Goal: Task Accomplishment & Management: Use online tool/utility

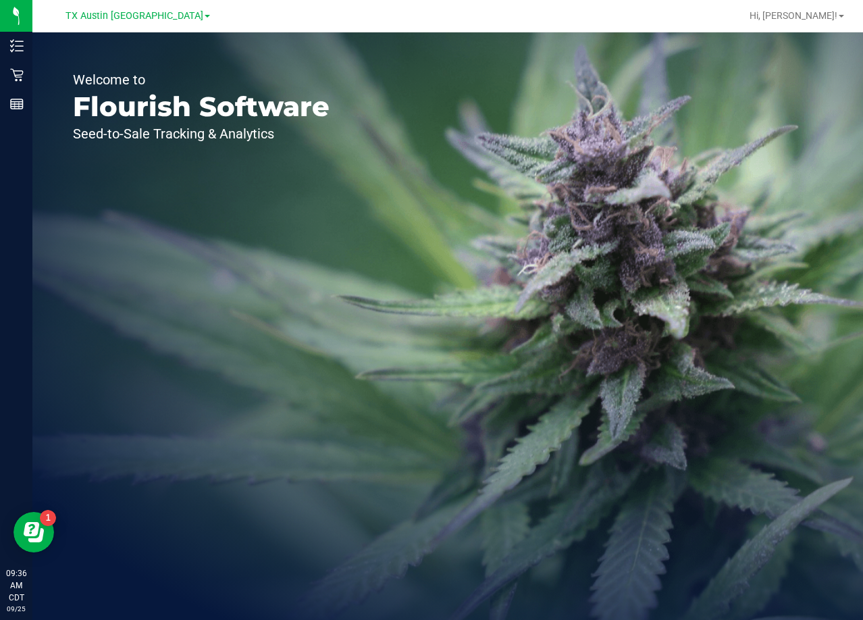
drag, startPoint x: 648, startPoint y: 170, endPoint x: 636, endPoint y: 167, distance: 12.6
click at [648, 170] on div "Welcome to Flourish Software Seed-to-Sale Tracking & Analytics" at bounding box center [447, 325] width 831 height 587
click at [127, 13] on span "TX Austin [GEOGRAPHIC_DATA]" at bounding box center [135, 16] width 138 height 12
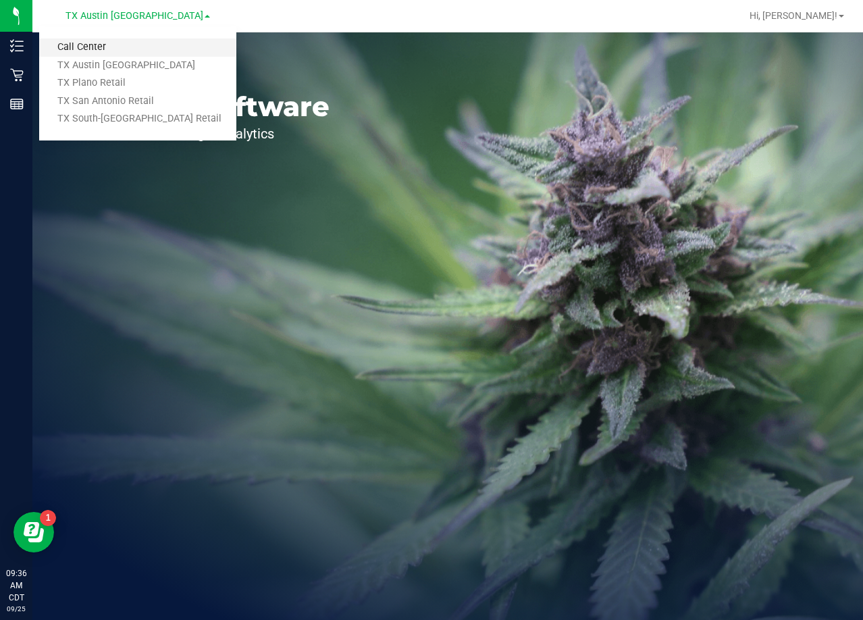
click at [117, 43] on link "Call Center" at bounding box center [137, 47] width 197 height 18
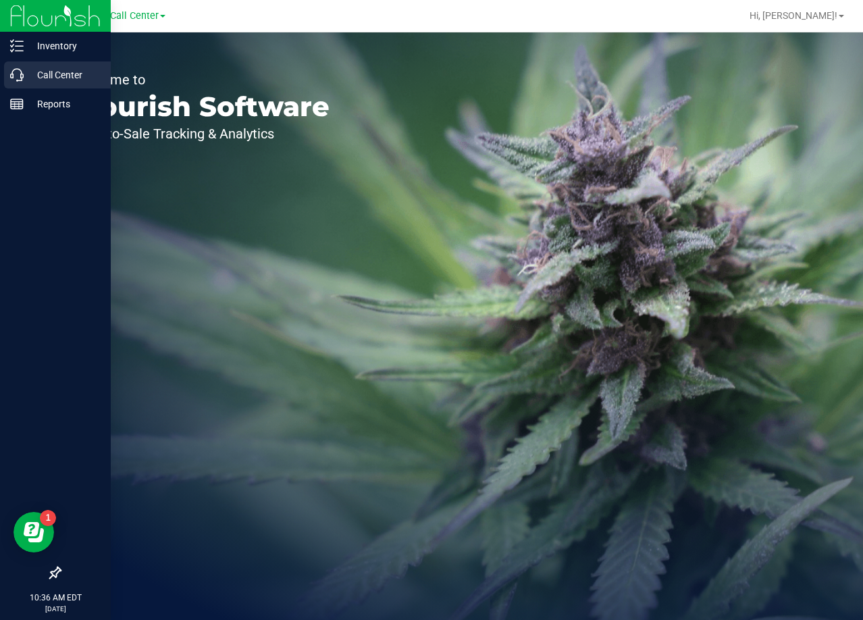
click at [25, 77] on p "Call Center" at bounding box center [64, 75] width 81 height 16
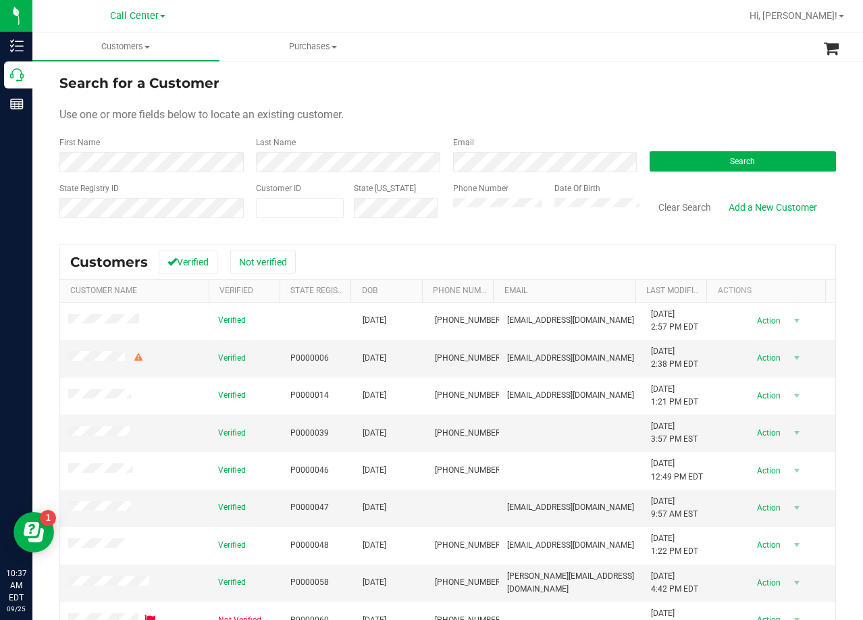
click at [530, 94] on form "Search for a Customer Use one or more fields below to locate an existing custom…" at bounding box center [447, 151] width 777 height 157
click at [508, 144] on div "Email" at bounding box center [541, 154] width 197 height 36
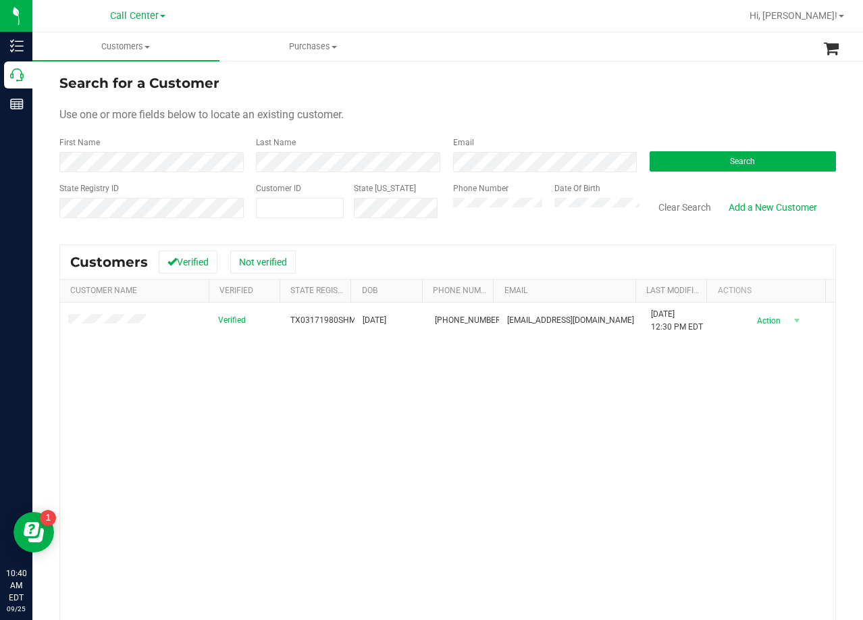
click at [561, 66] on div "Search for a Customer Use one or more fields below to locate an existing custom…" at bounding box center [447, 399] width 831 height 680
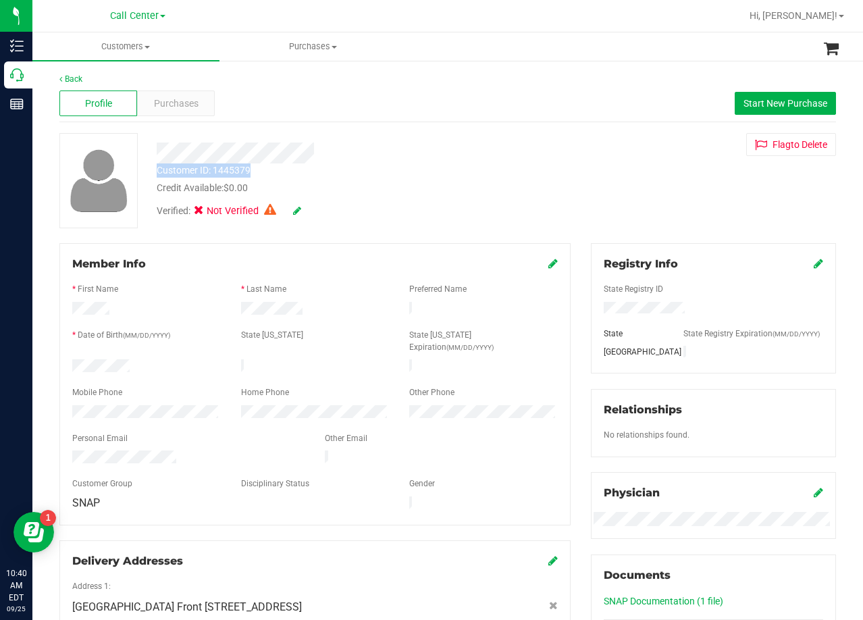
click at [367, 170] on div "Customer ID: 1445379 Credit Available: $0.00 Verified: Not Verified" at bounding box center [346, 179] width 398 height 92
click at [342, 157] on div at bounding box center [346, 152] width 398 height 21
click at [221, 155] on div at bounding box center [346, 152] width 398 height 21
click at [635, 189] on div "Customer ID: 1445379 Credit Available: $0.00 Verified: Not Verified Flag to Del…" at bounding box center [447, 180] width 797 height 95
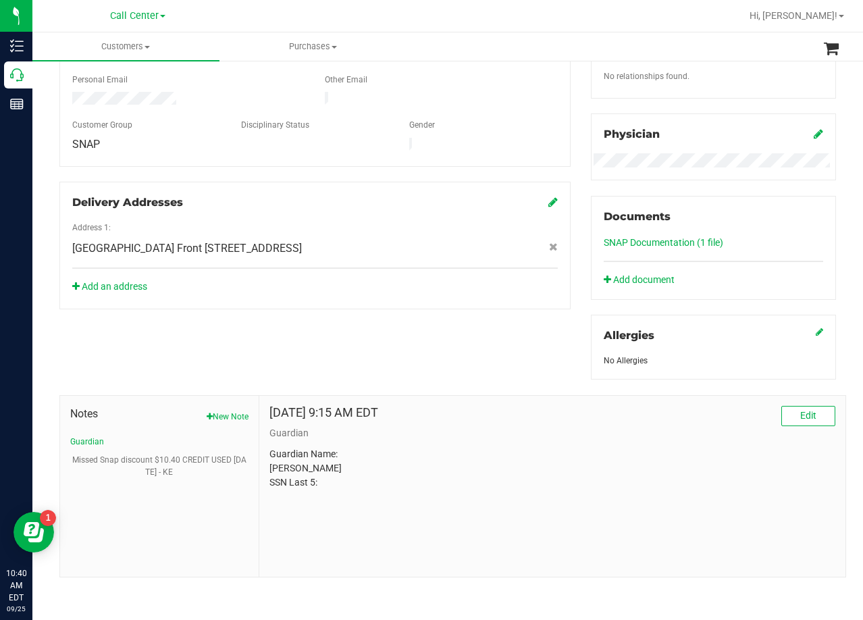
click at [478, 281] on div "Delivery Addresses Address 1: South Austin Store Front 7105 E. Riverside Dr. , …" at bounding box center [314, 246] width 511 height 128
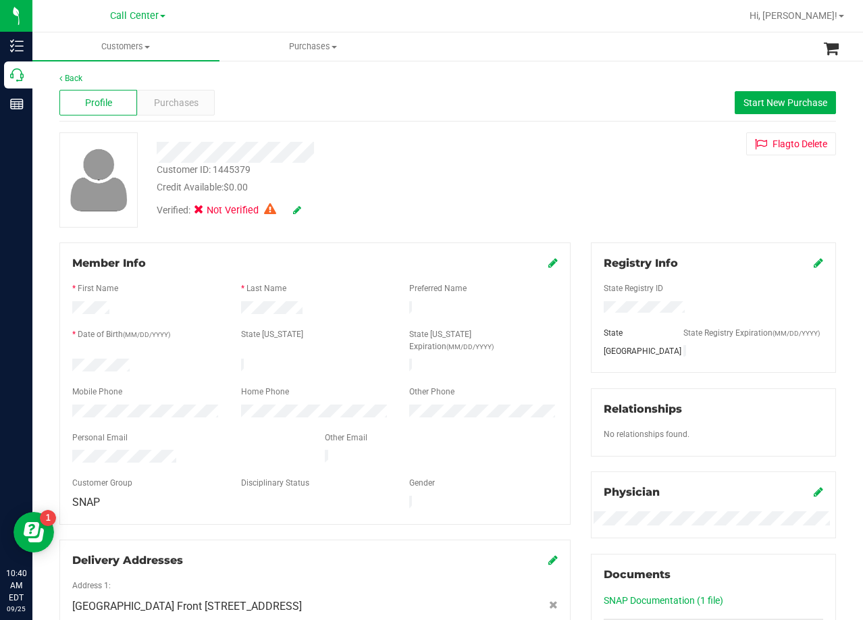
scroll to position [0, 0]
click at [186, 112] on div "Purchases" at bounding box center [176, 103] width 78 height 26
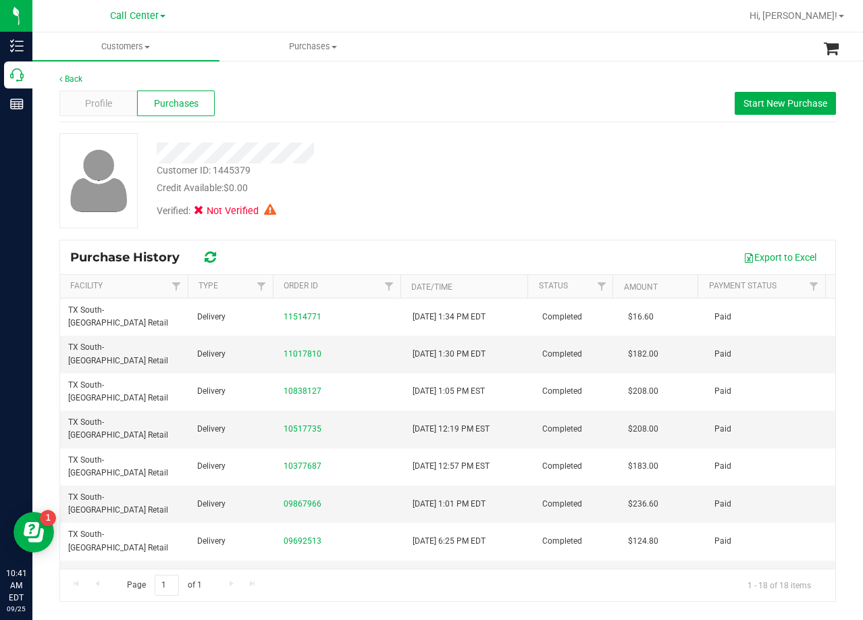
click at [487, 162] on div at bounding box center [346, 152] width 398 height 21
click at [113, 97] on div "Profile" at bounding box center [98, 103] width 78 height 26
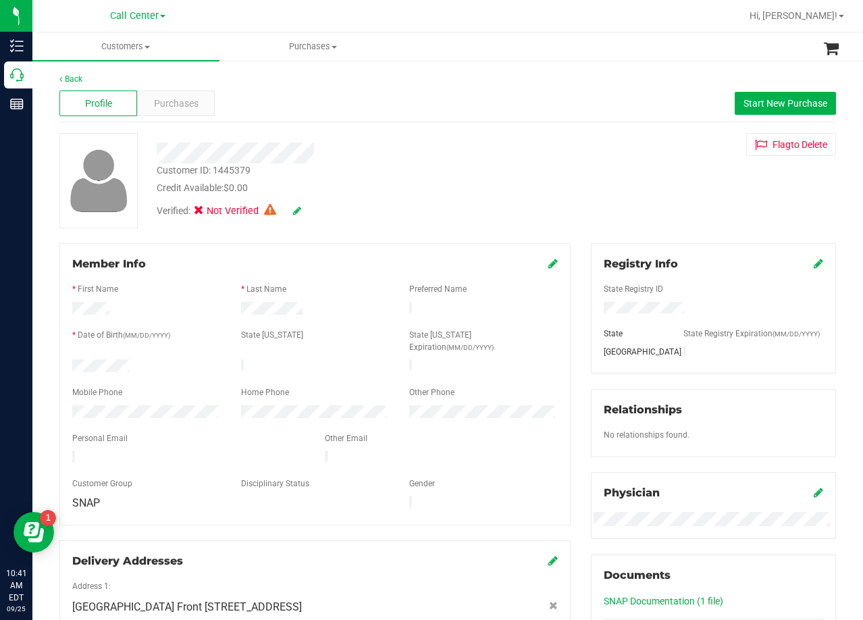
click at [563, 205] on div "Customer ID: 1445379 Credit Available: $0.00 Verified: Not Verified Flag to Del…" at bounding box center [447, 180] width 797 height 95
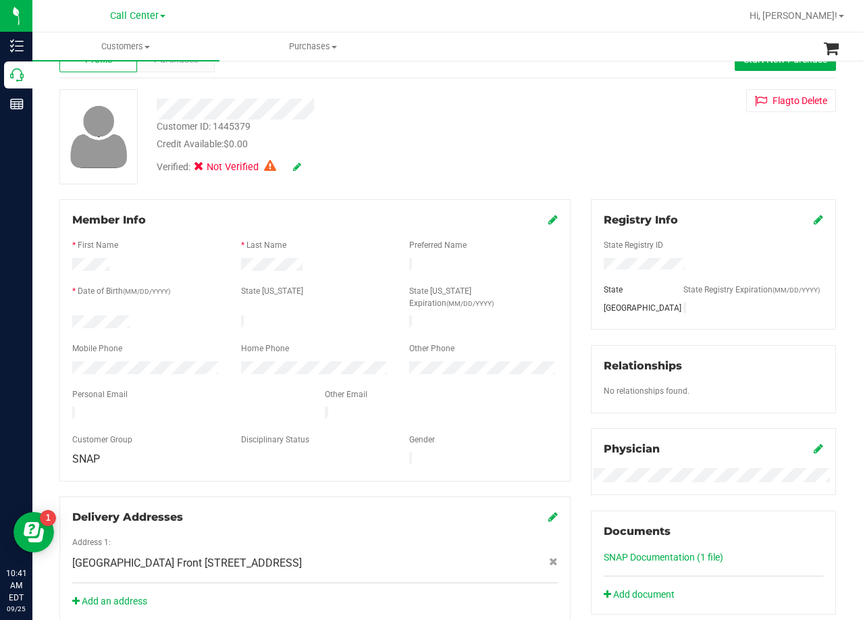
scroll to position [68, 0]
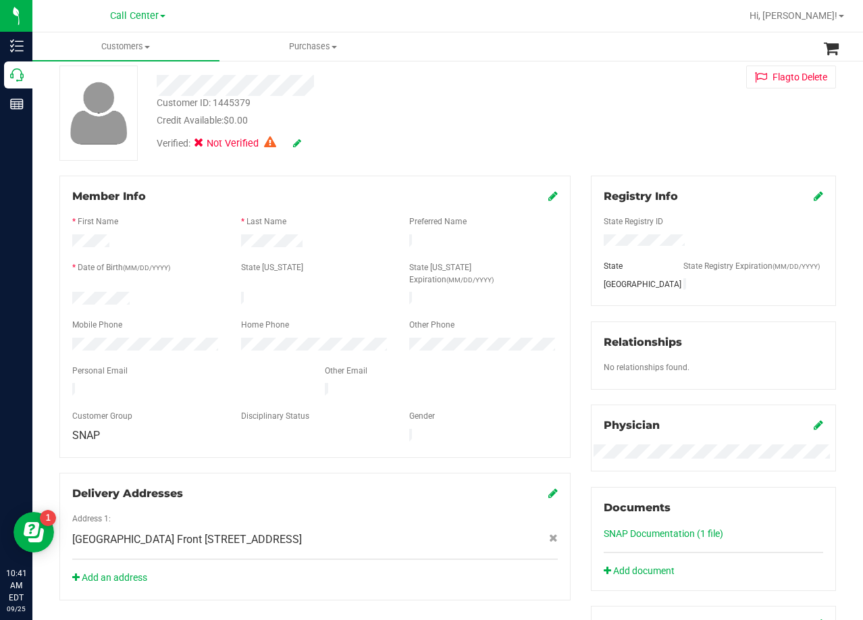
click at [626, 131] on div "Customer ID: 1445379 Credit Available: $0.00 Verified: Not Verified Flag to Del…" at bounding box center [447, 113] width 797 height 95
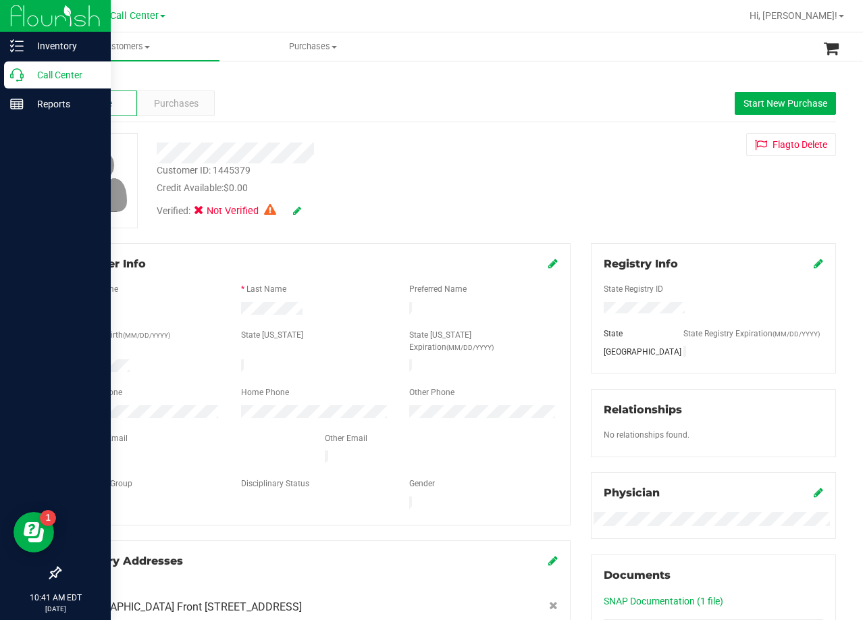
click at [25, 78] on p "Call Center" at bounding box center [64, 75] width 81 height 16
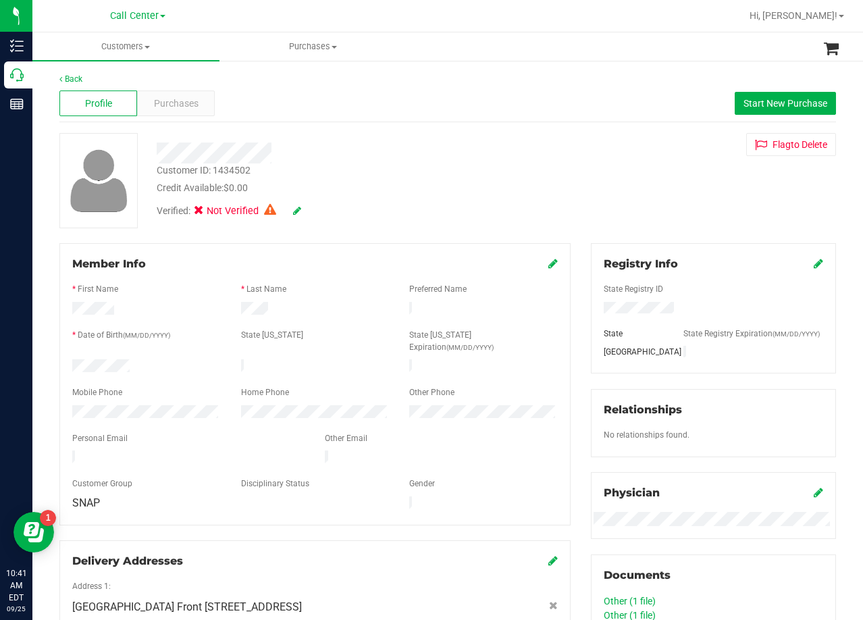
click at [551, 136] on div "Customer ID: 1434502 Credit Available: $0.00 Verified: Not Verified Flag to Del…" at bounding box center [447, 180] width 797 height 95
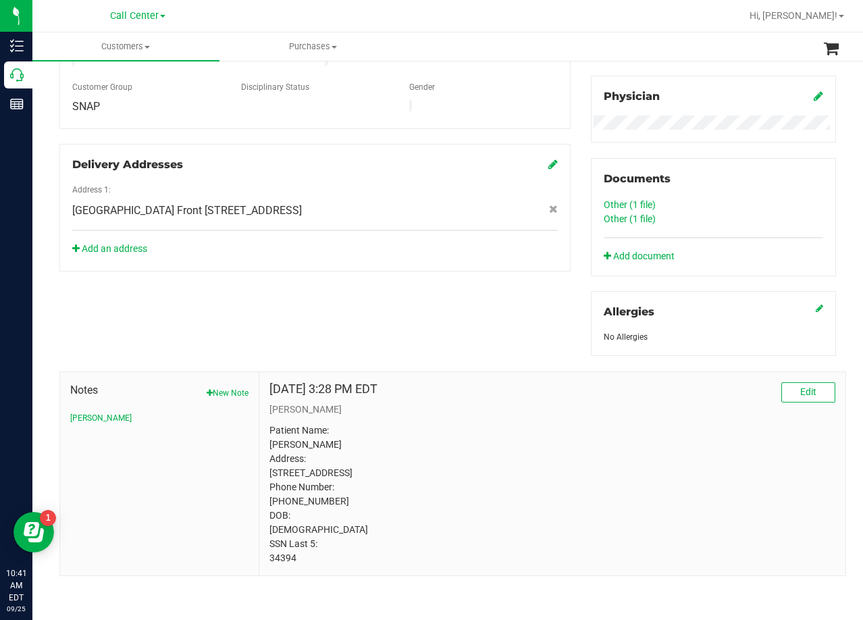
scroll to position [423, 0]
click at [584, 402] on p "CURT" at bounding box center [552, 409] width 566 height 14
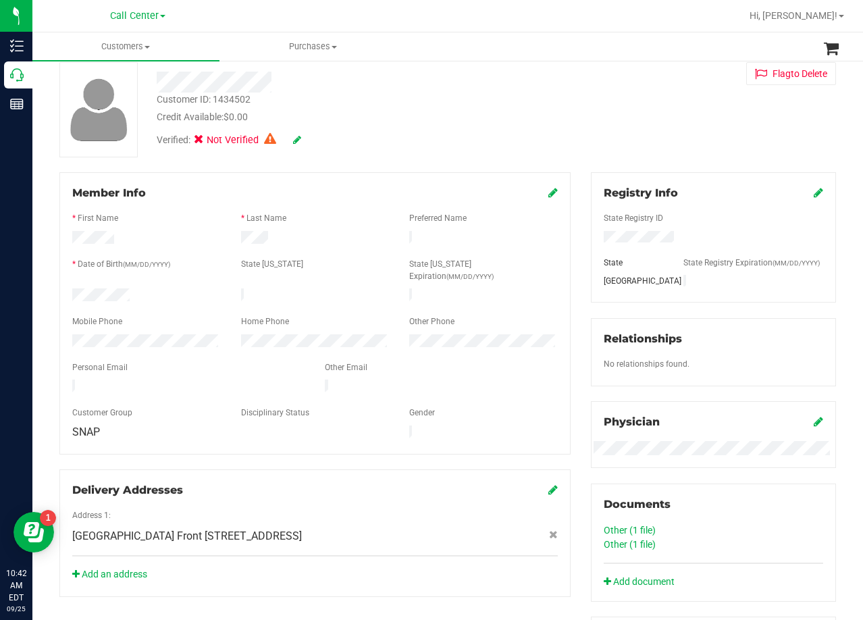
scroll to position [0, 0]
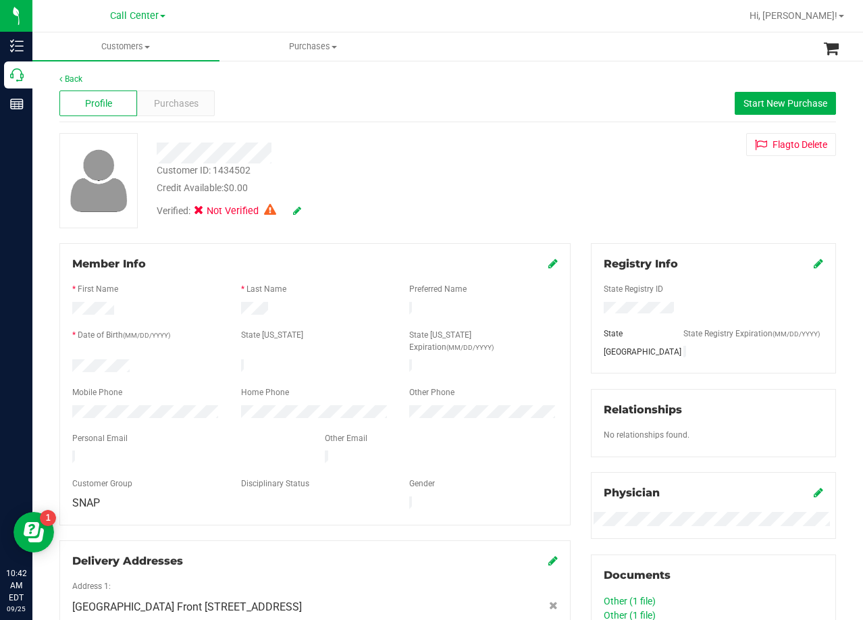
click at [547, 136] on div "Customer ID: 1434502 Credit Available: $0.00 Verified: Not Verified Flag to Del…" at bounding box center [447, 180] width 797 height 95
click at [277, 161] on div at bounding box center [346, 152] width 398 height 21
click at [573, 184] on div "Customer ID: 1434502 Credit Available: $0.00 Verified: Not Verified Flag to Del…" at bounding box center [447, 180] width 797 height 95
click at [178, 107] on span "Purchases" at bounding box center [176, 104] width 45 height 14
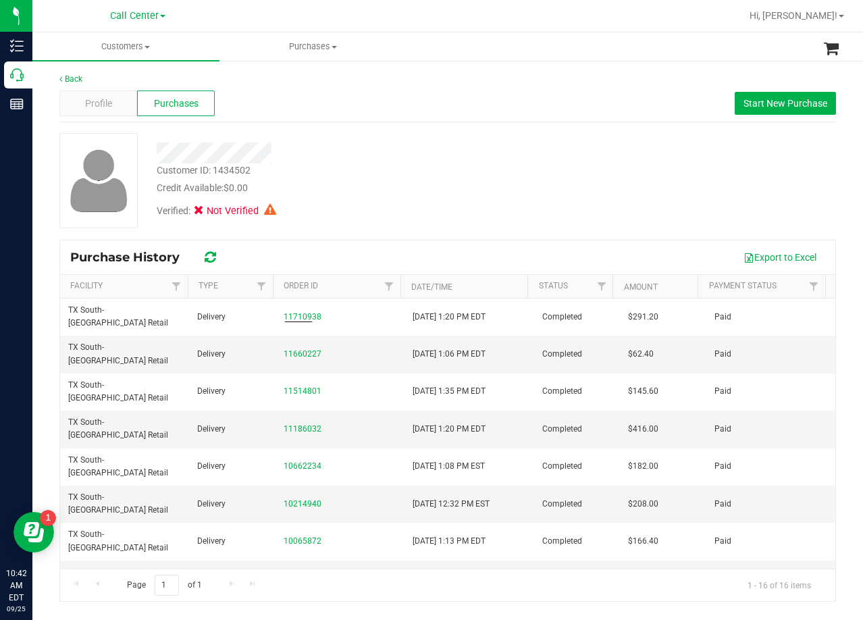
click at [419, 239] on div "Purchase History Export to Excel Facility Type Order ID Date/Time Status Amount…" at bounding box center [447, 420] width 777 height 363
click at [760, 103] on span "Start New Purchase" at bounding box center [785, 103] width 84 height 11
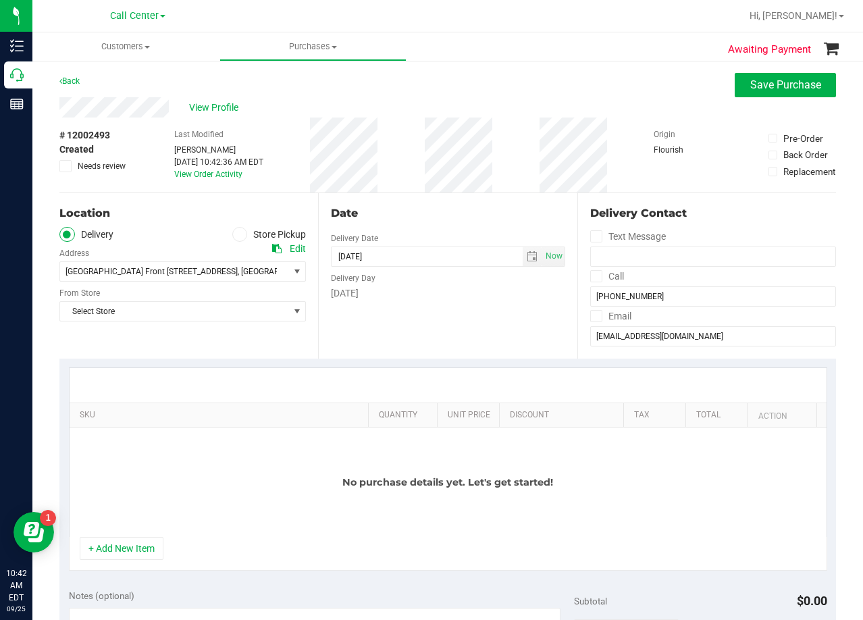
click at [186, 326] on div "Location Delivery Store Pickup Address Edit South Austin Store Front 7105 E. Ri…" at bounding box center [188, 275] width 259 height 165
click at [187, 319] on span "Select Store" at bounding box center [174, 311] width 228 height 19
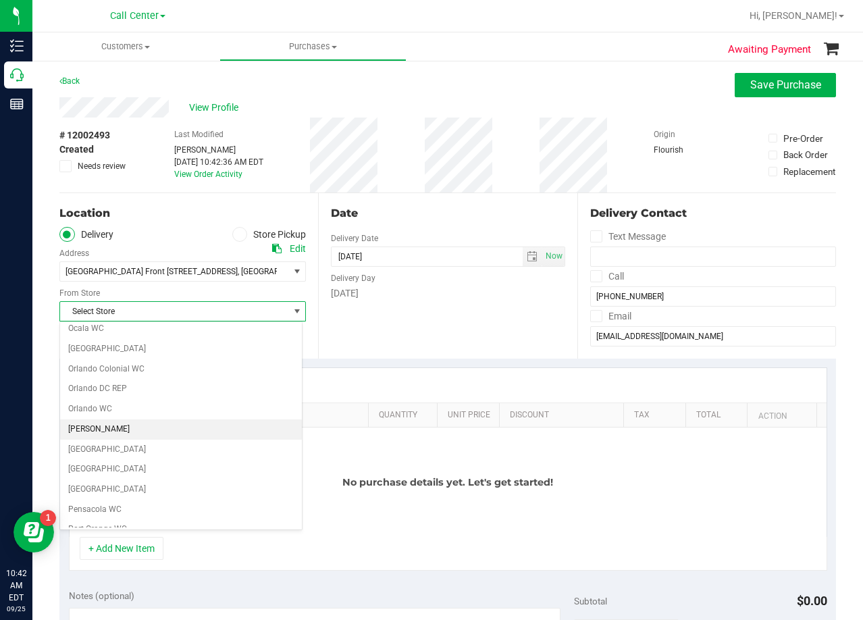
scroll to position [981, 0]
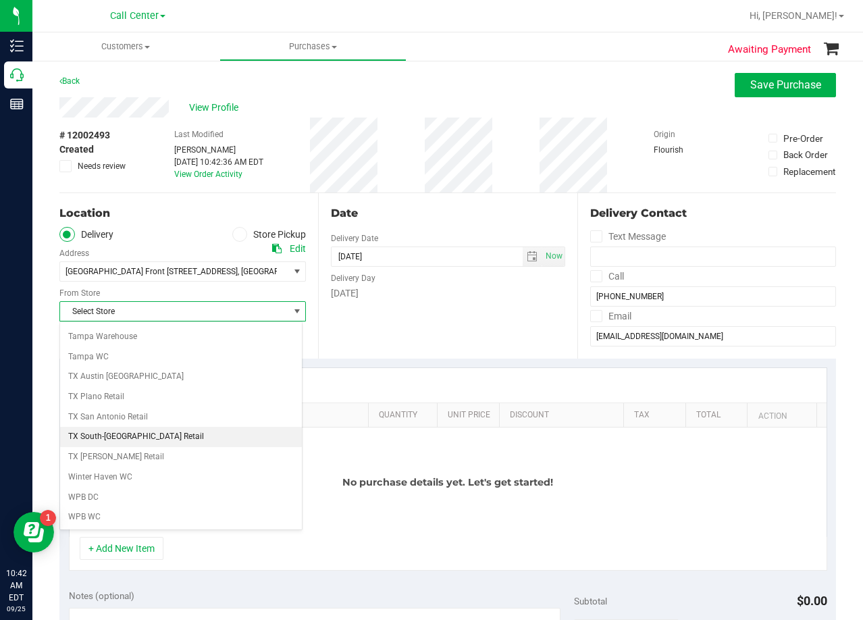
click at [160, 438] on li "TX South-[GEOGRAPHIC_DATA] Retail" at bounding box center [181, 437] width 242 height 20
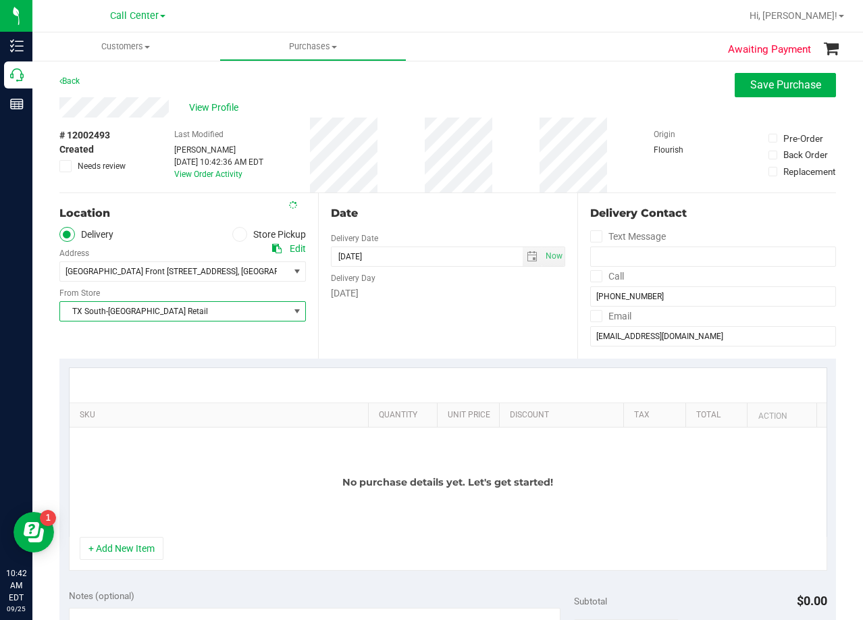
click at [363, 361] on div "SKU Quantity Unit Price Discount Tax Total Action No purchase details yet. Let'…" at bounding box center [447, 469] width 777 height 221
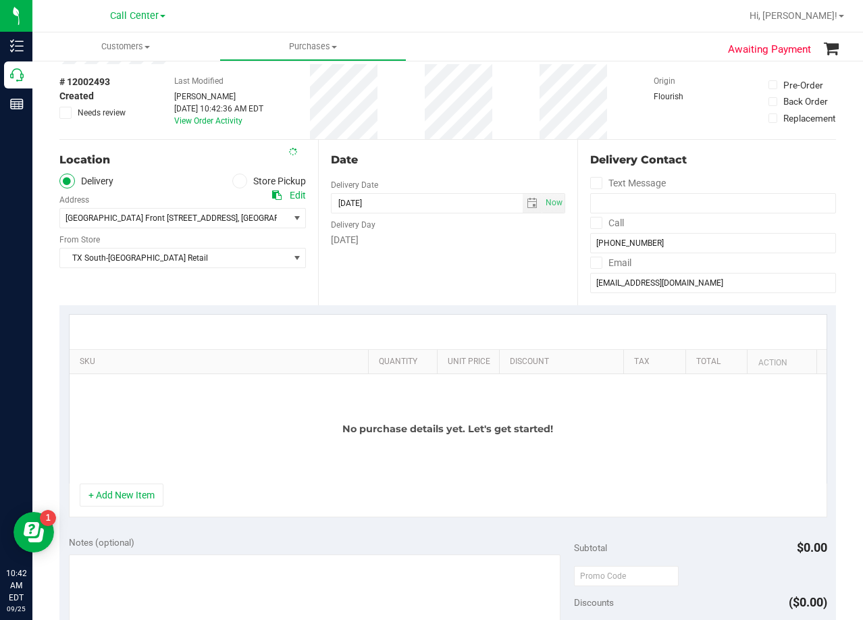
scroll to position [135, 0]
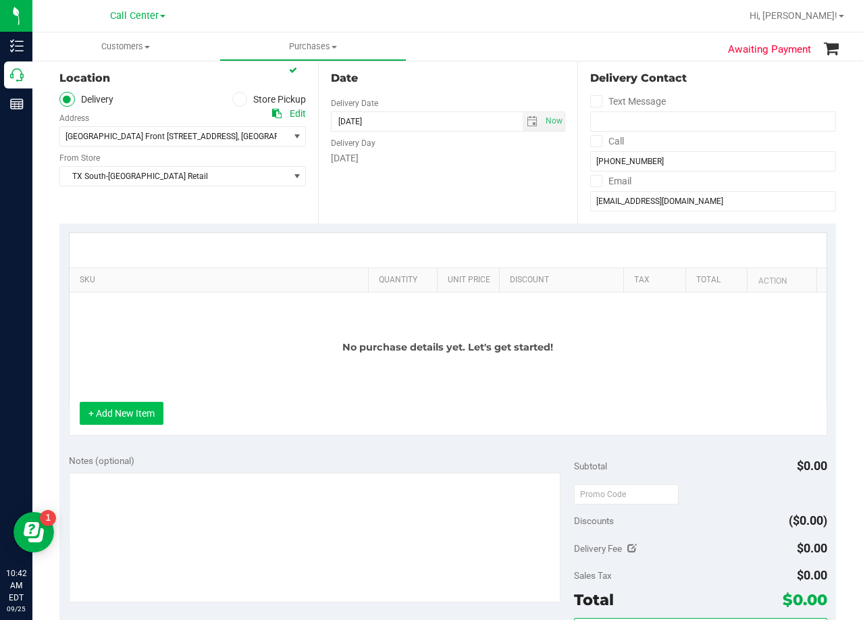
click at [111, 413] on button "+ Add New Item" at bounding box center [122, 413] width 84 height 23
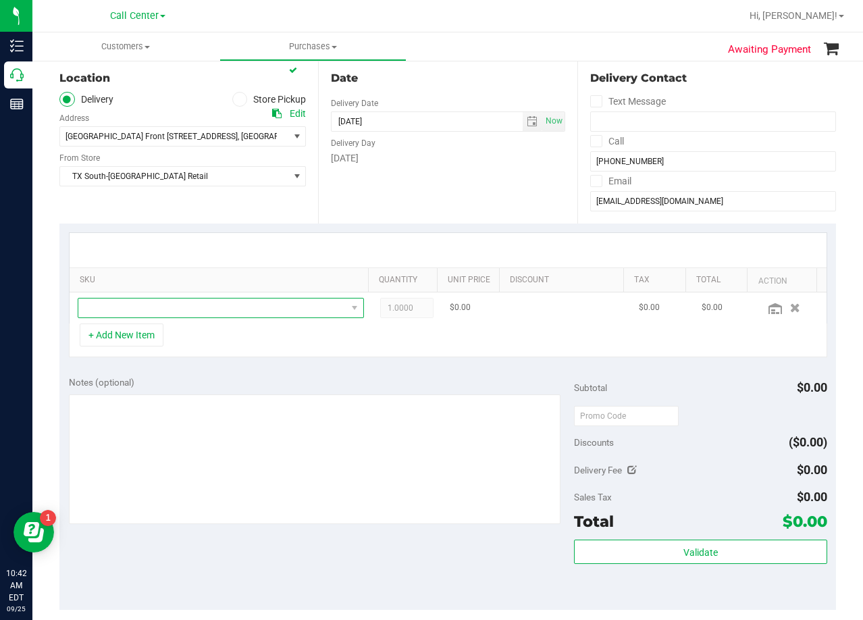
click at [155, 309] on span "NO DATA FOUND" at bounding box center [212, 307] width 268 height 19
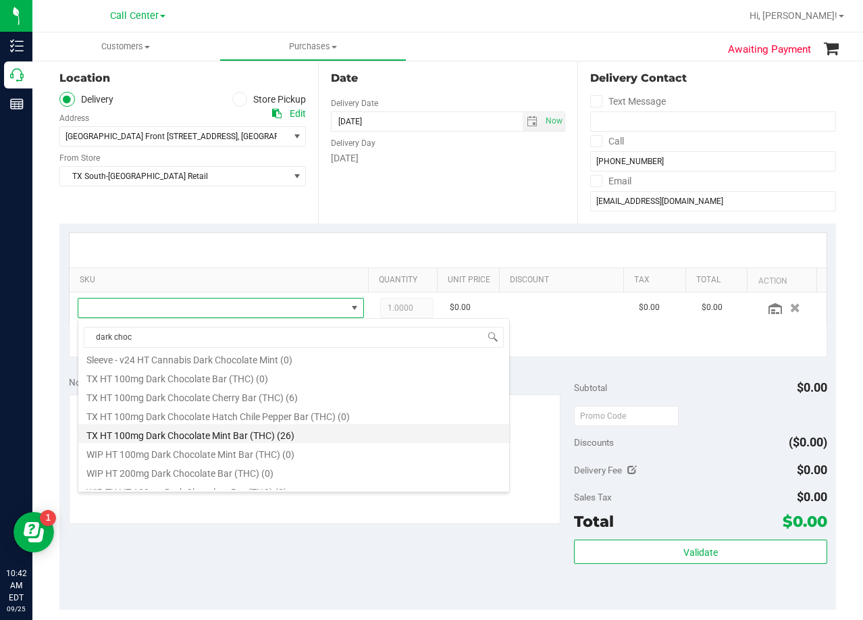
scroll to position [648, 0]
type input "dark choc"
click at [239, 438] on li "TX HT 100mg Dark Chocolate Mint Bar (THC) (26)" at bounding box center [293, 434] width 431 height 19
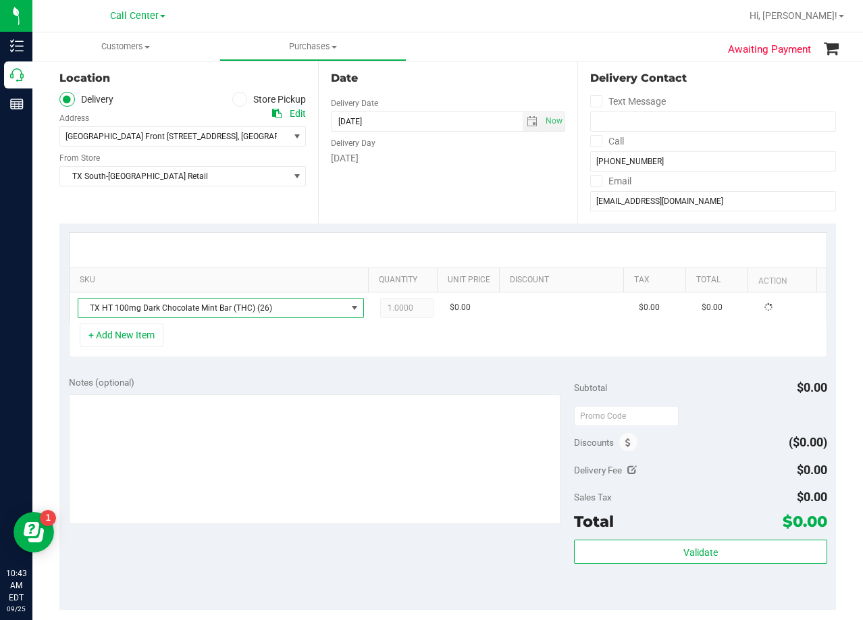
click at [239, 387] on div "Notes (optional)" at bounding box center [322, 382] width 506 height 14
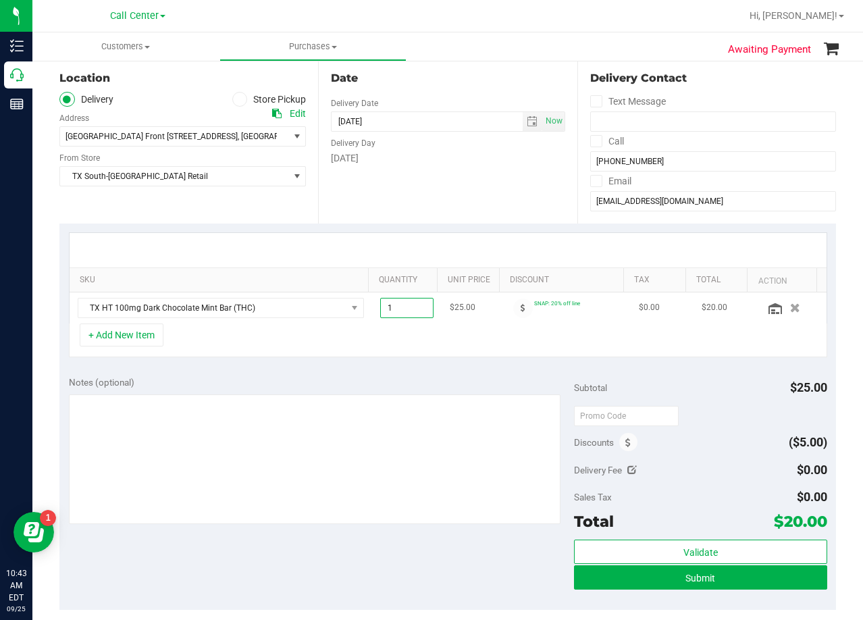
click at [404, 315] on span "1.00 1" at bounding box center [406, 308] width 53 height 20
click at [404, 315] on input "1" at bounding box center [407, 307] width 52 height 19
type input "2"
type input "2.00"
drag, startPoint x: 425, startPoint y: 198, endPoint x: 428, endPoint y: 207, distance: 9.4
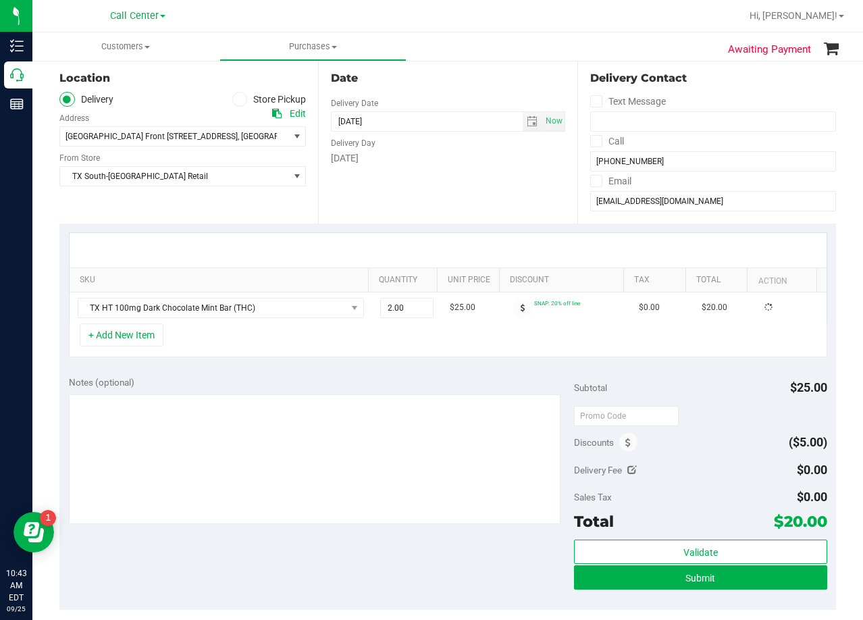
click at [425, 199] on div "Date Delivery Date 09/25/2025 Now 09/25/2025 08:00 AM Now Delivery Day Thursday" at bounding box center [447, 140] width 259 height 165
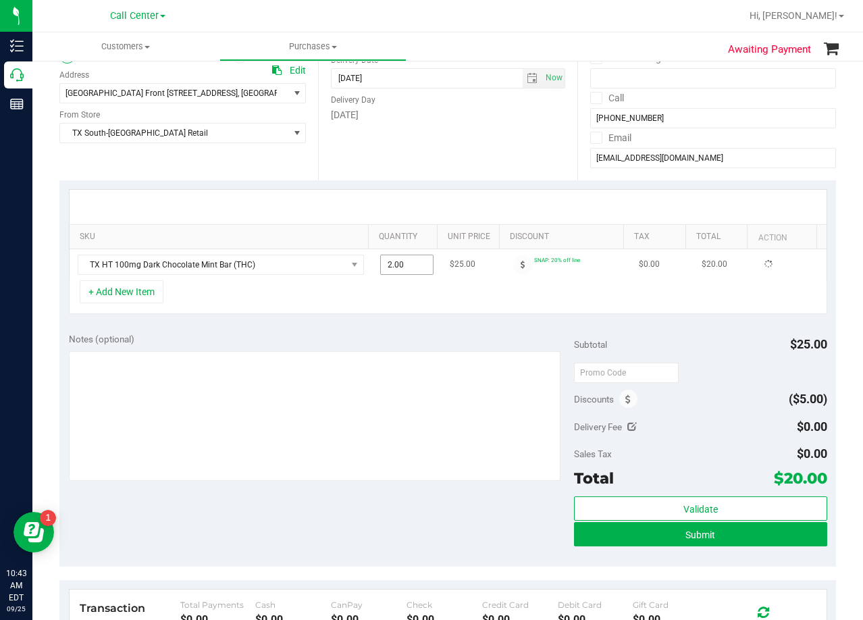
scroll to position [203, 0]
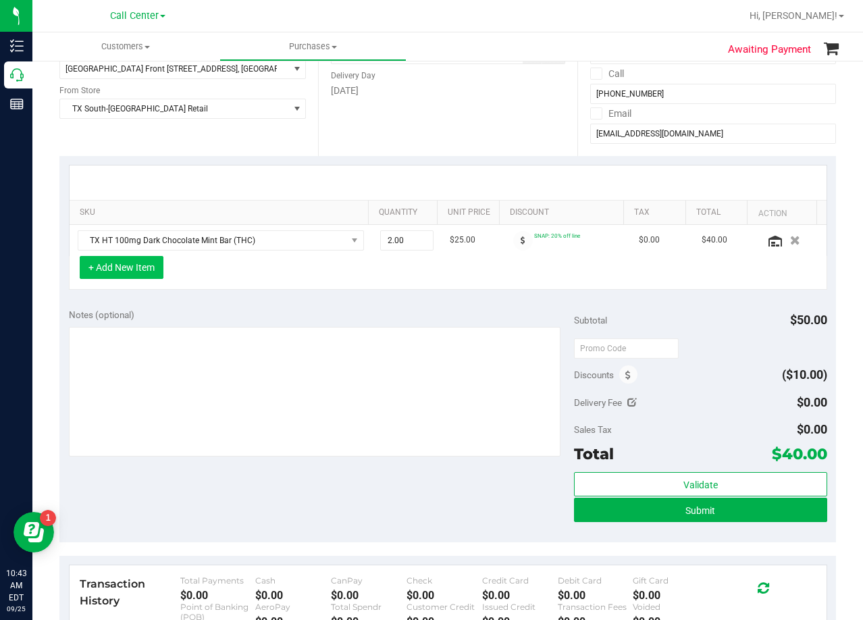
click at [135, 269] on button "+ Add New Item" at bounding box center [122, 267] width 84 height 23
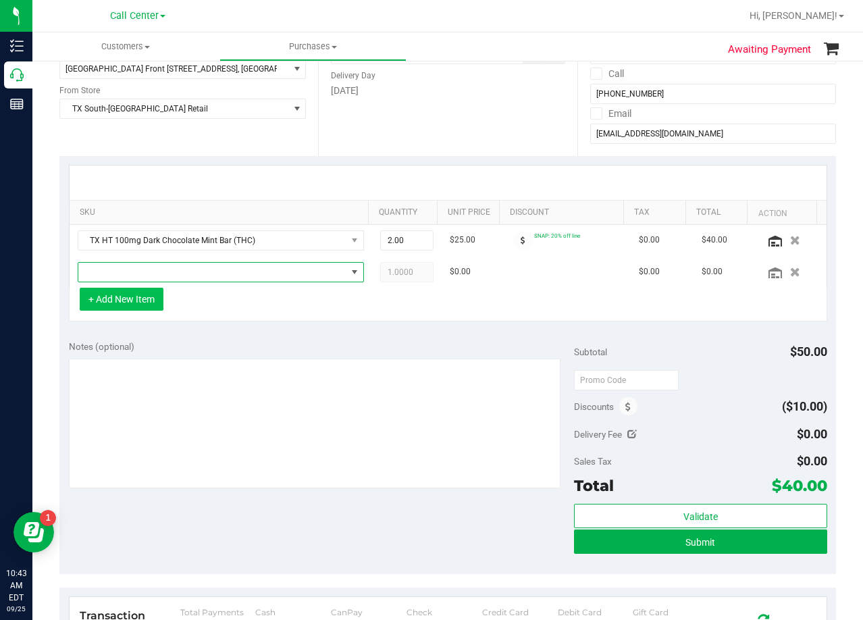
click at [135, 269] on span "NO DATA FOUND" at bounding box center [212, 272] width 268 height 19
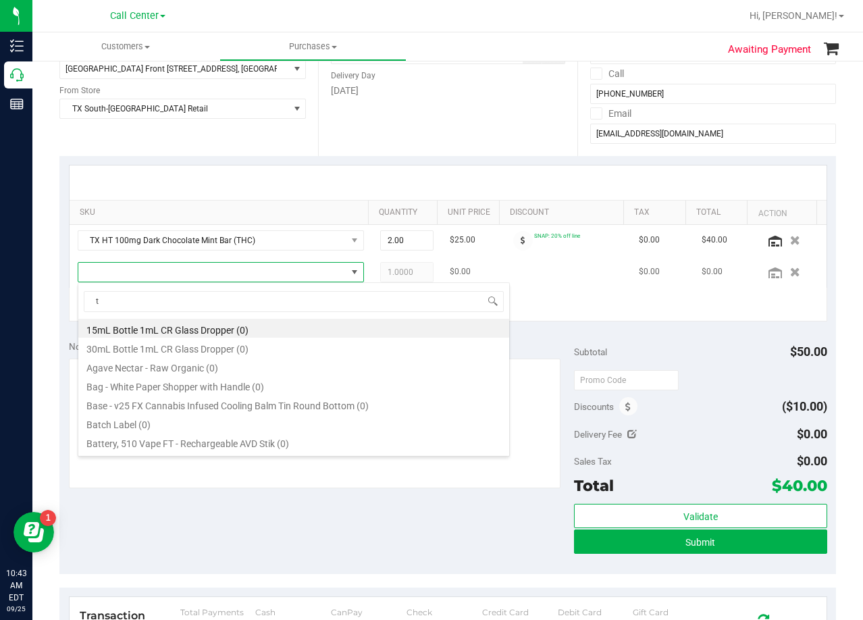
scroll to position [20, 279]
type input "[US_STATE] orange"
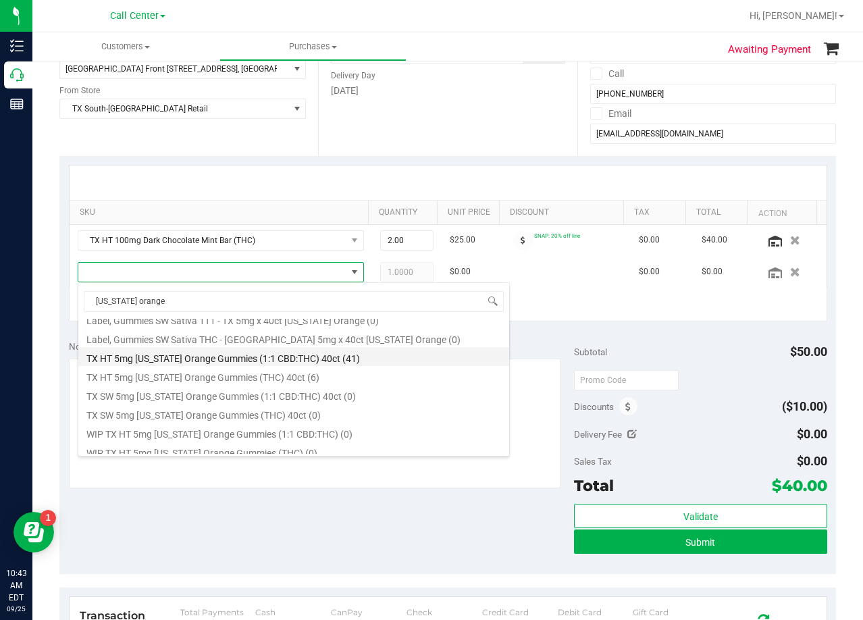
scroll to position [157, 0]
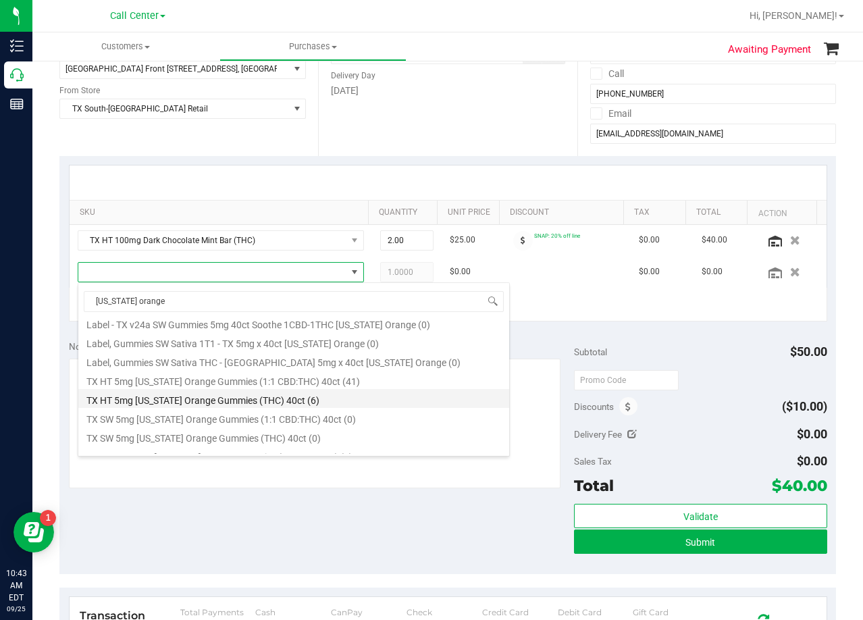
click at [355, 392] on li "TX HT 5mg Texas Orange Gummies (THC) 40ct (6)" at bounding box center [293, 398] width 431 height 19
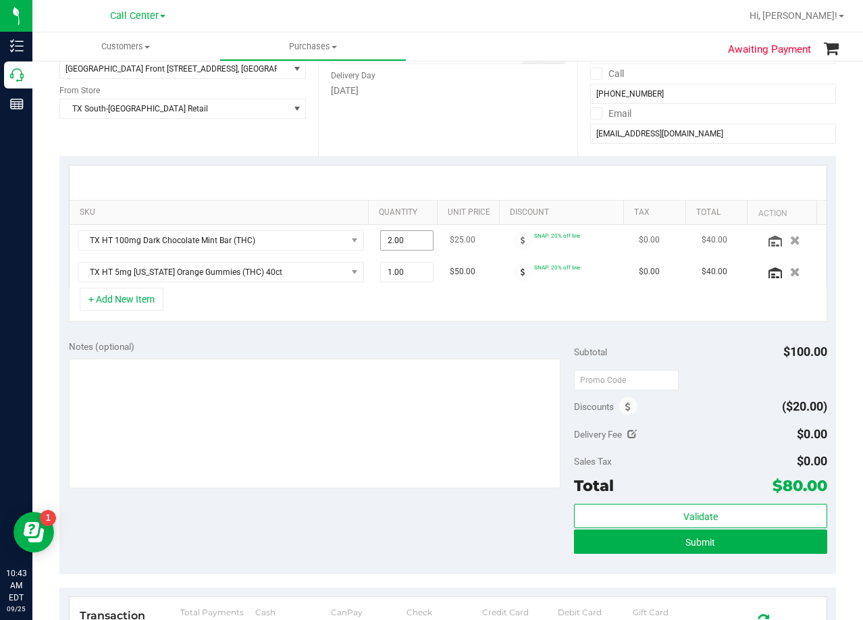
click at [404, 241] on span "2.00 2" at bounding box center [406, 240] width 53 height 20
click at [404, 241] on input "2" at bounding box center [407, 240] width 52 height 19
type input "4"
type input "4.00"
click at [441, 188] on div at bounding box center [448, 182] width 757 height 34
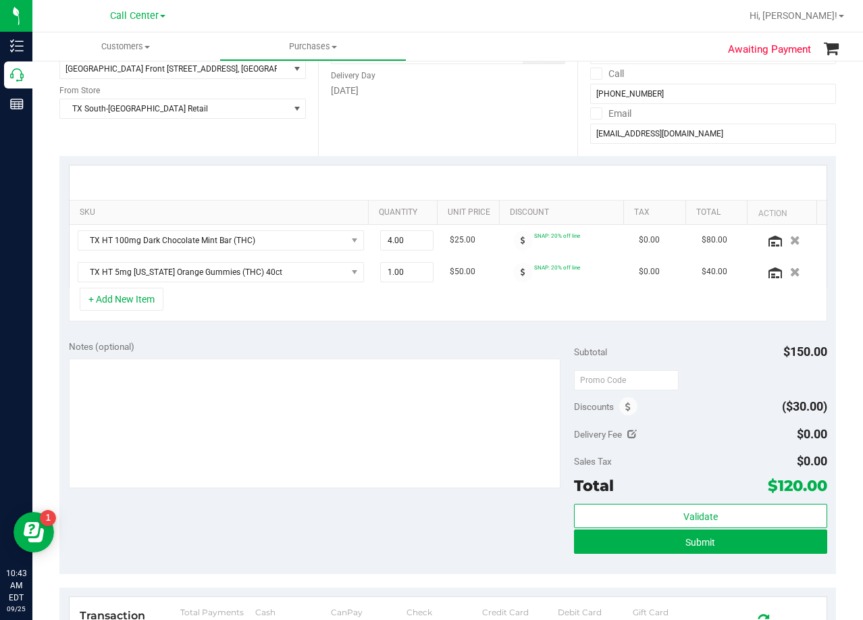
click at [466, 186] on div at bounding box center [448, 182] width 757 height 34
click at [250, 274] on span "TX HT 5mg [US_STATE] Orange Gummies (THC) 40ct" at bounding box center [212, 272] width 268 height 19
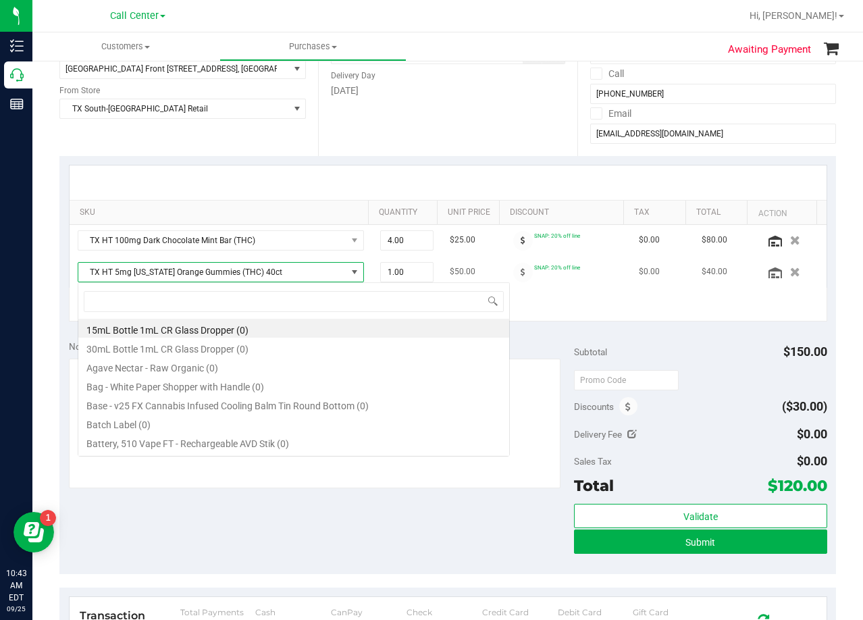
scroll to position [20, 279]
type input "[US_STATE] orange"
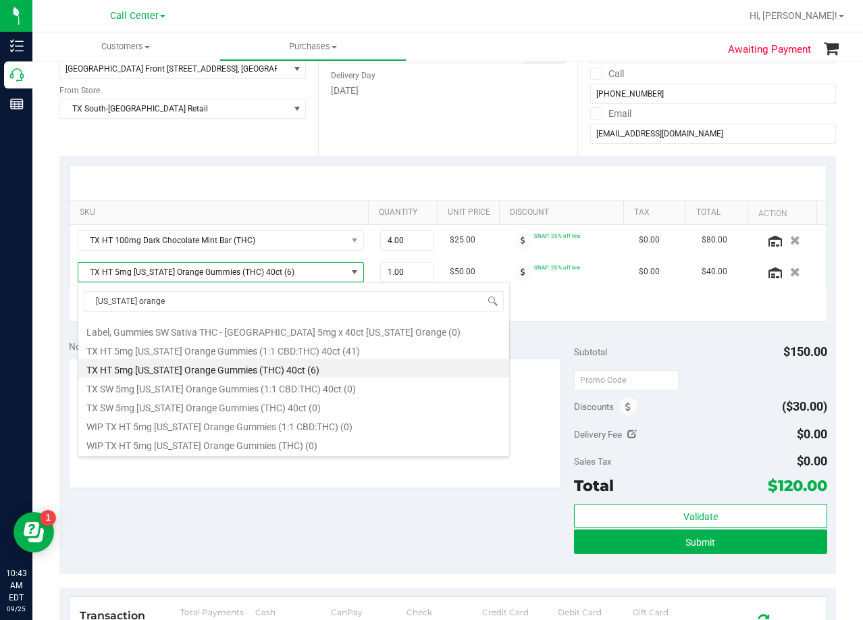
scroll to position [157, 0]
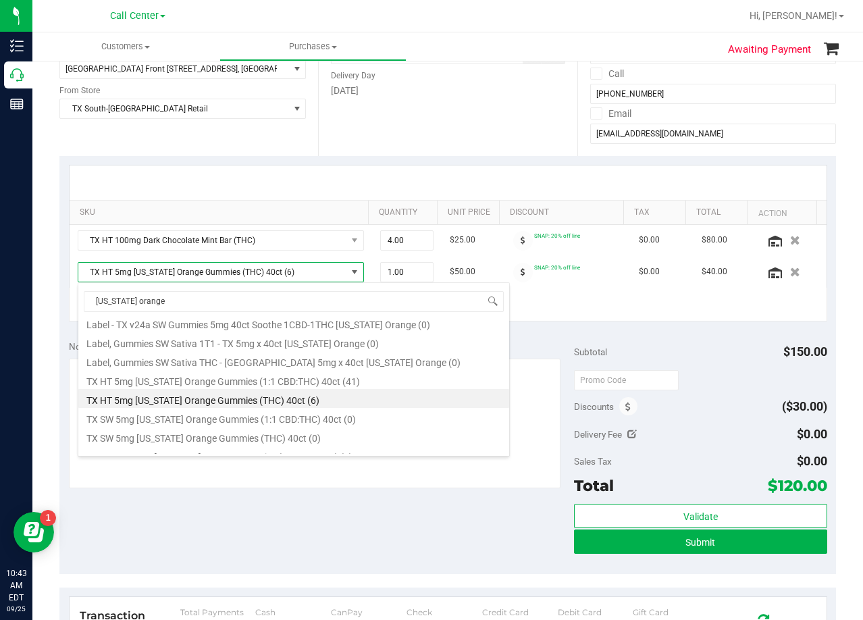
click at [390, 401] on li "TX HT 5mg Texas Orange Gummies (THC) 40ct (6)" at bounding box center [293, 398] width 431 height 19
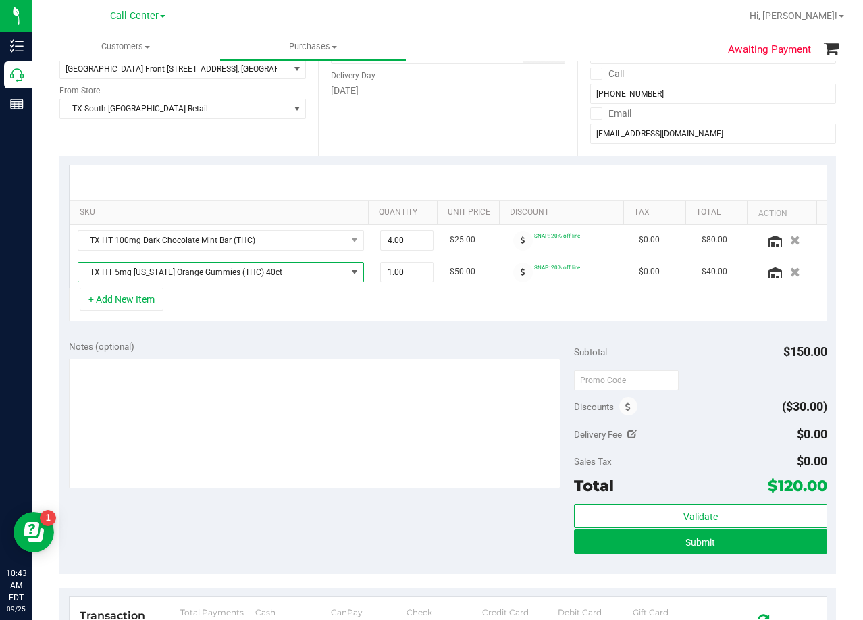
click at [392, 115] on div "Date Delivery Date 09/25/2025 Now 09/25/2025 08:00 AM Now Delivery Day Thursday" at bounding box center [447, 73] width 259 height 165
click at [394, 268] on span "1.00 1" at bounding box center [406, 272] width 53 height 20
click at [0, 0] on input "1" at bounding box center [0, 0] width 0 height 0
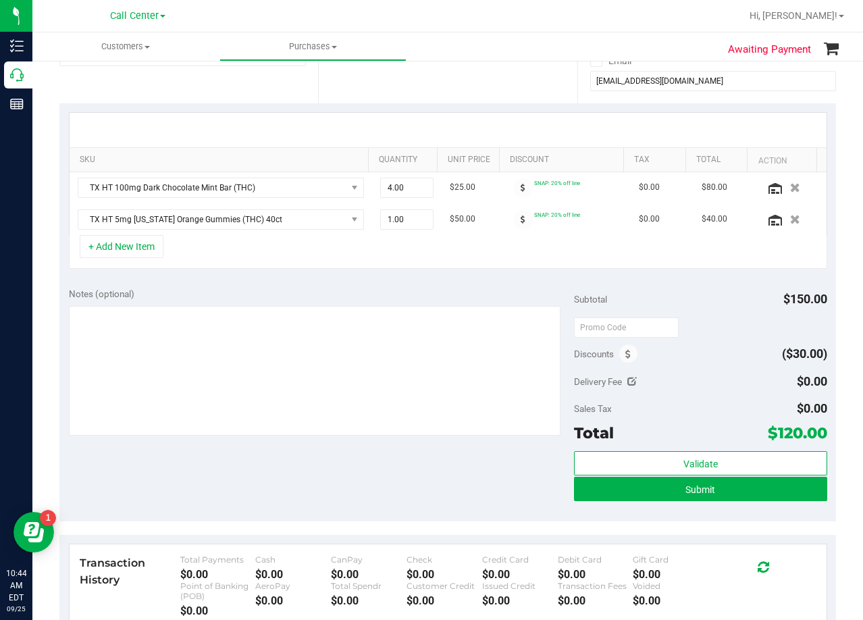
scroll to position [270, 0]
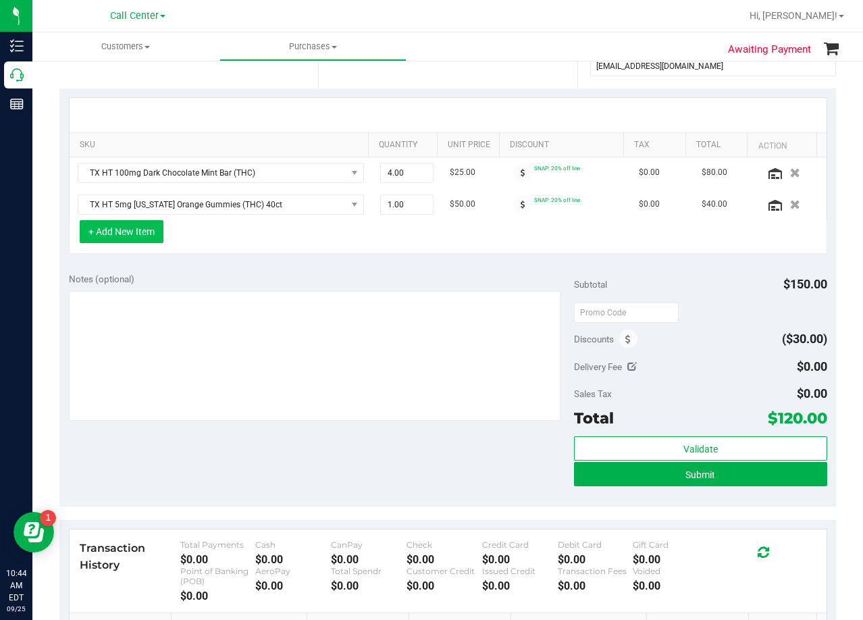
click at [141, 242] on button "+ Add New Item" at bounding box center [122, 231] width 84 height 23
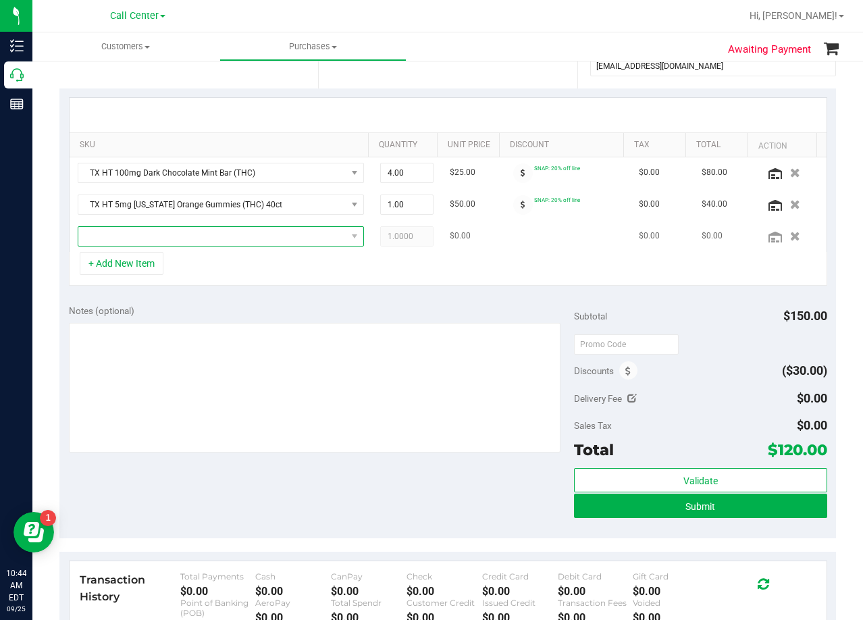
click at [141, 242] on span "NO DATA FOUND" at bounding box center [212, 236] width 268 height 19
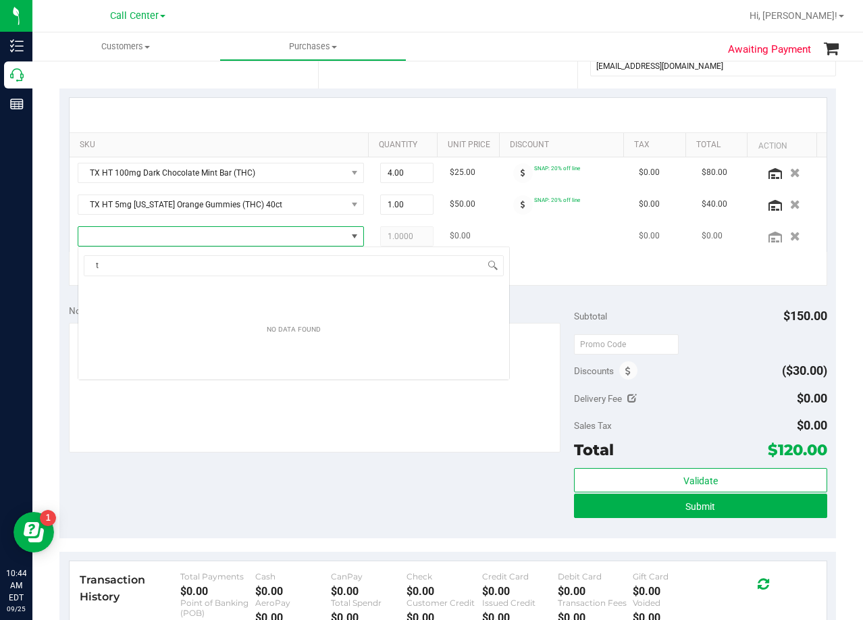
scroll to position [20, 279]
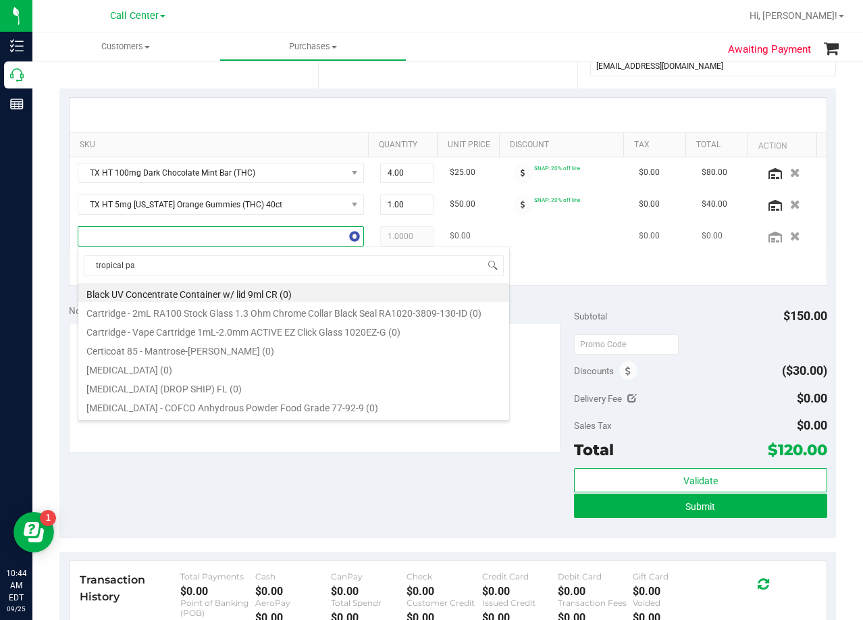
type input "tropical par"
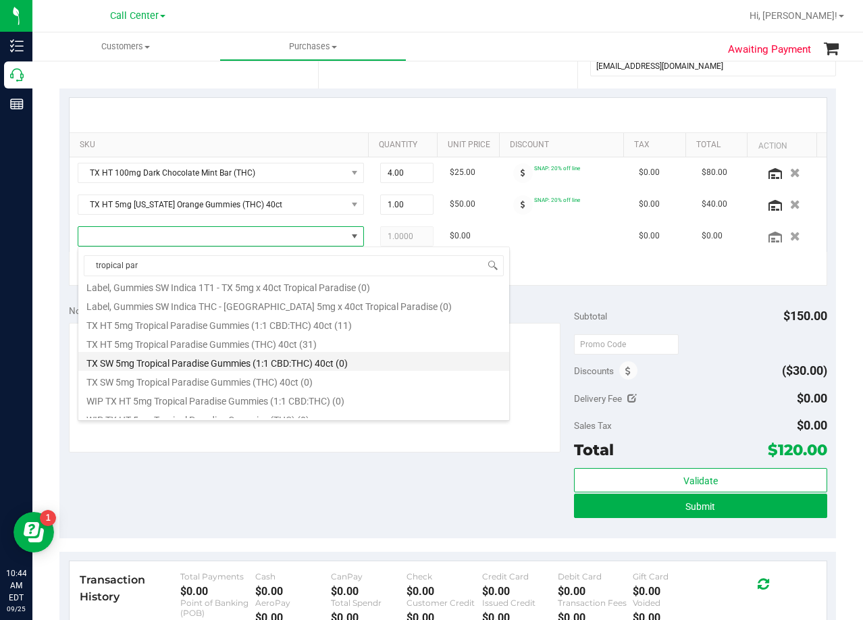
scroll to position [176, 0]
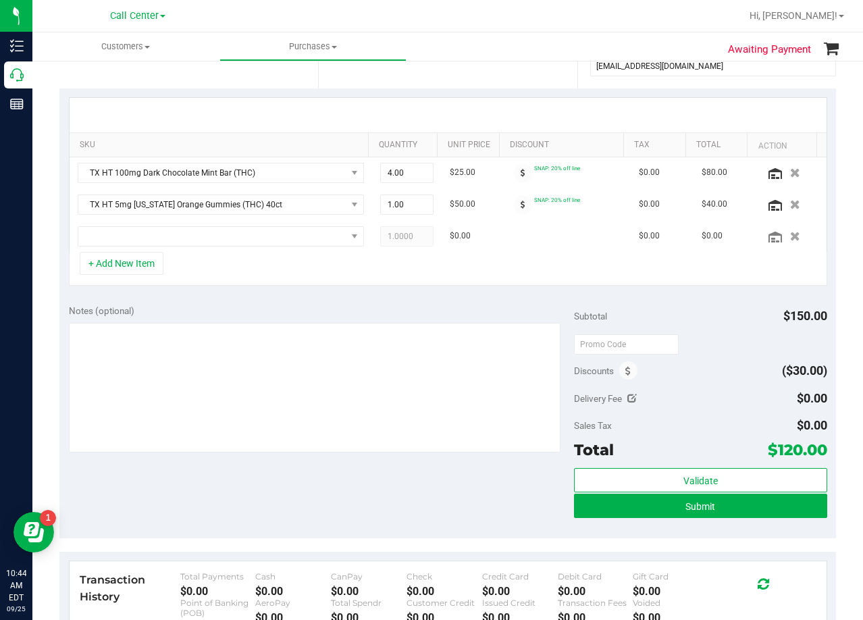
click at [544, 305] on div "Notes (optional)" at bounding box center [322, 311] width 506 height 14
click at [399, 203] on span "1.00 1" at bounding box center [406, 204] width 53 height 20
click at [399, 203] on input "1" at bounding box center [407, 204] width 52 height 19
type input "6"
type input "6.00"
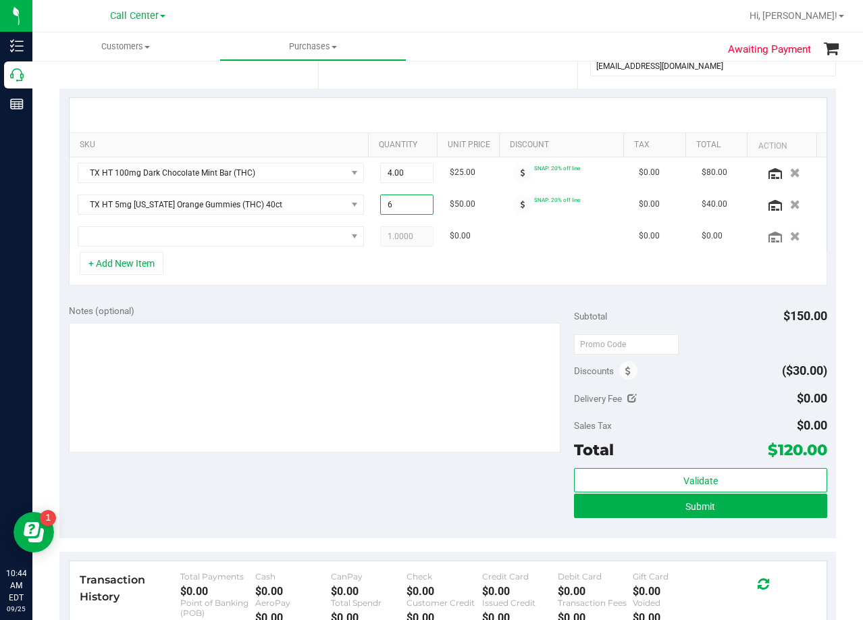
click at [504, 276] on div "+ Add New Item" at bounding box center [448, 269] width 758 height 34
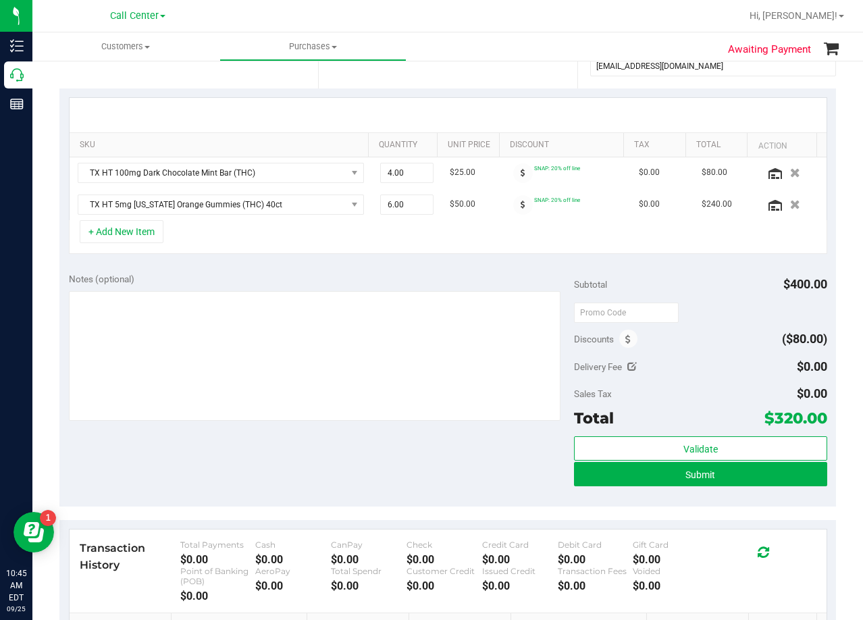
click at [475, 106] on div at bounding box center [448, 115] width 757 height 34
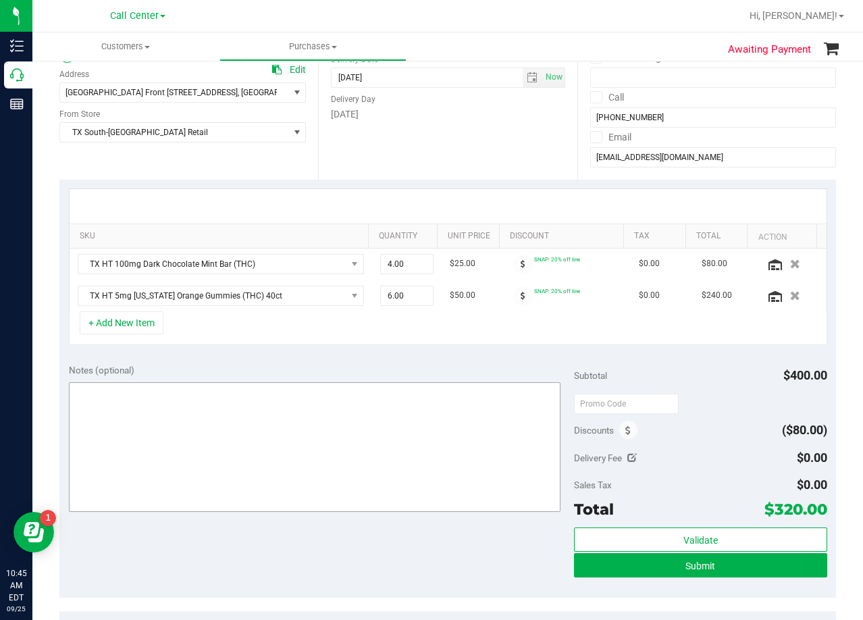
scroll to position [203, 0]
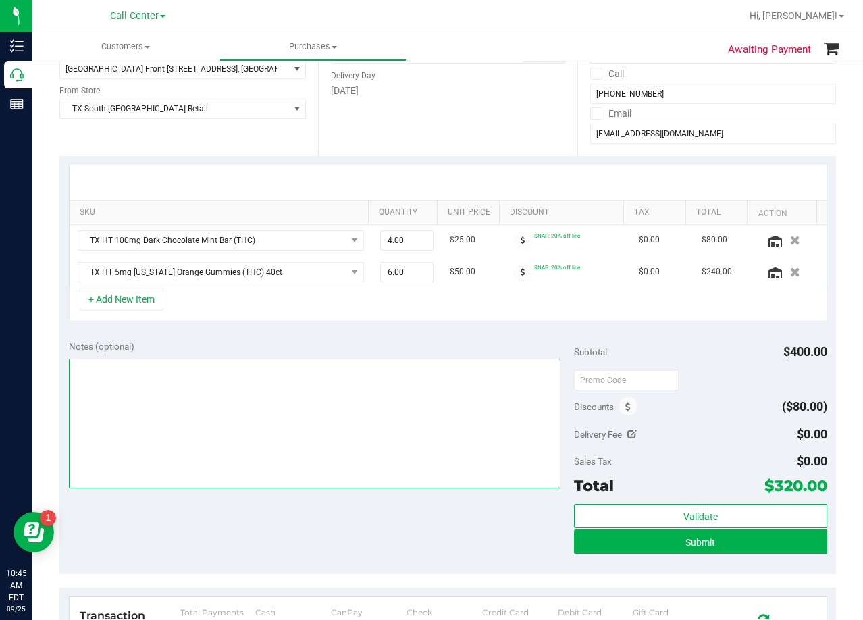
click at [340, 409] on textarea at bounding box center [315, 424] width 492 height 130
type textarea "i"
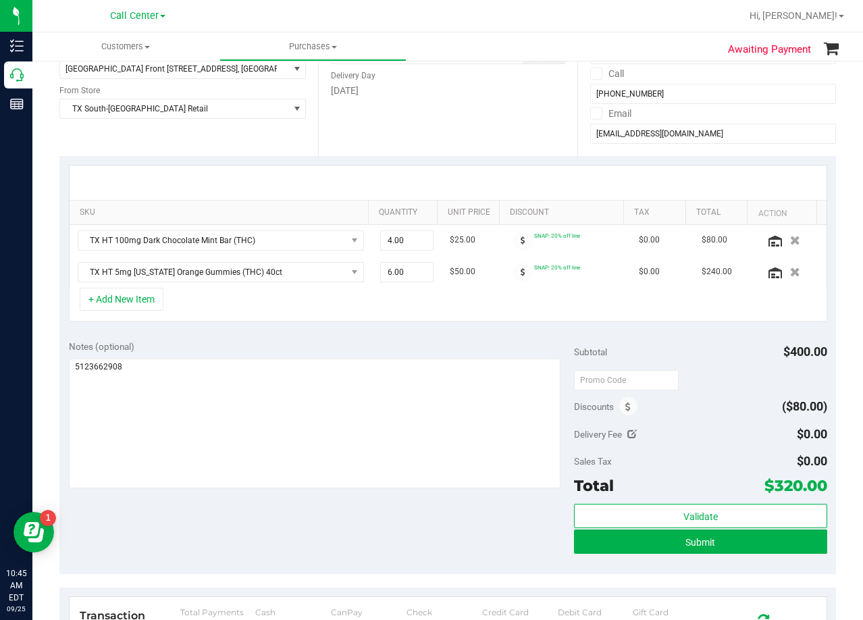
click at [391, 340] on div "Notes (optional)" at bounding box center [322, 347] width 506 height 14
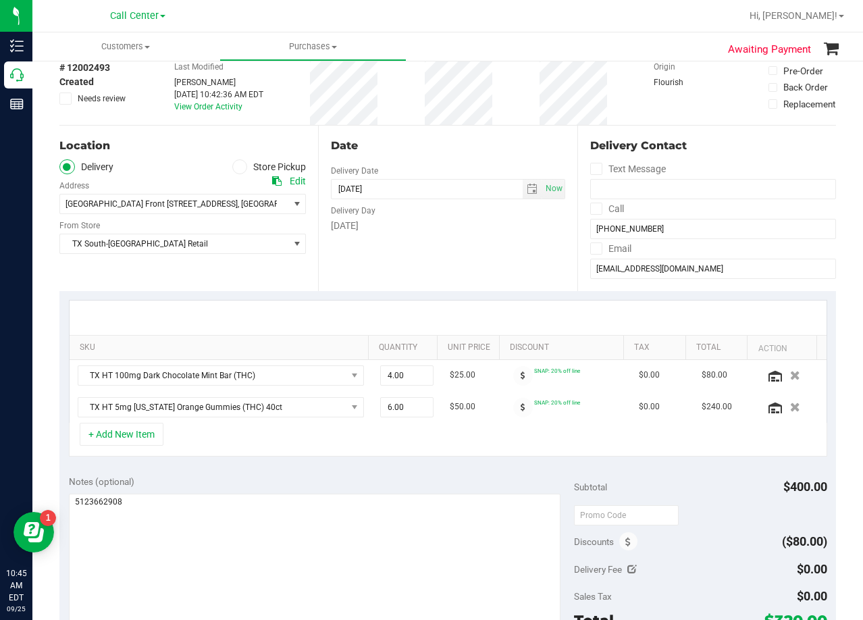
click at [423, 274] on div "Date Delivery Date 09/25/2025 Now 09/25/2025 08:00 AM Now Delivery Day Thursday" at bounding box center [447, 208] width 259 height 165
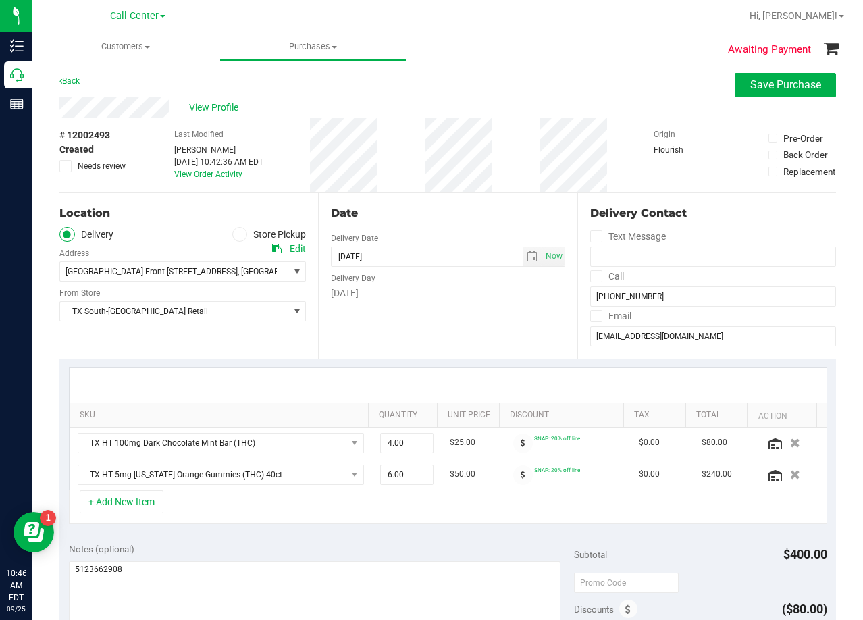
click at [610, 151] on div "# 12002493 Created Needs review Last Modified Alexander Lawson Sep 25, 2025 10:…" at bounding box center [447, 154] width 777 height 75
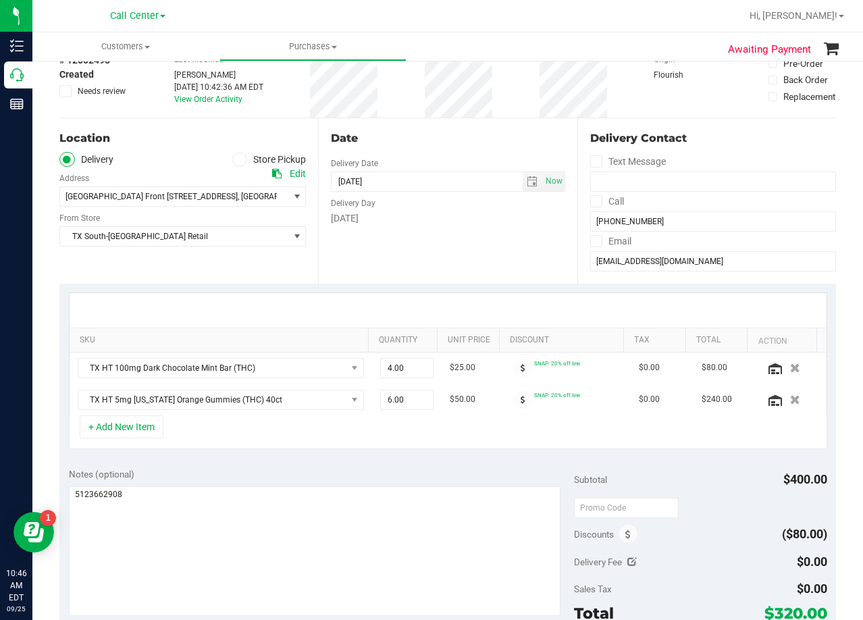
scroll to position [270, 0]
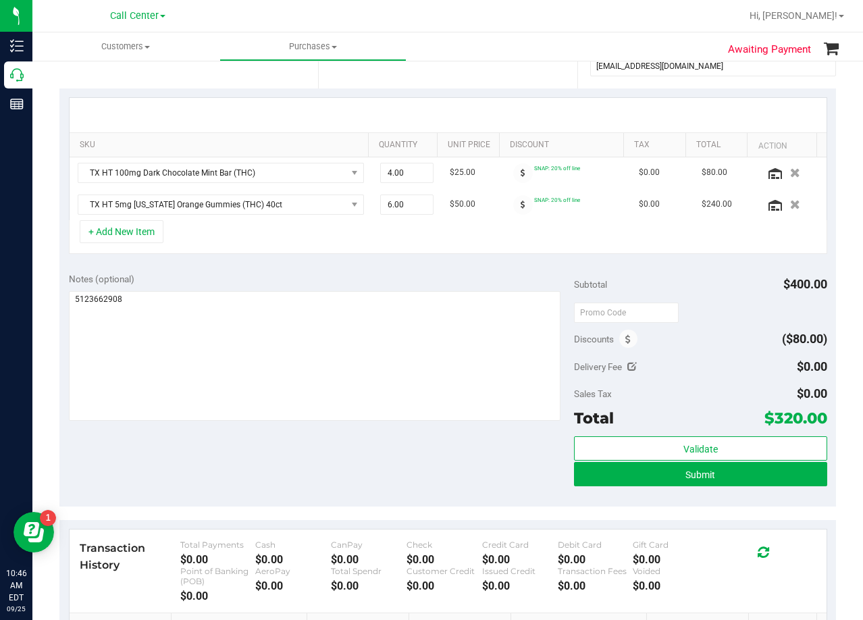
click at [488, 97] on div "SKU Quantity Unit Price Discount Tax Total Action TX HT 100mg Dark Chocolate Mi…" at bounding box center [447, 175] width 777 height 175
click at [683, 72] on input "seannon@gmail.com" at bounding box center [713, 66] width 246 height 20
click at [506, 278] on div "Notes (optional)" at bounding box center [322, 279] width 506 height 14
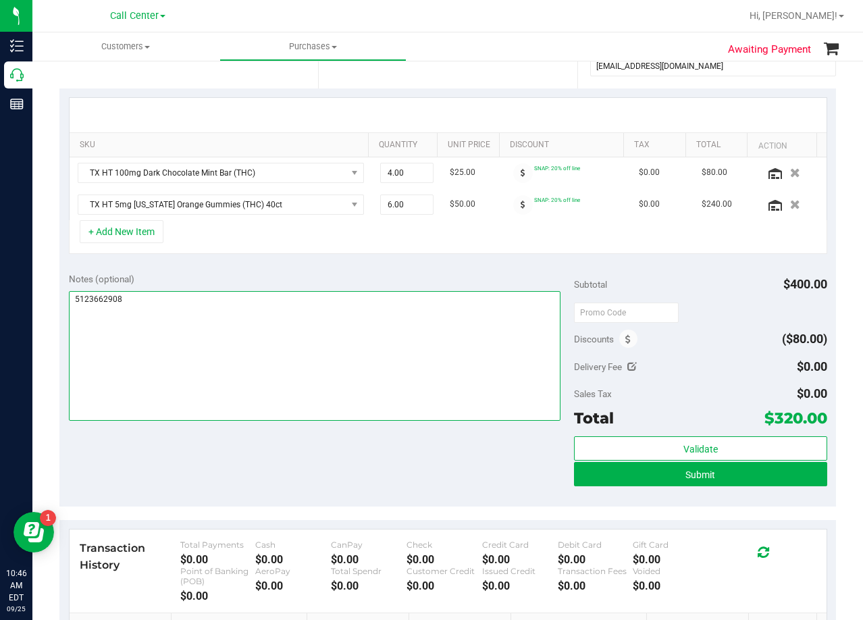
click at [86, 302] on textarea at bounding box center [315, 356] width 492 height 130
drag, startPoint x: 218, startPoint y: 298, endPoint x: 194, endPoint y: 299, distance: 23.7
click at [194, 299] on textarea at bounding box center [315, 356] width 492 height 130
paste textarea "Jessica Morris-Baker"
click at [72, 311] on textarea at bounding box center [315, 356] width 492 height 130
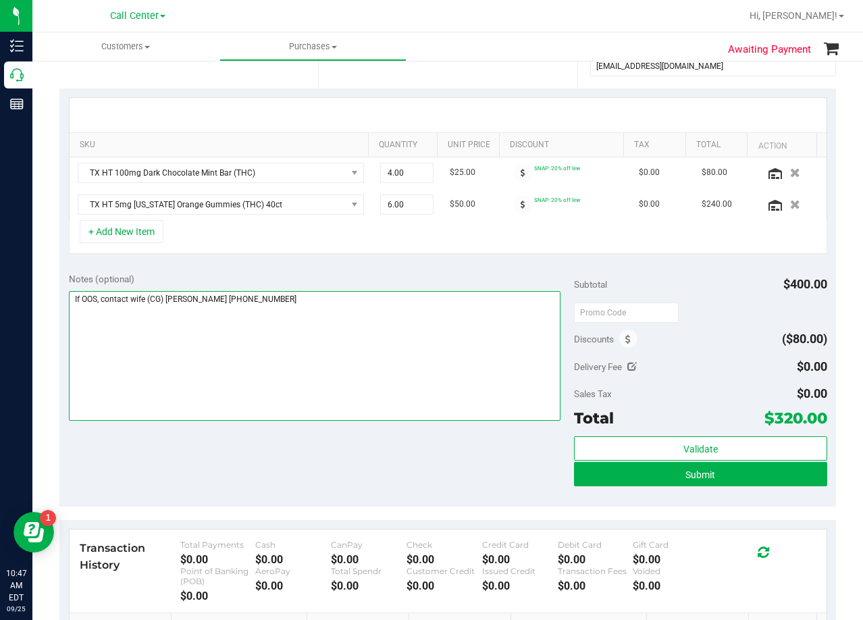
click at [336, 301] on textarea at bounding box center [315, 356] width 492 height 130
click at [74, 298] on textarea at bounding box center [315, 356] width 492 height 130
click at [478, 300] on textarea at bounding box center [315, 356] width 492 height 130
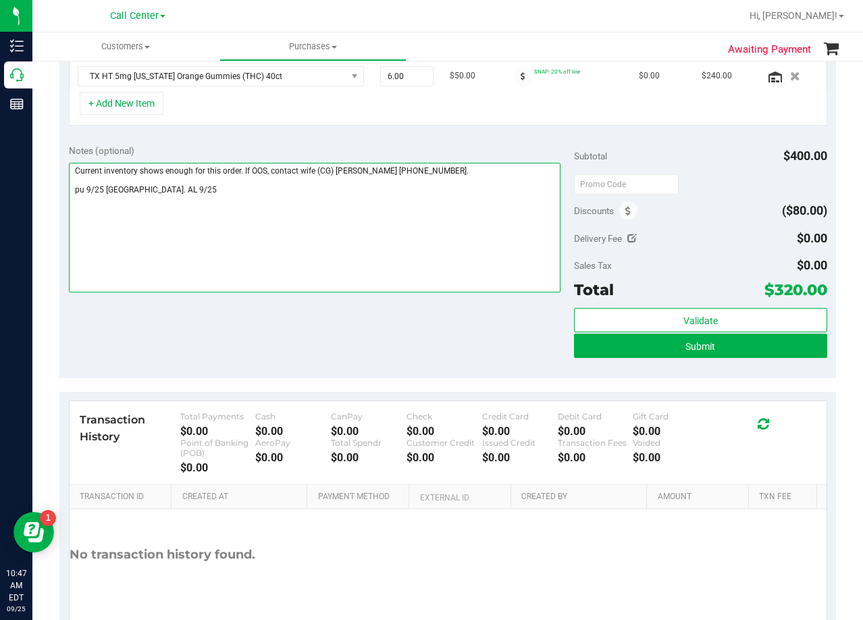
scroll to position [405, 0]
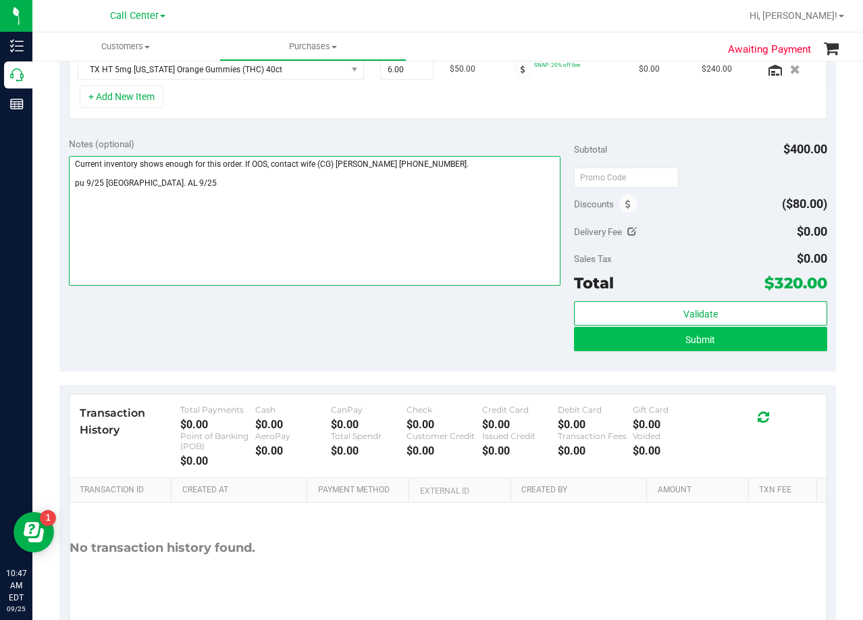
type textarea "Current inventory shows enough for this order. If OOS, contact wife (CG) Jessic…"
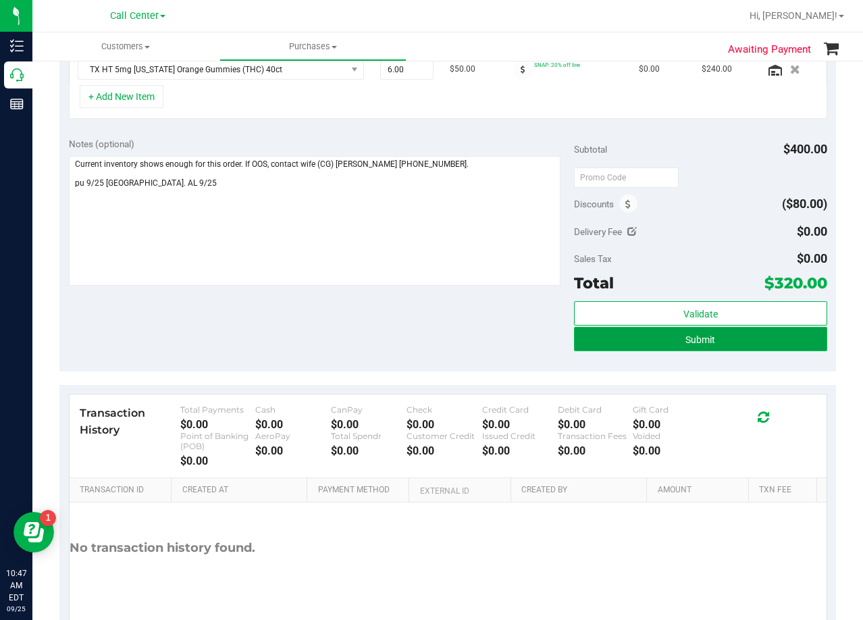
click at [577, 343] on button "Submit" at bounding box center [700, 339] width 253 height 24
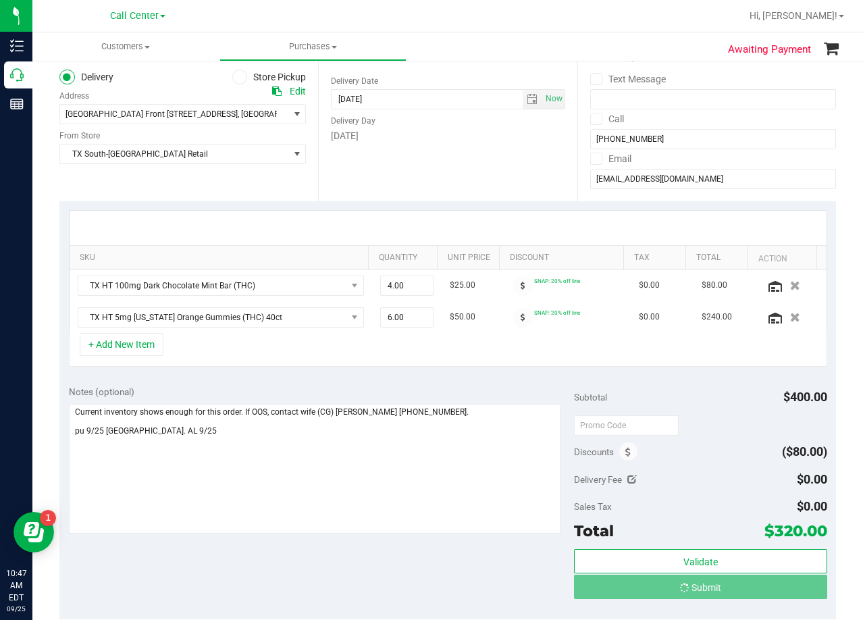
scroll to position [0, 0]
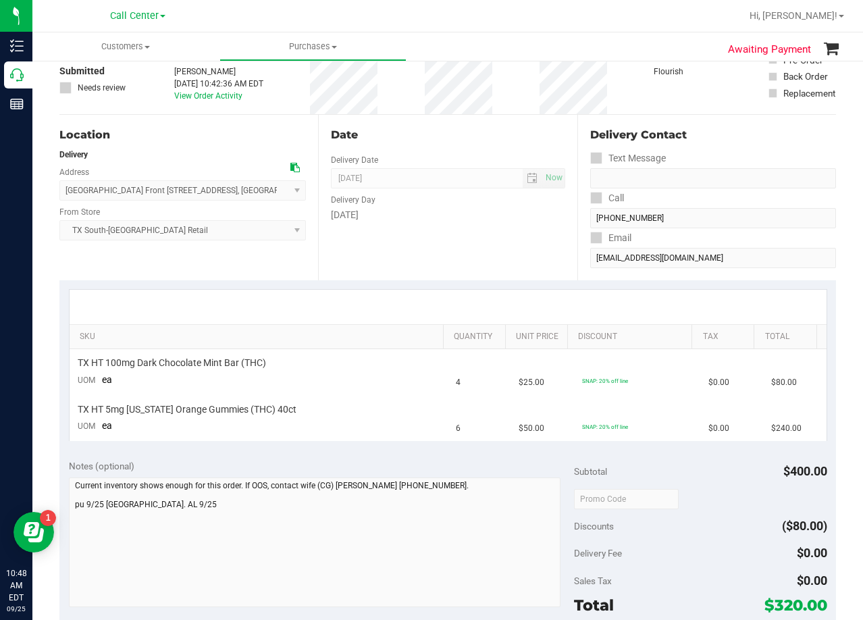
scroll to position [270, 0]
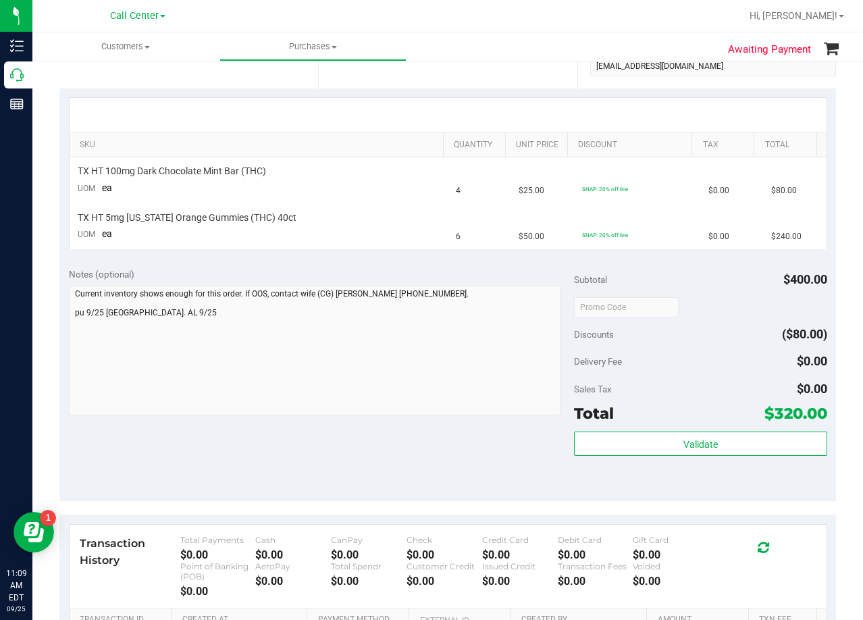
drag, startPoint x: 486, startPoint y: 428, endPoint x: 483, endPoint y: 438, distance: 10.7
click at [486, 433] on div "Notes (optional) Subtotal $400.00 Discounts ($80.00) Delivery Fee $0.00 Sales T…" at bounding box center [447, 379] width 777 height 243
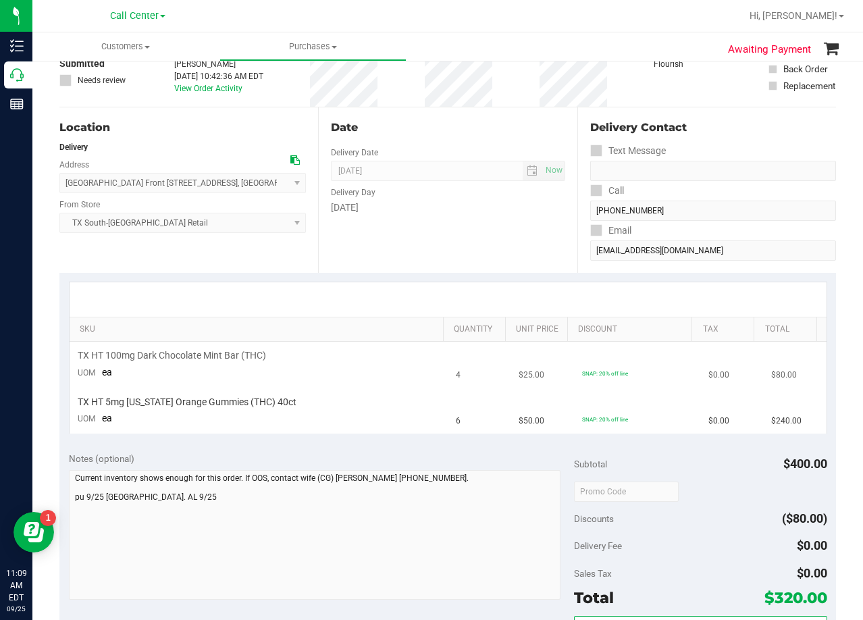
scroll to position [0, 0]
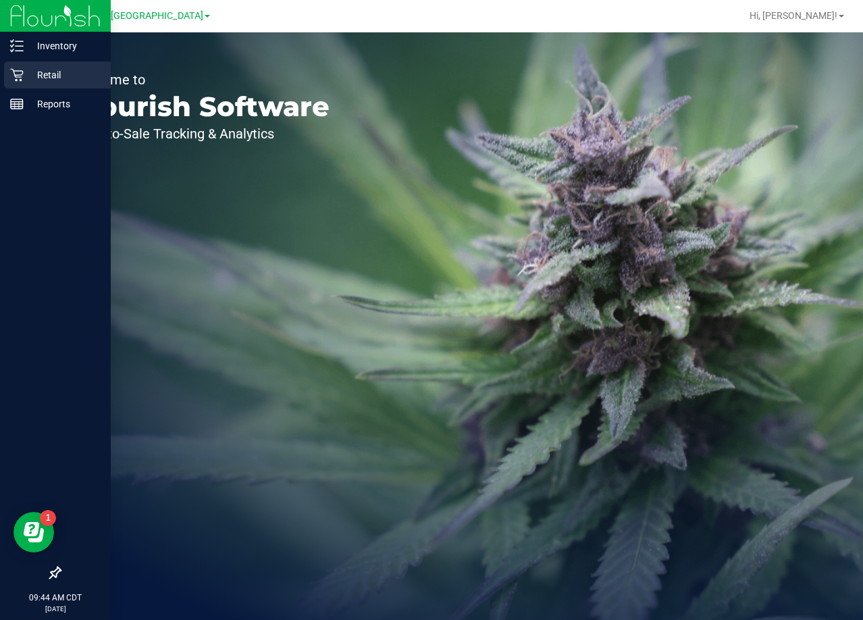
click at [14, 72] on icon at bounding box center [16, 75] width 13 height 13
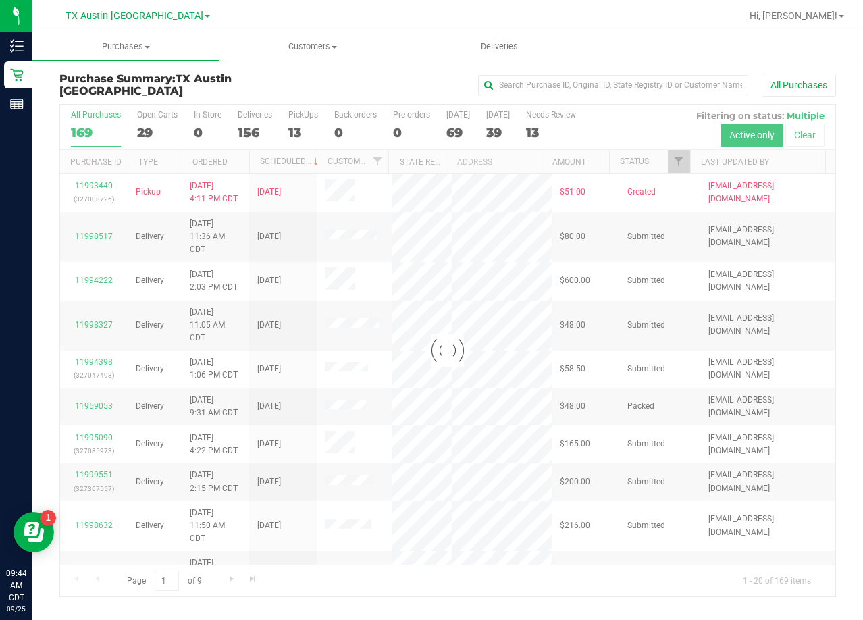
click at [463, 128] on div at bounding box center [447, 351] width 775 height 492
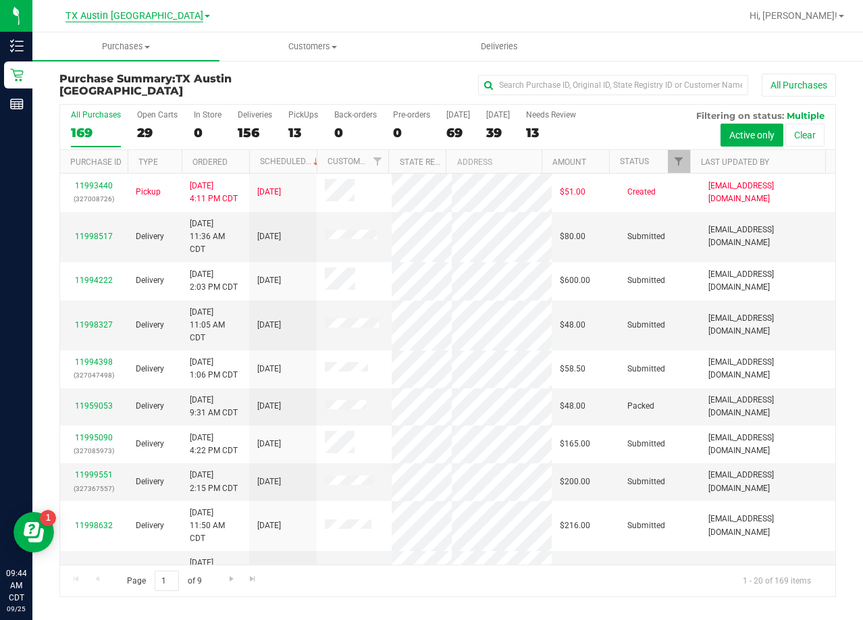
click at [159, 16] on span "TX Austin [GEOGRAPHIC_DATA]" at bounding box center [135, 16] width 138 height 12
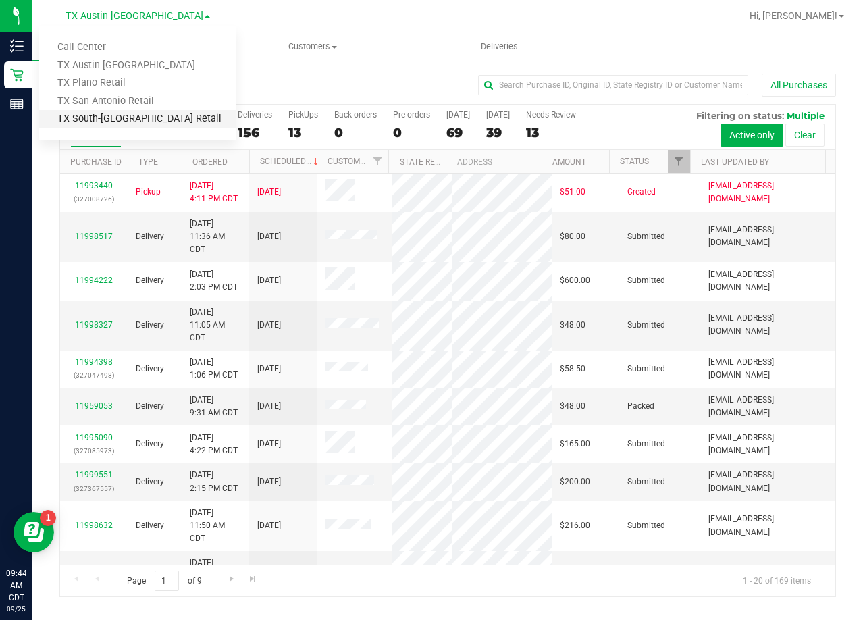
click at [116, 113] on link "TX South-[GEOGRAPHIC_DATA] Retail" at bounding box center [137, 119] width 197 height 18
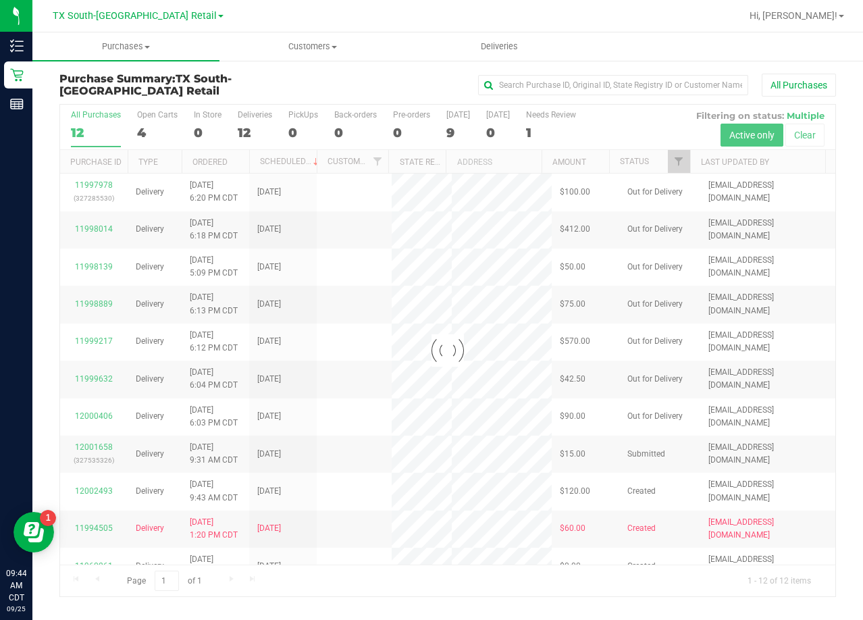
click at [449, 86] on div "All Purchases" at bounding box center [577, 85] width 518 height 23
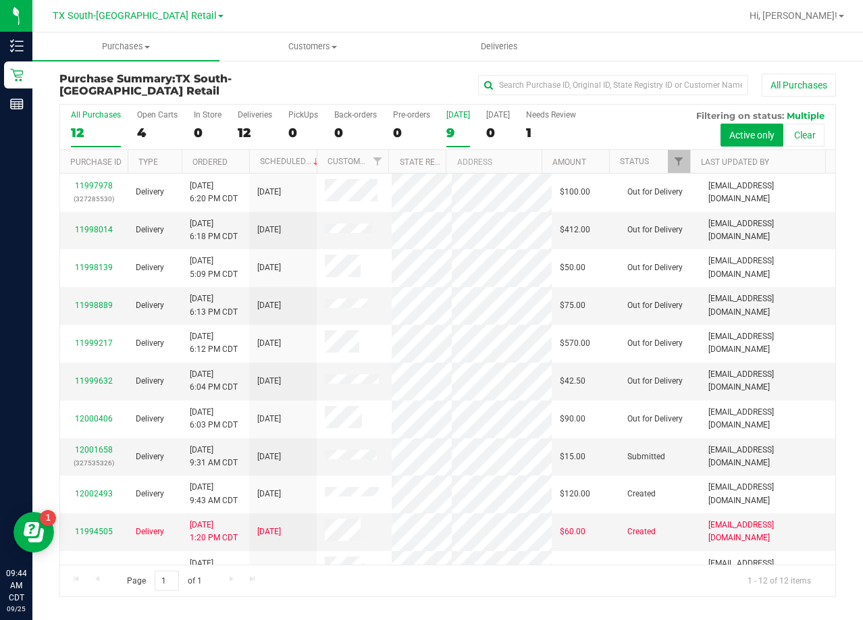
click at [454, 120] on label "Today 9" at bounding box center [458, 128] width 24 height 37
click at [0, 0] on input "Today 9" at bounding box center [0, 0] width 0 height 0
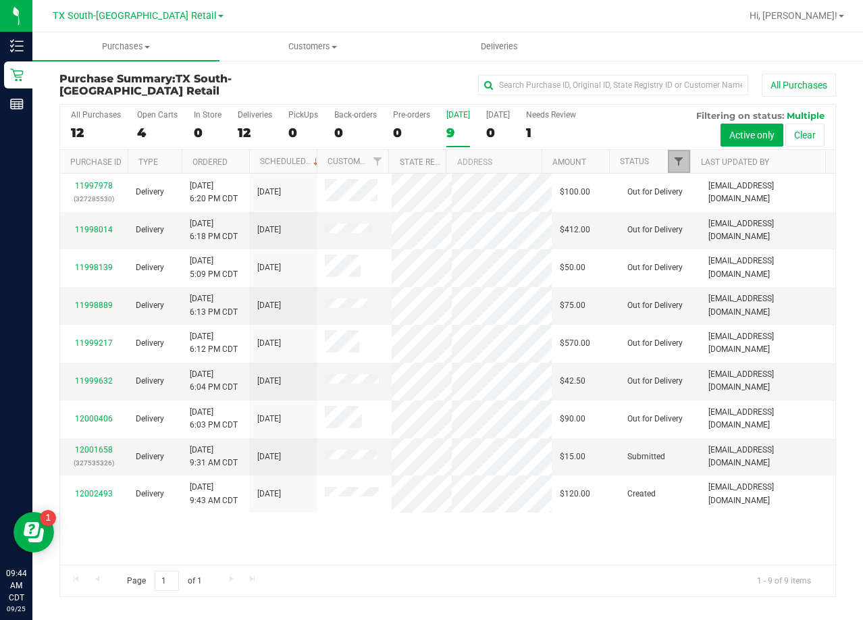
click at [684, 156] on span "Filter" at bounding box center [678, 161] width 11 height 11
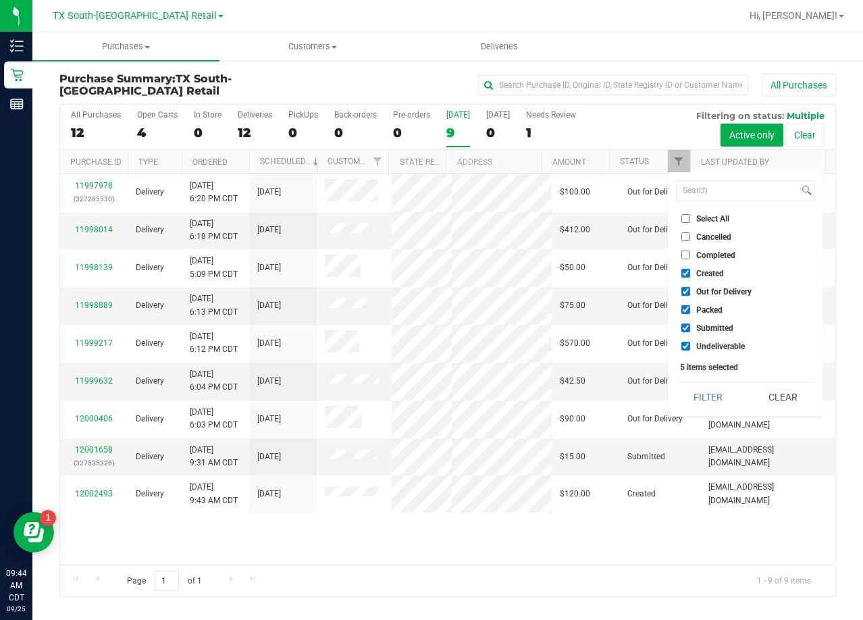
click at [444, 82] on div "All Purchases" at bounding box center [577, 85] width 518 height 23
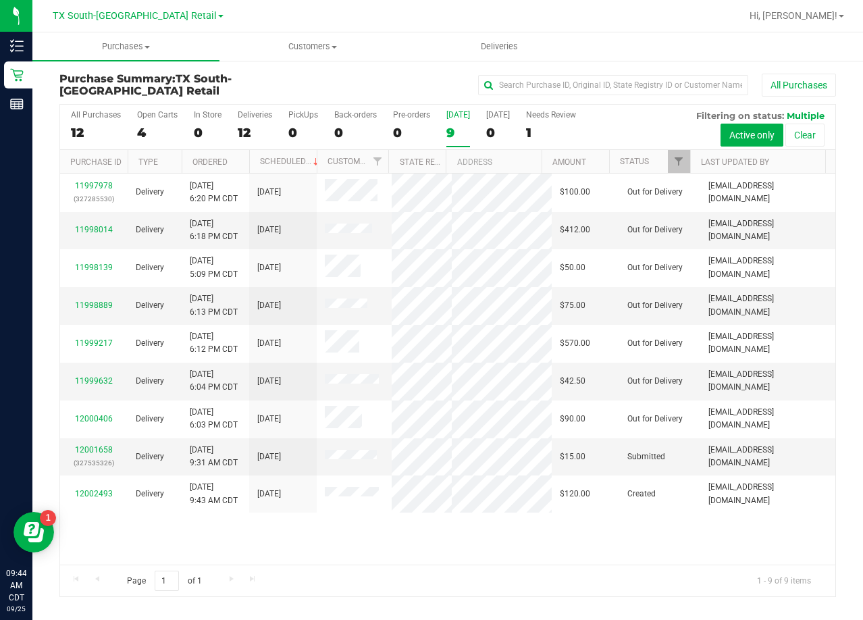
scroll to position [62, 0]
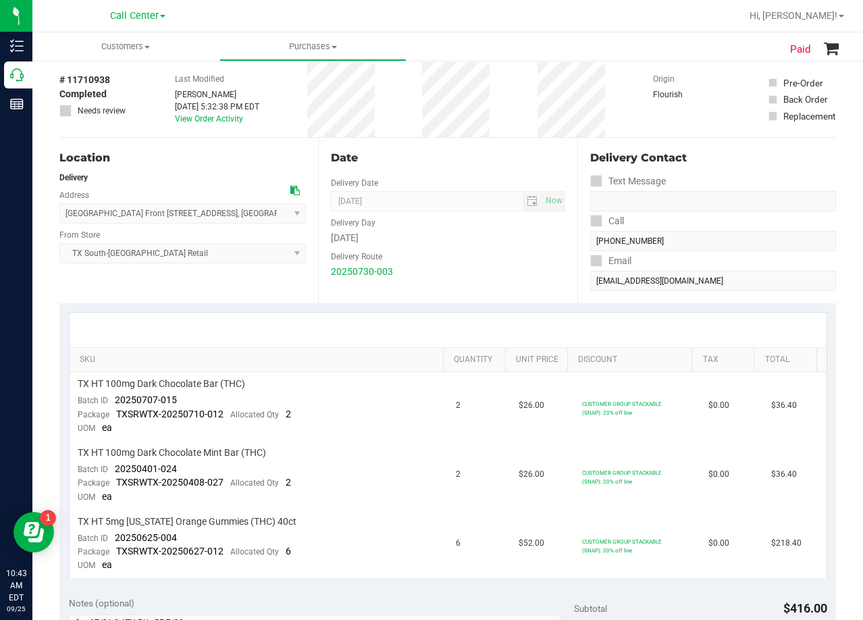
scroll to position [135, 0]
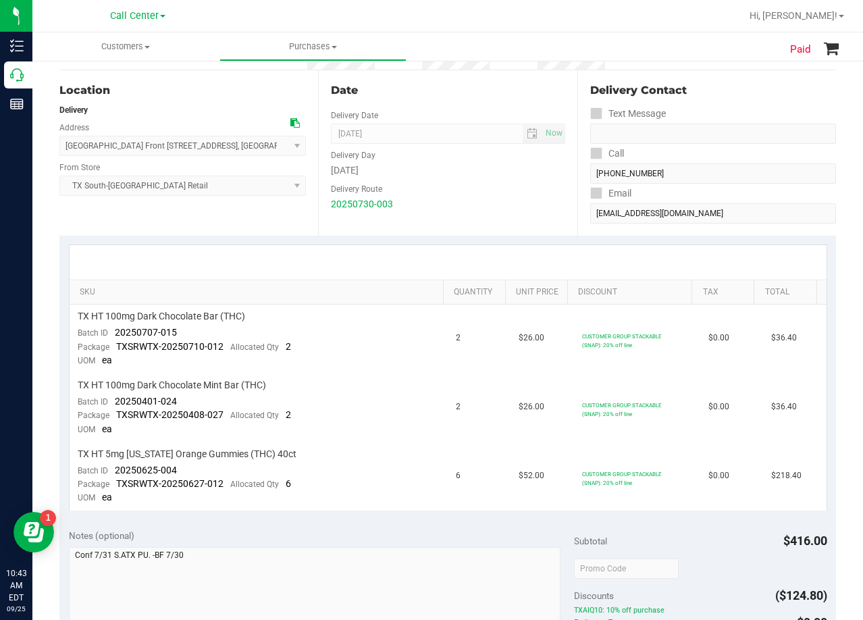
click at [442, 161] on div "Delivery Day" at bounding box center [448, 154] width 234 height 20
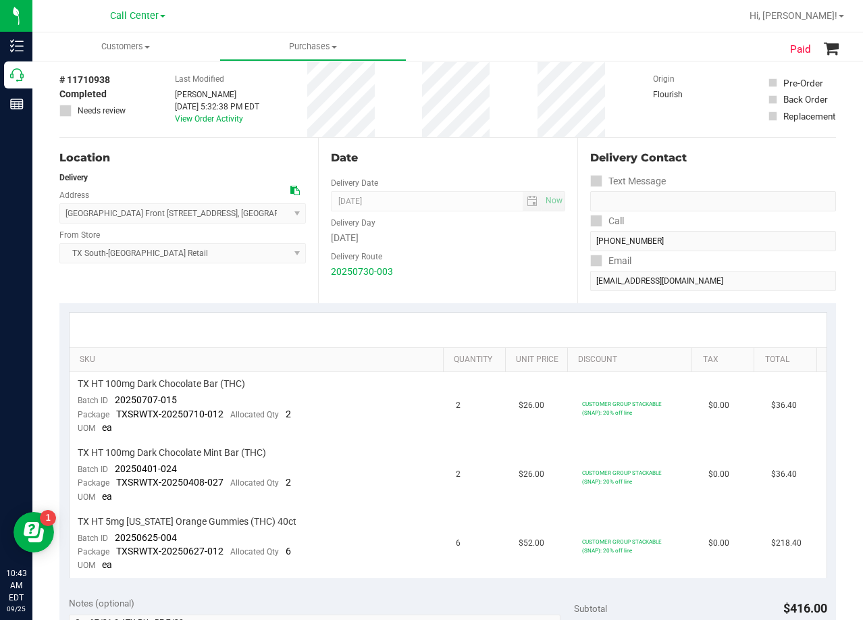
click at [442, 161] on div "Date" at bounding box center [448, 158] width 234 height 16
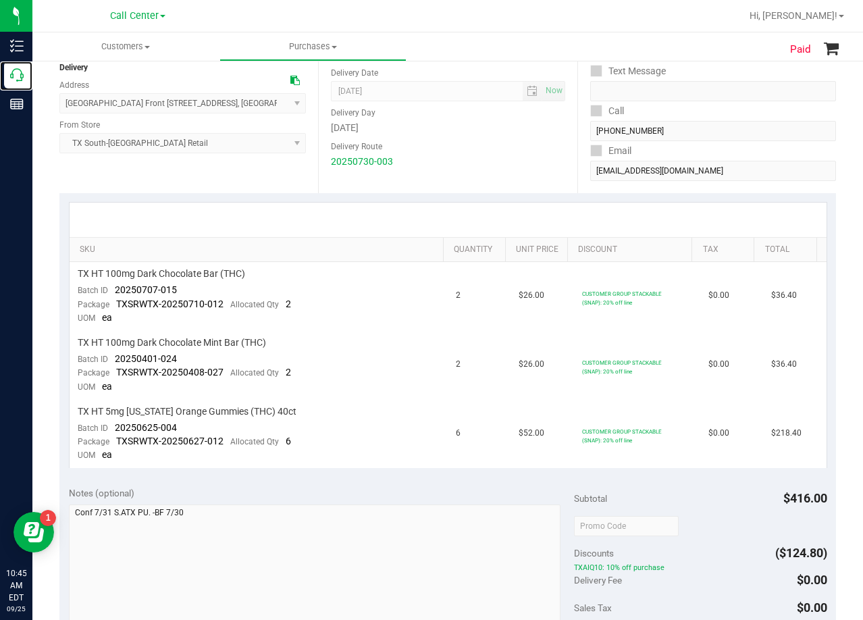
scroll to position [0, 0]
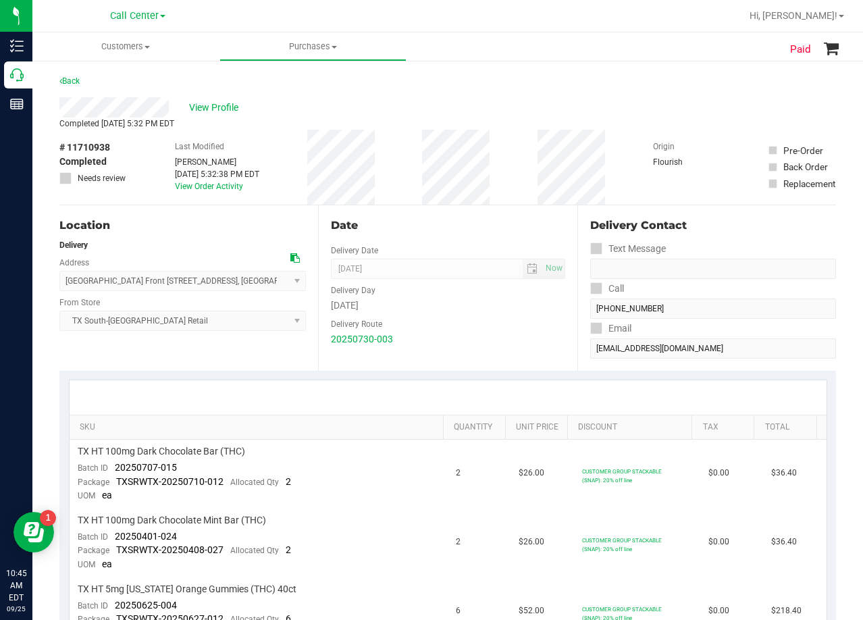
click at [498, 71] on div "Paid Back View Profile Completed Jul 31, 2025 5:32 PM EDT # 11710938 Completed …" at bounding box center [447, 615] width 831 height 1112
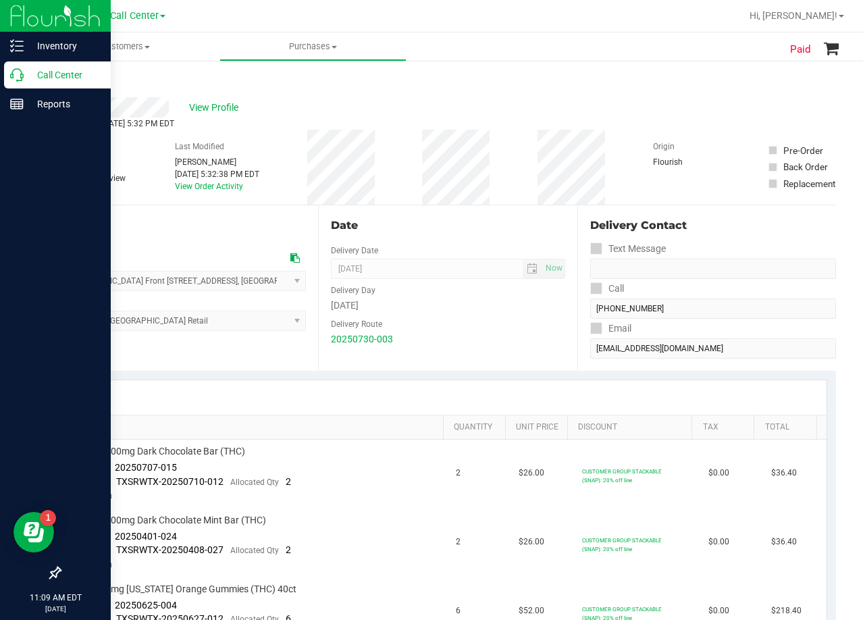
click at [30, 78] on p "Call Center" at bounding box center [64, 75] width 81 height 16
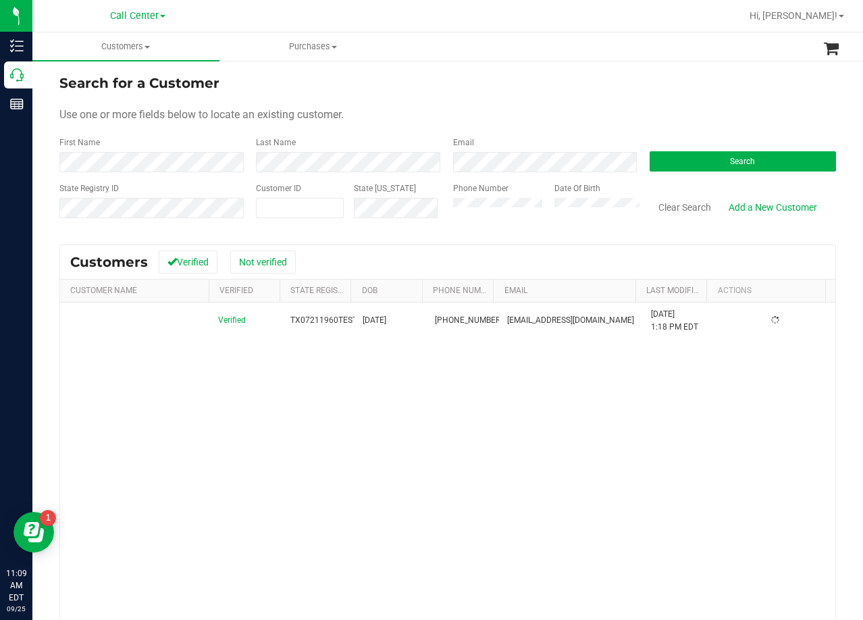
click at [467, 107] on div "Use one or more fields below to locate an existing customer." at bounding box center [447, 115] width 777 height 16
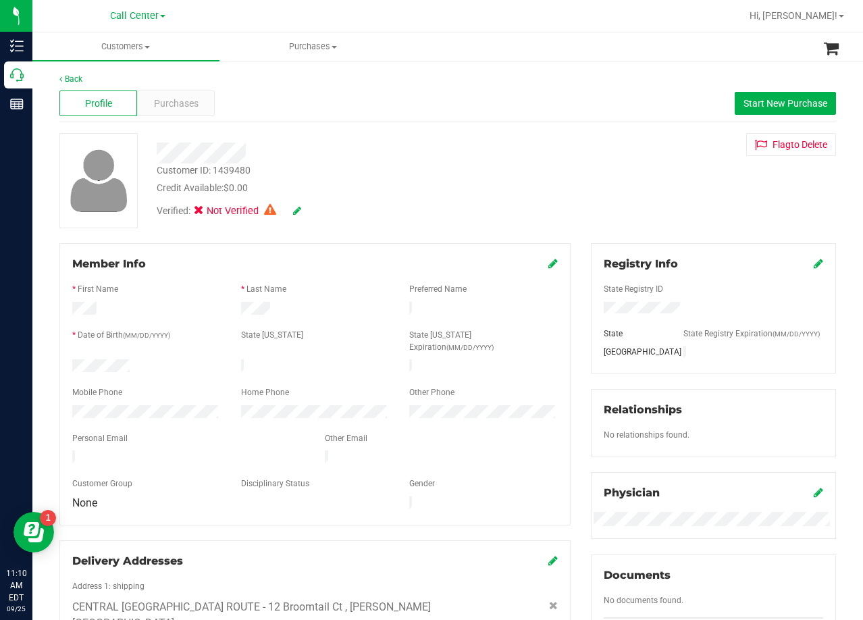
click at [504, 172] on div "Customer ID: 1439480 Credit Available: $0.00" at bounding box center [346, 179] width 398 height 32
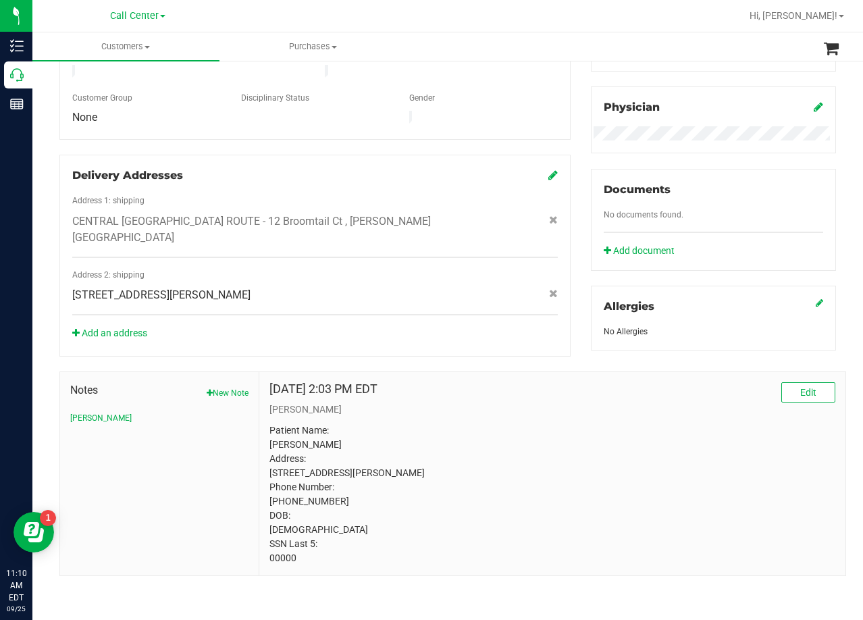
click at [484, 403] on div "Aug 13, 2024 2:03 PM EDT Edit CURT Patient Name: Terry Strom Address: 12 Broomt…" at bounding box center [552, 473] width 566 height 183
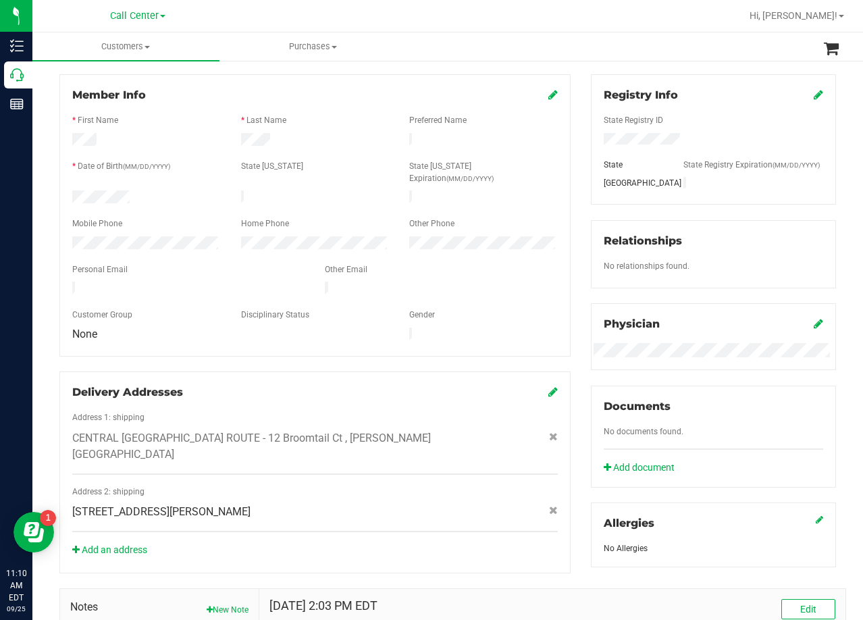
scroll to position [203, 0]
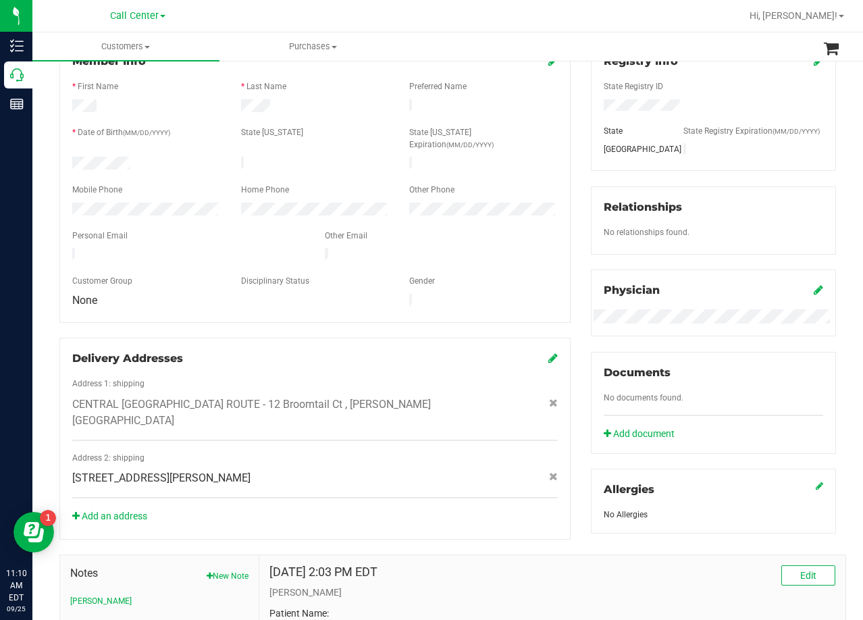
click at [247, 470] on span "[STREET_ADDRESS][PERSON_NAME]" at bounding box center [161, 478] width 178 height 16
copy div "[STREET_ADDRESS][PERSON_NAME]"
click at [540, 219] on div at bounding box center [315, 224] width 486 height 11
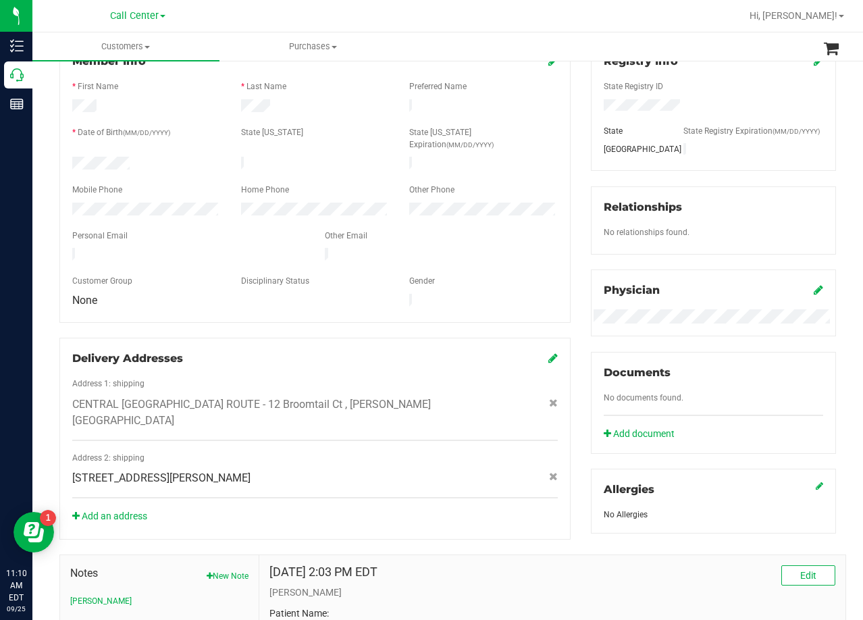
scroll to position [0, 0]
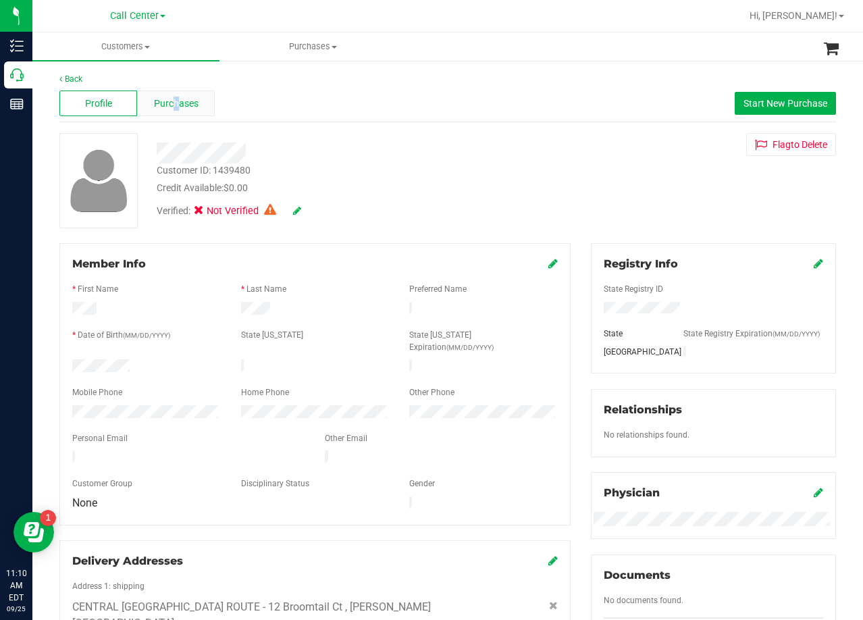
click at [174, 99] on span "Purchases" at bounding box center [176, 104] width 45 height 14
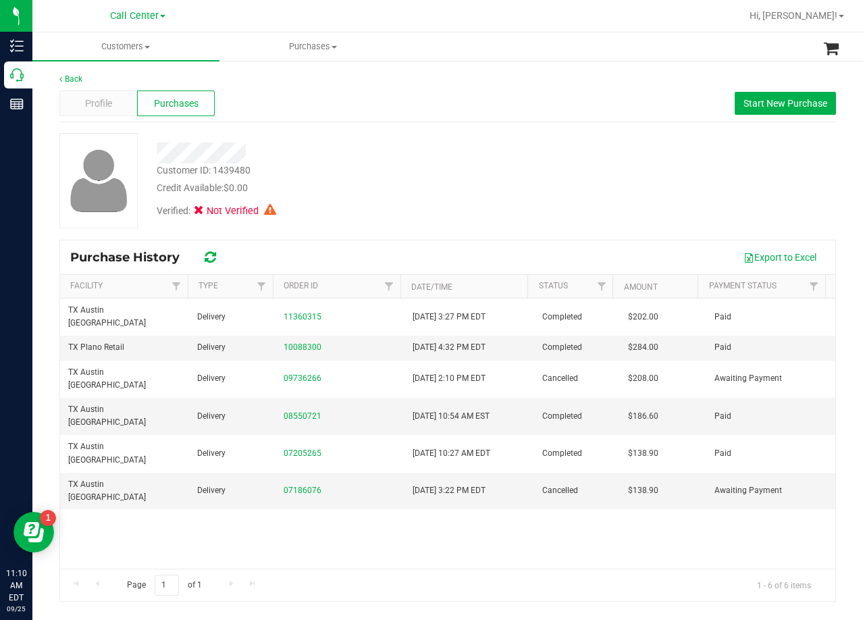
click at [353, 220] on div "Verified: Not Verified" at bounding box center [346, 210] width 398 height 30
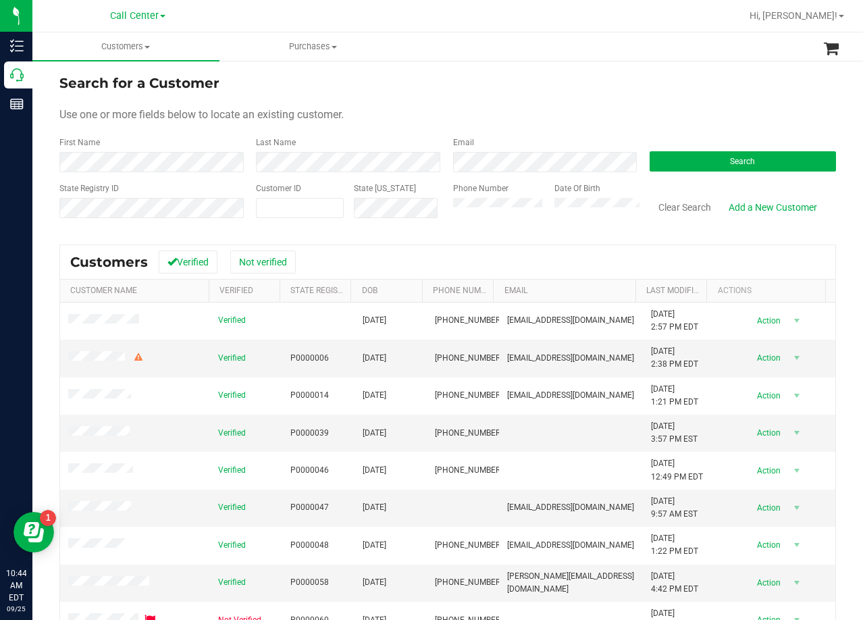
click at [444, 115] on div "Use one or more fields below to locate an existing customer." at bounding box center [447, 115] width 777 height 16
click at [563, 94] on form "Search for a Customer Use one or more fields below to locate an existing custom…" at bounding box center [447, 151] width 777 height 157
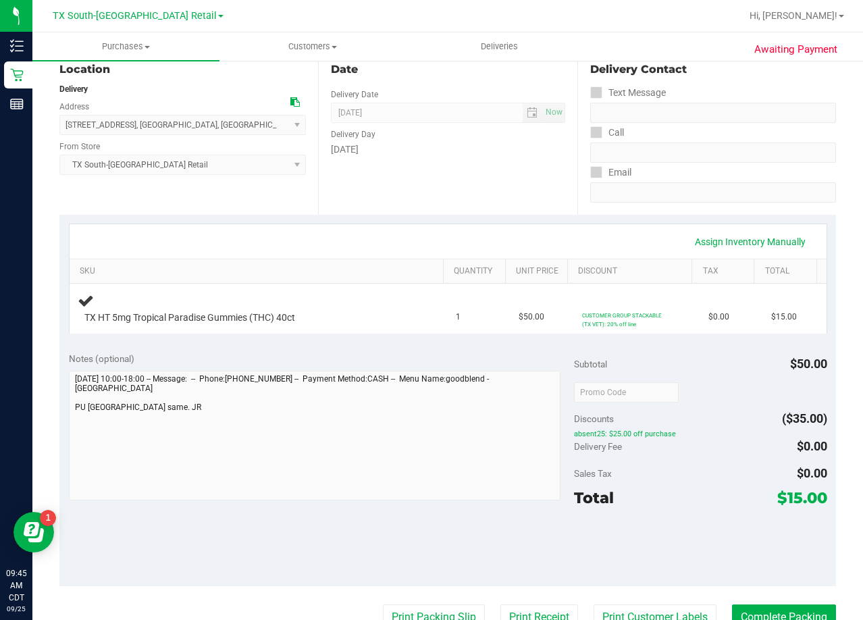
scroll to position [68, 0]
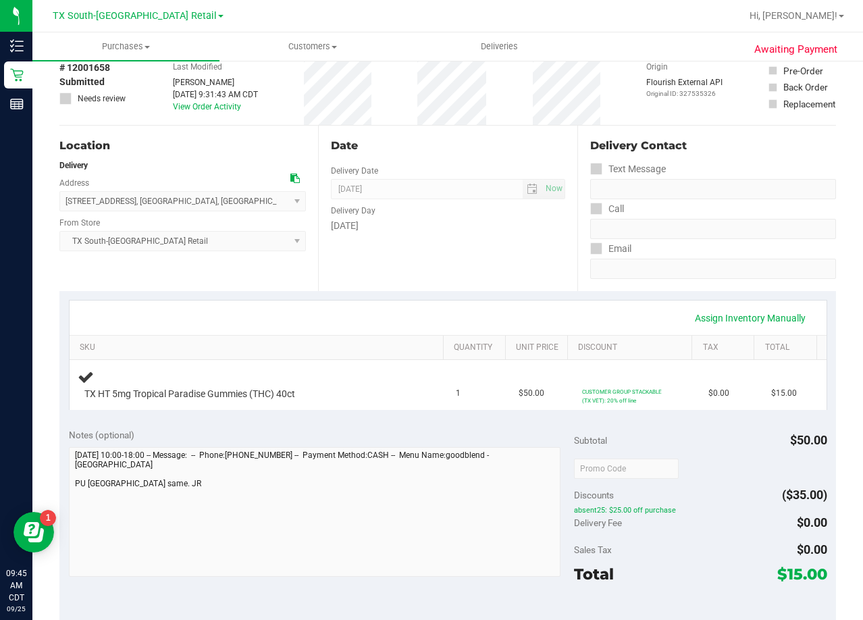
click at [454, 152] on div "Date" at bounding box center [448, 146] width 234 height 16
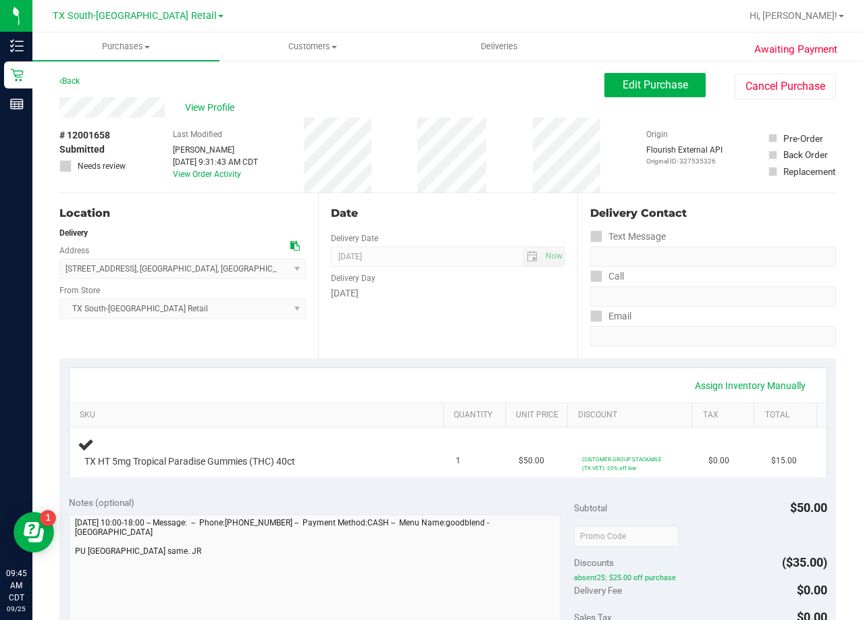
click at [462, 97] on div "Back Edit Purchase Cancel Purchase" at bounding box center [447, 85] width 777 height 24
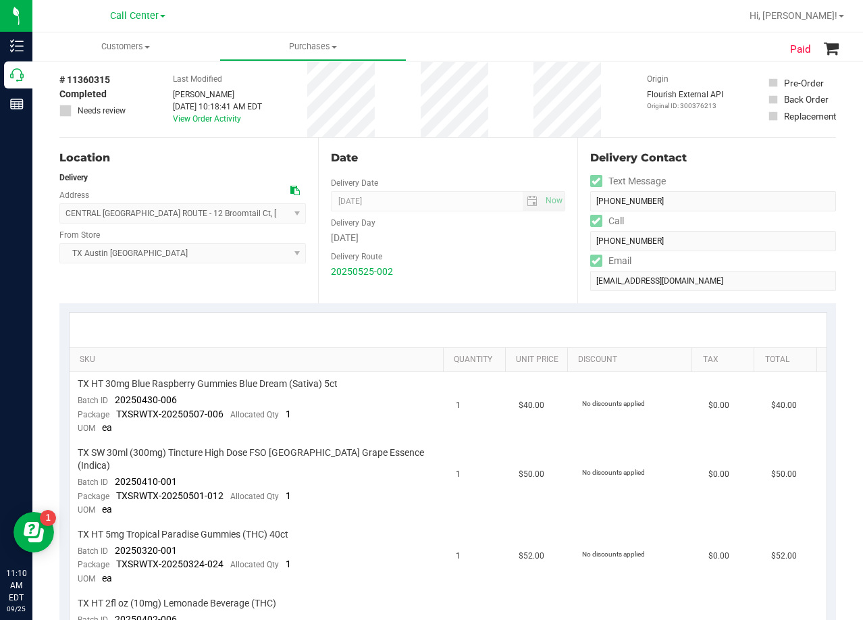
scroll to position [135, 0]
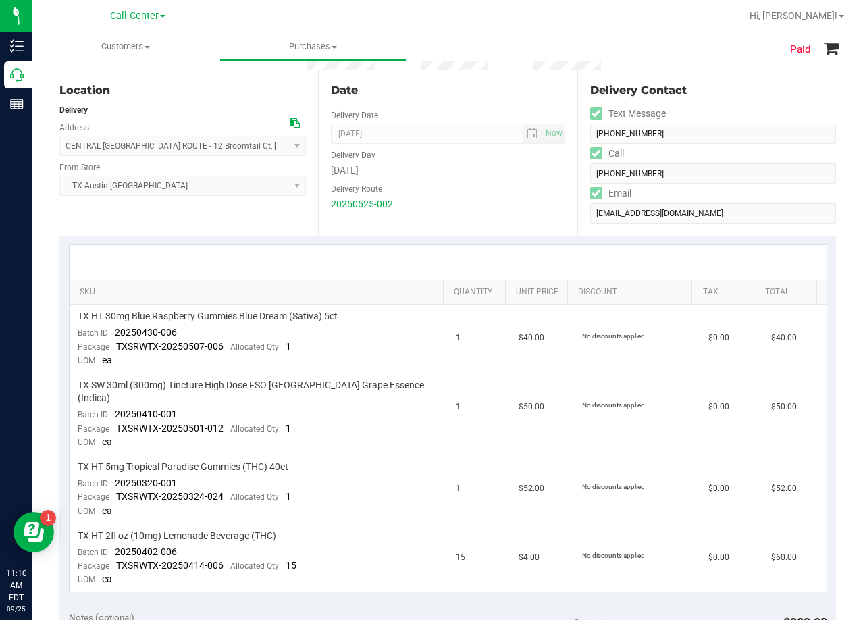
click at [463, 98] on div "Date" at bounding box center [448, 90] width 234 height 16
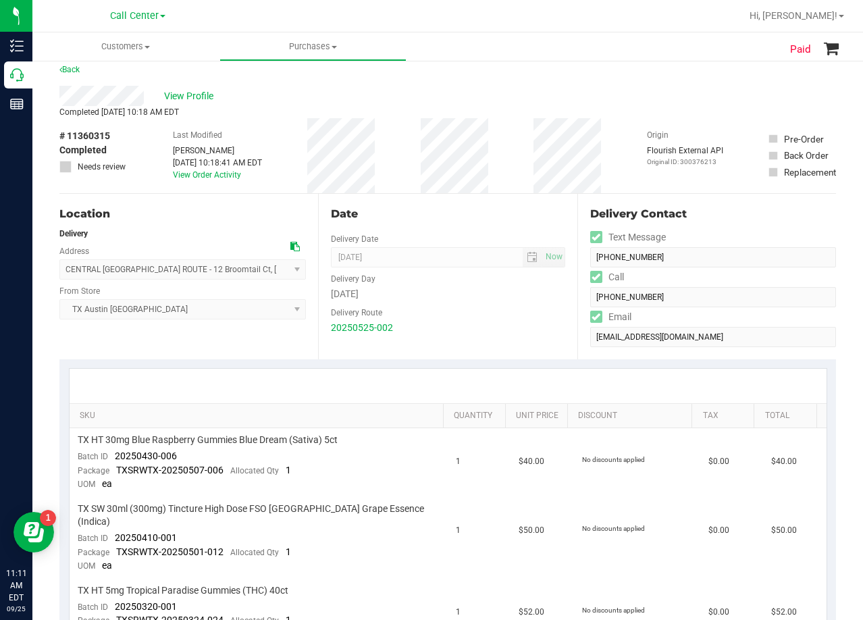
scroll to position [0, 0]
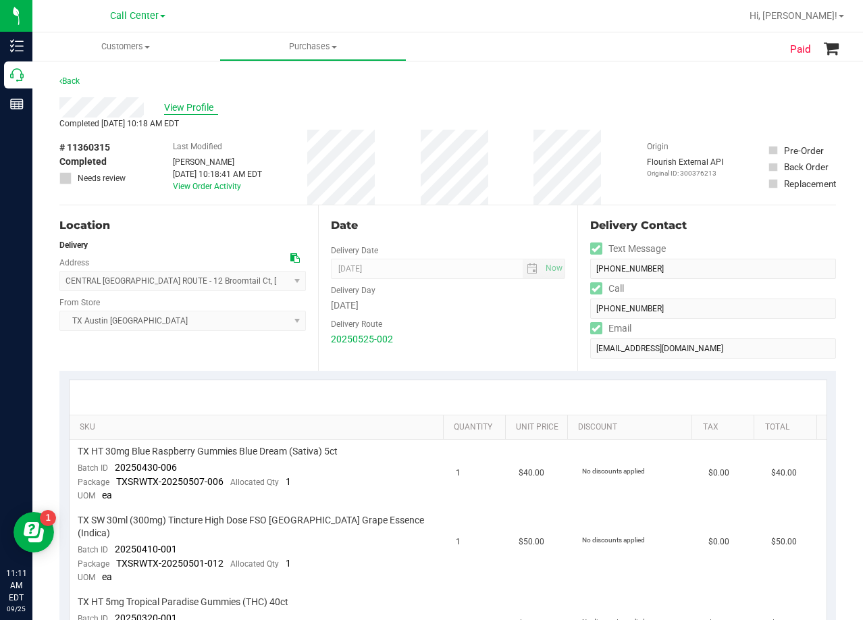
click at [199, 103] on span "View Profile" at bounding box center [191, 108] width 54 height 14
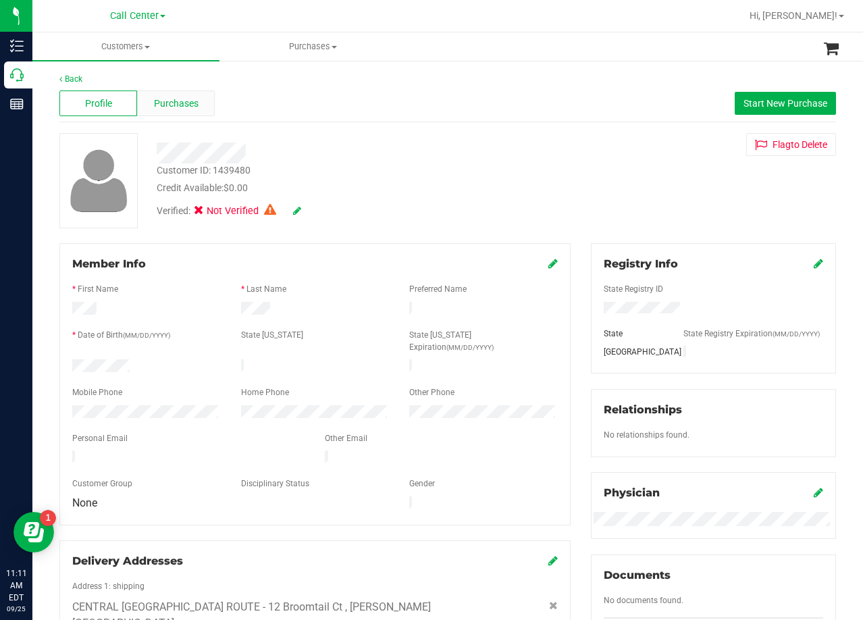
click at [178, 100] on span "Purchases" at bounding box center [176, 104] width 45 height 14
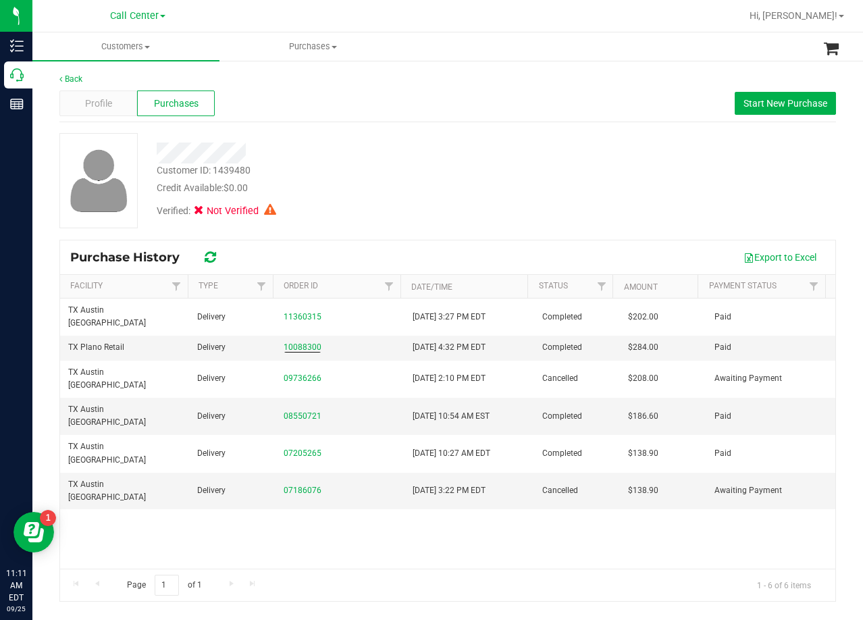
click at [393, 161] on div at bounding box center [346, 152] width 398 height 21
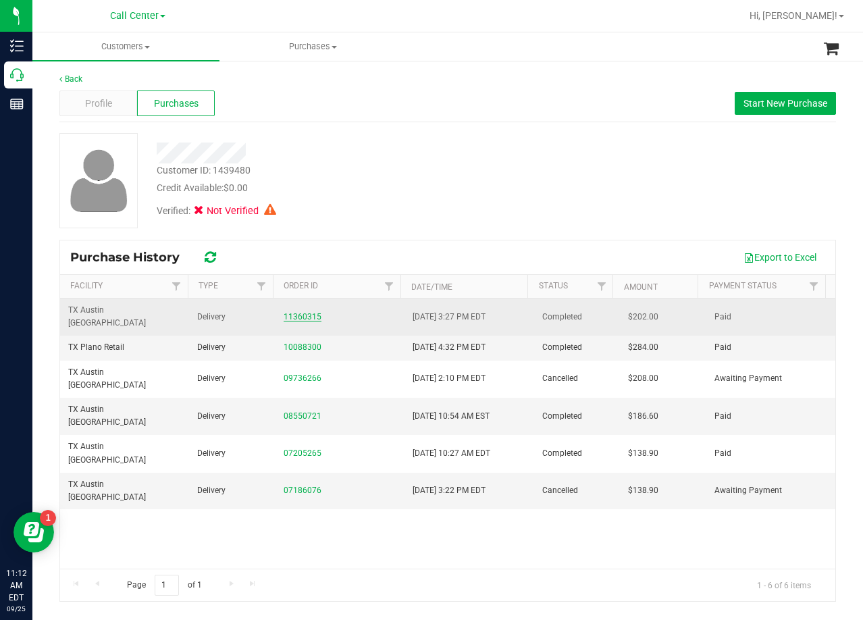
click at [308, 313] on link "11360315" at bounding box center [303, 316] width 38 height 9
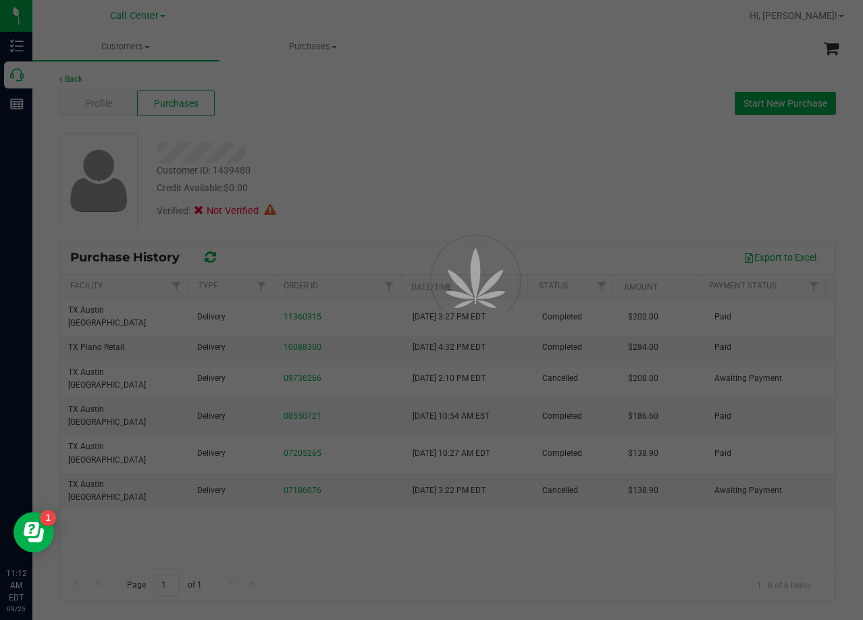
click at [390, 206] on div at bounding box center [431, 310] width 863 height 620
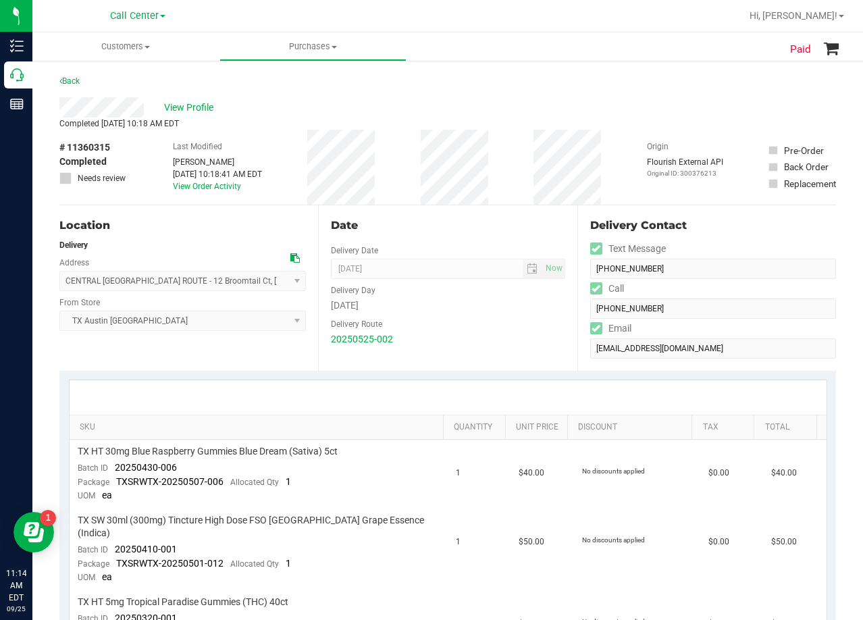
click at [456, 113] on div "View Profile" at bounding box center [447, 107] width 777 height 20
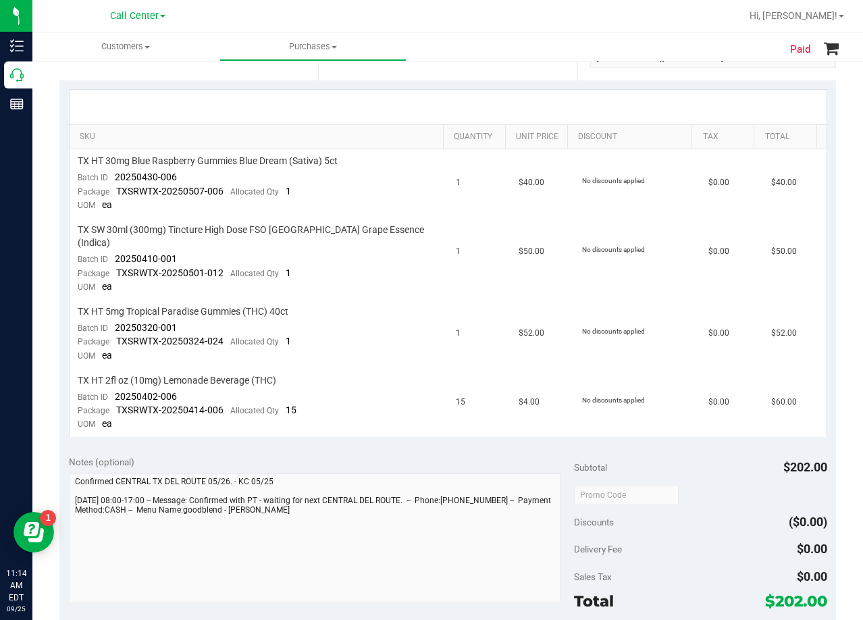
scroll to position [270, 0]
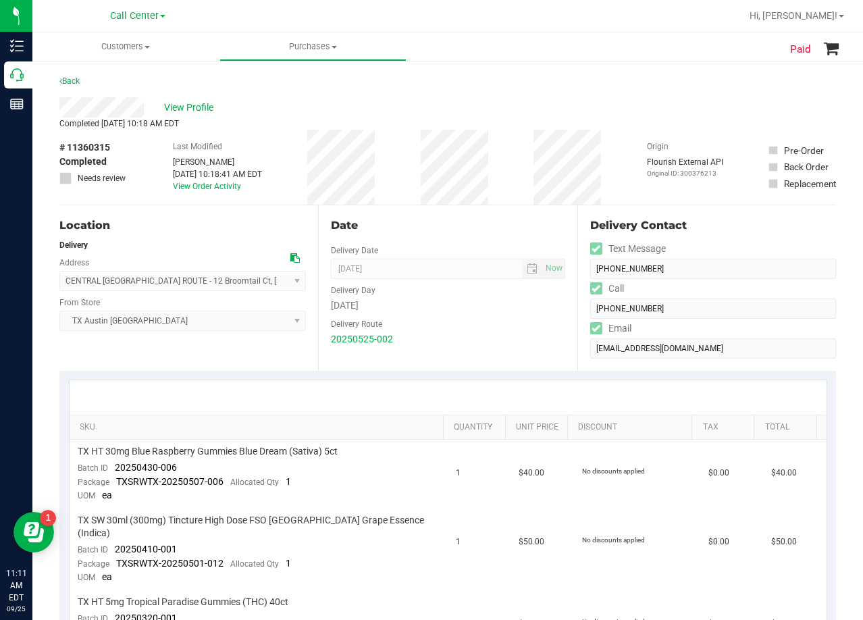
click at [477, 106] on div "View Profile" at bounding box center [447, 107] width 777 height 20
click at [511, 211] on div "Date Delivery Date [DATE] Now [DATE] 08:00 AM Now Delivery Day [DATE] Delivery …" at bounding box center [447, 287] width 259 height 165
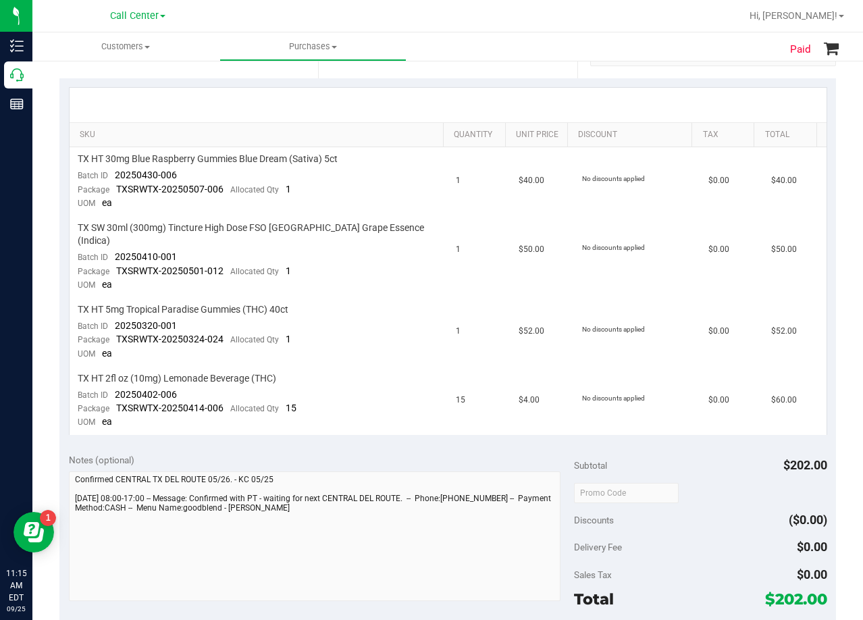
scroll to position [270, 0]
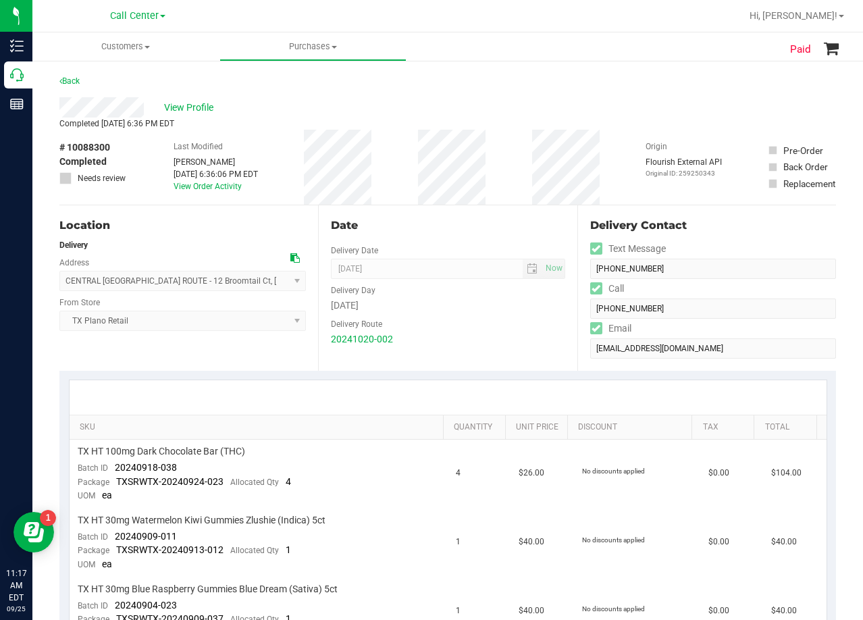
click at [453, 323] on div "Delivery Route" at bounding box center [448, 323] width 234 height 20
click at [531, 127] on div "Completed Oct 21, 2024 6:36 PM EDT" at bounding box center [447, 123] width 777 height 12
click at [185, 111] on span "View Profile" at bounding box center [191, 108] width 54 height 14
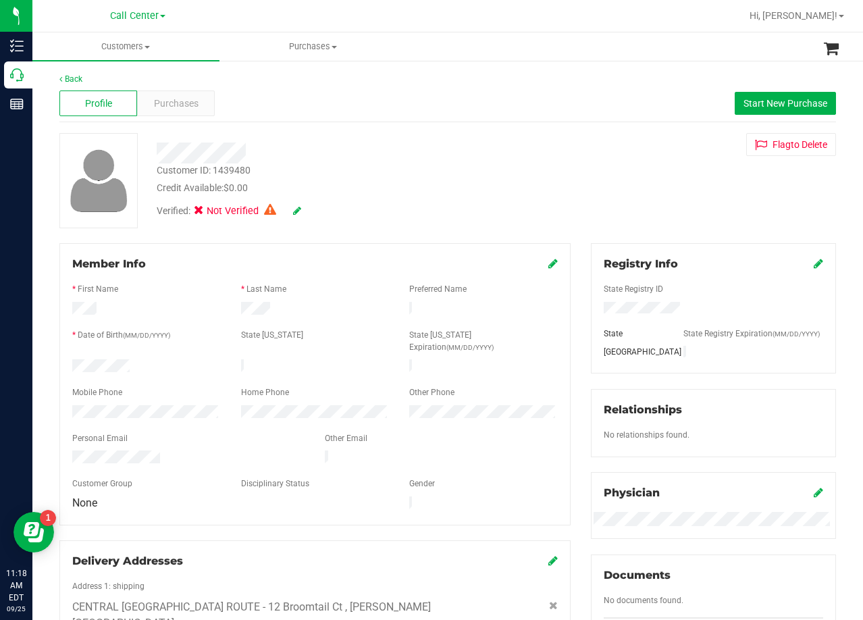
click at [361, 192] on div "Credit Available: $0.00" at bounding box center [346, 188] width 378 height 14
click at [577, 203] on div "Customer ID: 1439480 Credit Available: $0.00 Verified: Not Verified Flag to Del…" at bounding box center [447, 180] width 797 height 95
click at [110, 359] on div at bounding box center [146, 367] width 169 height 16
click at [109, 359] on div at bounding box center [146, 367] width 169 height 16
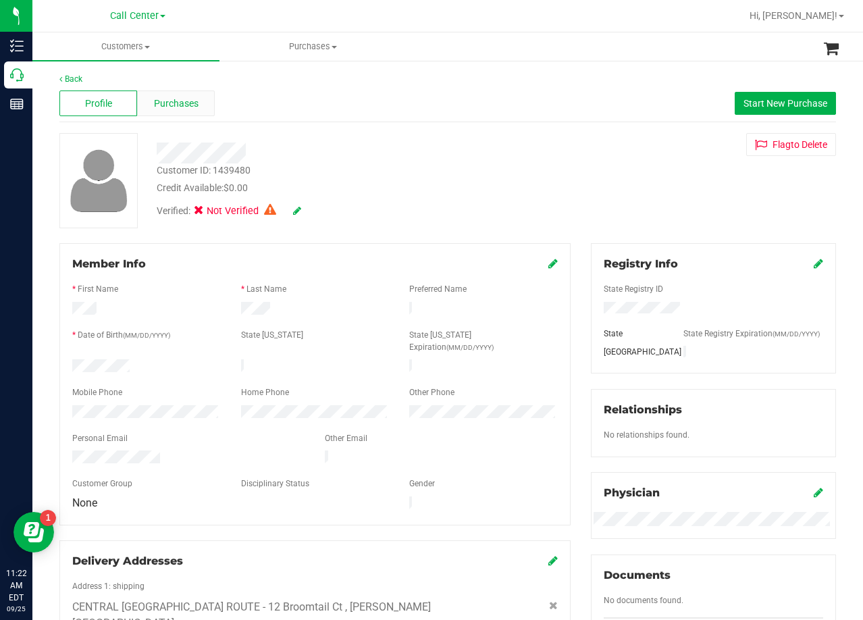
click at [151, 100] on div "Purchases" at bounding box center [176, 103] width 78 height 26
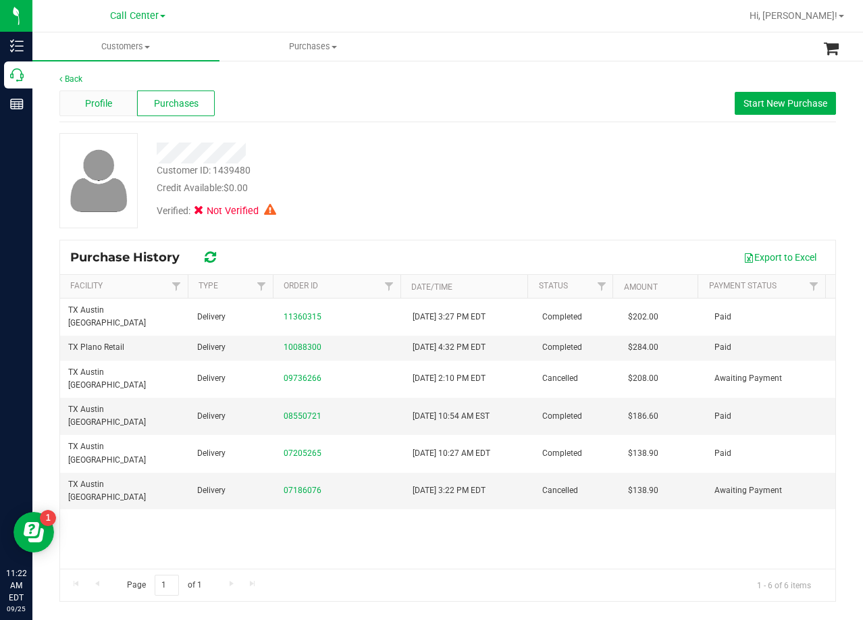
click at [116, 97] on div "Profile" at bounding box center [98, 103] width 78 height 26
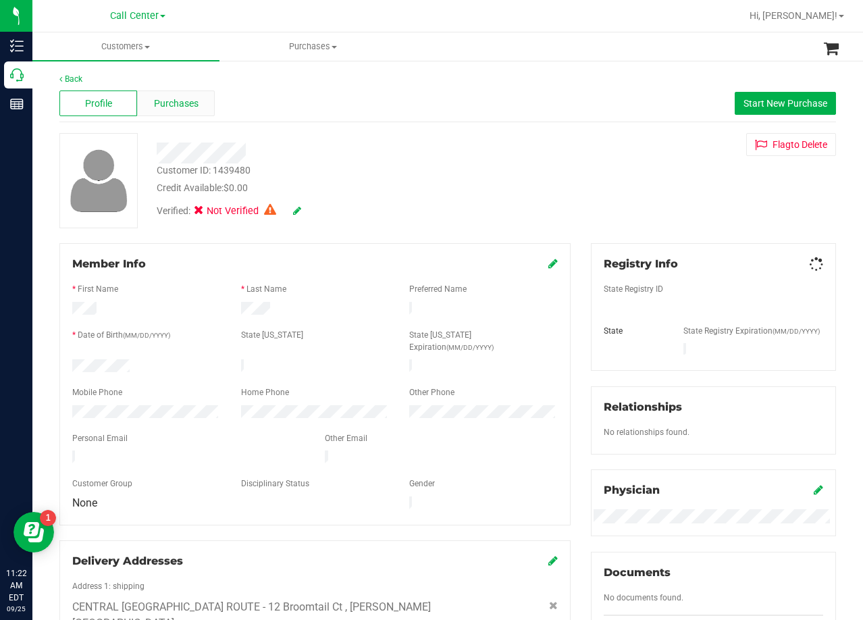
click at [186, 111] on div "Purchases" at bounding box center [176, 103] width 78 height 26
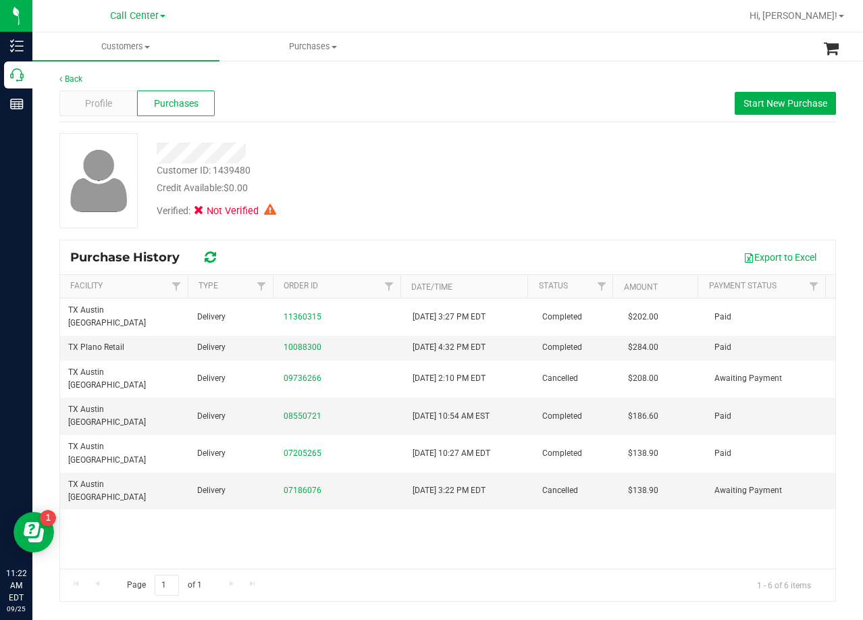
click at [525, 192] on div "Credit Available: $0.00" at bounding box center [346, 188] width 378 height 14
click at [78, 103] on div "Profile" at bounding box center [98, 103] width 78 height 26
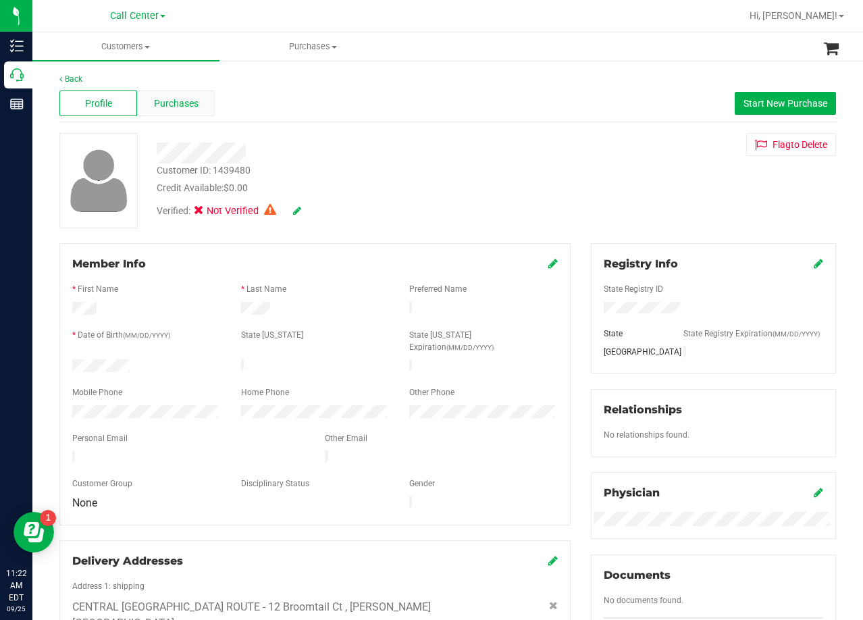
click at [195, 115] on div "Purchases" at bounding box center [176, 103] width 78 height 26
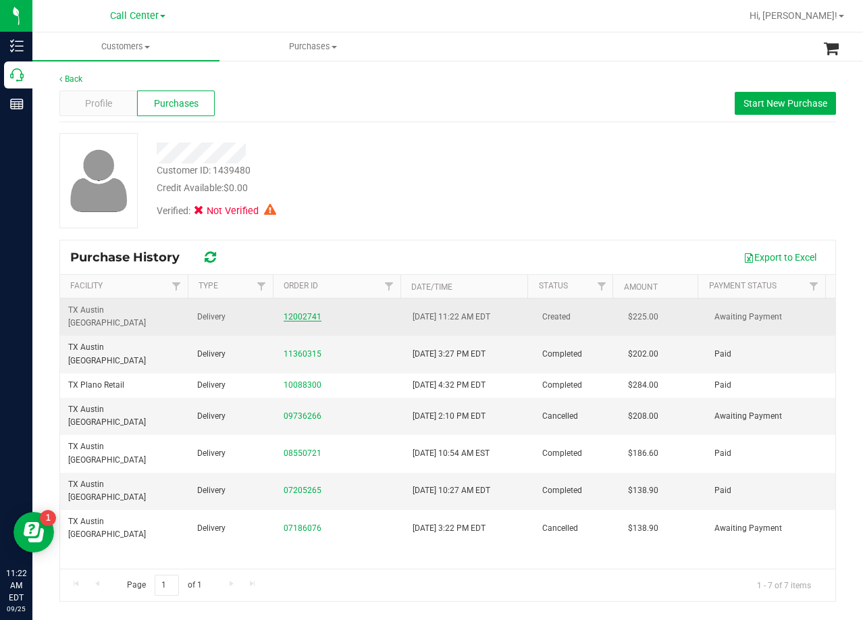
click at [290, 312] on link "12002741" at bounding box center [303, 316] width 38 height 9
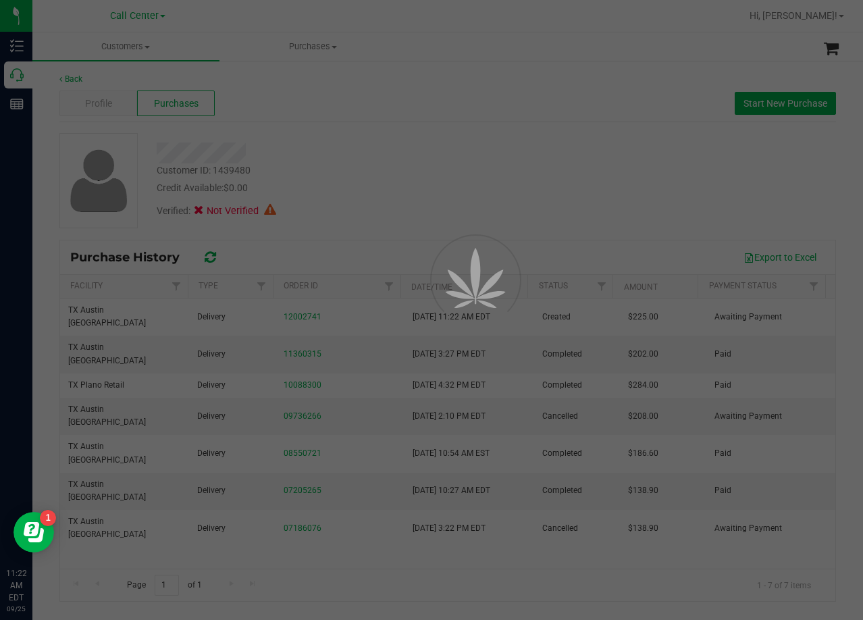
click at [349, 250] on div at bounding box center [431, 310] width 863 height 620
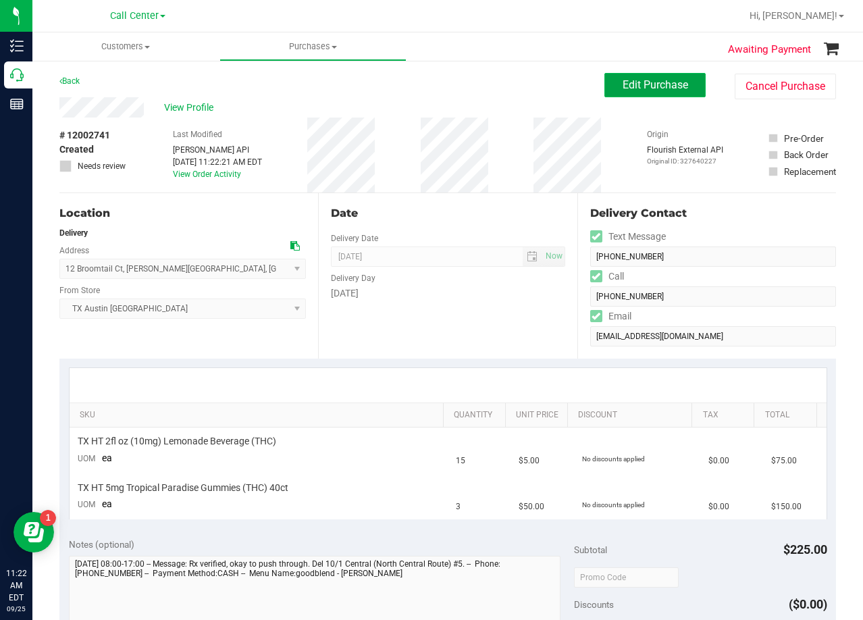
click at [623, 90] on span "Edit Purchase" at bounding box center [656, 84] width 66 height 13
click at [517, 101] on div "View Profile" at bounding box center [331, 107] width 545 height 20
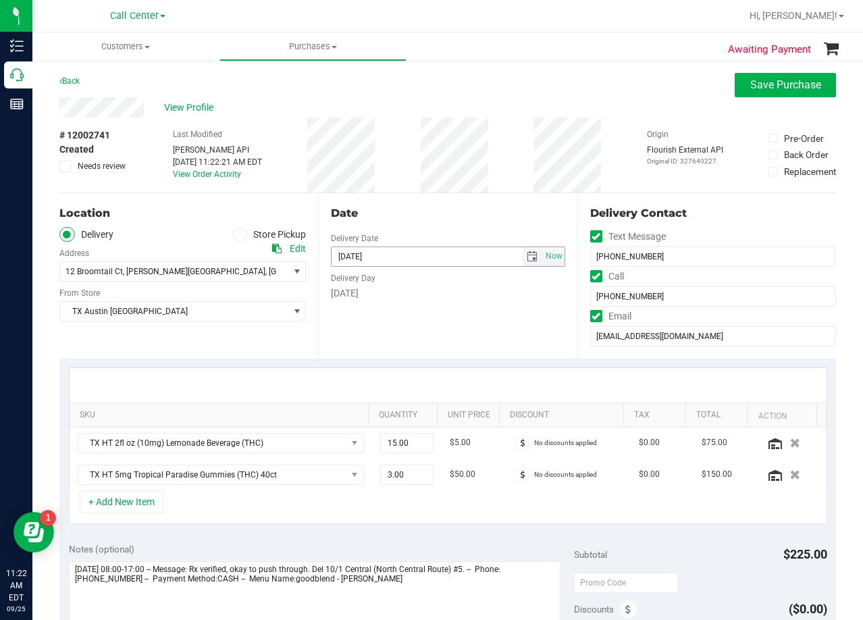
scroll to position [68, 0]
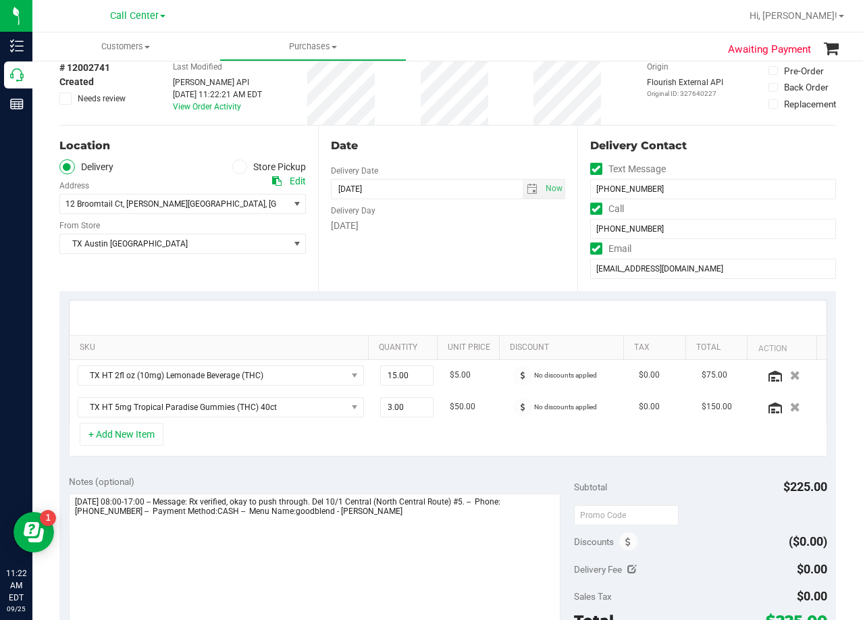
click at [259, 255] on div "Location Delivery Store Pickup Address Edit 12 Broomtail Ct , Morgan's Point Re…" at bounding box center [188, 208] width 259 height 165
click at [246, 242] on span "TX Austin [GEOGRAPHIC_DATA]" at bounding box center [174, 243] width 228 height 19
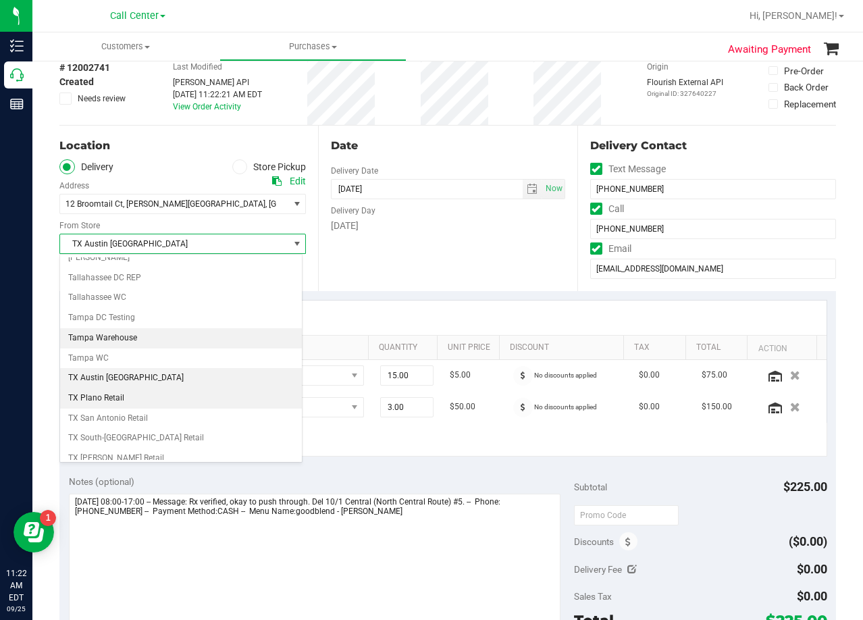
scroll to position [981, 0]
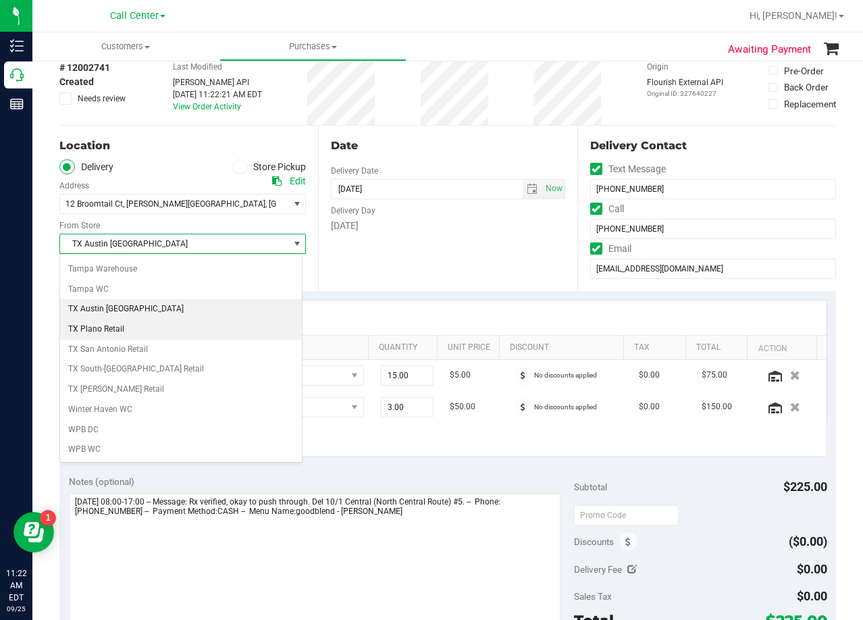
click at [176, 336] on li "TX Plano Retail" at bounding box center [181, 329] width 242 height 20
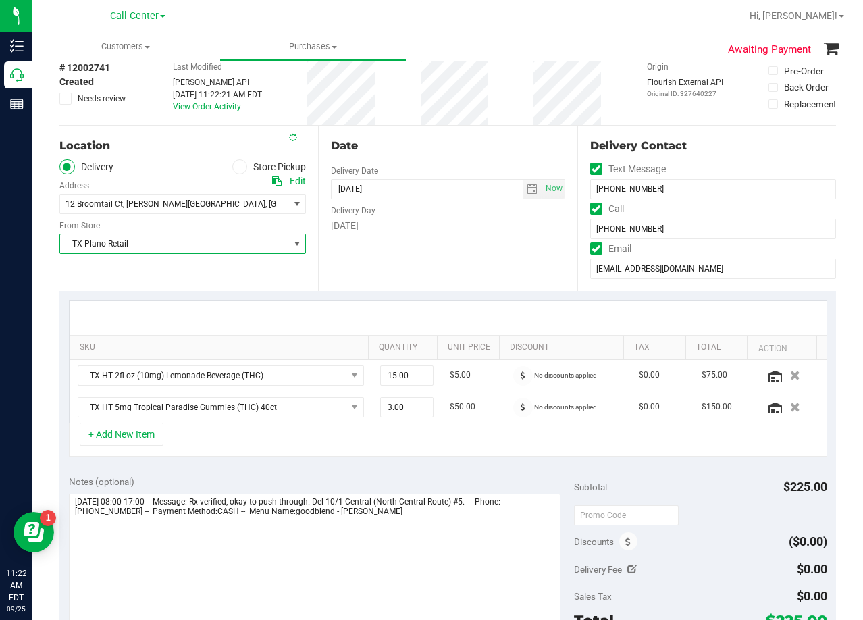
click at [409, 296] on div "SKU Quantity Unit Price Discount Tax Total Action TX HT 2fl oz (10mg) Lemonade …" at bounding box center [447, 378] width 777 height 175
click at [277, 181] on icon at bounding box center [276, 180] width 9 height 9
click at [531, 282] on div "Date Delivery Date 10/01/2025 Now 10/01/2025 06:00 PM Now Delivery Day Wednesday" at bounding box center [447, 208] width 259 height 165
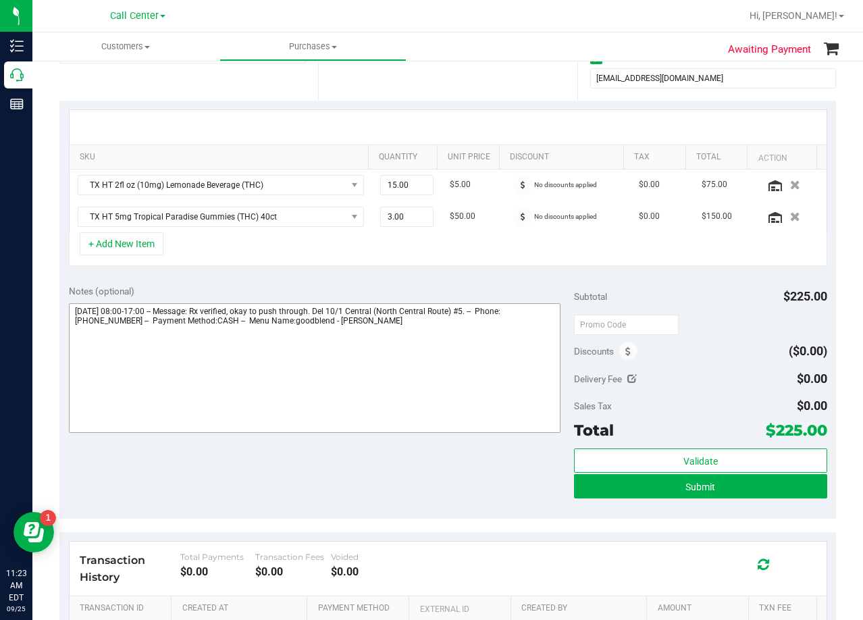
scroll to position [270, 0]
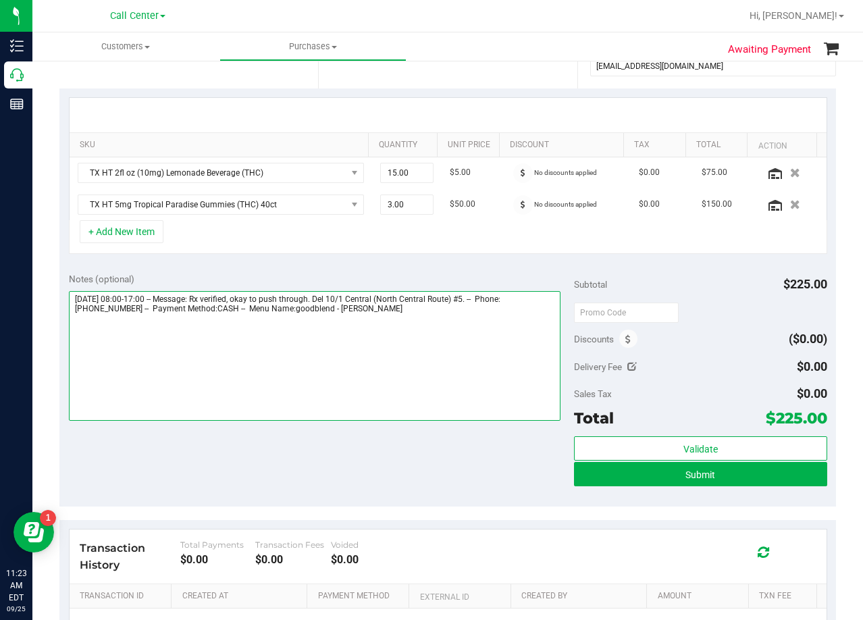
drag, startPoint x: 372, startPoint y: 296, endPoint x: 523, endPoint y: 293, distance: 150.6
click at [523, 293] on textarea at bounding box center [315, 356] width 492 height 130
click at [516, 319] on textarea at bounding box center [315, 356] width 492 height 130
paste textarea "Del 10/1 Central (North Central Route) #5."
type textarea "Wednesday 10/01/2025 08:00-17:00 -- Message: Rx verified, okay to push through.…"
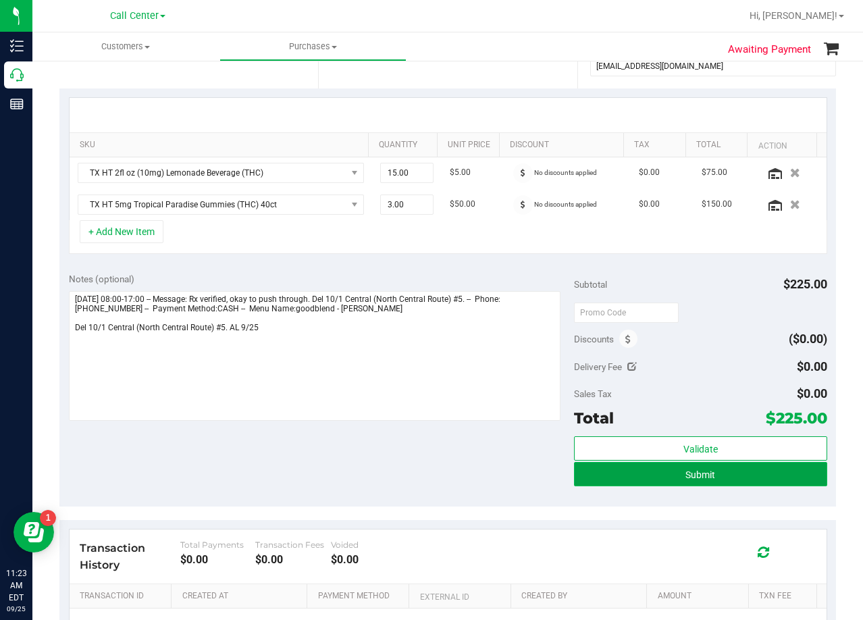
click at [587, 481] on button "Submit" at bounding box center [700, 474] width 253 height 24
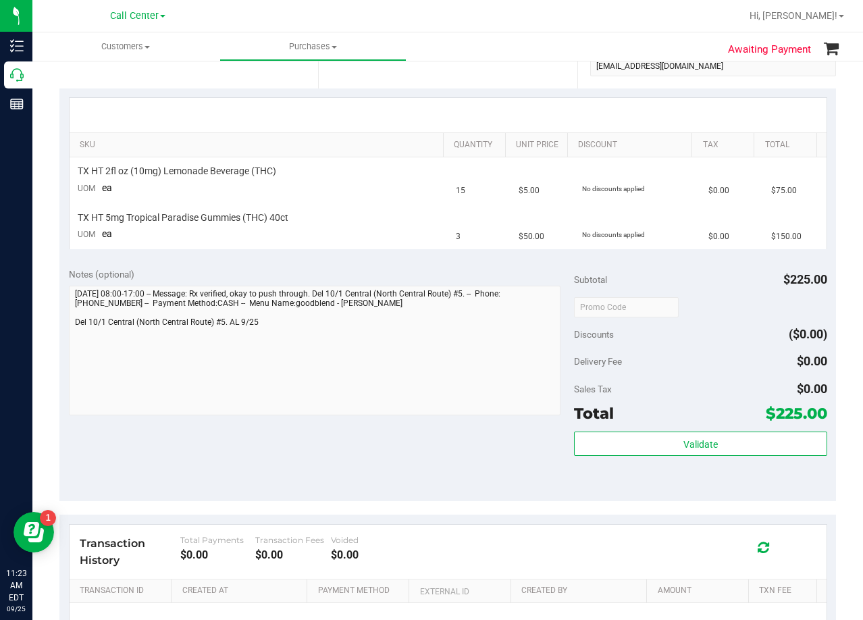
click at [463, 85] on div "Date Delivery Date 10/01/2025 Now 10/01/2025 08:00 AM Now Delivery Day Wednesday" at bounding box center [447, 5] width 259 height 165
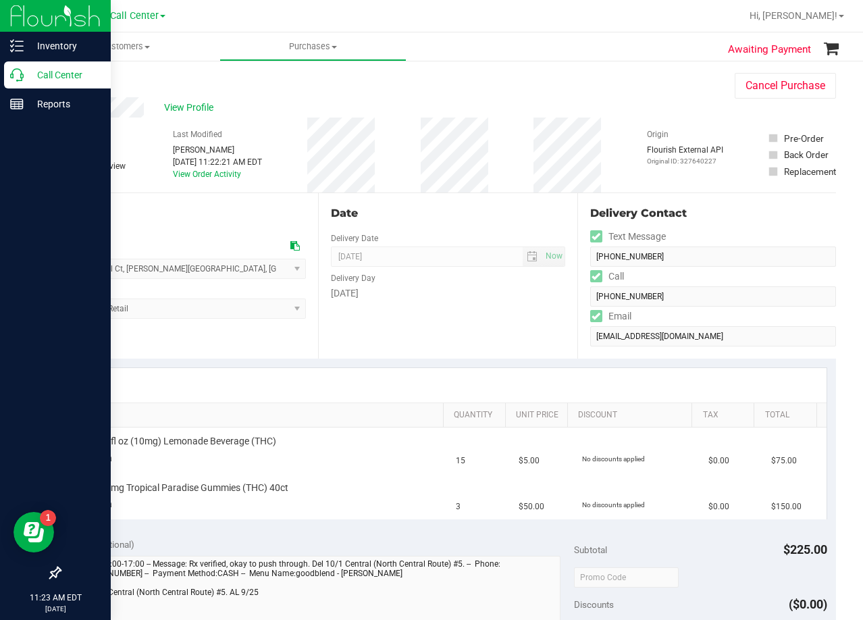
click at [22, 70] on icon at bounding box center [17, 75] width 14 height 14
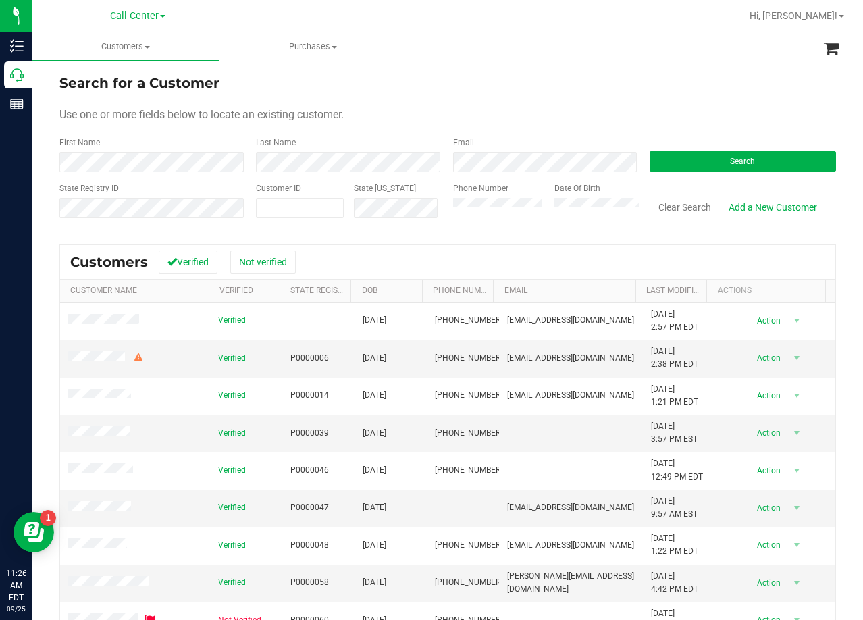
click at [488, 123] on form "Search for a Customer Use one or more fields below to locate an existing custom…" at bounding box center [447, 151] width 777 height 157
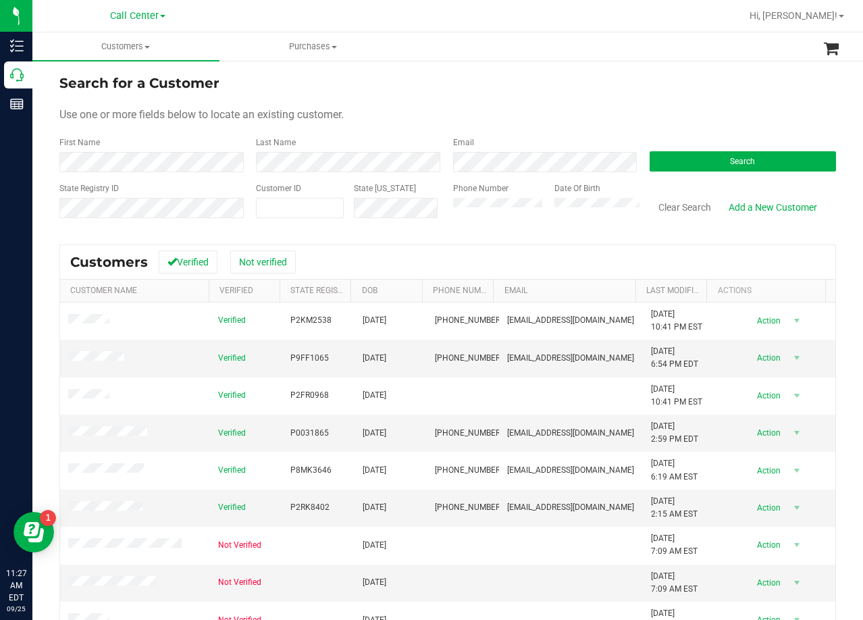
click at [562, 103] on form "Search for a Customer Use one or more fields below to locate an existing custom…" at bounding box center [447, 151] width 777 height 157
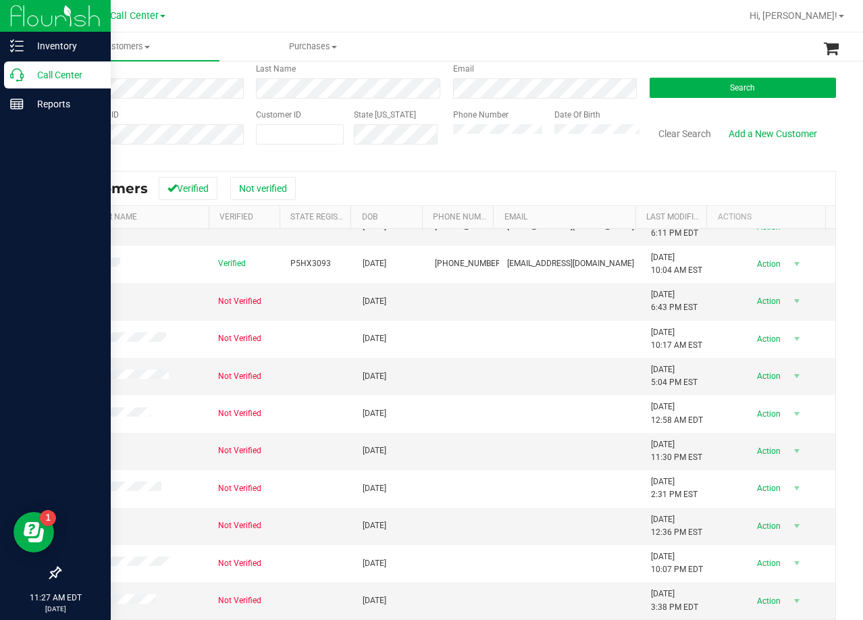
scroll to position [120, 0]
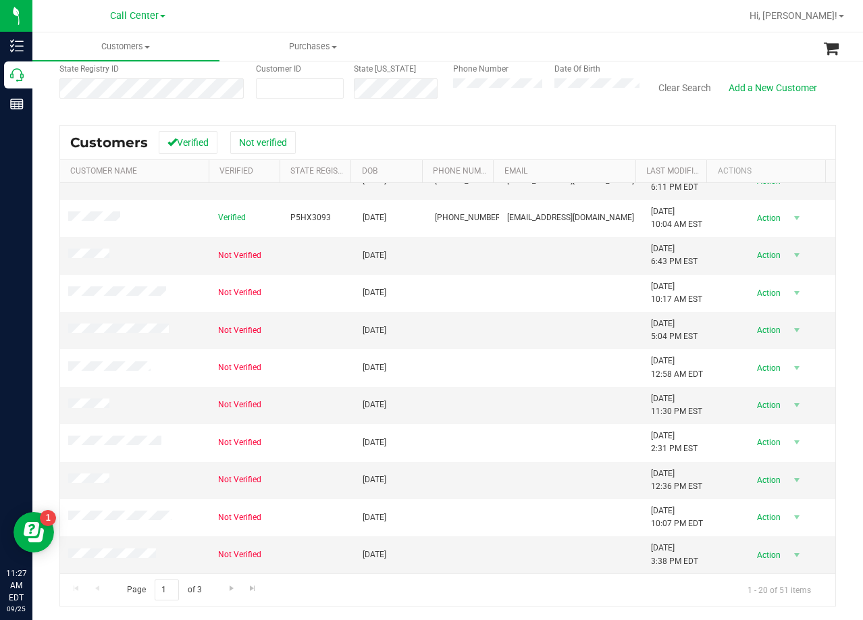
click at [573, 139] on div "Customers Verified Not verified" at bounding box center [447, 143] width 775 height 34
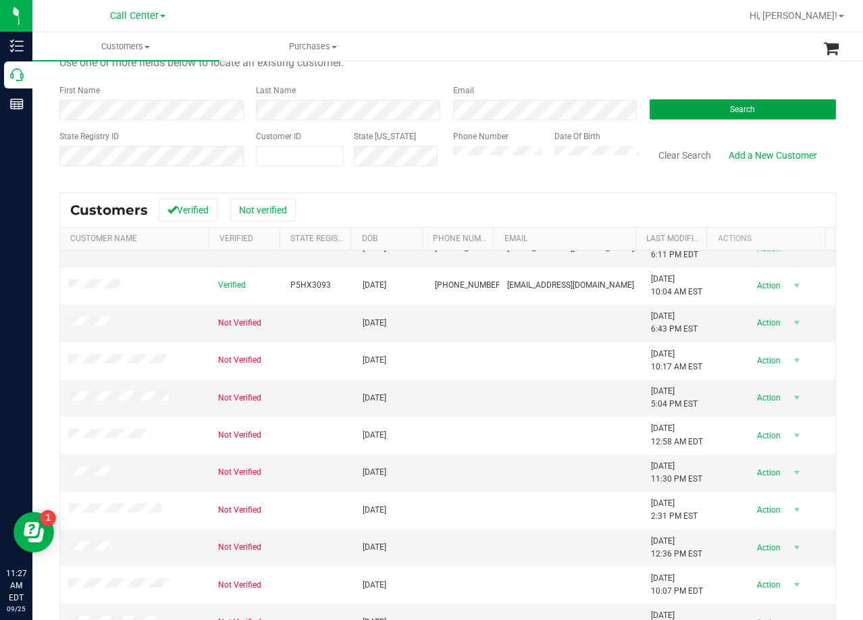
click at [715, 115] on button "Search" at bounding box center [743, 109] width 186 height 20
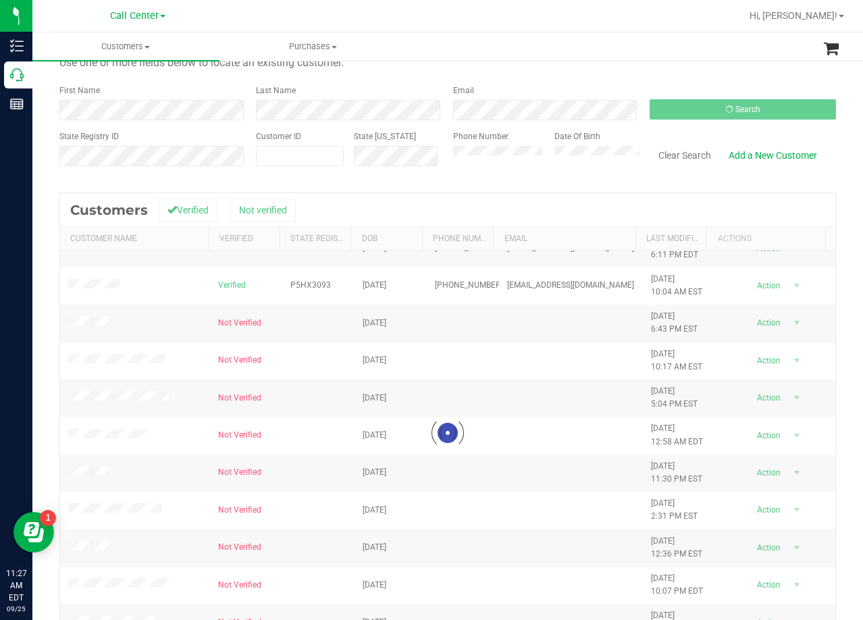
scroll to position [0, 0]
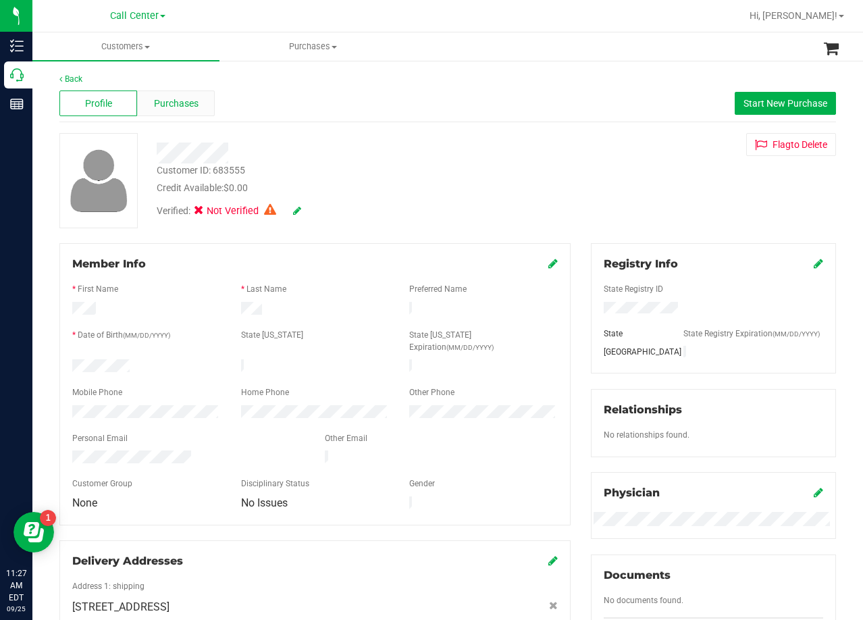
click at [184, 97] on span "Purchases" at bounding box center [176, 104] width 45 height 14
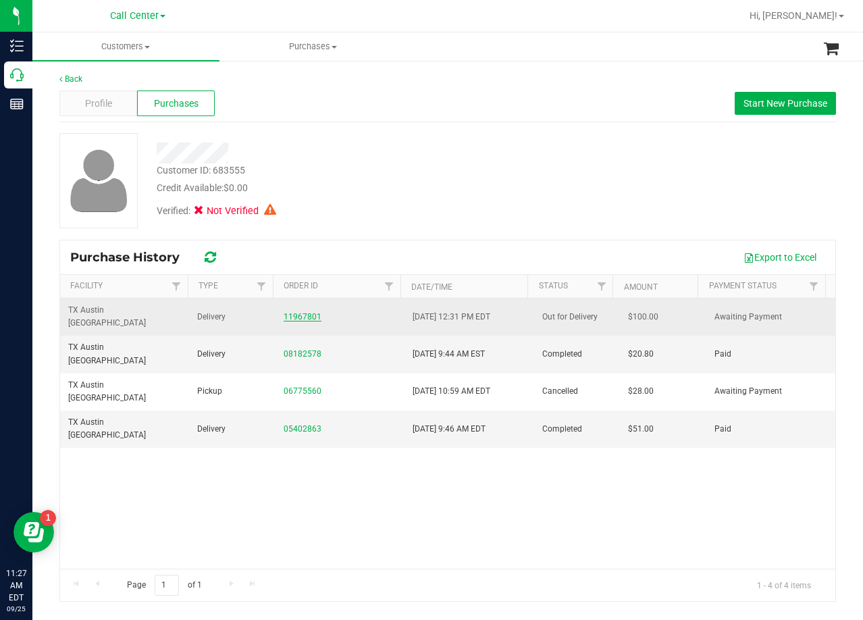
click at [292, 312] on link "11967801" at bounding box center [303, 316] width 38 height 9
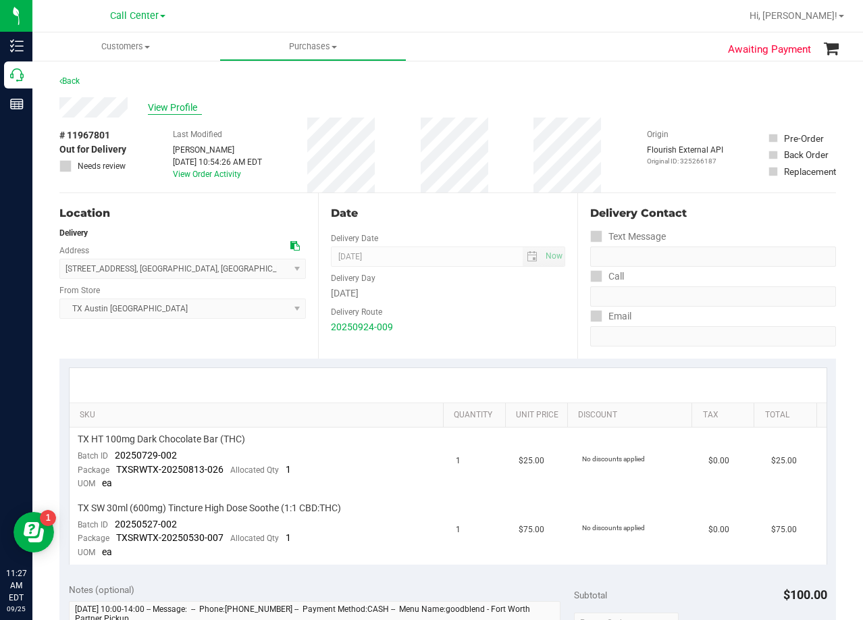
click at [181, 105] on span "View Profile" at bounding box center [175, 108] width 54 height 14
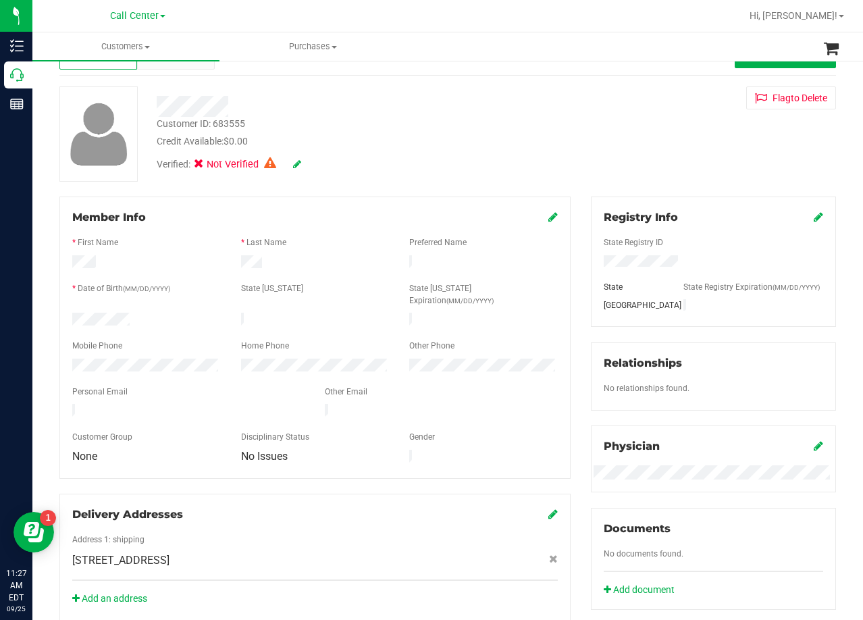
scroll to position [68, 0]
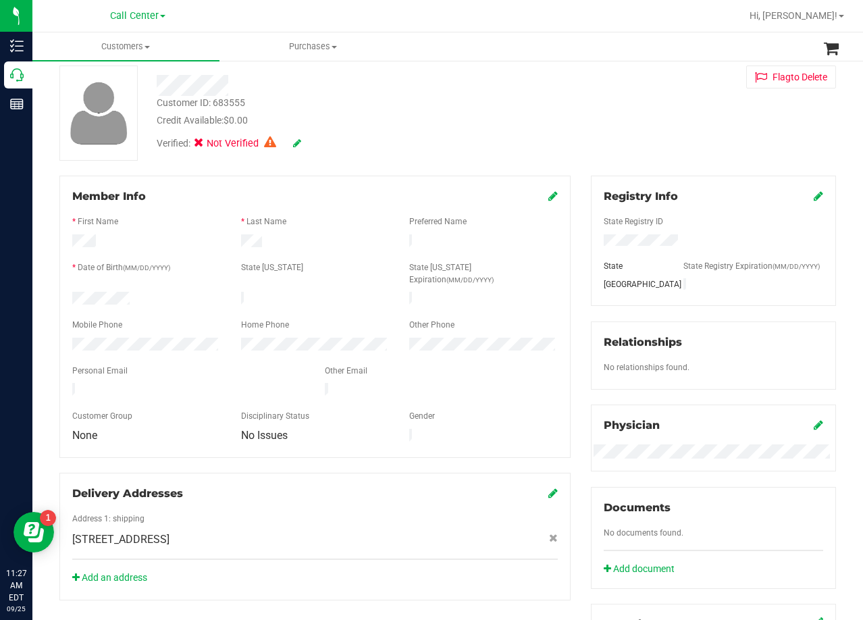
click at [548, 197] on icon at bounding box center [552, 195] width 9 height 11
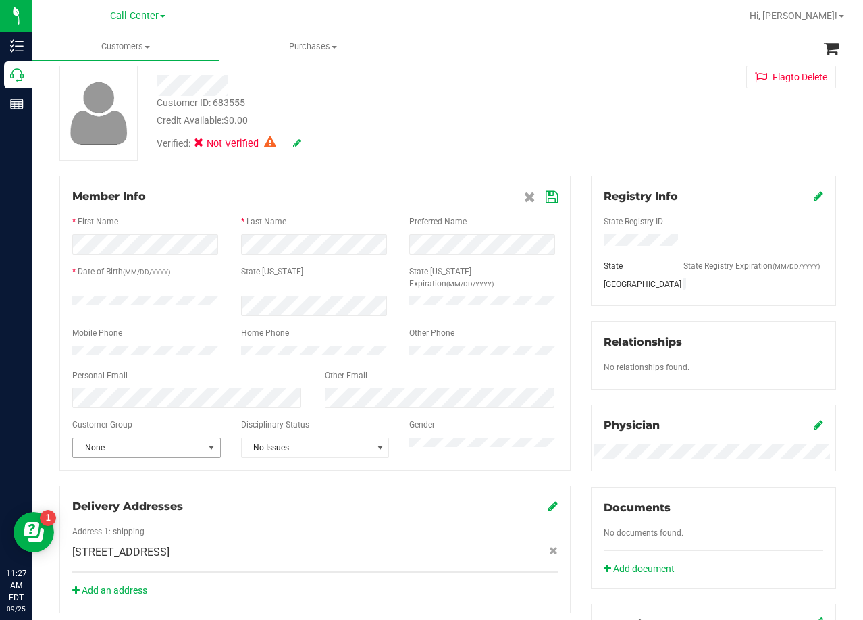
click at [199, 446] on span "None" at bounding box center [138, 447] width 130 height 19
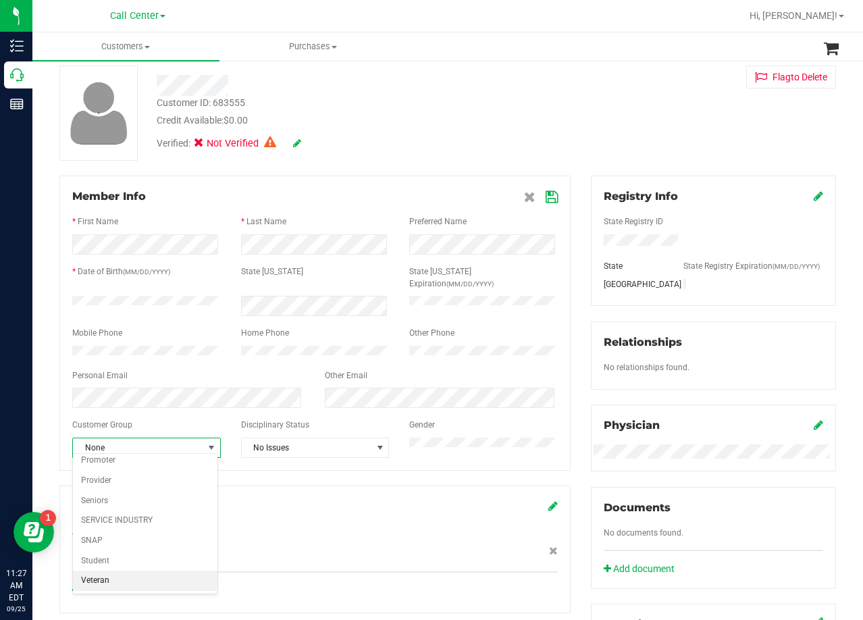
click at [136, 575] on li "Veteran" at bounding box center [145, 581] width 145 height 20
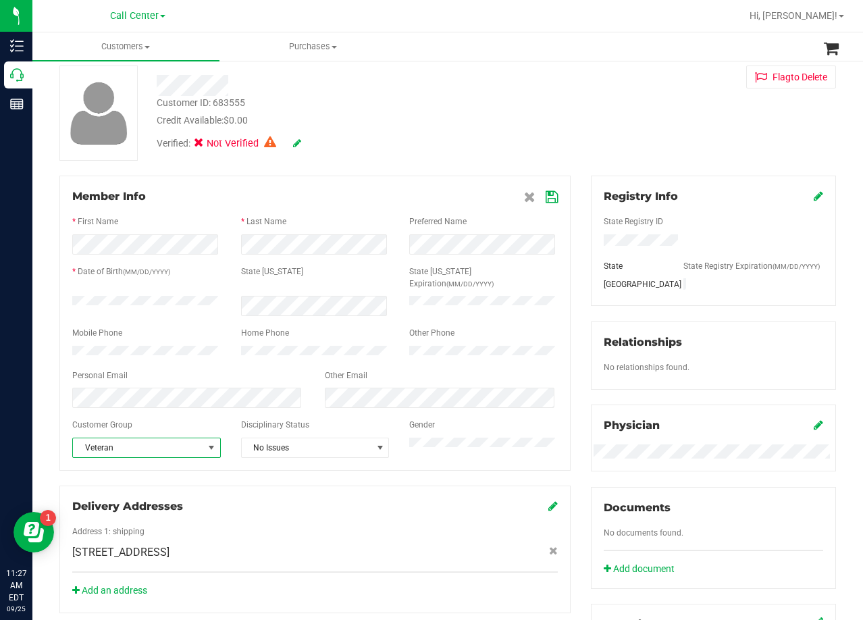
click at [546, 195] on icon at bounding box center [552, 197] width 12 height 11
click at [563, 135] on div "Customer ID: 683555 Credit Available: $0.00 Verified: Not Verified Flag to Dele…" at bounding box center [447, 113] width 797 height 95
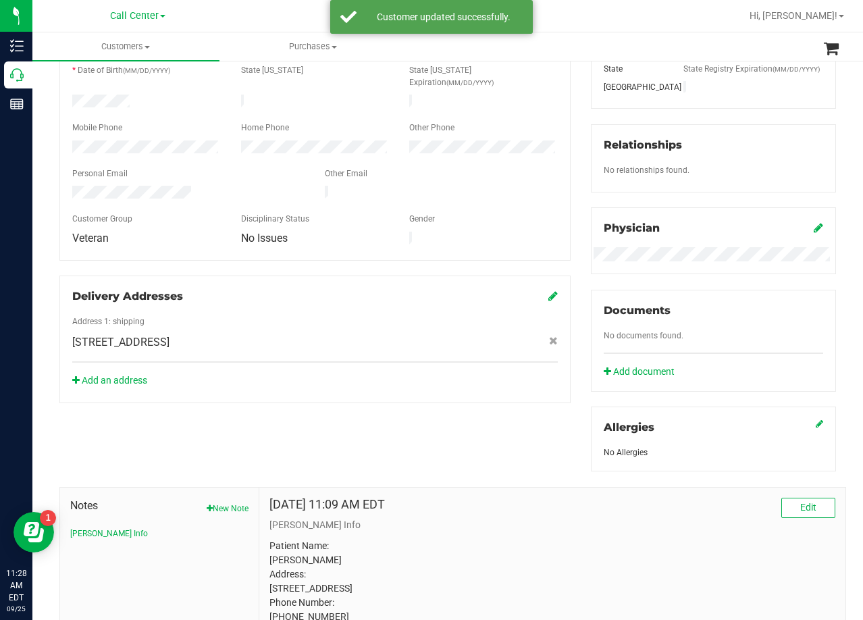
scroll to position [270, 0]
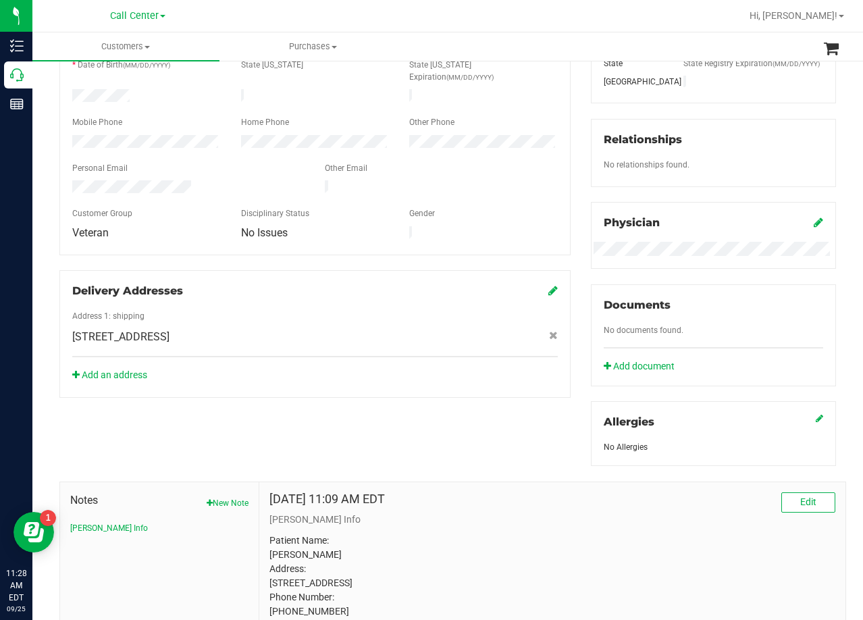
click at [652, 373] on div "Documents No documents found. Add document" at bounding box center [713, 335] width 245 height 102
click at [646, 363] on link "Add document" at bounding box center [643, 366] width 78 height 14
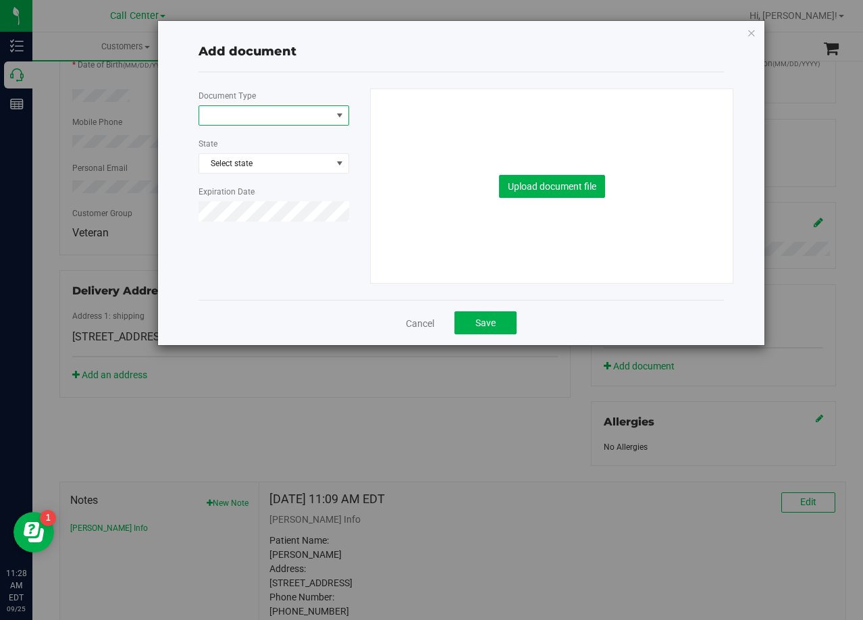
click at [297, 119] on span at bounding box center [265, 115] width 132 height 19
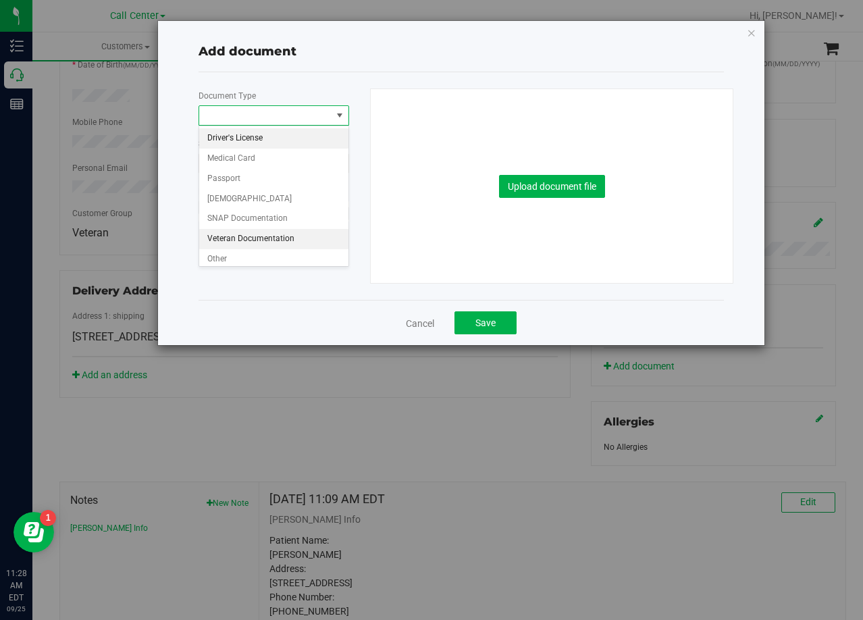
click at [265, 239] on li "Veteran Documentation" at bounding box center [273, 239] width 149 height 20
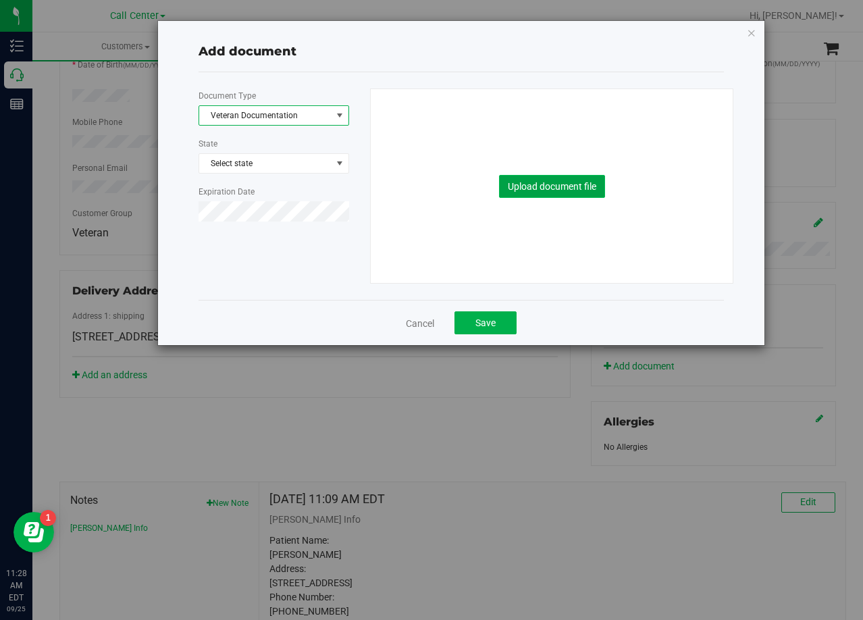
click at [531, 197] on button "Upload document file" at bounding box center [552, 186] width 106 height 23
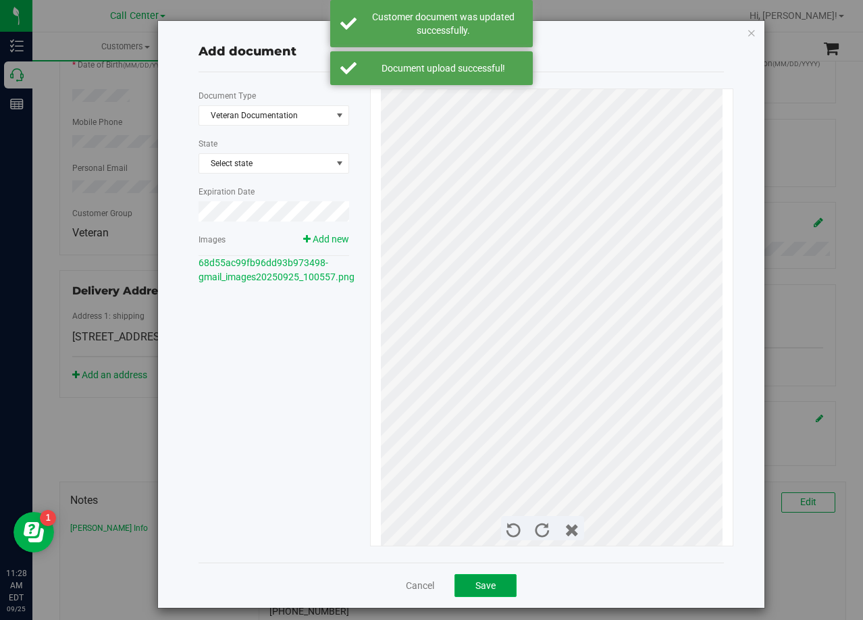
click at [492, 580] on button "Save" at bounding box center [485, 585] width 62 height 23
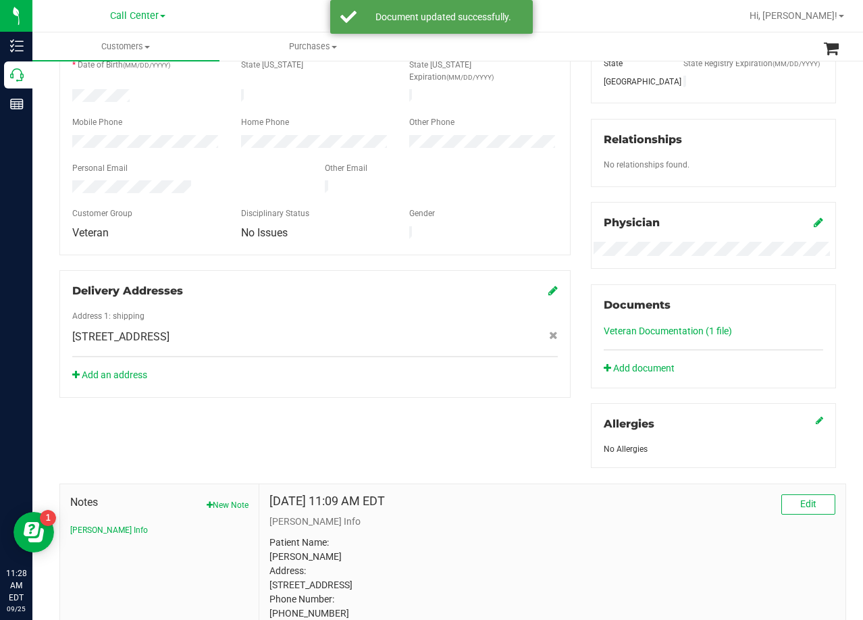
click at [483, 368] on div "Add an address" at bounding box center [315, 375] width 506 height 14
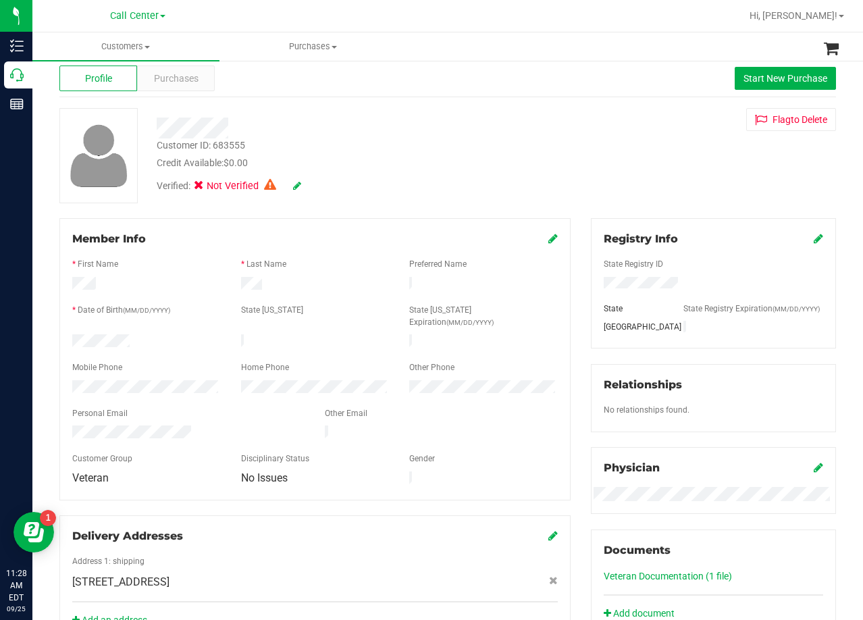
scroll to position [0, 0]
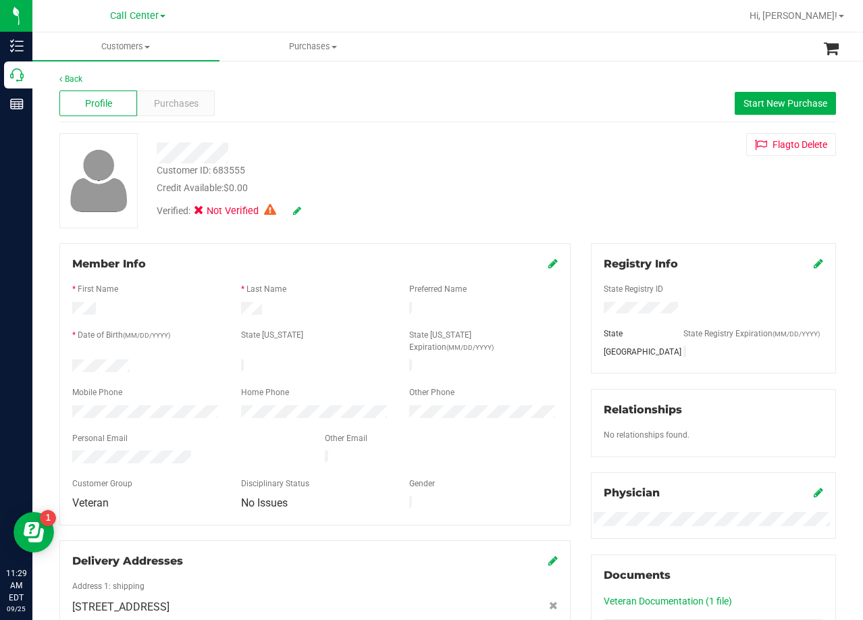
drag, startPoint x: 541, startPoint y: 177, endPoint x: 481, endPoint y: 192, distance: 61.4
click at [541, 177] on div "Customer ID: 683555 Credit Available: $0.00 Verified: Not Verified Flag to Dele…" at bounding box center [447, 180] width 797 height 95
click at [184, 112] on div "Purchases" at bounding box center [176, 103] width 78 height 26
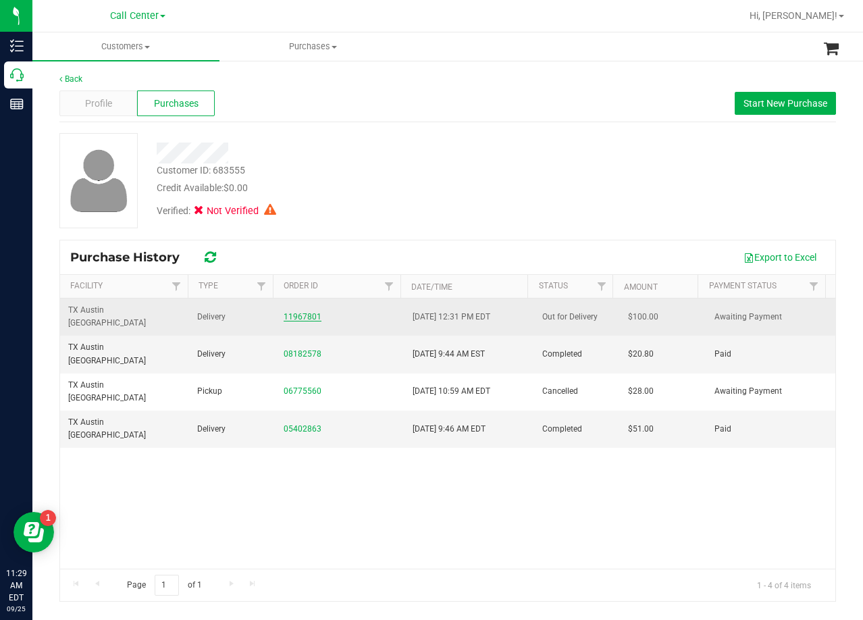
click at [313, 312] on link "11967801" at bounding box center [303, 316] width 38 height 9
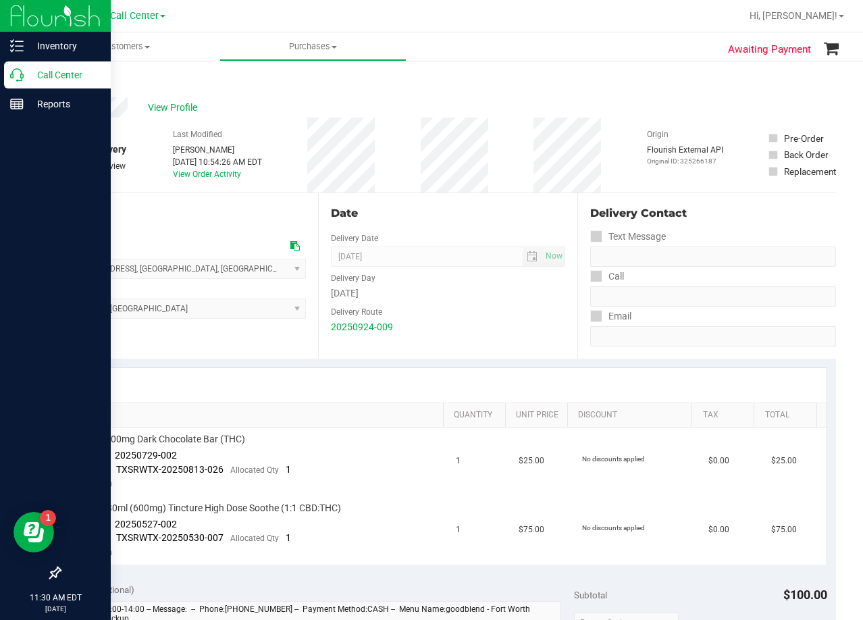
click at [18, 75] on icon at bounding box center [17, 75] width 14 height 14
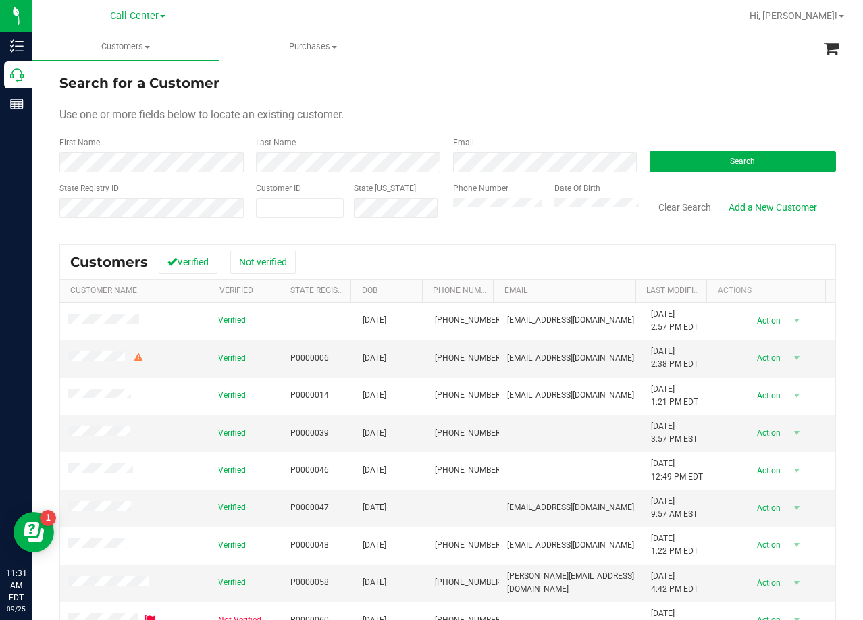
click at [556, 109] on div "Use one or more fields below to locate an existing customer." at bounding box center [447, 115] width 777 height 16
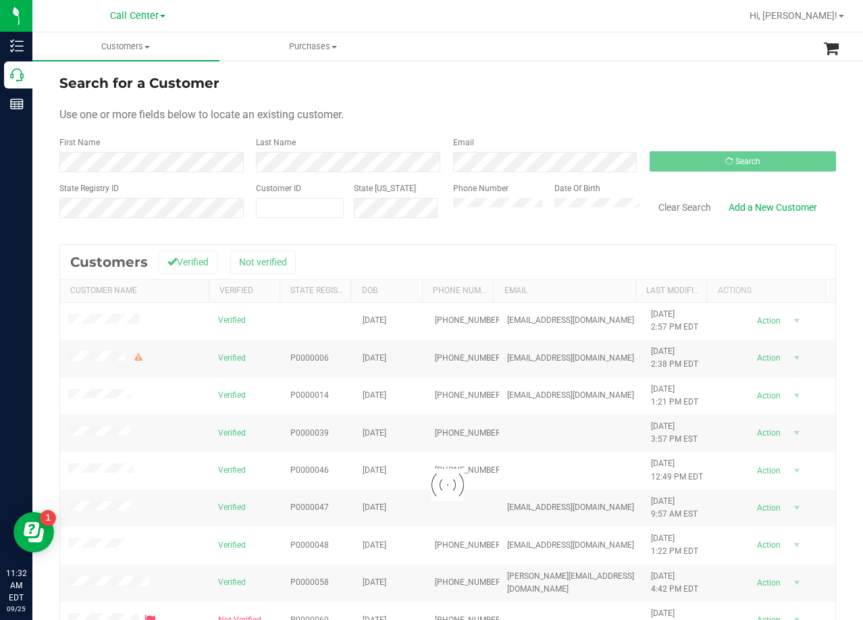
click at [641, 70] on div "Search for a Customer Use one or more fields below to locate an existing custom…" at bounding box center [447, 399] width 831 height 680
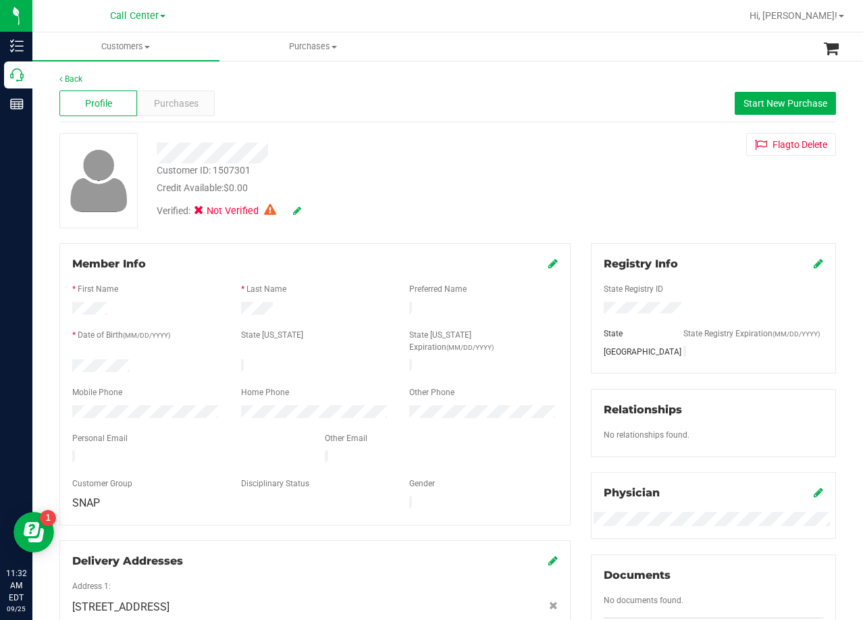
click at [533, 148] on div at bounding box center [346, 152] width 398 height 21
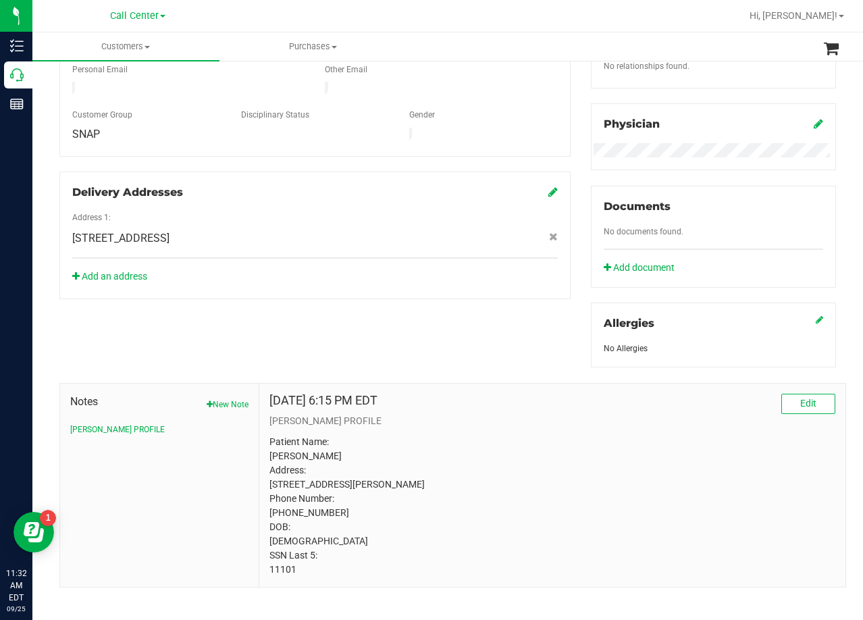
scroll to position [393, 0]
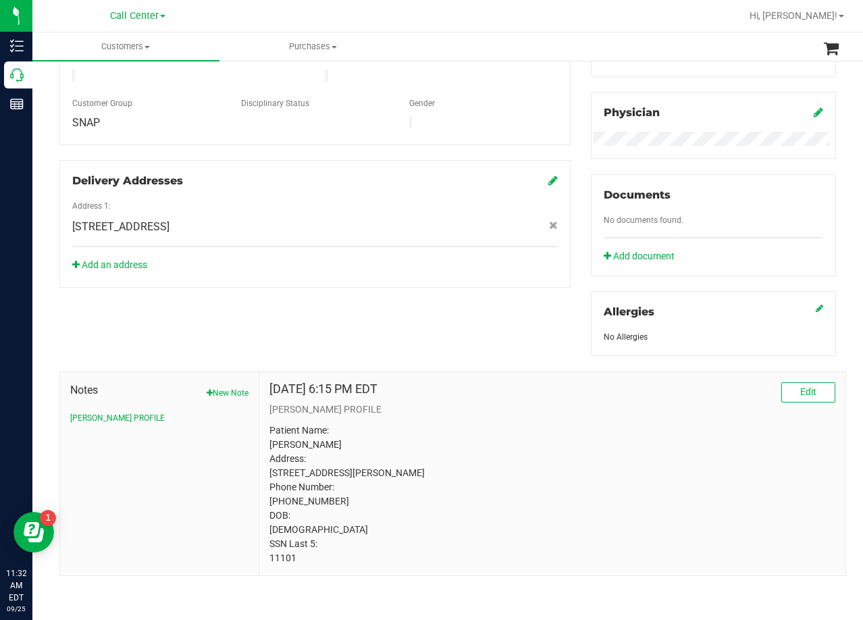
click at [271, 557] on p "Patient Name: Shelley Devins Address: 11101 Bowden road Lipan, TX, 76462 Phone …" at bounding box center [552, 494] width 566 height 142
copy p "11101"
click at [496, 403] on div "Apr 23, 2024 6:15 PM EDT Edit CURT PROFILE Patient Name: Shelley Devins Address…" at bounding box center [552, 473] width 566 height 183
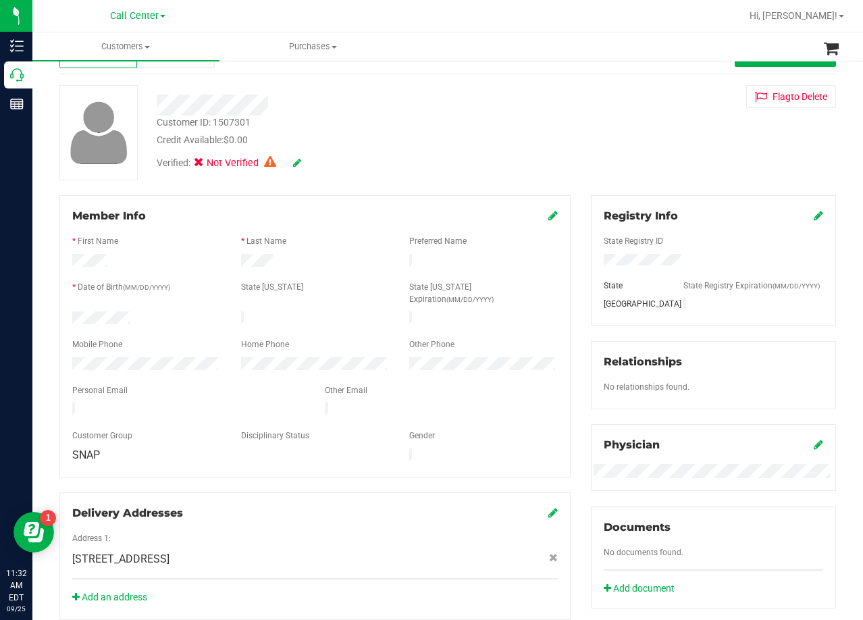
scroll to position [0, 0]
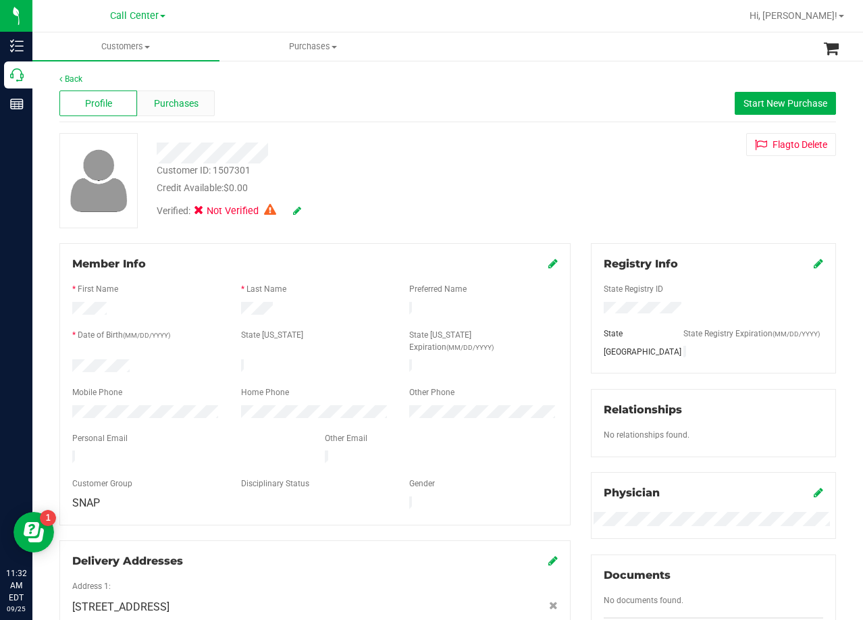
click at [182, 102] on span "Purchases" at bounding box center [176, 104] width 45 height 14
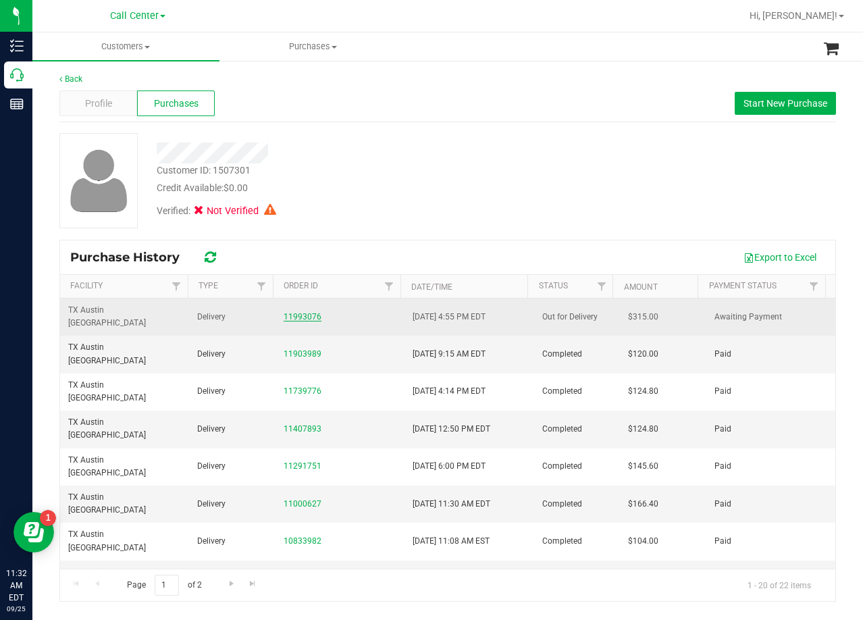
click at [296, 312] on link "11993076" at bounding box center [303, 316] width 38 height 9
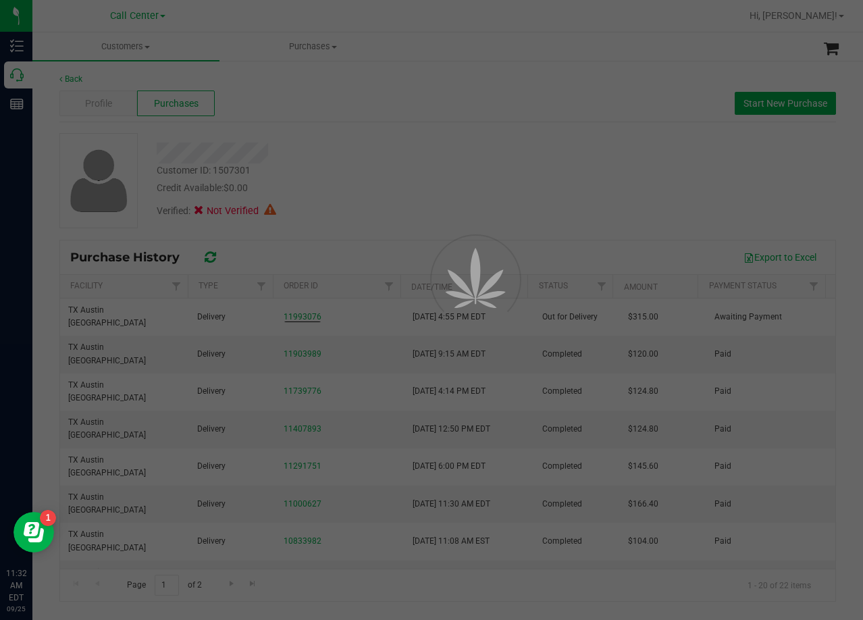
click at [367, 222] on div at bounding box center [431, 310] width 863 height 620
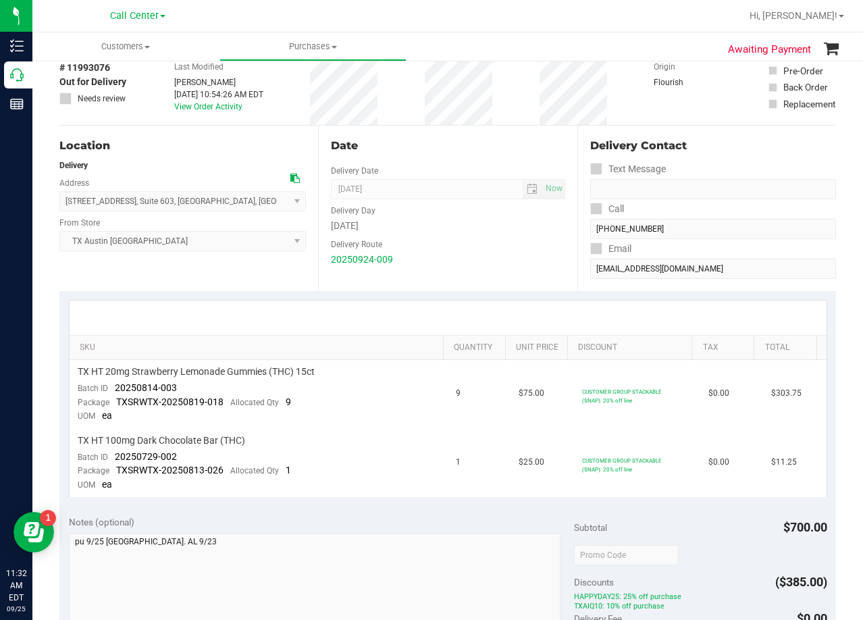
scroll to position [135, 0]
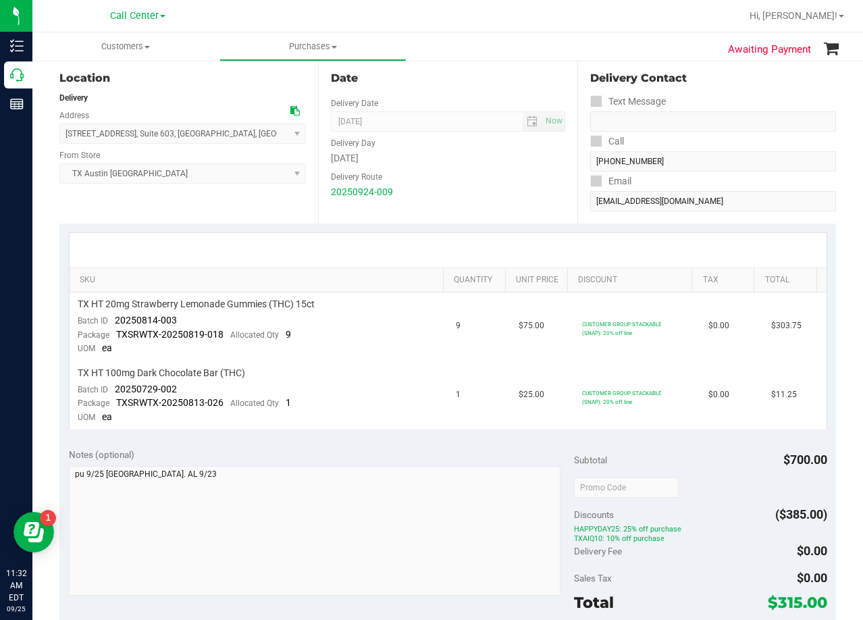
click at [569, 169] on div "Date Delivery Date 09/25/2025 Now 09/25/2025 08:00 AM Now Delivery Day Thursday…" at bounding box center [447, 140] width 259 height 165
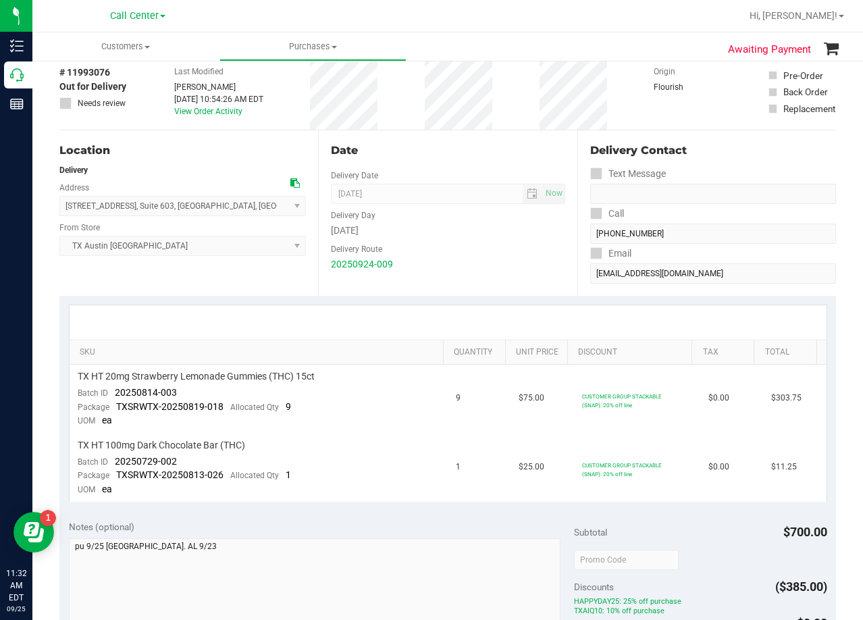
scroll to position [0, 0]
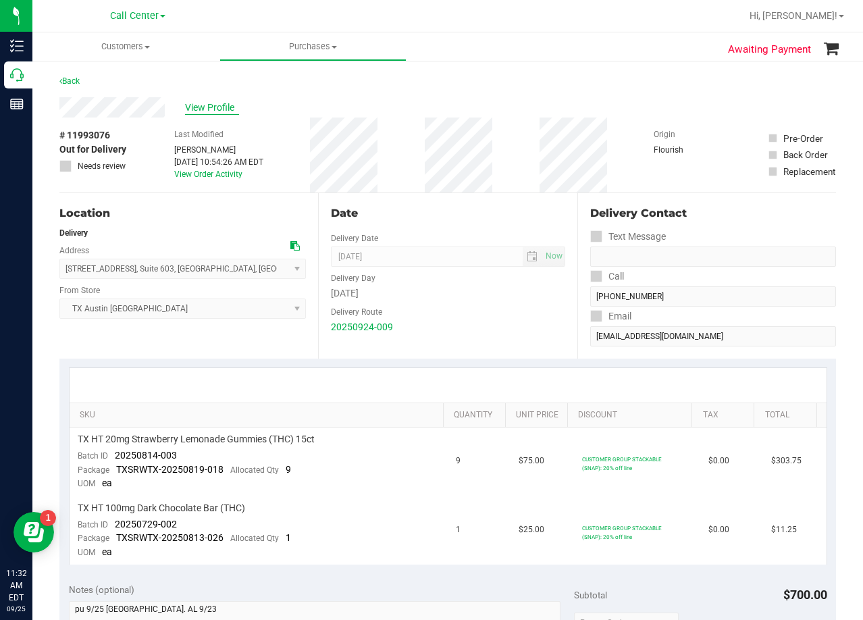
click at [217, 111] on span "View Profile" at bounding box center [212, 108] width 54 height 14
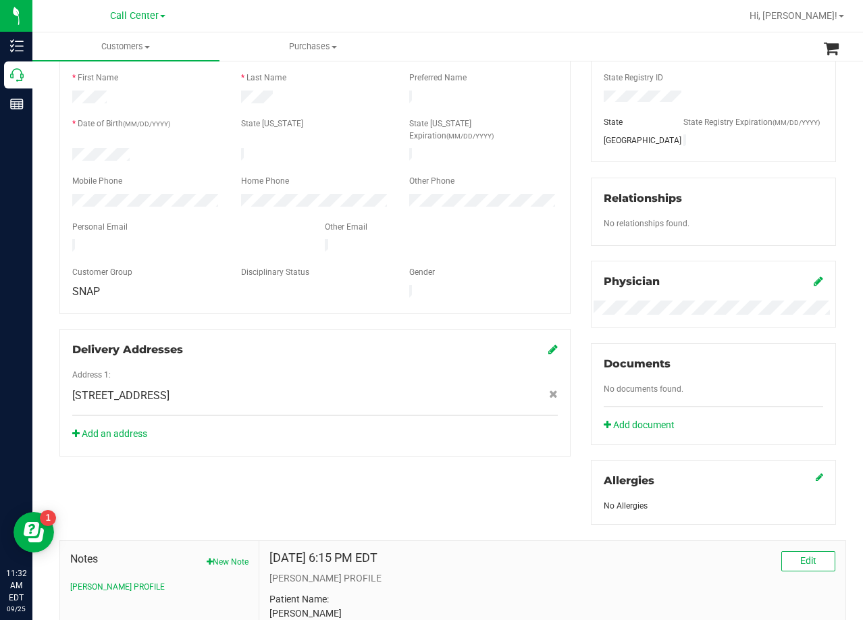
scroll to position [393, 0]
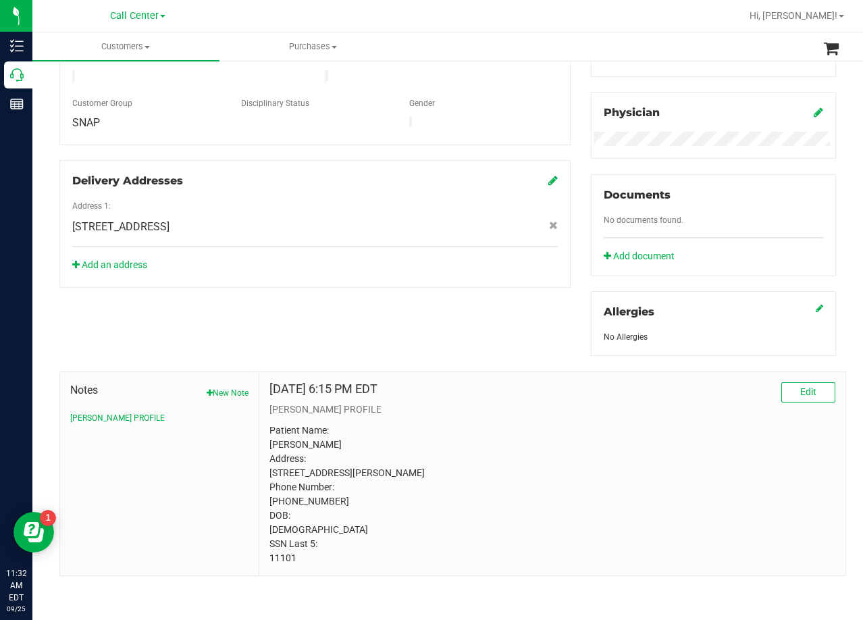
click at [289, 556] on p "Patient Name: Shelley Devins Address: 11101 Bowden road Lipan, TX, 76462 Phone …" at bounding box center [552, 494] width 566 height 142
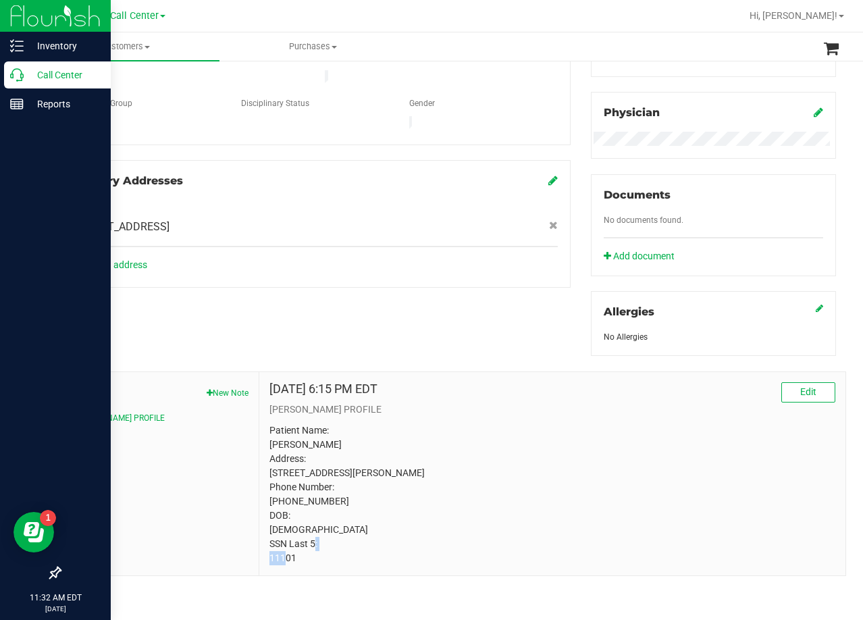
copy p "11101"
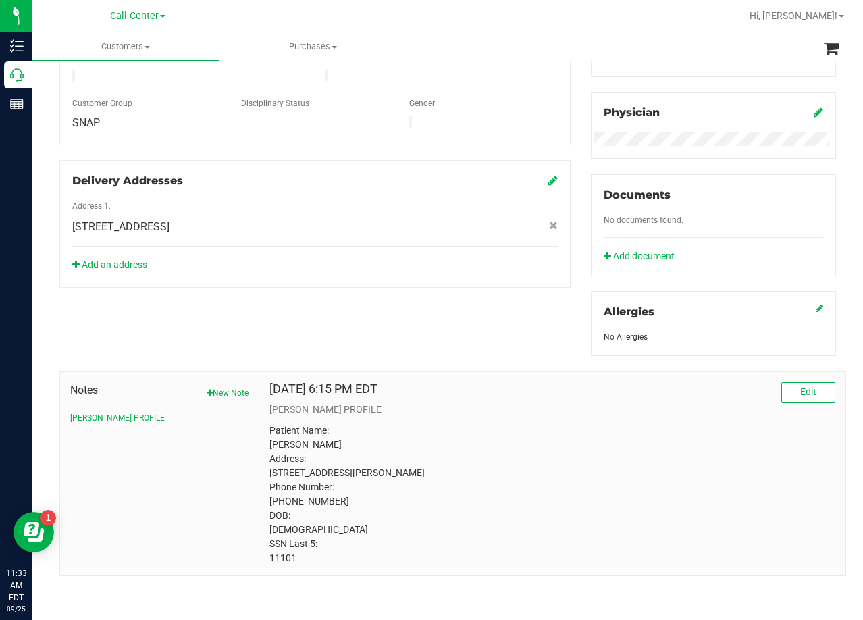
drag, startPoint x: 486, startPoint y: 372, endPoint x: 475, endPoint y: 361, distance: 15.3
click at [486, 382] on div "Apr 23, 2024 6:15 PM EDT Edit" at bounding box center [552, 392] width 566 height 20
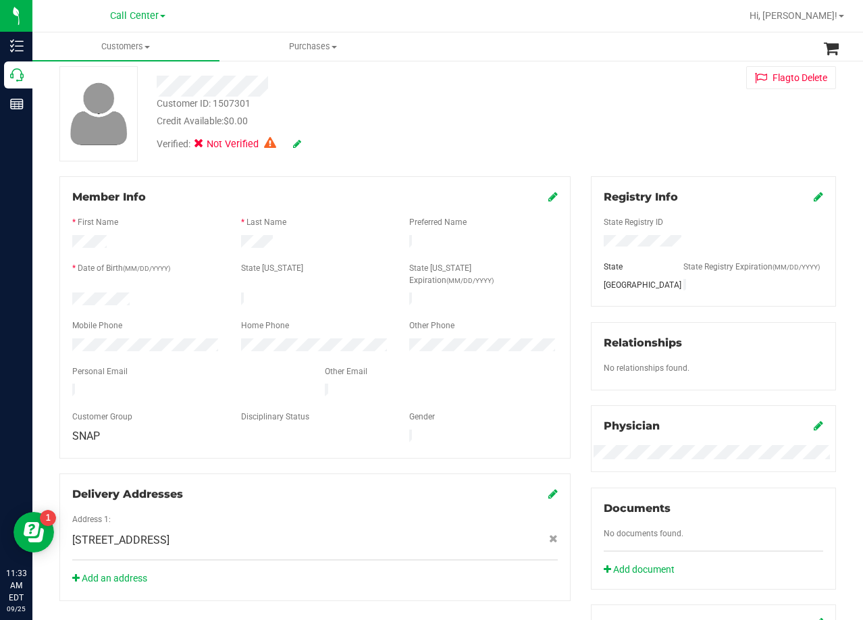
scroll to position [0, 0]
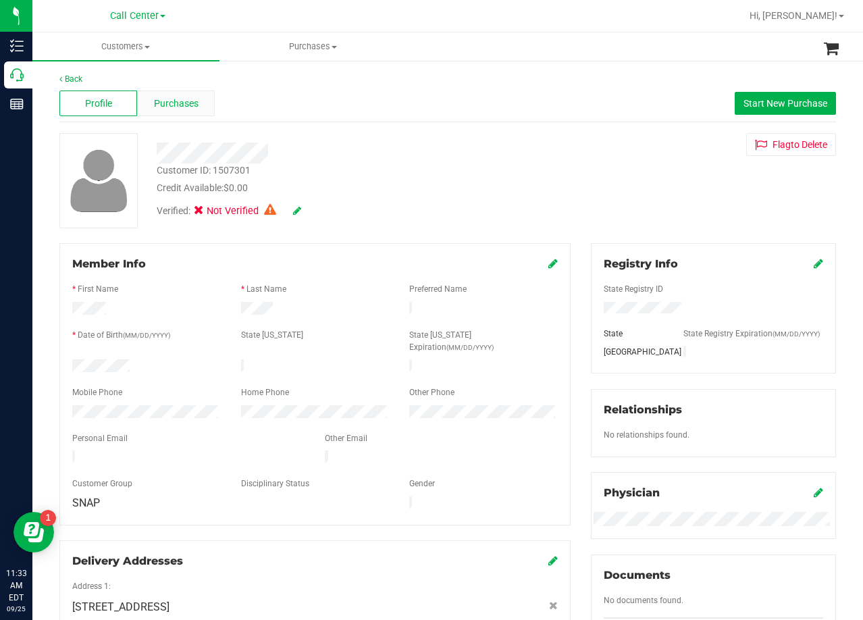
click at [189, 113] on div "Purchases" at bounding box center [176, 103] width 78 height 26
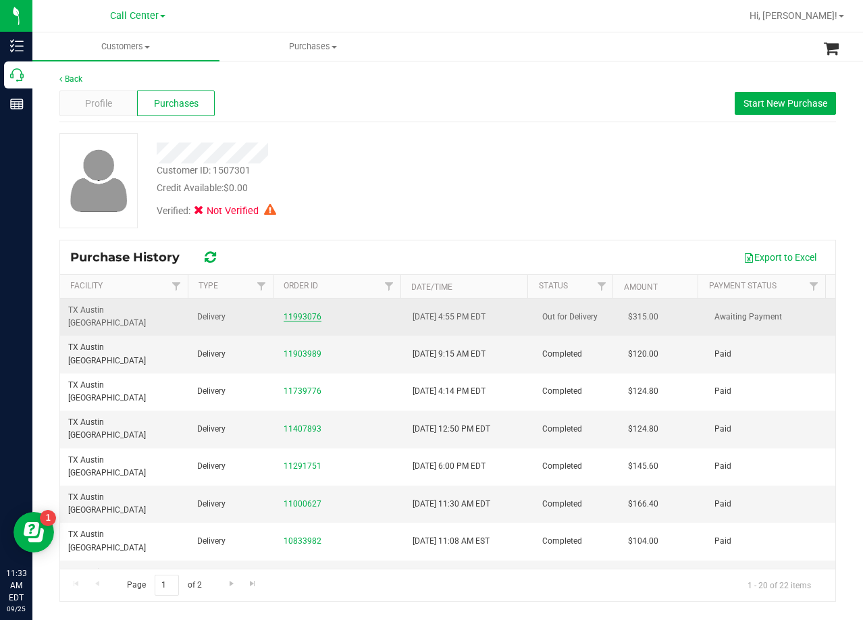
click at [301, 312] on link "11993076" at bounding box center [303, 316] width 38 height 9
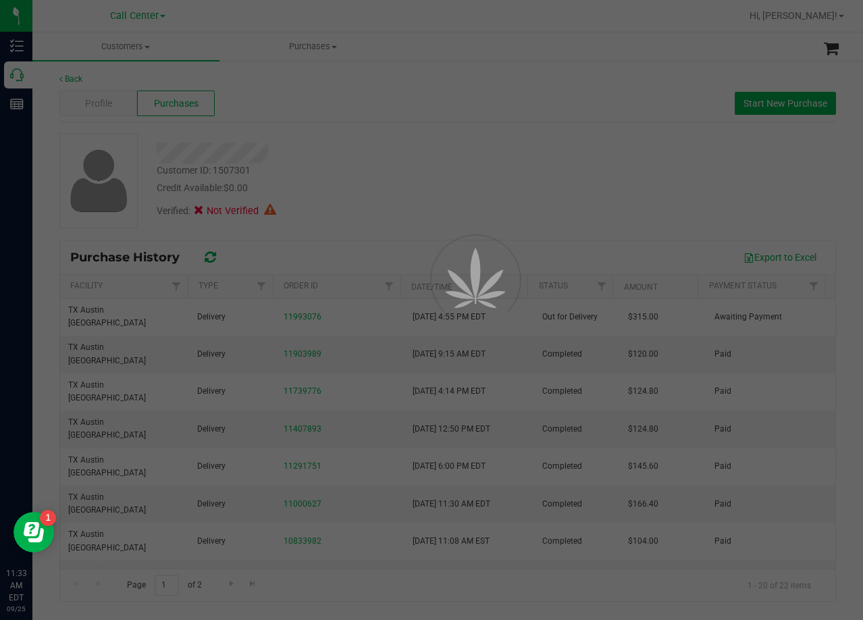
click at [348, 187] on div at bounding box center [431, 310] width 863 height 620
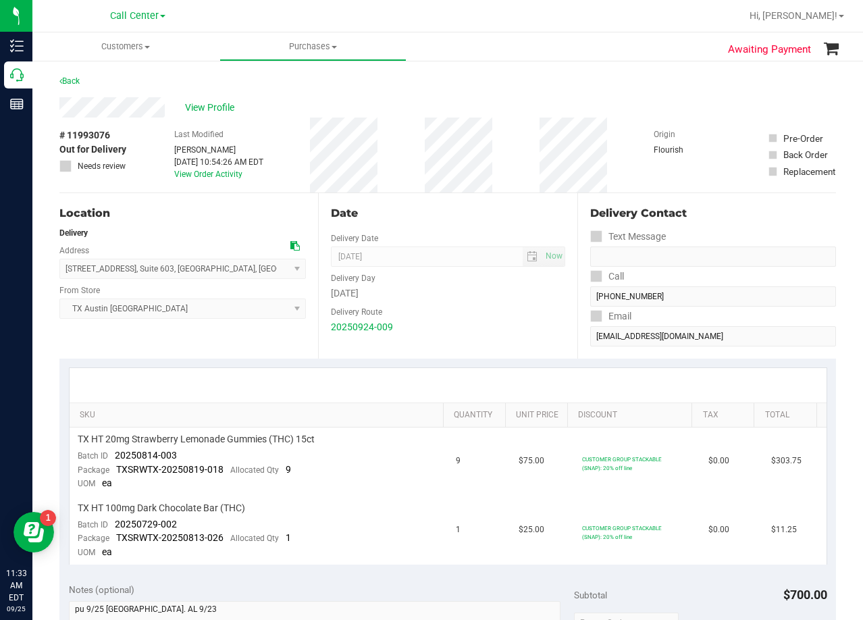
click at [465, 209] on div "Date" at bounding box center [448, 213] width 234 height 16
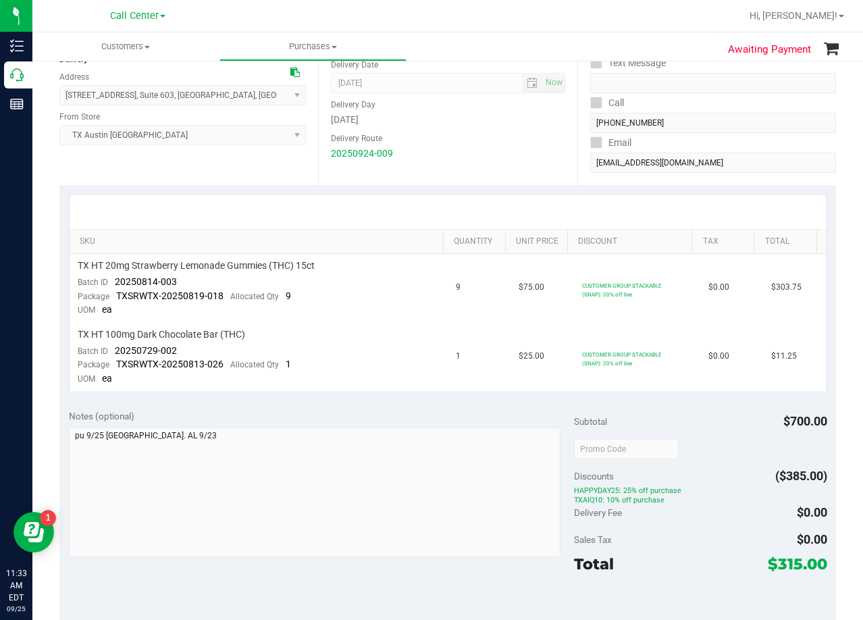
scroll to position [203, 0]
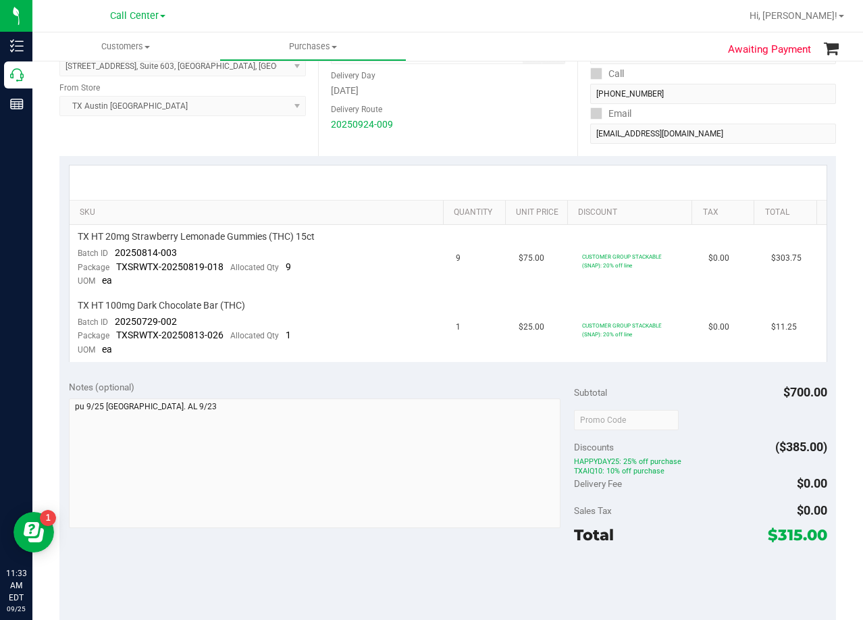
click at [536, 149] on div "Date Delivery Date 09/25/2025 Now 09/25/2025 08:00 AM Now Delivery Day Thursday…" at bounding box center [447, 73] width 259 height 165
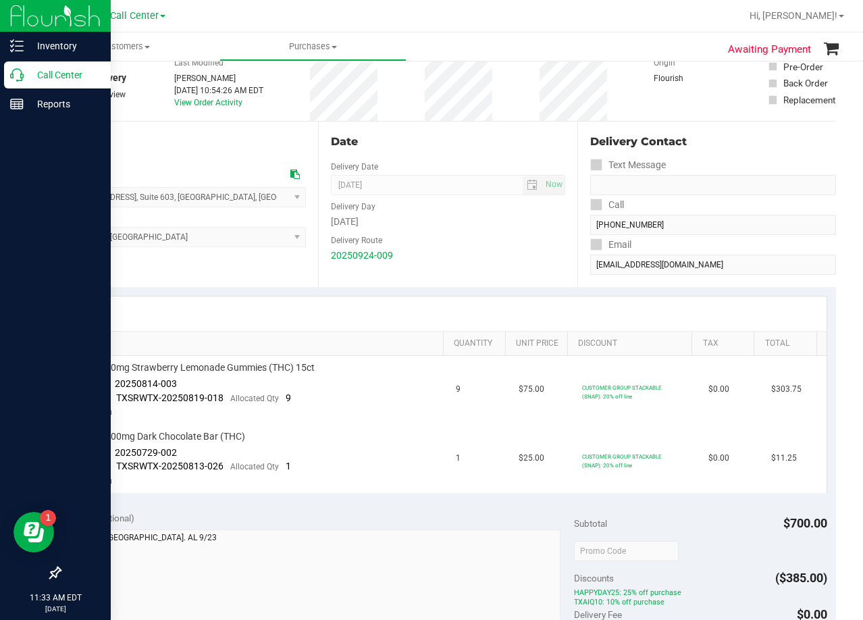
scroll to position [0, 0]
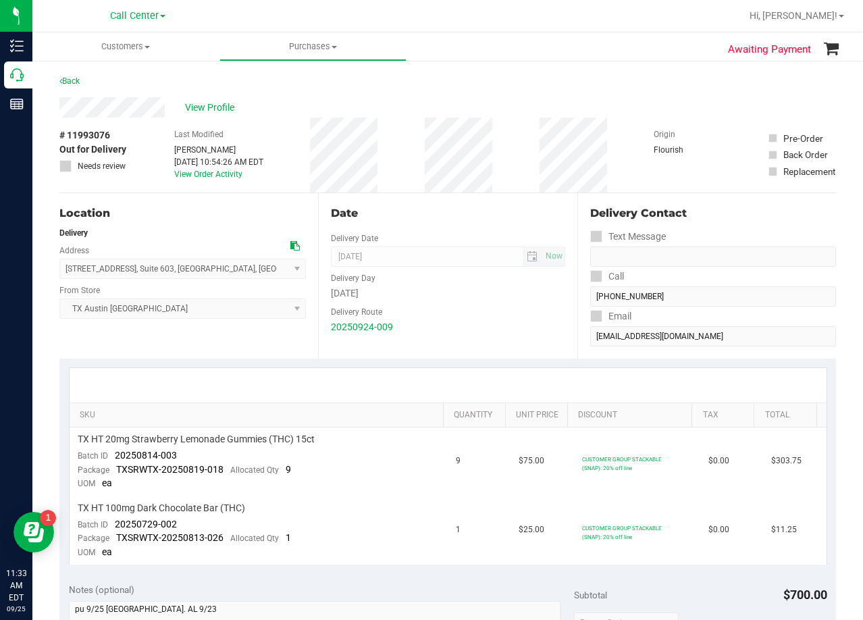
click at [481, 246] on span "09/25/2025 Now" at bounding box center [448, 256] width 234 height 20
click at [484, 208] on div "Date" at bounding box center [448, 213] width 234 height 16
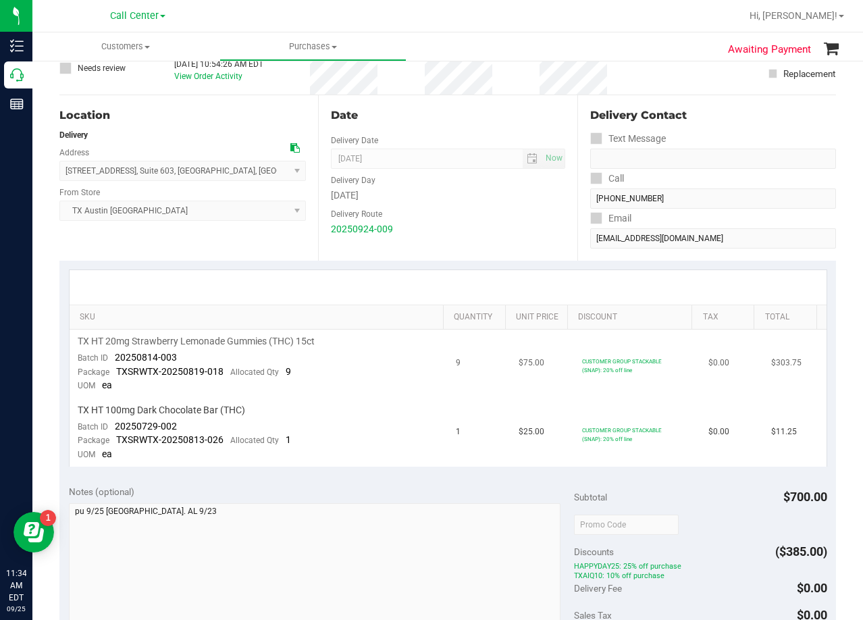
scroll to position [270, 0]
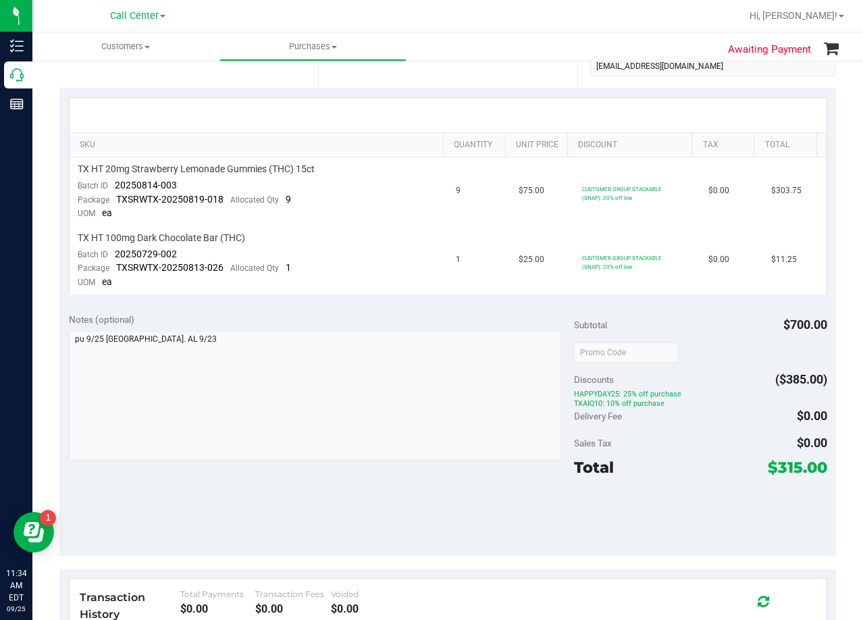
click at [458, 121] on div at bounding box center [448, 115] width 757 height 34
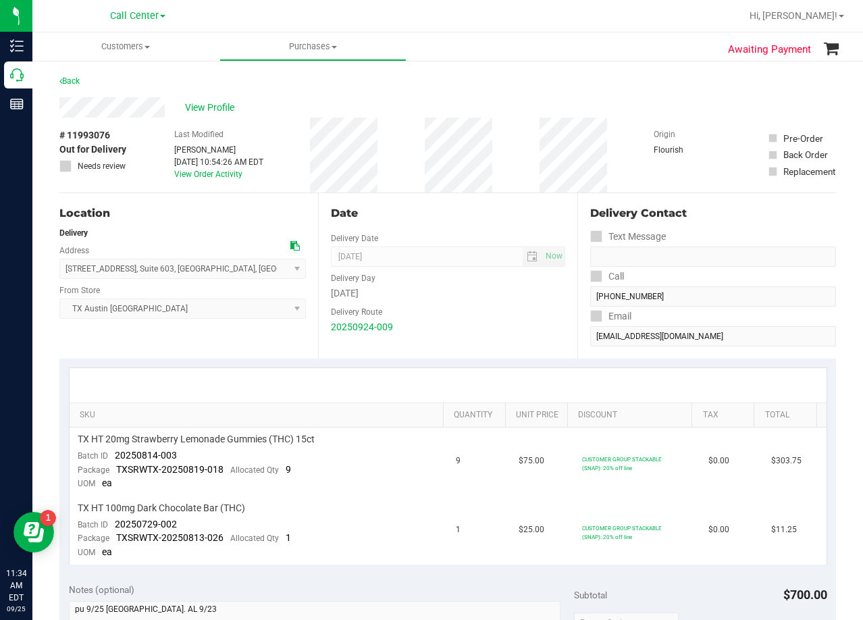
click at [456, 194] on div "Date Delivery Date 09/25/2025 Now 09/25/2025 08:00 AM Now Delivery Day Thursday…" at bounding box center [447, 275] width 259 height 165
click at [212, 106] on span "View Profile" at bounding box center [212, 108] width 54 height 14
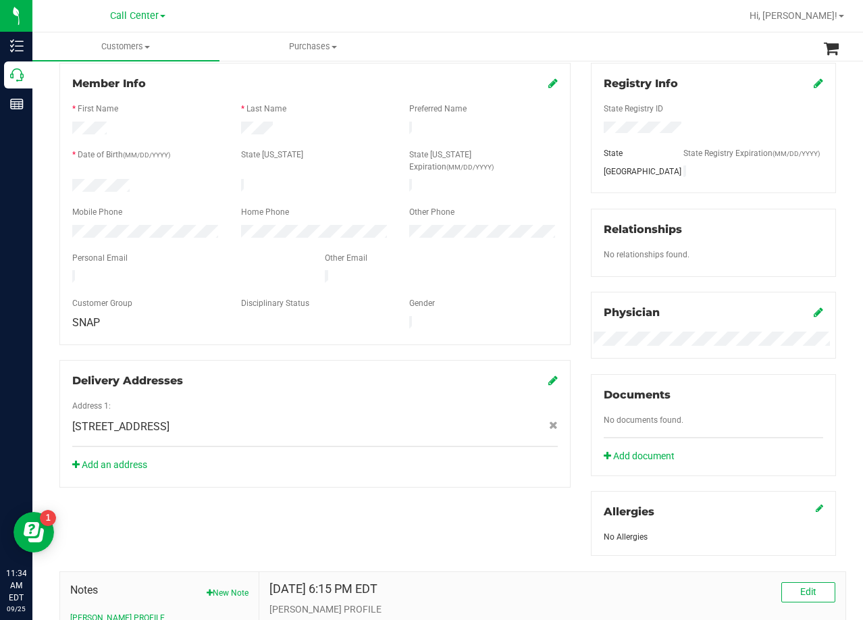
scroll to position [393, 0]
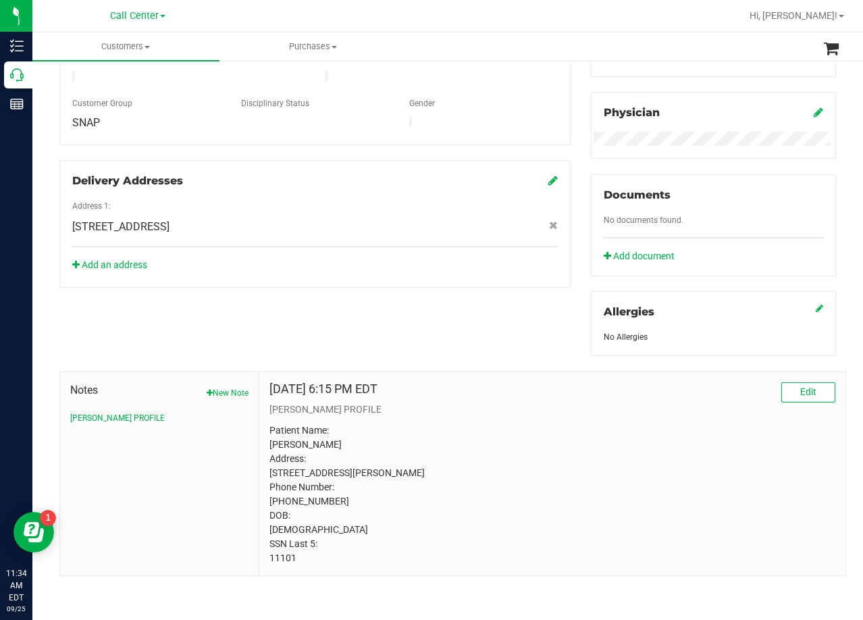
click at [281, 556] on p "Patient Name: Shelley Devins Address: 11101 Bowden road Lipan, TX, 76462 Phone …" at bounding box center [552, 494] width 566 height 142
copy body "11101"
click at [506, 312] on div "Member Info * First Name * Last Name Preferred Name * Date of Birth (MM/DD/YYYY…" at bounding box center [447, 219] width 797 height 713
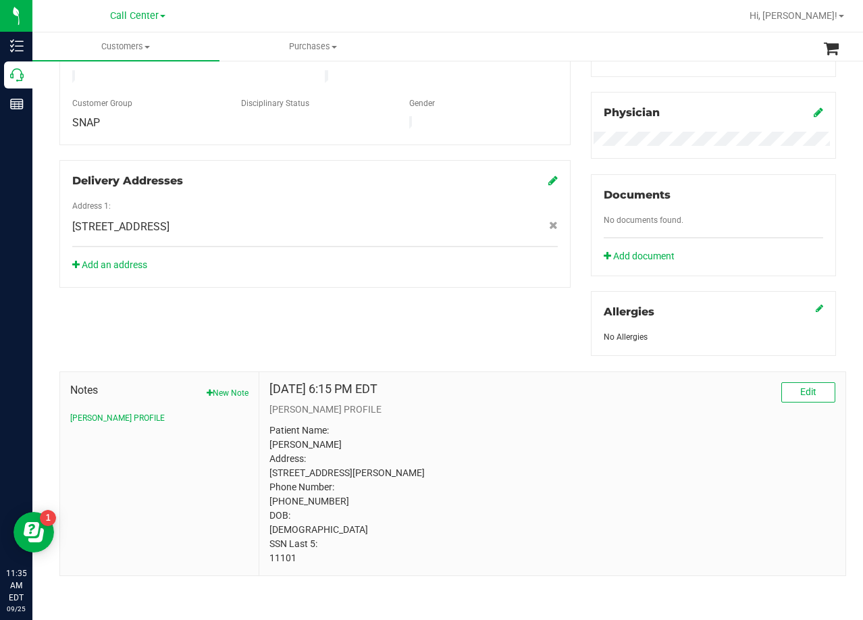
drag, startPoint x: 498, startPoint y: 275, endPoint x: 488, endPoint y: 283, distance: 12.5
click at [497, 277] on div "Member Info * First Name * Last Name Preferred Name * Date of Birth (MM/DD/YYYY…" at bounding box center [447, 219] width 797 height 713
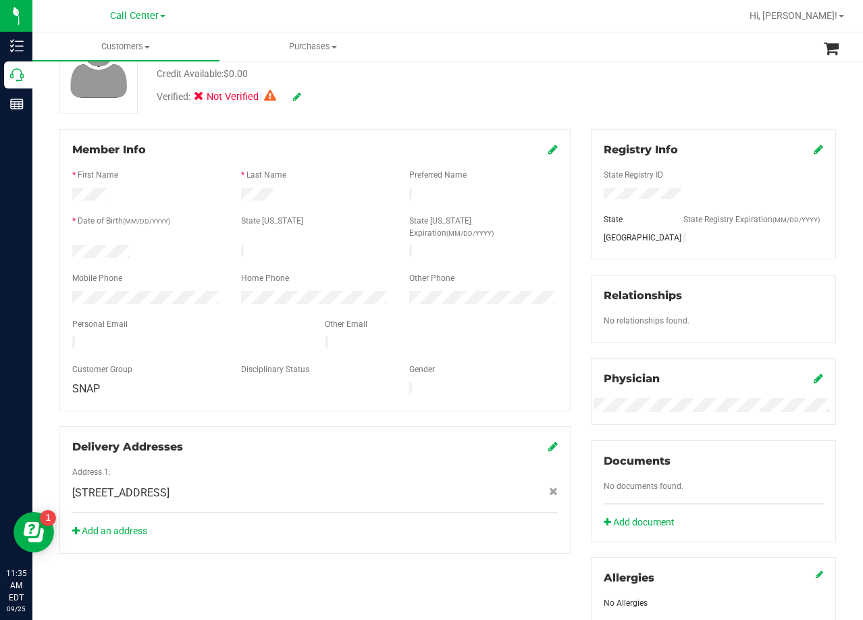
scroll to position [0, 0]
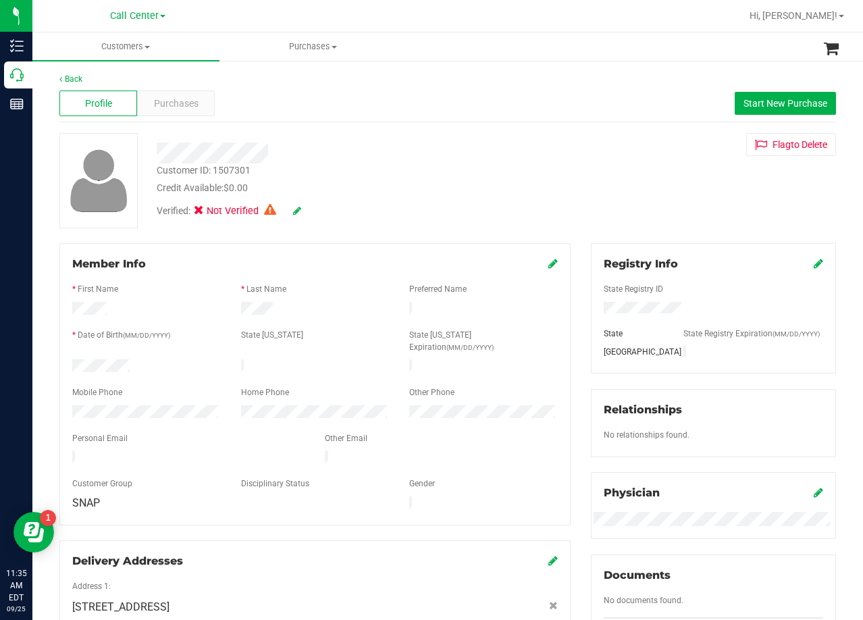
click at [380, 205] on div "Verified: Not Verified" at bounding box center [346, 210] width 398 height 30
click at [529, 144] on div at bounding box center [346, 152] width 398 height 21
click at [498, 174] on div "Customer ID: 1507301 Credit Available: $0.00" at bounding box center [346, 179] width 398 height 32
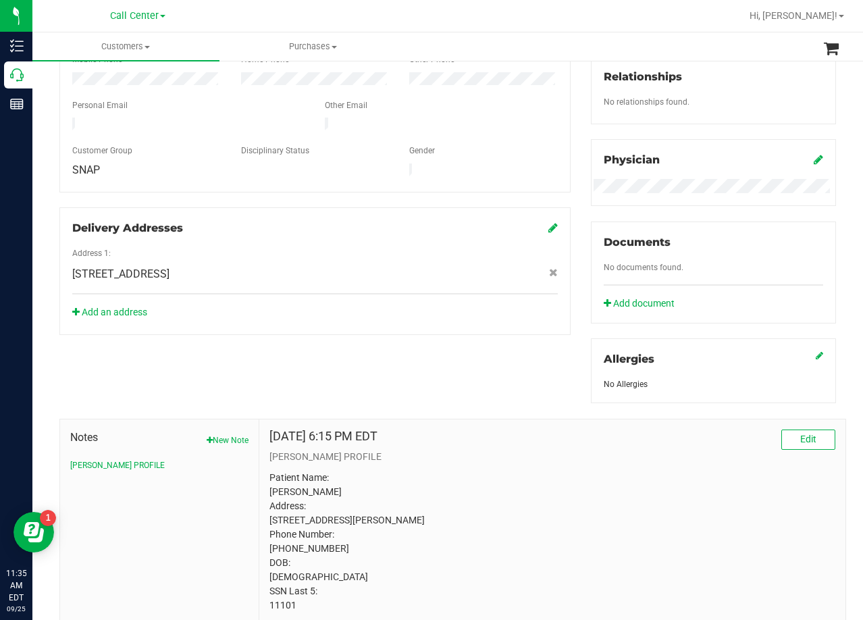
scroll to position [393, 0]
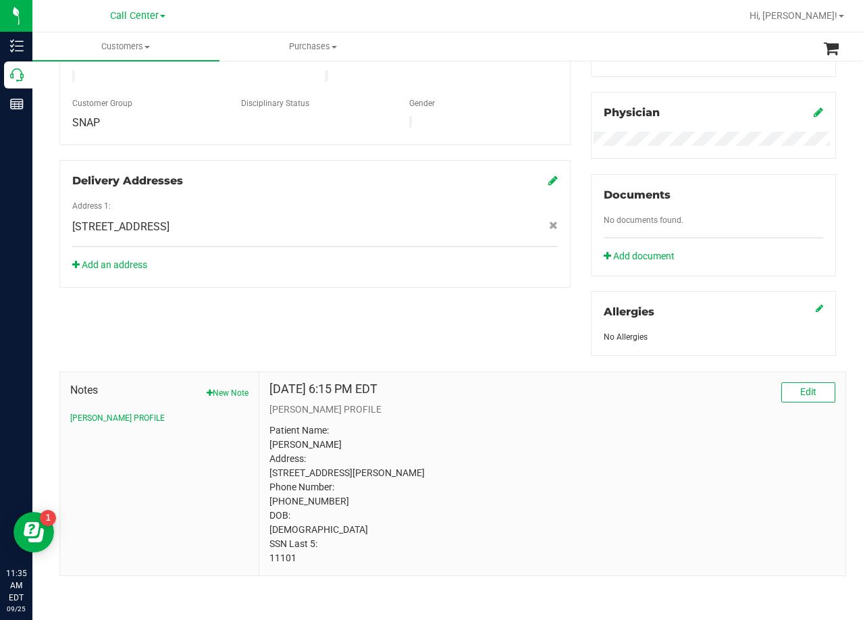
click at [280, 552] on p "Patient Name: Shelley Devins Address: 11101 Bowden road Lipan, TX, 76462 Phone …" at bounding box center [552, 494] width 566 height 142
copy p "11101"
click at [501, 307] on div "Member Info * First Name * Last Name Preferred Name * Date of Birth (MM/DD/YYYY…" at bounding box center [447, 219] width 797 height 713
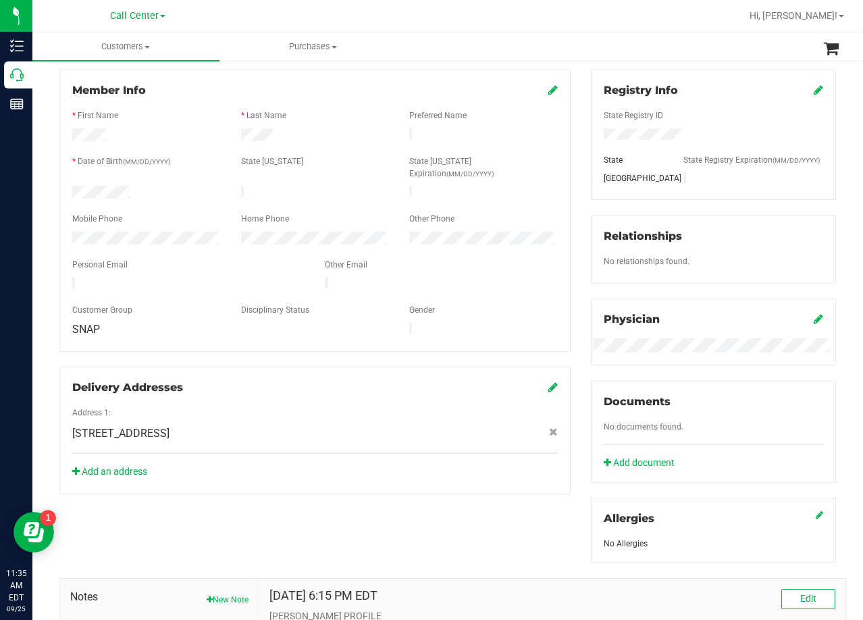
scroll to position [0, 0]
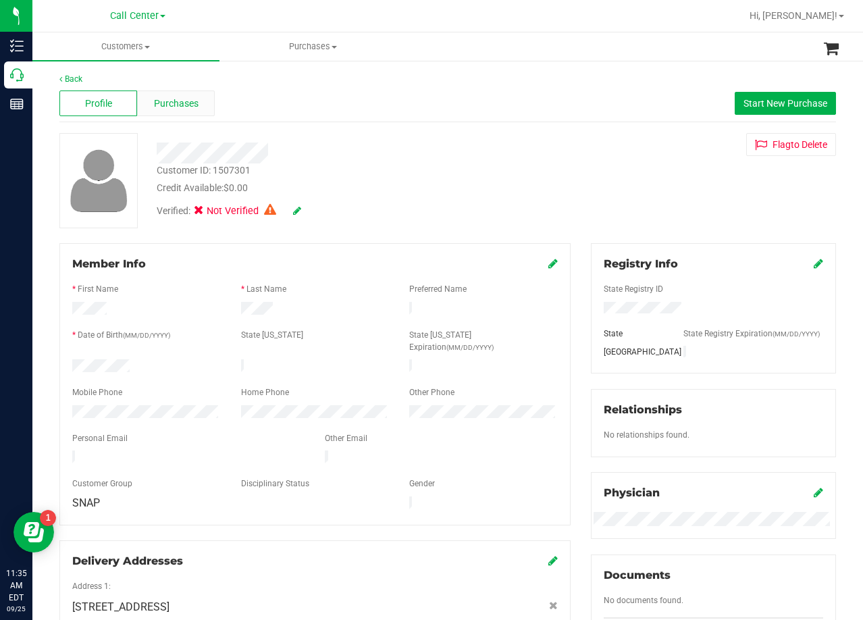
click at [208, 111] on div "Purchases" at bounding box center [176, 103] width 78 height 26
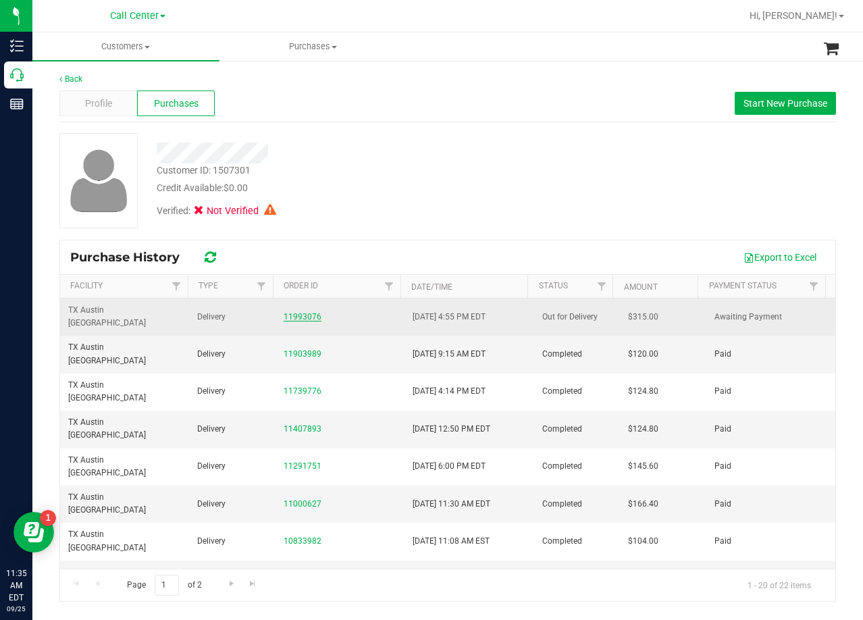
click at [306, 312] on link "11993076" at bounding box center [303, 316] width 38 height 9
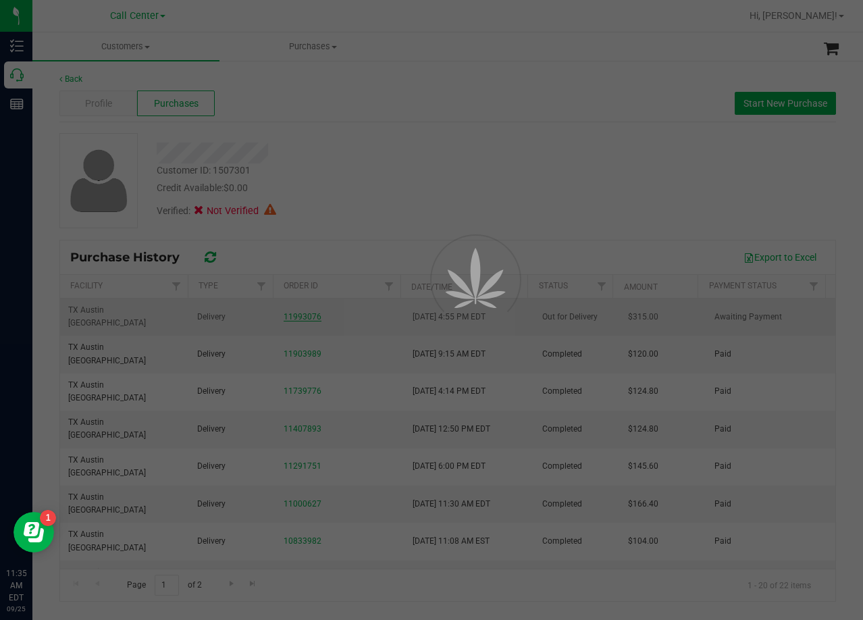
click at [427, 166] on div at bounding box center [431, 310] width 863 height 620
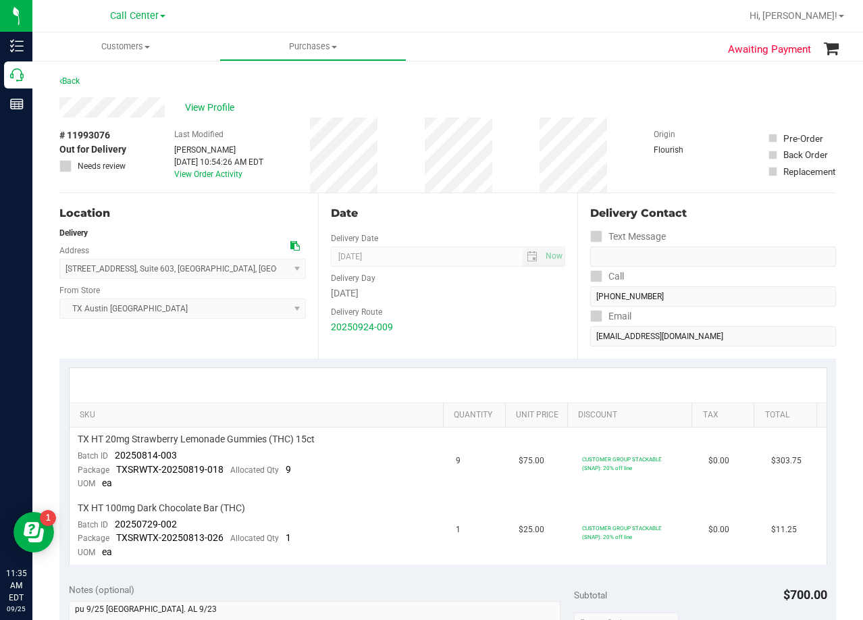
click at [465, 210] on div "Date" at bounding box center [448, 213] width 234 height 16
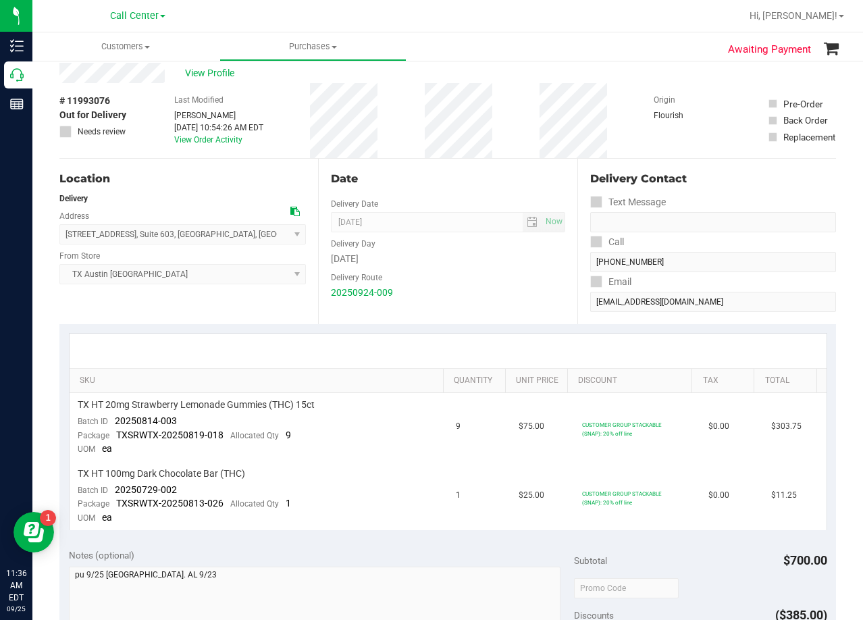
scroll to position [68, 0]
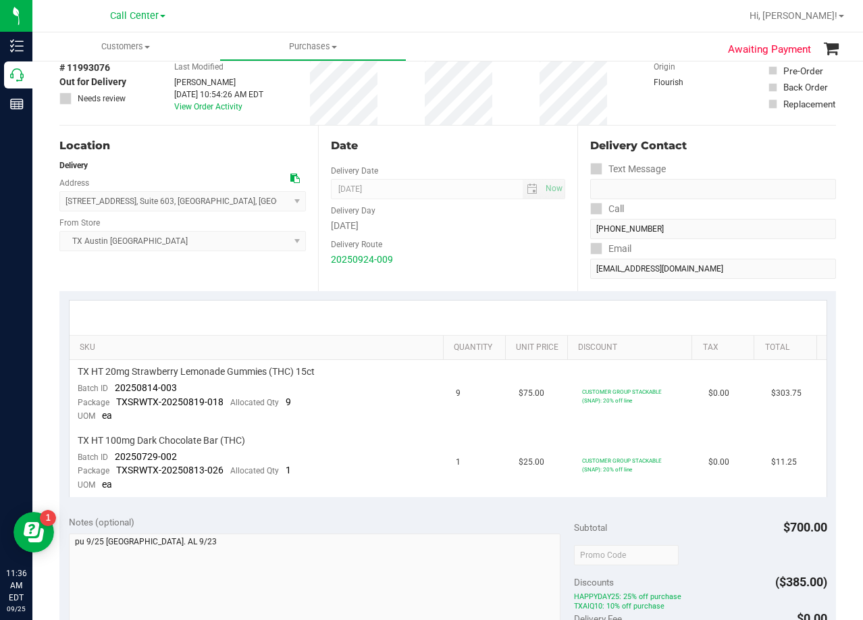
click at [479, 315] on div at bounding box center [448, 318] width 757 height 34
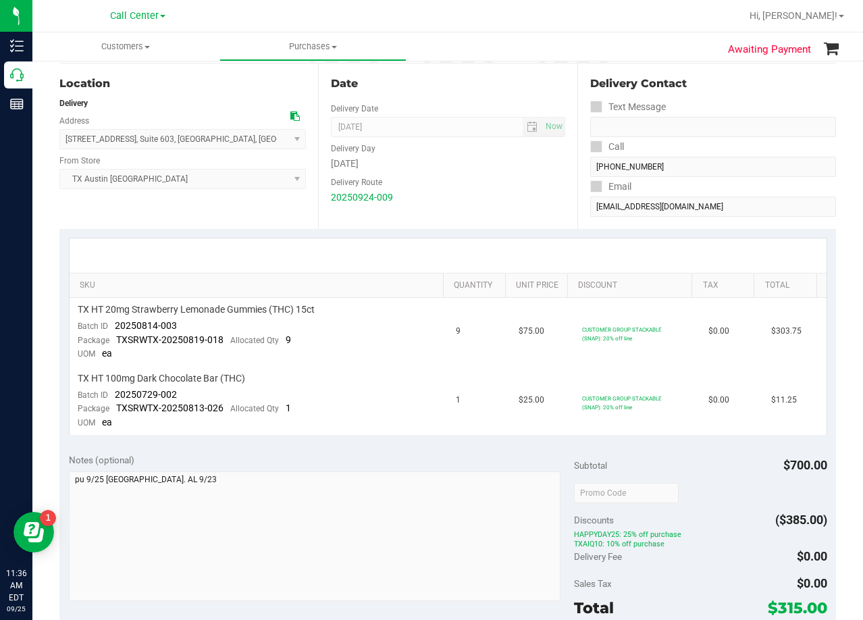
scroll to position [203, 0]
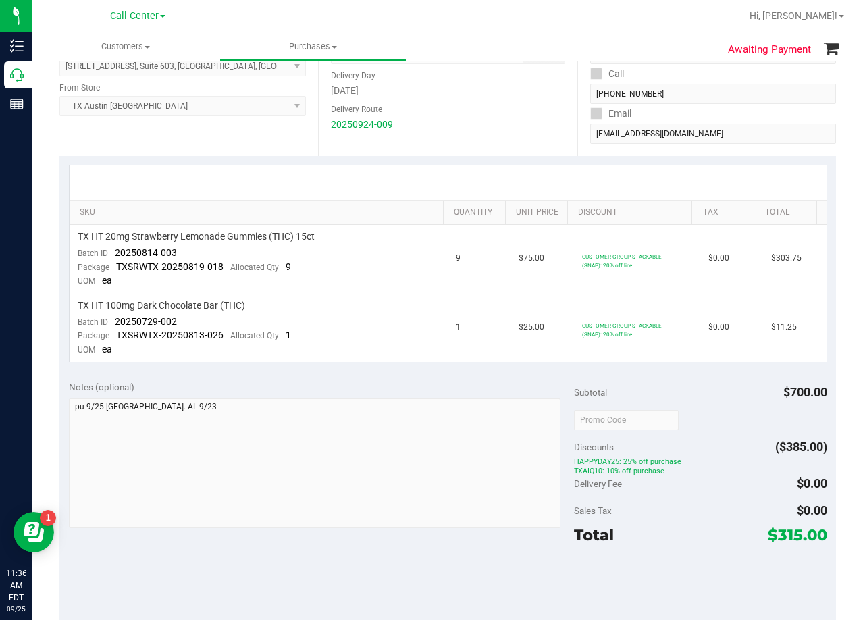
click at [490, 178] on div at bounding box center [448, 182] width 757 height 34
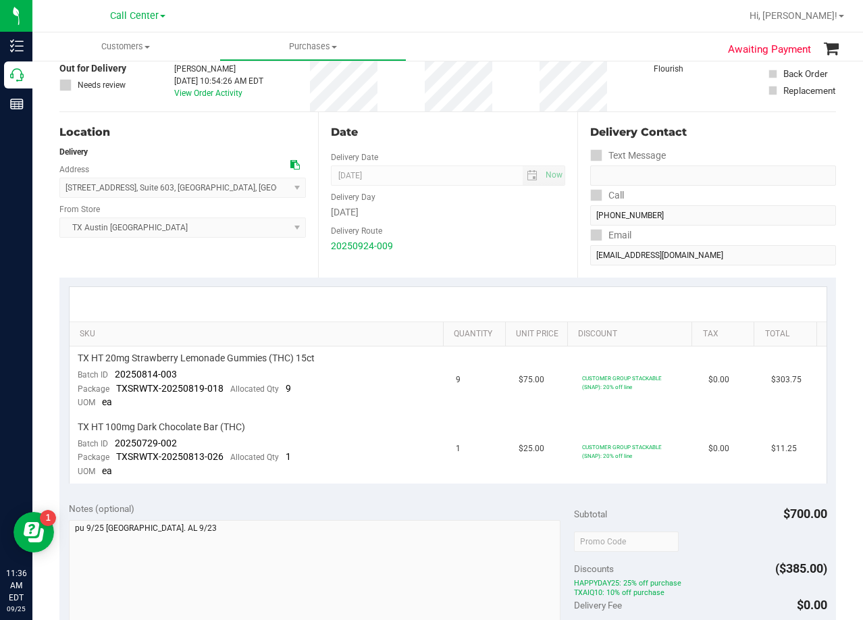
scroll to position [0, 0]
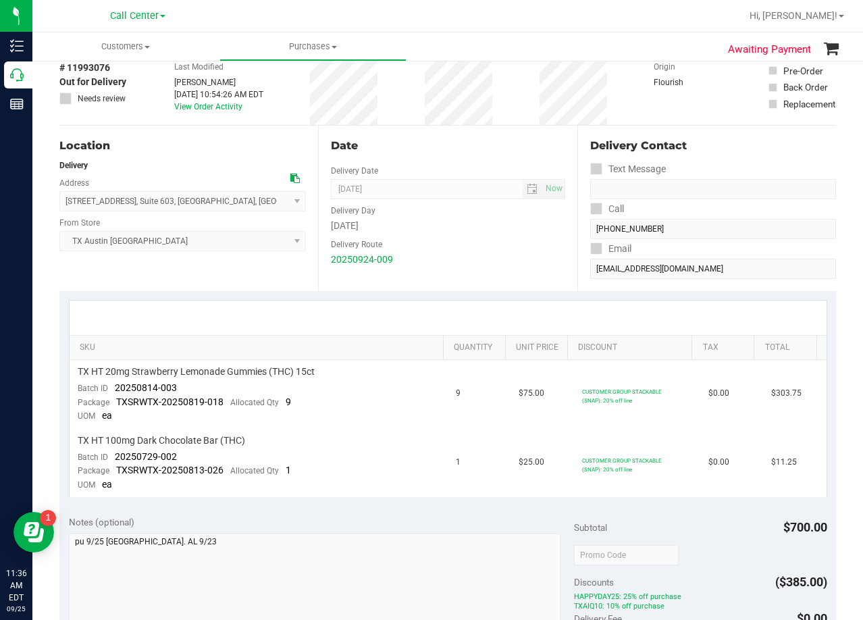
click at [471, 145] on div "Date" at bounding box center [448, 146] width 234 height 16
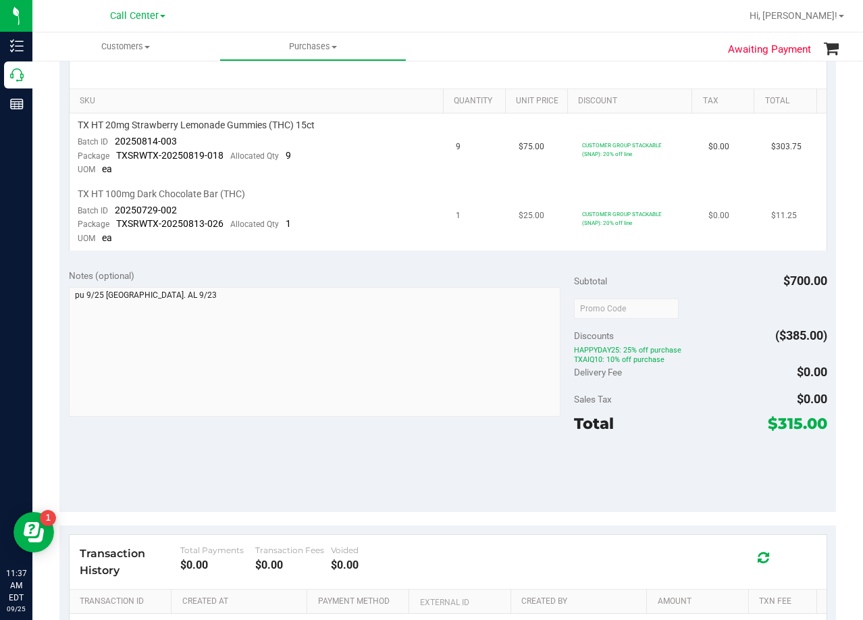
scroll to position [338, 0]
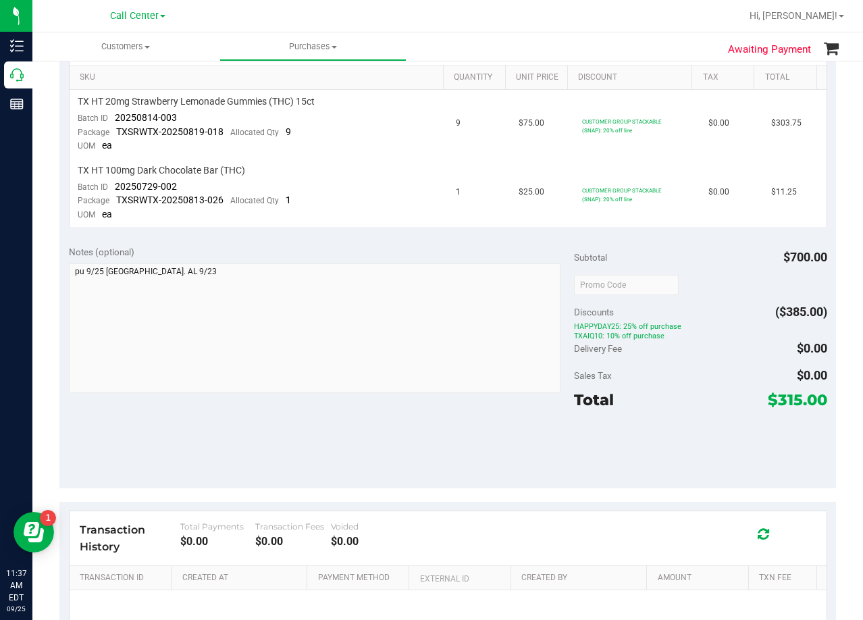
click at [685, 266] on div "Subtotal $700.00" at bounding box center [700, 257] width 253 height 24
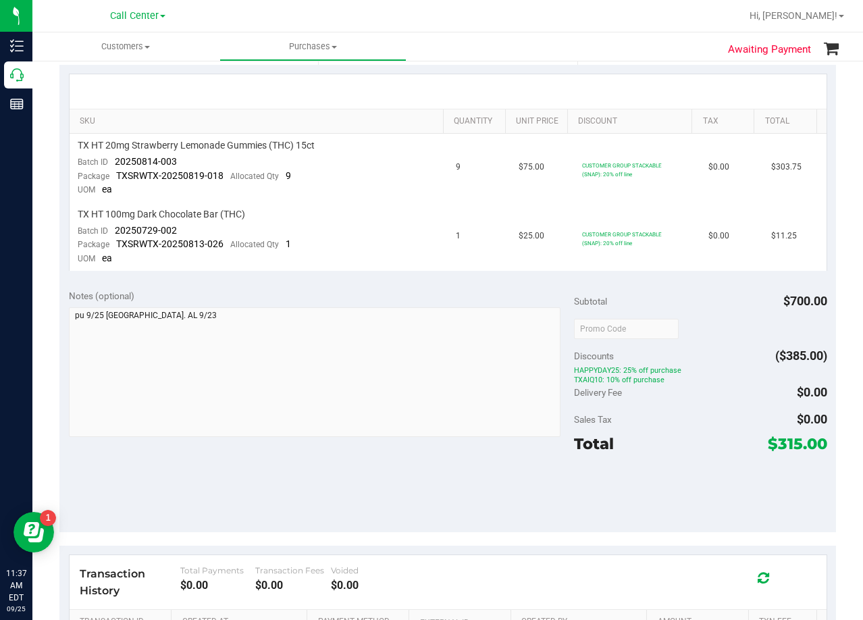
scroll to position [270, 0]
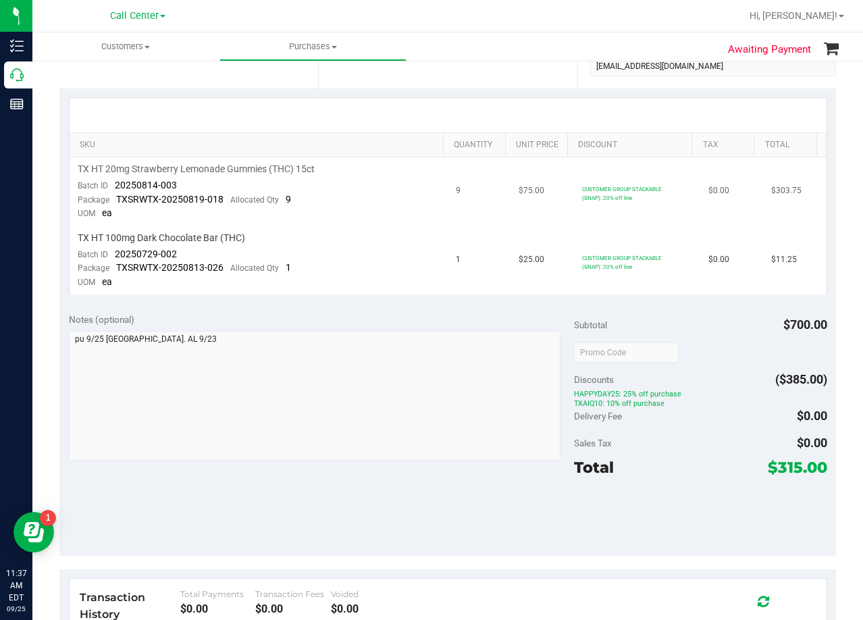
drag, startPoint x: 747, startPoint y: 194, endPoint x: 782, endPoint y: 192, distance: 35.1
click at [782, 192] on td "$303.75" at bounding box center [794, 191] width 63 height 69
click at [782, 192] on span "$303.75" at bounding box center [786, 190] width 30 height 13
drag, startPoint x: 783, startPoint y: 192, endPoint x: 747, endPoint y: 197, distance: 36.1
click at [763, 197] on td "$303.75" at bounding box center [794, 191] width 63 height 69
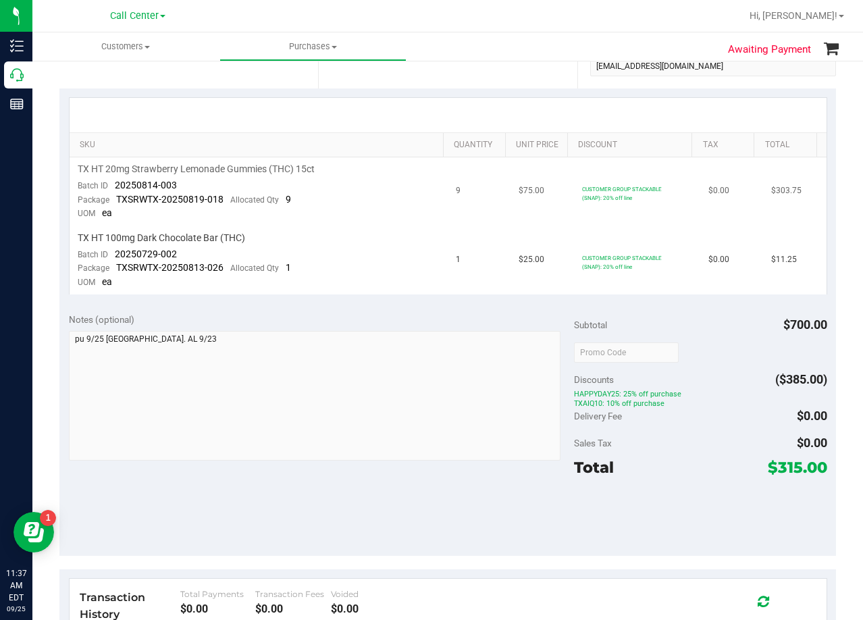
click at [763, 198] on td "$303.75" at bounding box center [794, 191] width 63 height 69
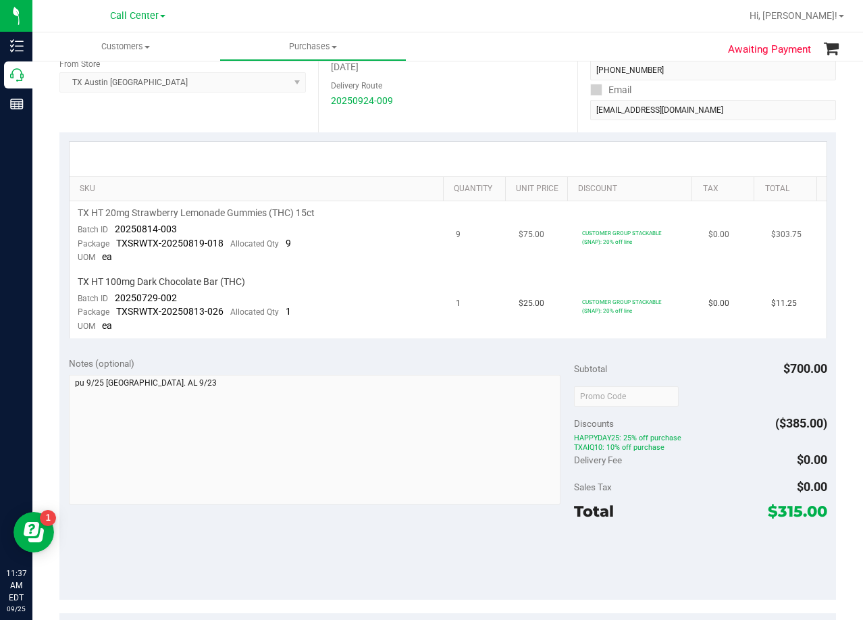
scroll to position [203, 0]
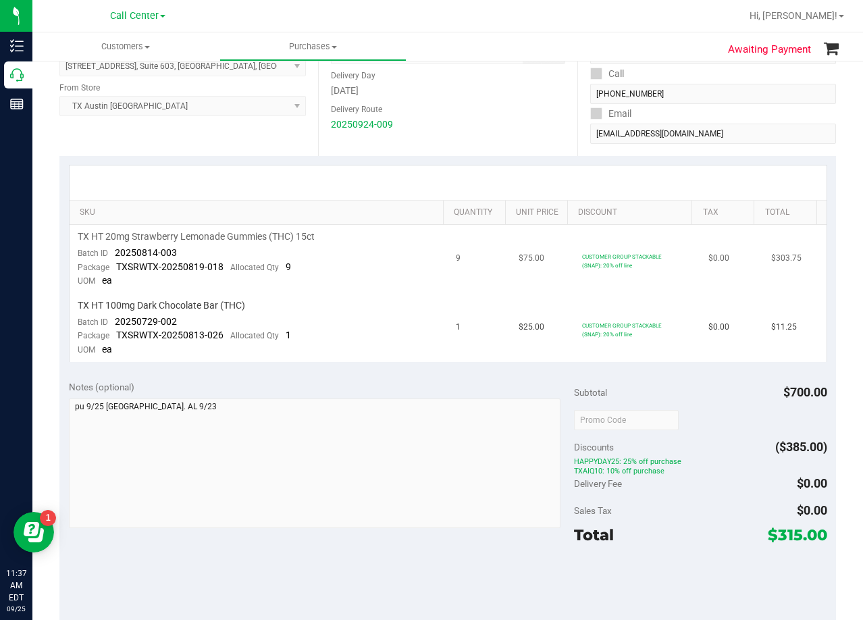
drag, startPoint x: 749, startPoint y: 259, endPoint x: 782, endPoint y: 264, distance: 33.5
click at [782, 264] on td "$303.75" at bounding box center [794, 259] width 63 height 69
click at [782, 264] on span "$303.75" at bounding box center [786, 258] width 30 height 13
drag, startPoint x: 783, startPoint y: 258, endPoint x: 755, endPoint y: 267, distance: 29.9
click at [763, 267] on td "$303.75" at bounding box center [794, 259] width 63 height 69
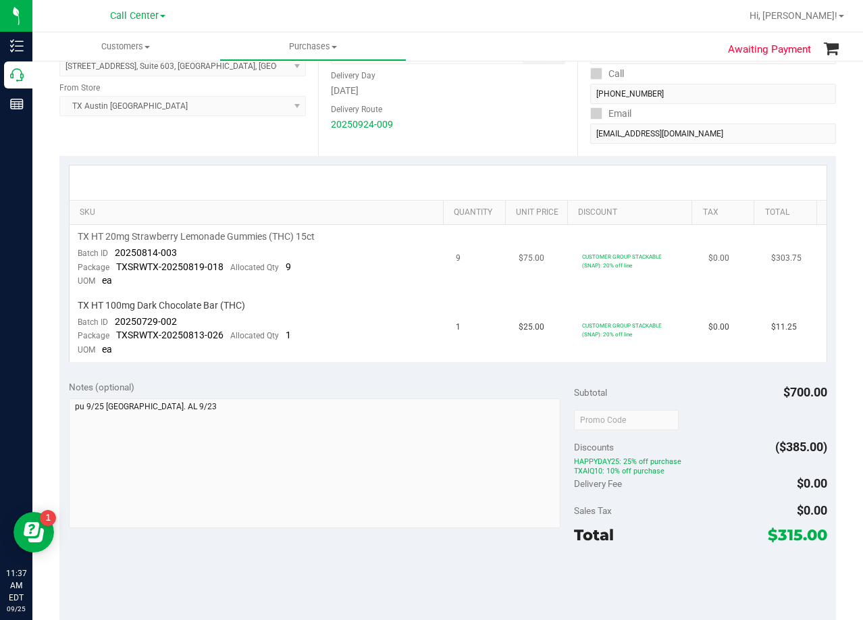
click at [763, 267] on td "$303.75" at bounding box center [794, 259] width 63 height 69
drag, startPoint x: 756, startPoint y: 267, endPoint x: 785, endPoint y: 271, distance: 29.3
click at [785, 271] on td "$303.75" at bounding box center [794, 259] width 63 height 69
click at [489, 163] on div "SKU Quantity Unit Price Discount Tax Total TX HT 20mg Strawberry Lemonade Gummi…" at bounding box center [447, 263] width 777 height 215
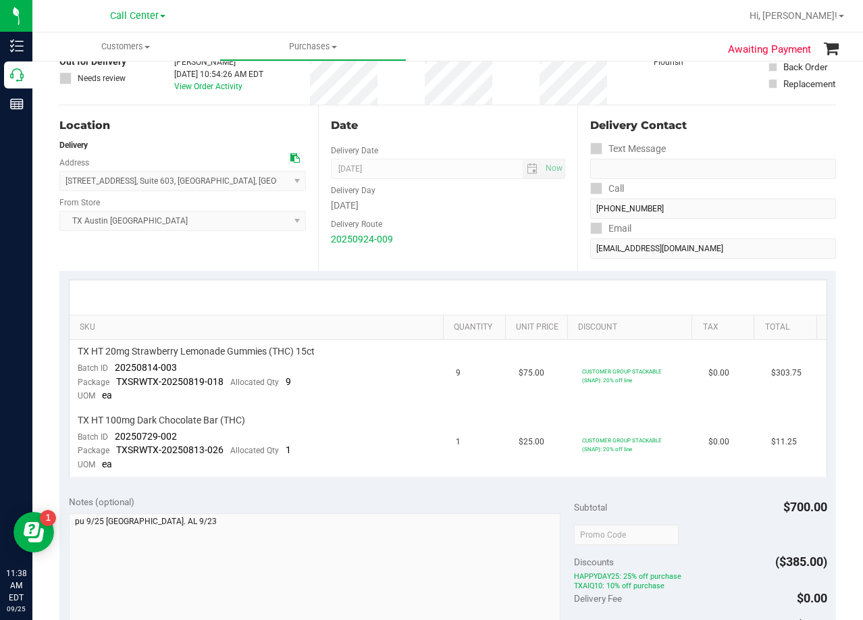
scroll to position [68, 0]
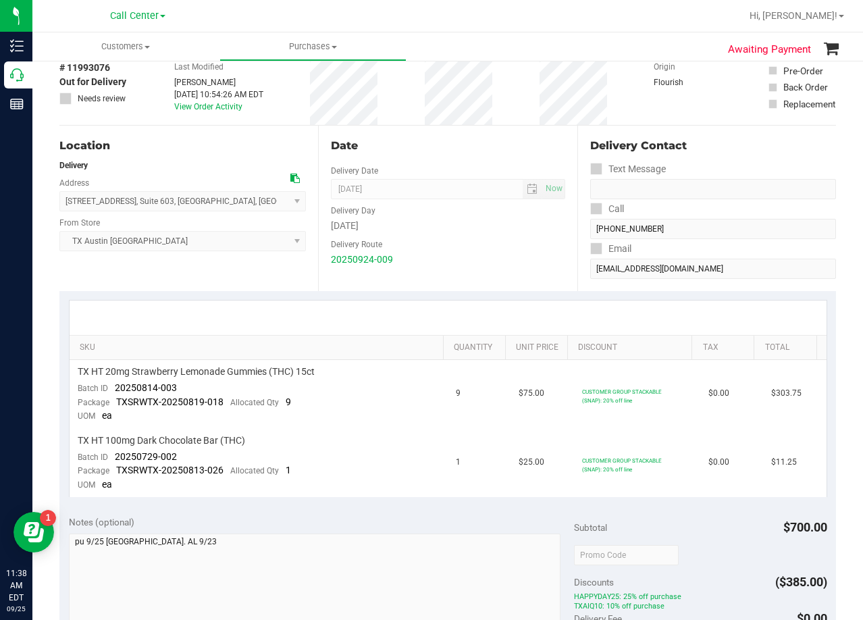
click at [513, 243] on div "Delivery Route" at bounding box center [448, 243] width 234 height 20
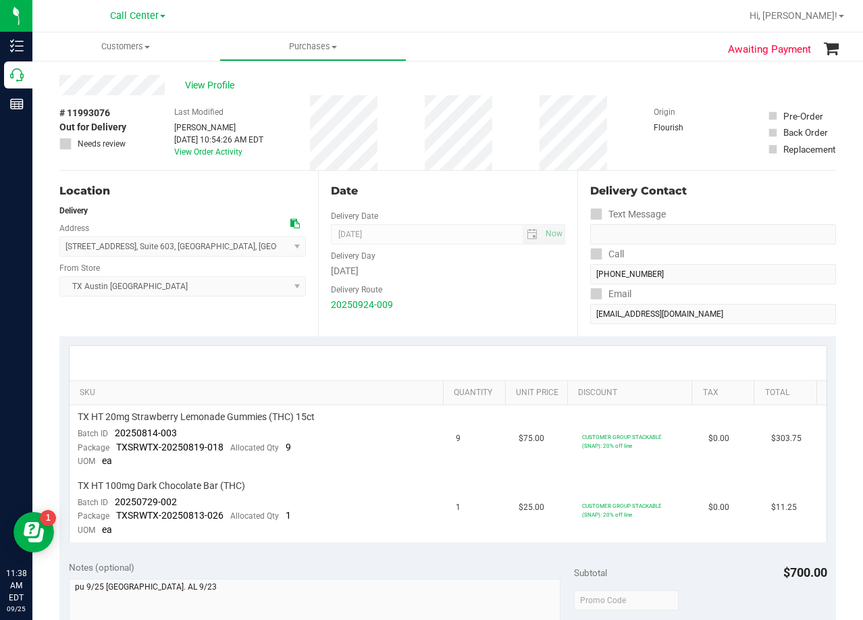
scroll to position [0, 0]
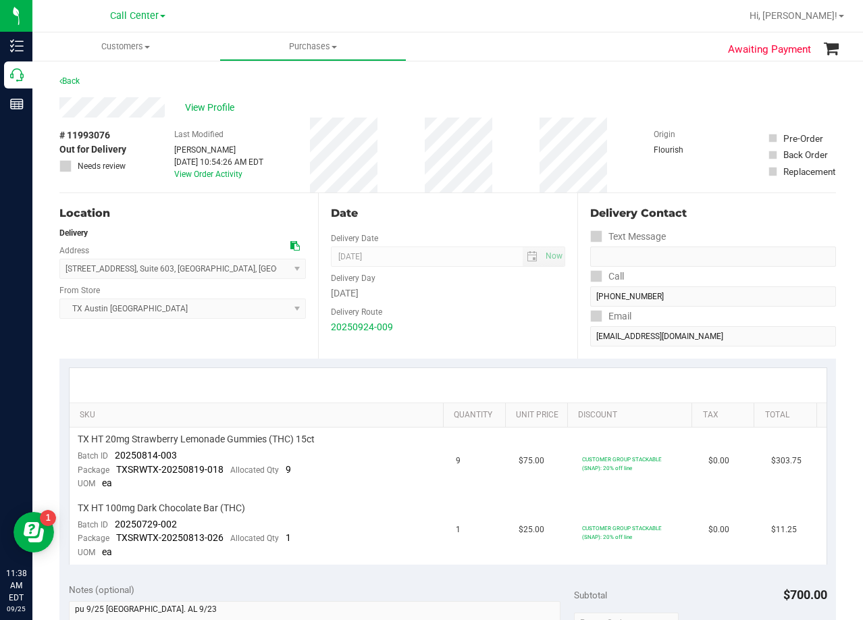
click at [452, 224] on div "Date Delivery Date 09/25/2025 Now 09/25/2025 08:00 AM Now Delivery Day Thursday…" at bounding box center [447, 275] width 259 height 165
click at [442, 210] on div "Date" at bounding box center [448, 213] width 234 height 16
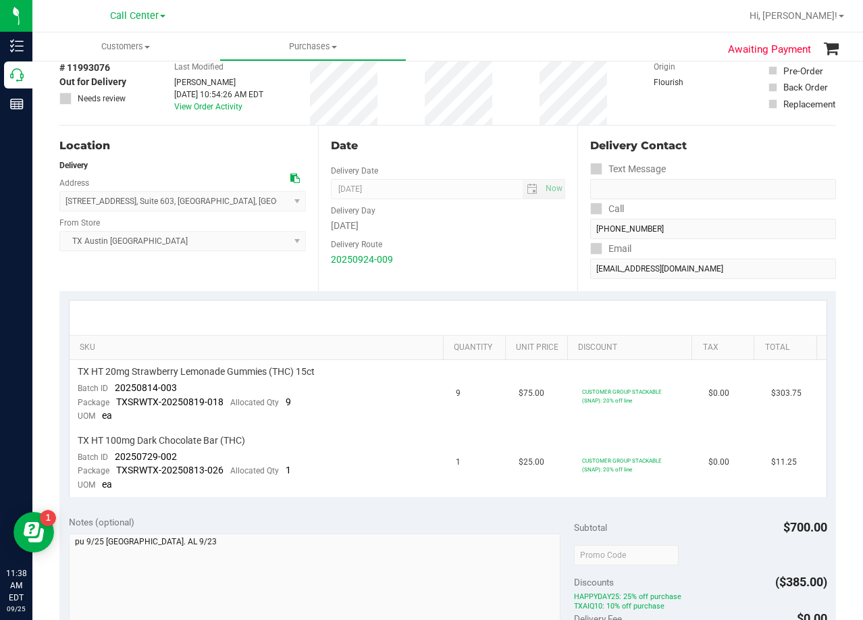
click at [446, 214] on div "Delivery Day" at bounding box center [448, 209] width 234 height 20
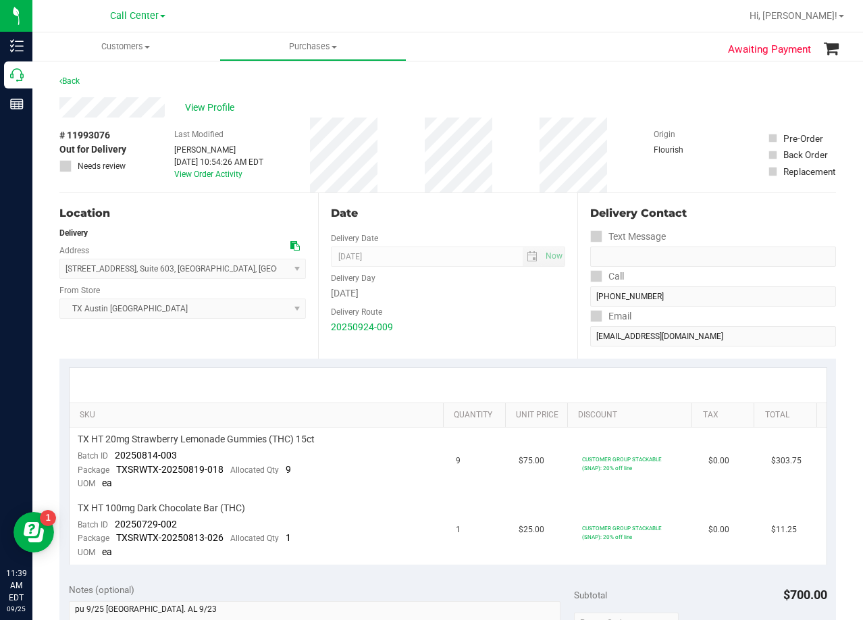
drag, startPoint x: 486, startPoint y: 311, endPoint x: 501, endPoint y: 311, distance: 14.9
click at [486, 311] on div "Delivery Route" at bounding box center [448, 311] width 234 height 20
click at [442, 320] on div "20250924-009" at bounding box center [448, 327] width 234 height 14
click at [470, 325] on div "20250924-009" at bounding box center [448, 327] width 234 height 14
click at [492, 301] on div "Delivery Route" at bounding box center [448, 311] width 234 height 20
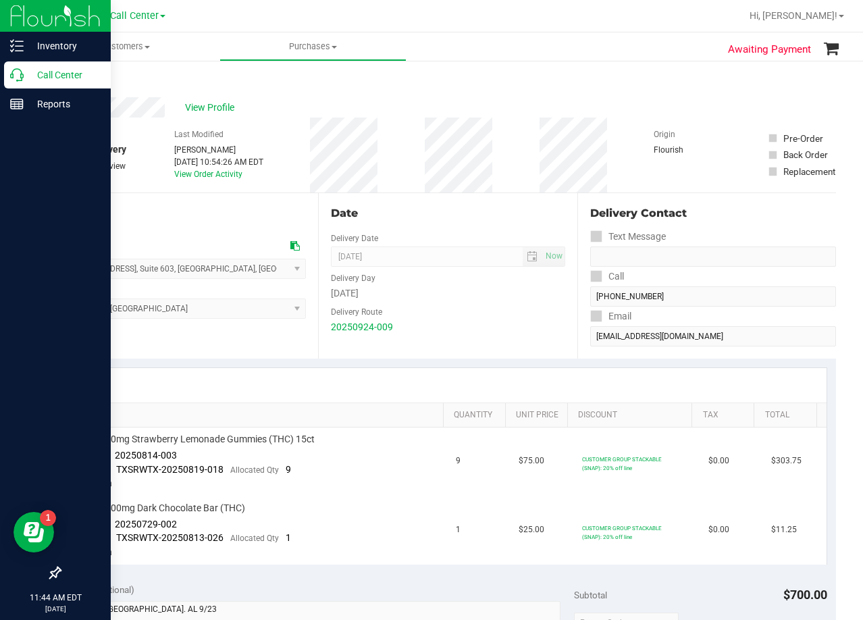
click at [20, 82] on div "Call Center" at bounding box center [57, 74] width 107 height 27
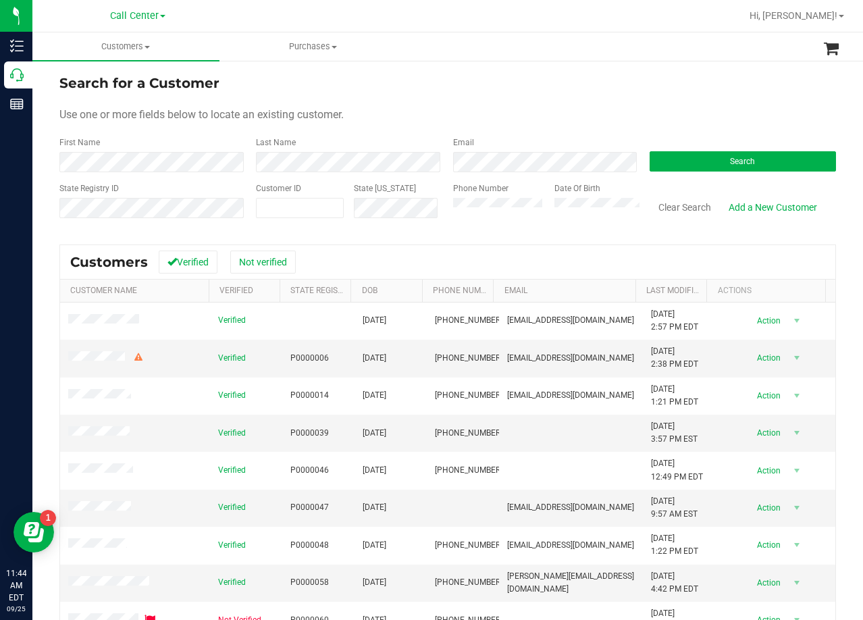
click at [532, 127] on form "Search for a Customer Use one or more fields below to locate an existing custom…" at bounding box center [447, 151] width 777 height 157
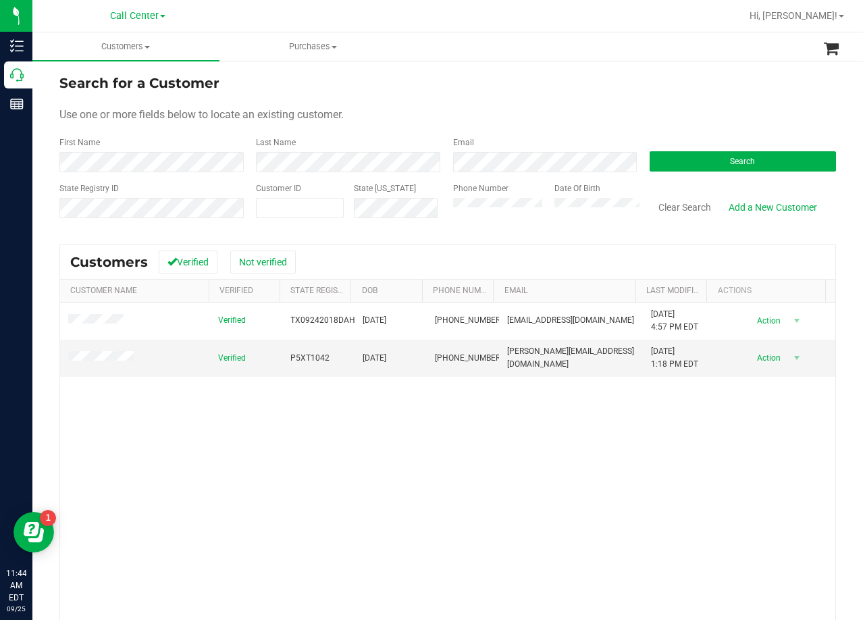
drag, startPoint x: 478, startPoint y: 88, endPoint x: 477, endPoint y: 103, distance: 14.9
click at [482, 90] on div "Search for a Customer" at bounding box center [447, 83] width 777 height 20
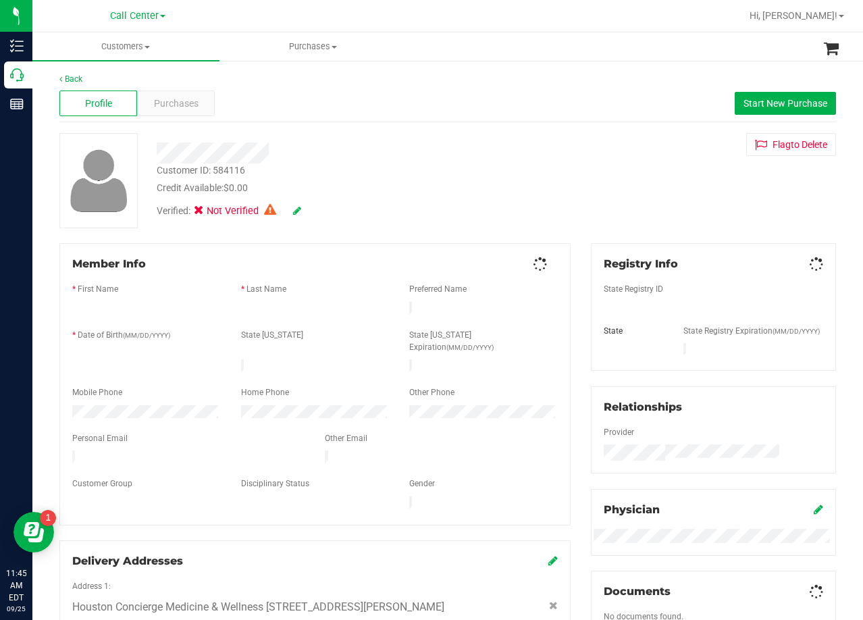
click at [471, 134] on div at bounding box center [346, 148] width 398 height 30
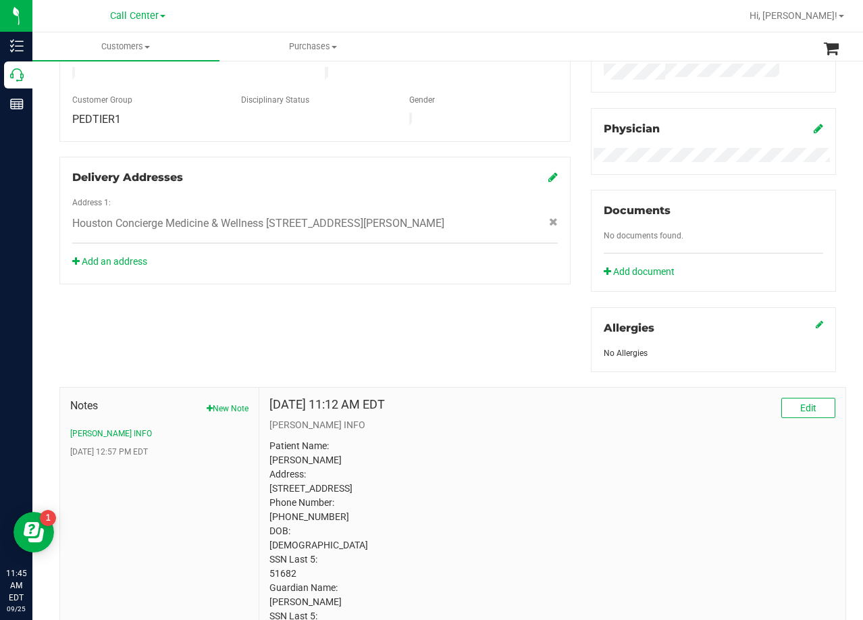
scroll to position [497, 0]
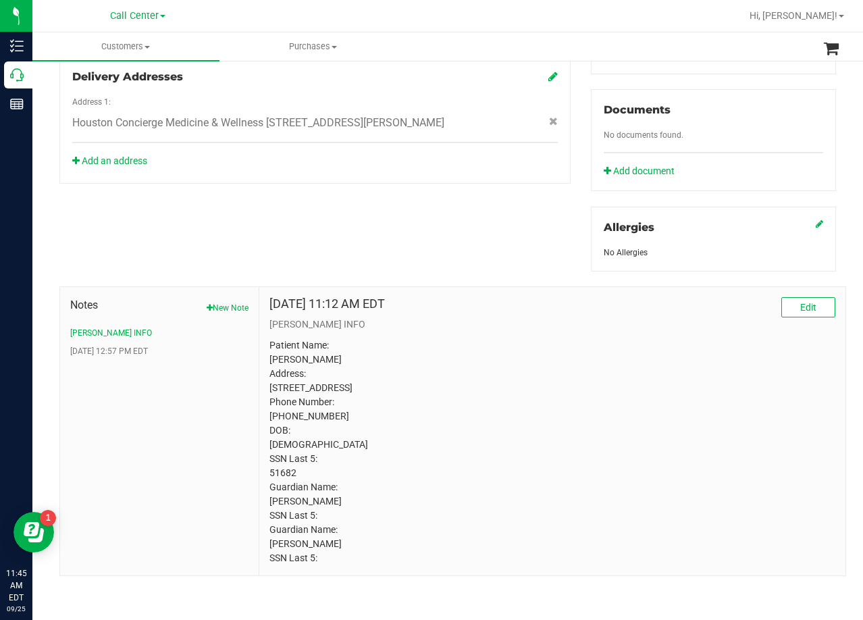
click at [512, 317] on p "CURT INFO" at bounding box center [552, 324] width 566 height 14
click at [276, 471] on p "Patient Name: Dalton Hodges Address: 2723 Pepperwood Drive Sugar Land, TX, 7747…" at bounding box center [552, 451] width 566 height 227
copy p "51682"
click at [565, 287] on div "May 4, 2022 11:12 AM EDT Edit CURT INFO Patient Name: Dalton Hodges Address: 27…" at bounding box center [552, 431] width 586 height 288
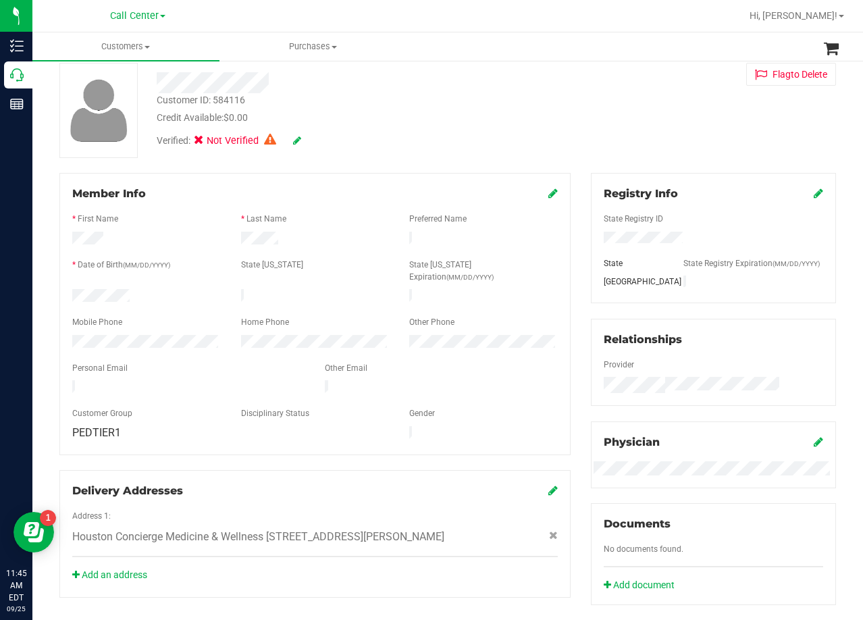
scroll to position [24, 0]
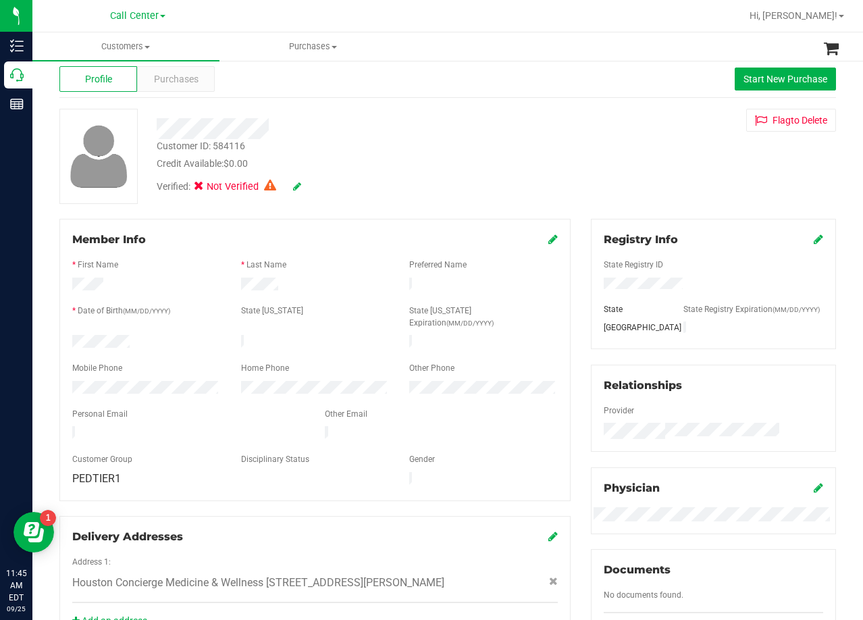
click at [577, 172] on div "Customer ID: 584116 Credit Available: $0.00 Verified: Not Verified Flag to Dele…" at bounding box center [447, 156] width 797 height 95
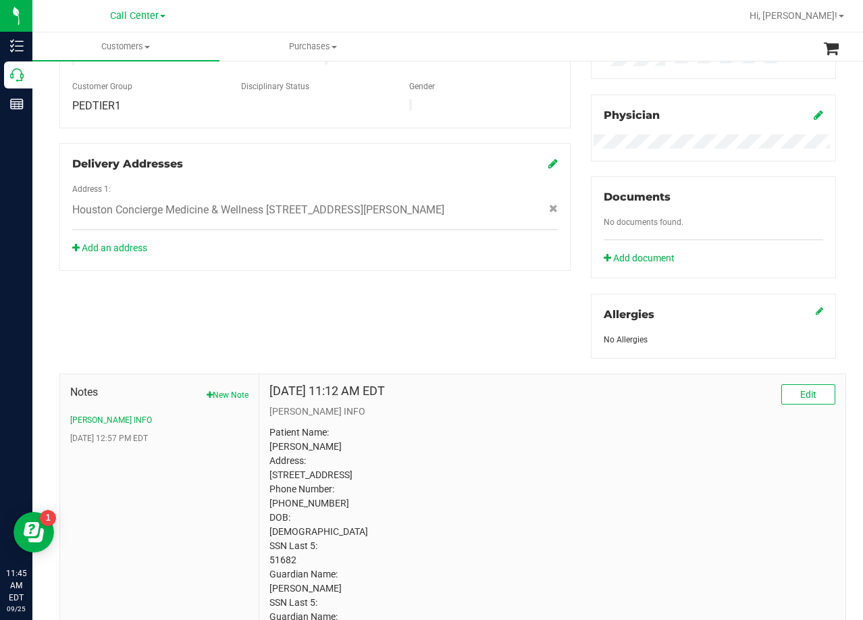
scroll to position [429, 0]
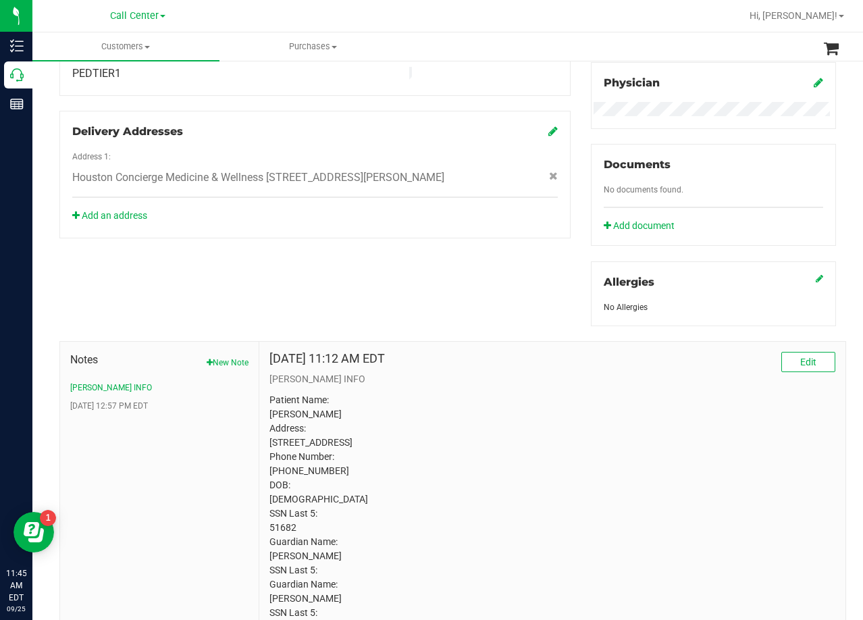
click at [348, 457] on p "Patient Name: Dalton Hodges Address: 2723 Pepperwood Drive Sugar Land, TX, 7747…" at bounding box center [552, 506] width 566 height 227
copy p "77479"
click at [536, 267] on div "Member Info * First Name * Last Name Preferred Name * Date of Birth (MM/DD/YYYY…" at bounding box center [447, 222] width 797 height 817
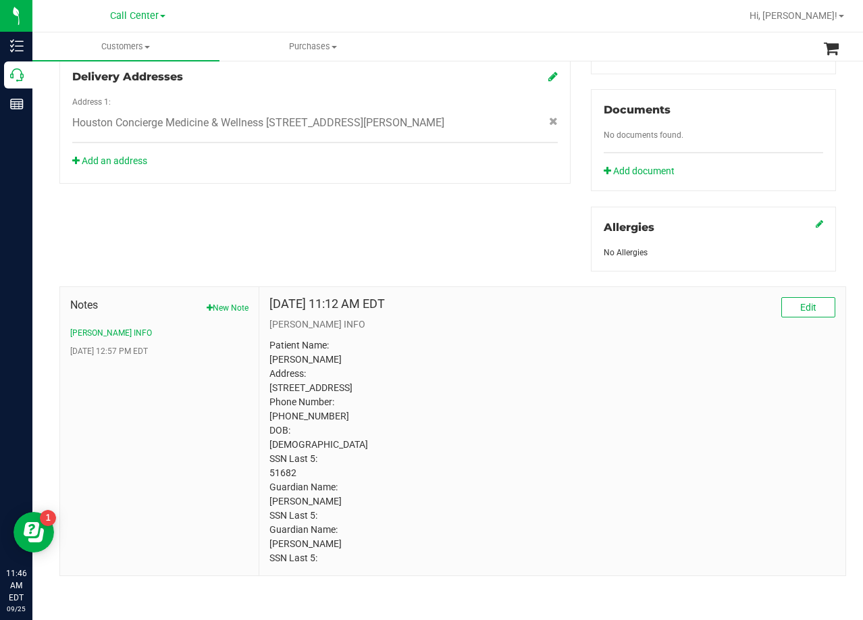
scroll to position [497, 0]
drag, startPoint x: 292, startPoint y: 346, endPoint x: 267, endPoint y: 345, distance: 25.7
click at [269, 345] on p "Patient Name: Dalton Hodges Address: 2723 Pepperwood Drive Sugar Land, TX, 7747…" at bounding box center [552, 451] width 566 height 227
copy p "Dalton"
click at [513, 321] on div "May 4, 2022 11:12 AM EDT Edit CURT INFO Patient Name: Dalton Hodges Address: 27…" at bounding box center [552, 431] width 566 height 268
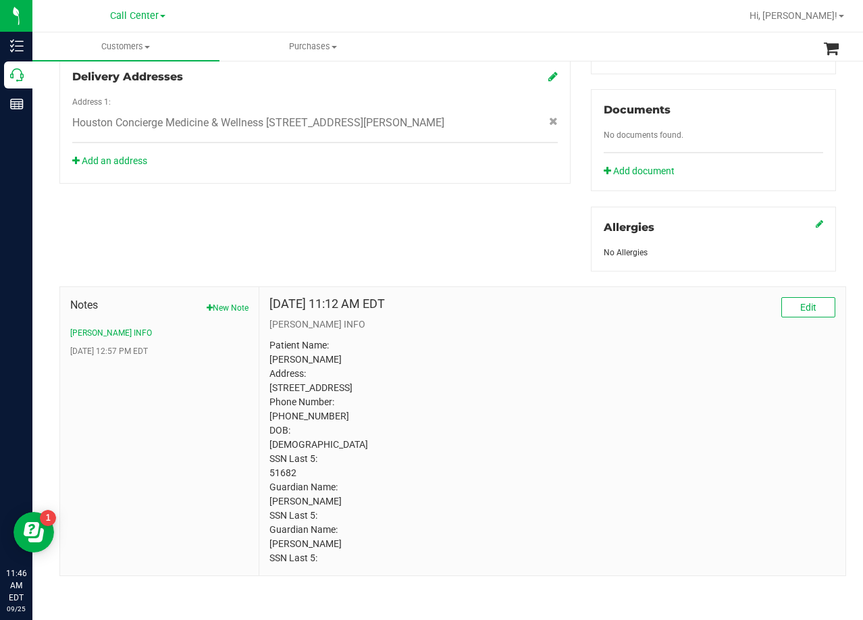
click at [302, 375] on p "Patient Name: Dalton Hodges Address: 2723 Pepperwood Drive Sugar Land, TX, 7747…" at bounding box center [552, 451] width 566 height 227
copy p "2723 Pepperwood Drive"
click at [529, 317] on p "CURT INFO" at bounding box center [552, 324] width 566 height 14
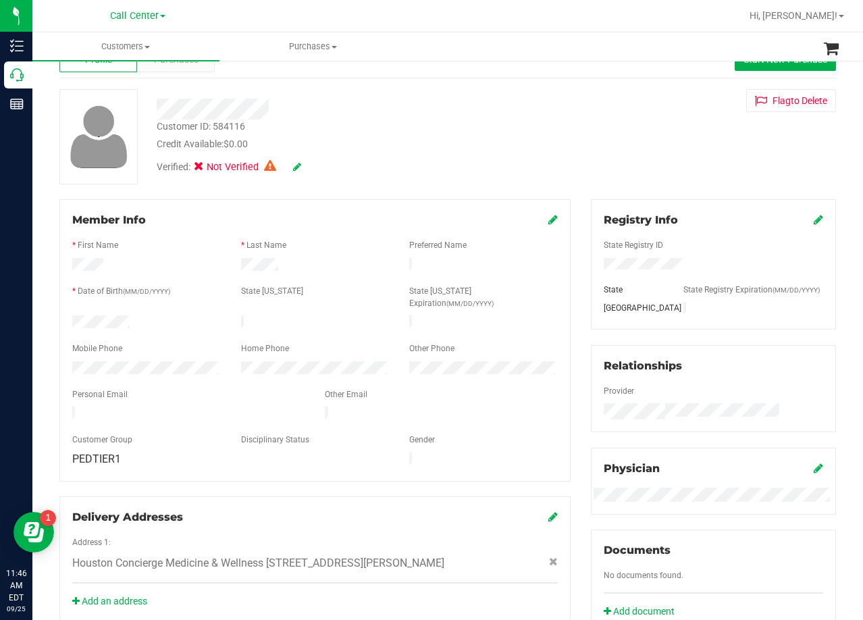
scroll to position [0, 0]
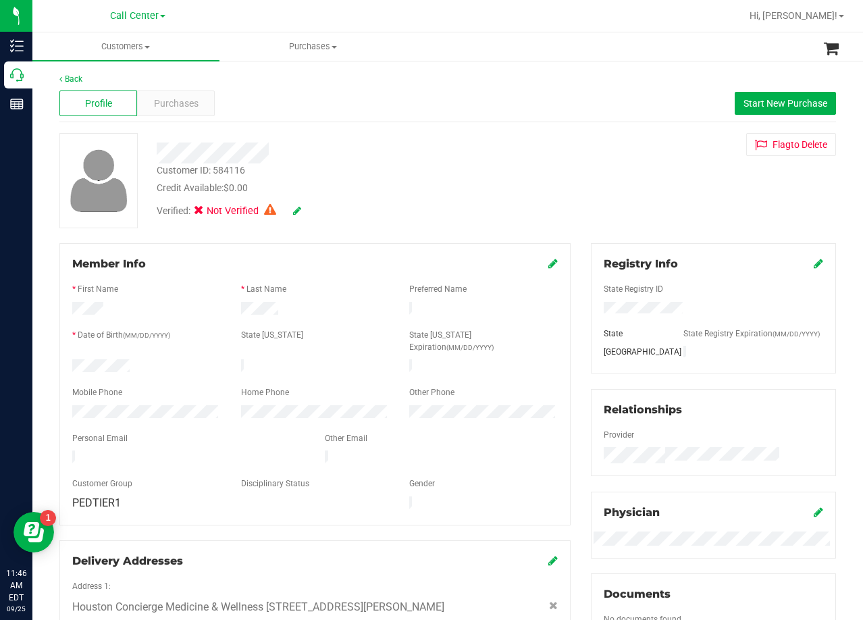
click at [501, 138] on div at bounding box center [346, 148] width 398 height 30
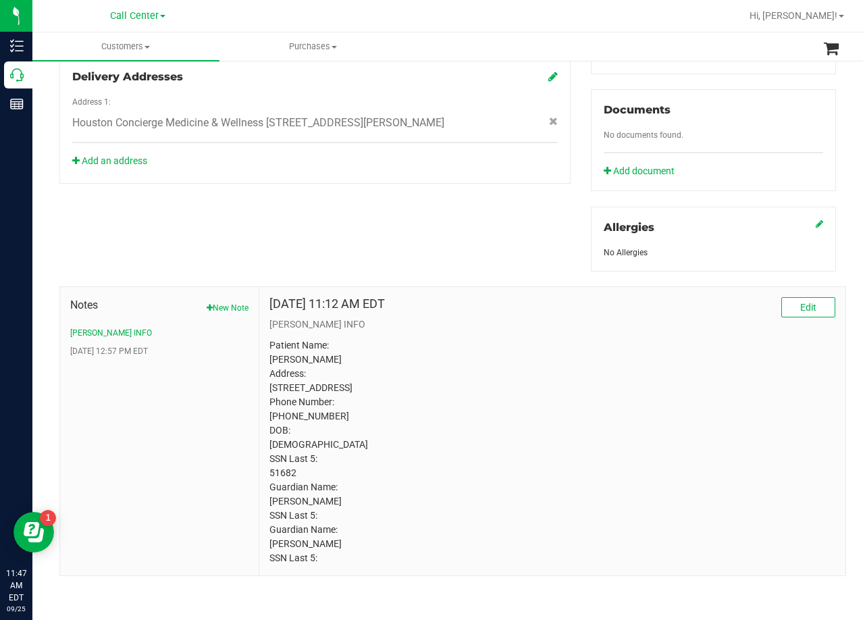
scroll to position [497, 0]
click at [325, 375] on p "Patient Name: Dalton Hodges Address: 2723 Pepperwood Drive Sugar Land, TX, 7747…" at bounding box center [552, 451] width 566 height 227
copy p "2723 Pepperwood Drive"
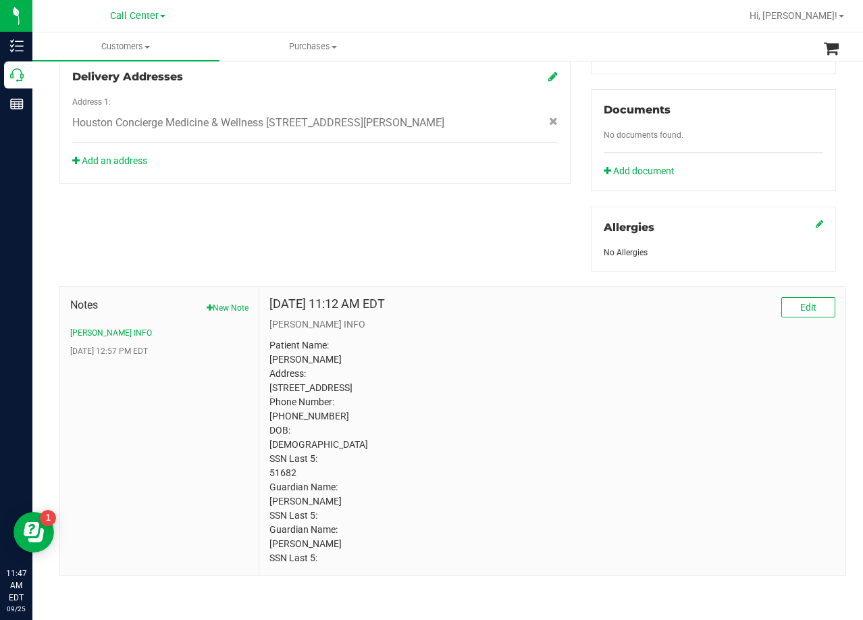
click at [519, 392] on p "Patient Name: Dalton Hodges Address: 2723 Pepperwood Drive Sugar Land, TX, 7747…" at bounding box center [552, 451] width 566 height 227
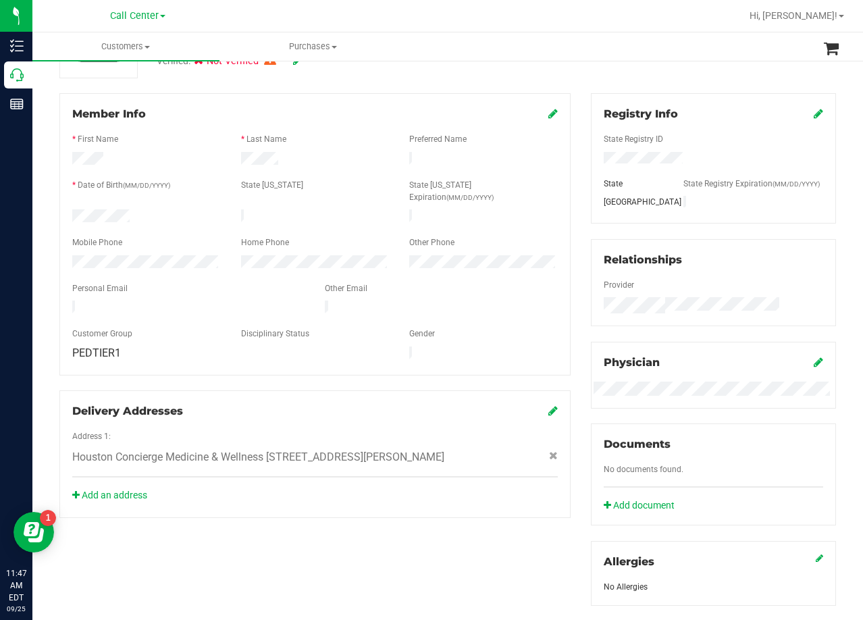
scroll to position [0, 0]
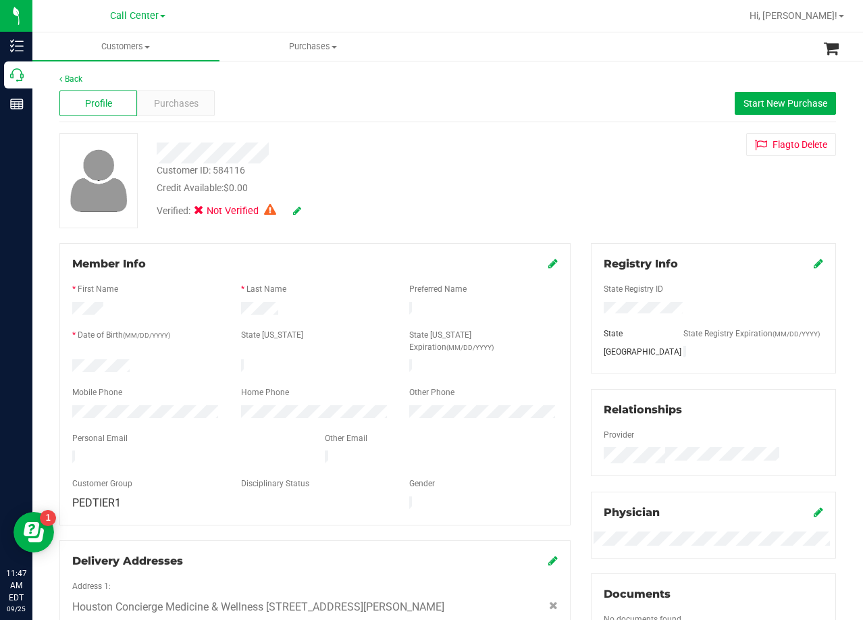
click at [571, 163] on div "Customer ID: 584116 Credit Available: $0.00 Verified: Not Verified Flag to Dele…" at bounding box center [447, 180] width 797 height 95
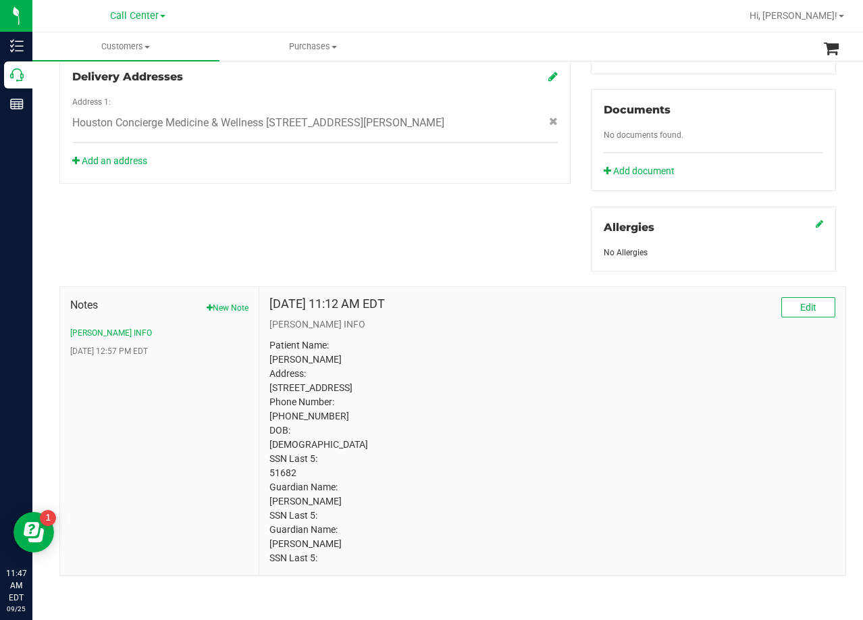
scroll to position [497, 0]
click at [319, 371] on p "Patient Name: Dalton Hodges Address: 2723 Pepperwood Drive Sugar Land, TX, 7747…" at bounding box center [552, 451] width 566 height 227
copy p "2723 Pepperwood Drive"
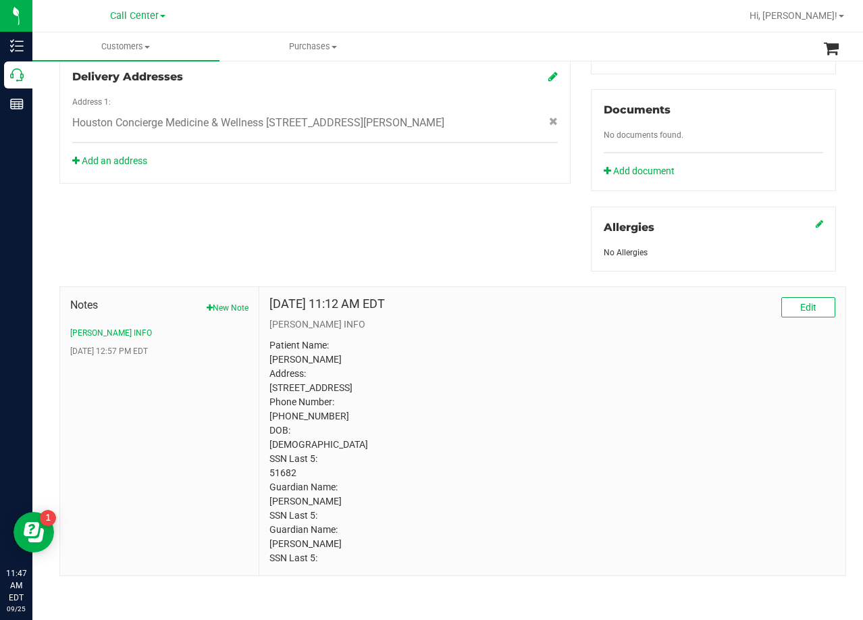
click at [471, 297] on div "May 4, 2022 11:12 AM EDT Edit" at bounding box center [552, 307] width 566 height 20
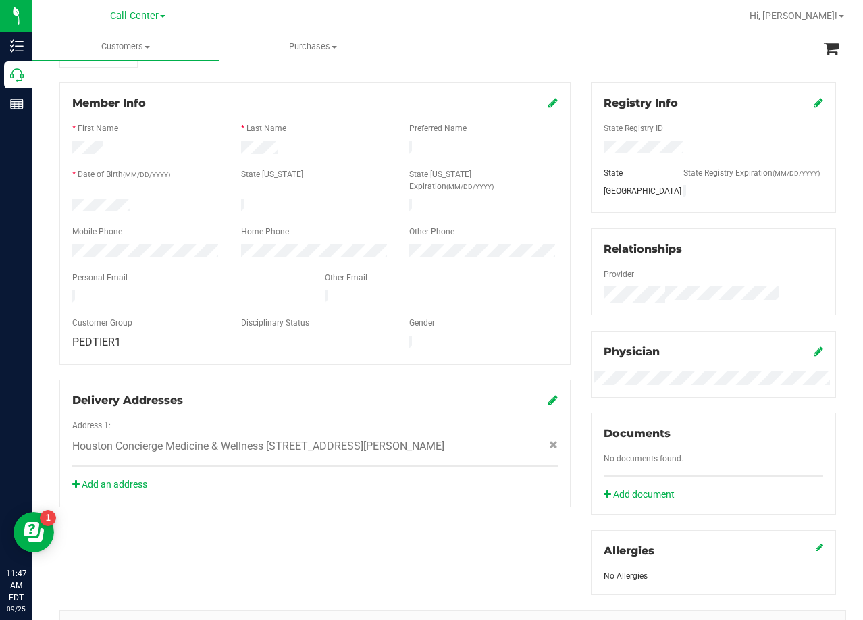
scroll to position [159, 0]
click at [569, 244] on div "Member Info * First Name * Last Name Preferred Name * Date of Birth (MM/DD/YYYY…" at bounding box center [314, 296] width 531 height 425
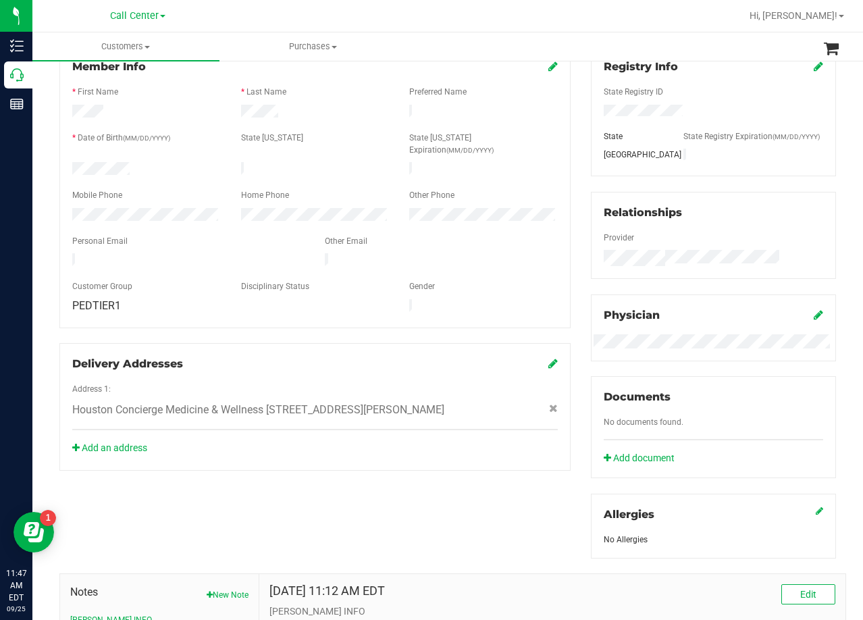
scroll to position [203, 0]
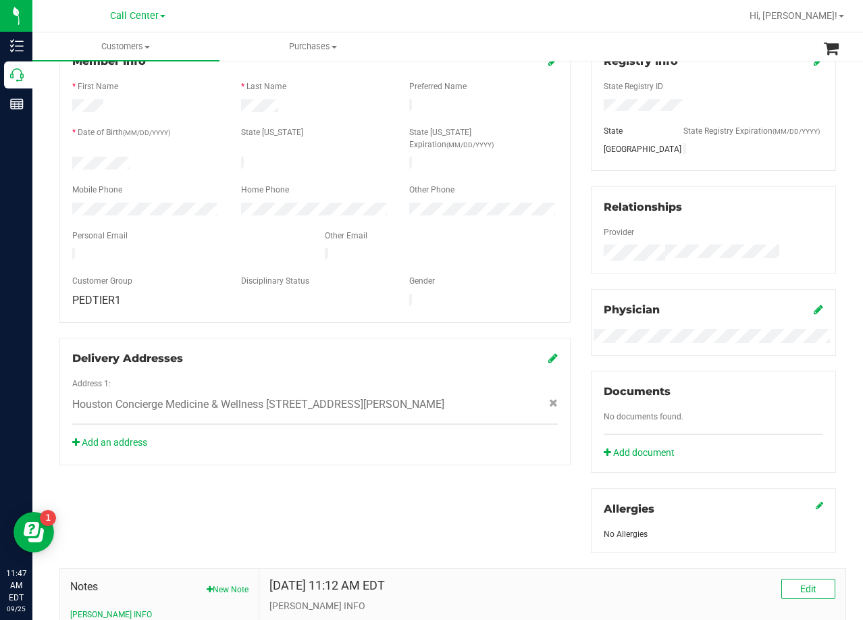
click at [442, 497] on div "Member Info * First Name * Last Name Preferred Name * Date of Birth (MM/DD/YYYY…" at bounding box center [447, 449] width 797 height 817
click at [567, 389] on div "Member Info * First Name * Last Name Preferred Name * Date of Birth (MM/DD/YYYY…" at bounding box center [314, 253] width 531 height 425
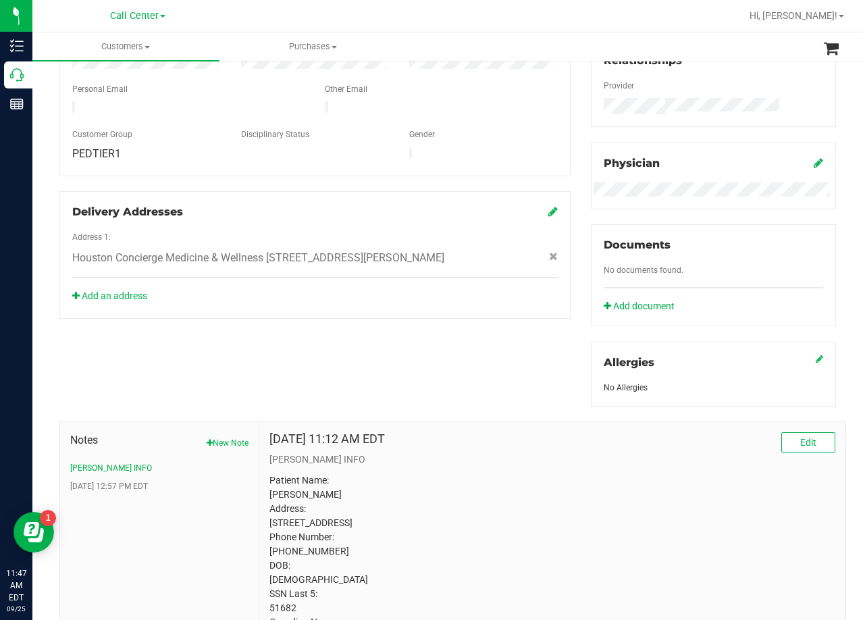
scroll to position [497, 0]
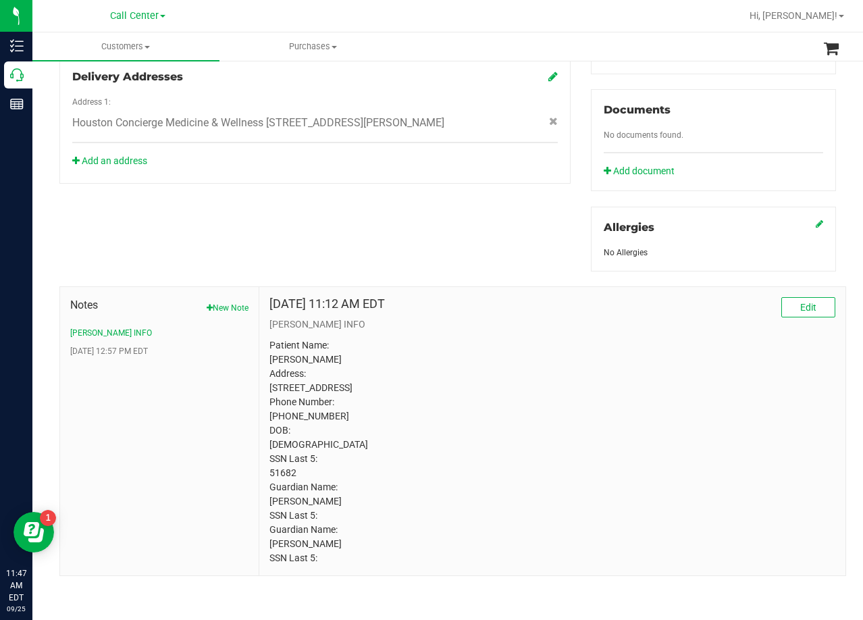
click at [311, 417] on p "Patient Name: Dalton Hodges Address: 2723 Pepperwood Drive Sugar Land, TX, 7747…" at bounding box center [552, 451] width 566 height 227
click at [603, 441] on p "Patient Name: Dalton Hodges Address: 2723 Pepperwood Drive Sugar Land, TX, 7747…" at bounding box center [552, 451] width 566 height 227
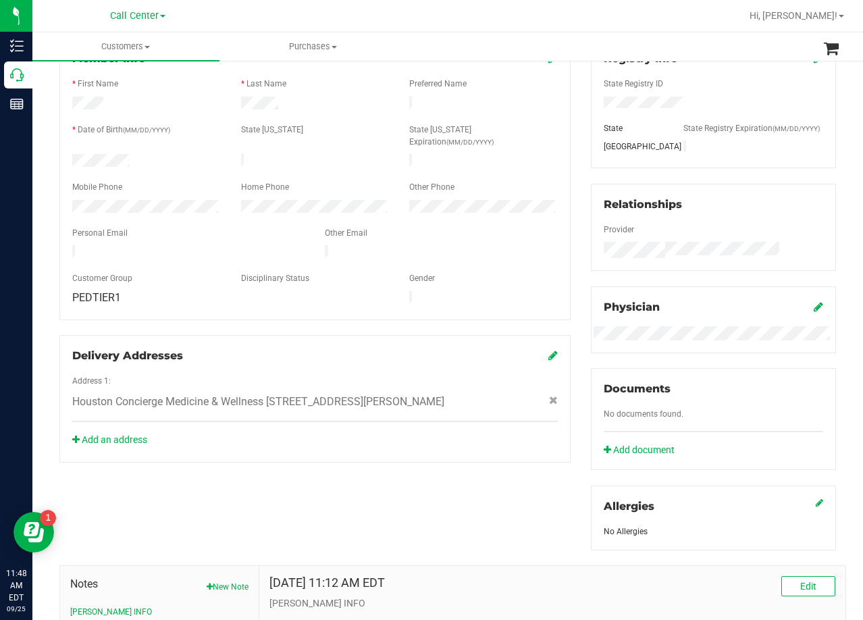
scroll to position [405, 0]
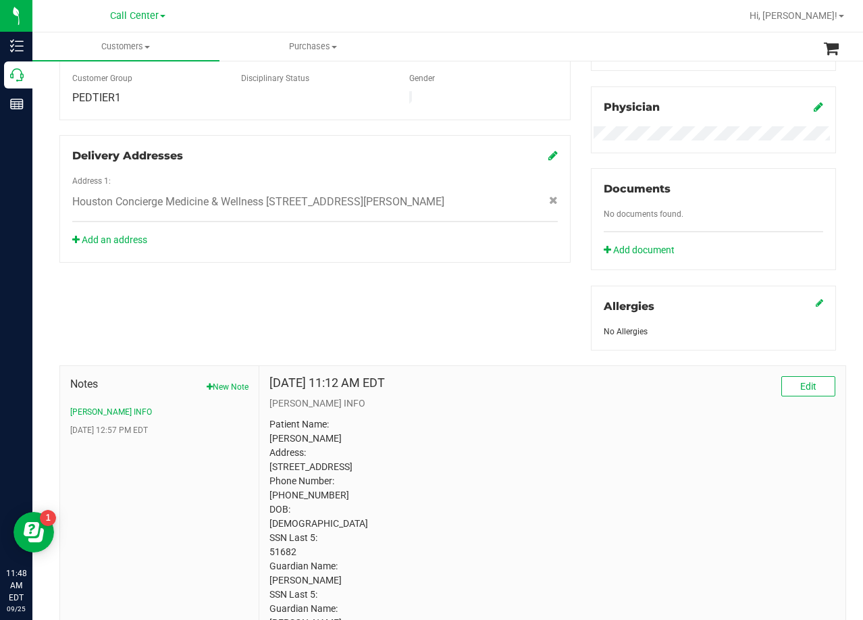
click at [496, 288] on div "Member Info * First Name * Last Name Preferred Name * Date of Birth (MM/DD/YYYY…" at bounding box center [447, 246] width 797 height 817
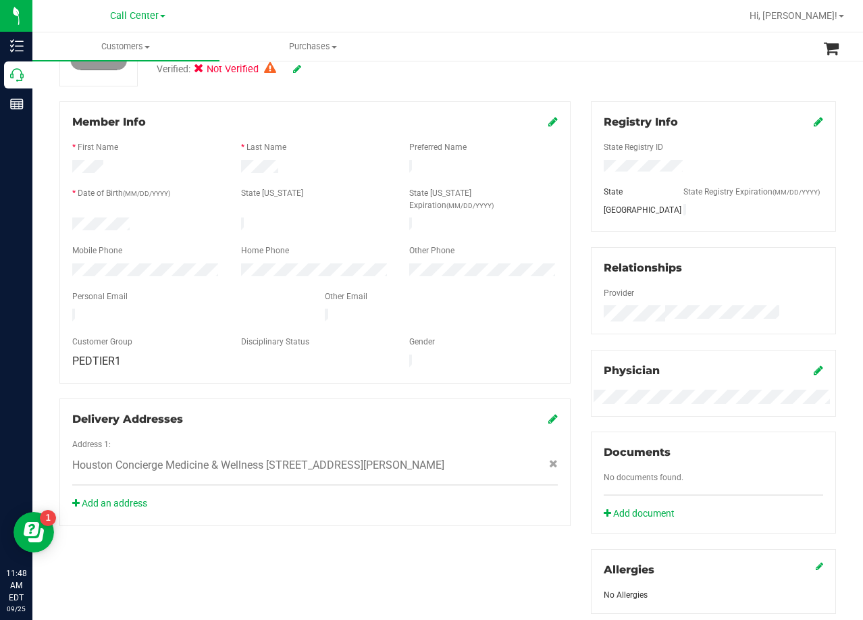
scroll to position [68, 0]
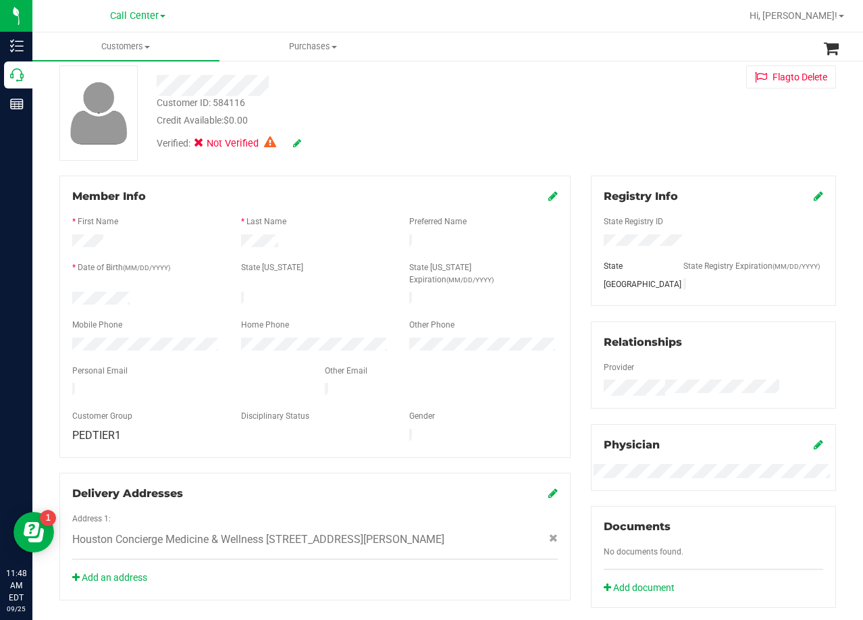
click at [519, 150] on div "Verified: Not Verified" at bounding box center [346, 143] width 398 height 30
click at [540, 94] on div "Customer ID: 584116 Credit Available: $0.00 Verified: Not Verified Flag to Dele…" at bounding box center [447, 113] width 797 height 95
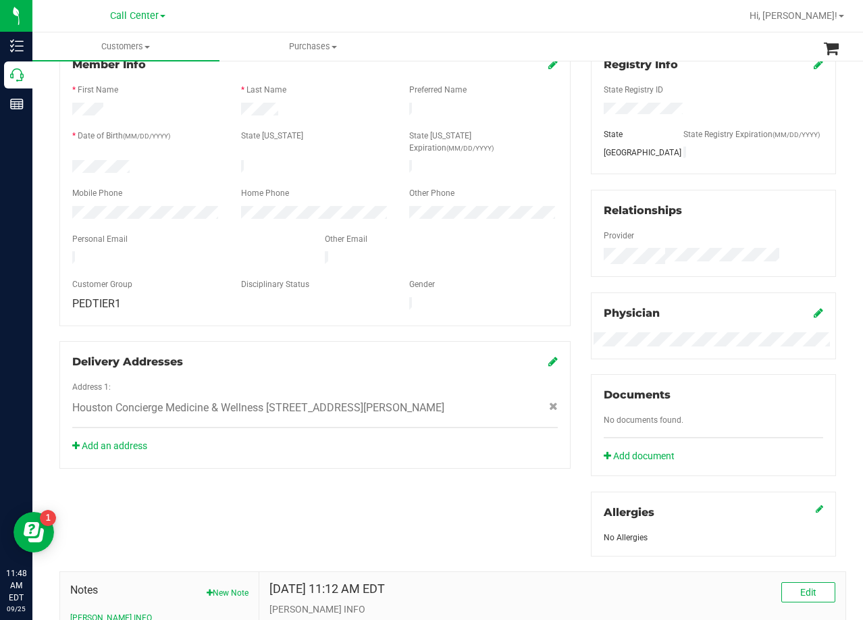
scroll to position [203, 0]
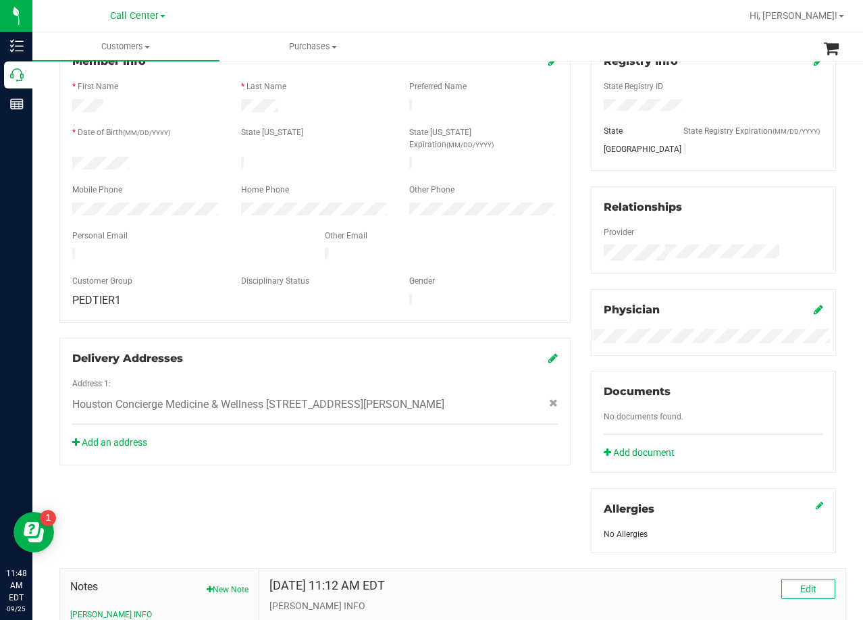
click at [571, 127] on div "Member Info * First Name * Last Name Preferred Name * Date of Birth (MM/DD/YYYY…" at bounding box center [314, 253] width 531 height 425
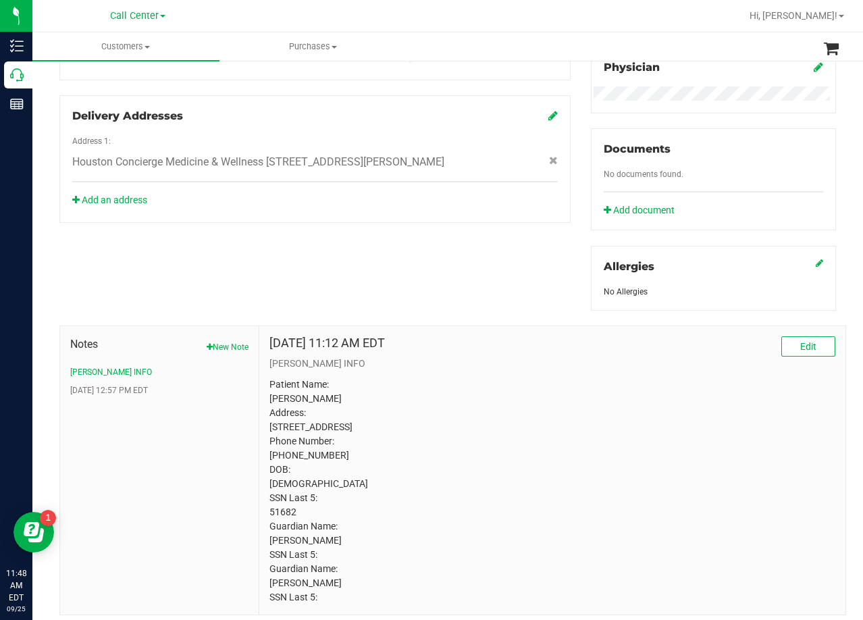
scroll to position [473, 0]
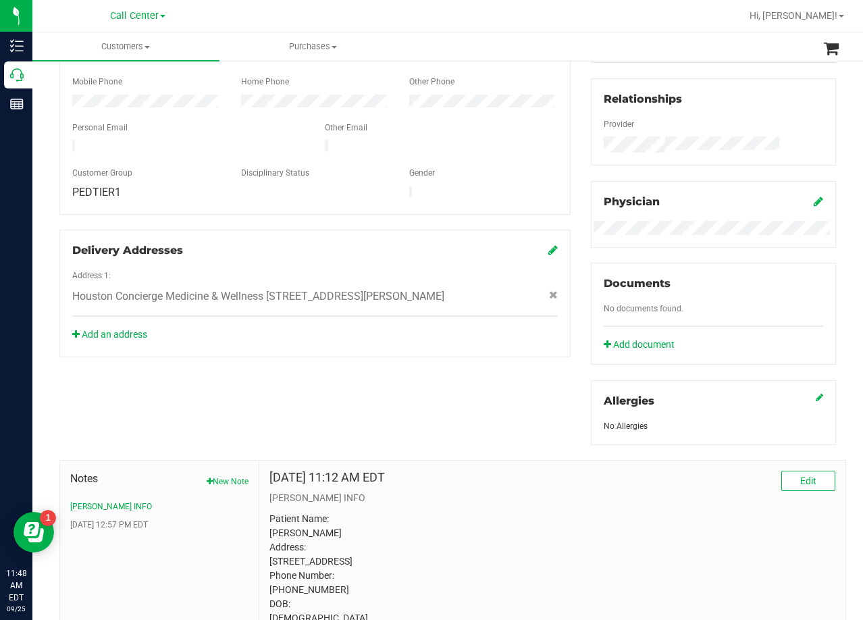
scroll to position [497, 0]
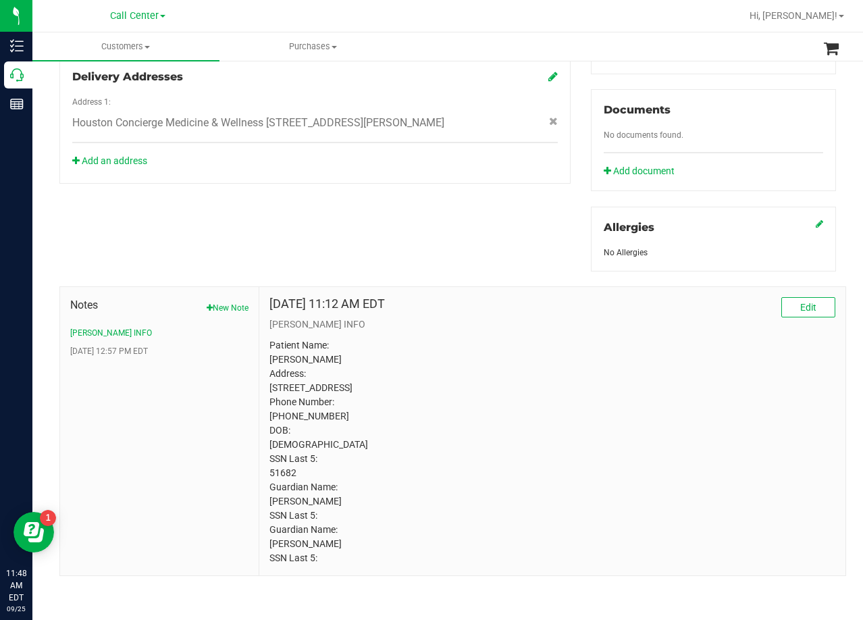
click at [348, 389] on p "Patient Name: Dalton Hodges Address: 2723 Pepperwood Drive Sugar Land, TX, 7747…" at bounding box center [552, 451] width 566 height 227
click at [477, 399] on p "Patient Name: Dalton Hodges Address: 2723 Pepperwood Drive Sugar Land, TX, 7747…" at bounding box center [552, 451] width 566 height 227
click at [594, 463] on p "Patient Name: Dalton Hodges Address: 2723 Pepperwood Drive Sugar Land, TX, 7747…" at bounding box center [552, 451] width 566 height 227
drag, startPoint x: 669, startPoint y: 339, endPoint x: 664, endPoint y: 344, distance: 7.2
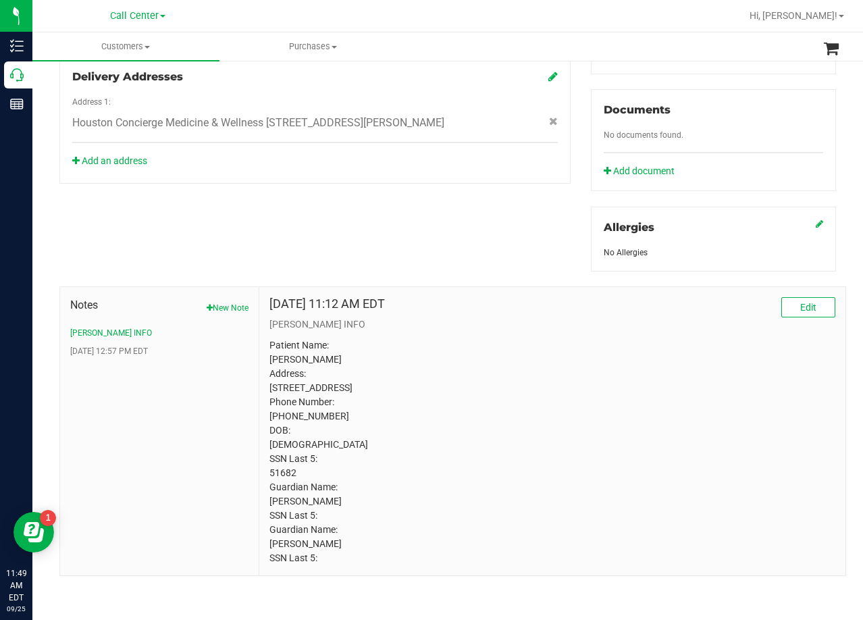
click at [669, 339] on p "Patient Name: Dalton Hodges Address: 2723 Pepperwood Drive Sugar Land, TX, 7747…" at bounding box center [552, 451] width 566 height 227
drag, startPoint x: 313, startPoint y: 384, endPoint x: 261, endPoint y: 386, distance: 52.7
click at [261, 386] on div "May 4, 2022 11:12 AM EDT Edit CURT INFO Patient Name: Dalton Hodges Address: 27…" at bounding box center [552, 431] width 586 height 288
click at [492, 346] on p "Patient Name: Dalton Hodges Address: 2723 Pepperwood Drive Sugar Land, TX, 7747…" at bounding box center [552, 451] width 566 height 227
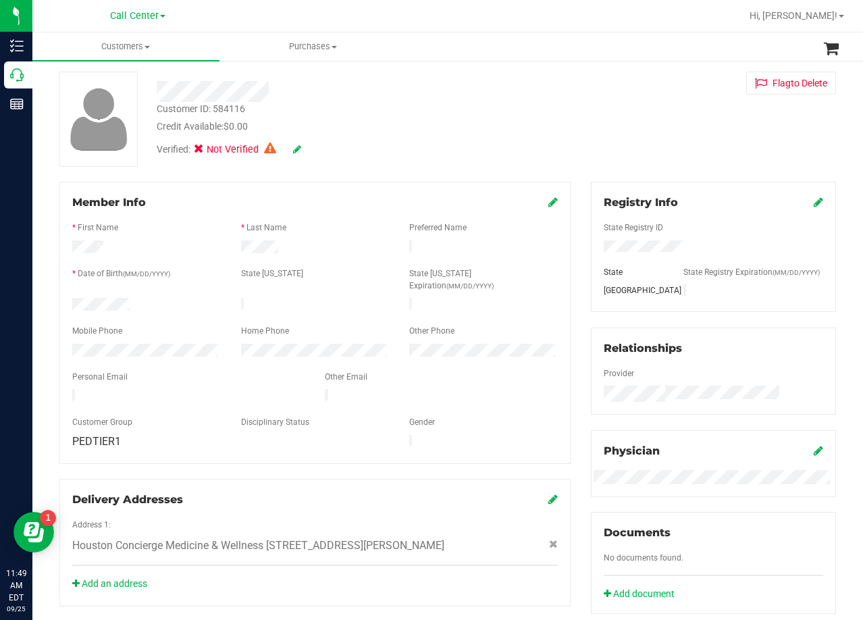
scroll to position [92, 0]
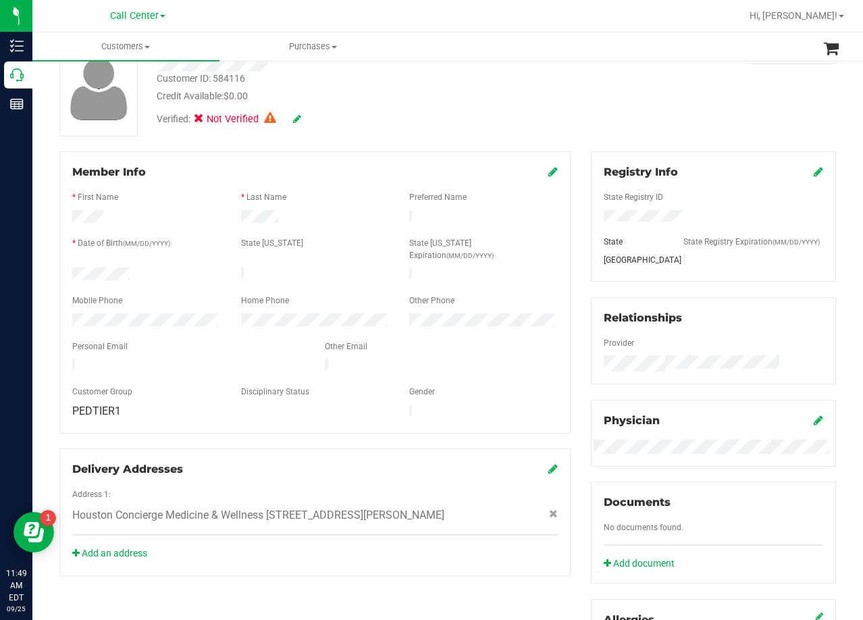
click at [606, 111] on div "Customer ID: 584116 Credit Available: $0.00 Verified: Not Verified Flag to Dele…" at bounding box center [447, 88] width 797 height 95
drag, startPoint x: 511, startPoint y: 82, endPoint x: 546, endPoint y: 139, distance: 66.4
click at [512, 82] on div "Customer ID: 584116 Credit Available: $0.00" at bounding box center [346, 88] width 398 height 32
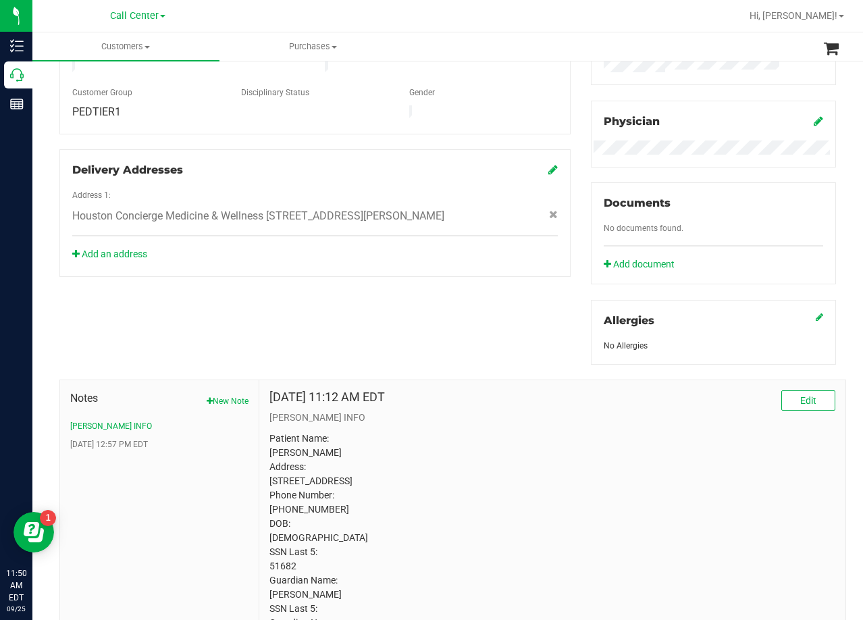
scroll to position [497, 0]
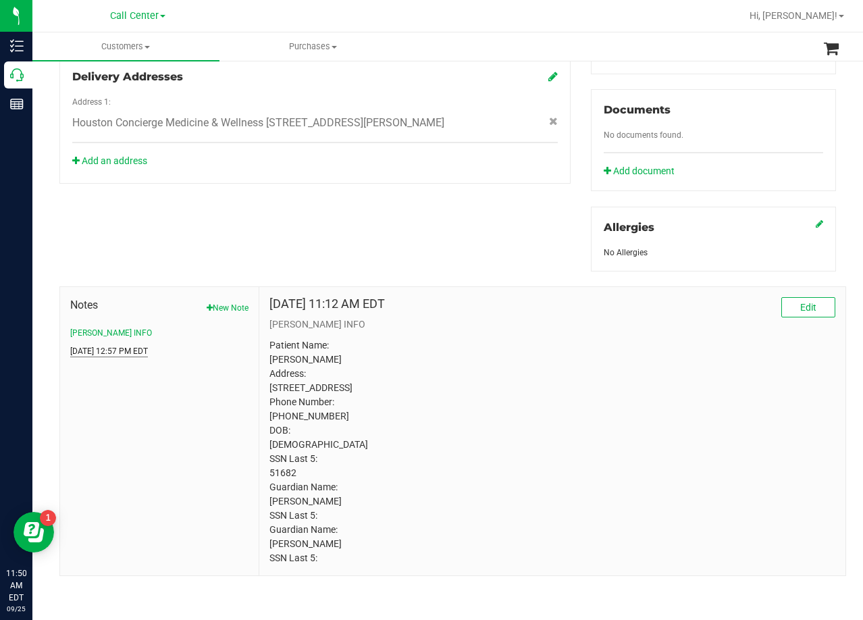
click at [148, 345] on button "May 3, 2022 12:57 PM EDT" at bounding box center [109, 351] width 78 height 12
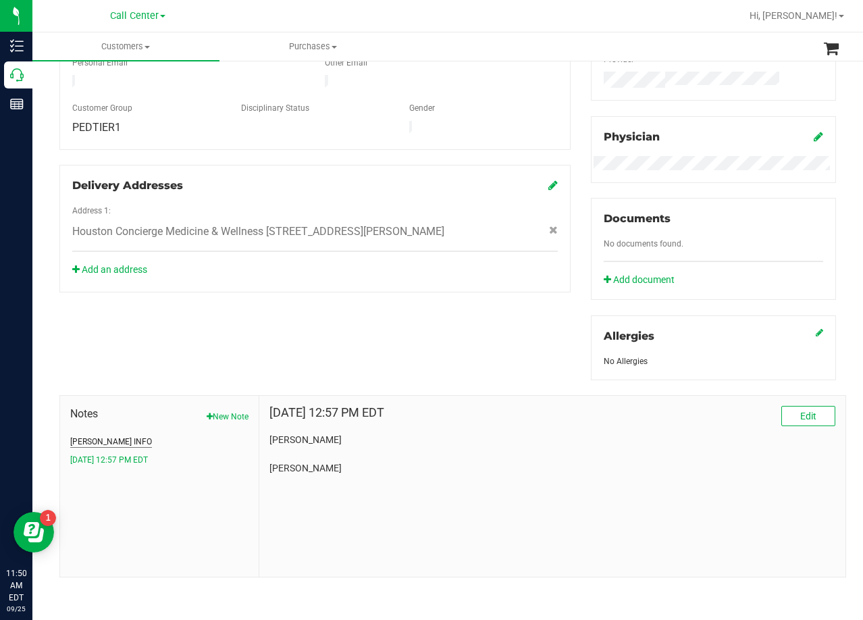
click at [104, 440] on button "CURT INFO" at bounding box center [111, 442] width 82 height 12
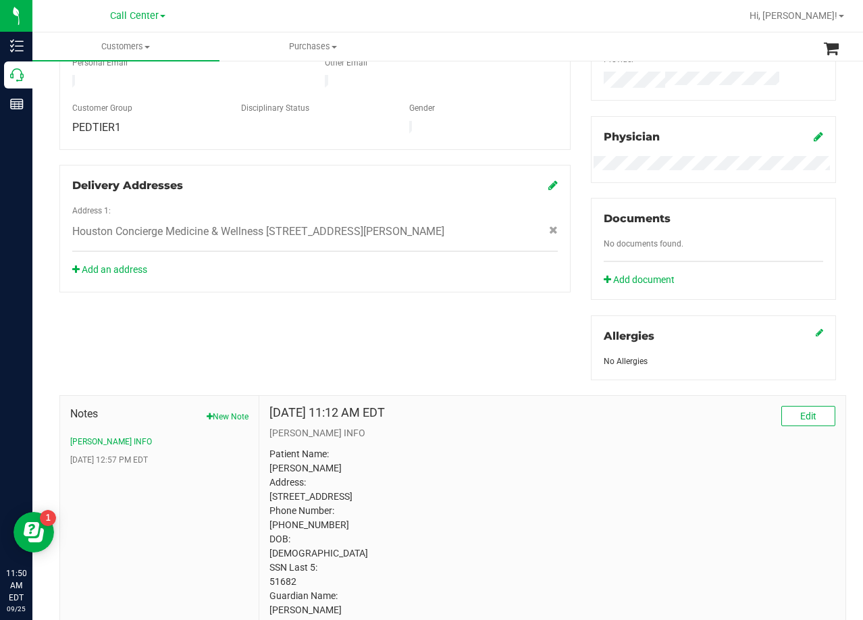
click at [299, 317] on div "Member Info * First Name * Last Name Preferred Name * Date of Birth (MM/DD/YYYY…" at bounding box center [447, 276] width 797 height 817
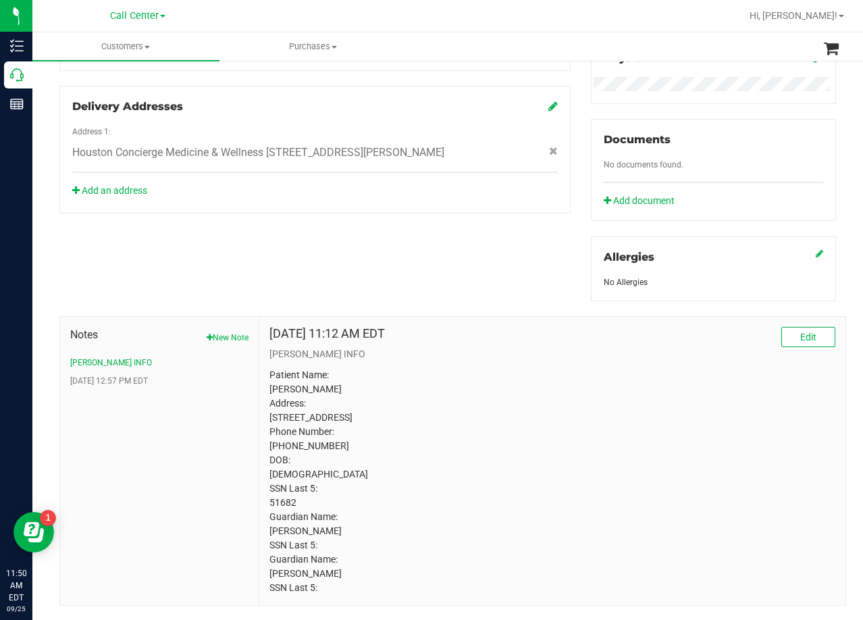
scroll to position [497, 0]
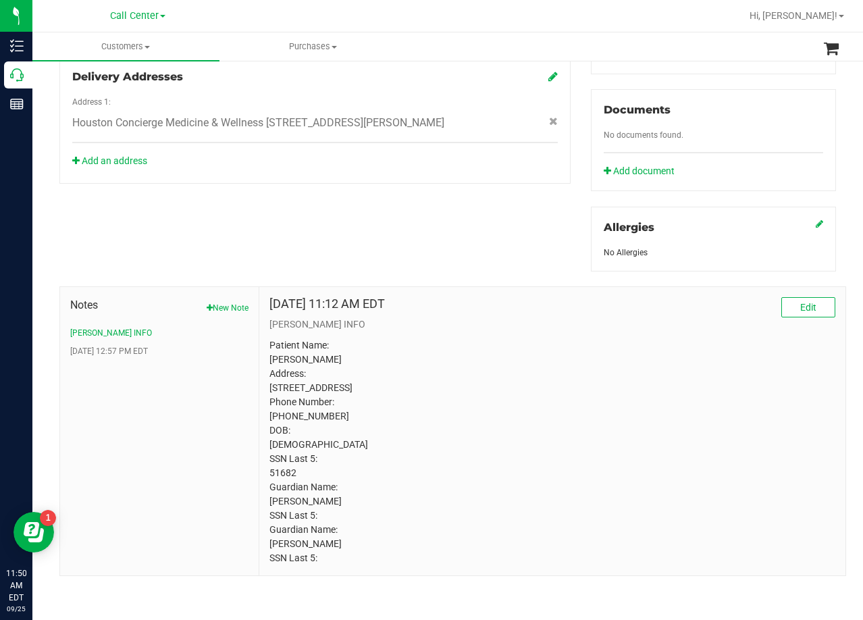
click at [698, 471] on p "Patient Name: Dalton Hodges Address: 2723 Pepperwood Drive Sugar Land, TX, 7747…" at bounding box center [552, 451] width 566 height 227
click at [543, 297] on div "May 4, 2022 11:12 AM EDT Edit" at bounding box center [552, 307] width 566 height 20
click at [538, 213] on div "Member Info * First Name * Last Name Preferred Name * Date of Birth (MM/DD/YYYY…" at bounding box center [447, 167] width 797 height 817
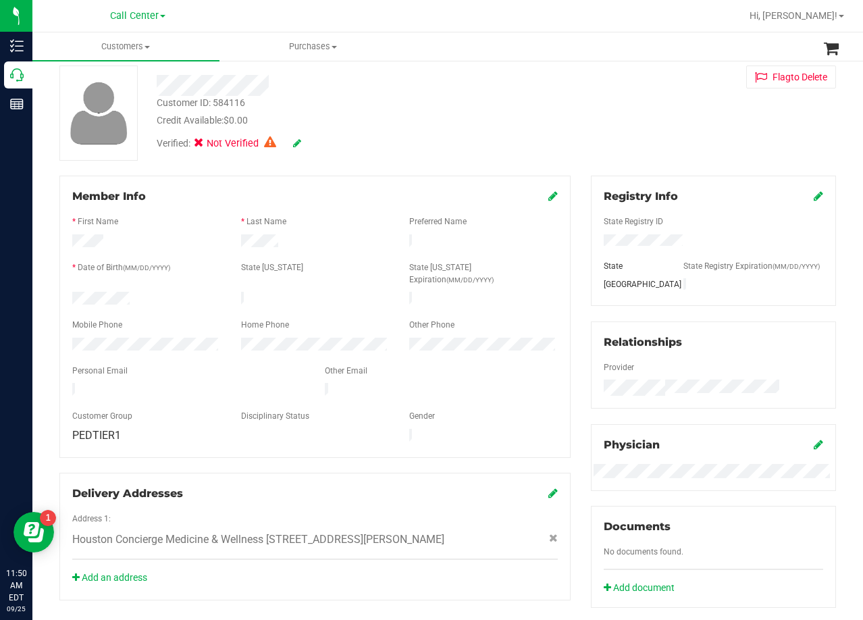
scroll to position [0, 0]
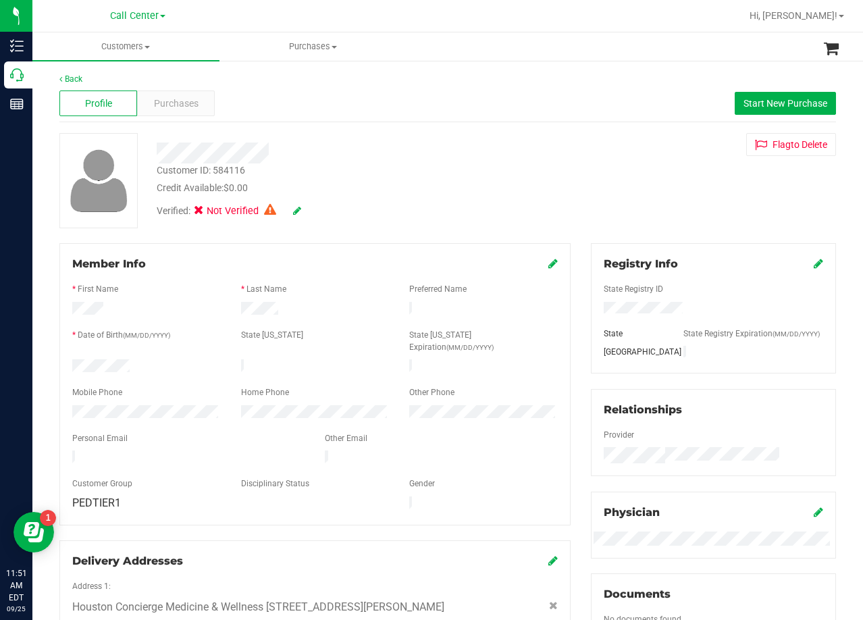
drag, startPoint x: 422, startPoint y: 193, endPoint x: 411, endPoint y: 209, distance: 18.9
click at [419, 197] on div "Customer ID: 584116 Credit Available: $0.00 Verified: Not Verified" at bounding box center [346, 179] width 398 height 92
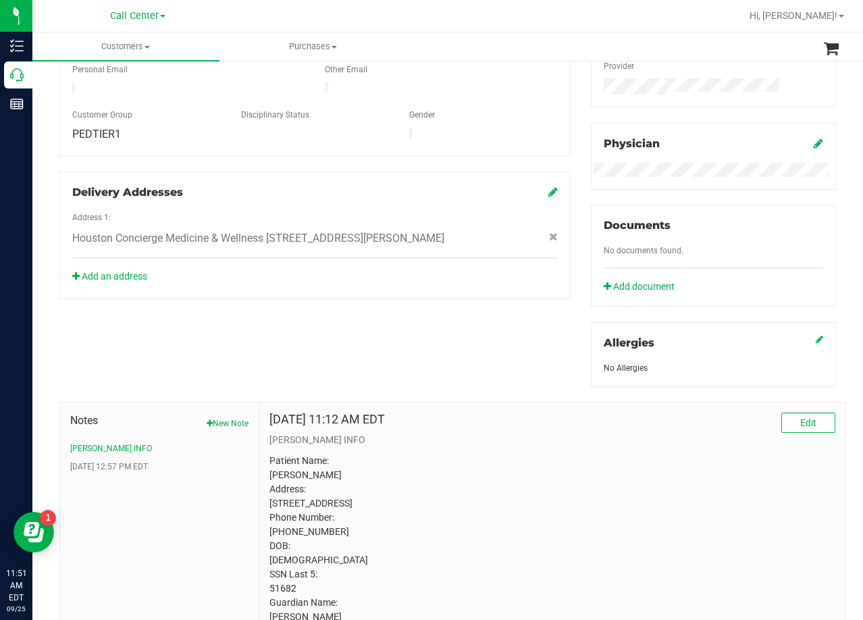
scroll to position [497, 0]
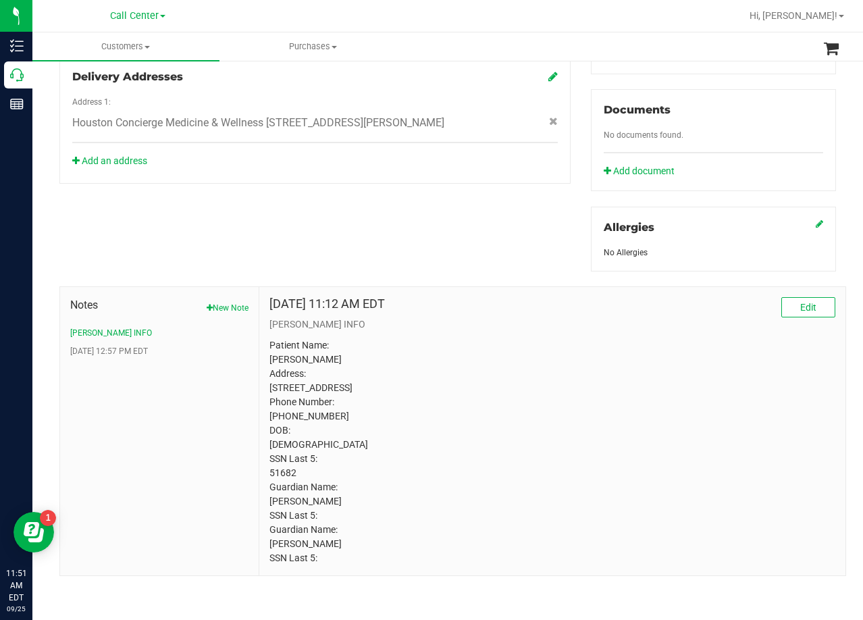
click at [318, 375] on p "Patient Name: Dalton Hodges Address: 2723 Pepperwood Drive Sugar Land, TX, 7747…" at bounding box center [552, 451] width 566 height 227
click at [529, 228] on div "Member Info * First Name * Last Name Preferred Name * Date of Birth (MM/DD/YYYY…" at bounding box center [447, 167] width 797 height 817
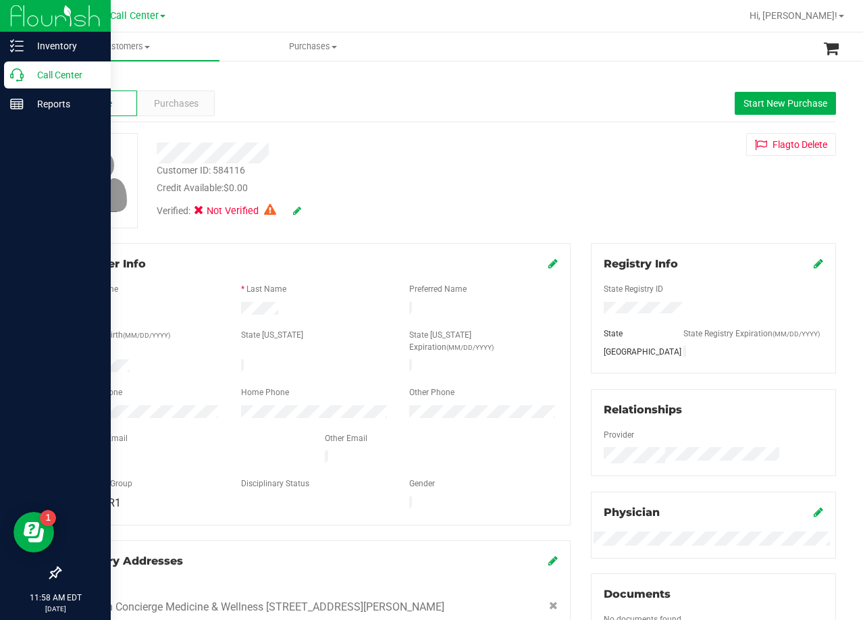
click at [12, 77] on icon at bounding box center [17, 75] width 14 height 14
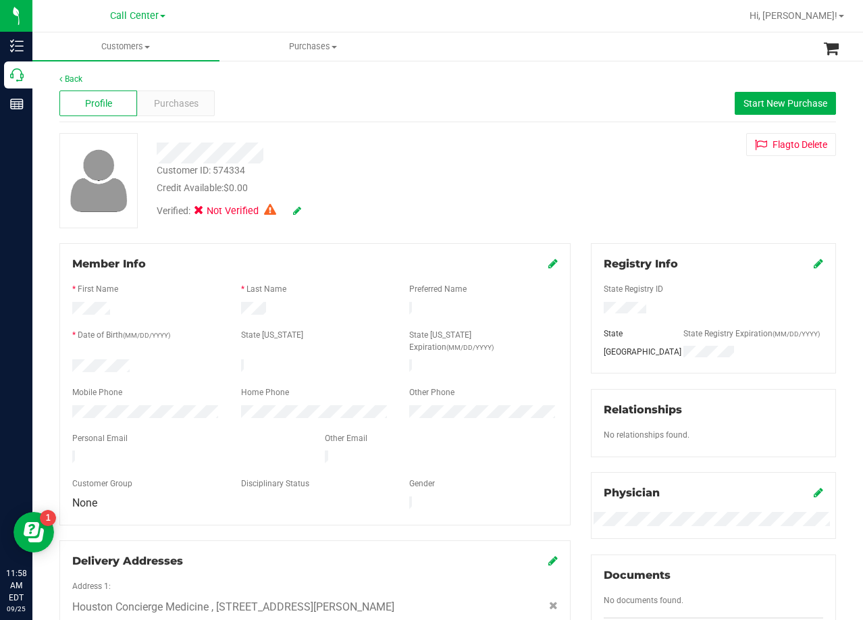
click at [176, 86] on div "Profile Purchases Start New Purchase" at bounding box center [447, 103] width 777 height 37
click at [185, 106] on span "Purchases" at bounding box center [176, 104] width 45 height 14
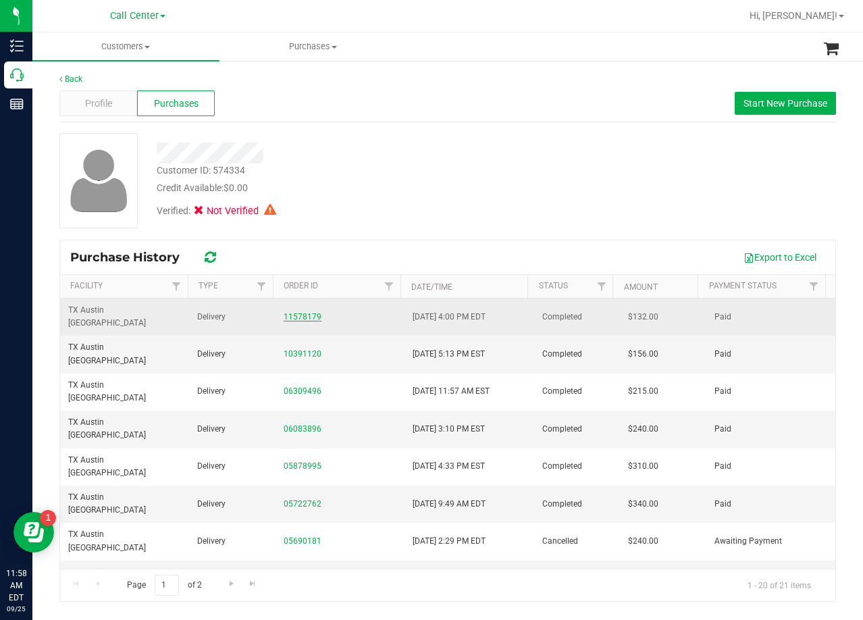
click at [305, 312] on link "11578179" at bounding box center [303, 316] width 38 height 9
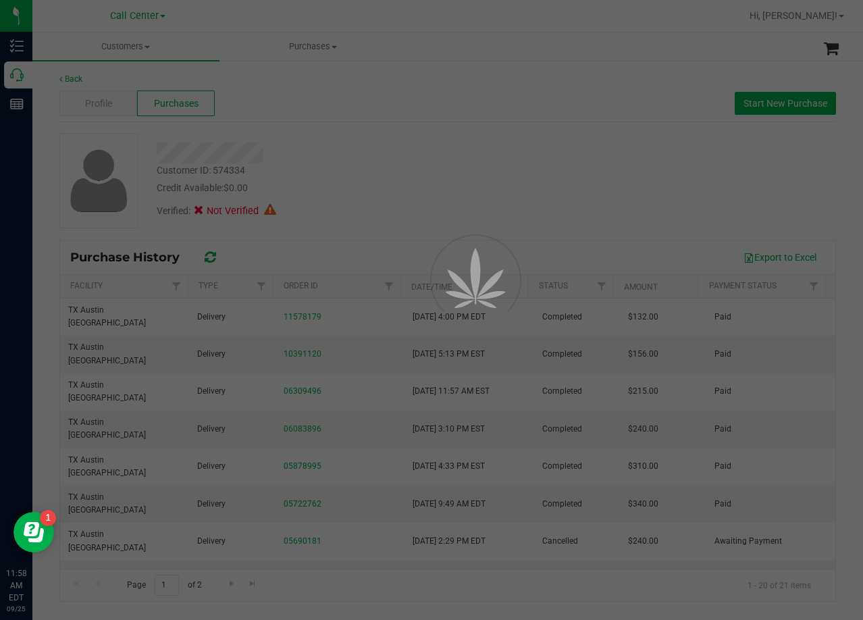
click at [467, 201] on div at bounding box center [431, 310] width 863 height 620
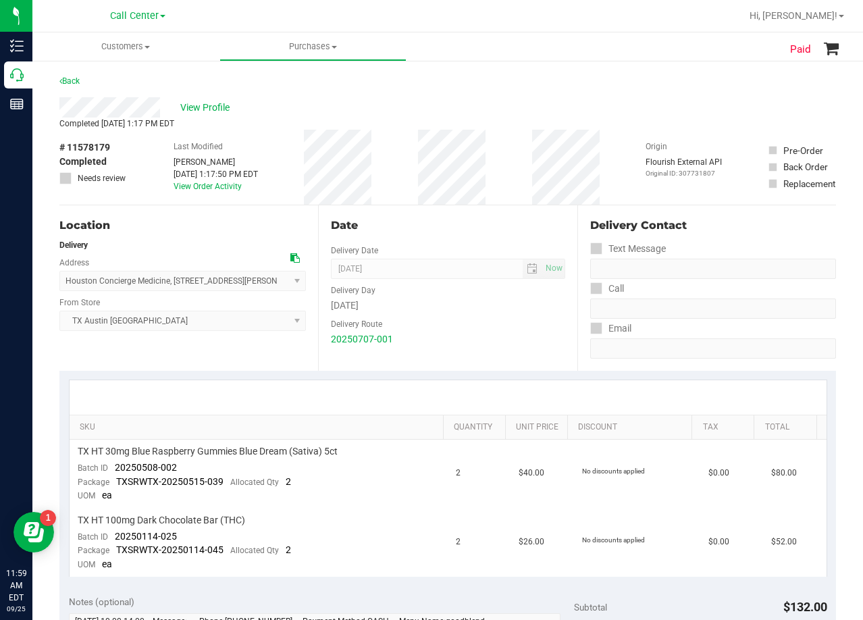
click at [511, 106] on div "View Profile" at bounding box center [447, 107] width 777 height 20
click at [579, 111] on div "View Profile" at bounding box center [447, 107] width 777 height 20
click at [494, 114] on div "View Profile" at bounding box center [447, 107] width 777 height 20
drag, startPoint x: 556, startPoint y: 89, endPoint x: 364, endPoint y: 108, distance: 193.4
click at [553, 89] on div "Back" at bounding box center [447, 85] width 777 height 24
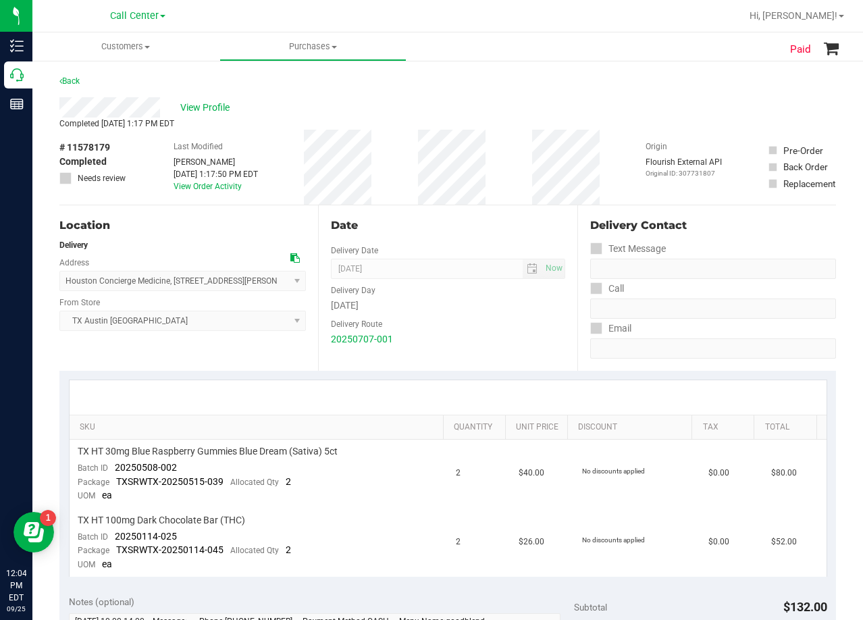
click at [491, 231] on div "Date" at bounding box center [448, 225] width 234 height 16
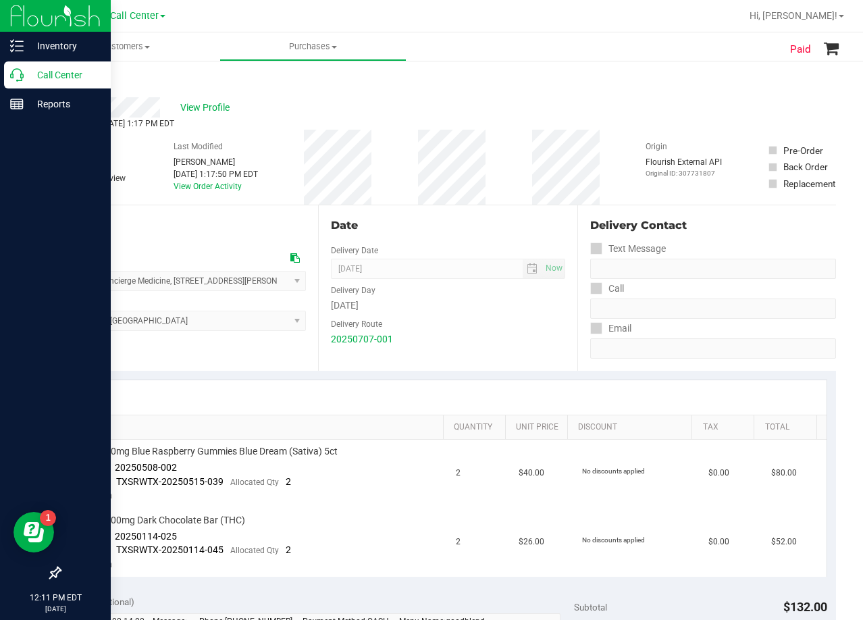
click at [26, 70] on p "Call Center" at bounding box center [64, 75] width 81 height 16
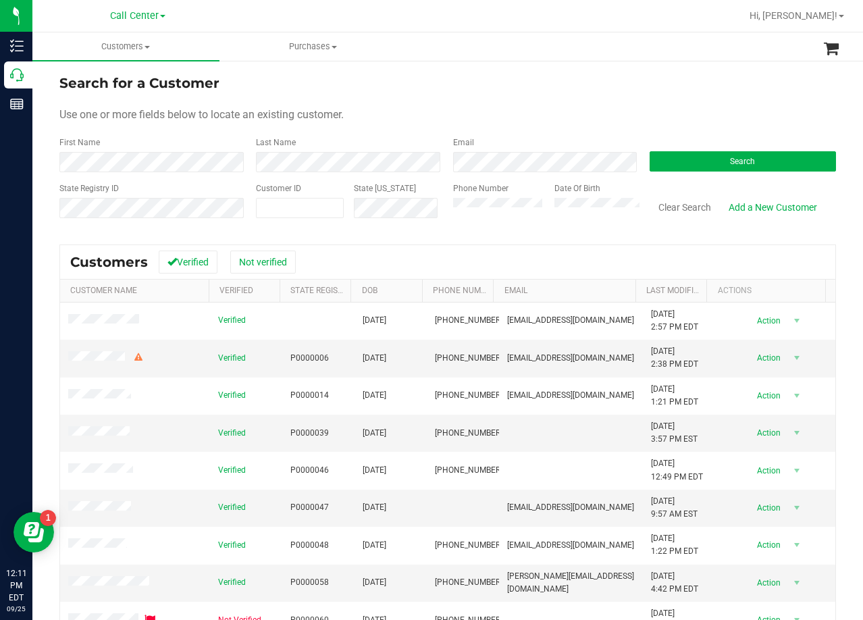
click at [559, 111] on div "Use one or more fields below to locate an existing customer." at bounding box center [447, 115] width 777 height 16
click at [713, 172] on div "Search" at bounding box center [737, 154] width 197 height 36
click at [712, 169] on button "Search" at bounding box center [743, 161] width 186 height 20
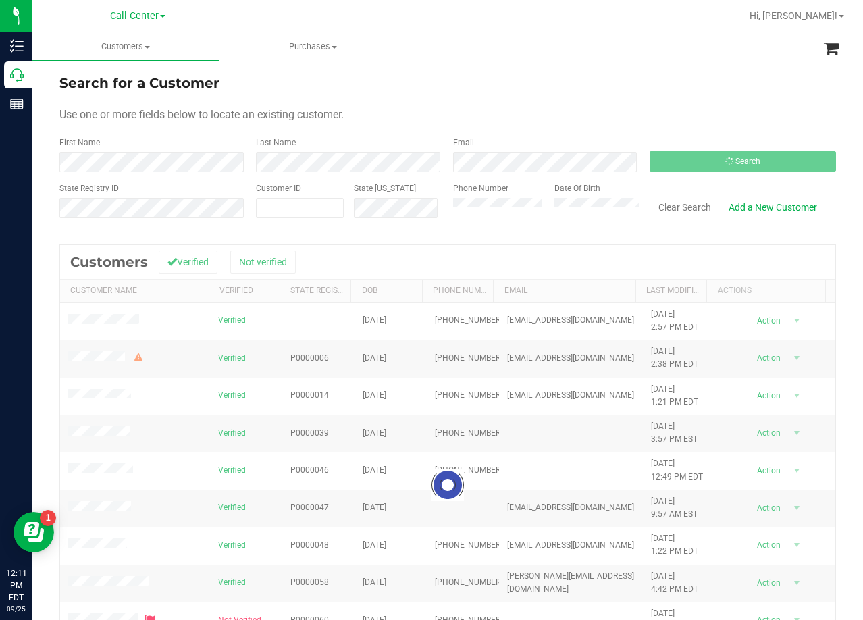
click at [611, 89] on div "Search for a Customer" at bounding box center [447, 83] width 777 height 20
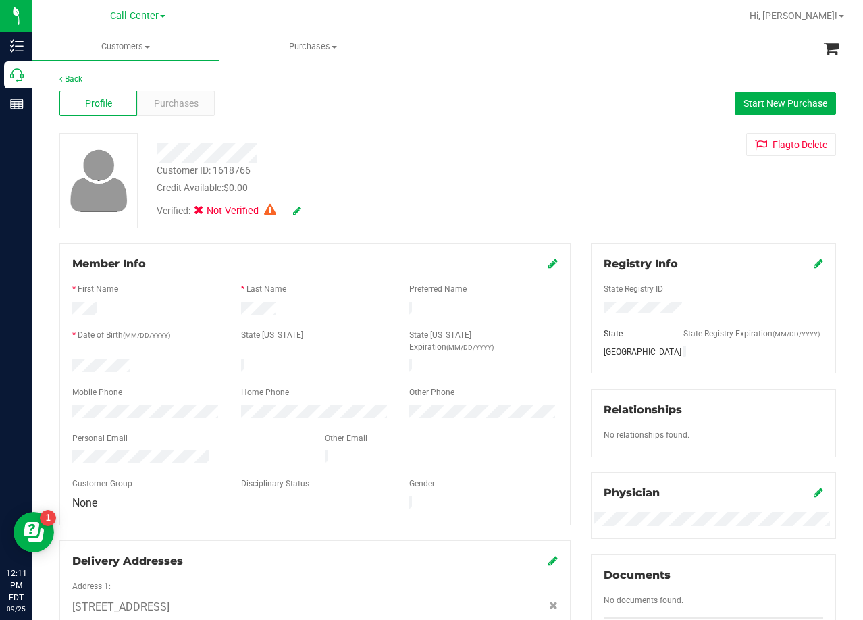
click at [559, 117] on div "Profile Purchases Start New Purchase" at bounding box center [447, 103] width 777 height 37
drag, startPoint x: 637, startPoint y: 133, endPoint x: 554, endPoint y: 194, distance: 102.9
click at [635, 133] on div "Flag to [GEOGRAPHIC_DATA]" at bounding box center [713, 144] width 265 height 23
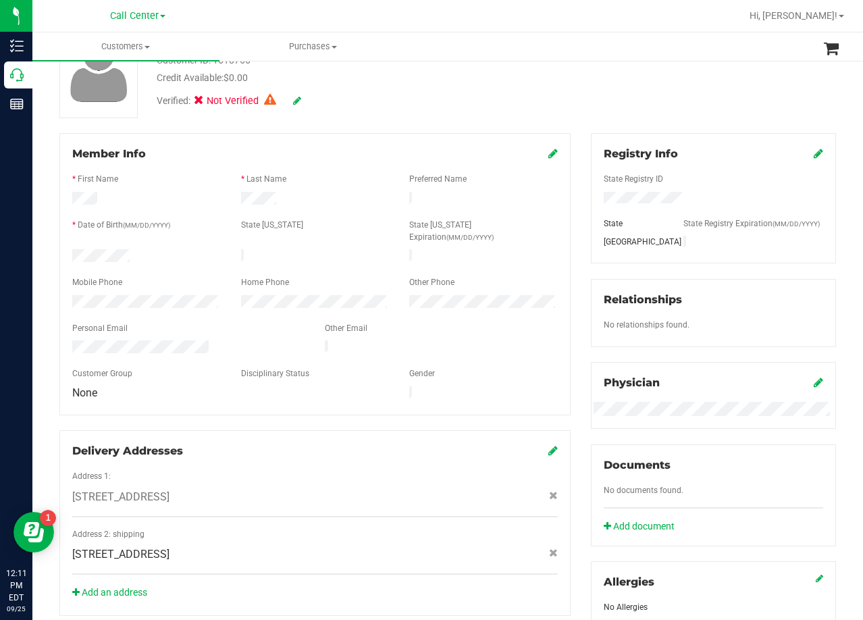
scroll to position [379, 0]
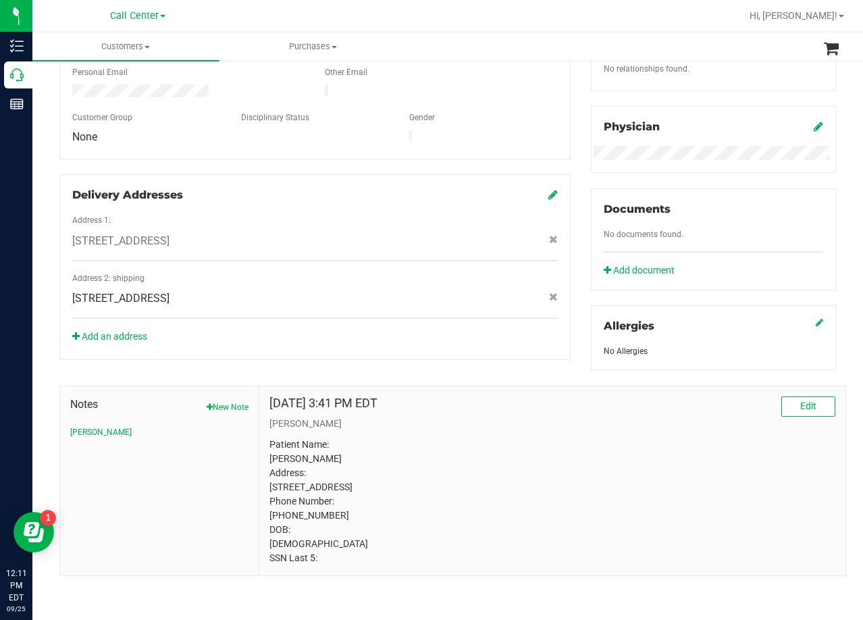
click at [169, 290] on span "6200 E Veterans Memorial Blvd , Killeen , TX 76543" at bounding box center [120, 298] width 97 height 16
click at [438, 290] on div "6200 E Veterans Memorial Blvd , Killeen , TX 76543" at bounding box center [315, 298] width 506 height 16
click at [542, 354] on div "Member Info * First Name * Last Name Preferred Name * Date of Birth (MM/DD/YYYY…" at bounding box center [447, 226] width 797 height 699
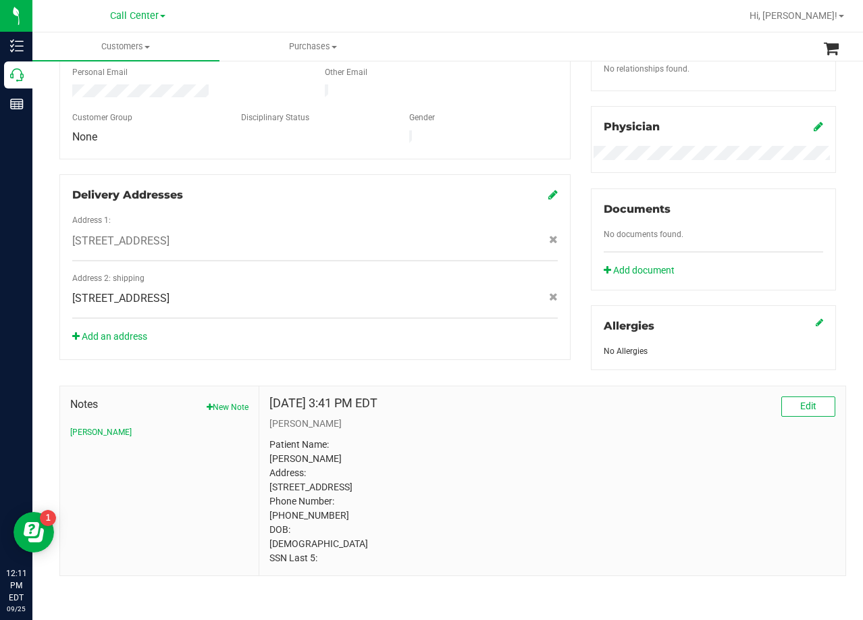
click at [540, 187] on div "Delivery Addresses" at bounding box center [315, 195] width 486 height 16
click at [548, 189] on icon at bounding box center [552, 194] width 9 height 11
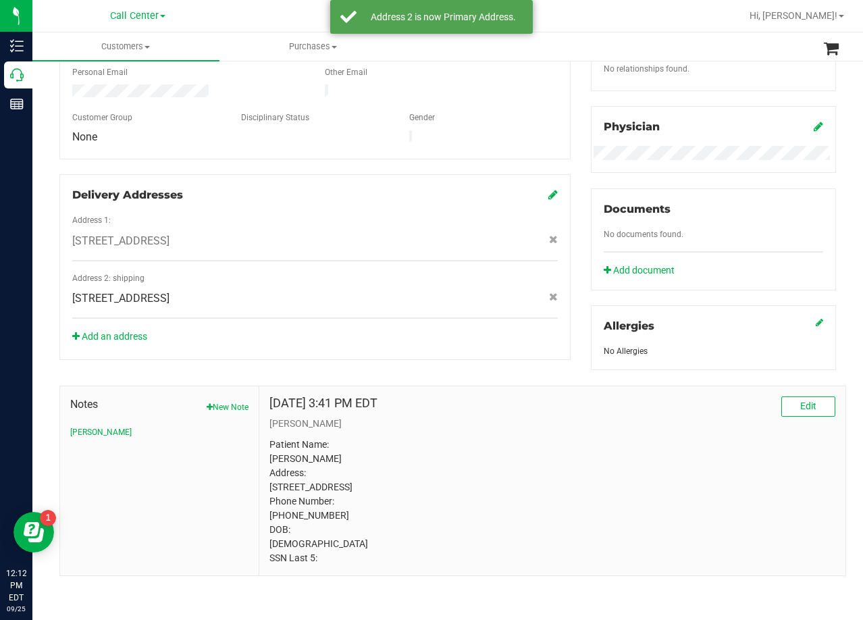
click at [169, 290] on span "404 S Fort Hood St , Killeen , TX 76541" at bounding box center [120, 298] width 97 height 16
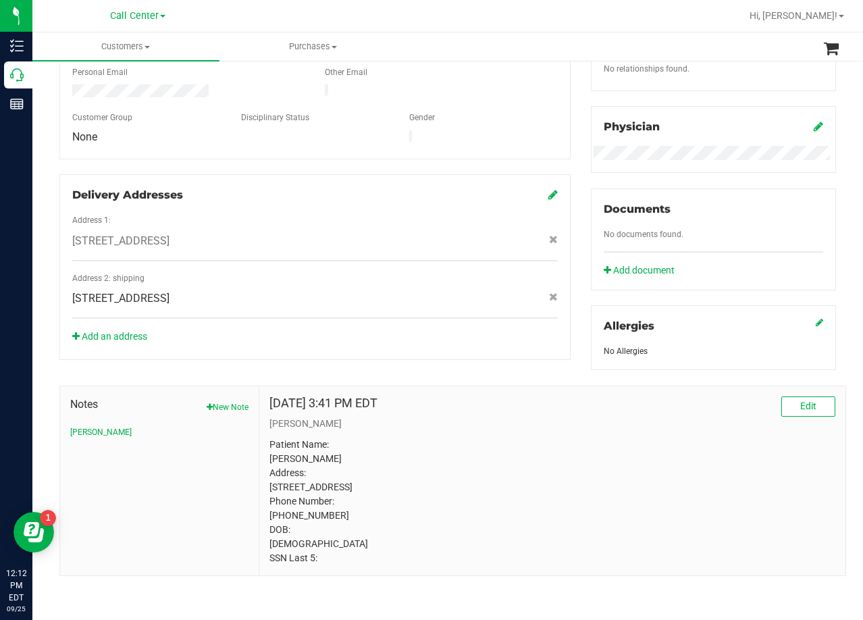
click at [526, 438] on p "Patient Name: Deon Hooper Address: 6200 East Veteran Memorial Blvd Killeen, TX,…" at bounding box center [552, 502] width 566 height 128
click at [549, 235] on icon at bounding box center [553, 239] width 9 height 8
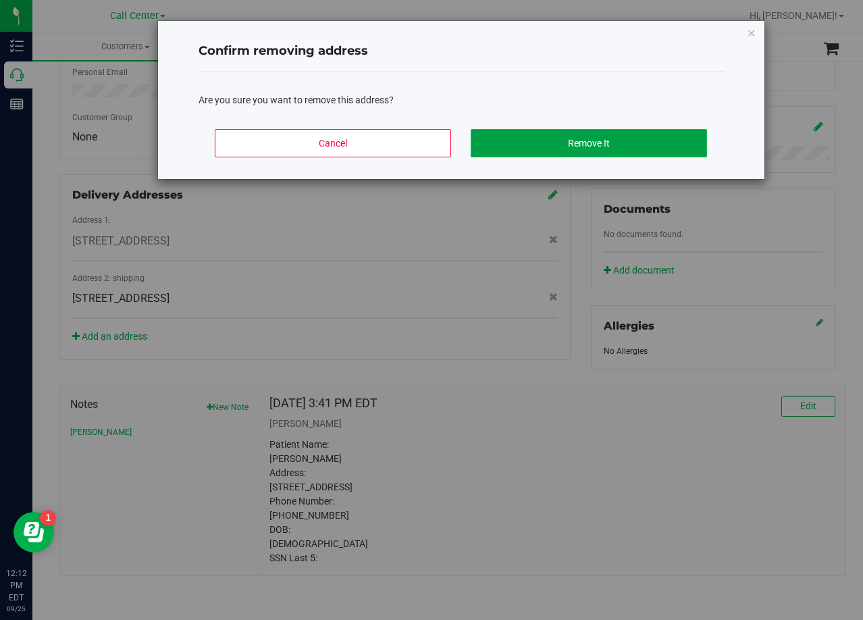
click at [592, 141] on button "Remove It" at bounding box center [589, 143] width 236 height 28
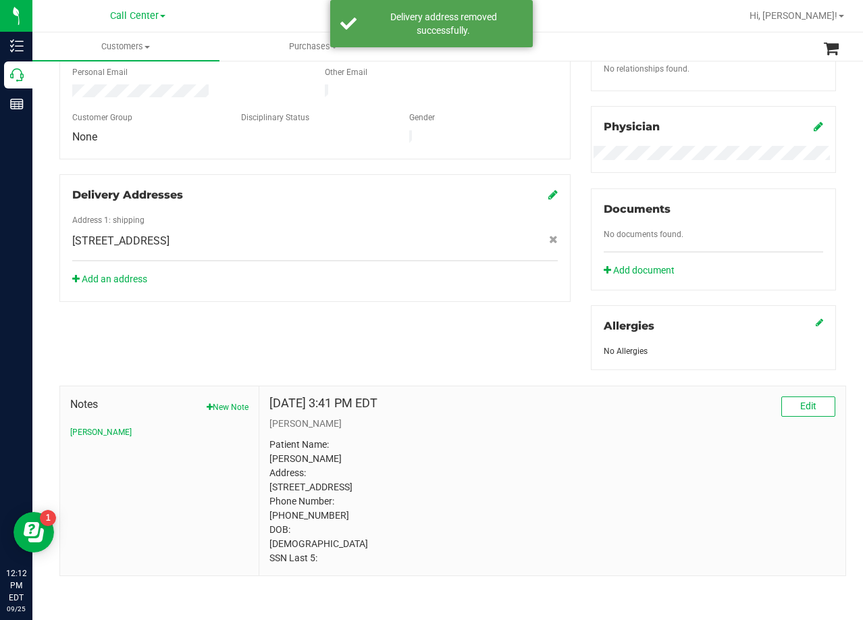
click at [492, 370] on div "Notes New Note Curt Aug 21, 2025 3:41 PM EDT Edit Curt Patient Name: Deon Hoope…" at bounding box center [447, 473] width 797 height 206
drag, startPoint x: 554, startPoint y: 342, endPoint x: 521, endPoint y: 346, distance: 33.9
click at [554, 342] on div "Member Info * First Name * Last Name Preferred Name * Date of Birth (MM/DD/YYYY…" at bounding box center [447, 226] width 797 height 699
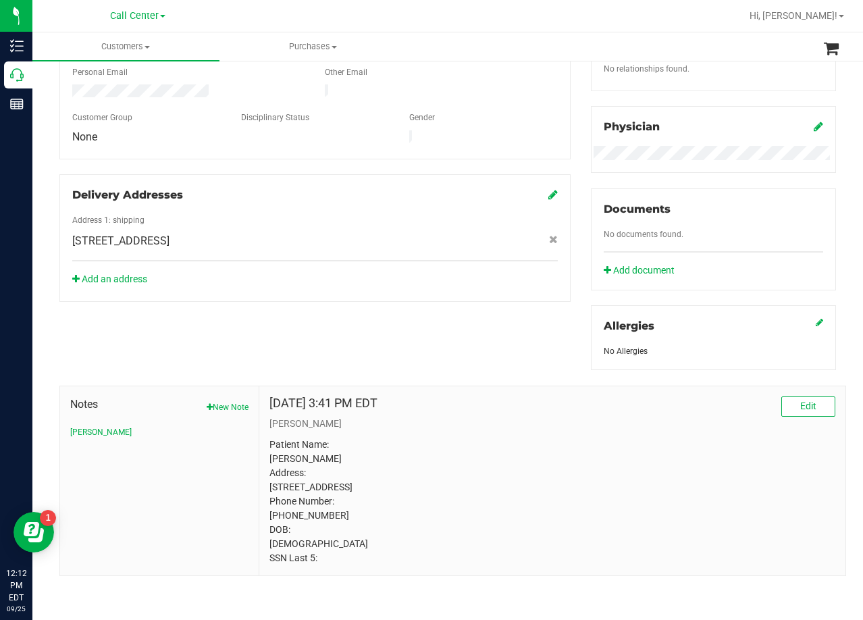
click at [540, 386] on div "Aug 21, 2025 3:41 PM EDT Edit Curt Patient Name: Deon Hooper Address: 6200 East…" at bounding box center [552, 480] width 586 height 189
click at [581, 216] on div "Registry Info State Registry ID State State Registry Expiration (MM/DD/YYYY) TX…" at bounding box center [713, 123] width 265 height 493
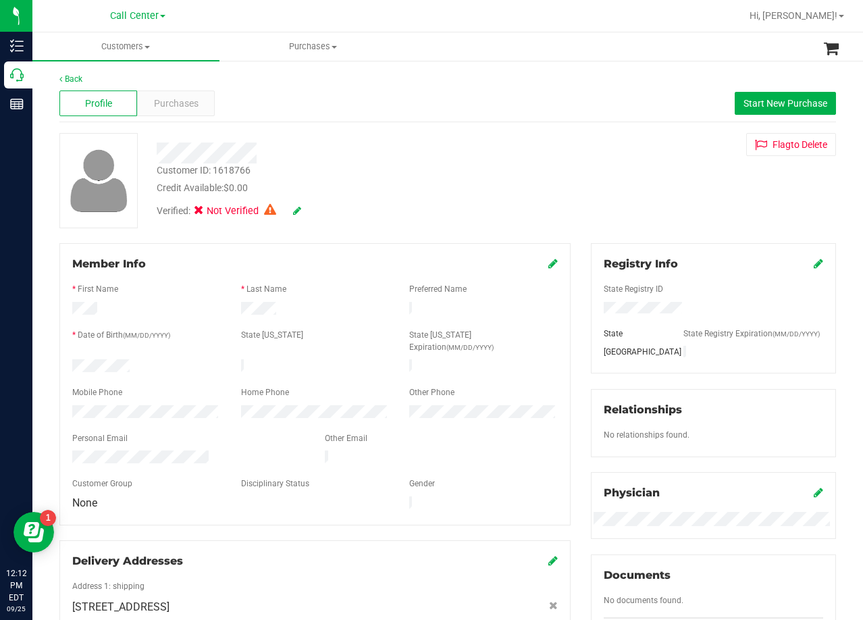
click at [562, 201] on div "Customer ID: 1618766 Credit Available: $0.00 Verified: Not Verified Flag to Del…" at bounding box center [447, 180] width 797 height 95
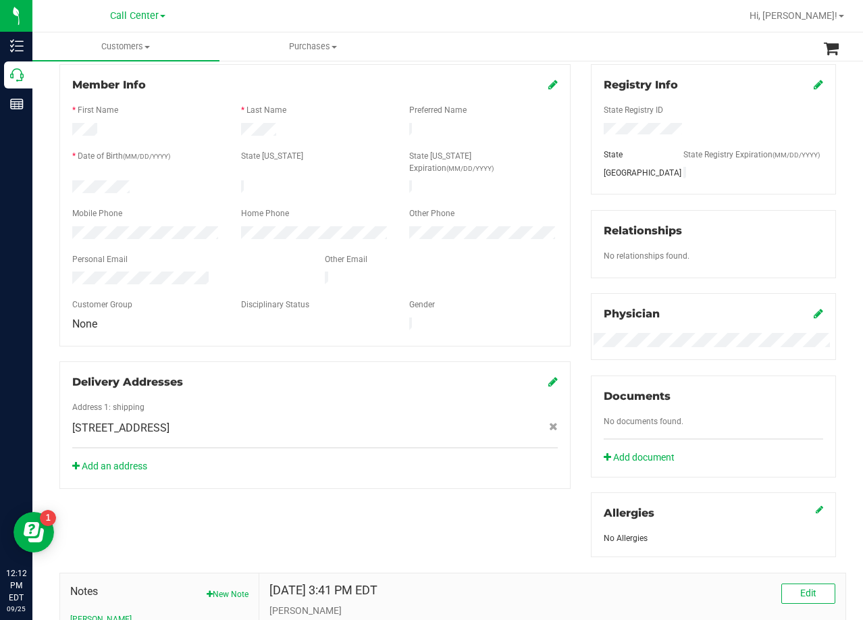
scroll to position [203, 0]
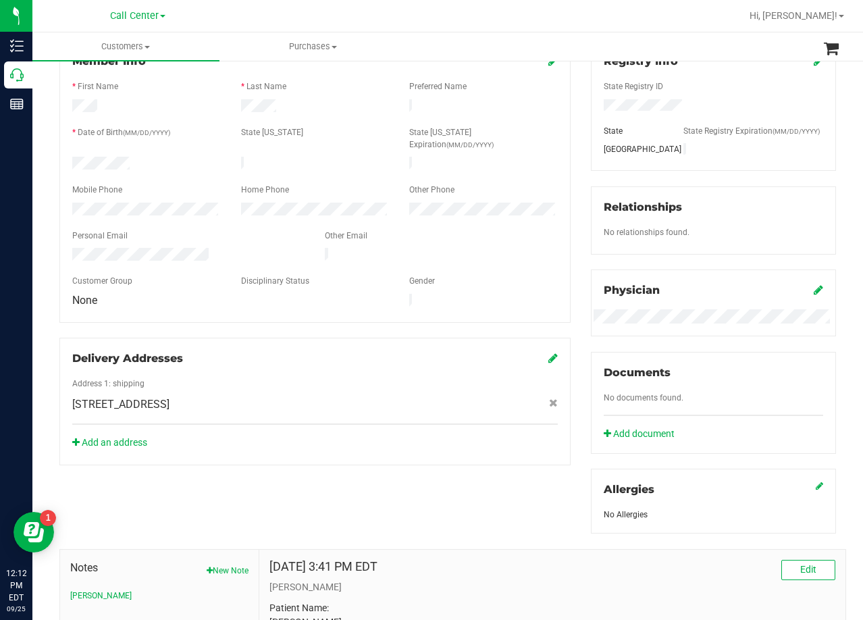
click at [548, 352] on icon at bounding box center [552, 357] width 9 height 11
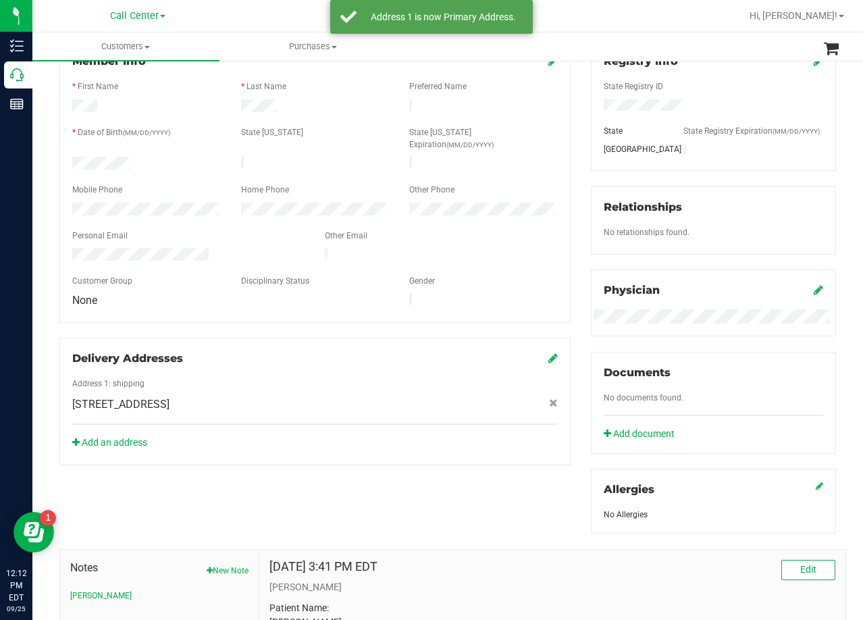
drag, startPoint x: 584, startPoint y: 265, endPoint x: 578, endPoint y: 259, distance: 8.1
click at [583, 264] on div "Registry Info State Registry ID State State Registry Expiration (MM/DD/YYYY) TX…" at bounding box center [713, 287] width 265 height 493
click at [581, 249] on div "Registry Info State Registry ID State State Registry Expiration (MM/DD/YYYY) TX…" at bounding box center [713, 287] width 265 height 493
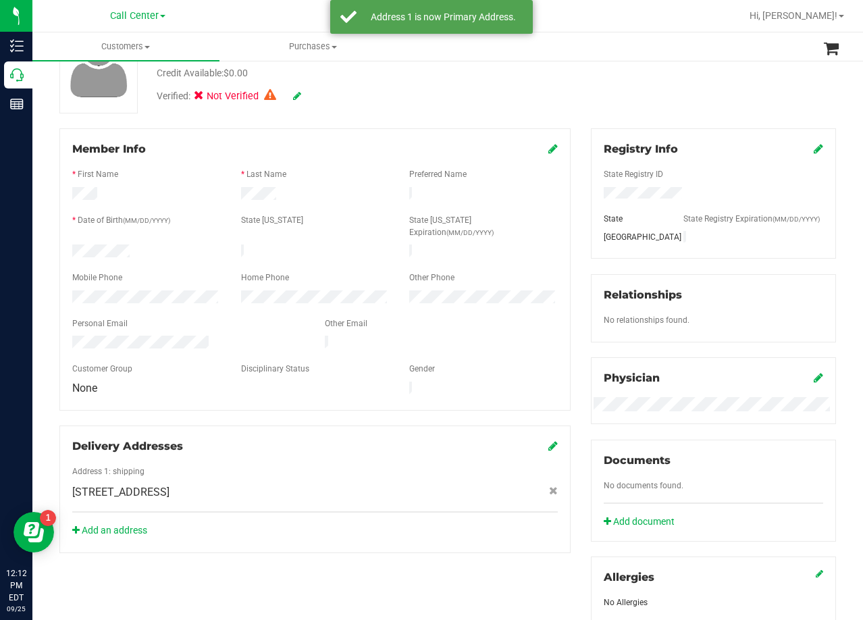
scroll to position [0, 0]
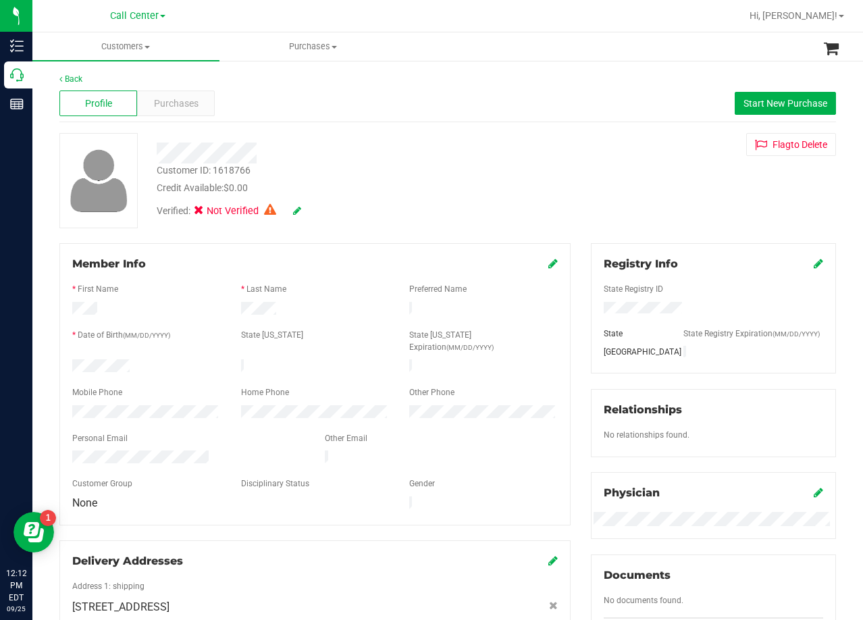
click at [548, 165] on div "Customer ID: 1618766 Credit Available: $0.00 Verified: Not Verified Flag to Del…" at bounding box center [447, 180] width 797 height 95
click at [599, 215] on div "Customer ID: 1618766 Credit Available: $0.00 Verified: Not Verified Flag to Del…" at bounding box center [447, 180] width 797 height 95
click at [182, 92] on div "Purchases" at bounding box center [176, 103] width 78 height 26
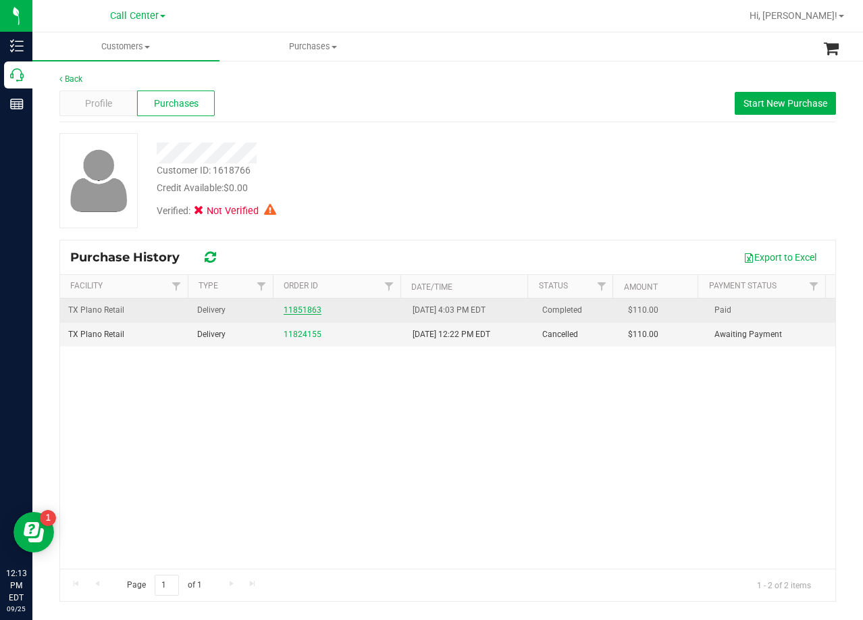
drag, startPoint x: 298, startPoint y: 333, endPoint x: 294, endPoint y: 313, distance: 20.8
click at [294, 313] on link "11851863" at bounding box center [303, 309] width 38 height 9
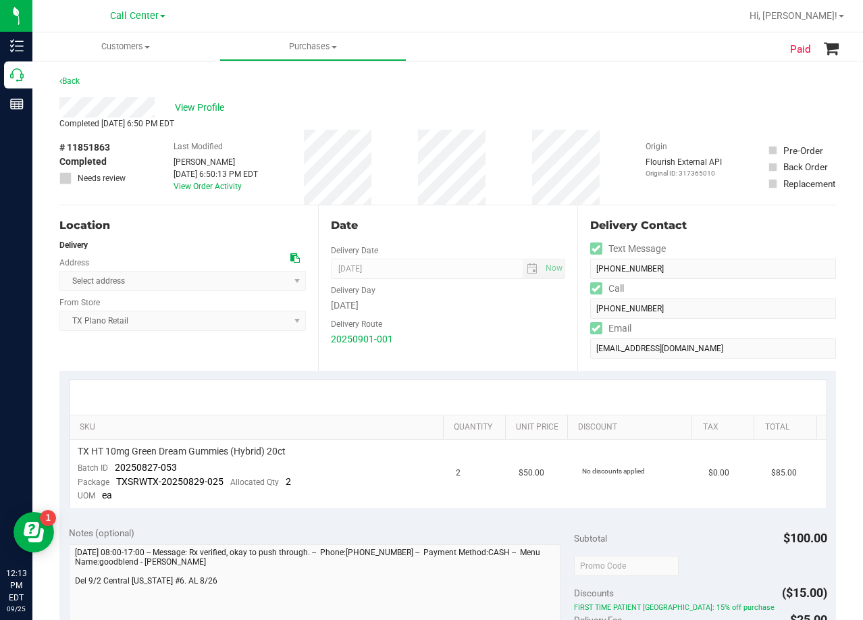
click at [450, 314] on div "Delivery Route" at bounding box center [448, 323] width 234 height 20
click at [450, 240] on div "Date Delivery Date 09/02/2025 Now 09/02/2025 08:00 AM Now Delivery Day Tuesday …" at bounding box center [447, 287] width 259 height 165
click at [200, 101] on span "View Profile" at bounding box center [202, 108] width 54 height 14
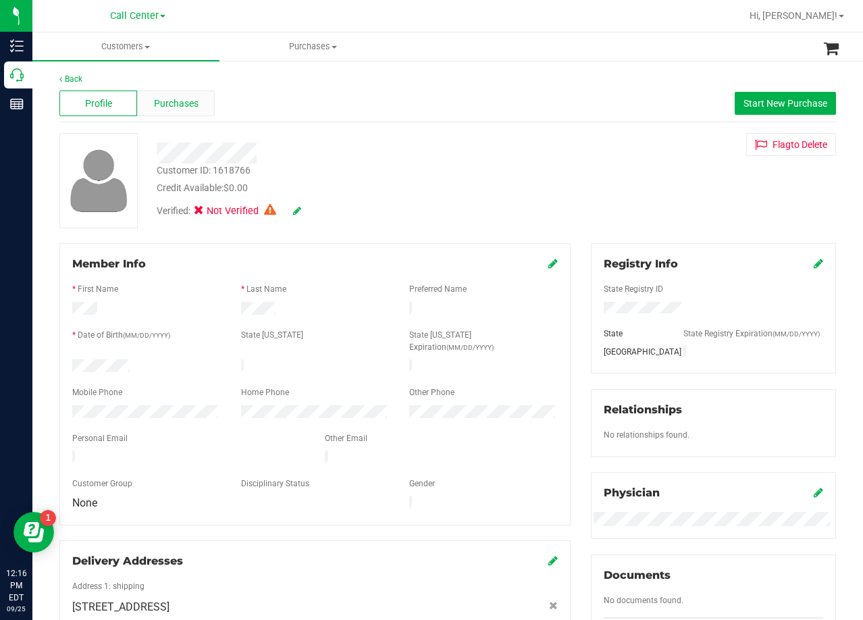
click at [192, 115] on div "Purchases" at bounding box center [176, 103] width 78 height 26
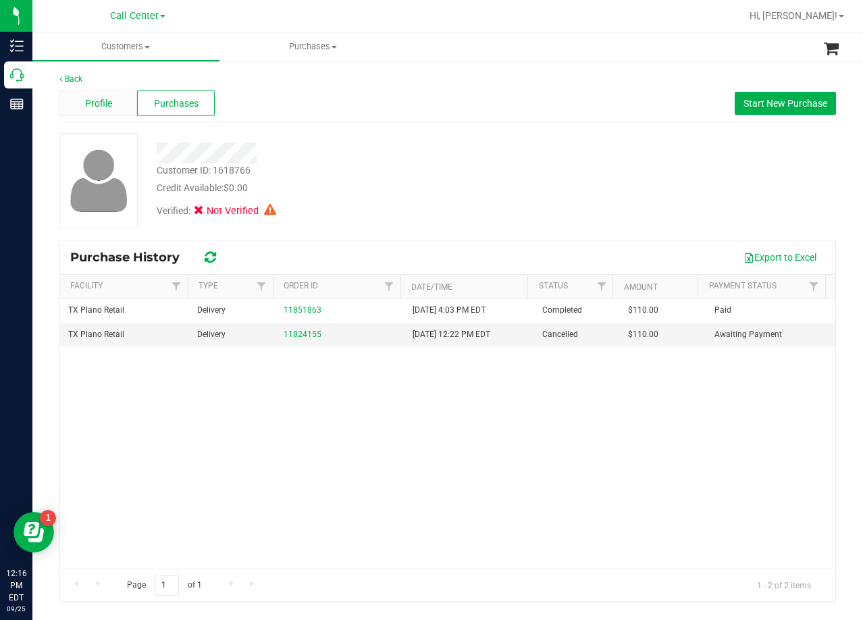
click at [102, 97] on span "Profile" at bounding box center [98, 104] width 27 height 14
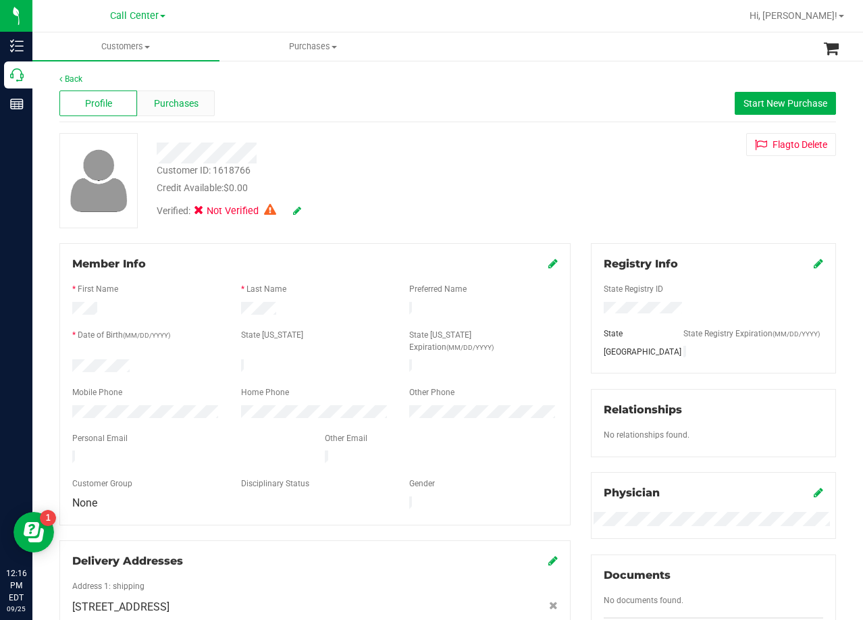
click at [167, 110] on span "Purchases" at bounding box center [176, 104] width 45 height 14
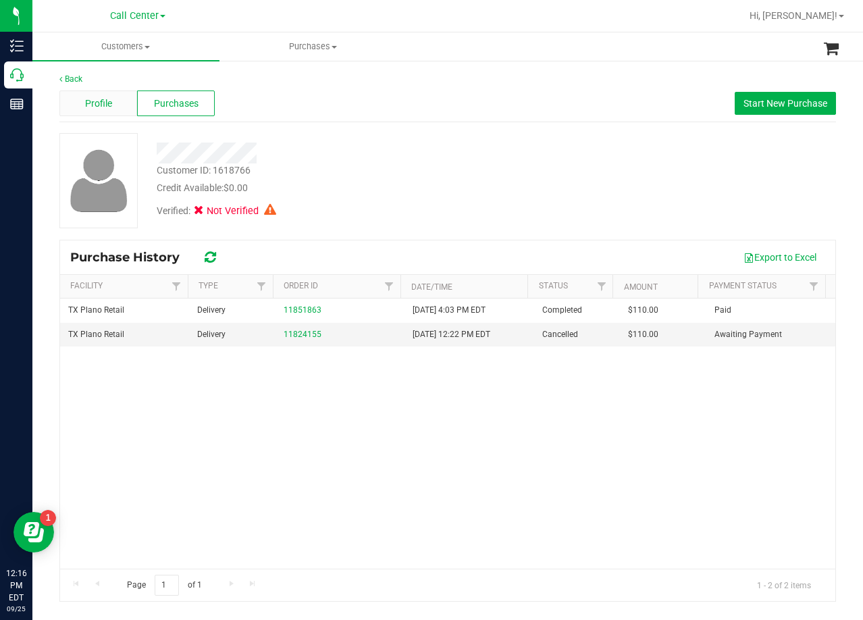
click at [103, 105] on span "Profile" at bounding box center [98, 104] width 27 height 14
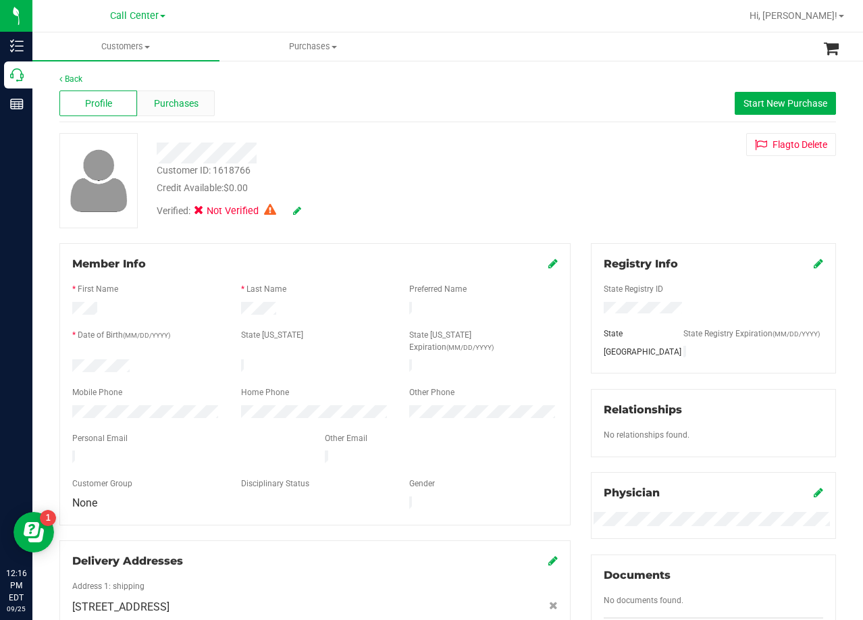
click at [149, 103] on div "Purchases" at bounding box center [176, 103] width 78 height 26
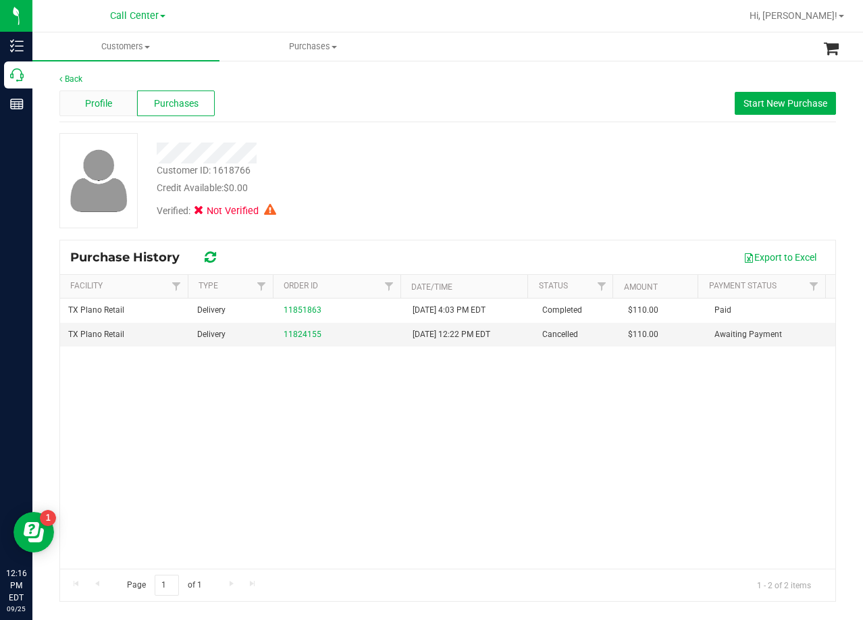
click at [107, 108] on span "Profile" at bounding box center [98, 104] width 27 height 14
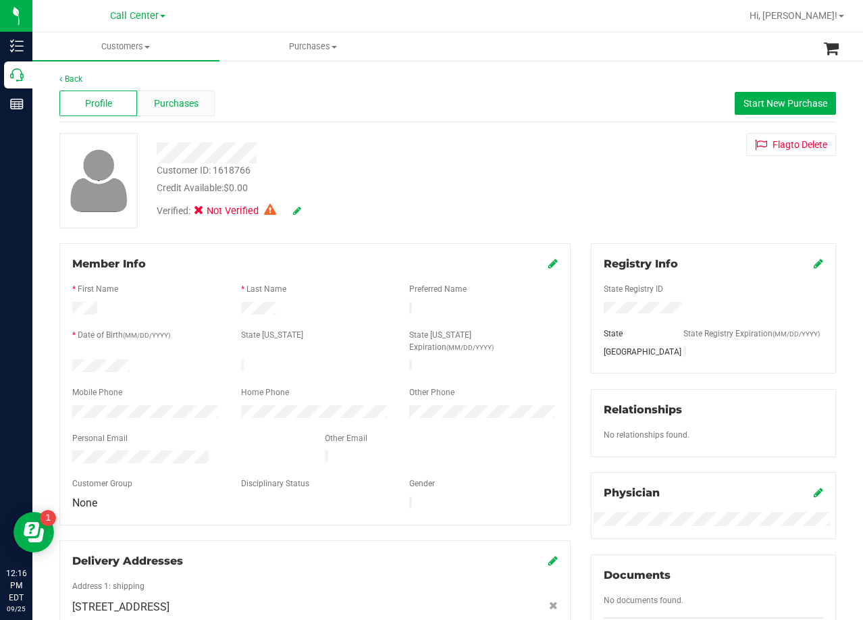
click at [174, 111] on div "Purchases" at bounding box center [176, 103] width 78 height 26
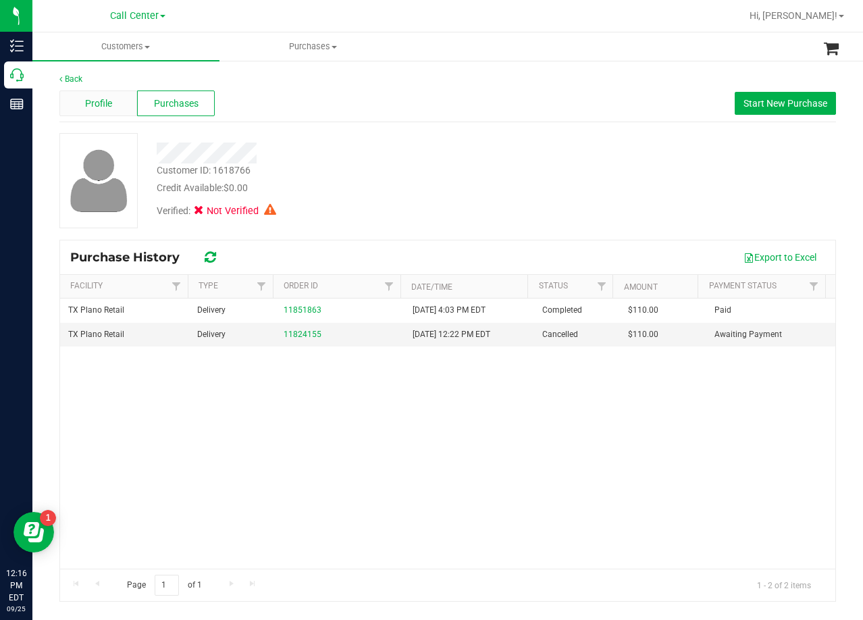
click at [97, 100] on span "Profile" at bounding box center [98, 104] width 27 height 14
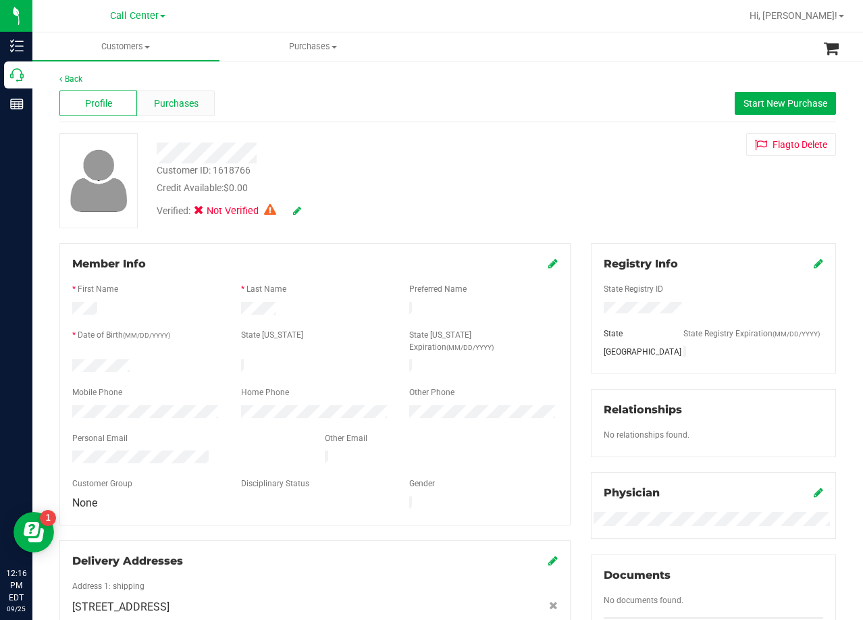
click at [175, 105] on span "Purchases" at bounding box center [176, 104] width 45 height 14
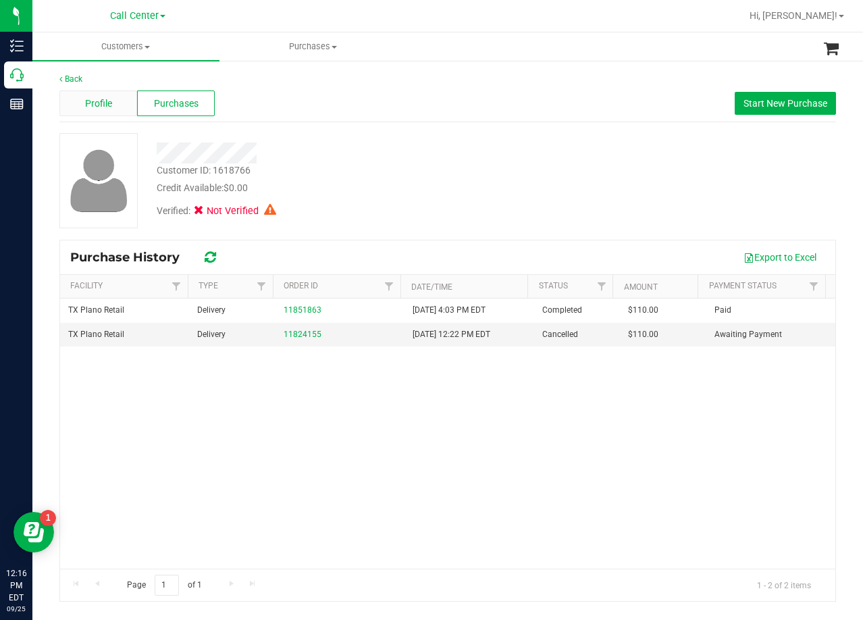
click at [103, 95] on div "Profile" at bounding box center [98, 103] width 78 height 26
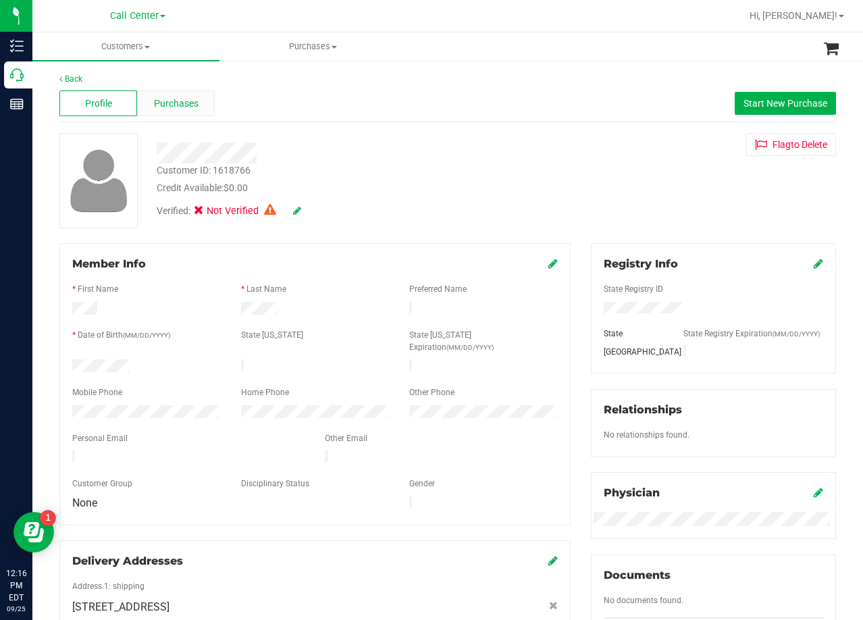
click at [192, 100] on span "Purchases" at bounding box center [176, 104] width 45 height 14
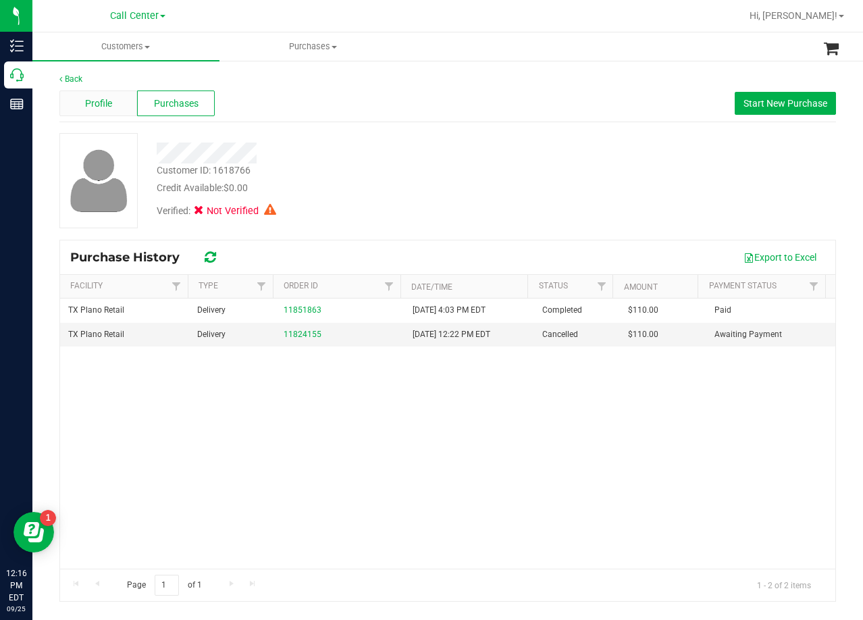
click at [111, 107] on span "Profile" at bounding box center [98, 104] width 27 height 14
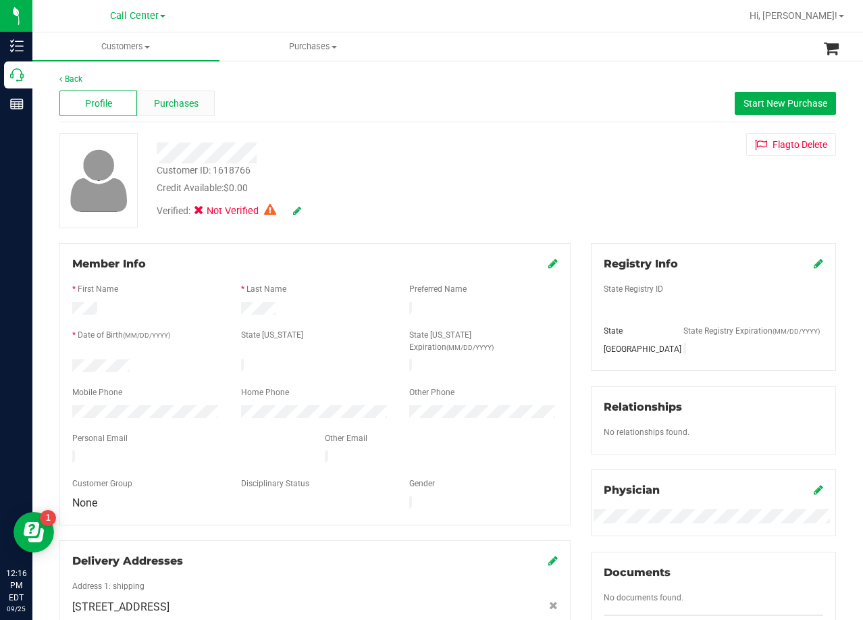
click at [196, 113] on div "Purchases" at bounding box center [176, 103] width 78 height 26
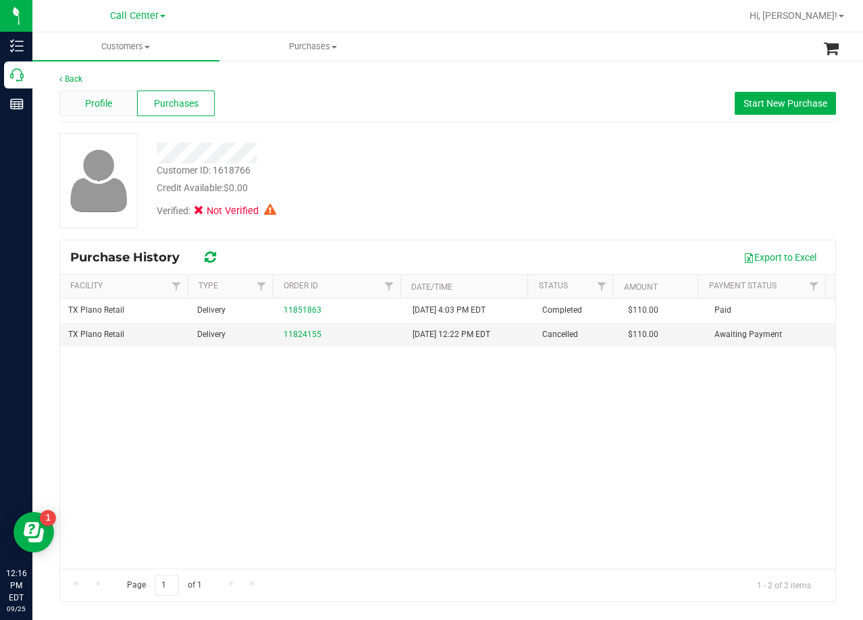
click at [111, 112] on div "Profile" at bounding box center [98, 103] width 78 height 26
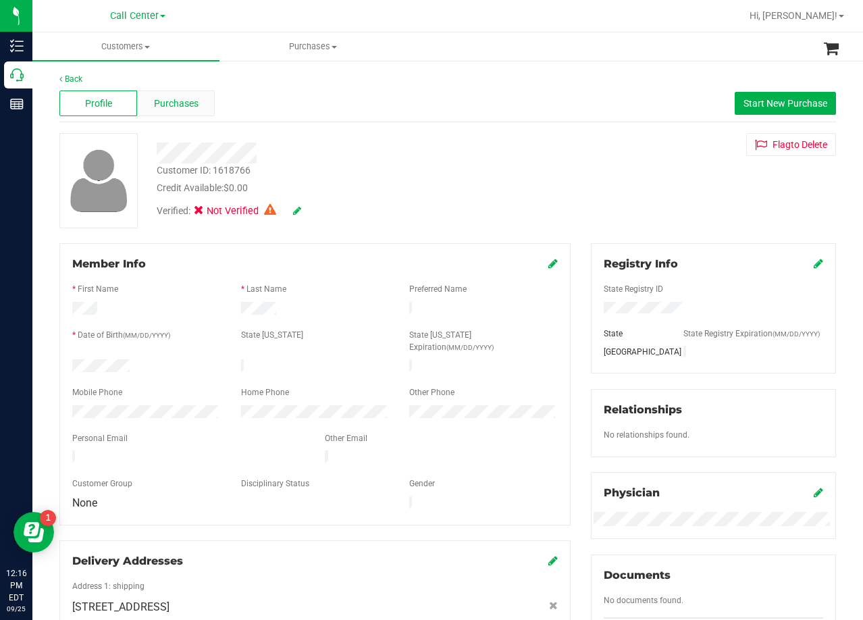
click at [183, 108] on span "Purchases" at bounding box center [176, 104] width 45 height 14
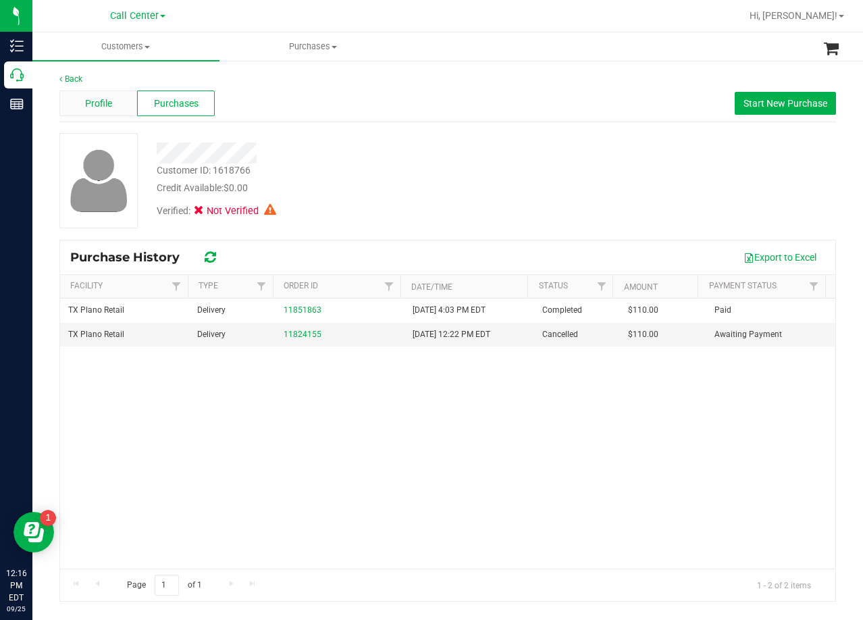
click at [106, 104] on span "Profile" at bounding box center [98, 104] width 27 height 14
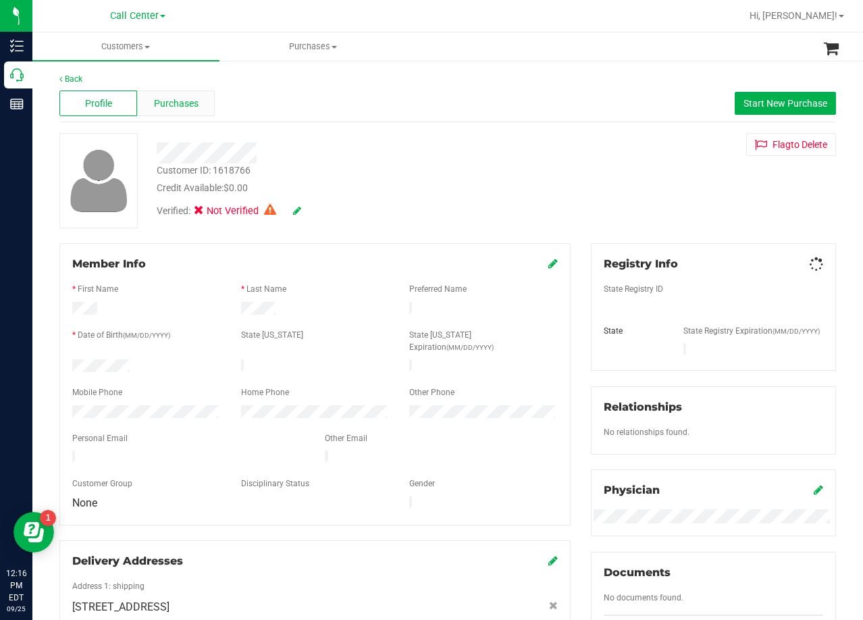
click at [173, 111] on div "Purchases" at bounding box center [176, 103] width 78 height 26
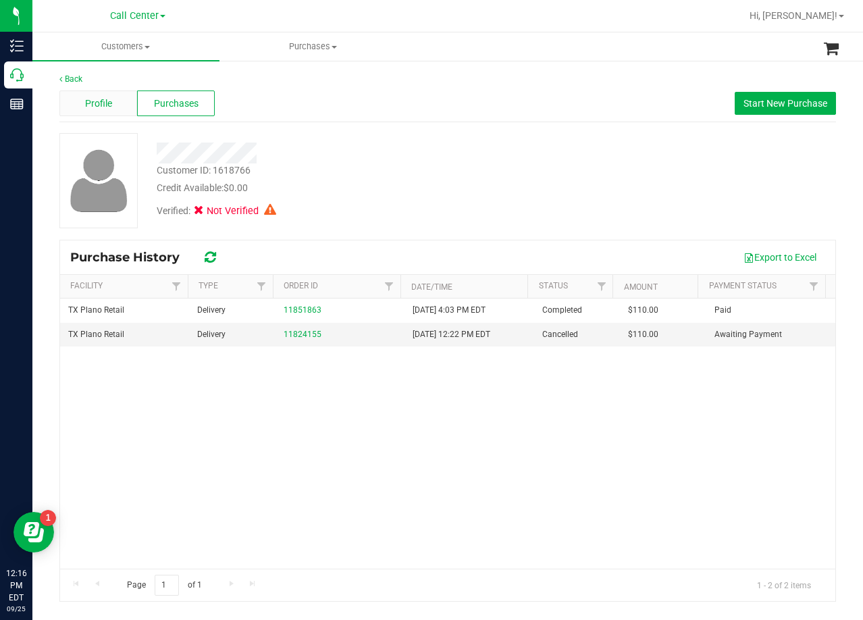
click at [107, 107] on span "Profile" at bounding box center [98, 104] width 27 height 14
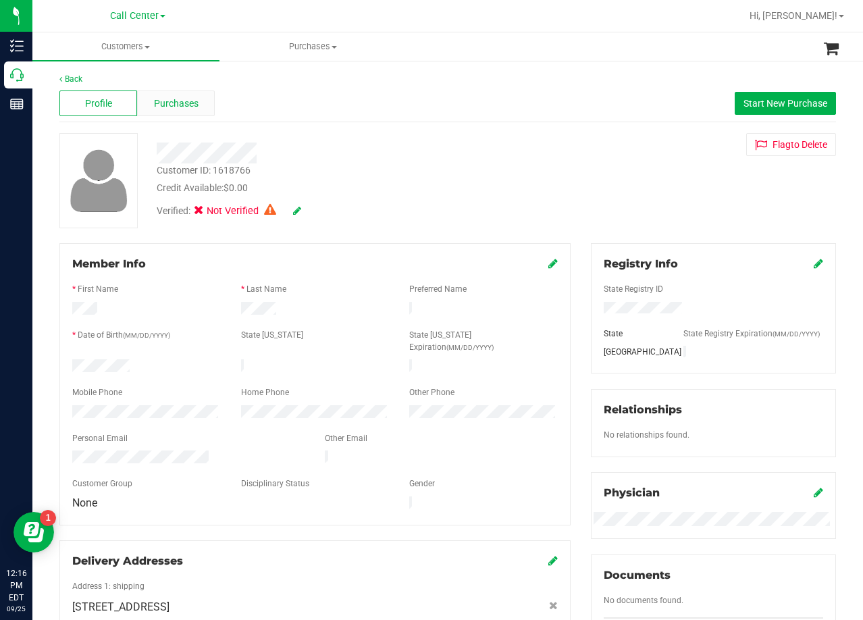
click at [179, 108] on span "Purchases" at bounding box center [176, 104] width 45 height 14
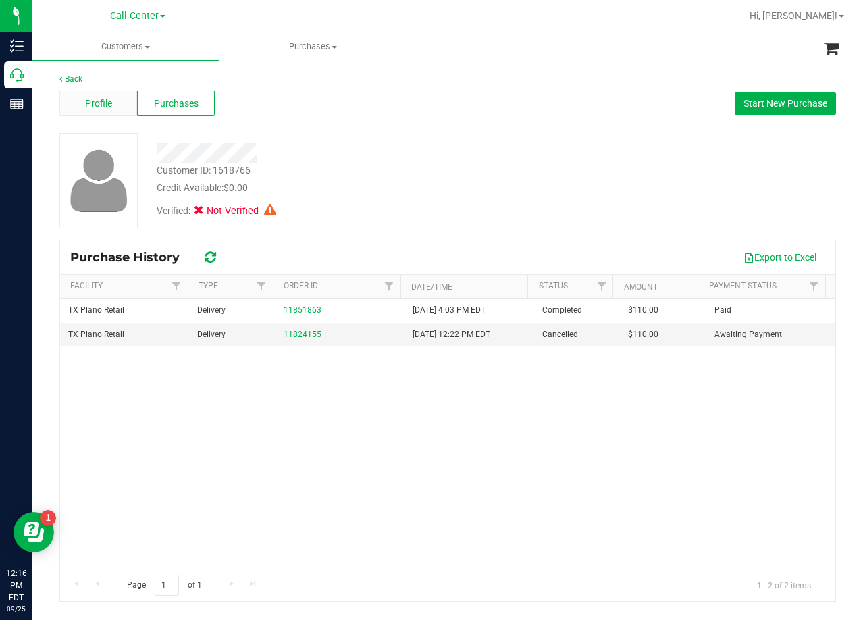
click at [102, 106] on span "Profile" at bounding box center [98, 104] width 27 height 14
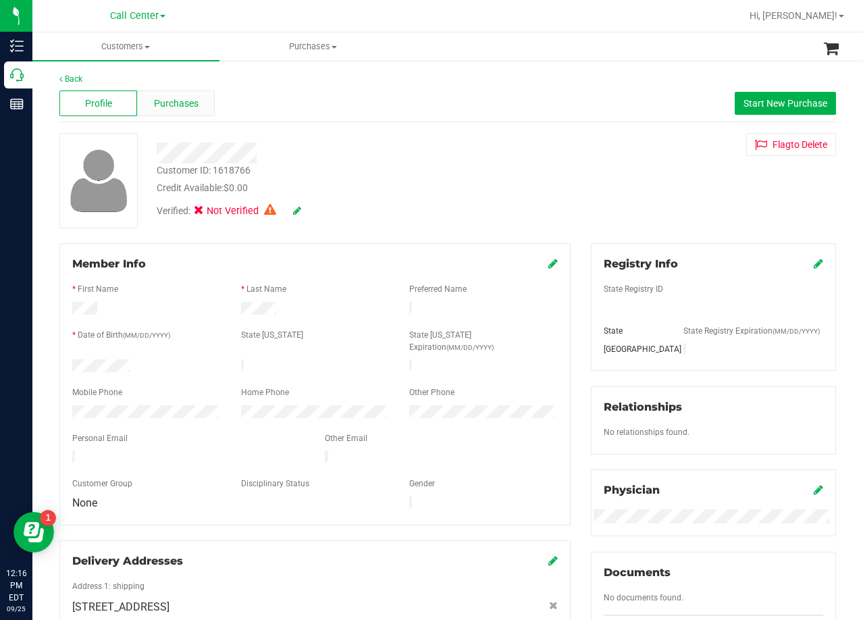
click at [159, 111] on div "Purchases" at bounding box center [176, 103] width 78 height 26
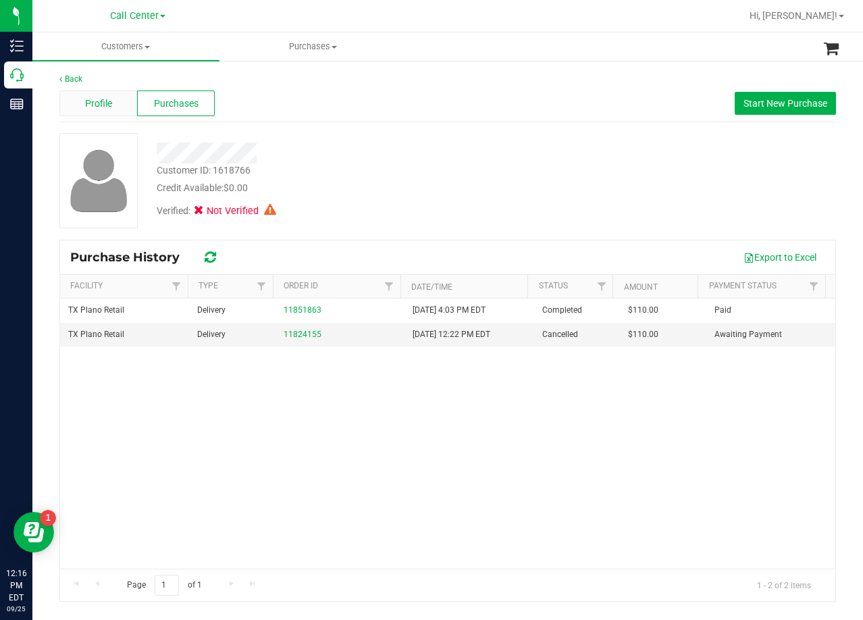
click at [93, 103] on span "Profile" at bounding box center [98, 104] width 27 height 14
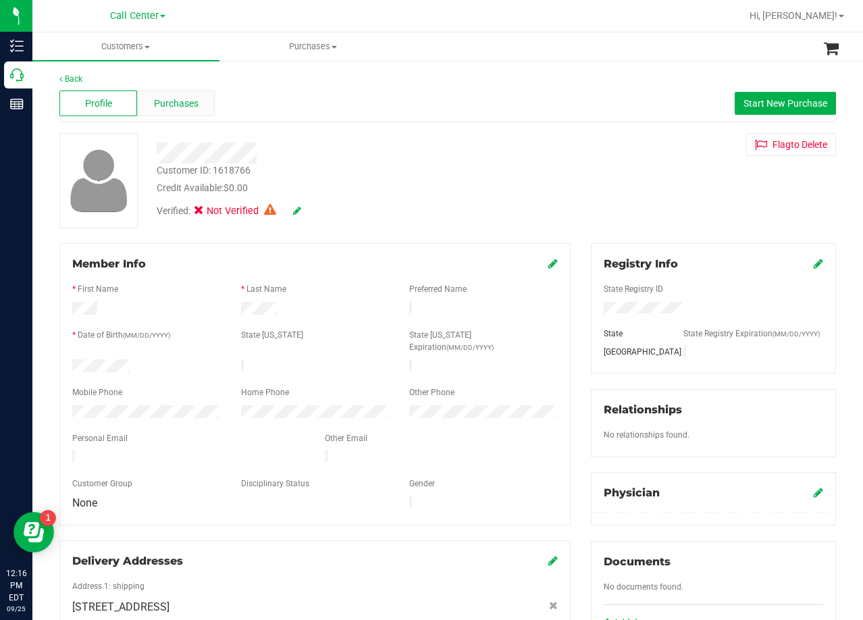
click at [167, 104] on span "Purchases" at bounding box center [176, 104] width 45 height 14
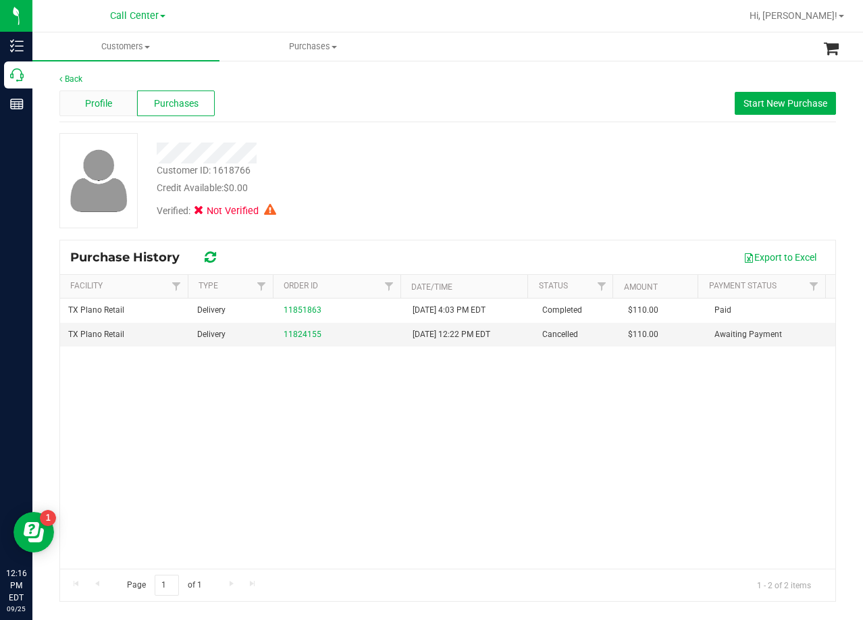
click at [108, 104] on span "Profile" at bounding box center [98, 104] width 27 height 14
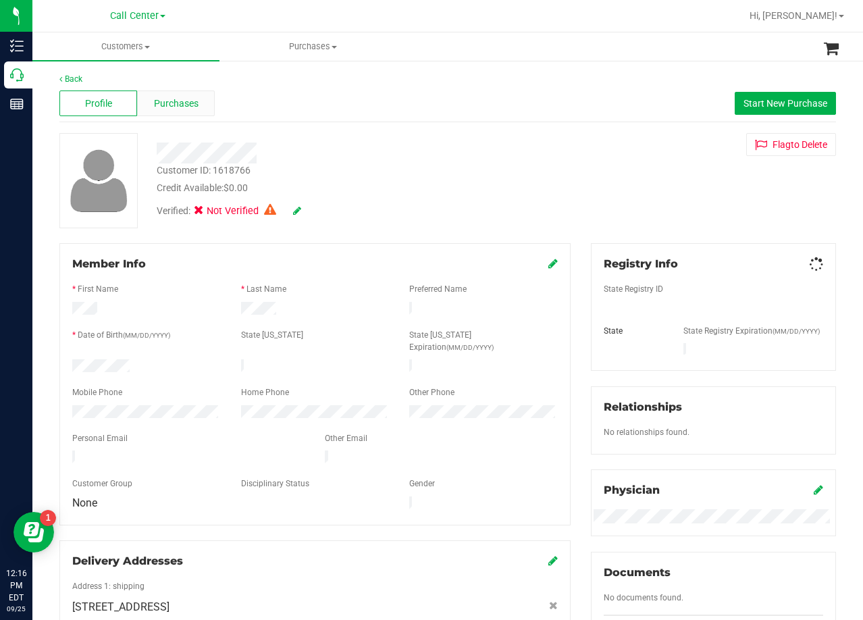
click at [184, 105] on span "Purchases" at bounding box center [176, 104] width 45 height 14
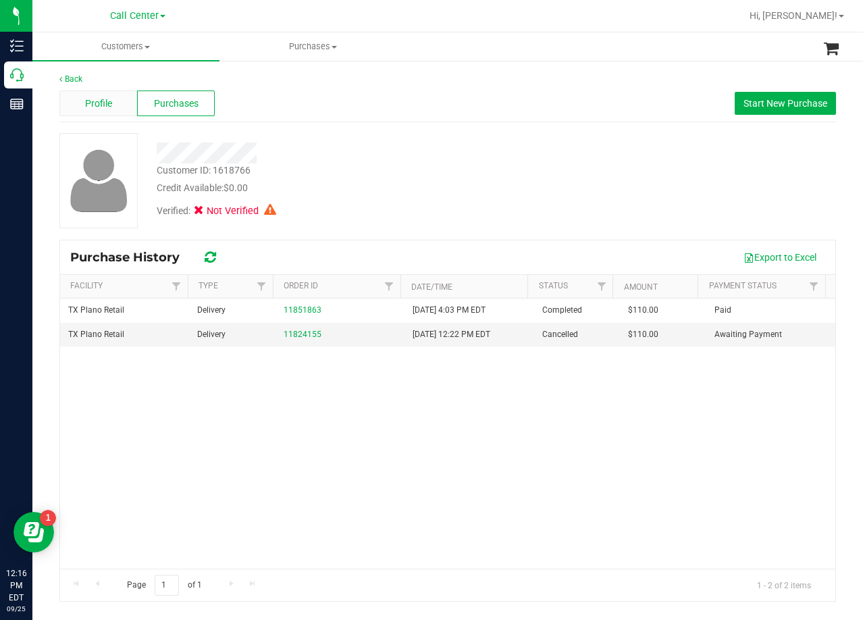
click at [97, 99] on span "Profile" at bounding box center [98, 104] width 27 height 14
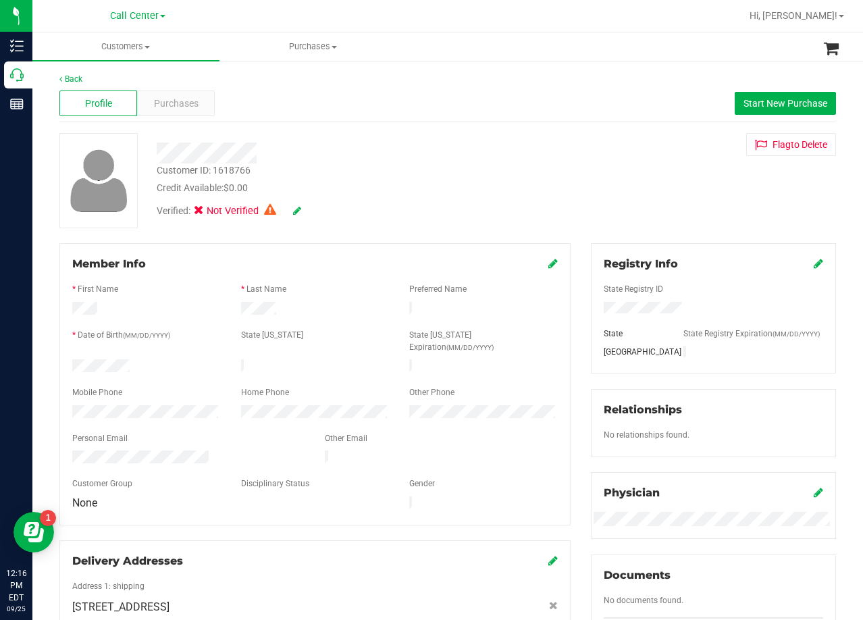
click at [190, 103] on span "Purchases" at bounding box center [176, 104] width 45 height 14
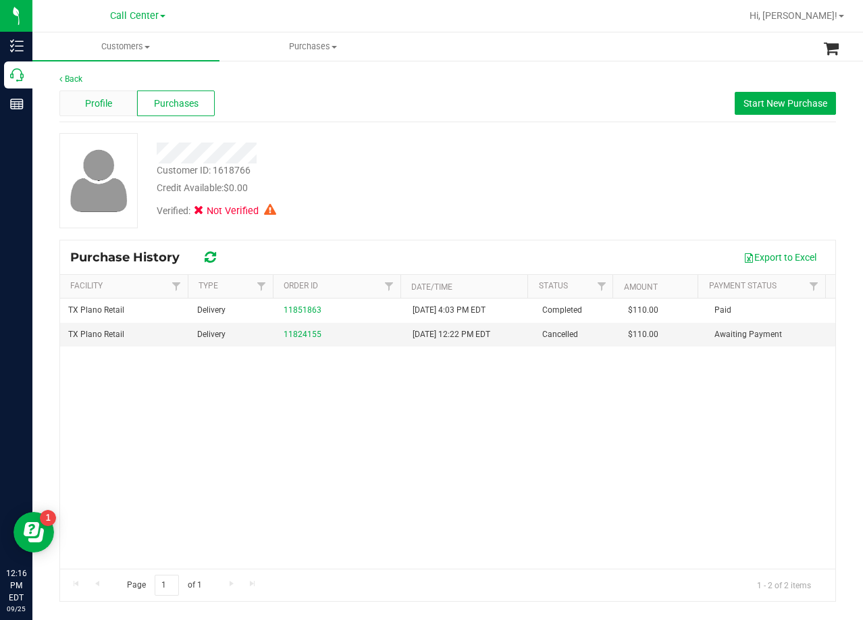
click at [109, 105] on span "Profile" at bounding box center [98, 104] width 27 height 14
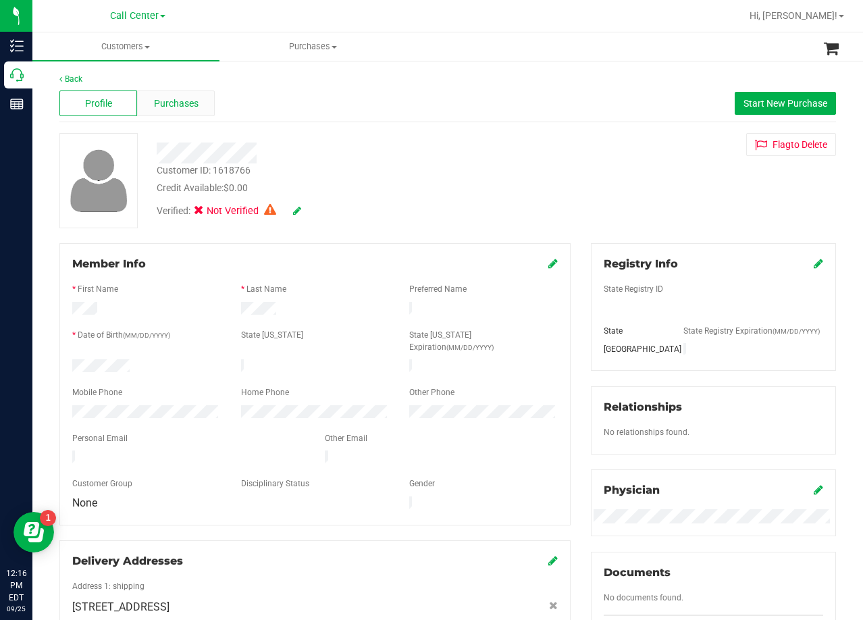
click at [176, 106] on span "Purchases" at bounding box center [176, 104] width 45 height 14
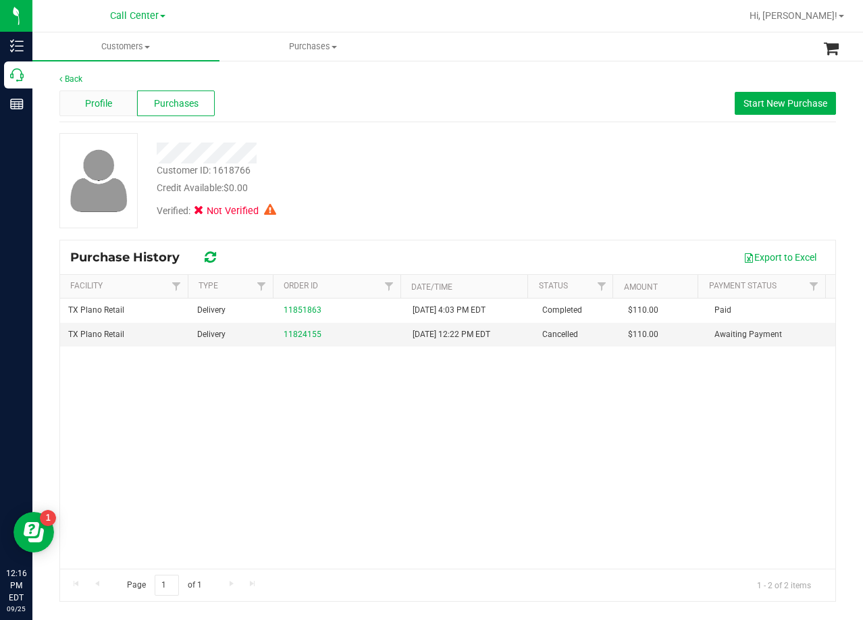
click at [105, 105] on span "Profile" at bounding box center [98, 104] width 27 height 14
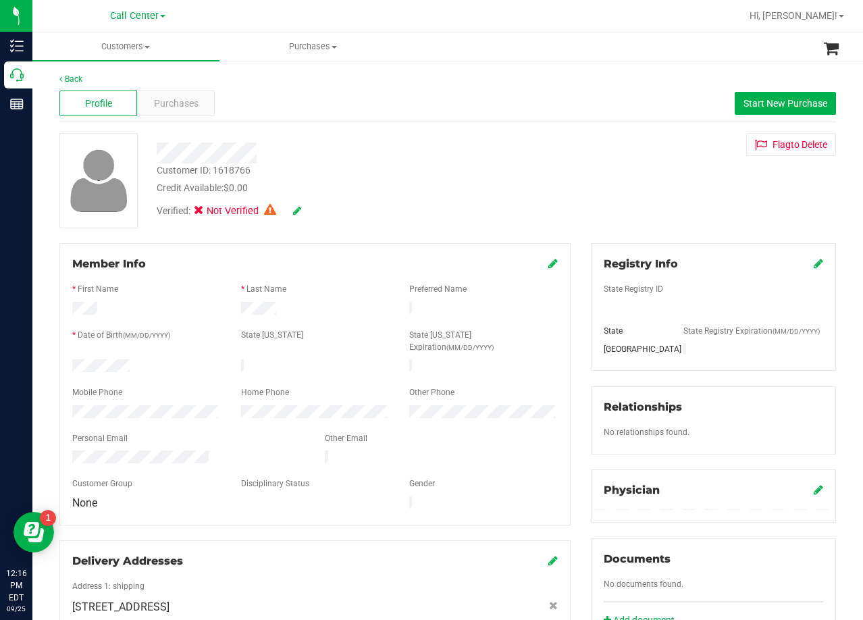
click at [174, 105] on span "Purchases" at bounding box center [176, 104] width 45 height 14
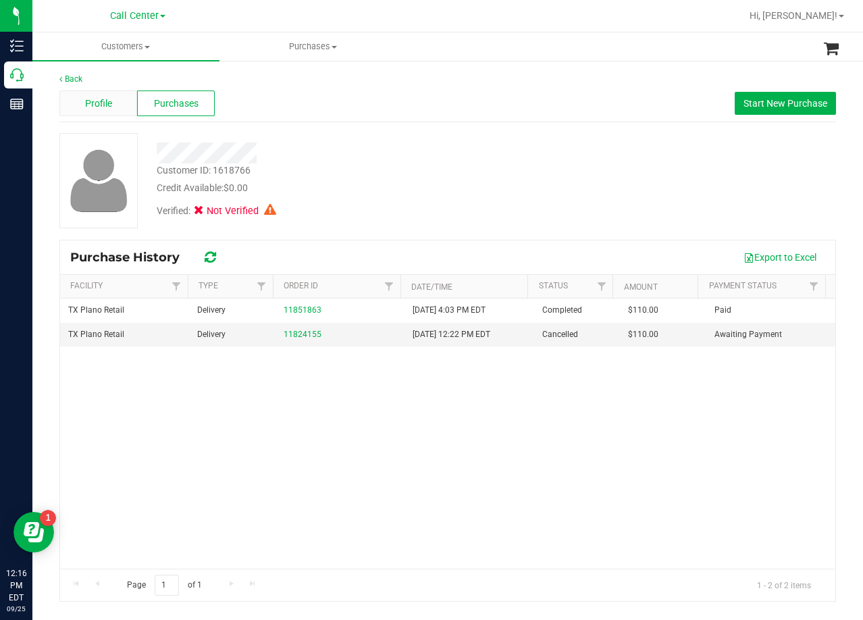
click at [99, 103] on span "Profile" at bounding box center [98, 104] width 27 height 14
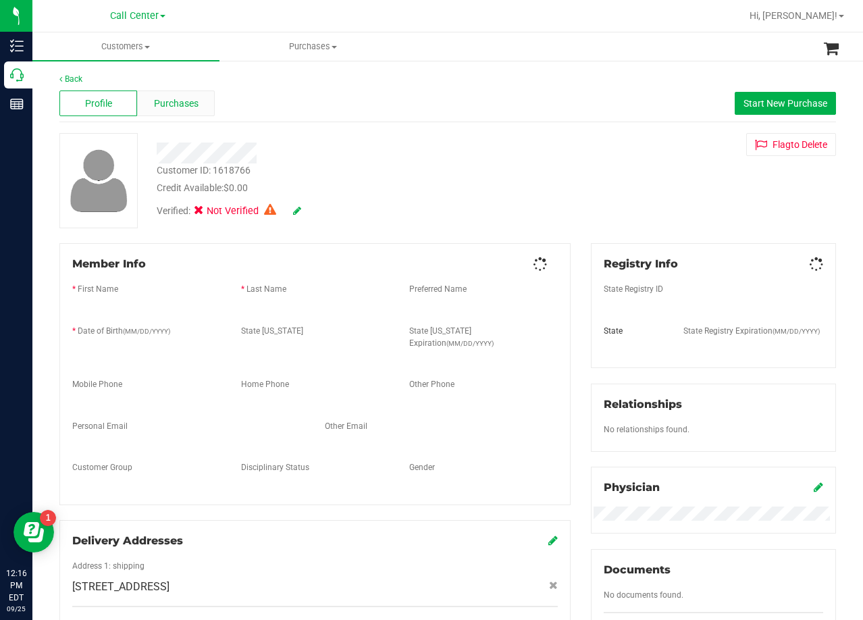
click at [174, 104] on span "Purchases" at bounding box center [176, 104] width 45 height 14
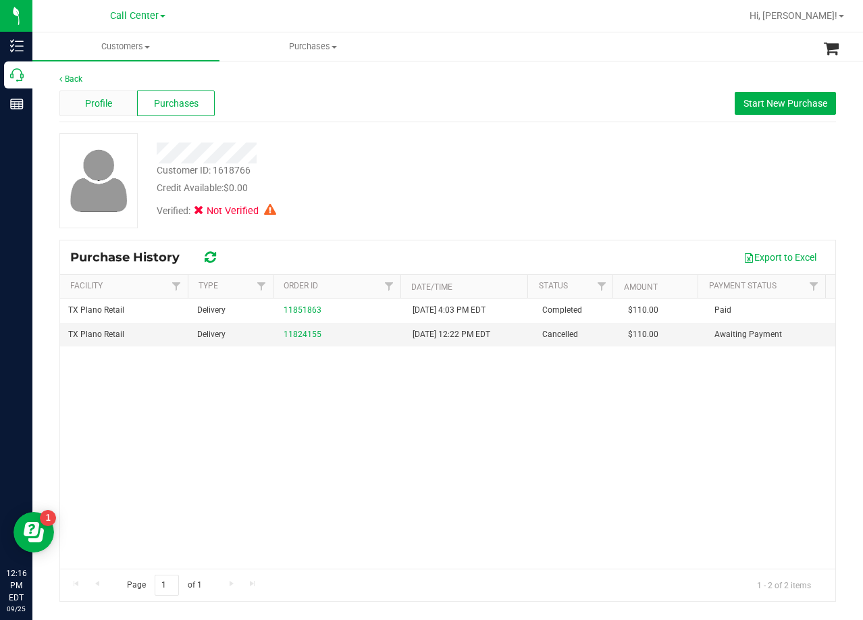
click at [101, 95] on div "Profile" at bounding box center [98, 103] width 78 height 26
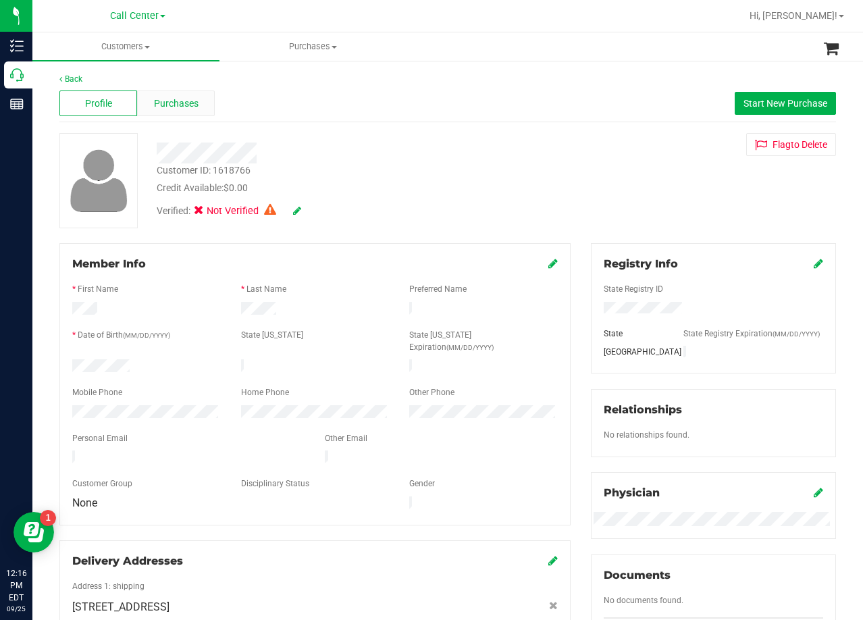
click at [171, 101] on span "Purchases" at bounding box center [176, 104] width 45 height 14
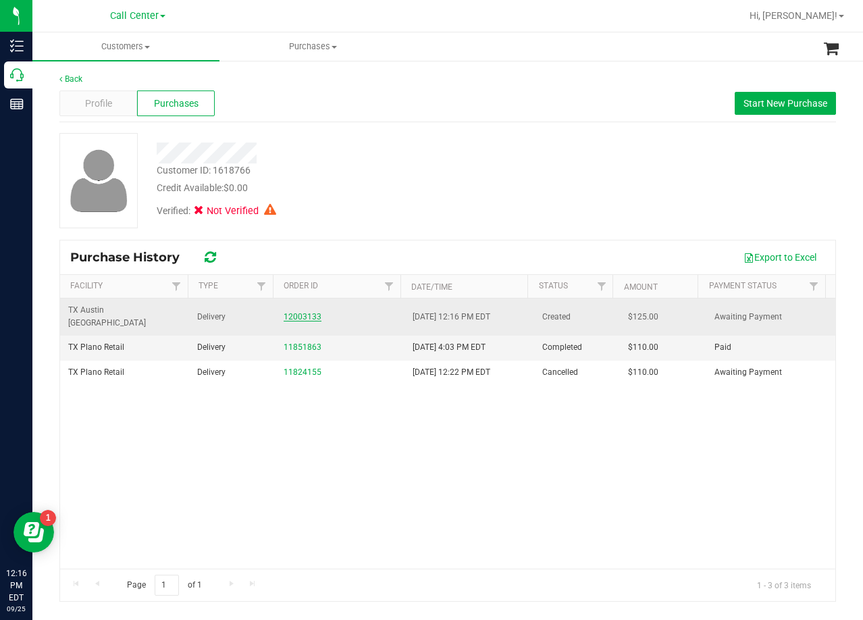
click at [303, 312] on link "12003133" at bounding box center [303, 316] width 38 height 9
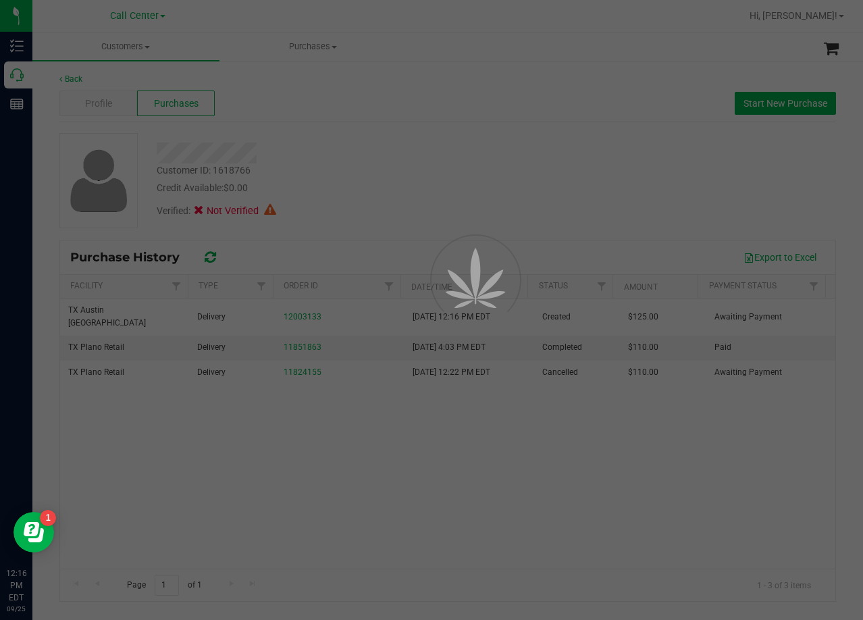
click at [369, 171] on div at bounding box center [431, 310] width 863 height 620
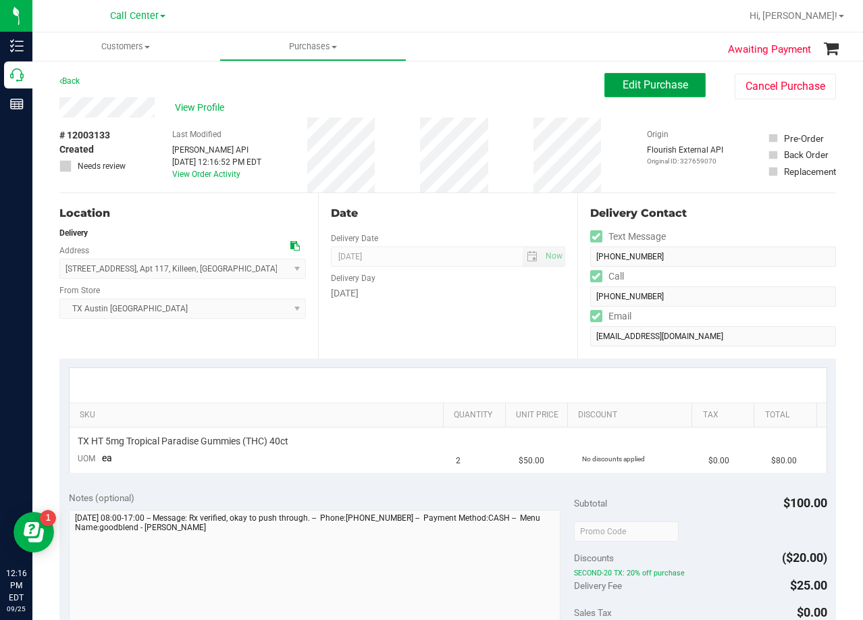
click at [648, 89] on span "Edit Purchase" at bounding box center [656, 84] width 66 height 13
click at [536, 101] on div "View Profile" at bounding box center [331, 107] width 545 height 20
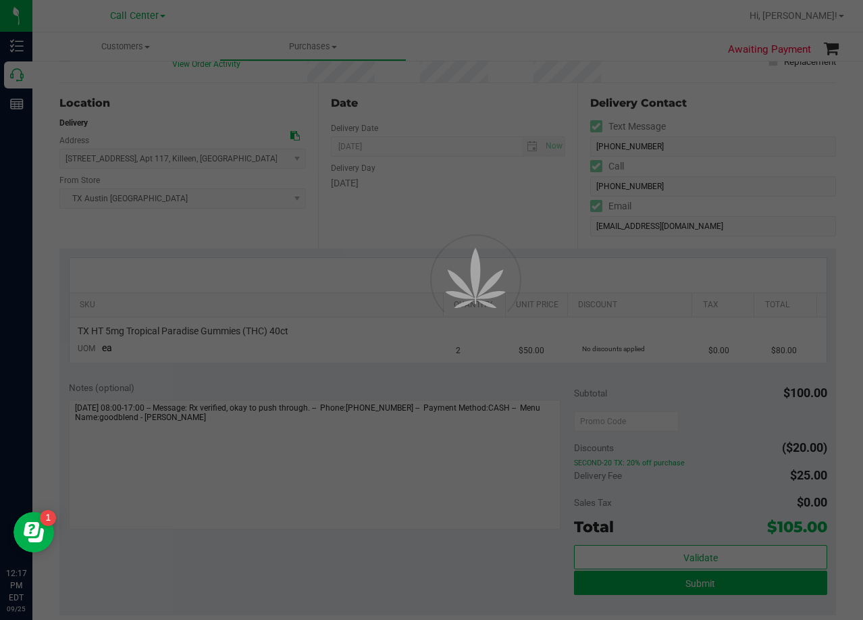
scroll to position [135, 0]
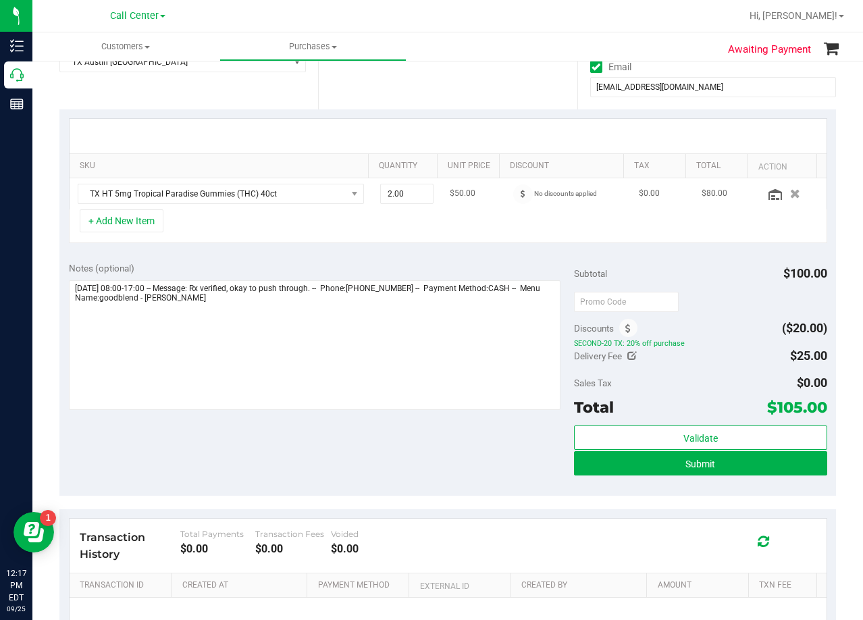
scroll to position [270, 0]
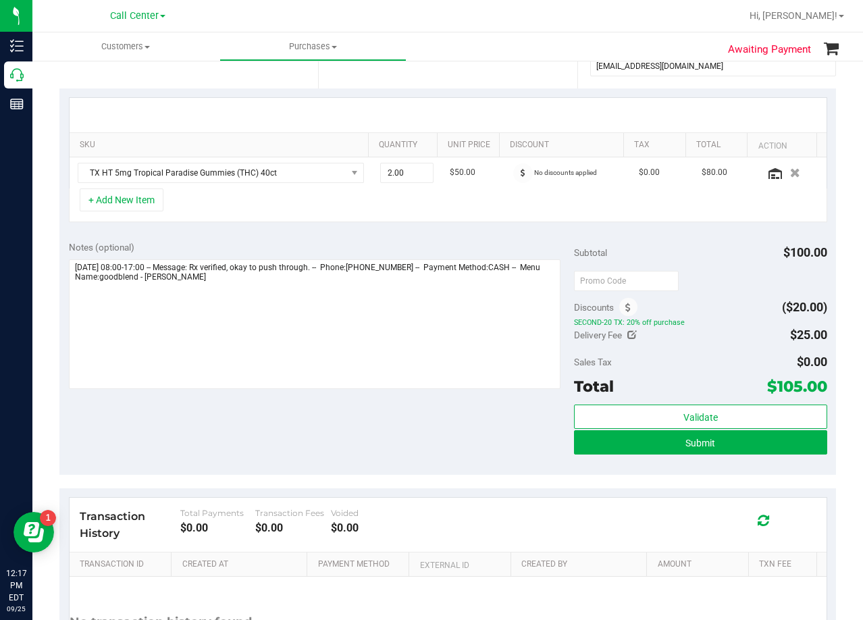
click at [452, 230] on div "SKU Quantity Unit Price Discount Tax Total Action TX HT 5mg Tropical Paradise G…" at bounding box center [447, 159] width 777 height 143
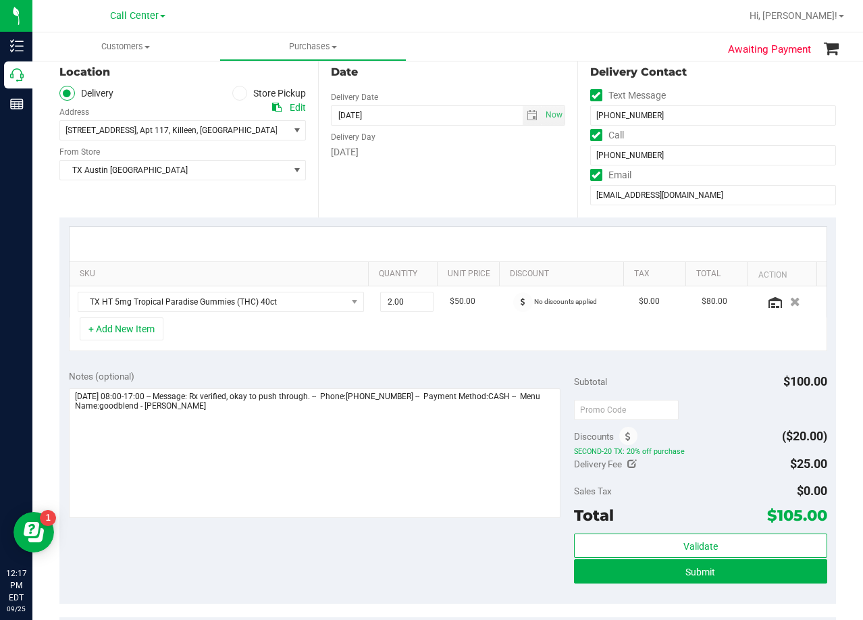
scroll to position [135, 0]
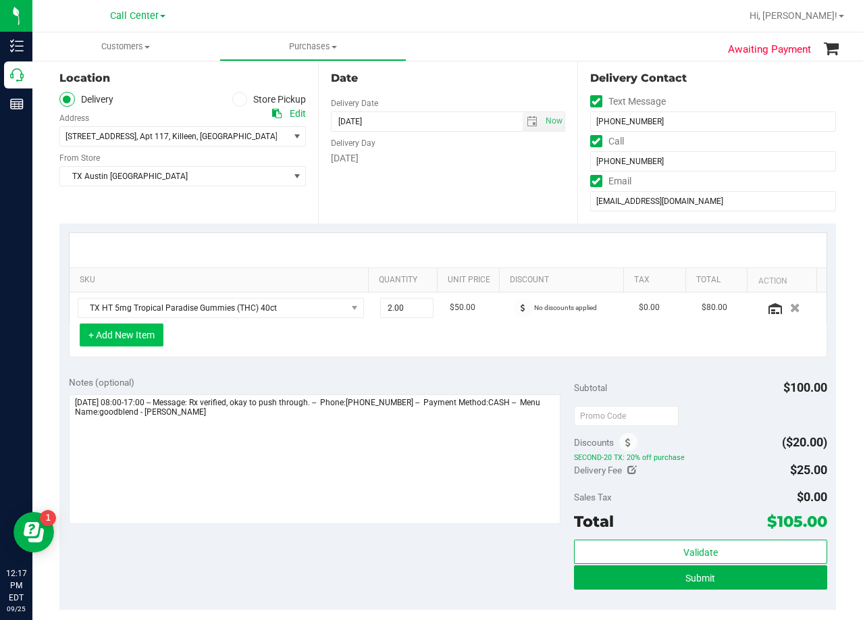
click at [130, 341] on button "+ Add New Item" at bounding box center [122, 334] width 84 height 23
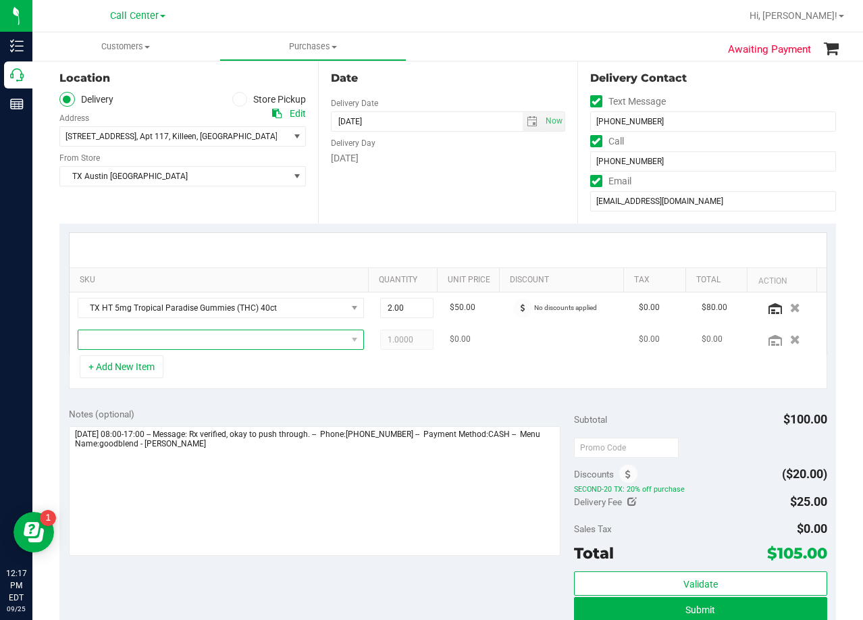
drag, startPoint x: 130, startPoint y: 341, endPoint x: 182, endPoint y: 344, distance: 52.1
click at [134, 341] on span "NO DATA FOUND" at bounding box center [212, 339] width 268 height 19
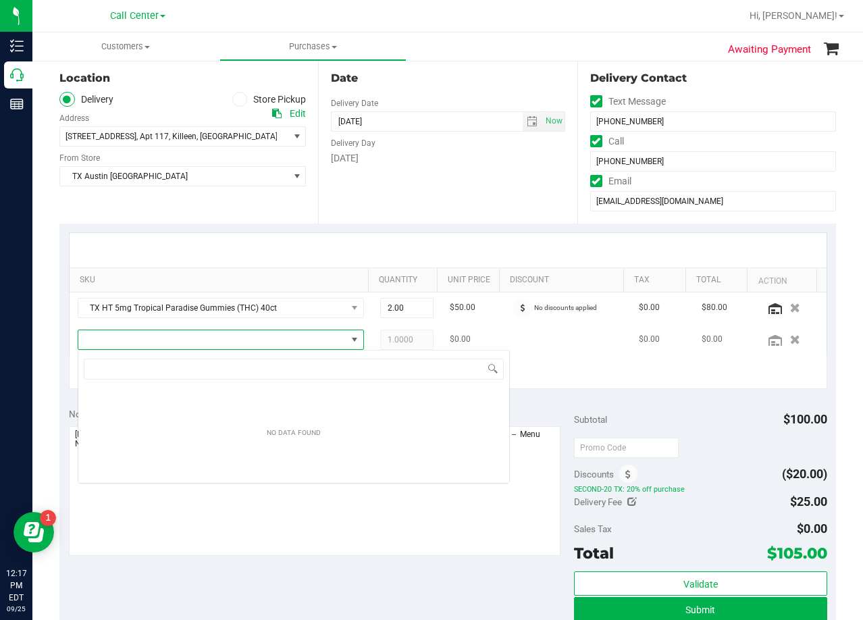
scroll to position [20, 279]
type input "green dream"
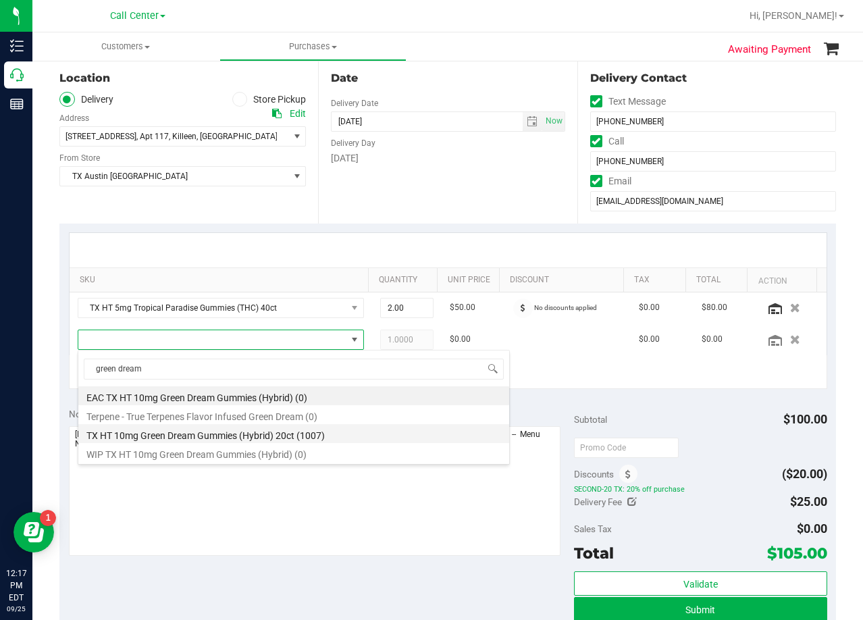
click at [270, 434] on li "TX HT 10mg Green Dream Gummies (Hybrid) 20ct (1007)" at bounding box center [293, 433] width 431 height 19
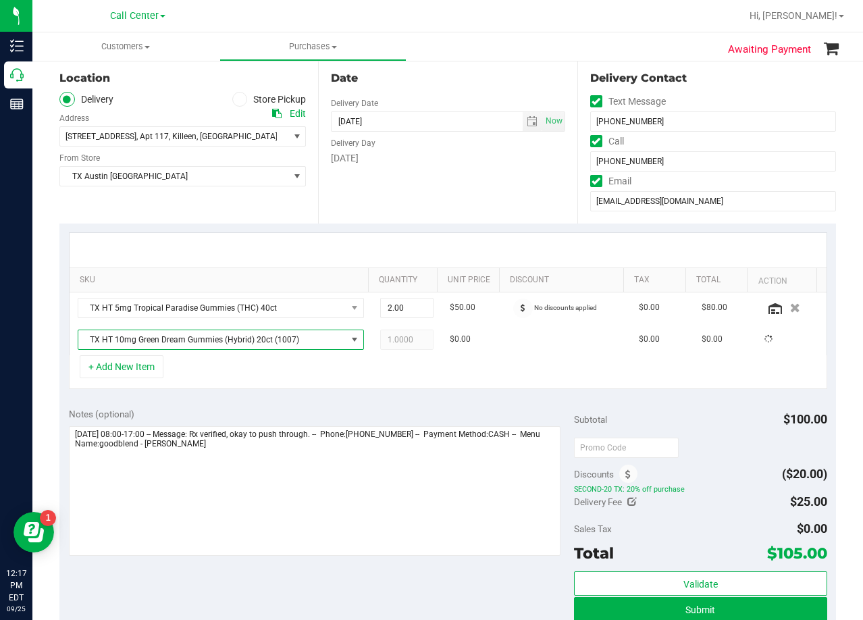
click at [271, 387] on div "+ Add New Item" at bounding box center [448, 372] width 758 height 34
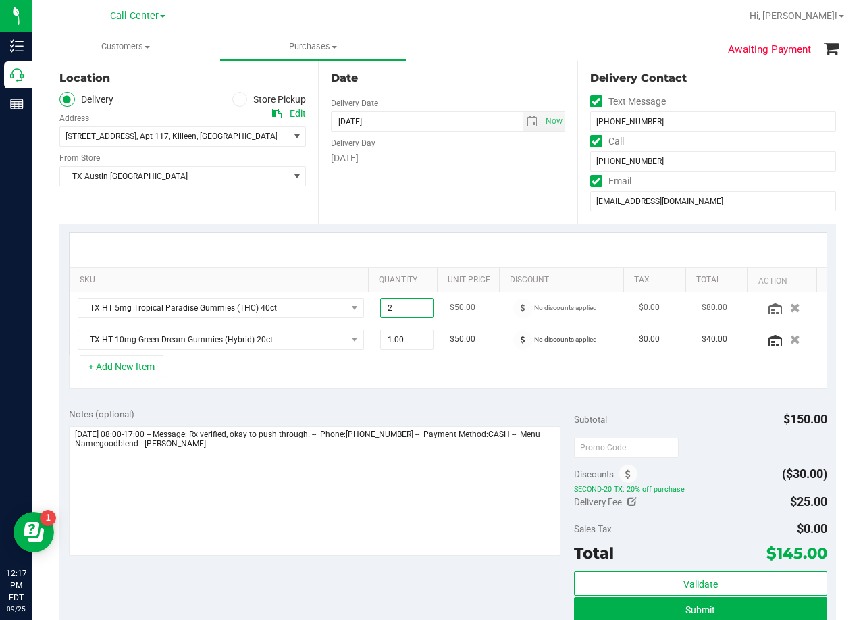
click at [400, 301] on span "2.00 2" at bounding box center [406, 308] width 53 height 20
click at [400, 301] on input "2" at bounding box center [407, 307] width 52 height 19
type input "1"
type input "1.00"
click at [398, 242] on div at bounding box center [448, 250] width 757 height 34
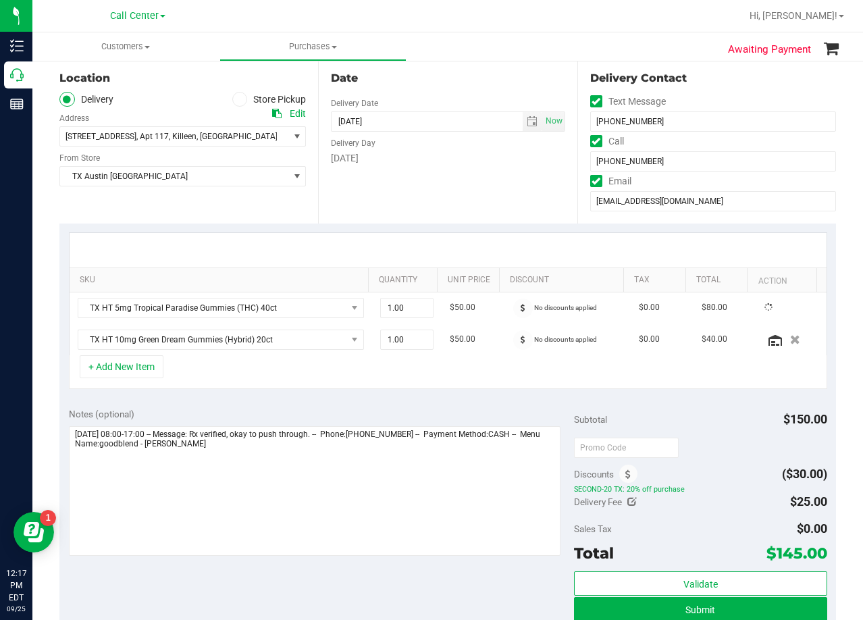
click at [480, 203] on div "Date Delivery Date 10/01/2025 Now 10/01/2025 08:00 AM Now Delivery Day Wednesday" at bounding box center [447, 140] width 259 height 165
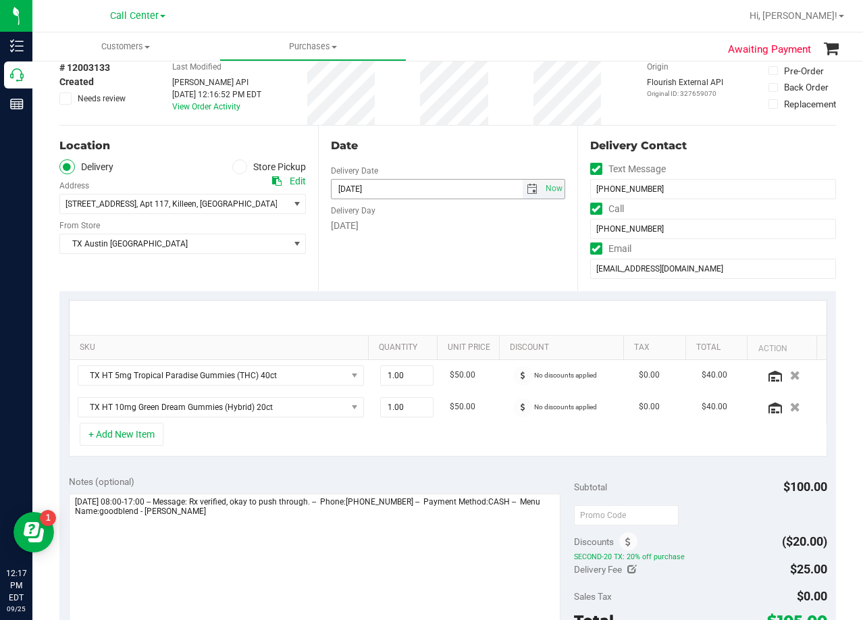
click at [464, 166] on div "Date Delivery Date 10/01/2025 Now 10/01/2025 08:00 AM Now Delivery Day Wednesday" at bounding box center [447, 208] width 259 height 165
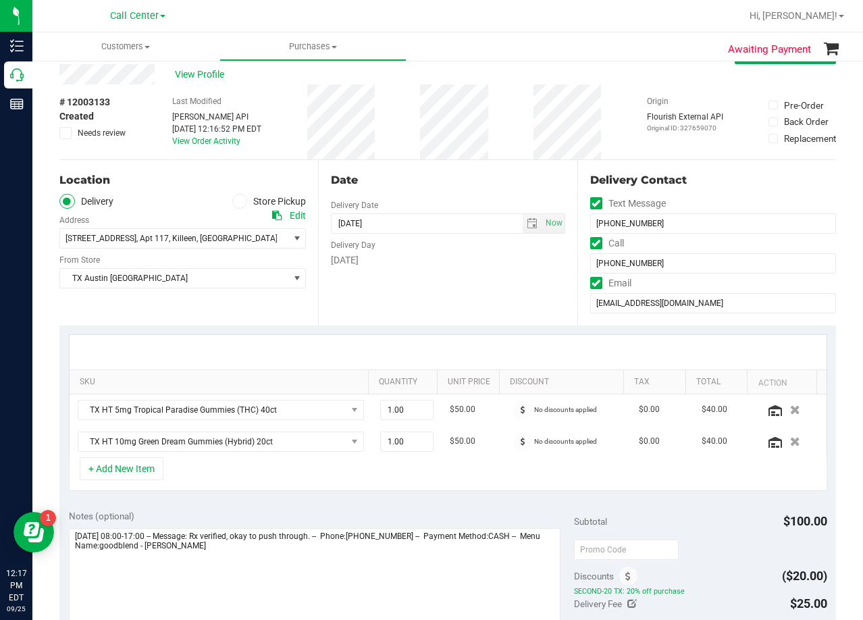
scroll to position [0, 0]
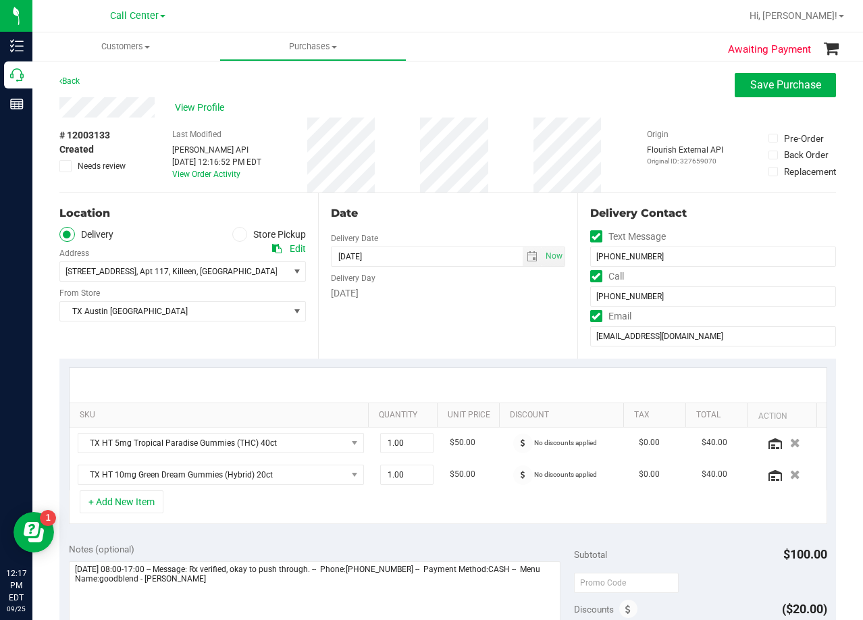
click at [467, 91] on div "Back Save Purchase" at bounding box center [447, 85] width 777 height 24
click at [469, 95] on div "Back Save Purchase" at bounding box center [447, 85] width 777 height 24
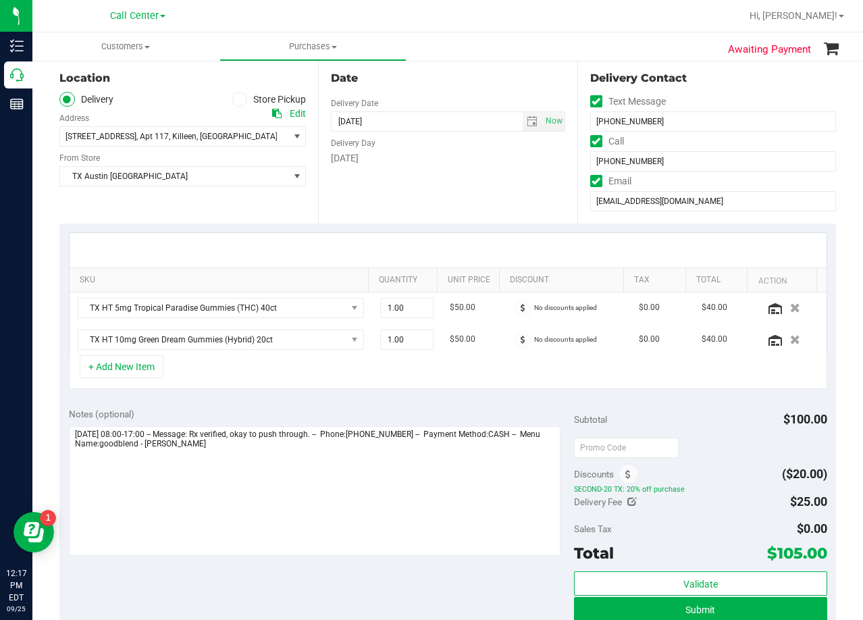
click at [487, 88] on div "Date Delivery Date 10/01/2025 Now 10/01/2025 08:00 AM Now Delivery Day Wednesday" at bounding box center [447, 140] width 259 height 165
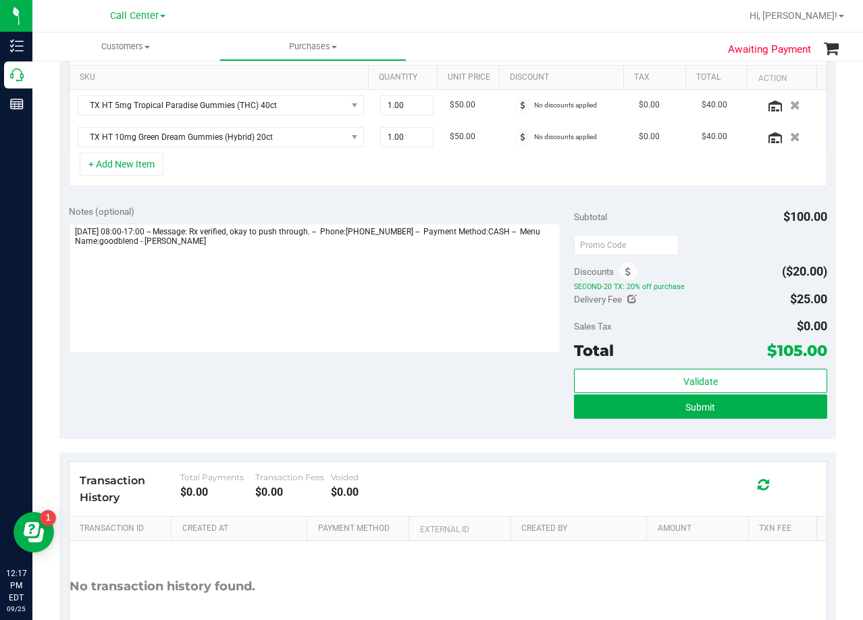
scroll to position [270, 0]
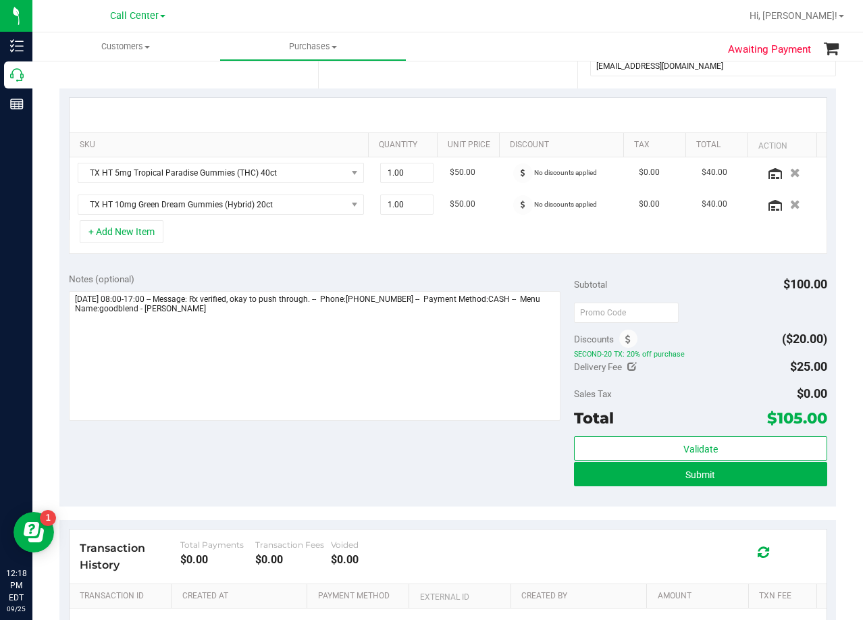
click at [477, 105] on div at bounding box center [448, 115] width 757 height 34
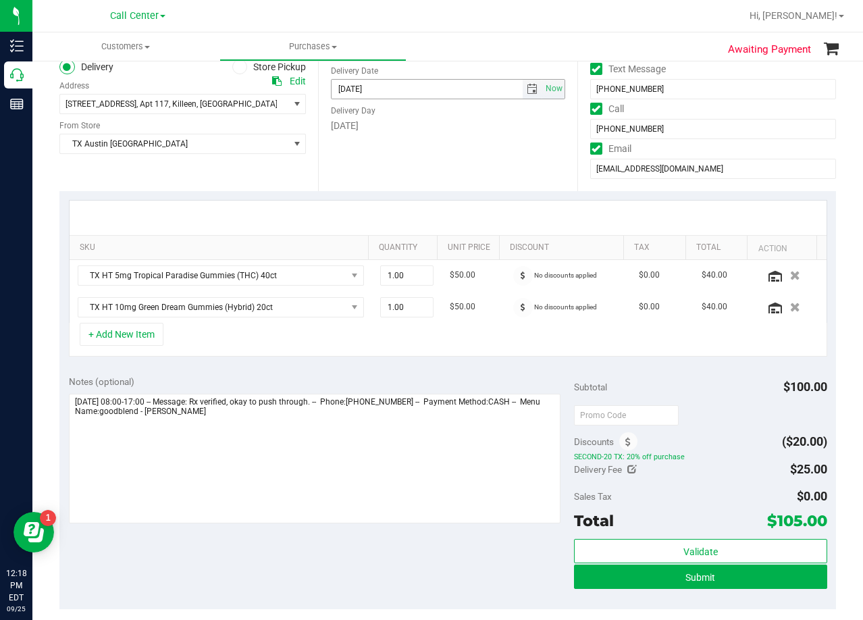
scroll to position [135, 0]
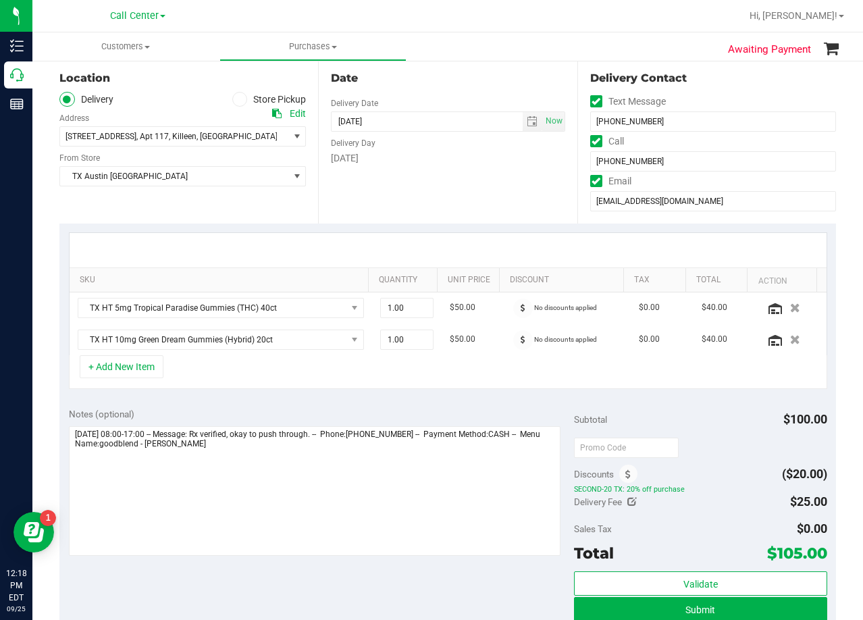
click at [452, 88] on div "Date Delivery Date 10/01/2025 Now 10/01/2025 08:00 AM Now Delivery Day Wednesday" at bounding box center [447, 140] width 259 height 165
click at [448, 149] on div "Delivery Day" at bounding box center [448, 142] width 234 height 20
click at [139, 360] on button "+ Add New Item" at bounding box center [122, 366] width 84 height 23
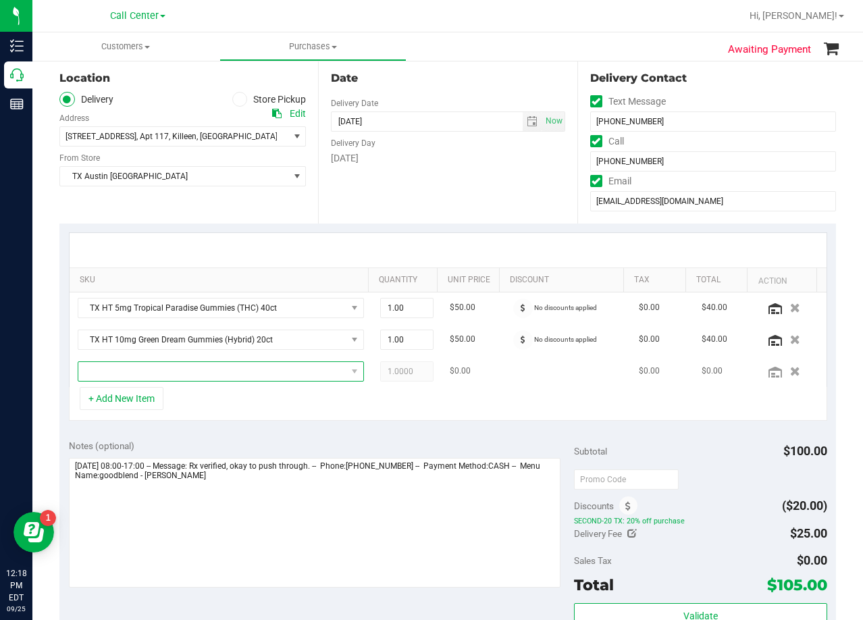
drag, startPoint x: 139, startPoint y: 360, endPoint x: 169, endPoint y: 363, distance: 30.5
click at [139, 368] on span "NO DATA FOUND" at bounding box center [212, 371] width 268 height 19
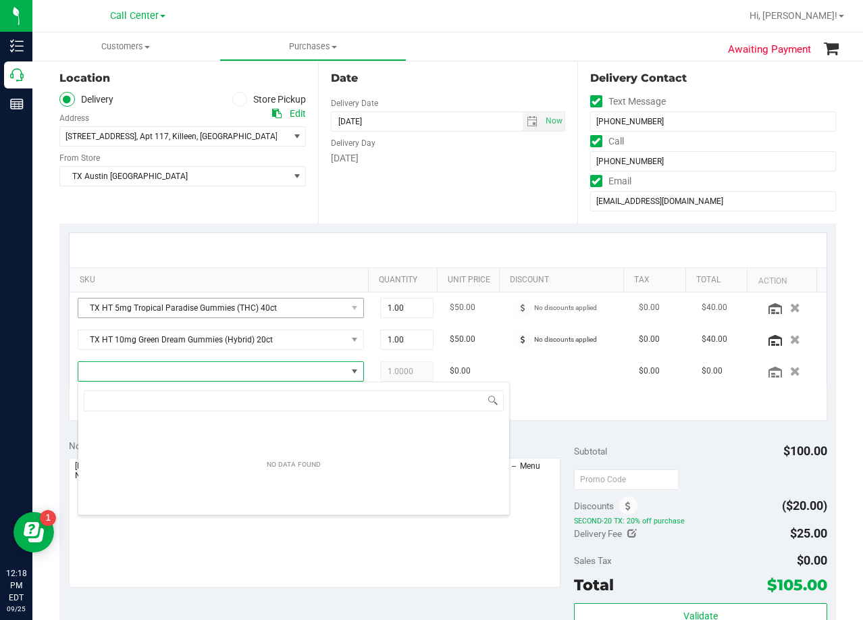
scroll to position [20, 271]
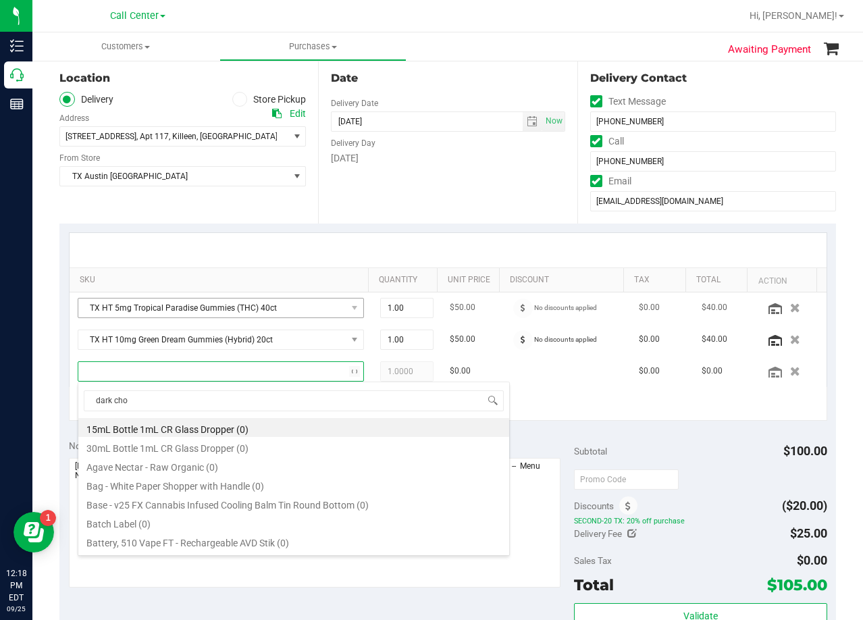
type input "dark choc"
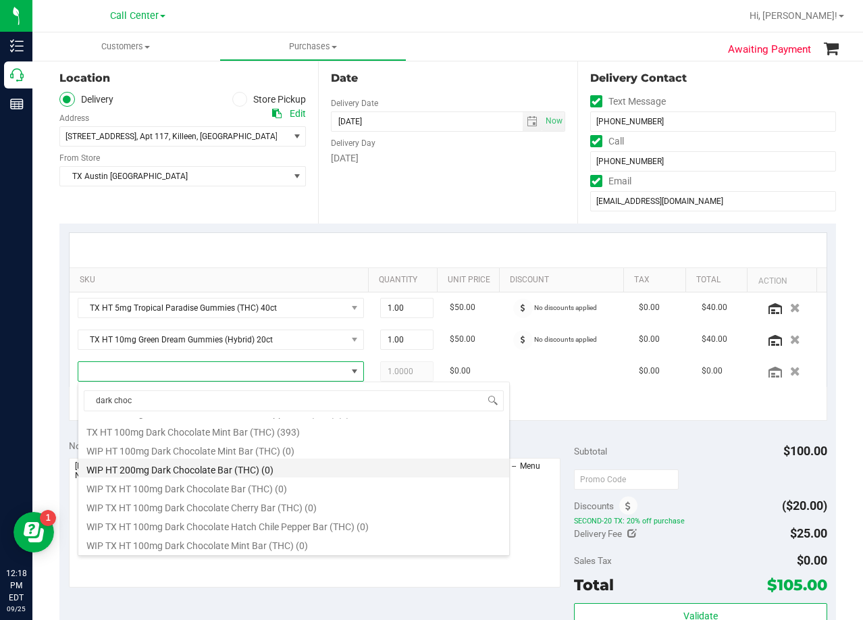
scroll to position [648, 0]
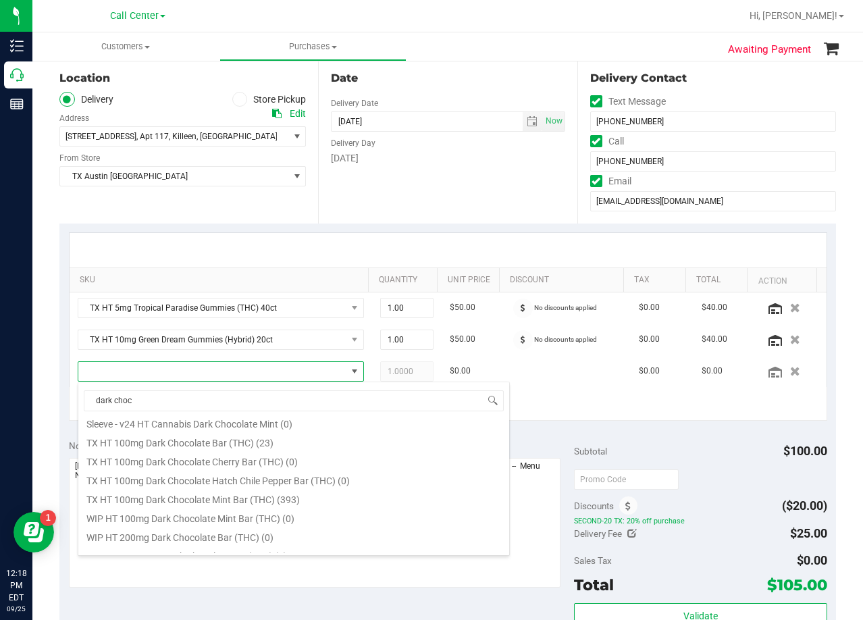
click at [452, 201] on div "Date Delivery Date 10/01/2025 Now 10/01/2025 08:00 AM Now Delivery Day Wednesday" at bounding box center [447, 140] width 259 height 165
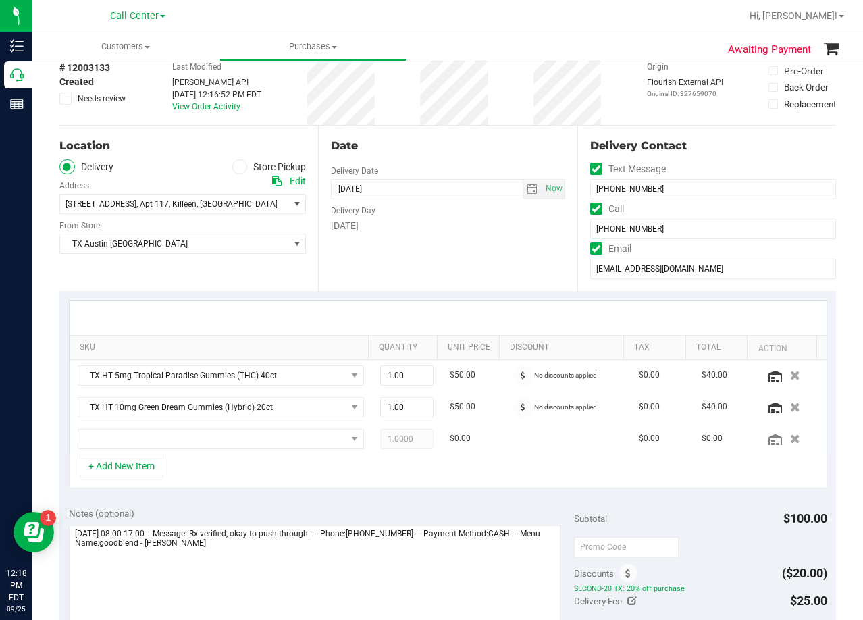
click at [454, 144] on div "Date" at bounding box center [448, 146] width 234 height 16
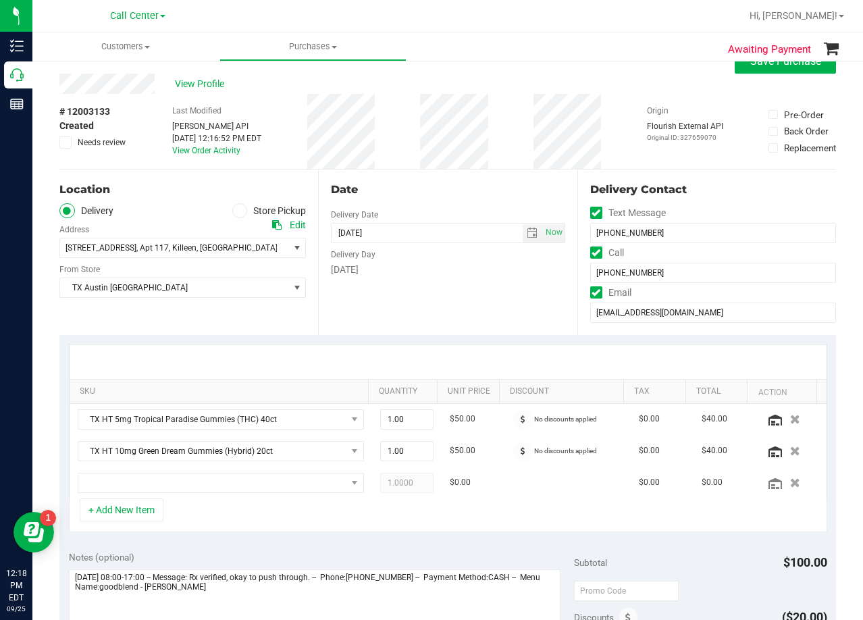
scroll to position [0, 0]
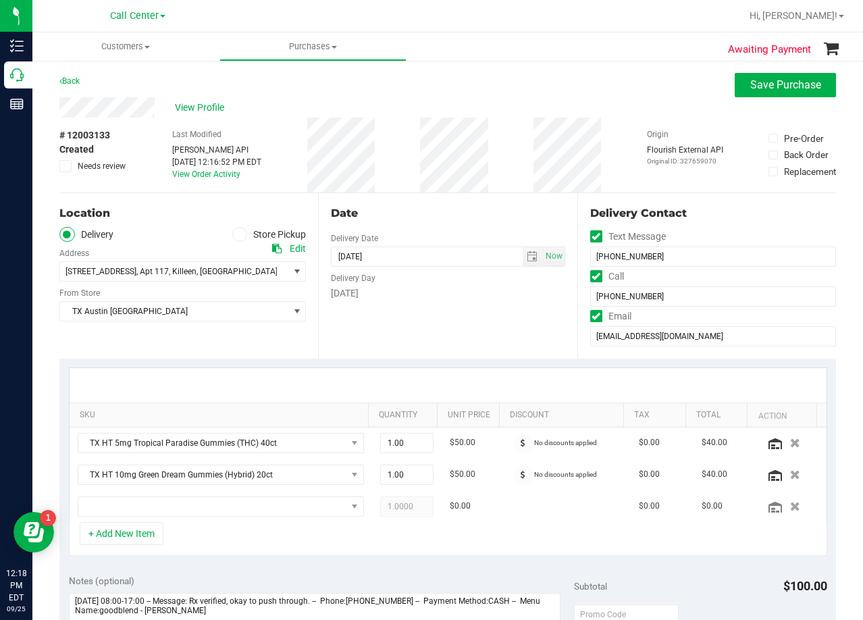
click at [461, 87] on div "Back Save Purchase" at bounding box center [447, 85] width 777 height 24
click at [461, 96] on div "Back Save Purchase" at bounding box center [447, 85] width 777 height 24
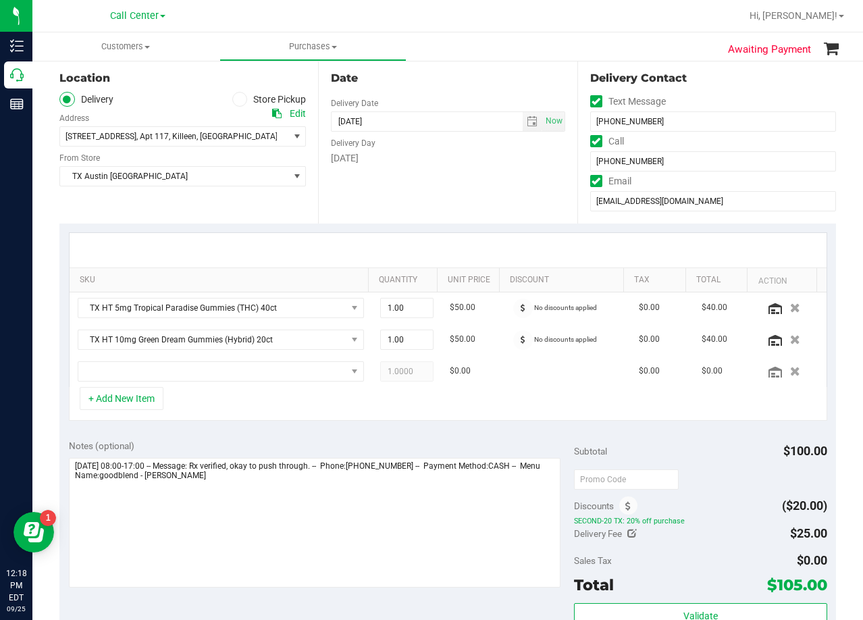
click at [454, 163] on div "Wednesday" at bounding box center [448, 158] width 234 height 14
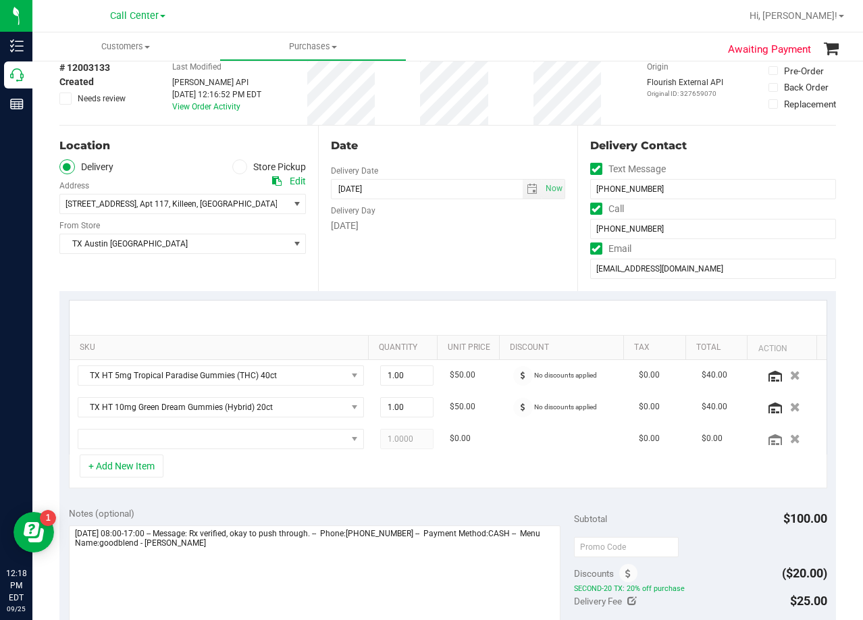
click at [452, 159] on div "Date Delivery Date 10/01/2025 Now 10/01/2025 08:00 AM Now Delivery Day Wednesday" at bounding box center [447, 208] width 259 height 165
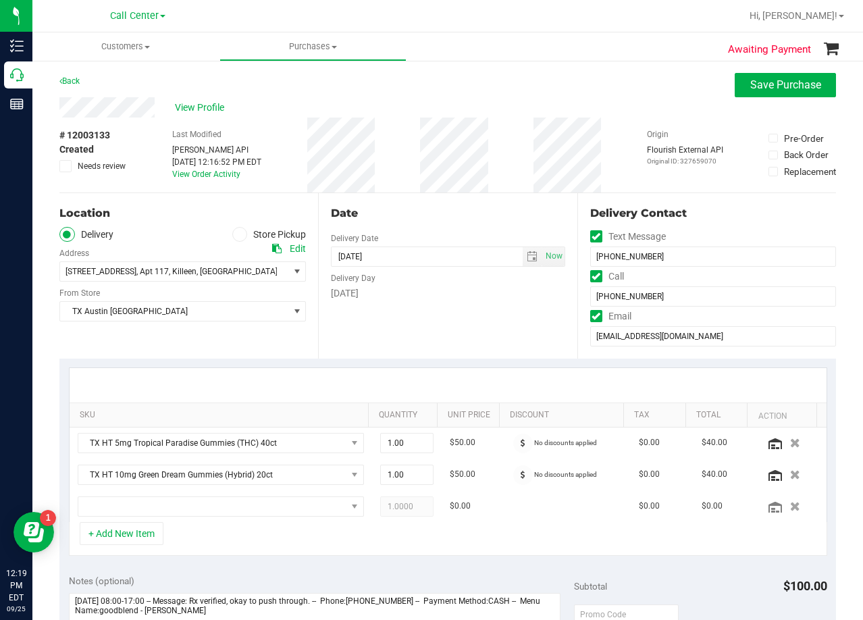
click at [459, 97] on div "View Profile" at bounding box center [447, 107] width 777 height 20
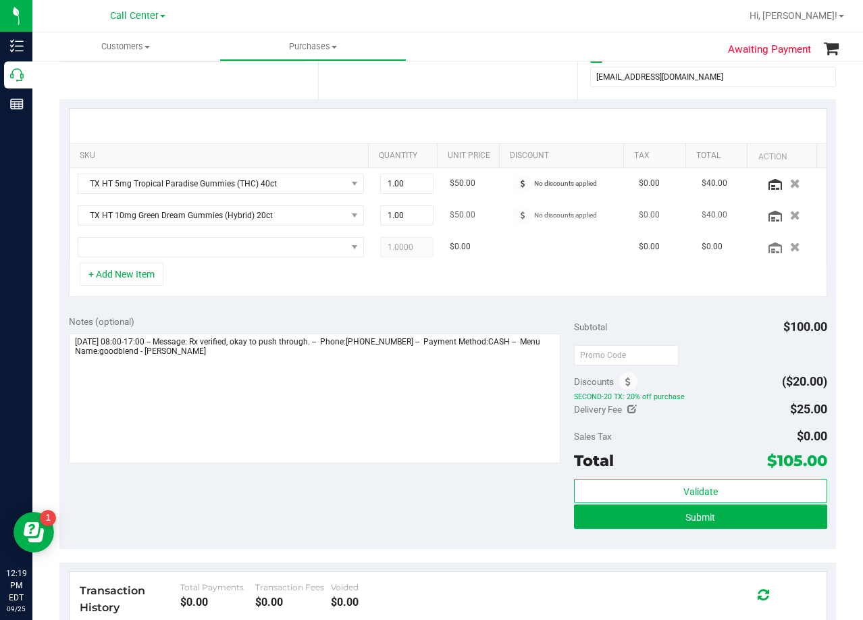
scroll to position [270, 0]
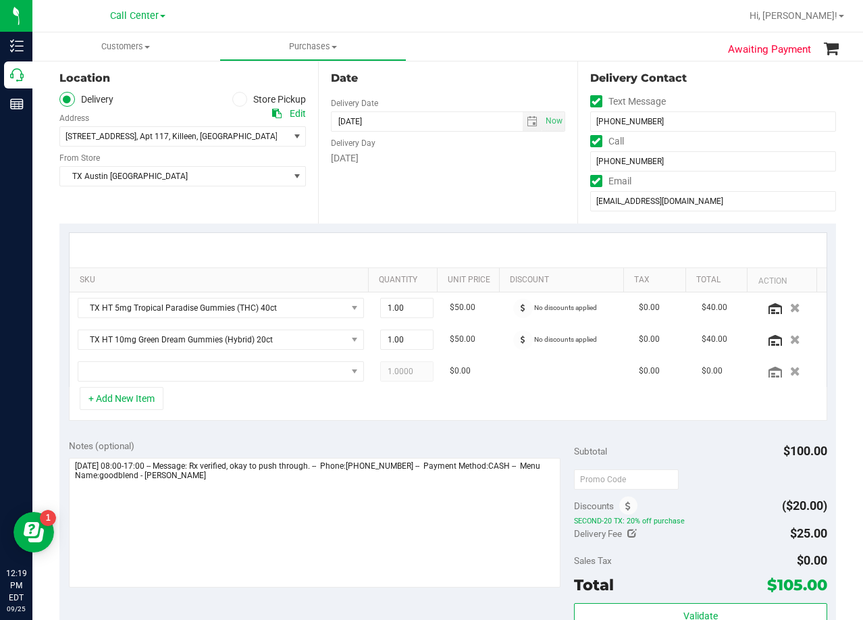
click at [486, 242] on div at bounding box center [448, 250] width 757 height 34
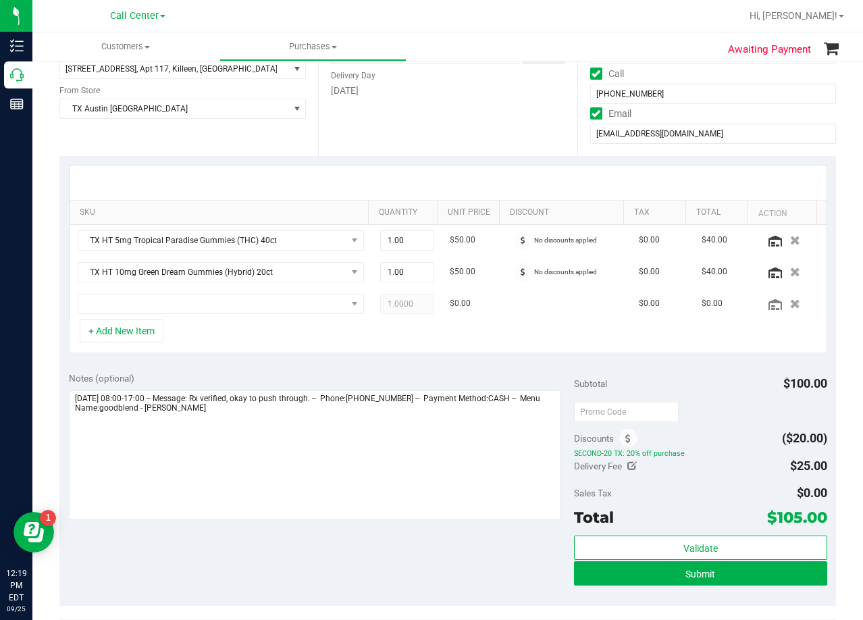
click at [477, 244] on td "$50.00" at bounding box center [473, 241] width 63 height 32
click at [479, 184] on div at bounding box center [448, 182] width 757 height 34
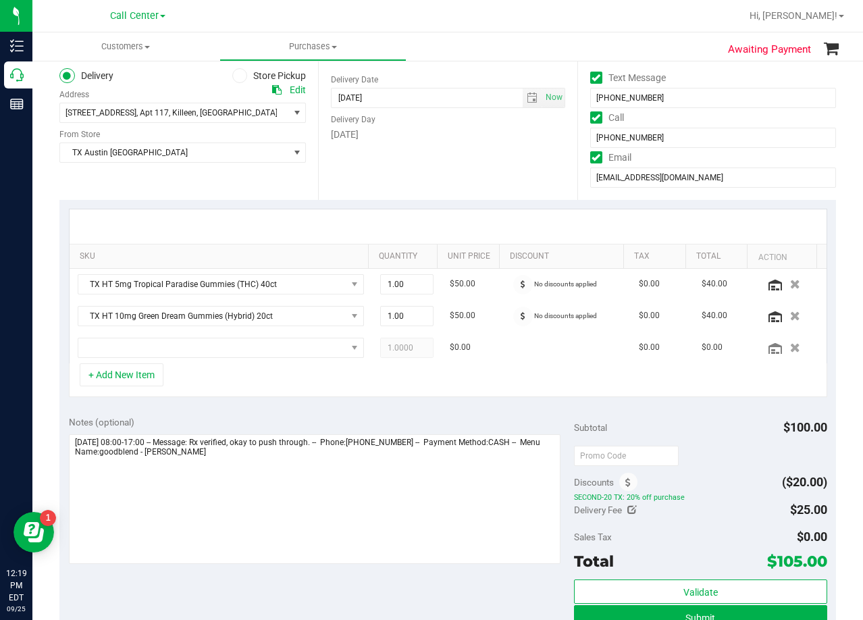
scroll to position [135, 0]
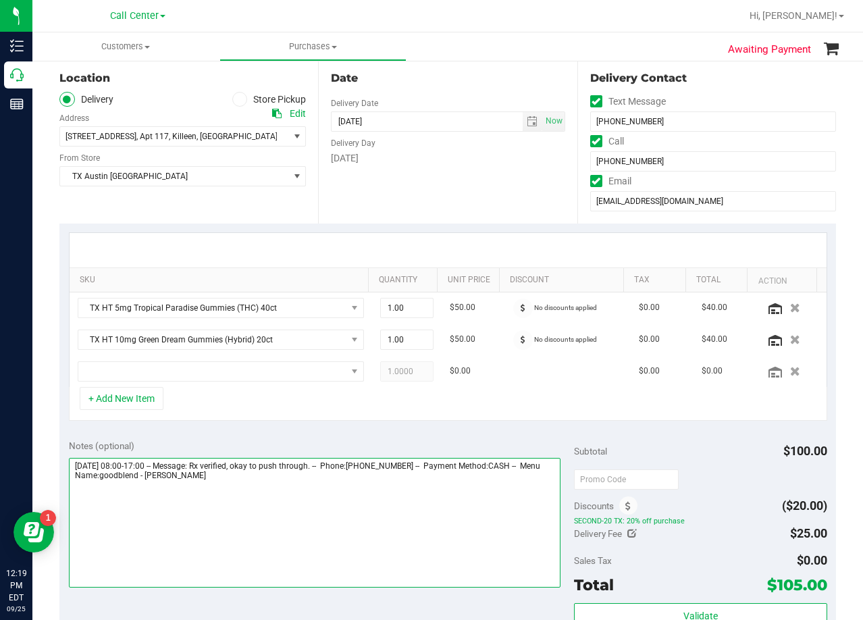
click at [394, 489] on textarea at bounding box center [315, 523] width 492 height 130
type textarea "Wednesday 10/01/2025 08:00-17:00 -- Message: Rx verified, okay to push through.…"
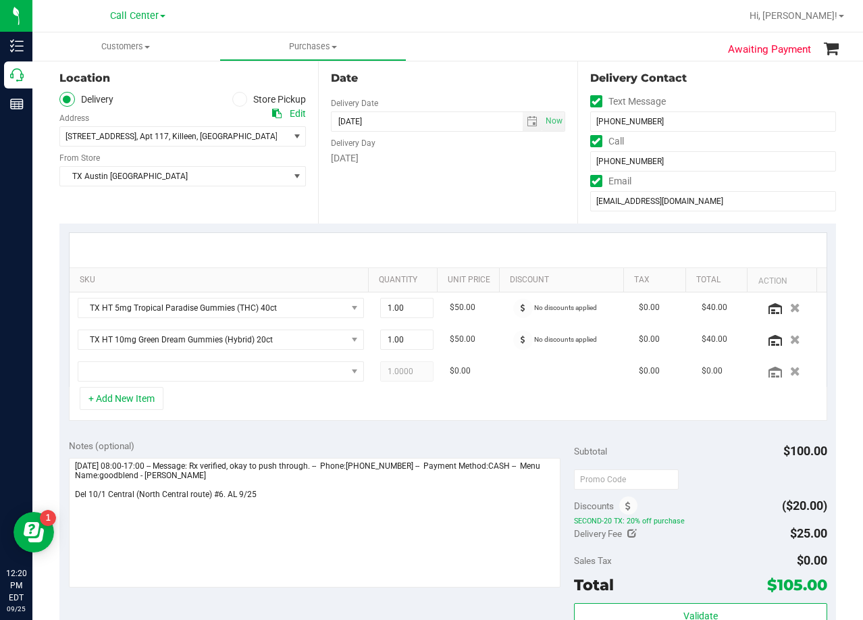
click at [488, 240] on div at bounding box center [448, 250] width 757 height 34
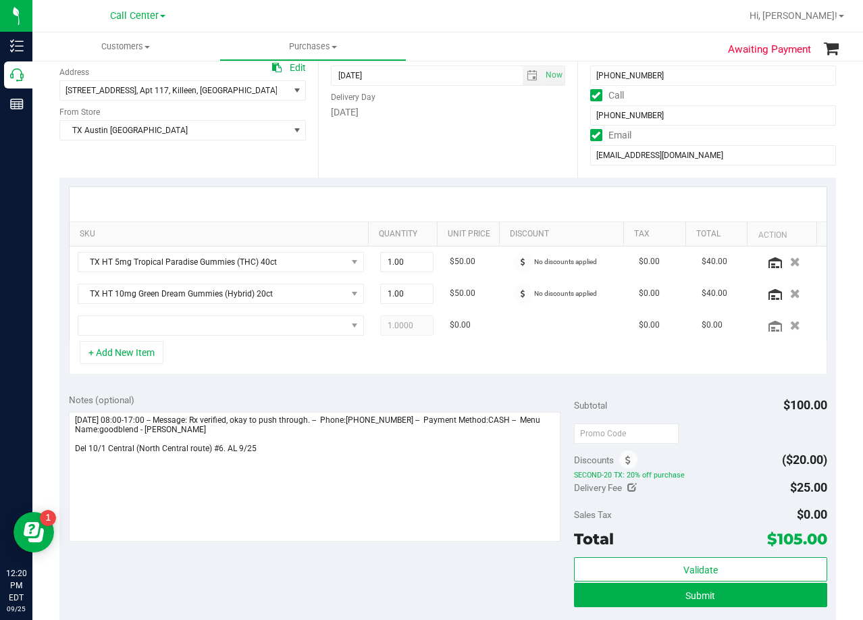
scroll to position [203, 0]
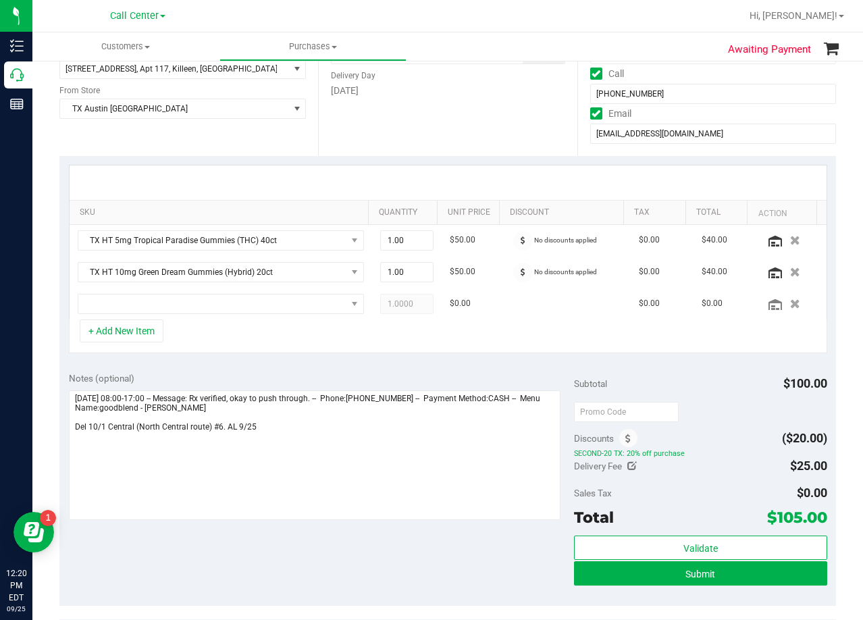
click at [510, 357] on div "SKU Quantity Unit Price Discount Tax Total Action TX HT 5mg Tropical Paradise G…" at bounding box center [447, 259] width 777 height 207
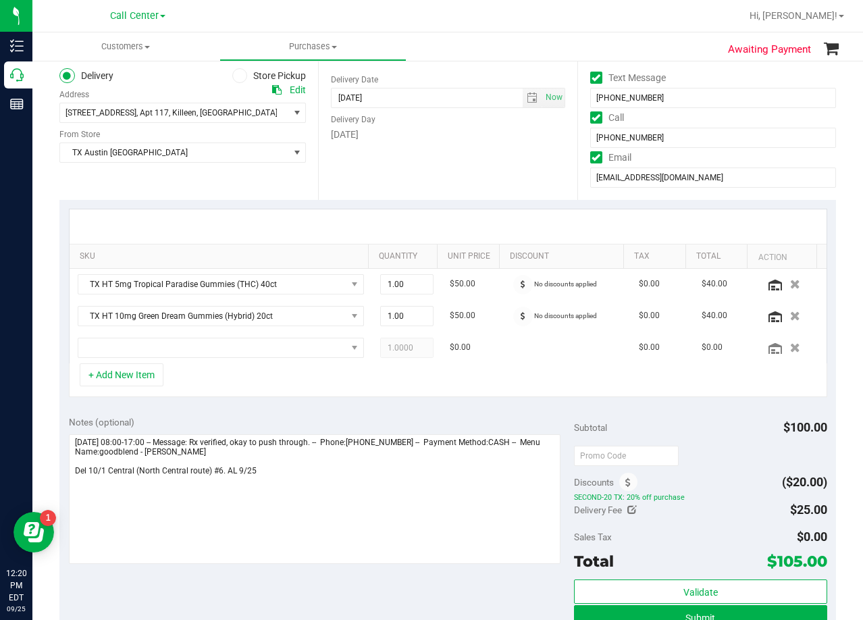
scroll to position [135, 0]
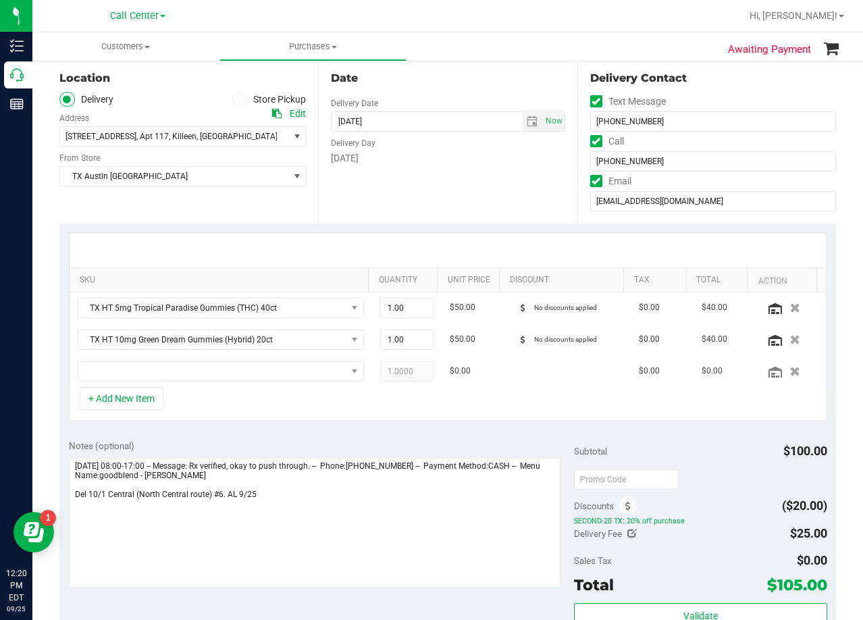
click at [475, 242] on div at bounding box center [448, 250] width 757 height 34
click at [789, 374] on icon "button" at bounding box center [794, 371] width 11 height 10
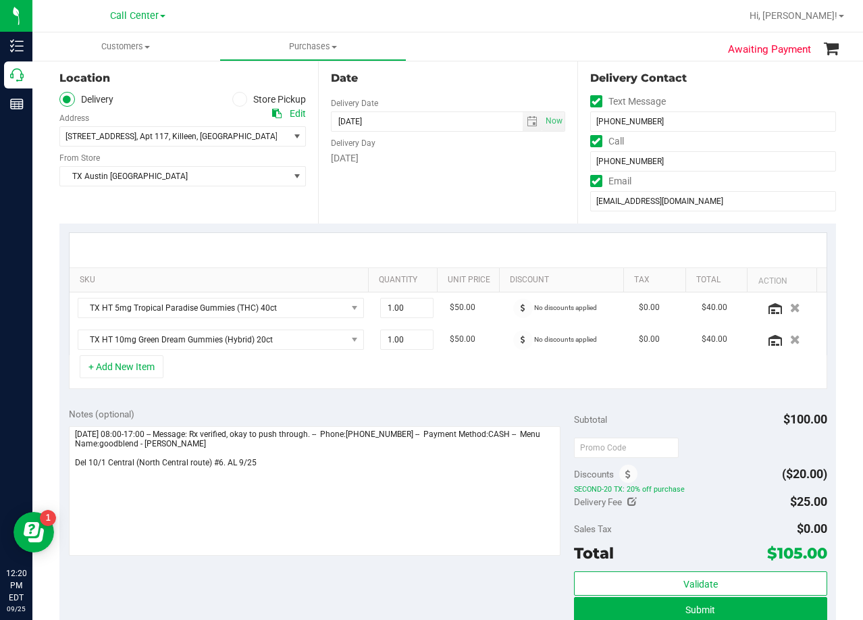
click at [479, 244] on div at bounding box center [448, 250] width 757 height 34
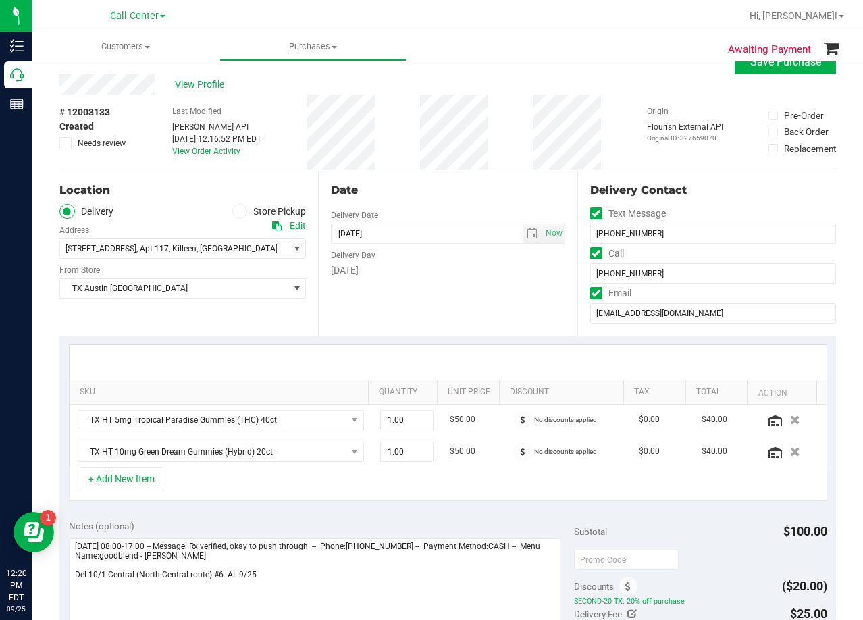
scroll to position [0, 0]
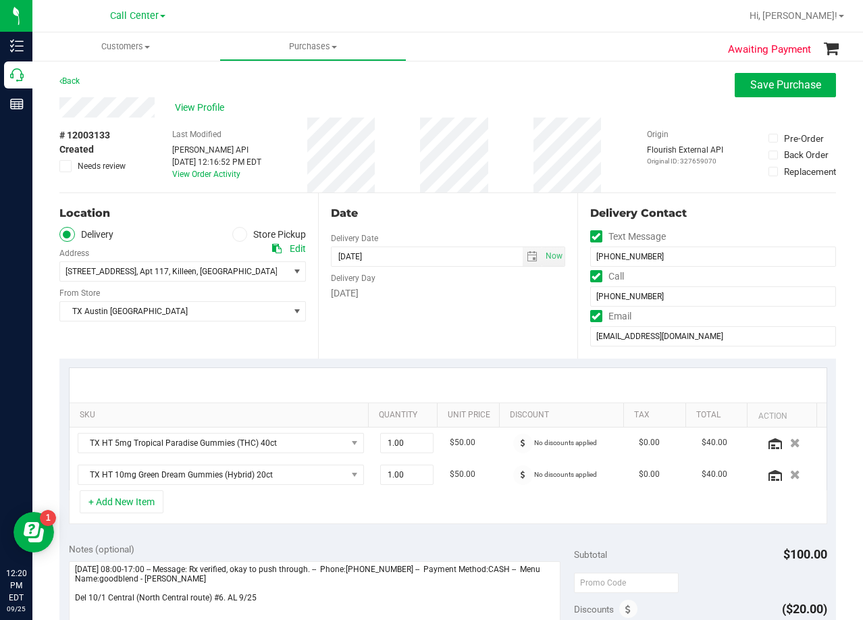
click at [474, 221] on div "Date Delivery Date 10/01/2025 Now 10/01/2025 08:00 AM Now Delivery Day Wednesday" at bounding box center [447, 275] width 259 height 165
click at [475, 213] on div "Date" at bounding box center [448, 213] width 234 height 16
click at [473, 216] on div "Date" at bounding box center [448, 213] width 234 height 16
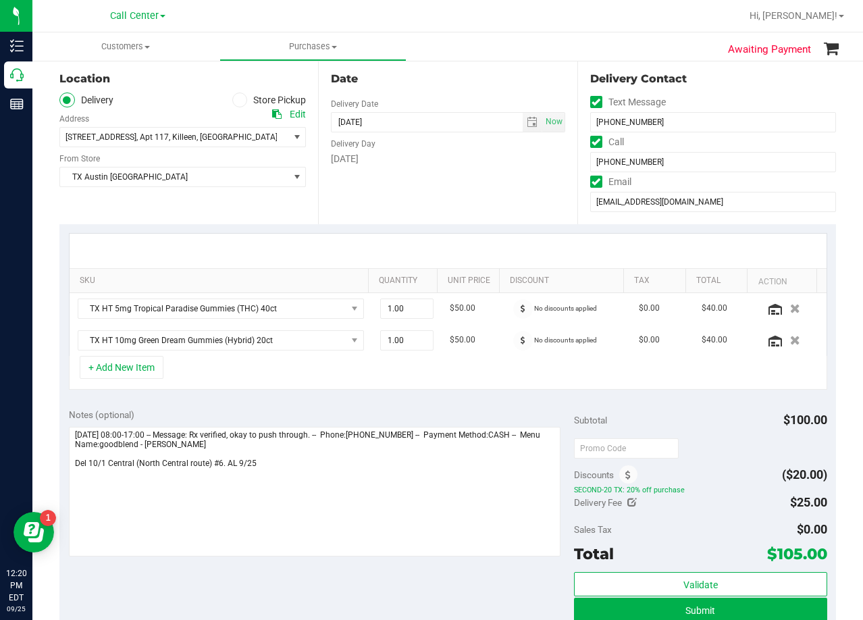
scroll to position [135, 0]
click at [469, 199] on div "Date Delivery Date 10/01/2025 Now 10/01/2025 08:00 AM Now Delivery Day Wednesday" at bounding box center [447, 140] width 259 height 165
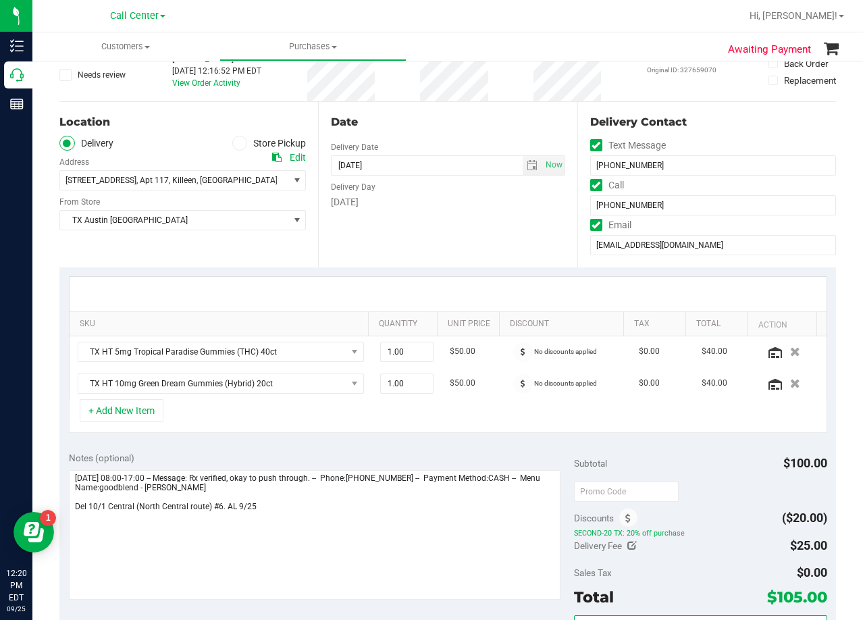
scroll to position [68, 0]
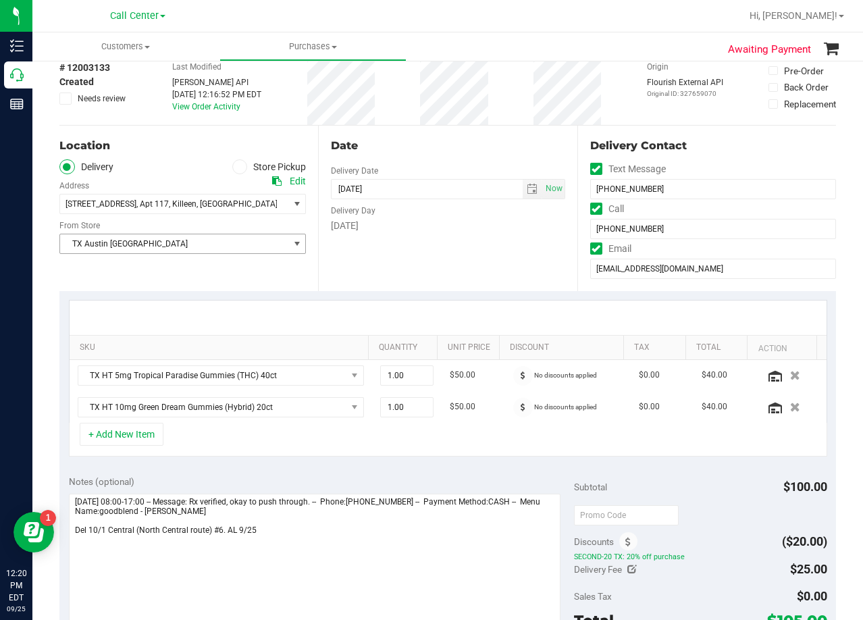
click at [246, 246] on span "TX Austin [GEOGRAPHIC_DATA]" at bounding box center [174, 243] width 228 height 19
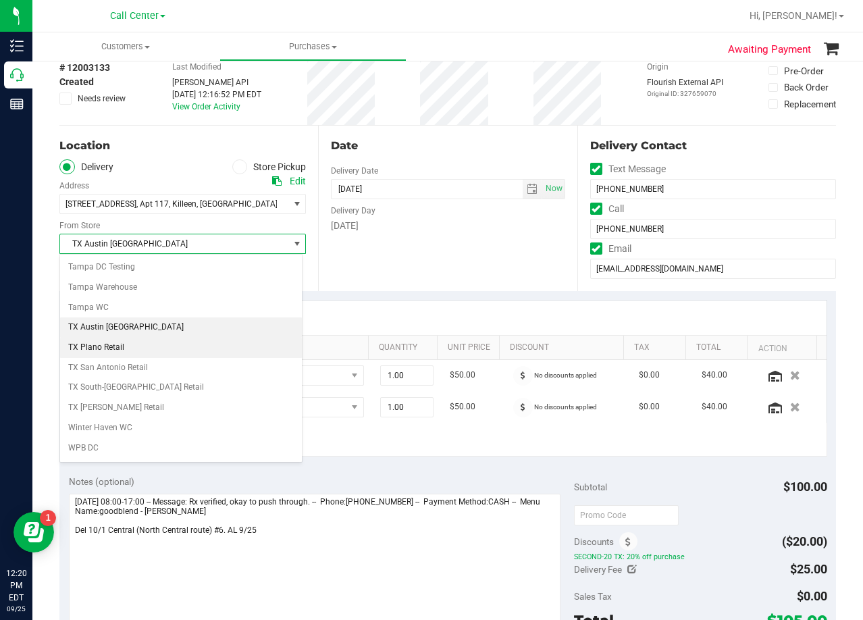
scroll to position [976, 0]
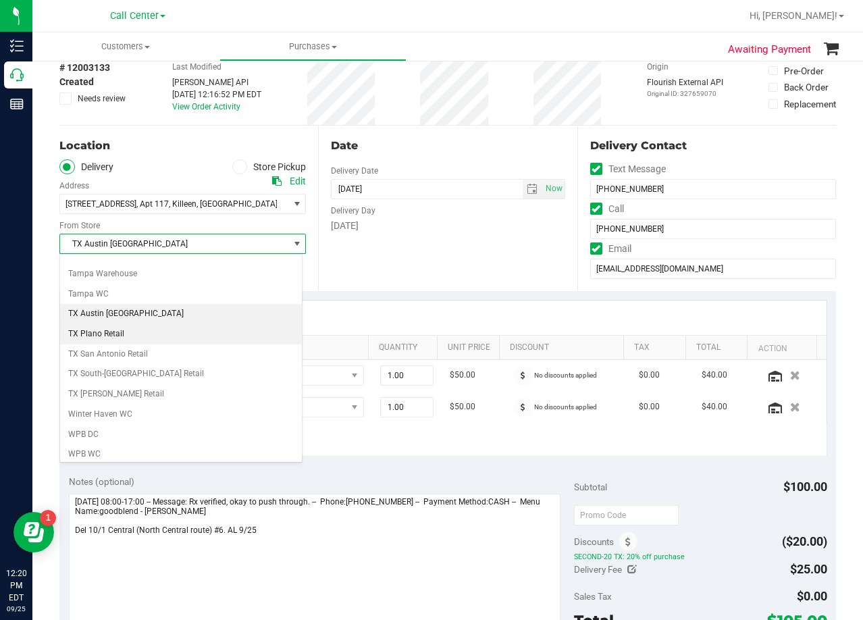
click at [169, 334] on li "TX Plano Retail" at bounding box center [181, 334] width 242 height 20
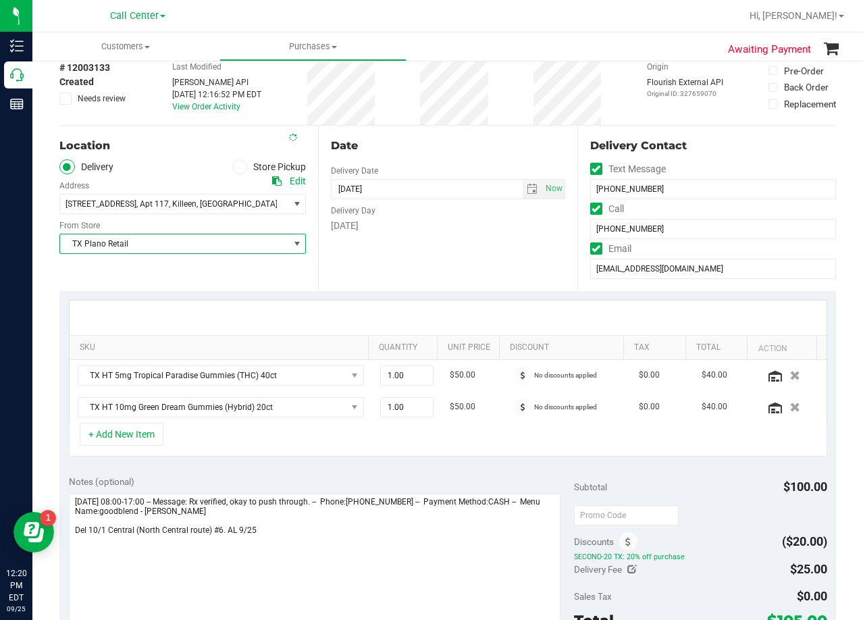
click at [433, 246] on div "Date Delivery Date 10/01/2025 Now 10/01/2025 08:00 AM Now Delivery Day Wednesday" at bounding box center [447, 208] width 259 height 165
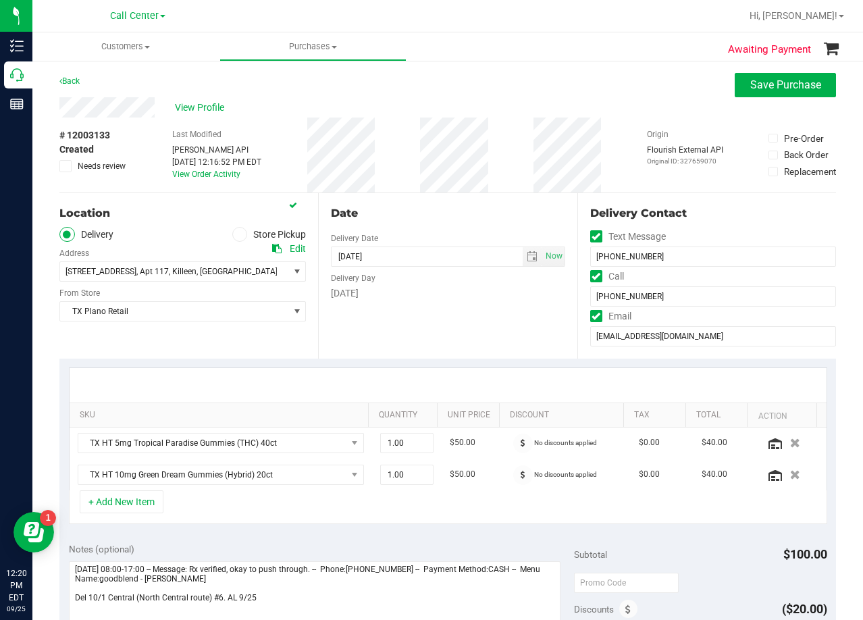
click at [458, 203] on div "Date Delivery Date 10/01/2025 Now 10/01/2025 08:00 AM Now Delivery Day Wednesday" at bounding box center [447, 275] width 259 height 165
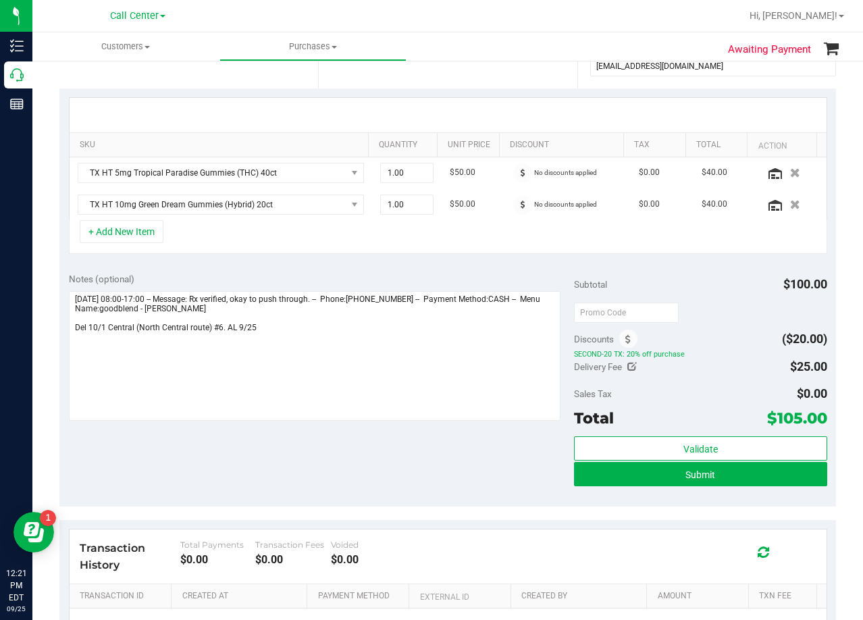
scroll to position [338, 0]
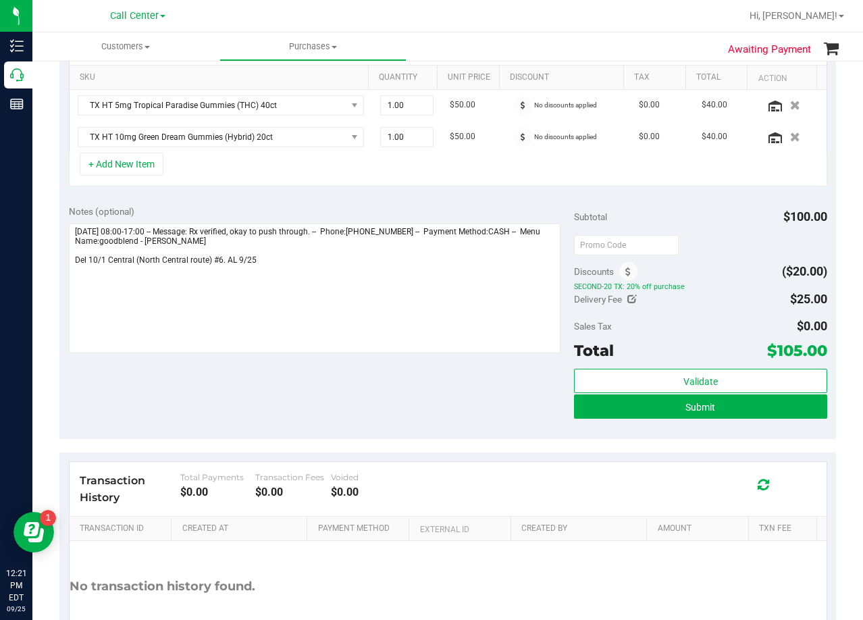
click at [505, 206] on div "Notes (optional)" at bounding box center [322, 212] width 506 height 14
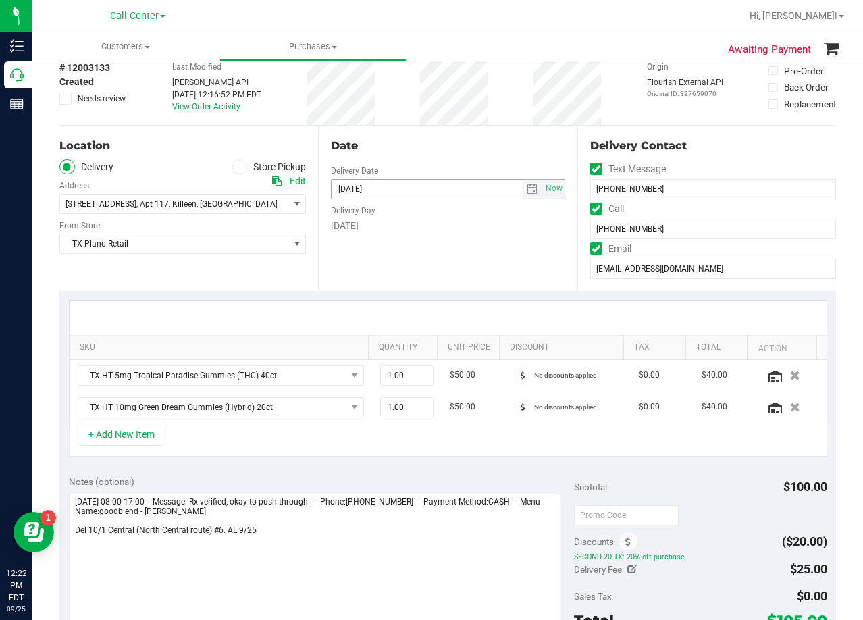
click at [479, 193] on input "10/01/2025" at bounding box center [427, 189] width 191 height 19
click at [492, 157] on div "Date Delivery Date 10/01/2025 Now 10/01/2025 08:00 AM Now Delivery Day Wednesday" at bounding box center [447, 208] width 259 height 165
click at [465, 146] on div "Date" at bounding box center [448, 146] width 234 height 16
click at [475, 149] on div "Date" at bounding box center [448, 146] width 234 height 16
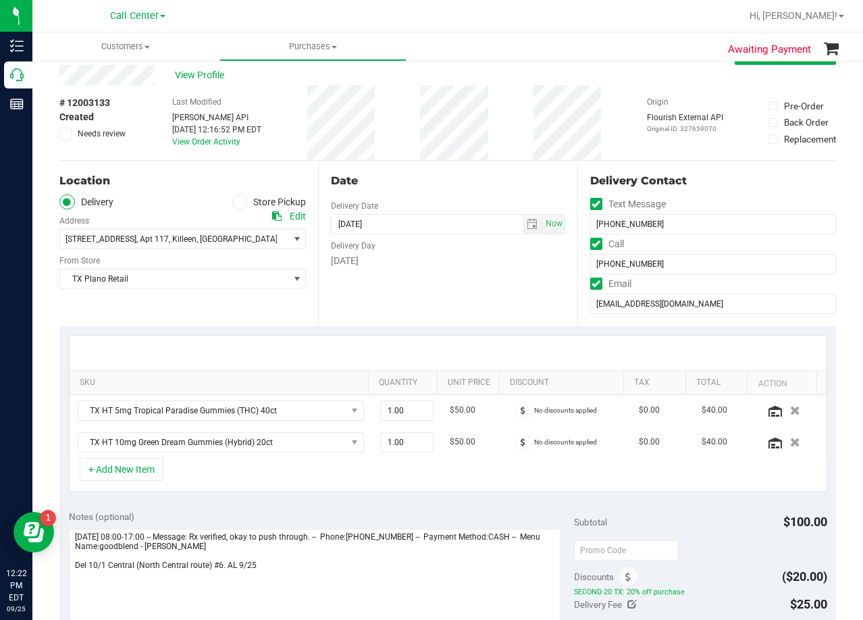
scroll to position [0, 0]
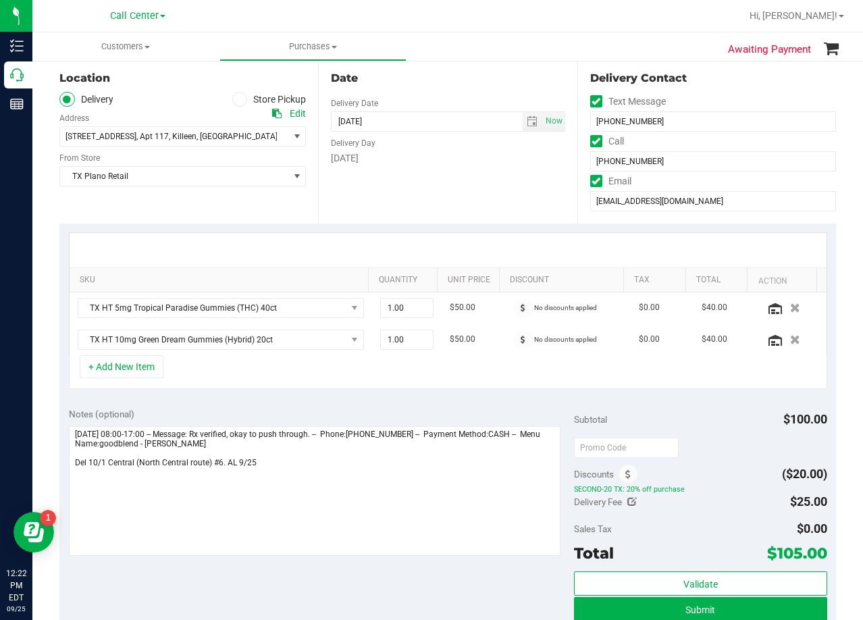
click at [483, 90] on div "Date Delivery Date 10/01/2025 Now 10/01/2025 08:00 AM Now Delivery Day Wednesday" at bounding box center [447, 140] width 259 height 165
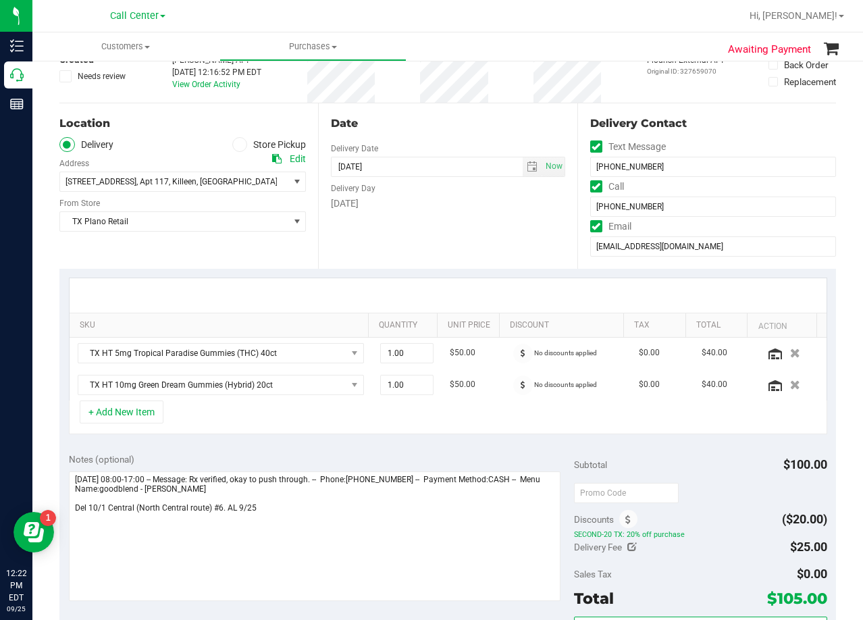
scroll to position [68, 0]
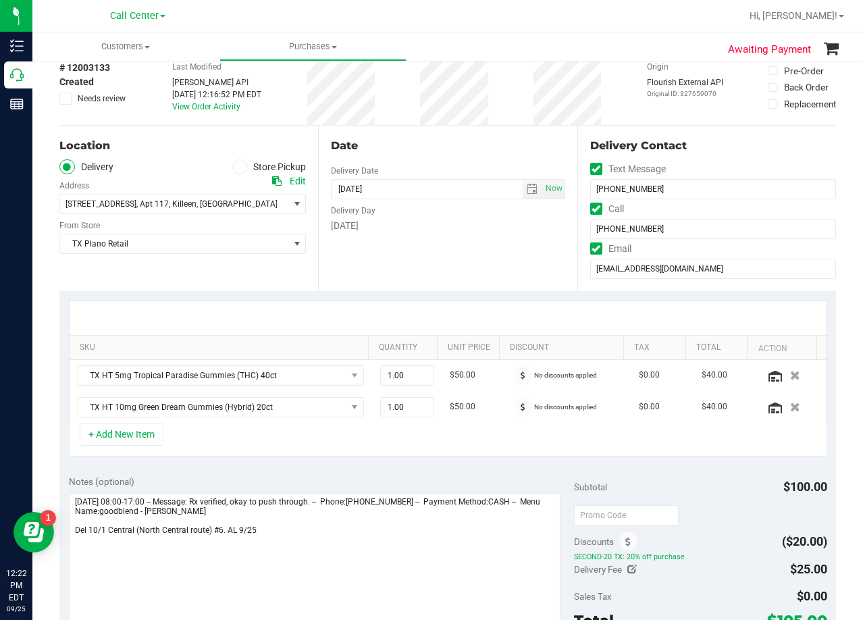
click at [477, 149] on div "Date" at bounding box center [448, 146] width 234 height 16
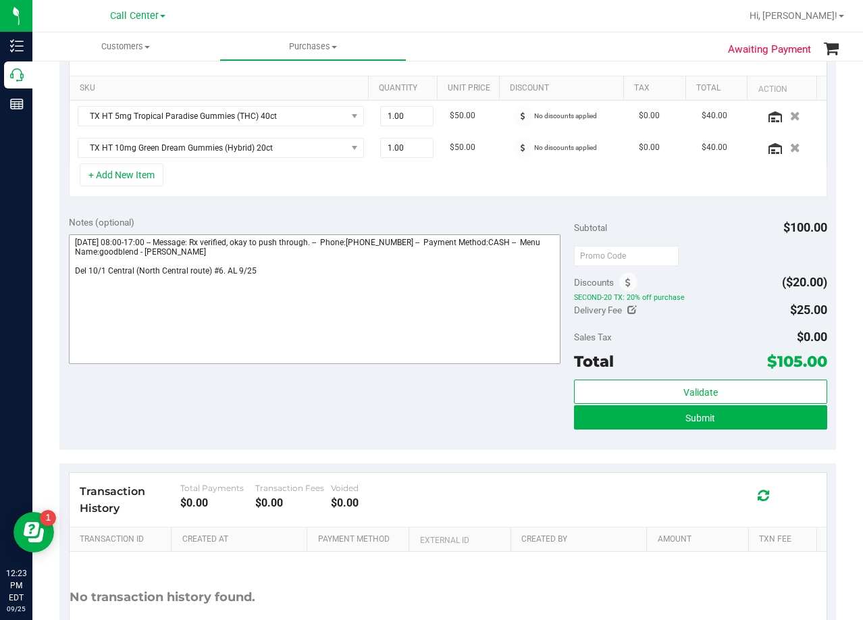
scroll to position [338, 0]
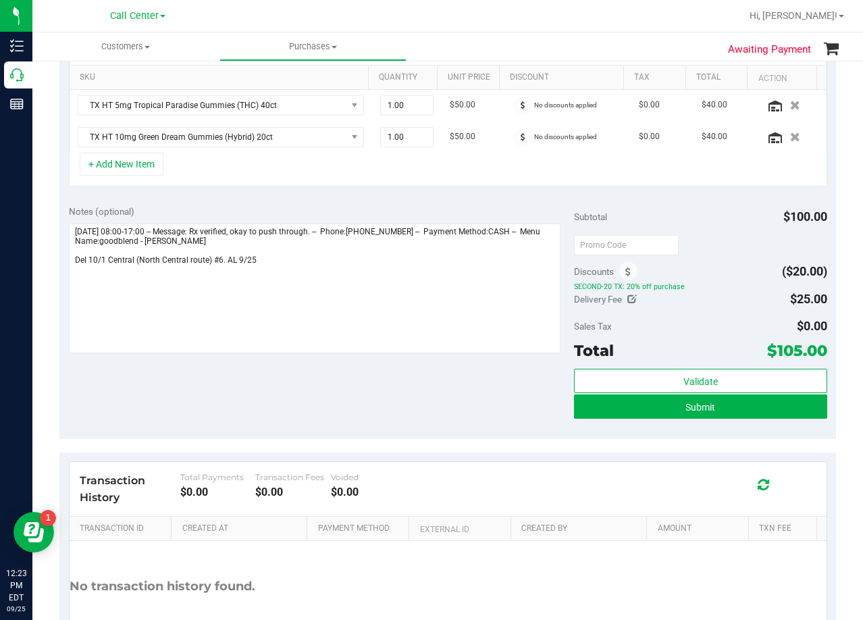
click at [790, 344] on span "$105.00" at bounding box center [797, 350] width 60 height 19
drag, startPoint x: 790, startPoint y: 344, endPoint x: 770, endPoint y: 332, distance: 23.6
click at [790, 344] on span "$105.00" at bounding box center [797, 350] width 60 height 19
click at [726, 311] on div "Subtotal $100.00 Discounts ($20.00) SECOND-20 TX: 20% off purchase Delivery Fee…" at bounding box center [700, 317] width 253 height 225
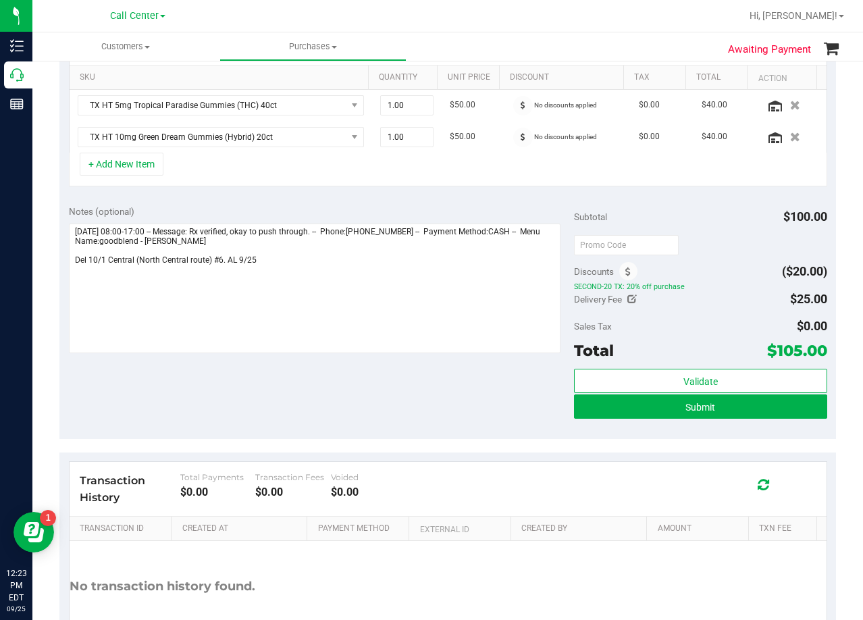
drag, startPoint x: 766, startPoint y: 347, endPoint x: 816, endPoint y: 349, distance: 49.3
click at [816, 349] on span "$105.00" at bounding box center [797, 350] width 60 height 19
click at [708, 298] on div "Delivery Fee $25.00" at bounding box center [700, 299] width 253 height 24
drag, startPoint x: 448, startPoint y: 197, endPoint x: 454, endPoint y: 199, distance: 7.1
click at [447, 197] on div "Notes (optional) Subtotal $100.00 Discounts ($20.00) SECOND-20 TX: 20% off purc…" at bounding box center [447, 317] width 777 height 243
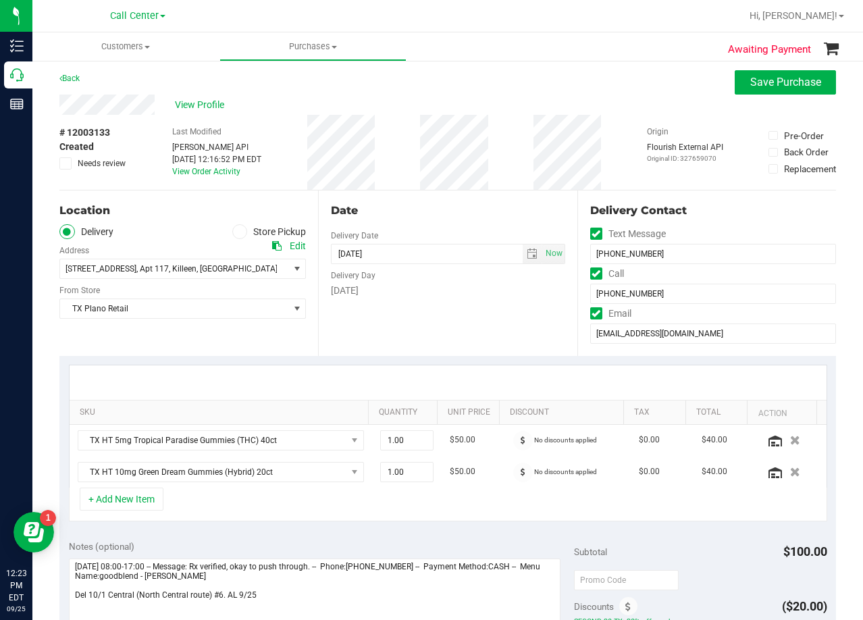
scroll to position [0, 0]
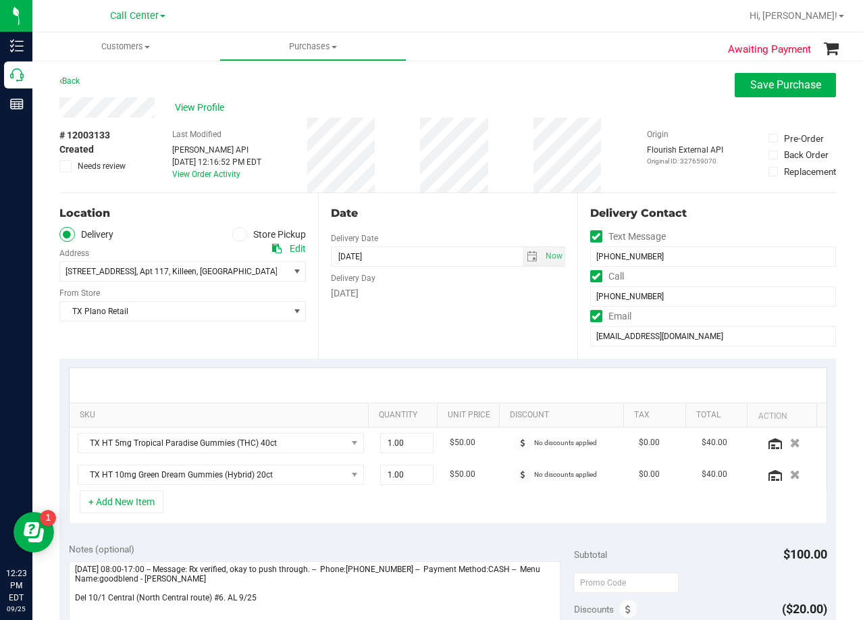
click at [479, 198] on div "Date Delivery Date 10/01/2025 Now 10/01/2025 08:00 AM Now Delivery Day Wednesday" at bounding box center [447, 275] width 259 height 165
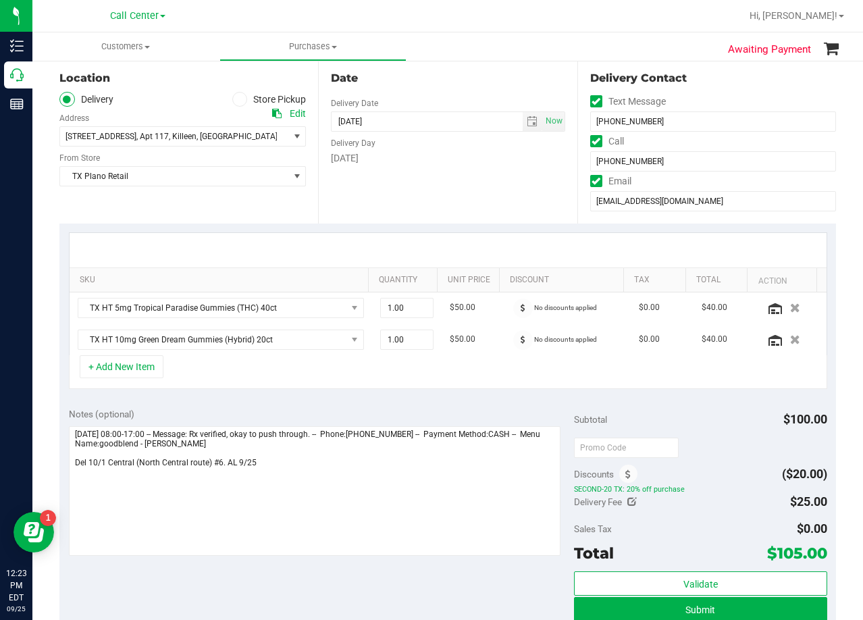
click at [477, 85] on div "Date" at bounding box center [448, 78] width 234 height 16
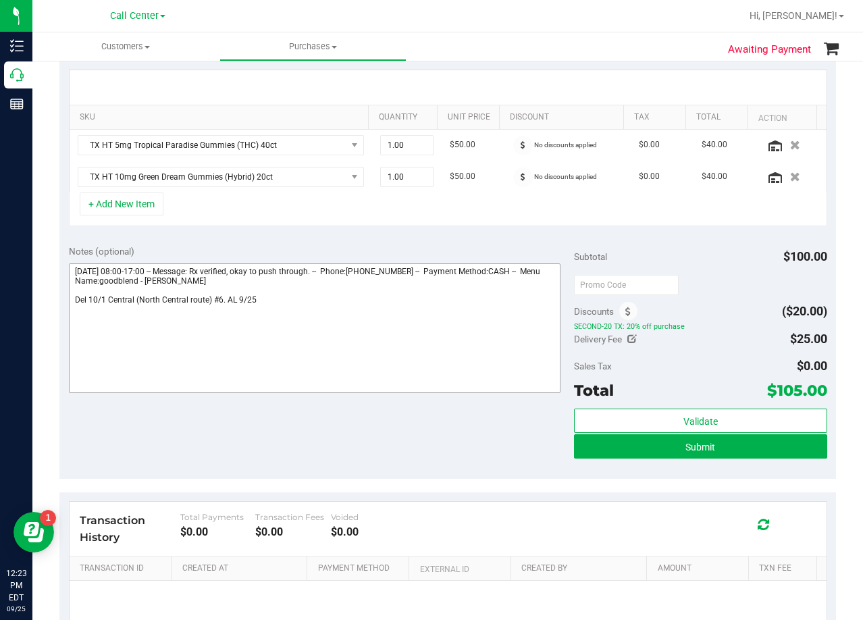
scroll to position [430, 0]
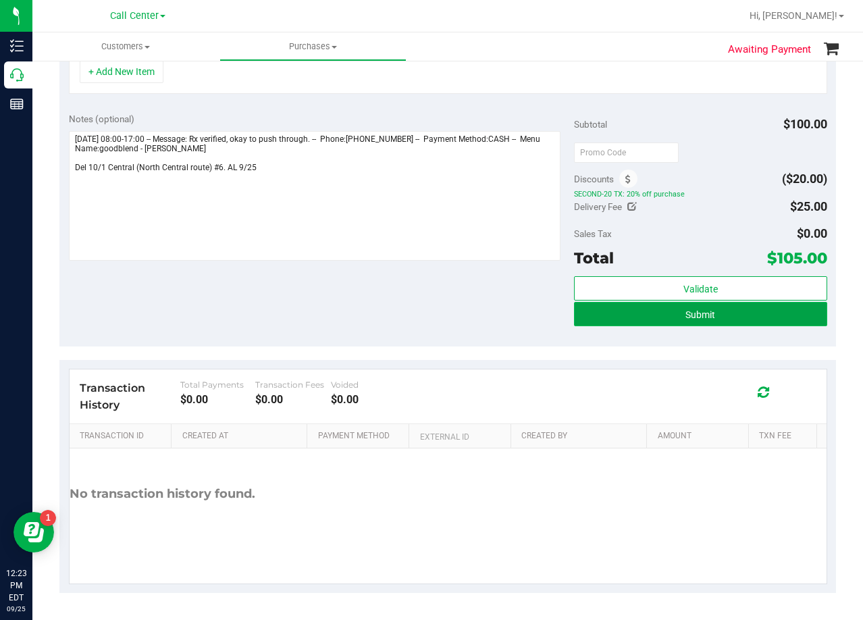
click at [624, 319] on button "Submit" at bounding box center [700, 314] width 253 height 24
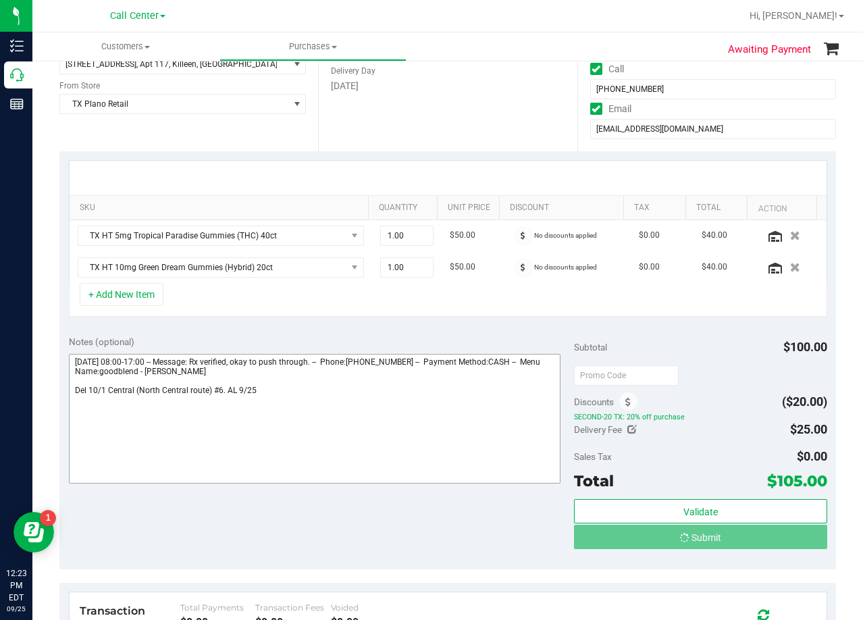
scroll to position [207, 0]
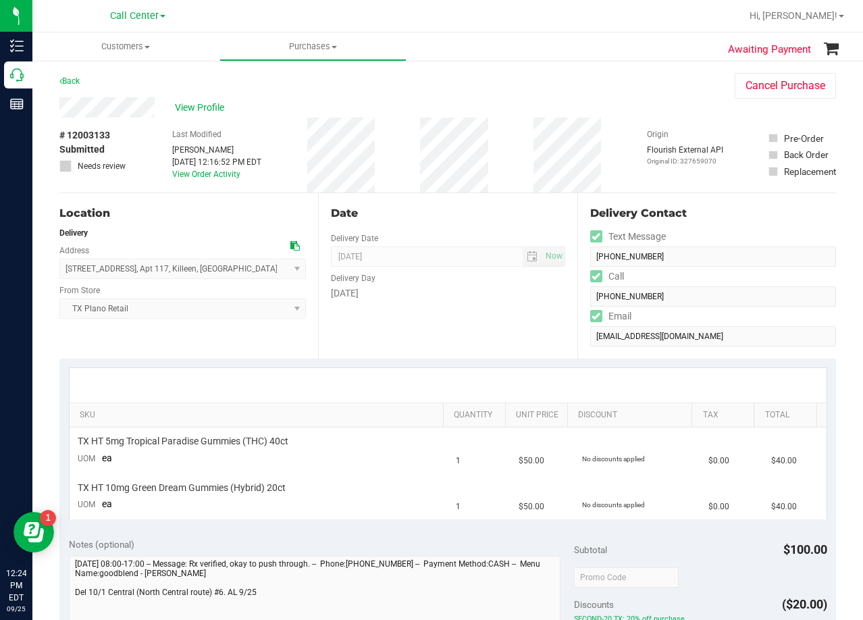
click at [466, 320] on div "Date Delivery Date 10/01/2025 Now 10/01/2025 08:00 AM Now Delivery Day Wednesday" at bounding box center [447, 275] width 259 height 165
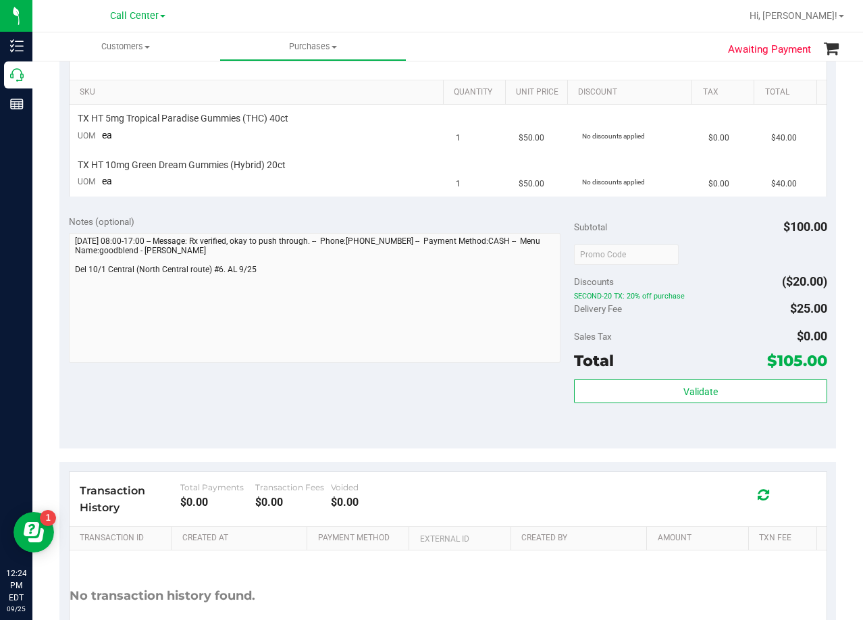
scroll to position [338, 0]
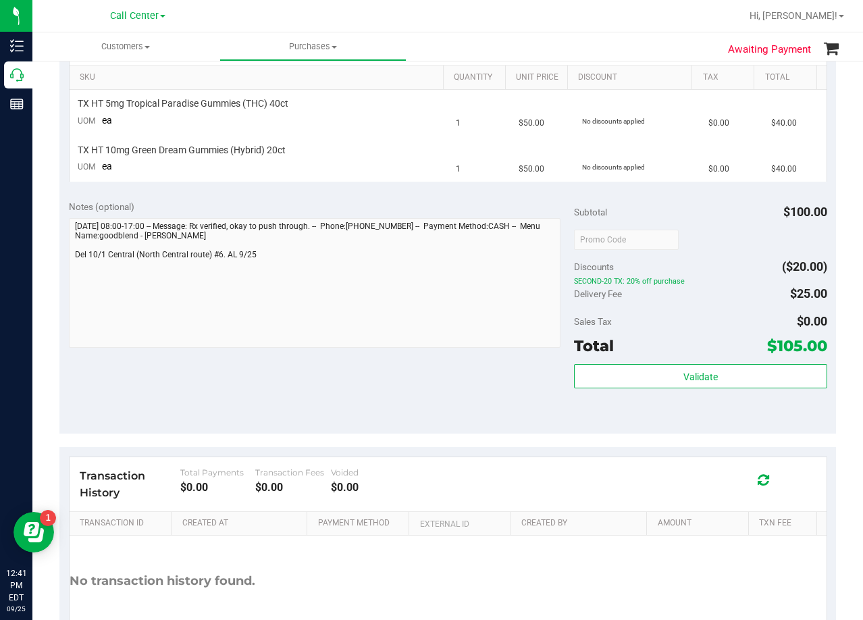
drag, startPoint x: 486, startPoint y: 195, endPoint x: 488, endPoint y: 203, distance: 8.2
click at [486, 197] on div "Notes (optional) Subtotal $100.00 Discounts ($20.00) SECOND-20 TX: 20% off purc…" at bounding box center [447, 311] width 777 height 243
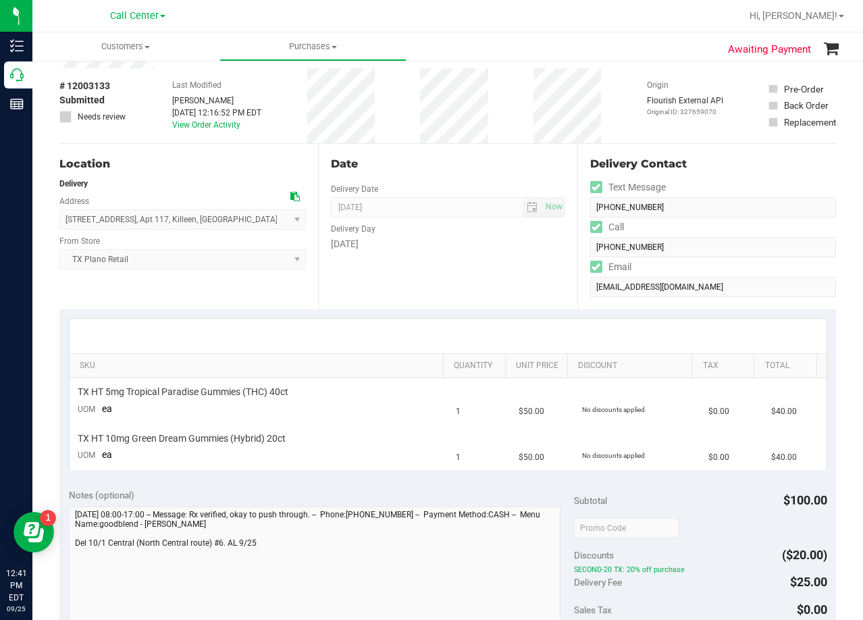
scroll to position [0, 0]
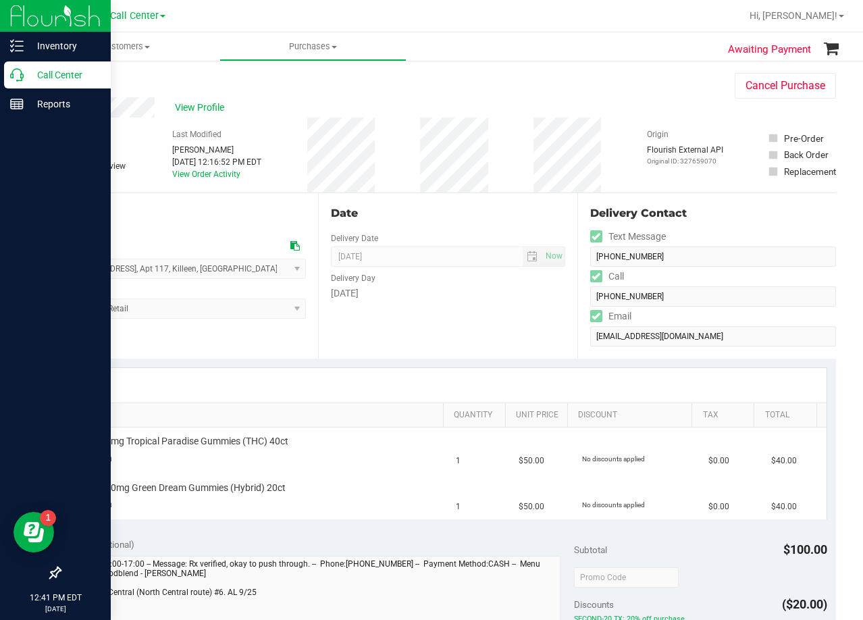
click at [16, 77] on icon at bounding box center [17, 75] width 14 height 14
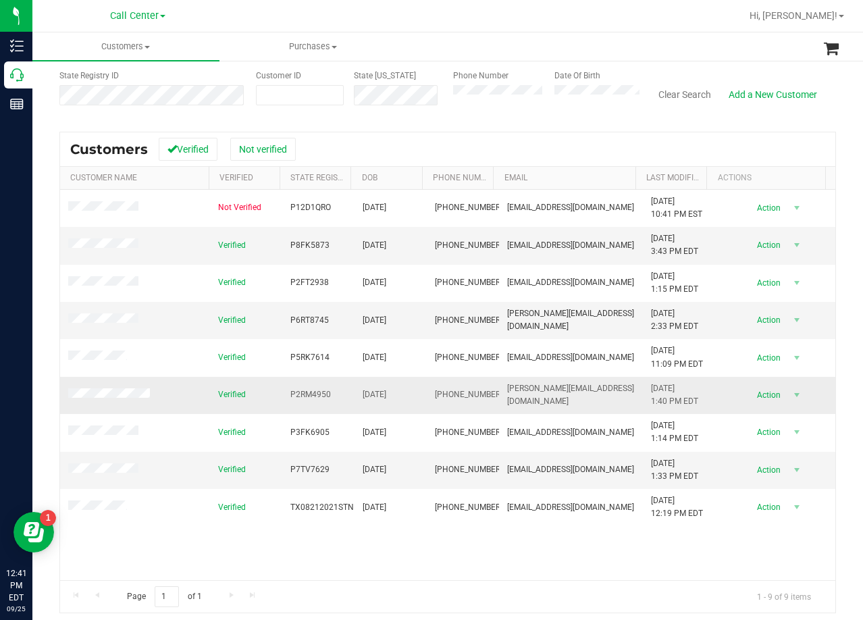
scroll to position [120, 0]
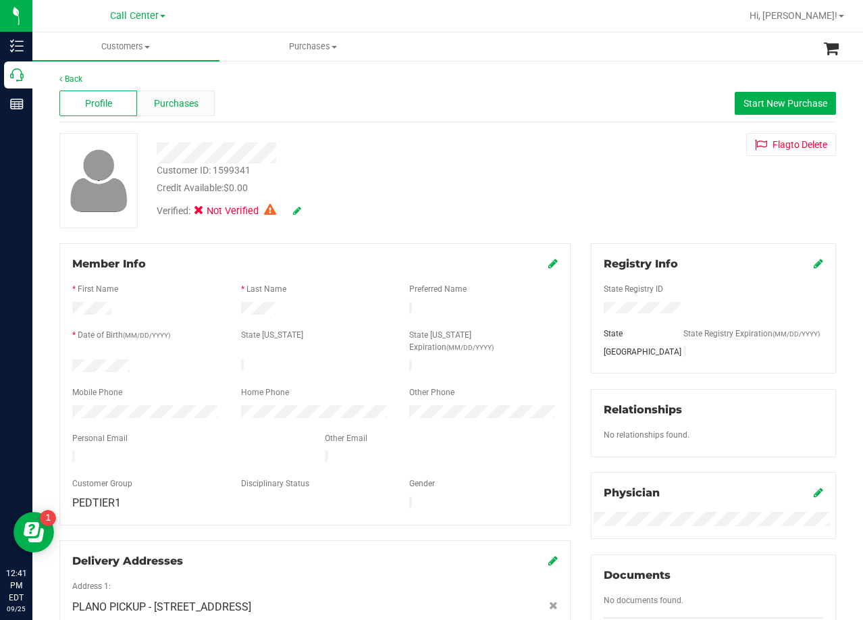
click at [191, 109] on span "Purchases" at bounding box center [176, 104] width 45 height 14
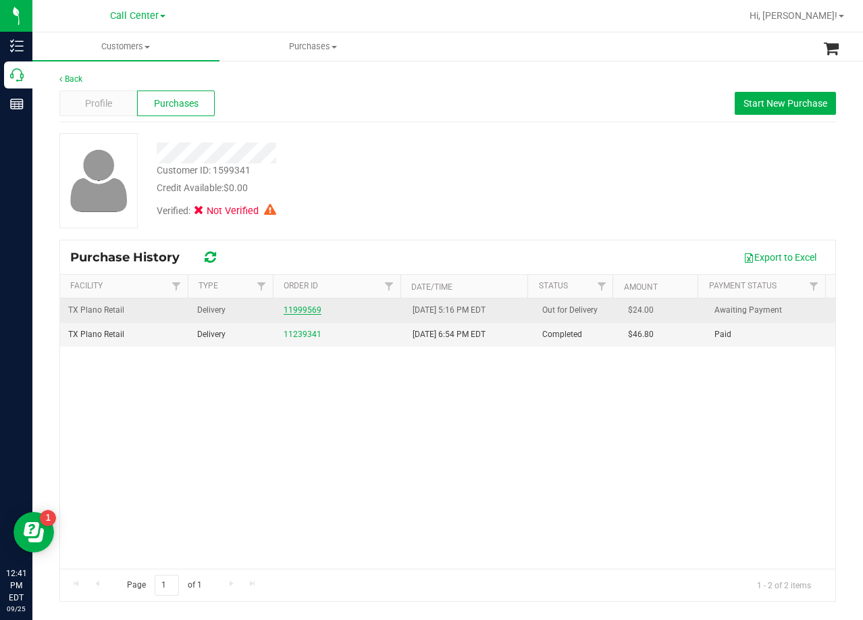
click at [287, 313] on link "11999569" at bounding box center [303, 309] width 38 height 9
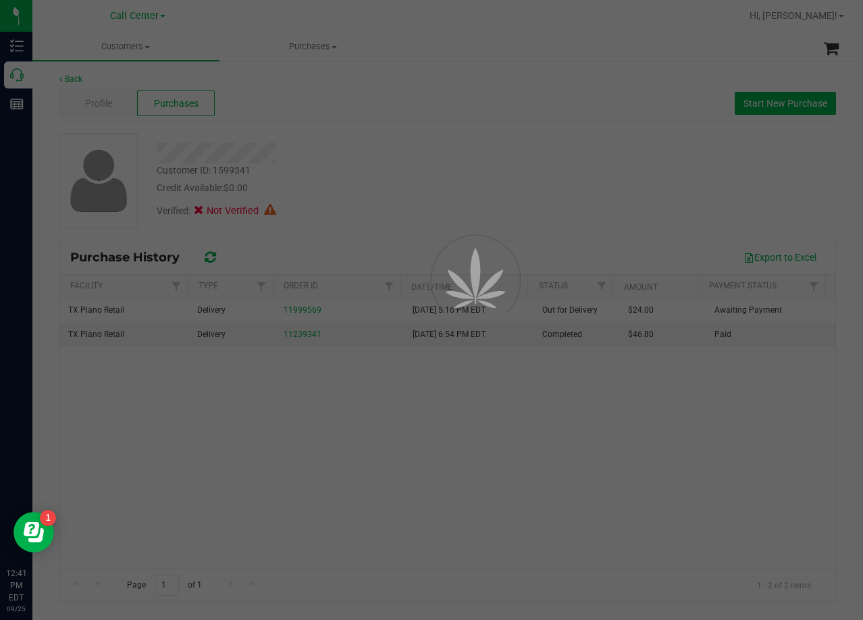
click at [414, 167] on div at bounding box center [431, 310] width 863 height 620
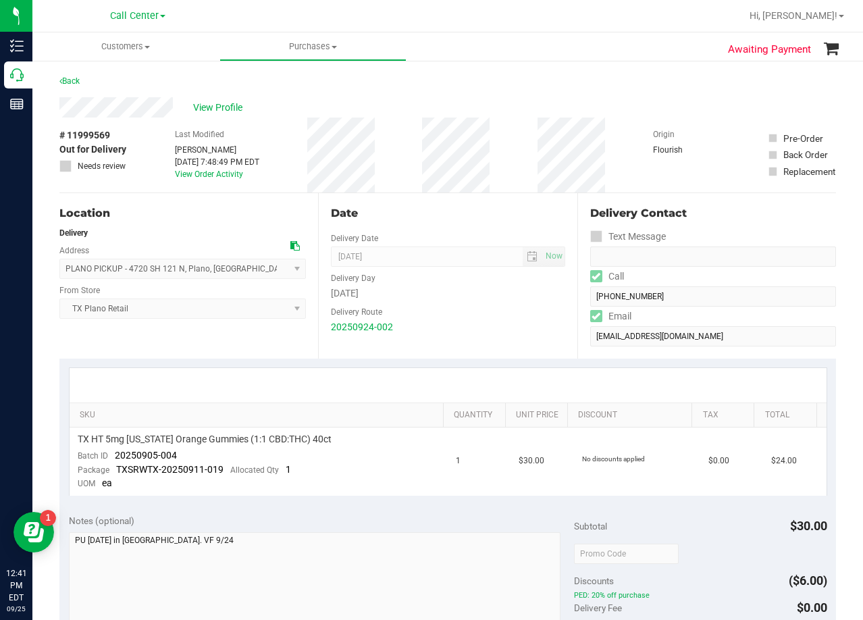
click at [520, 136] on div "# 11999569 Out for Delivery Needs review Last Modified Lindsey Sherman Sep 24, …" at bounding box center [447, 154] width 777 height 75
click at [496, 208] on div "Date" at bounding box center [448, 213] width 234 height 16
click at [473, 211] on div "Date" at bounding box center [448, 213] width 234 height 16
click at [493, 211] on div "Date" at bounding box center [448, 213] width 234 height 16
click at [477, 225] on div "Date Delivery Date 09/25/2025 Now 09/25/2025 08:00 AM Now Delivery Day Thursday…" at bounding box center [447, 275] width 259 height 165
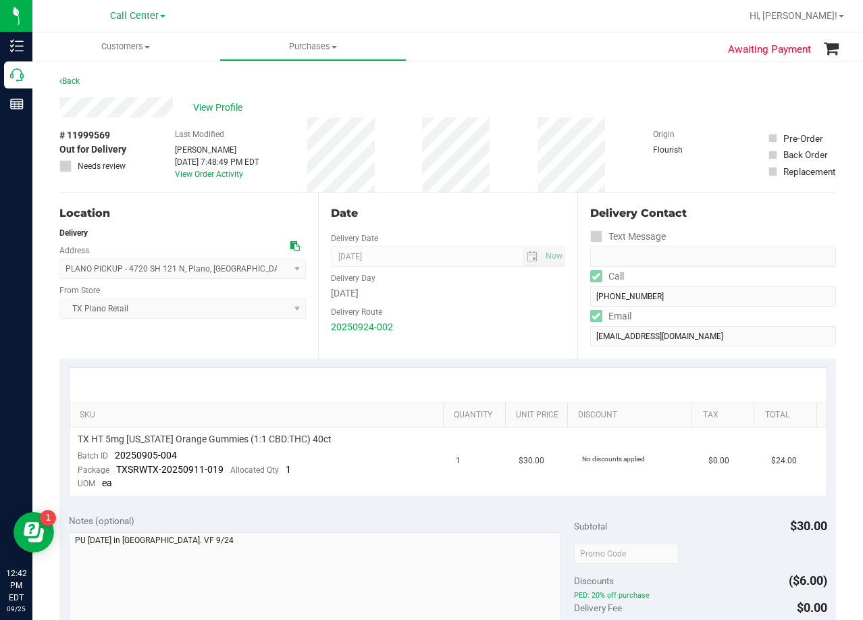
click at [461, 226] on div "Date Delivery Date 09/25/2025 Now 09/25/2025 08:00 AM Now Delivery Day Thursday…" at bounding box center [447, 275] width 259 height 165
click at [221, 109] on span "View Profile" at bounding box center [220, 108] width 54 height 14
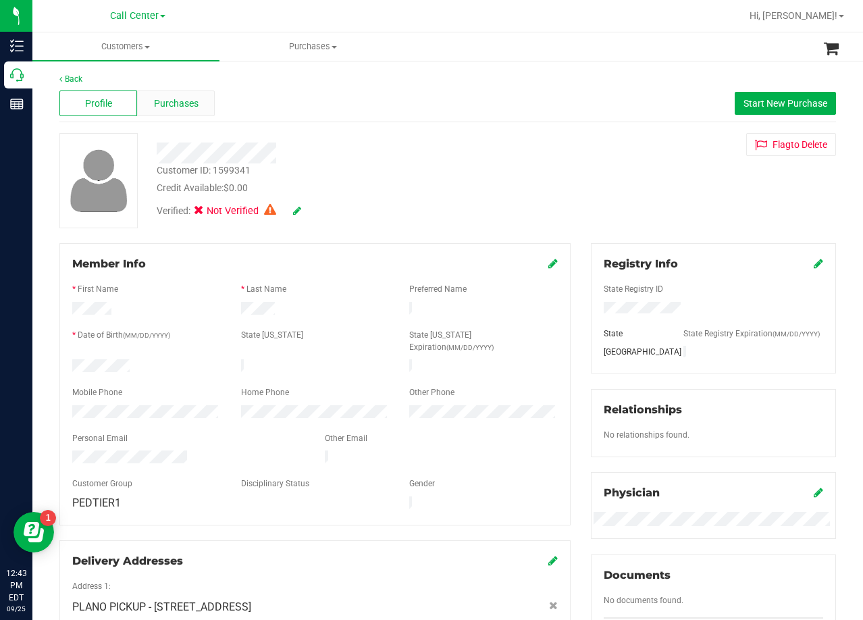
click at [182, 101] on span "Purchases" at bounding box center [176, 104] width 45 height 14
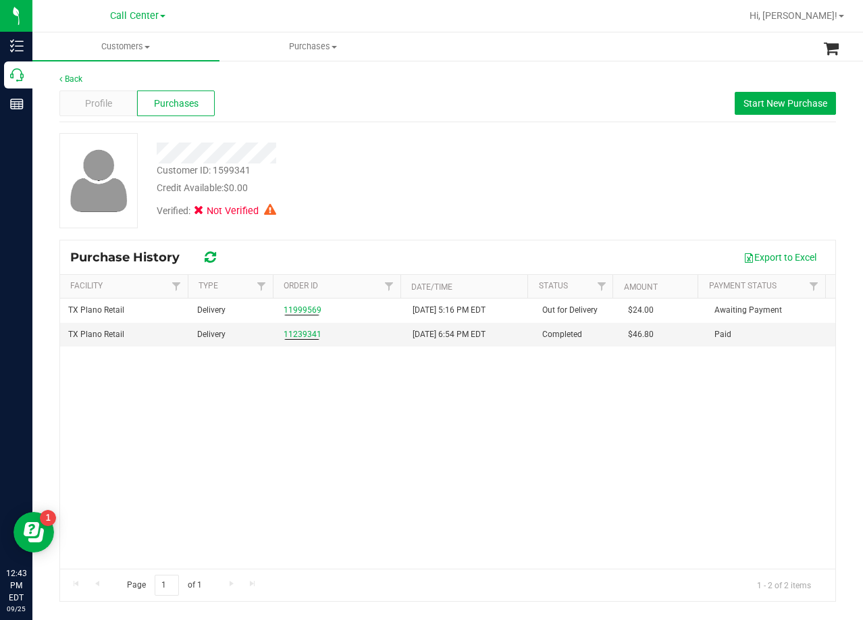
drag, startPoint x: 380, startPoint y: 213, endPoint x: 586, endPoint y: 144, distance: 218.0
click at [381, 213] on div "Verified: Not Verified" at bounding box center [346, 210] width 398 height 30
click at [747, 105] on span "Start New Purchase" at bounding box center [785, 103] width 84 height 11
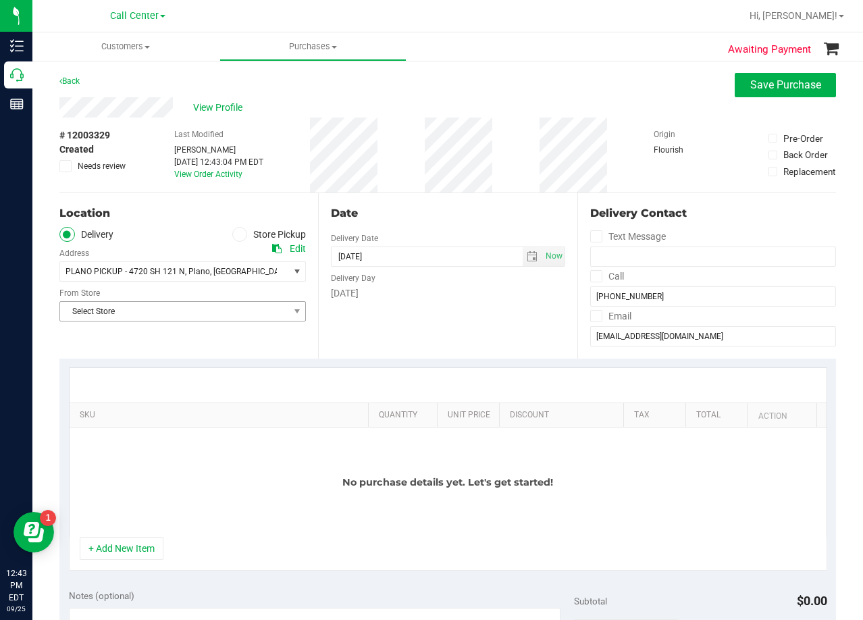
click at [242, 309] on span "Select Store" at bounding box center [174, 311] width 228 height 19
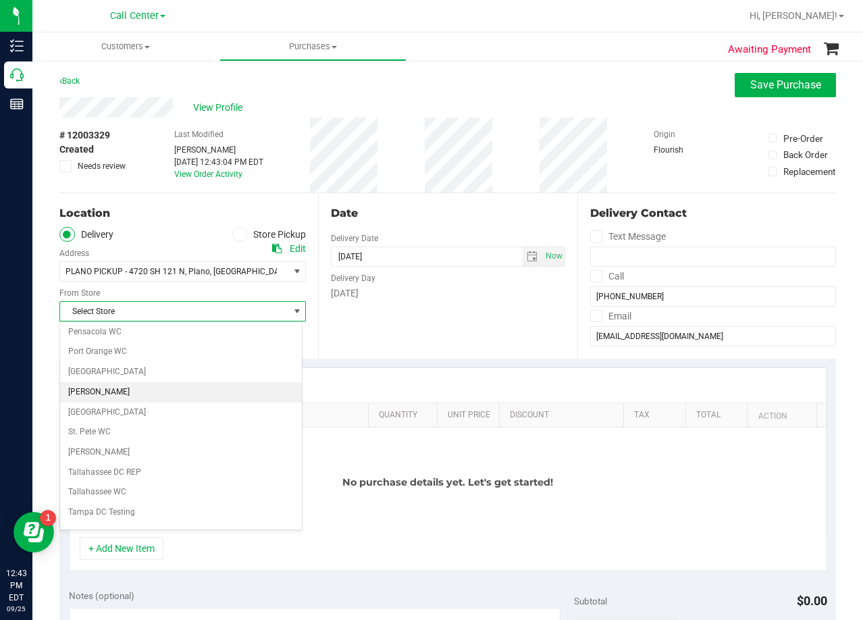
scroll to position [981, 0]
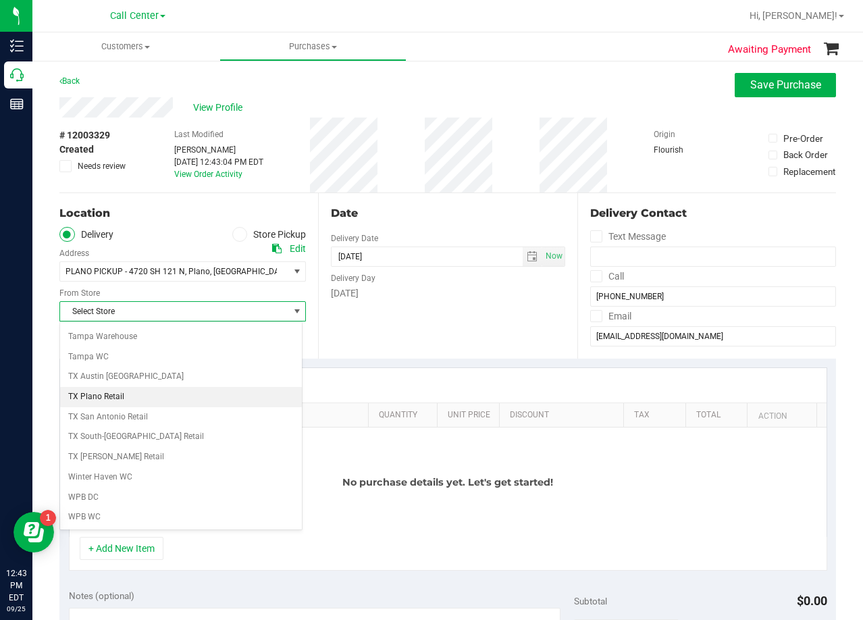
click at [211, 396] on li "TX Plano Retail" at bounding box center [181, 397] width 242 height 20
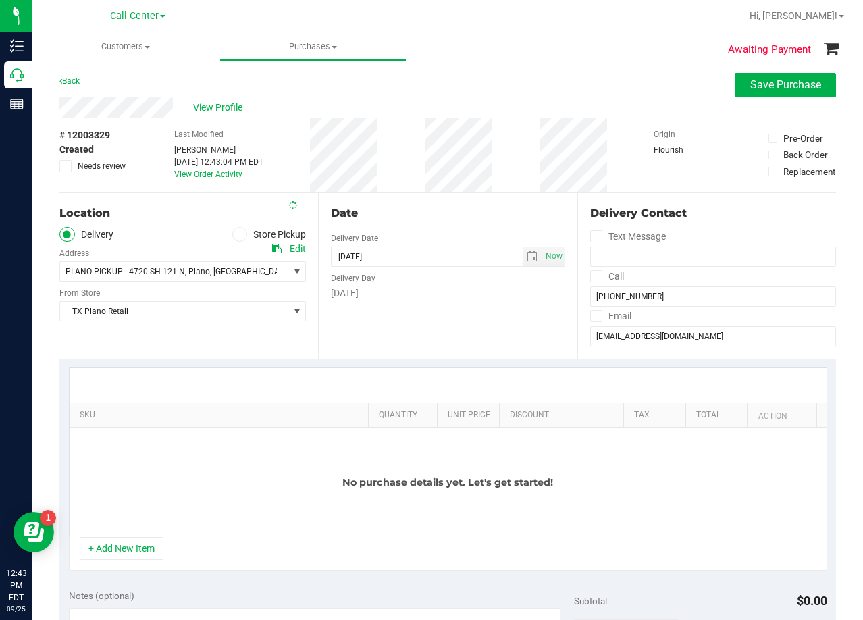
click at [469, 336] on div "Date Delivery Date 09/25/2025 Now 09/25/2025 12:43 PM Now Delivery Day Thursday" at bounding box center [447, 275] width 259 height 165
click at [471, 232] on div "Date Delivery Date 09/25/2025 Now 09/25/2025 12:43 PM Now Delivery Day Thursday" at bounding box center [447, 275] width 259 height 165
click at [527, 253] on span "select" at bounding box center [532, 256] width 11 height 11
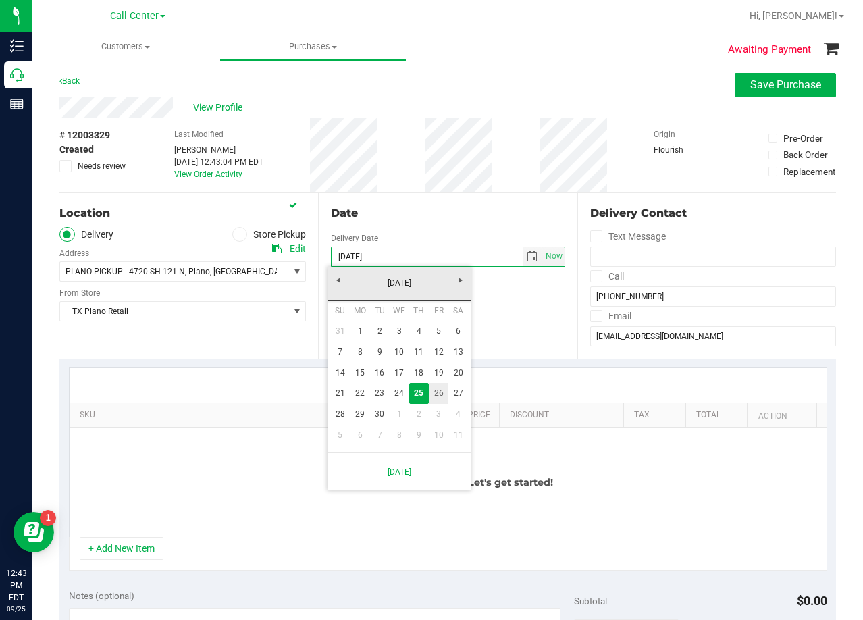
click at [443, 388] on link "26" at bounding box center [439, 393] width 20 height 21
type input "[DATE]"
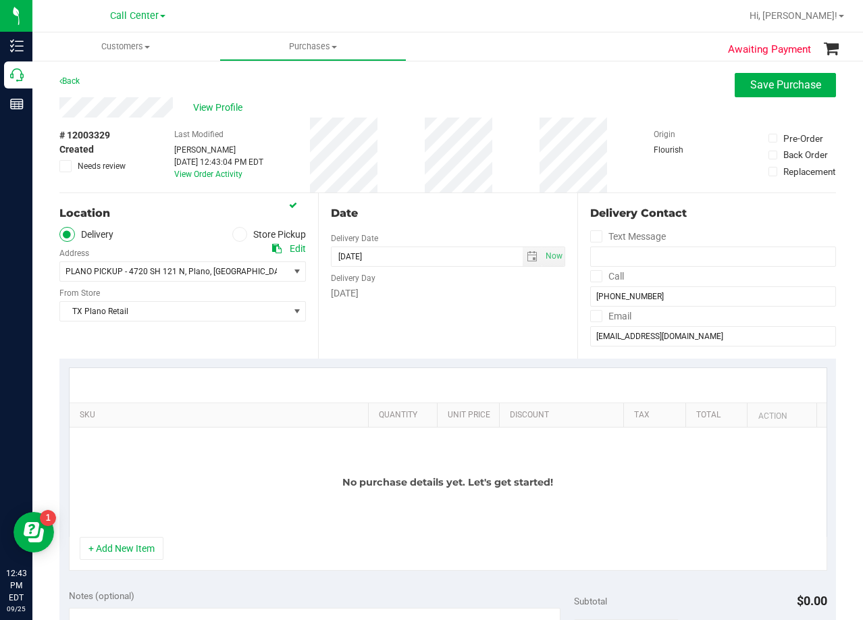
click at [429, 323] on div "Date Delivery Date 09/26/2025 Now 09/26/2025 12:43 PM Now Delivery Day Friday" at bounding box center [447, 275] width 259 height 165
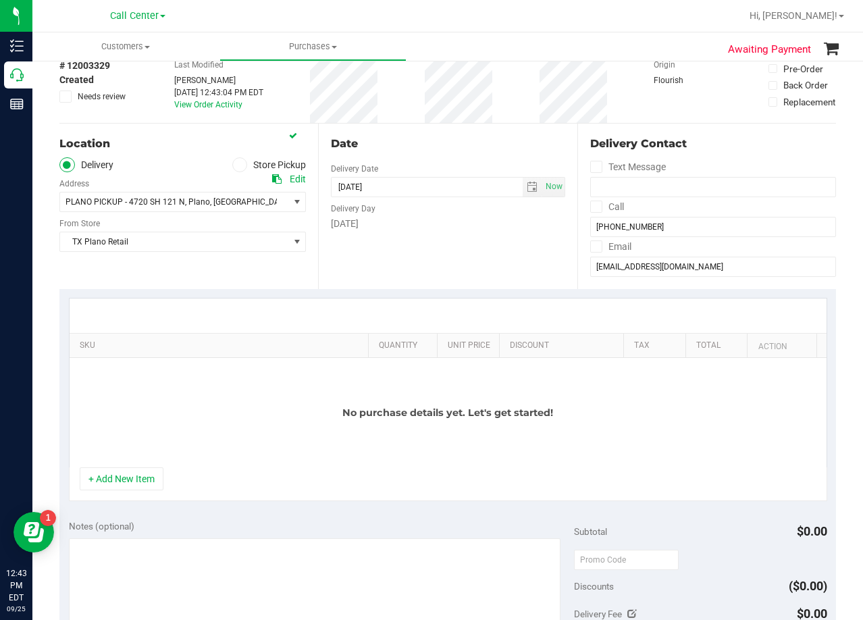
scroll to position [135, 0]
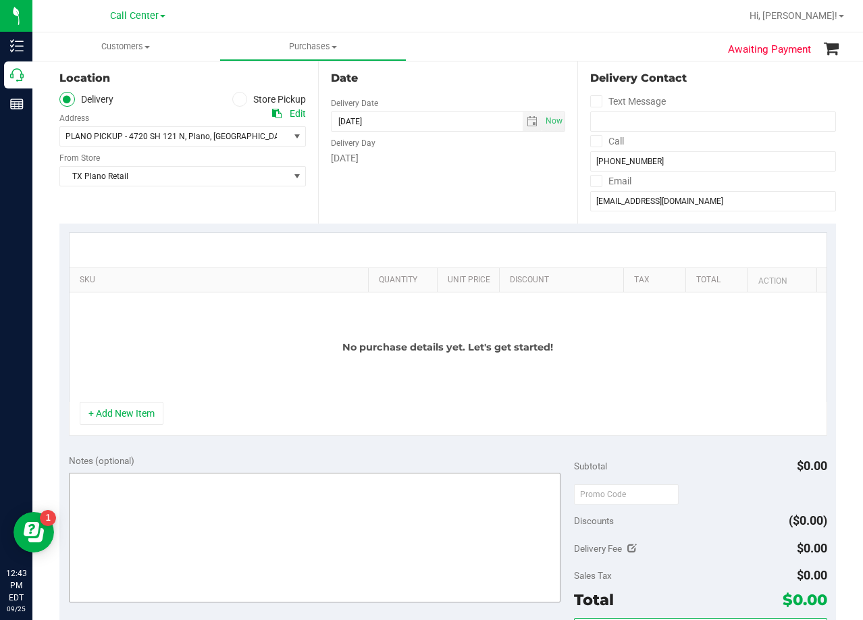
click at [134, 409] on button "+ Add New Item" at bounding box center [122, 413] width 84 height 23
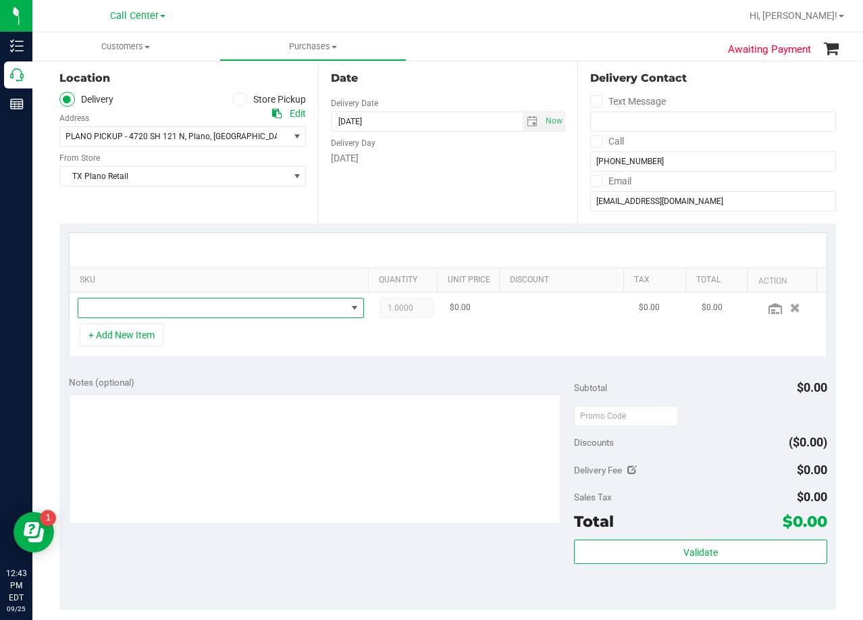
click at [149, 307] on span "NO DATA FOUND" at bounding box center [212, 307] width 268 height 19
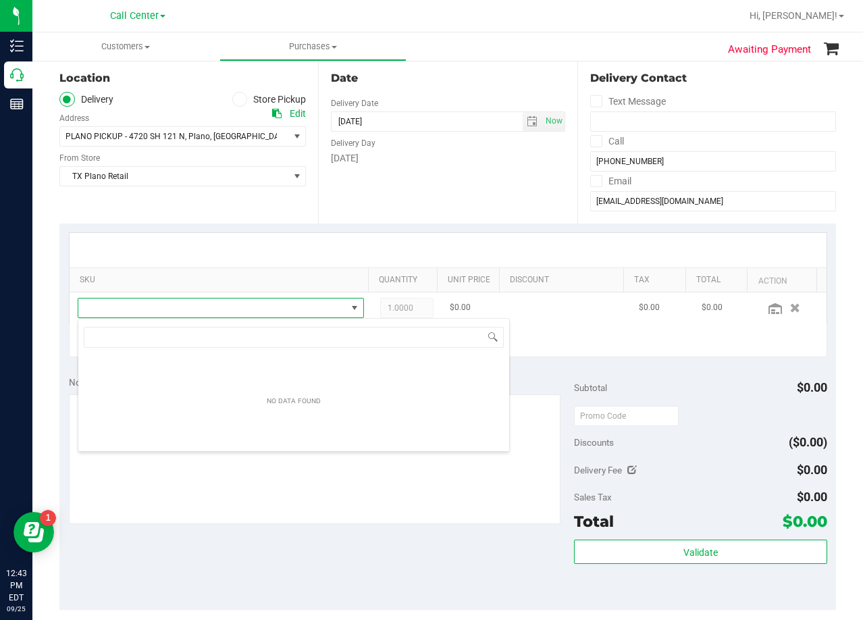
scroll to position [20, 279]
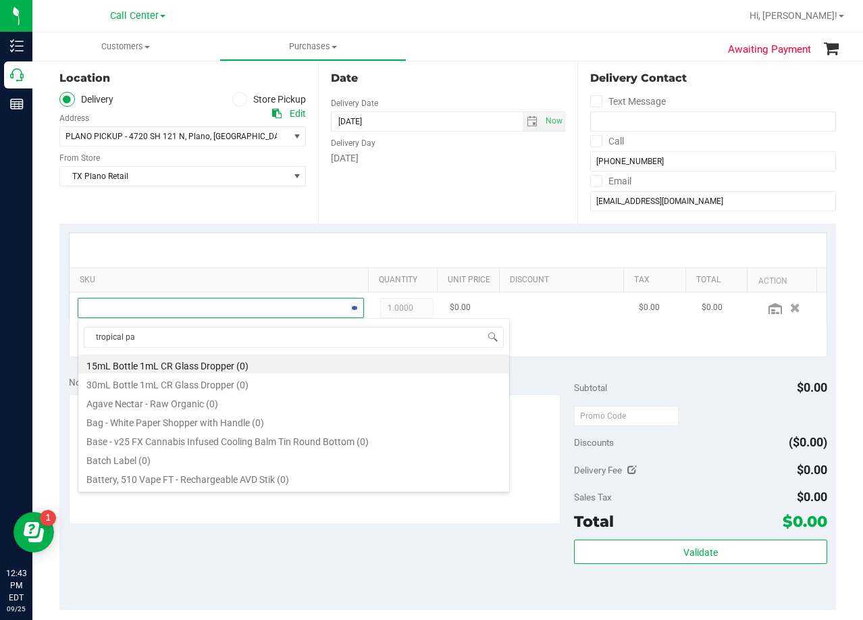
type input "tropical par"
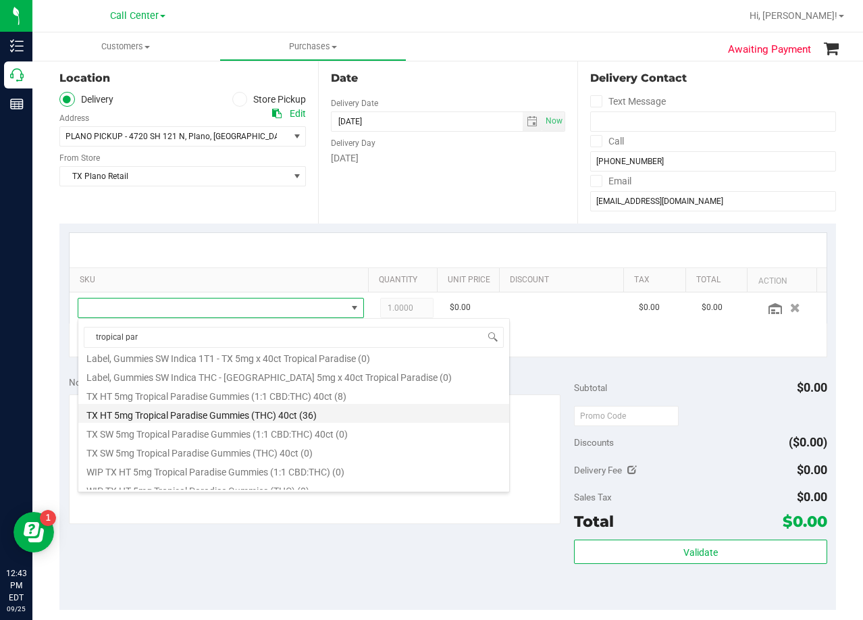
scroll to position [176, 0]
click at [268, 420] on li "TX HT 5mg Tropical Paradise Gummies (1:1 CBD:THC) 40ct (8)" at bounding box center [293, 415] width 431 height 19
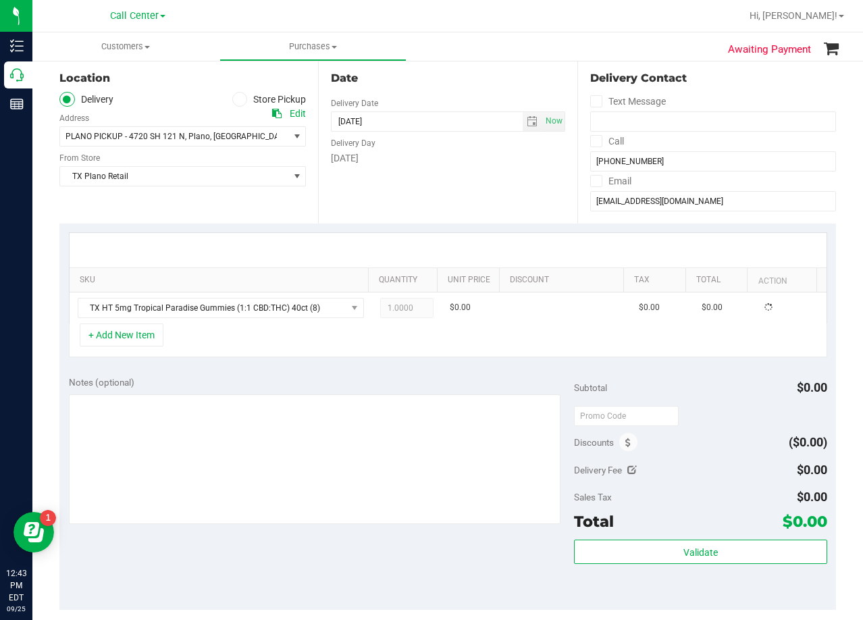
click at [363, 362] on div "SKU Quantity Unit Price Discount Tax Total Action TX HT 5mg Tropical Paradise G…" at bounding box center [447, 295] width 777 height 143
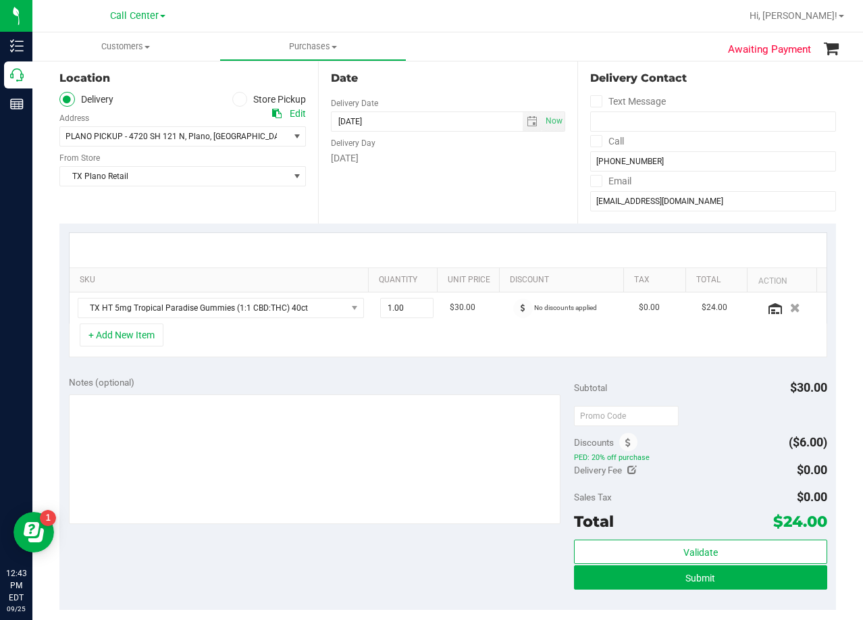
click at [475, 231] on div "SKU Quantity Unit Price Discount Tax Total Action TX HT 5mg Tropical Paradise G…" at bounding box center [447, 295] width 777 height 143
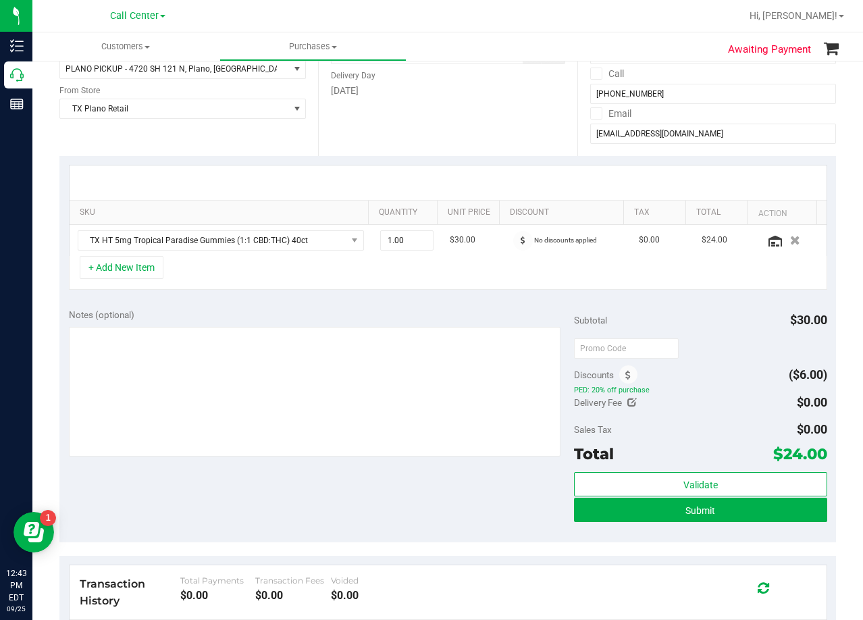
click at [481, 260] on div "+ Add New Item" at bounding box center [448, 273] width 758 height 34
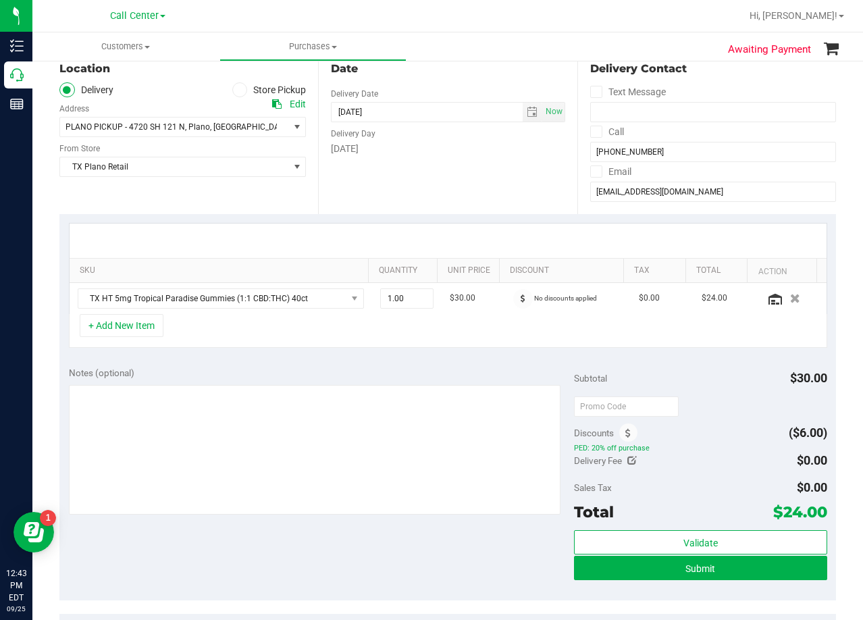
scroll to position [68, 0]
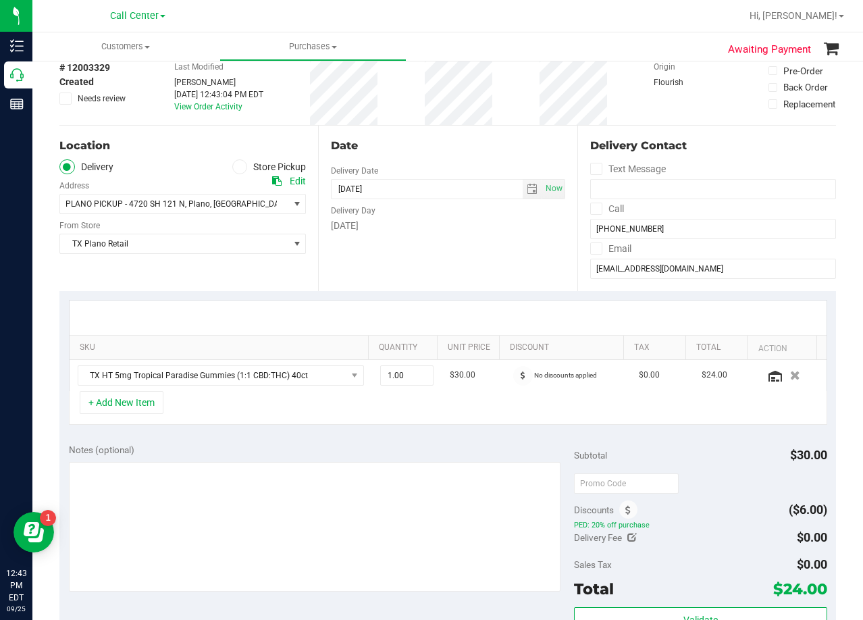
click at [460, 151] on div "Date" at bounding box center [448, 146] width 234 height 16
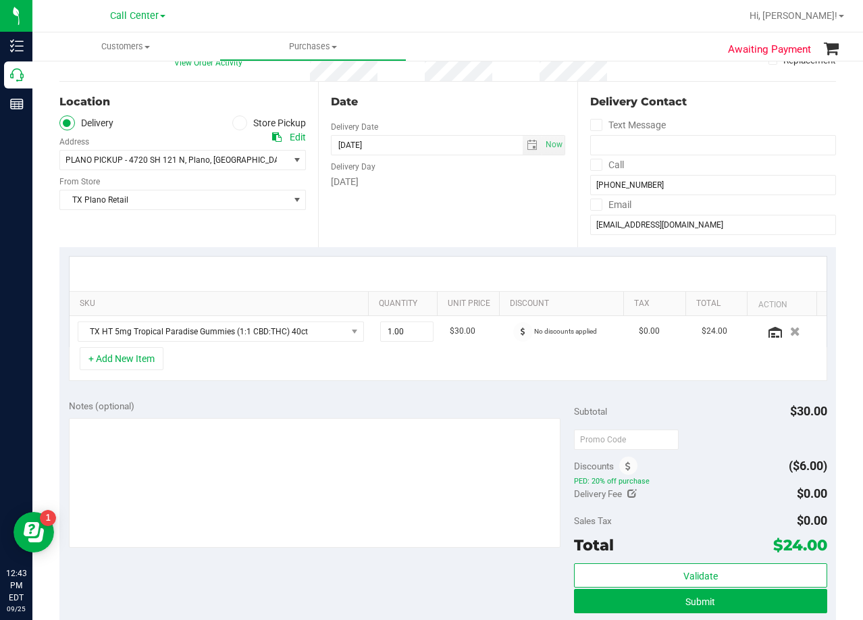
scroll to position [135, 0]
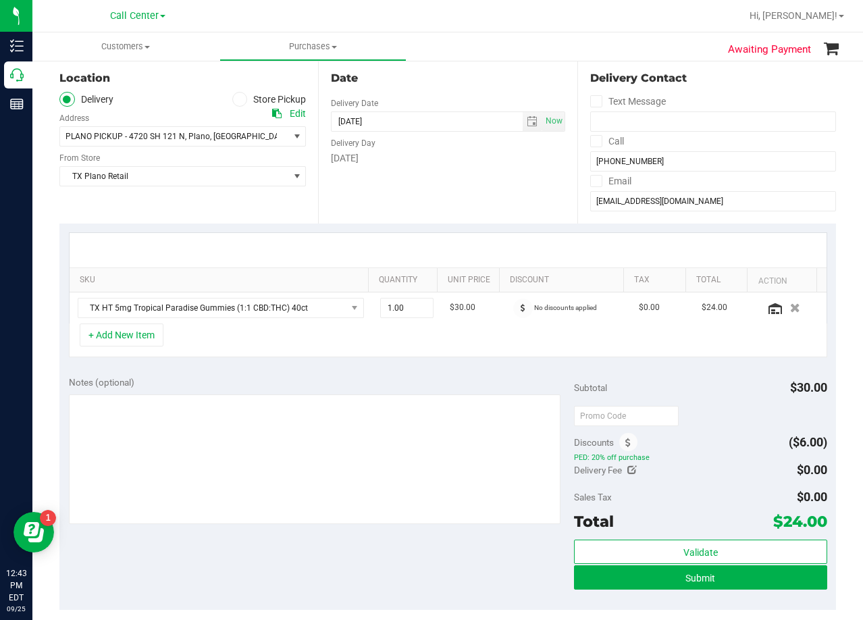
drag, startPoint x: 446, startPoint y: 147, endPoint x: 441, endPoint y: 164, distance: 17.5
click at [446, 153] on div "Delivery Day Friday" at bounding box center [448, 149] width 234 height 34
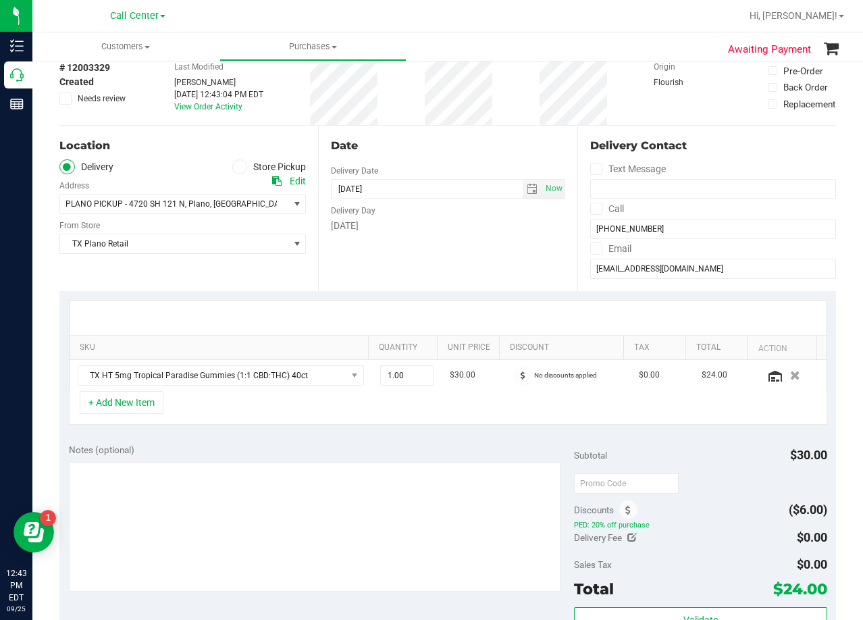
click at [433, 146] on div "Date" at bounding box center [448, 146] width 234 height 16
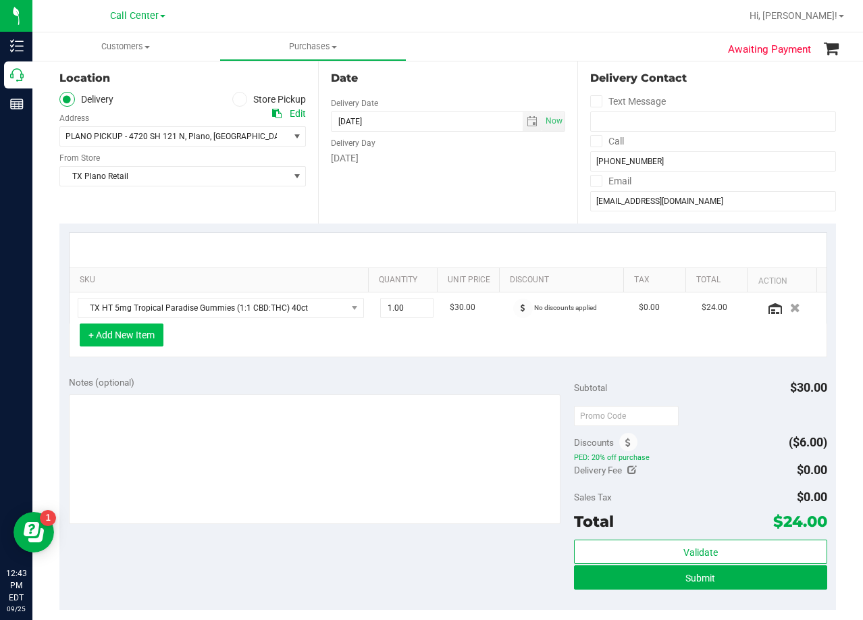
click at [149, 335] on button "+ Add New Item" at bounding box center [122, 334] width 84 height 23
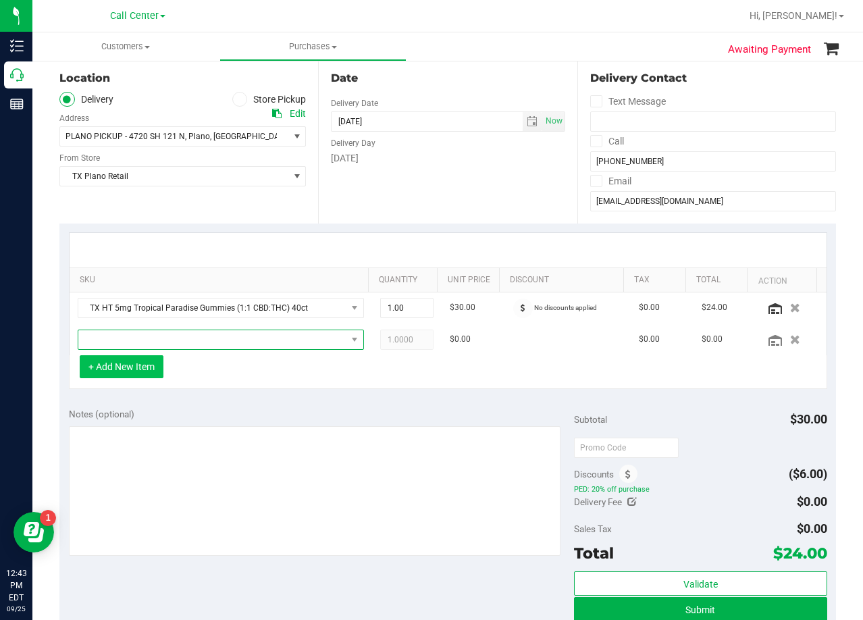
click at [149, 336] on span "NO DATA FOUND" at bounding box center [212, 339] width 268 height 19
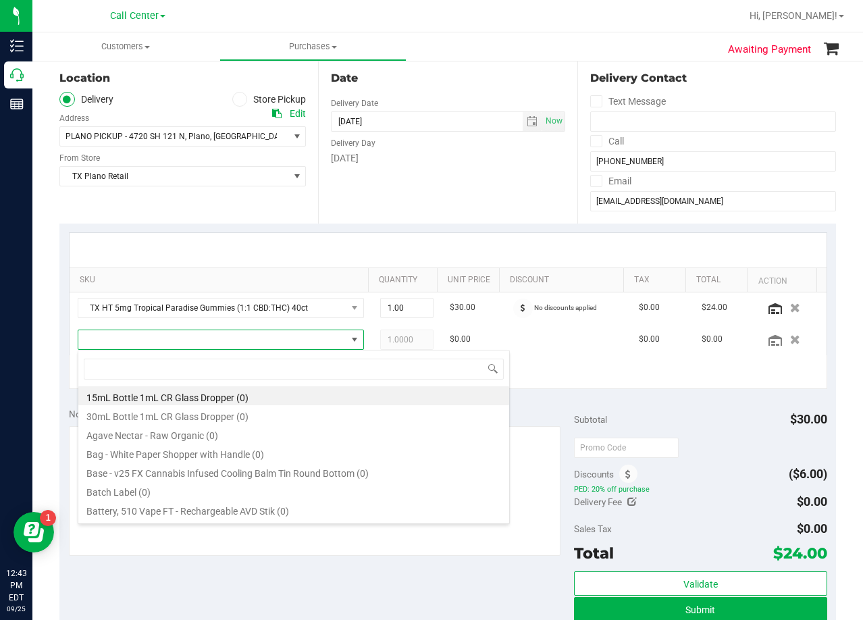
scroll to position [20, 279]
type input "[US_STATE] orange"
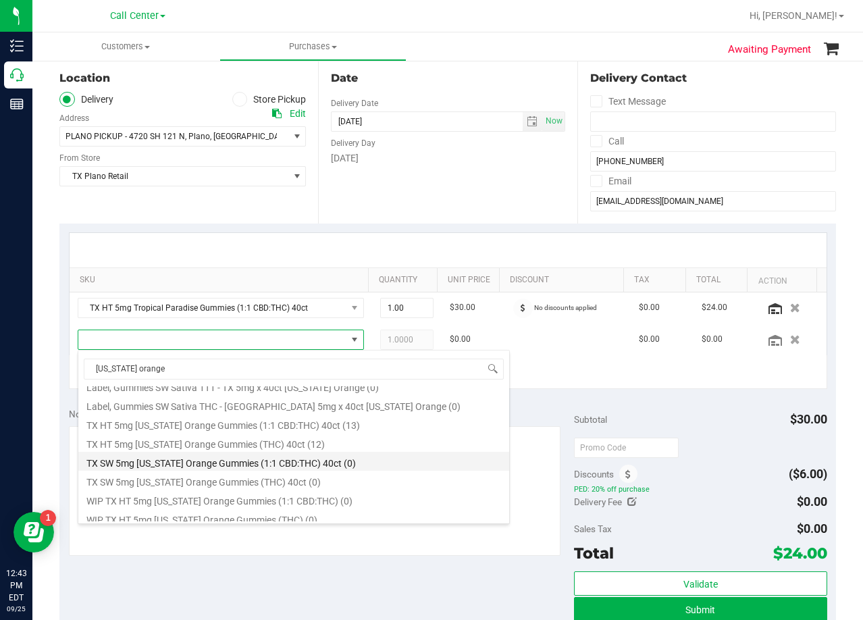
scroll to position [157, 0]
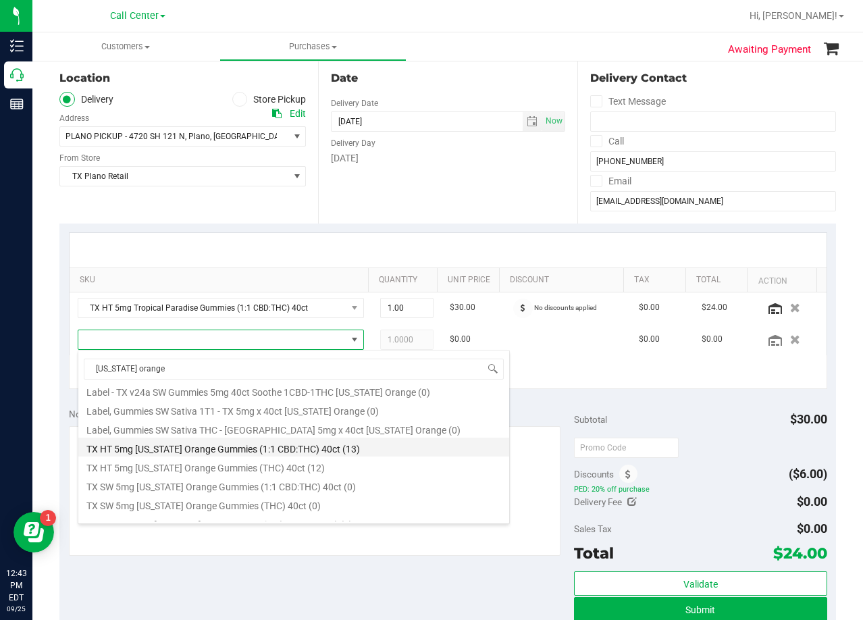
click at [350, 453] on li "TX HT 5mg Texas Orange Gummies (1:1 CBD:THC) 40ct (13)" at bounding box center [293, 447] width 431 height 19
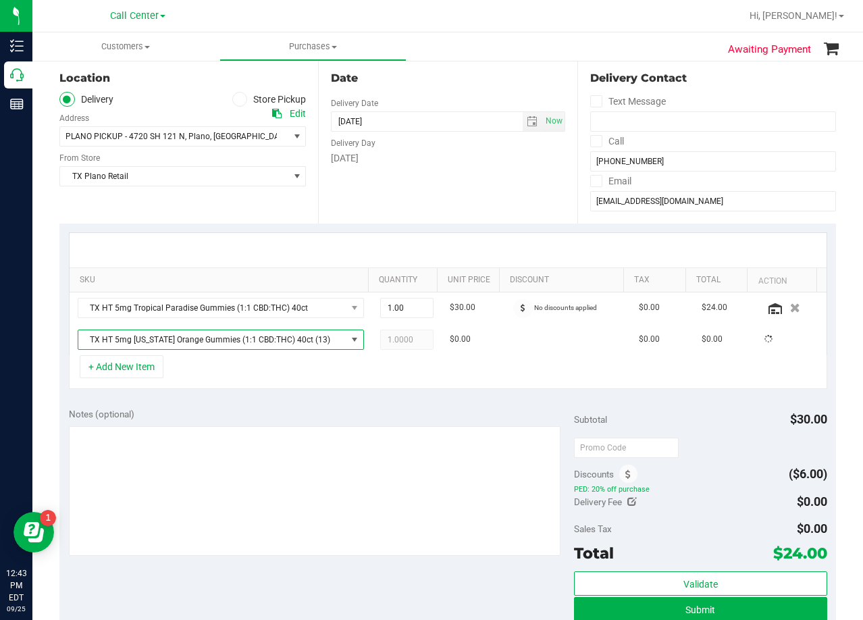
click at [316, 423] on div "Notes (optional)" at bounding box center [322, 482] width 506 height 151
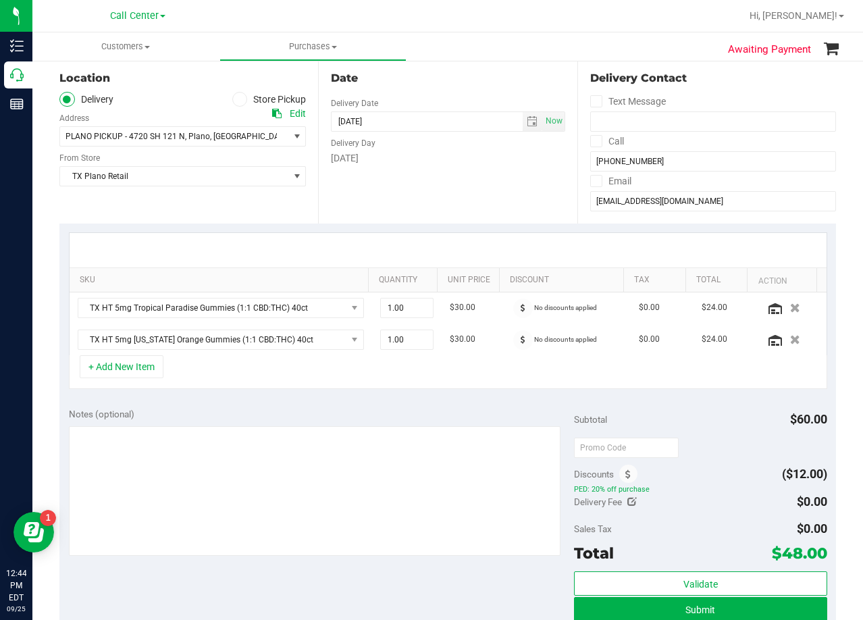
click at [444, 409] on div "Notes (optional)" at bounding box center [322, 414] width 506 height 14
click at [521, 309] on icon at bounding box center [523, 308] width 5 height 8
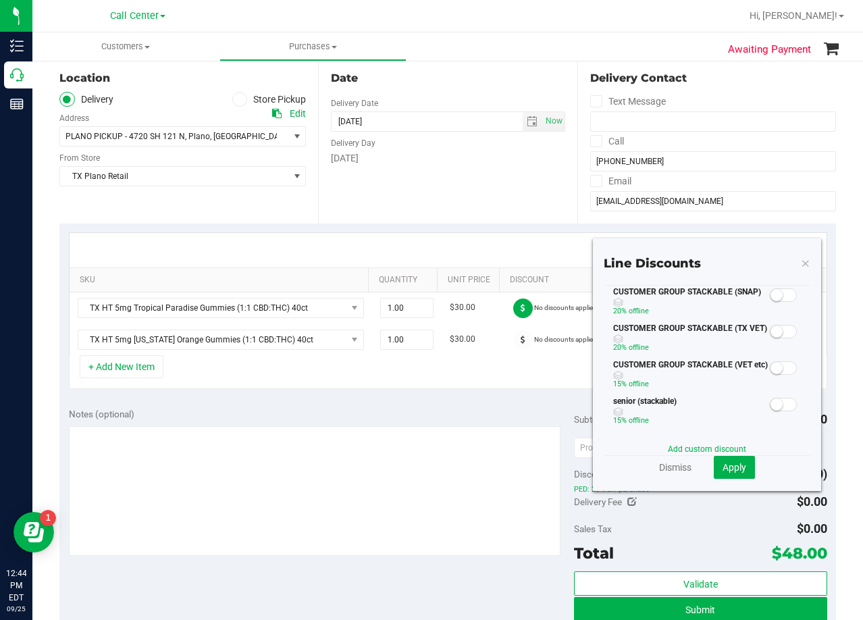
click at [516, 407] on div "Notes (optional) Subtotal $60.00 Discounts ($12.00) PED: 20% off purchase Deliv…" at bounding box center [447, 519] width 777 height 243
click at [801, 265] on icon at bounding box center [805, 263] width 9 height 16
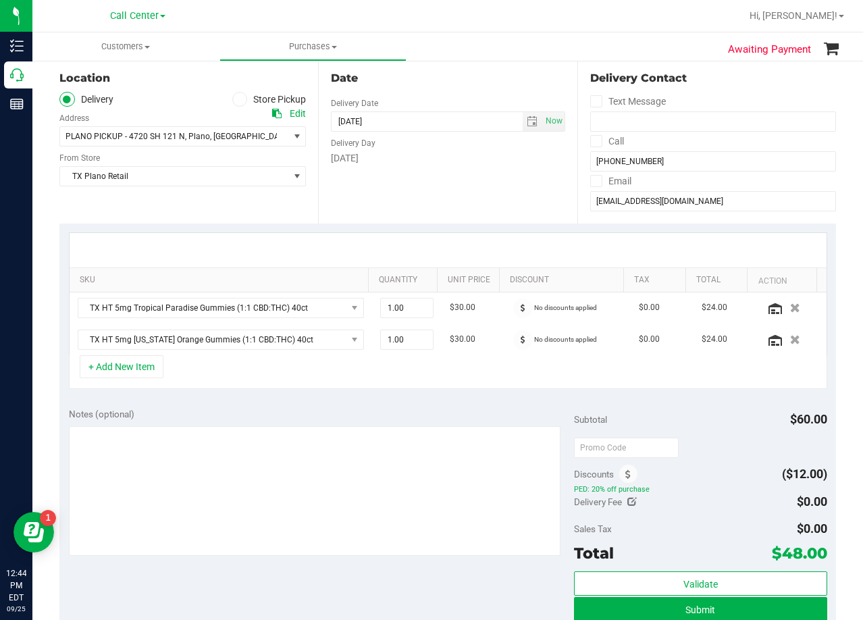
click at [424, 225] on div "SKU Quantity Unit Price Discount Tax Total Action TX HT 5mg Tropical Paradise G…" at bounding box center [447, 311] width 777 height 175
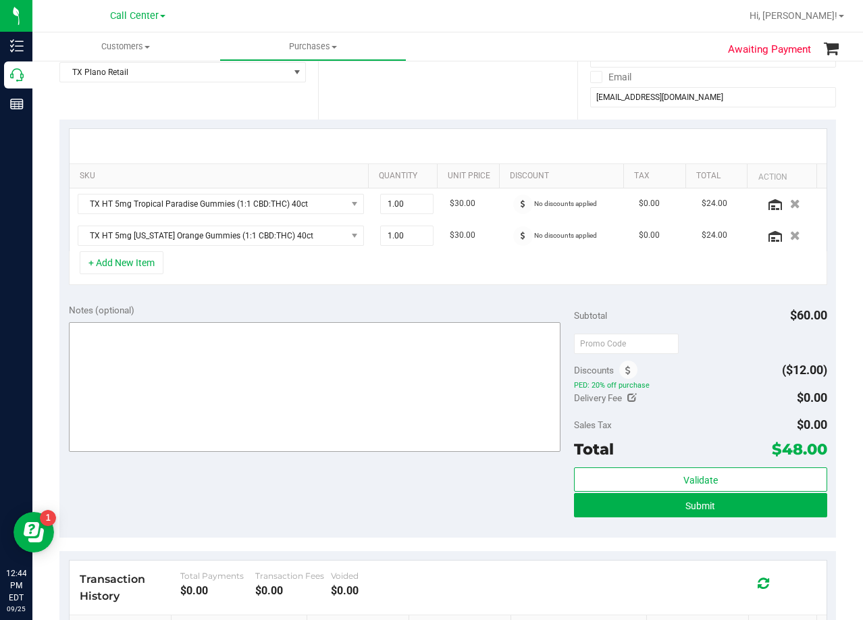
scroll to position [338, 0]
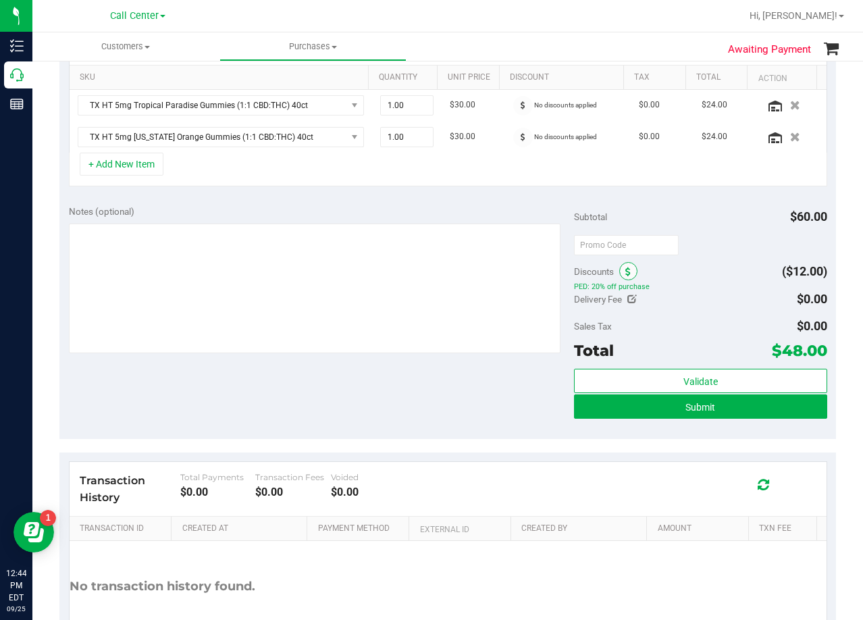
click at [625, 275] on icon at bounding box center [627, 271] width 5 height 9
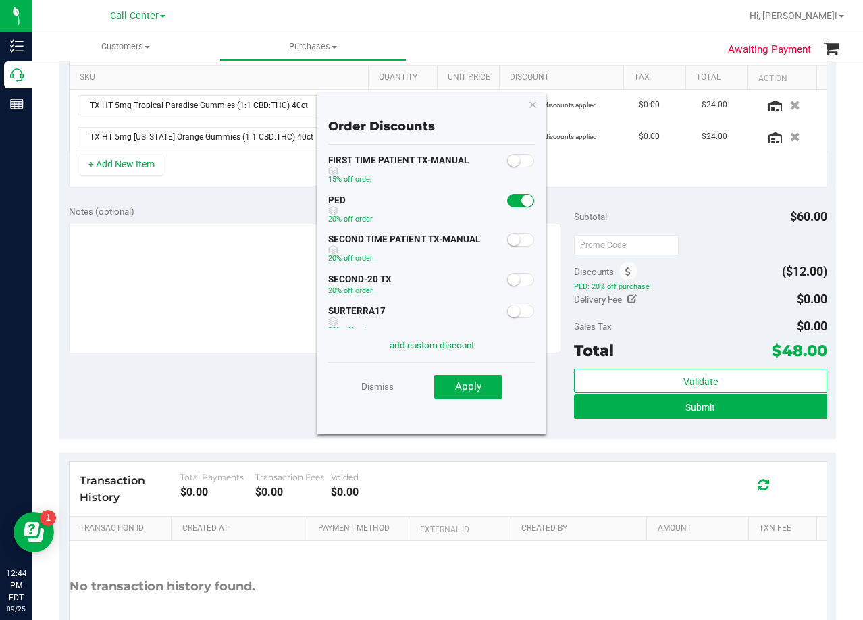
scroll to position [68, 0]
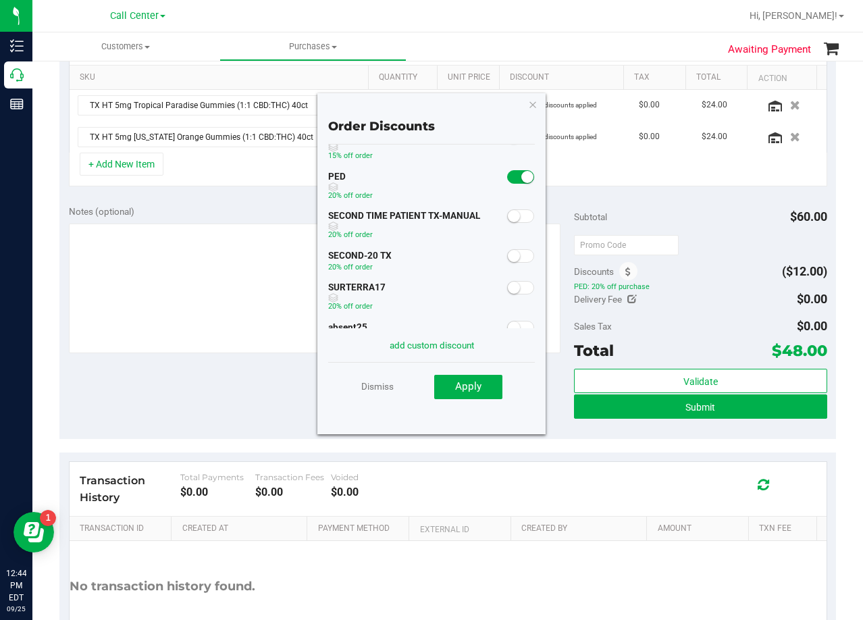
click at [508, 210] on small at bounding box center [514, 216] width 12 height 12
click at [477, 388] on span "Apply" at bounding box center [468, 386] width 26 height 12
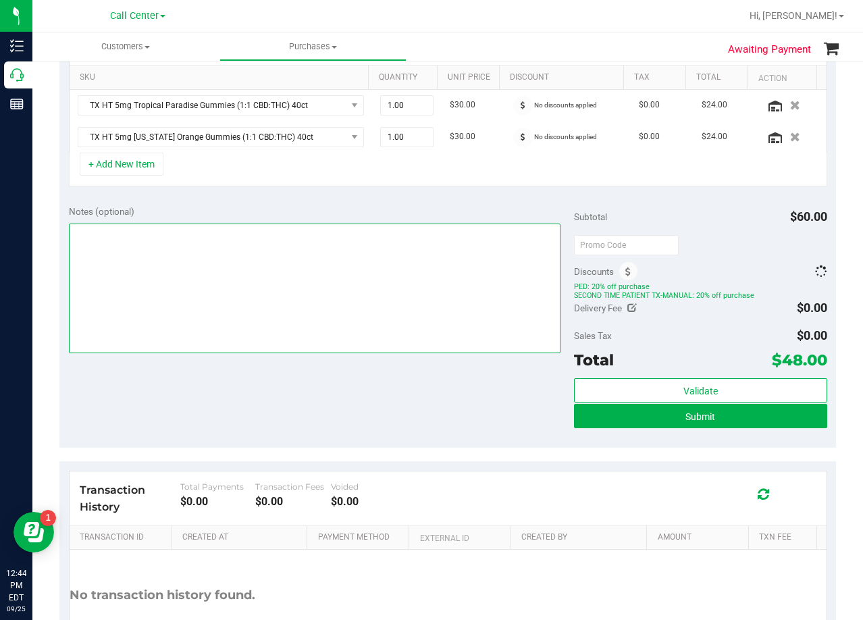
click at [421, 350] on textarea at bounding box center [315, 289] width 492 height 130
click at [425, 342] on textarea at bounding box center [315, 289] width 492 height 130
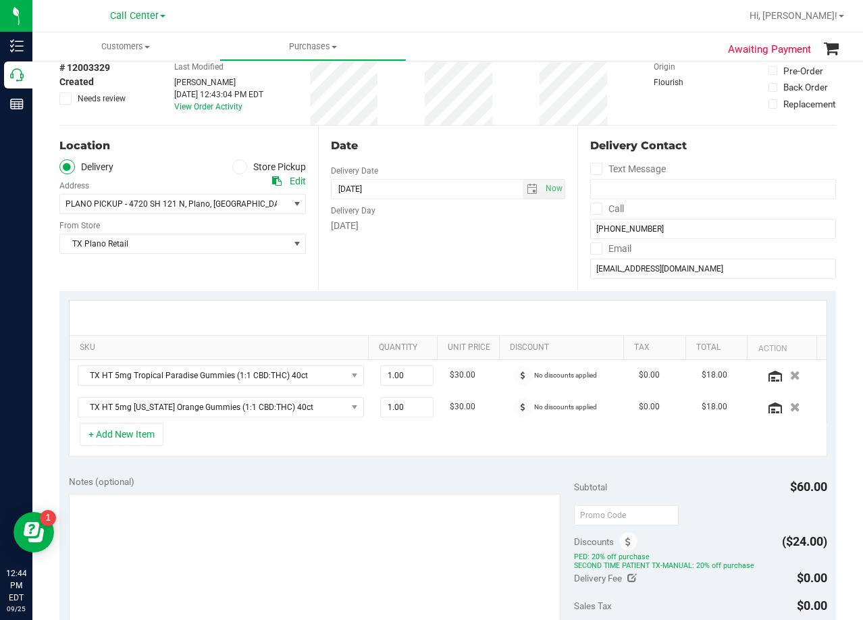
click at [454, 280] on div "Date Delivery Date [DATE] Now [DATE] 08:00 AM Now Delivery Day [DATE]" at bounding box center [447, 208] width 259 height 165
click at [436, 154] on div "Date Delivery Date [DATE] Now [DATE] 08:00 AM Now Delivery Day [DATE]" at bounding box center [447, 208] width 259 height 165
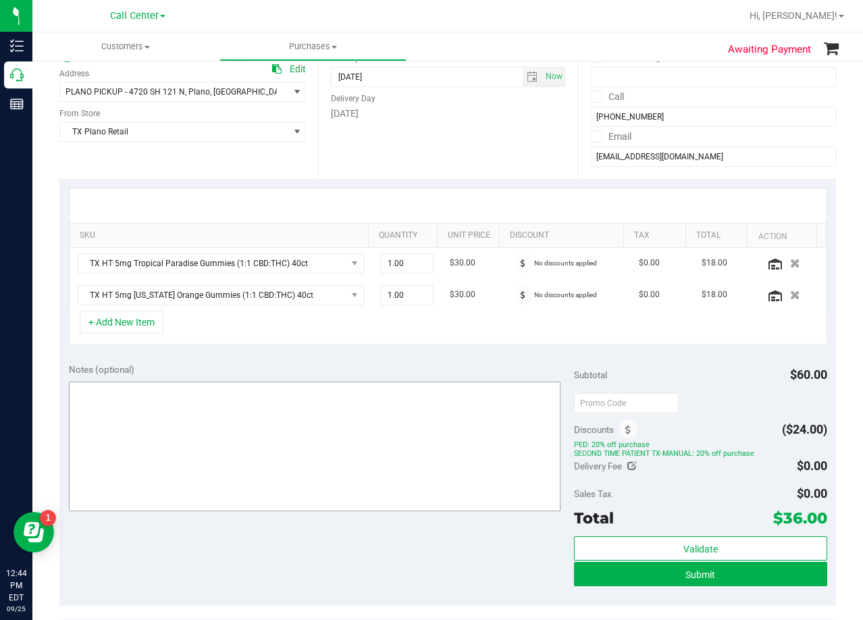
scroll to position [203, 0]
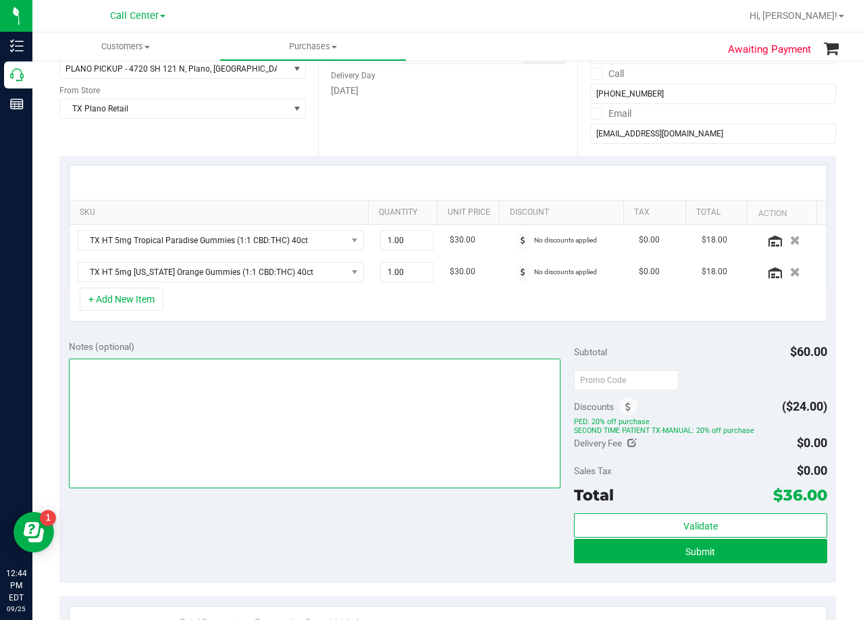
click at [377, 435] on textarea at bounding box center [315, 424] width 492 height 130
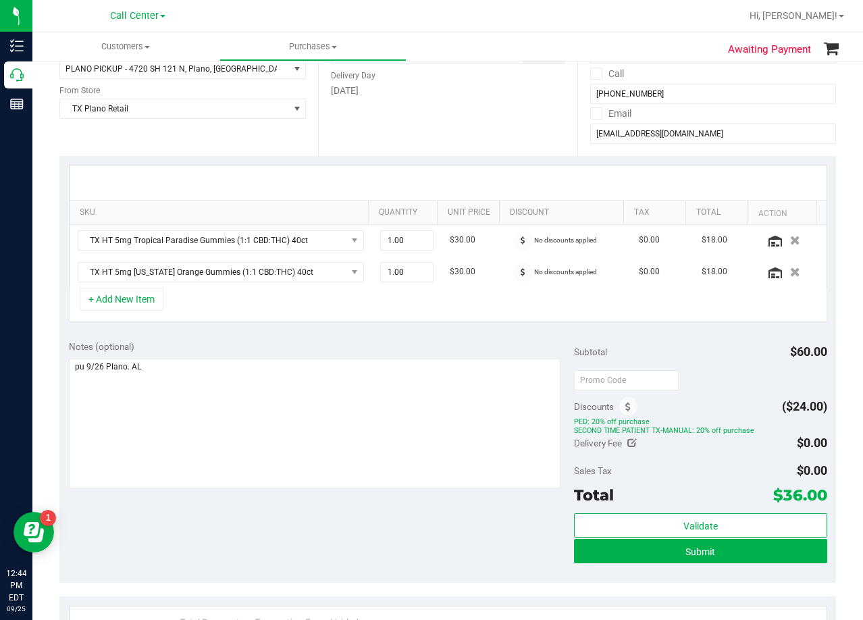
click at [511, 156] on div "SKU Quantity Unit Price Discount Tax Total Action TX HT 5mg Tropical Paradise G…" at bounding box center [447, 243] width 777 height 175
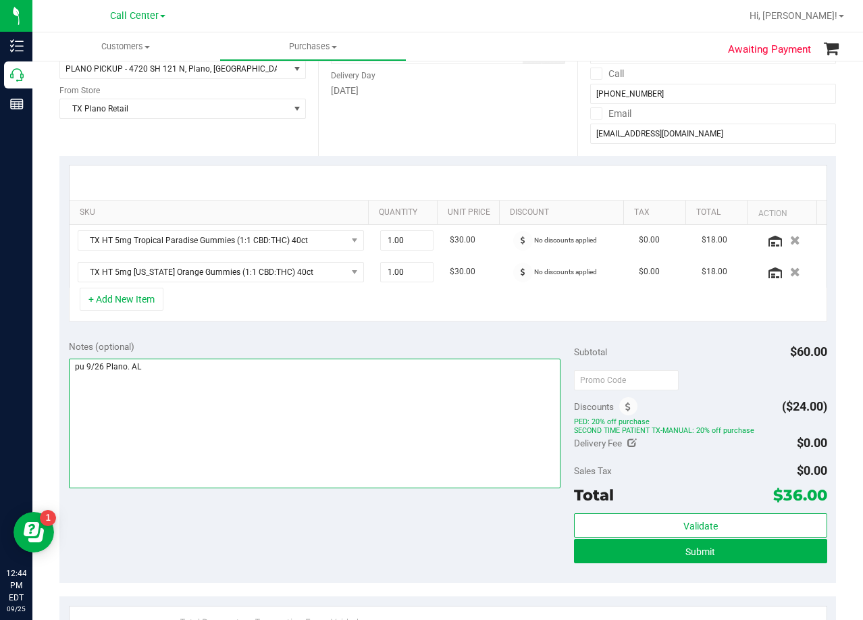
click at [287, 383] on textarea at bounding box center [315, 424] width 492 height 130
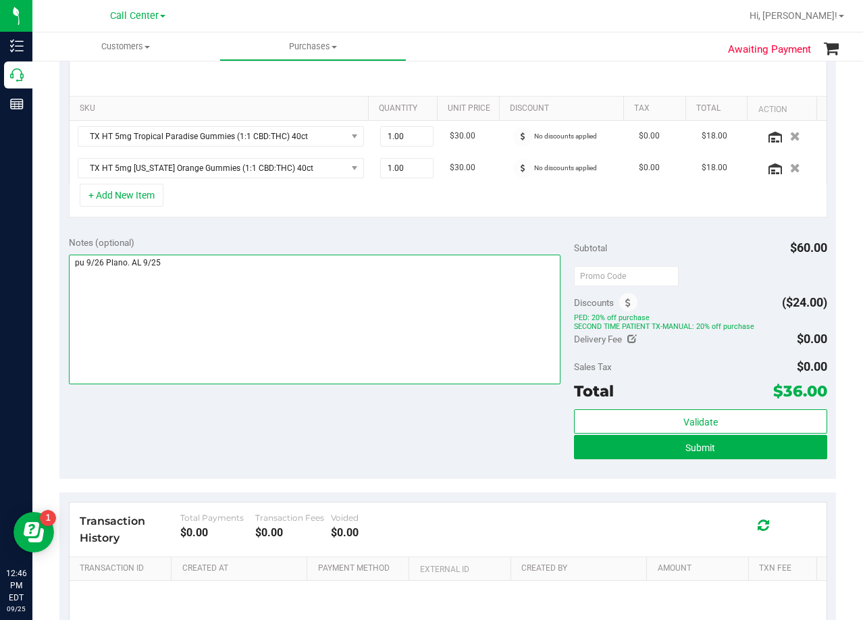
scroll to position [338, 0]
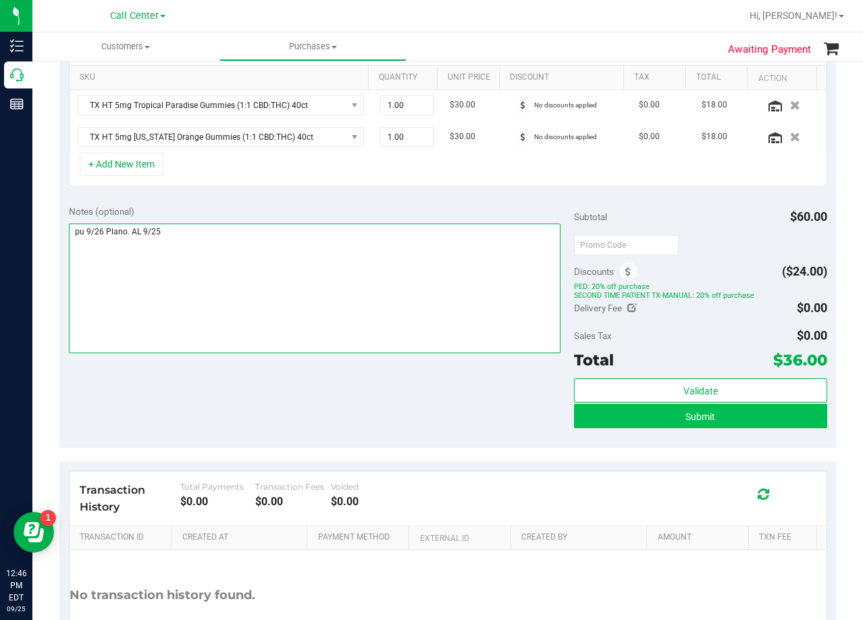
type textarea "pu 9/26 Plano. AL 9/25"
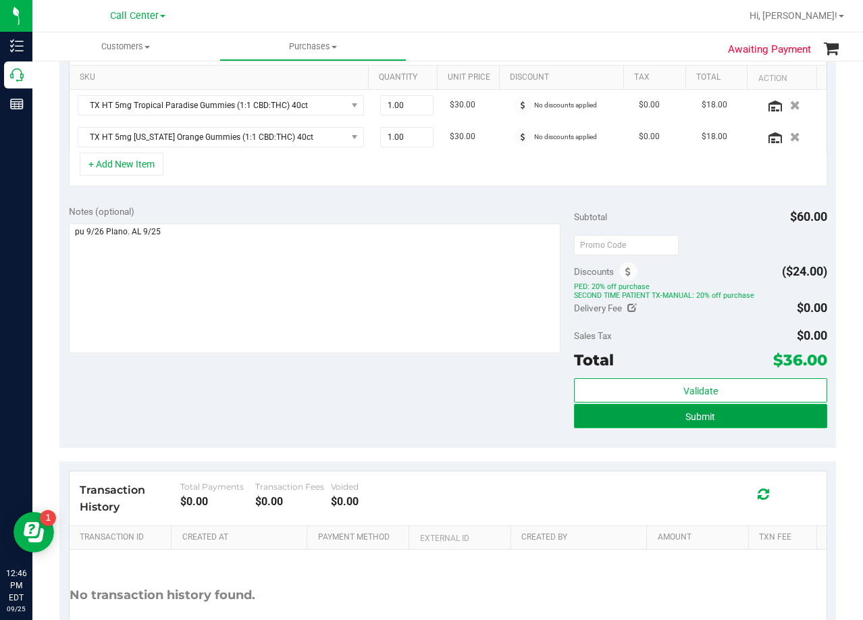
click at [586, 415] on button "Submit" at bounding box center [700, 416] width 253 height 24
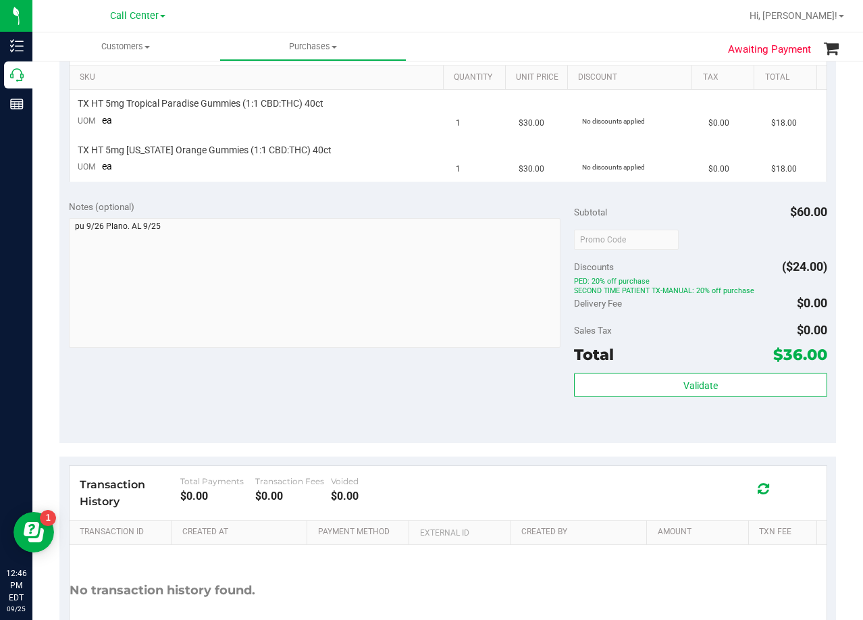
click at [463, 192] on div "Notes (optional) Subtotal $60.00 Discounts ($24.00) PED: 20% off purchase SECON…" at bounding box center [447, 316] width 777 height 253
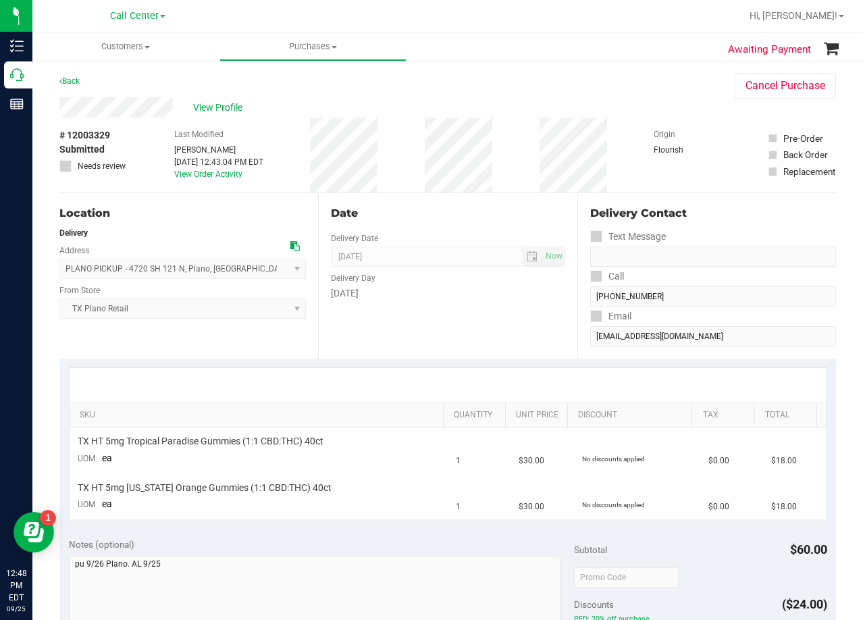
click at [569, 92] on div "Back Cancel Purchase" at bounding box center [447, 85] width 777 height 24
click at [502, 298] on div "[DATE]" at bounding box center [448, 293] width 234 height 14
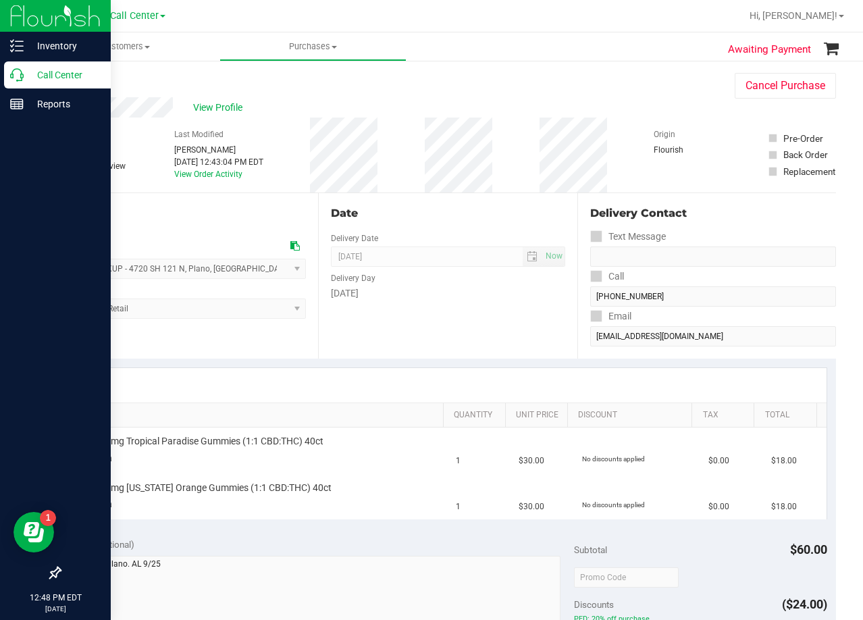
click at [18, 74] on icon at bounding box center [17, 75] width 14 height 14
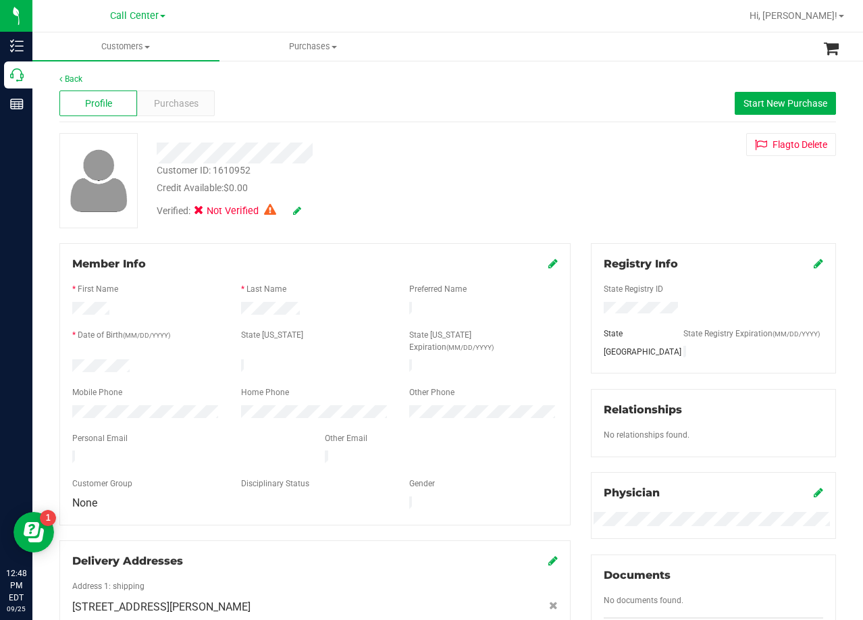
click at [384, 184] on div "Credit Available: $0.00" at bounding box center [346, 188] width 378 height 14
click at [404, 210] on div "Verified: Not Verified" at bounding box center [346, 210] width 398 height 30
click at [199, 107] on div "Purchases" at bounding box center [176, 103] width 78 height 26
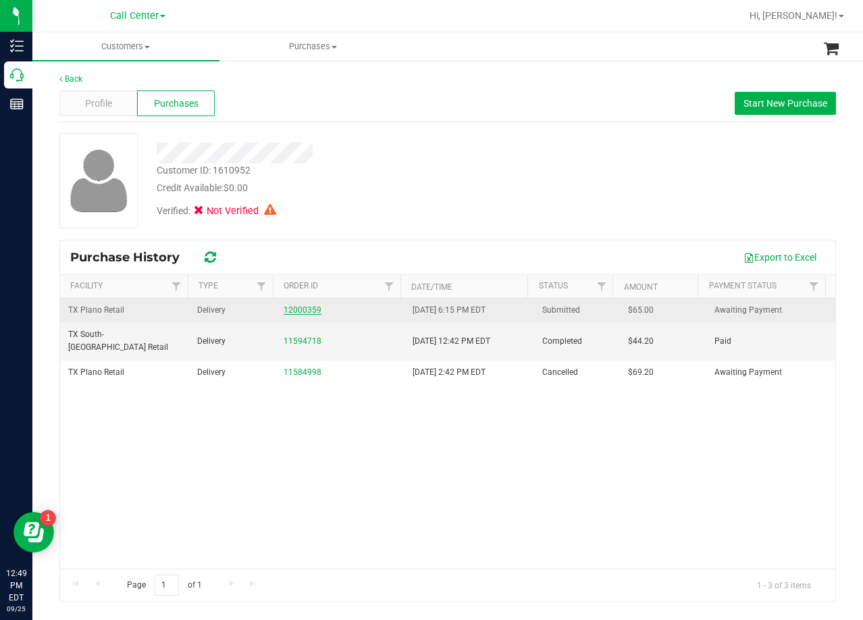
click at [305, 309] on link "12000359" at bounding box center [303, 309] width 38 height 9
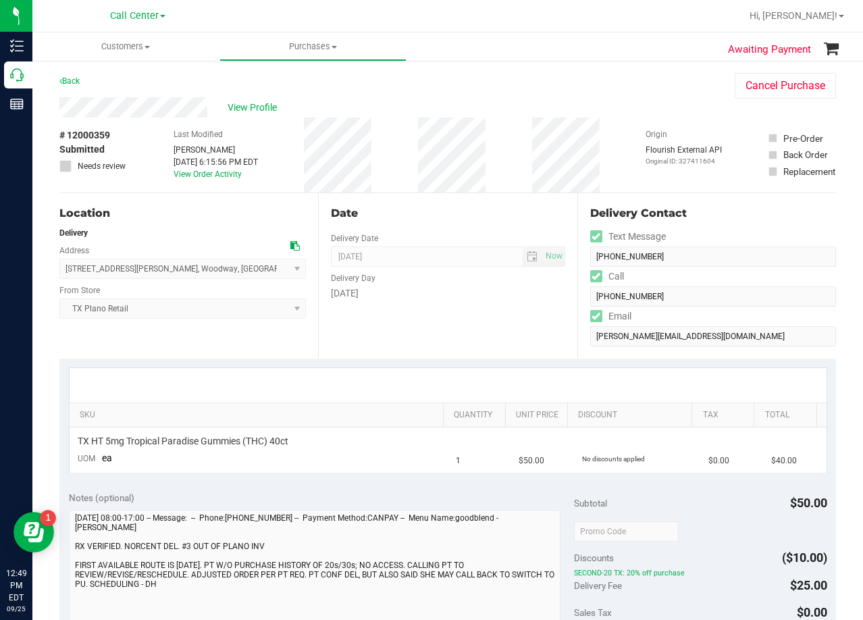
click at [477, 103] on div "View Profile" at bounding box center [383, 107] width 648 height 20
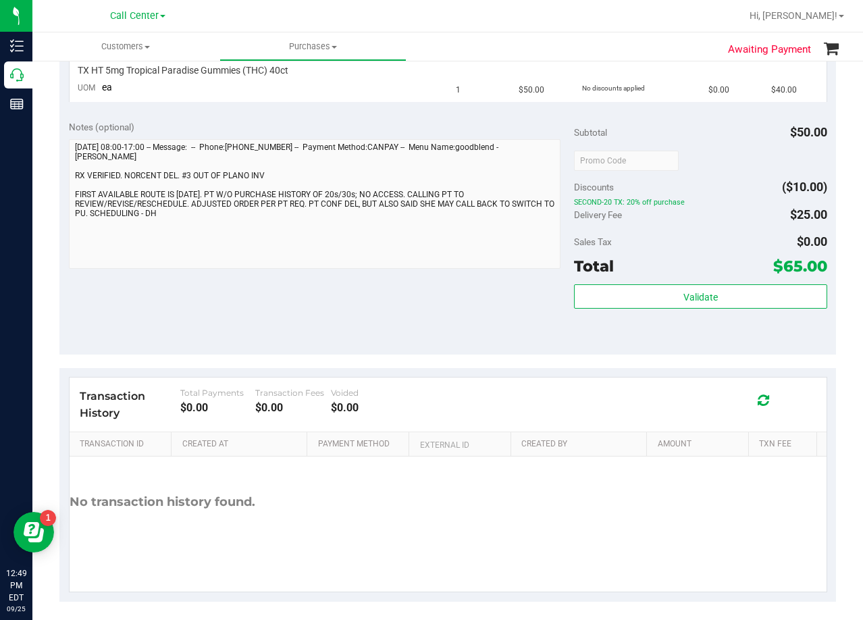
scroll to position [380, 0]
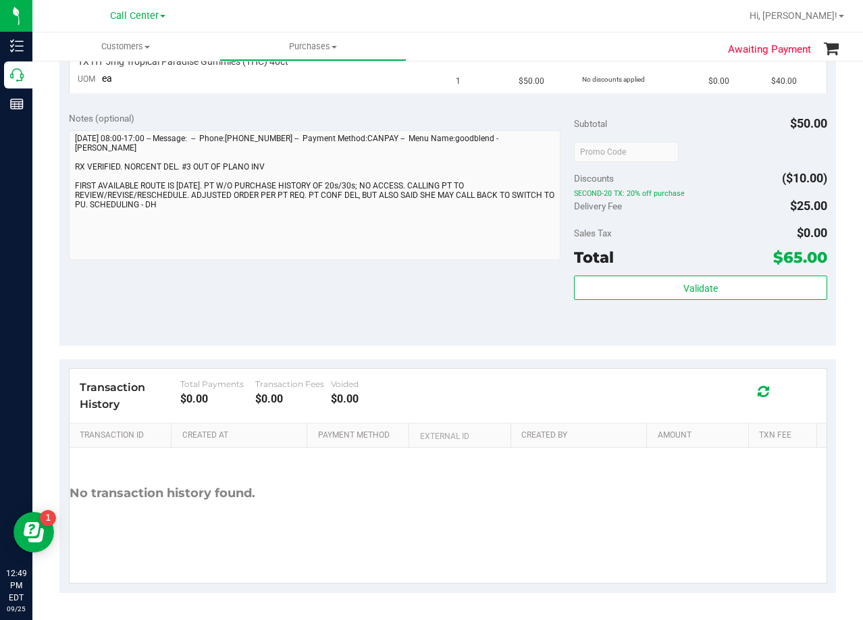
click at [456, 112] on div "Notes (optional)" at bounding box center [322, 118] width 506 height 14
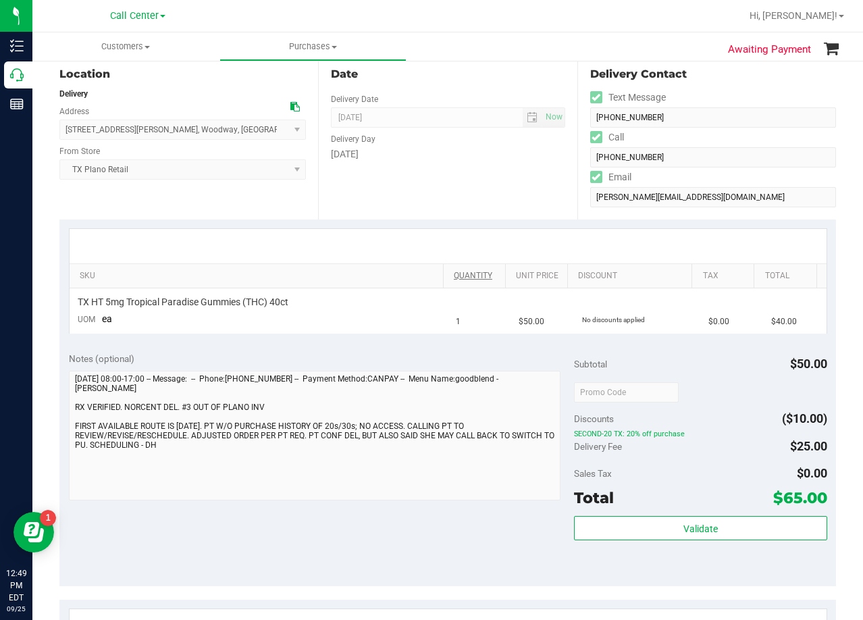
scroll to position [0, 0]
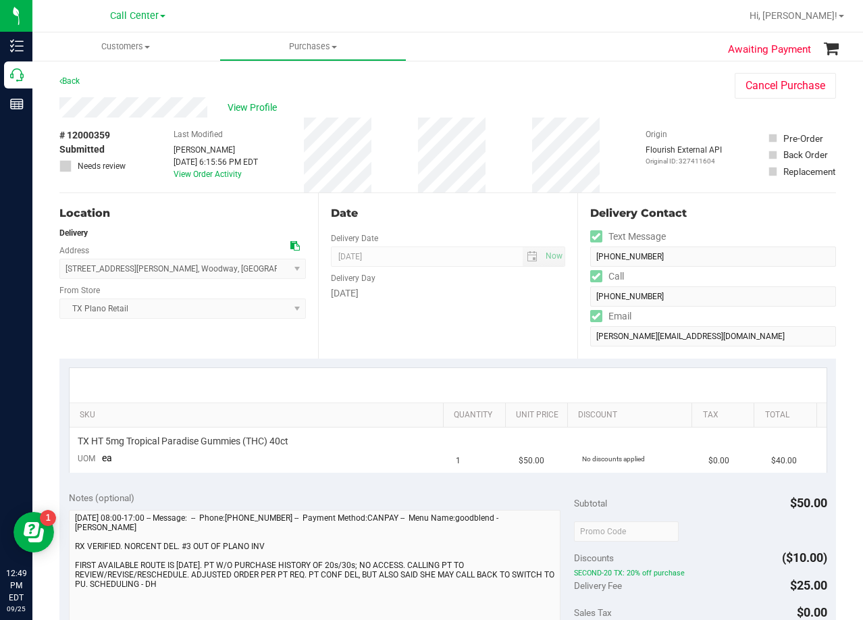
click at [523, 125] on div "# 12000359 Submitted Needs review Last Modified Dane Hawkins Sep 24, 2025 6:15:…" at bounding box center [447, 154] width 777 height 75
click at [792, 84] on button "Cancel Purchase" at bounding box center [785, 86] width 101 height 26
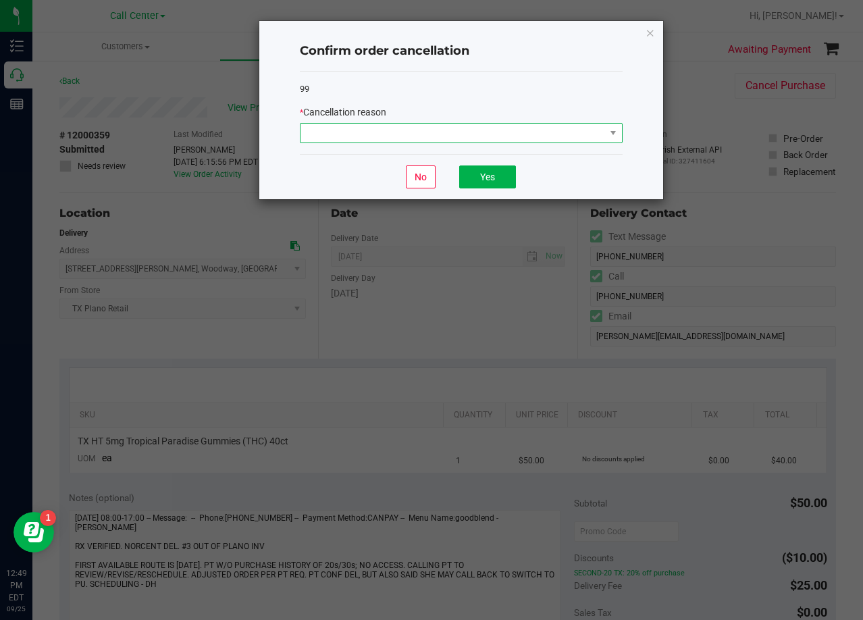
click at [430, 137] on span at bounding box center [453, 133] width 305 height 19
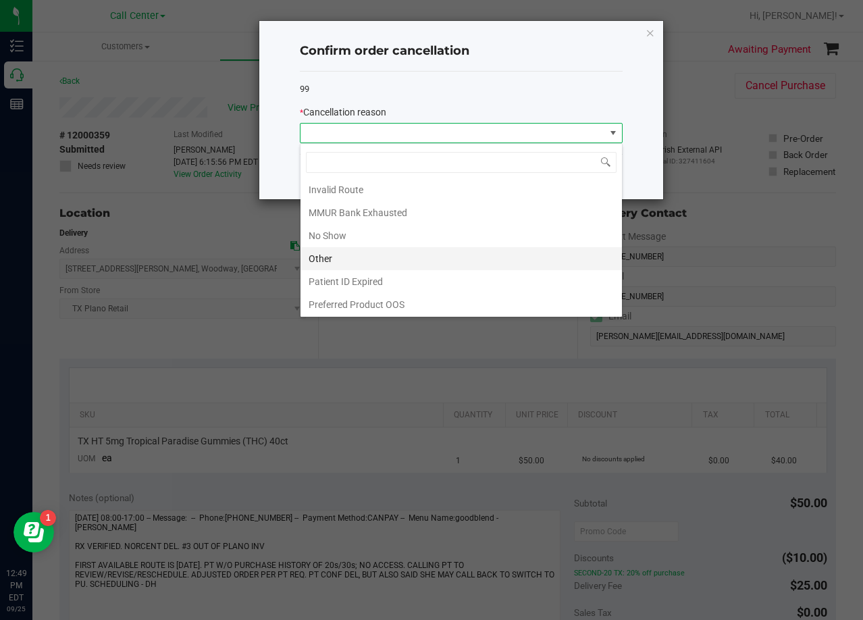
scroll to position [72, 0]
click at [389, 256] on li "Other" at bounding box center [461, 257] width 321 height 23
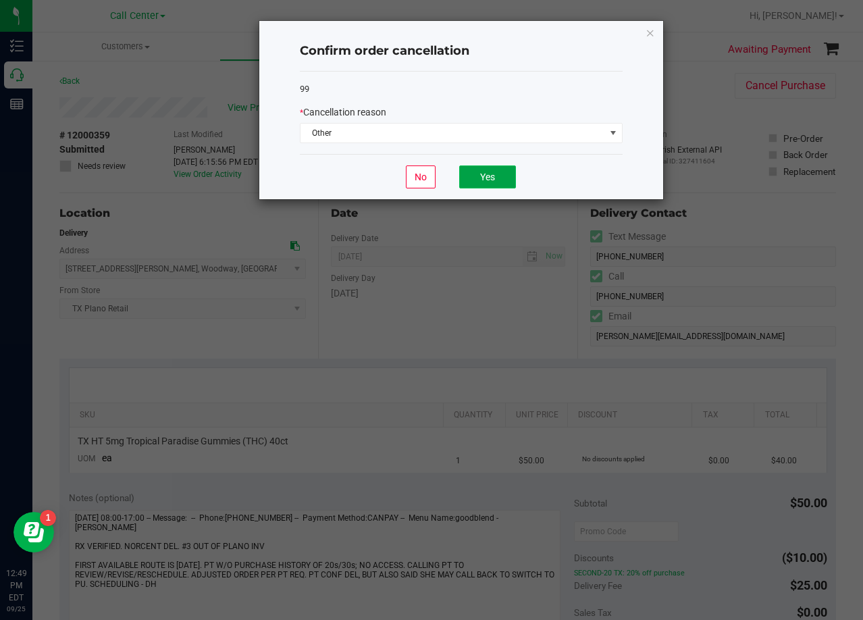
click at [482, 184] on button "Yes" at bounding box center [487, 176] width 57 height 23
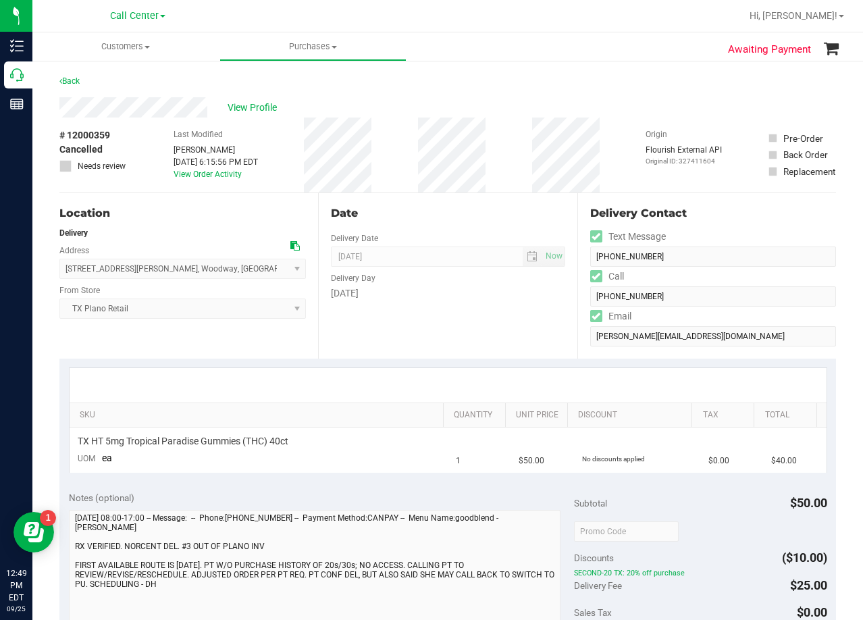
click at [496, 172] on div "# 12000359 Cancelled Needs review Last Modified Dane Hawkins Sep 24, 2025 6:15:…" at bounding box center [447, 154] width 777 height 75
click at [523, 234] on div "Date Delivery Date 10/01/2025 Now 10/01/2025 08:00 AM Now Delivery Day Wednesday" at bounding box center [447, 275] width 259 height 165
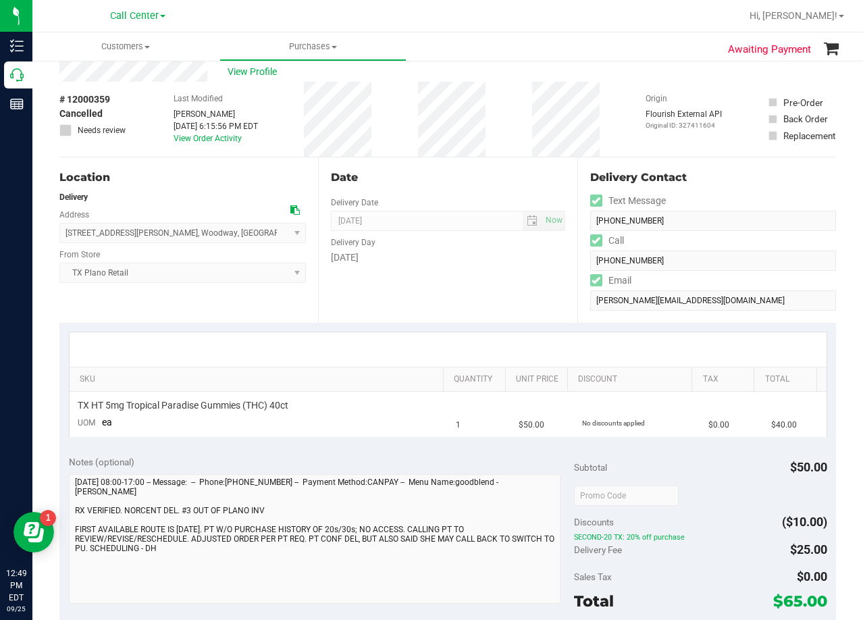
scroll to position [68, 0]
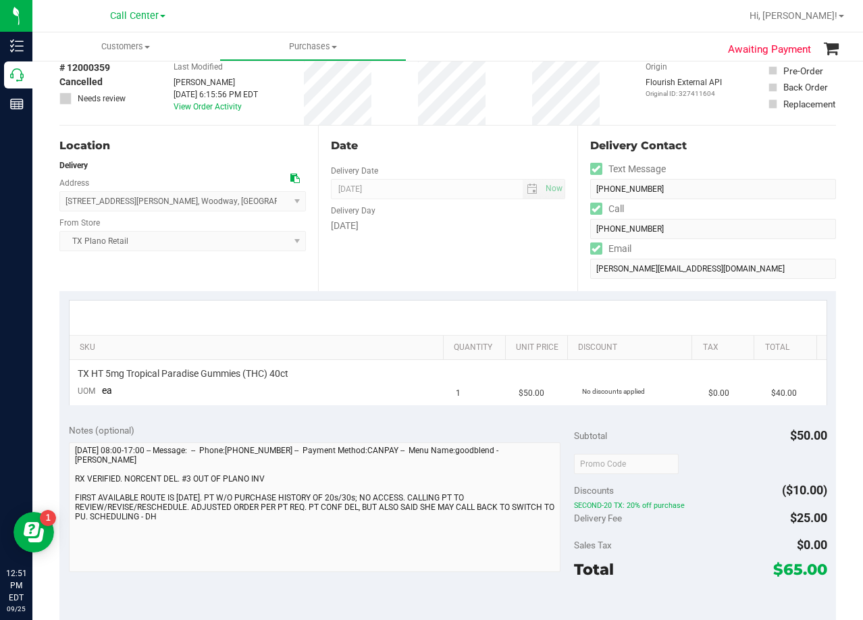
click at [536, 234] on div "Date Delivery Date 10/01/2025 Now 10/01/2025 08:00 AM Now Delivery Day Wednesday" at bounding box center [447, 208] width 259 height 165
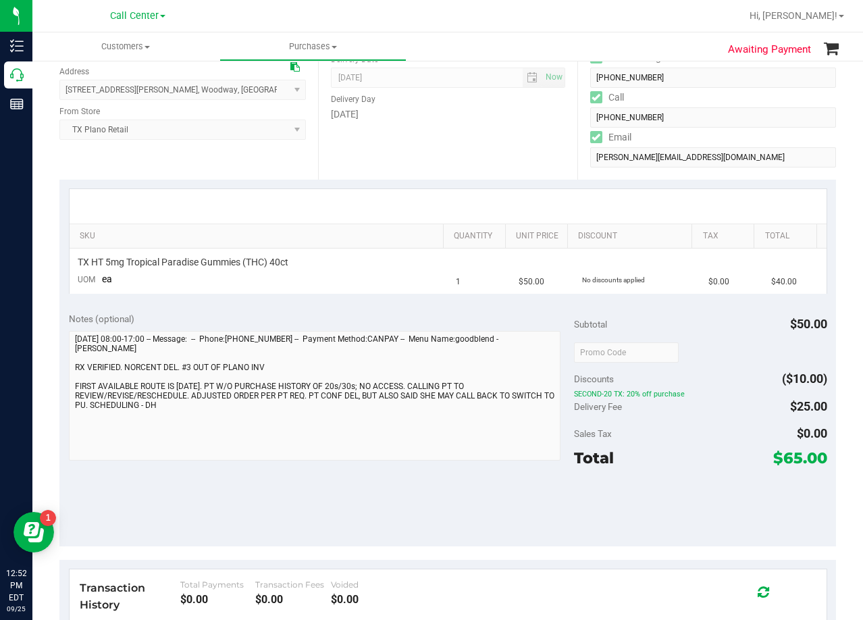
scroll to position [0, 0]
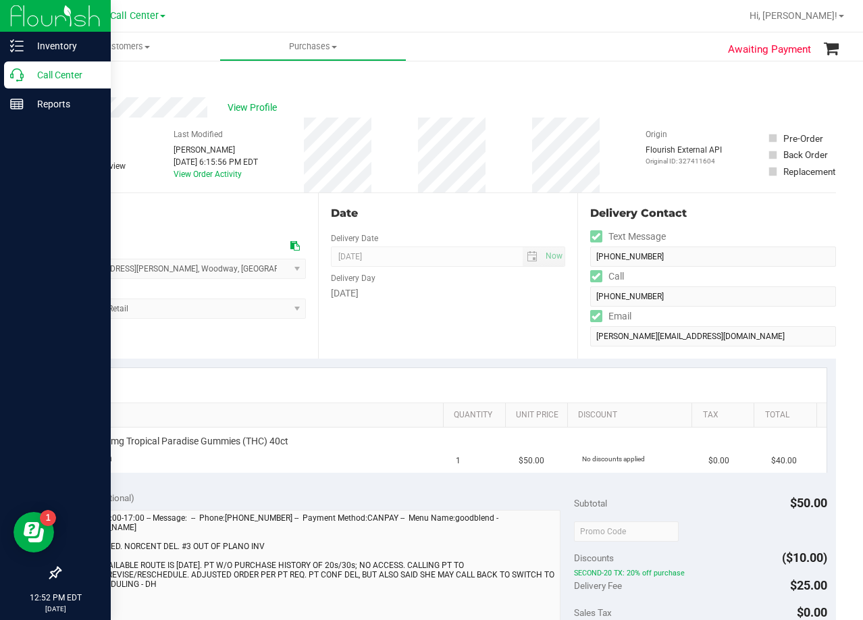
click at [28, 80] on p "Call Center" at bounding box center [64, 75] width 81 height 16
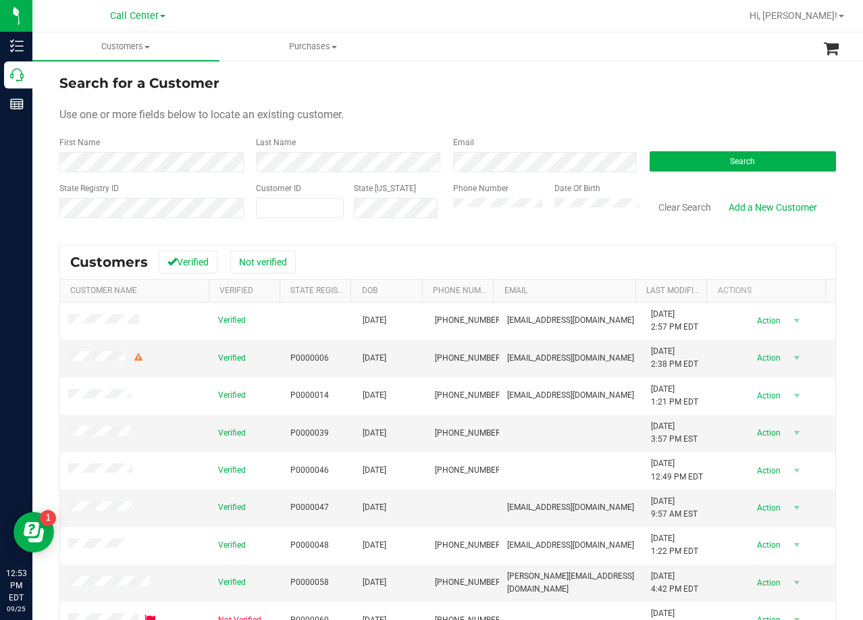
click at [483, 109] on div "Use one or more fields below to locate an existing customer." at bounding box center [447, 115] width 777 height 16
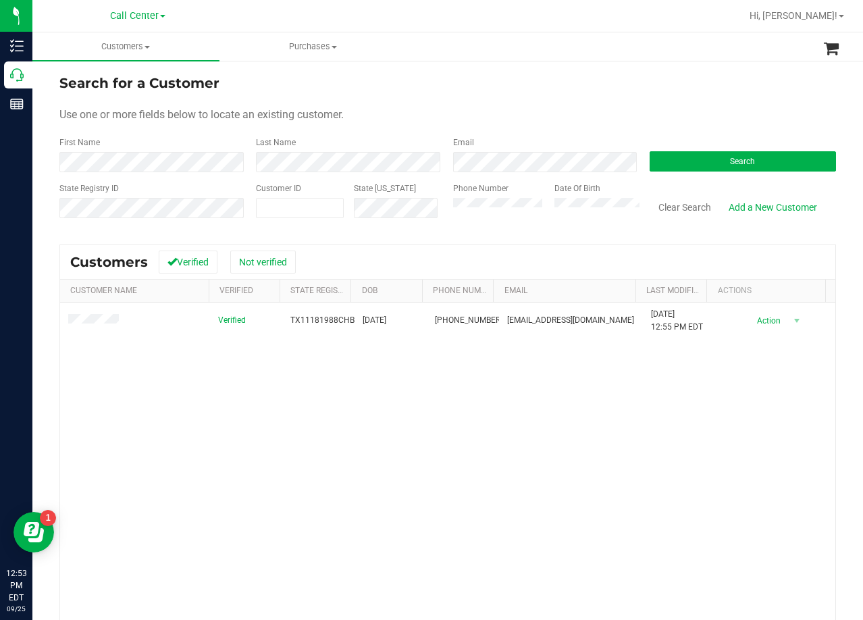
click at [667, 86] on div "Search for a Customer" at bounding box center [447, 83] width 777 height 20
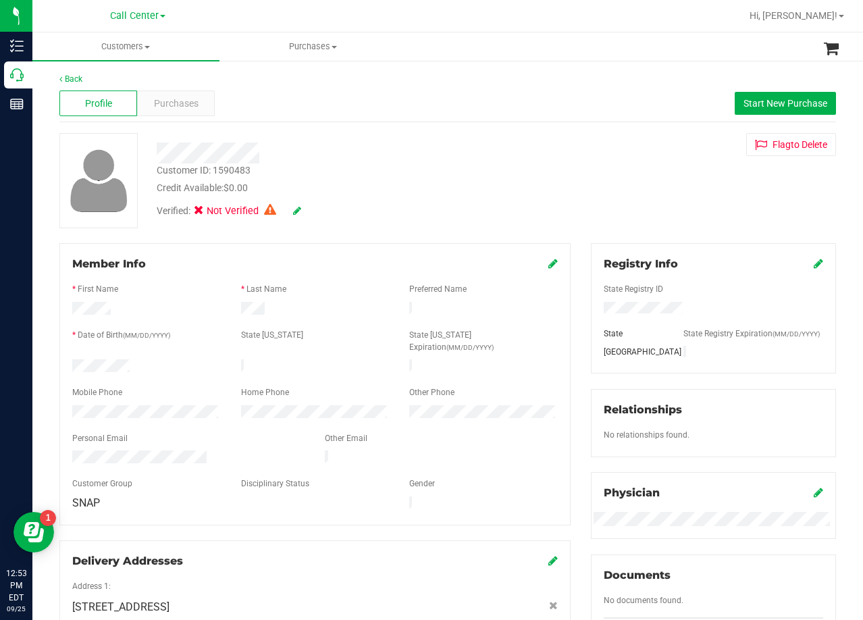
click at [530, 145] on div at bounding box center [346, 152] width 398 height 21
click at [473, 147] on div at bounding box center [346, 152] width 398 height 21
click at [465, 170] on div "Customer ID: 1590483 Credit Available: $0.00" at bounding box center [346, 179] width 398 height 32
click at [560, 178] on div "Customer ID: 767842 Credit Available: $0.00 Verified: Not Verified Flag to [GEO…" at bounding box center [447, 180] width 797 height 95
click at [567, 136] on div "Customer ID: 767842 Credit Available: $0.00 Verified: Not Verified Flag to [GEO…" at bounding box center [447, 180] width 797 height 95
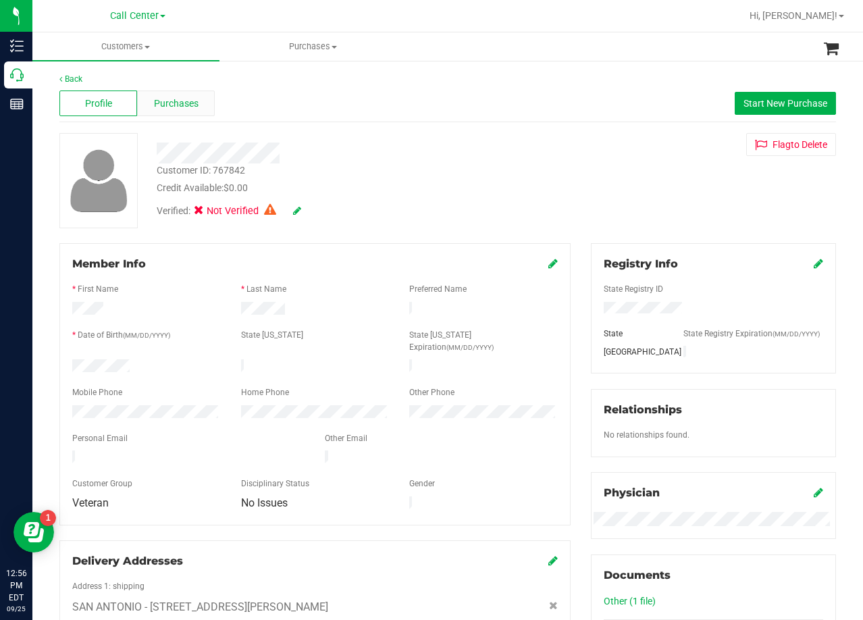
click at [186, 107] on span "Purchases" at bounding box center [176, 104] width 45 height 14
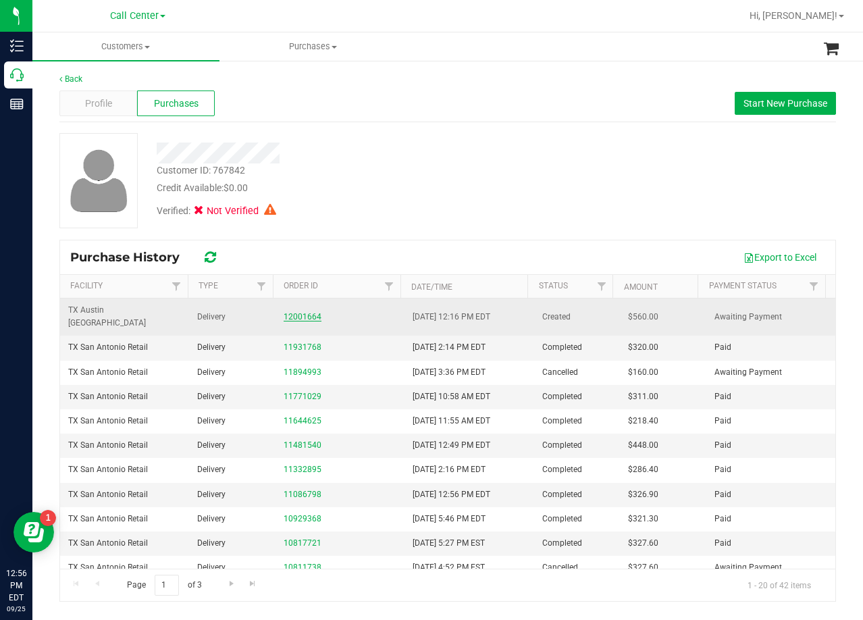
click at [298, 312] on link "12001664" at bounding box center [303, 316] width 38 height 9
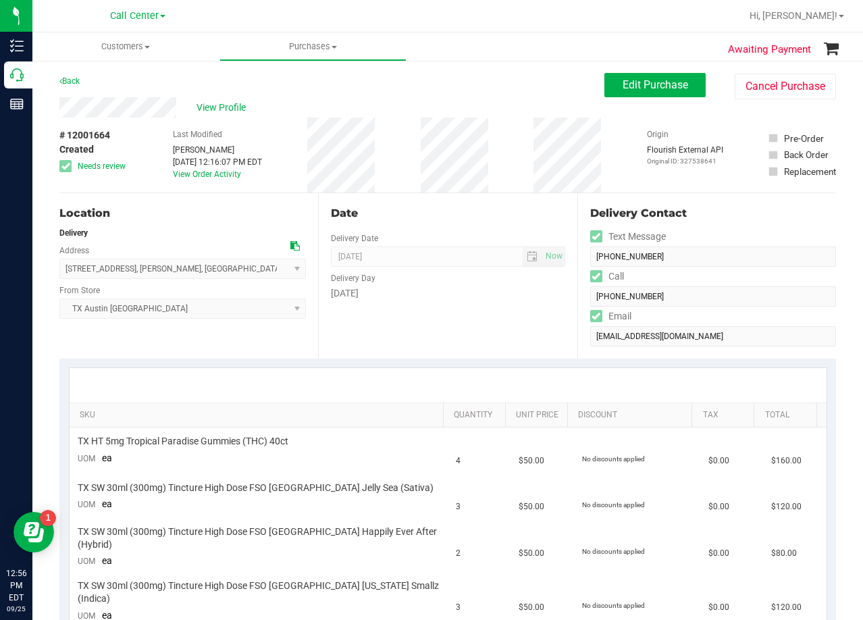
click at [457, 197] on div "Date Delivery Date [DATE] Now [DATE] 08:00 AM Now Delivery Day [DATE]" at bounding box center [447, 275] width 259 height 165
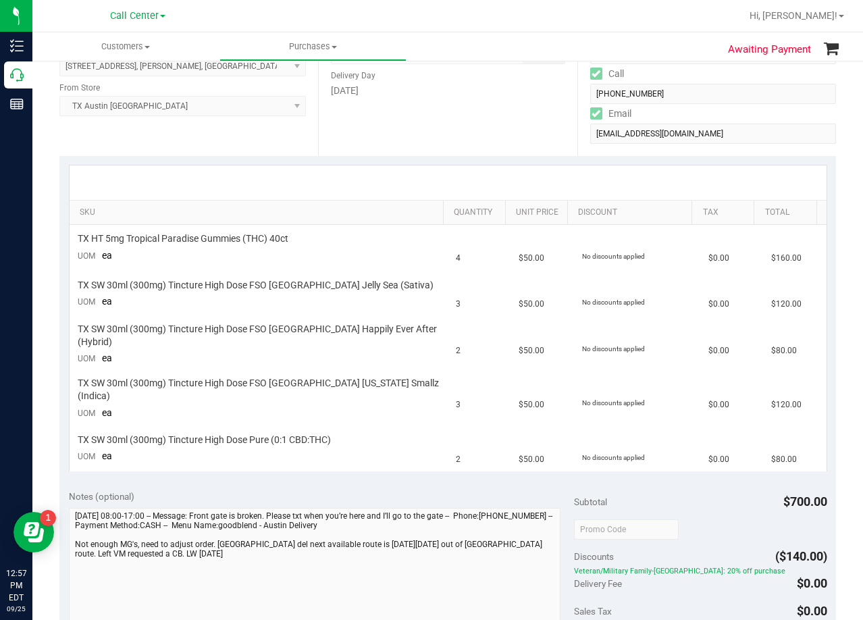
drag, startPoint x: 407, startPoint y: 182, endPoint x: 415, endPoint y: 202, distance: 21.8
click at [407, 182] on div at bounding box center [448, 182] width 757 height 34
click at [458, 182] on div at bounding box center [448, 182] width 757 height 34
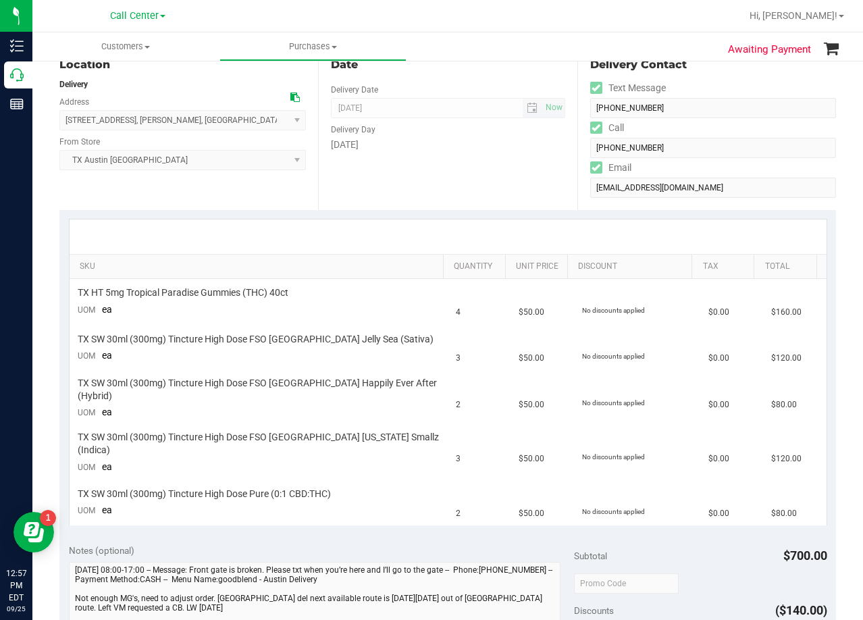
scroll to position [68, 0]
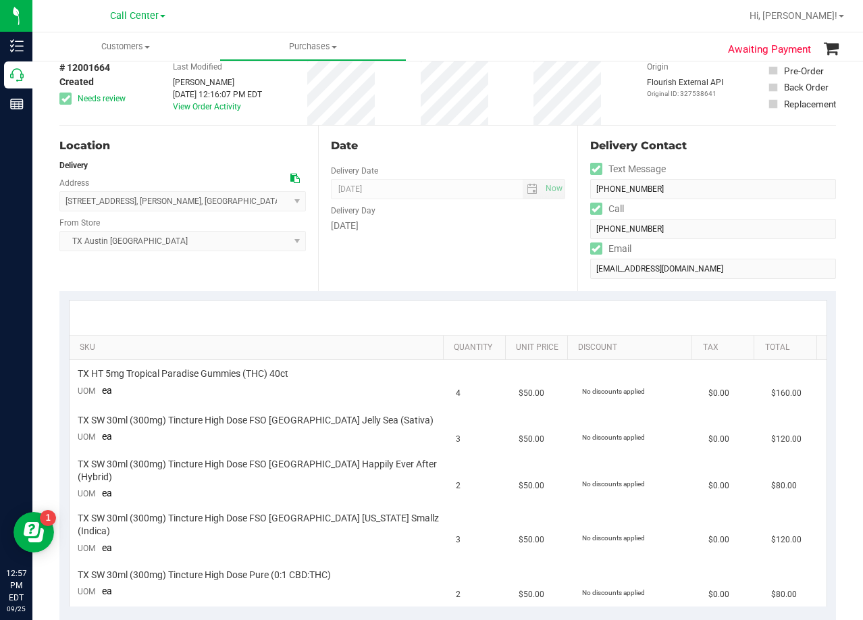
click at [466, 163] on div "Date Delivery Date [DATE] Now [DATE] 08:00 AM Now Delivery Day [DATE]" at bounding box center [447, 208] width 259 height 165
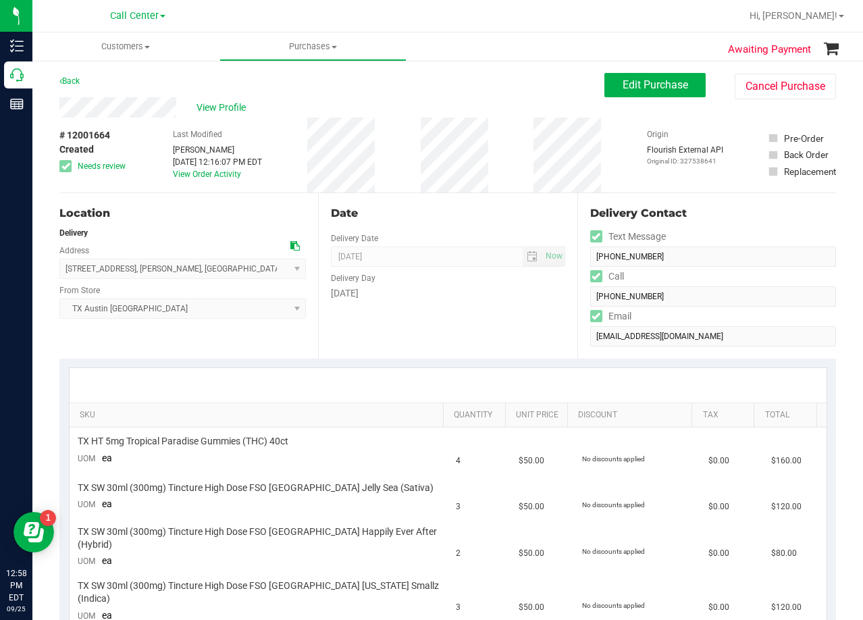
click at [636, 99] on div "View Profile # 12001664 Created Needs review Last Modified [PERSON_NAME] [DATE]…" at bounding box center [447, 145] width 777 height 96
click at [633, 95] on button "Edit Purchase" at bounding box center [654, 85] width 101 height 24
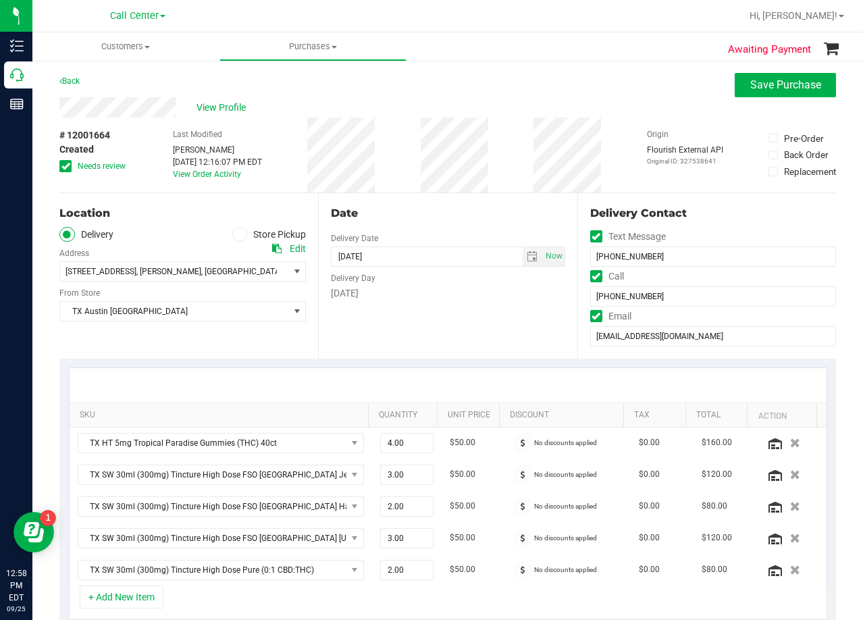
click at [427, 203] on div "Date Delivery Date [DATE] Now [DATE] 08:00 AM Now Delivery Day [DATE]" at bounding box center [447, 275] width 259 height 165
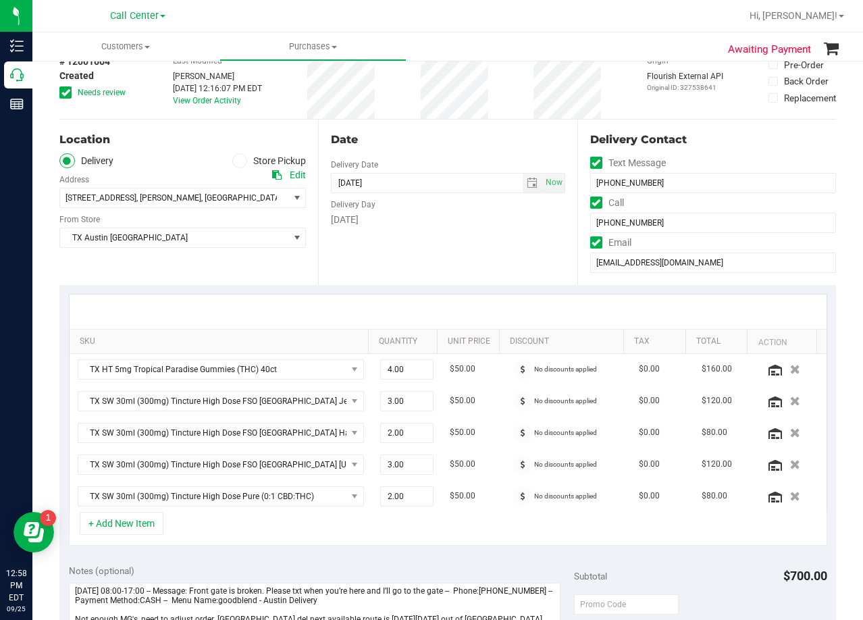
scroll to position [203, 0]
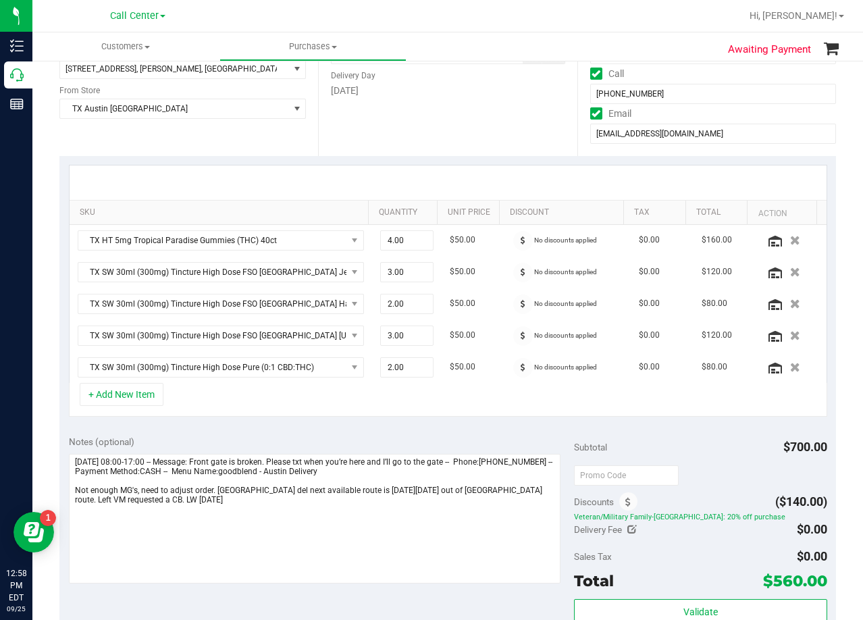
click at [550, 166] on div at bounding box center [448, 182] width 757 height 34
click at [410, 239] on span "4.00 4" at bounding box center [406, 240] width 53 height 20
click at [410, 239] on input "4" at bounding box center [407, 240] width 52 height 19
type input "5"
type input "5.00"
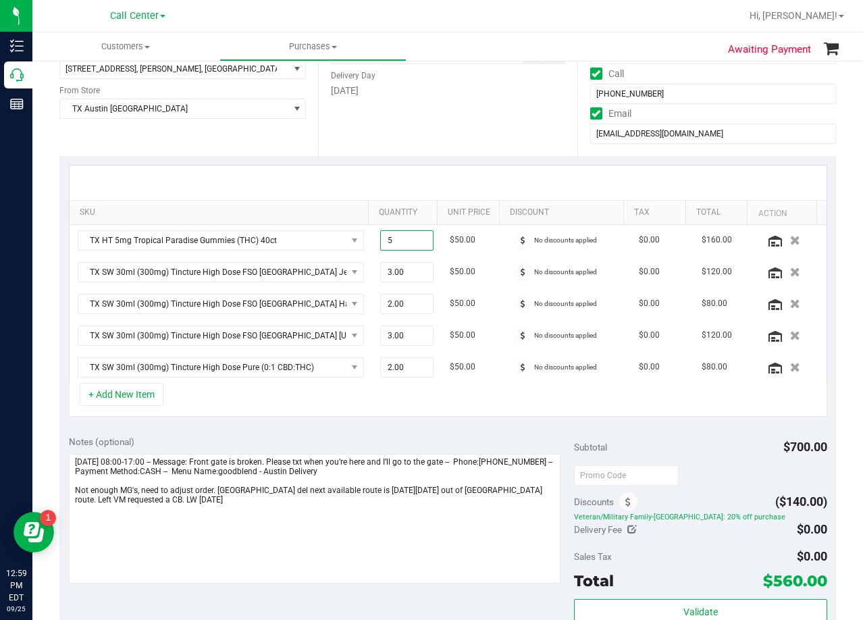
click at [439, 167] on div at bounding box center [448, 182] width 757 height 34
click at [128, 396] on button "+ Add New Item" at bounding box center [122, 394] width 84 height 23
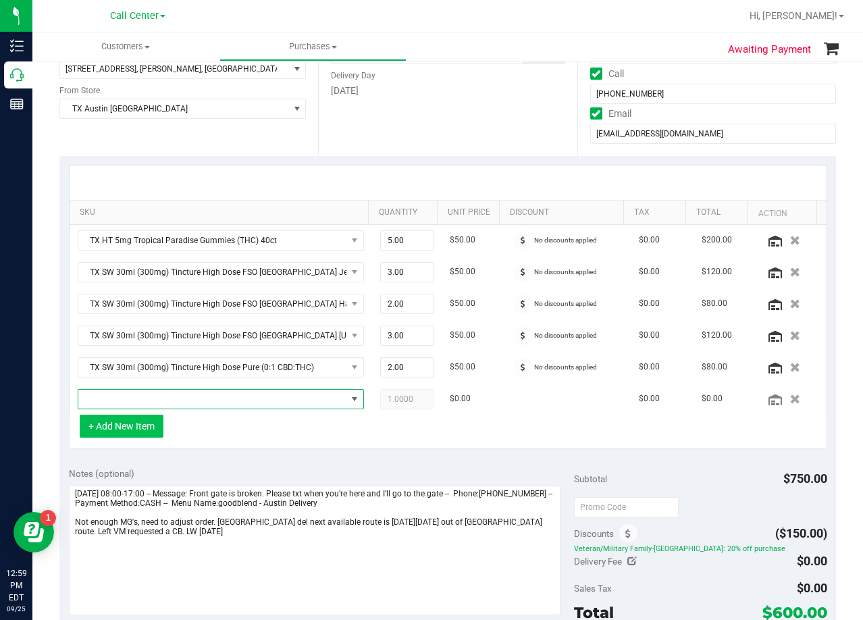
click at [128, 396] on span "NO DATA FOUND" at bounding box center [212, 399] width 268 height 19
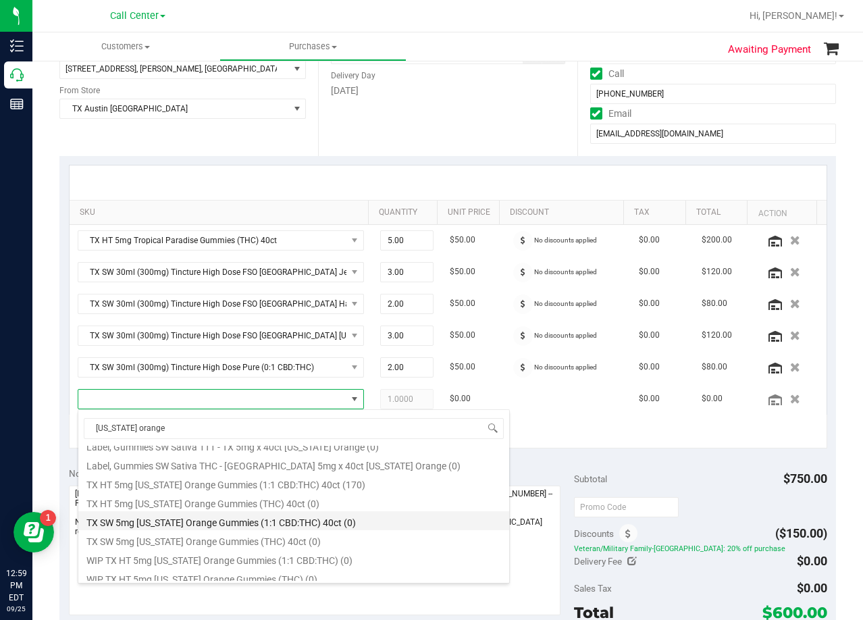
scroll to position [157, 0]
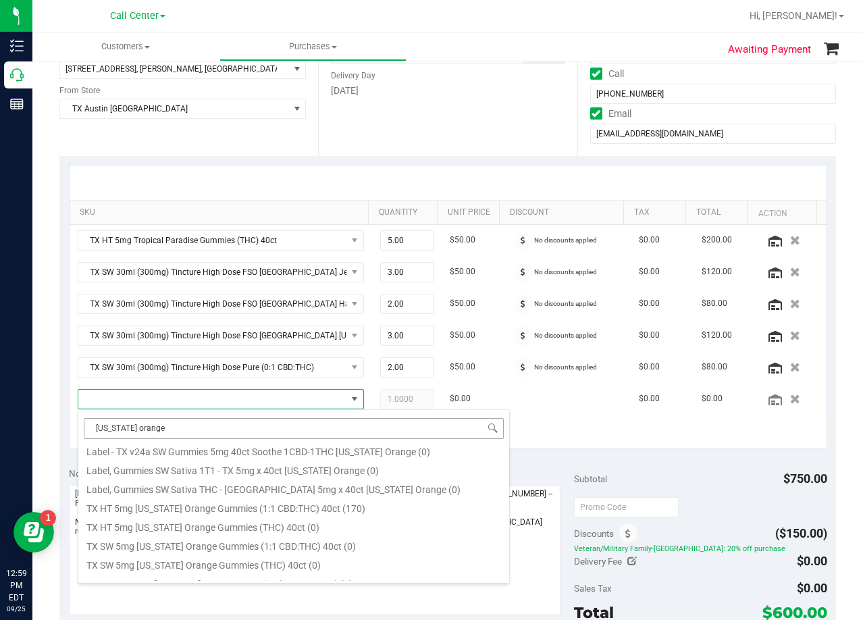
click at [185, 424] on input "[US_STATE] orange" at bounding box center [294, 428] width 420 height 21
type input "tropical par"
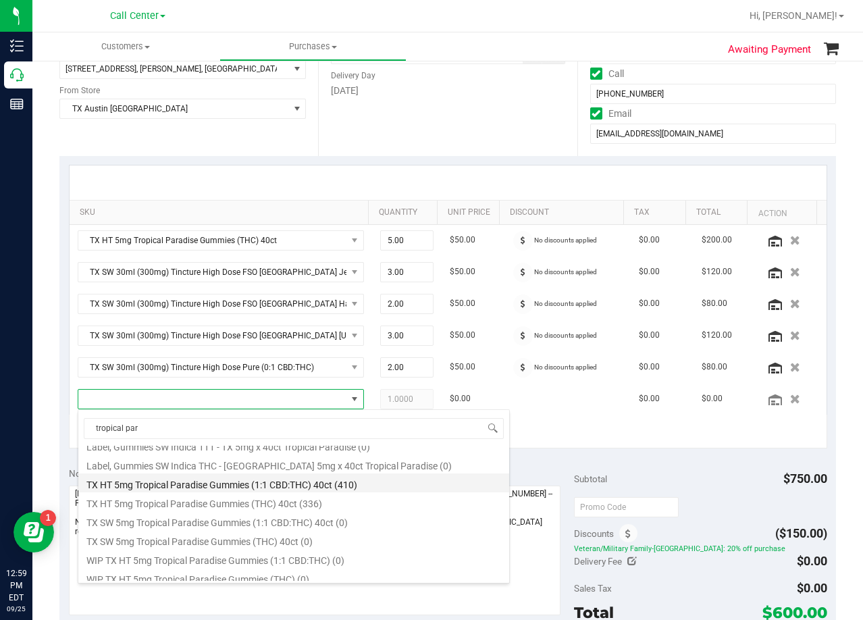
scroll to position [176, 0]
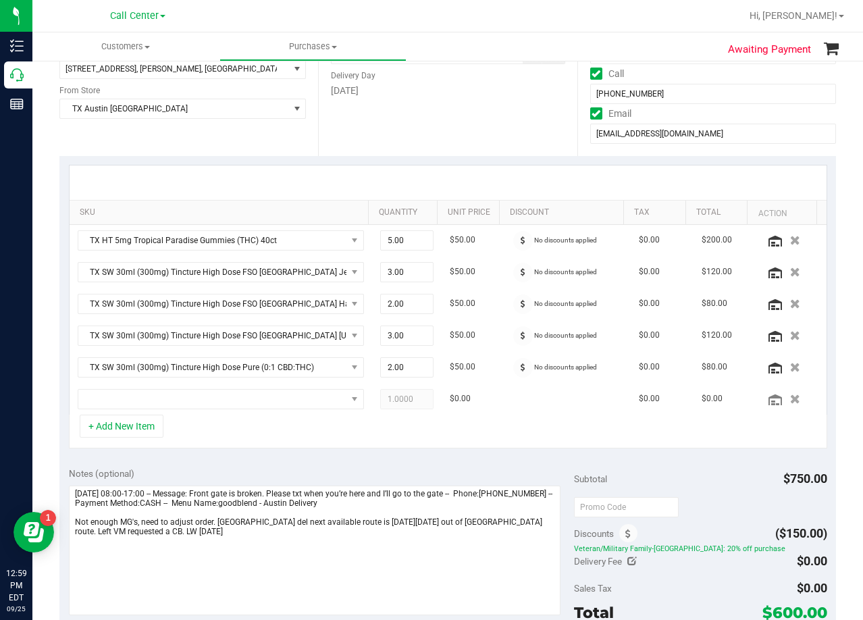
click at [438, 181] on div at bounding box center [448, 182] width 757 height 34
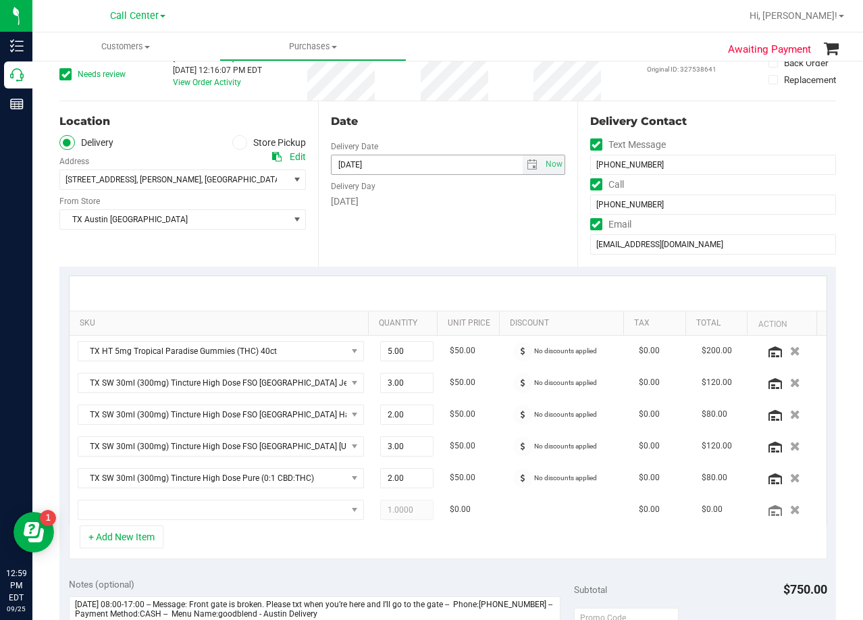
scroll to position [68, 0]
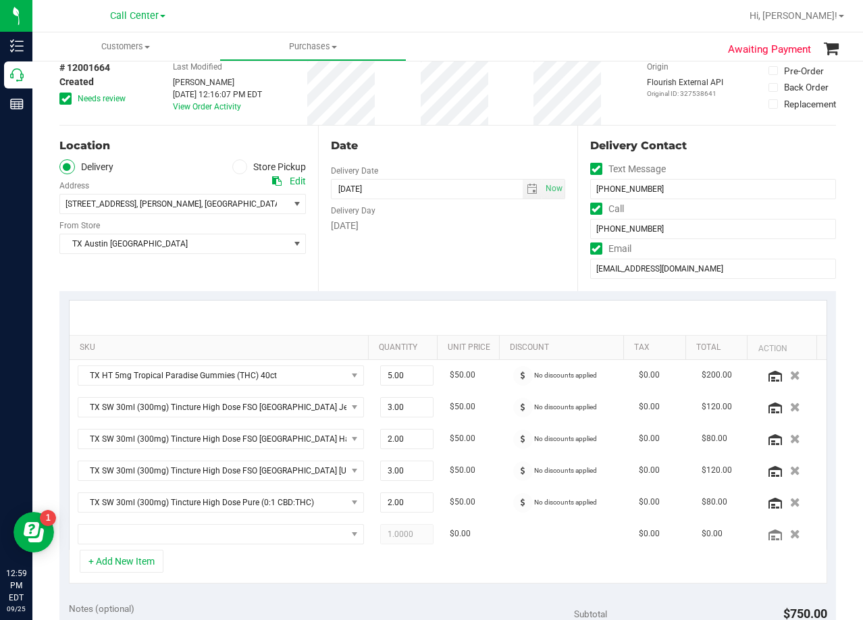
click at [461, 150] on div "Date" at bounding box center [448, 146] width 234 height 16
click at [442, 148] on div "Date" at bounding box center [448, 146] width 234 height 16
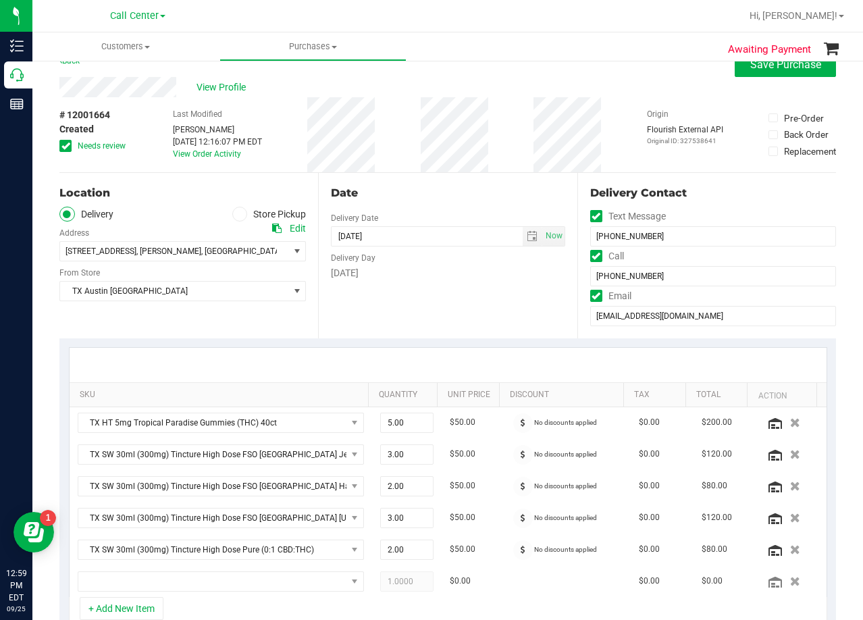
scroll to position [0, 0]
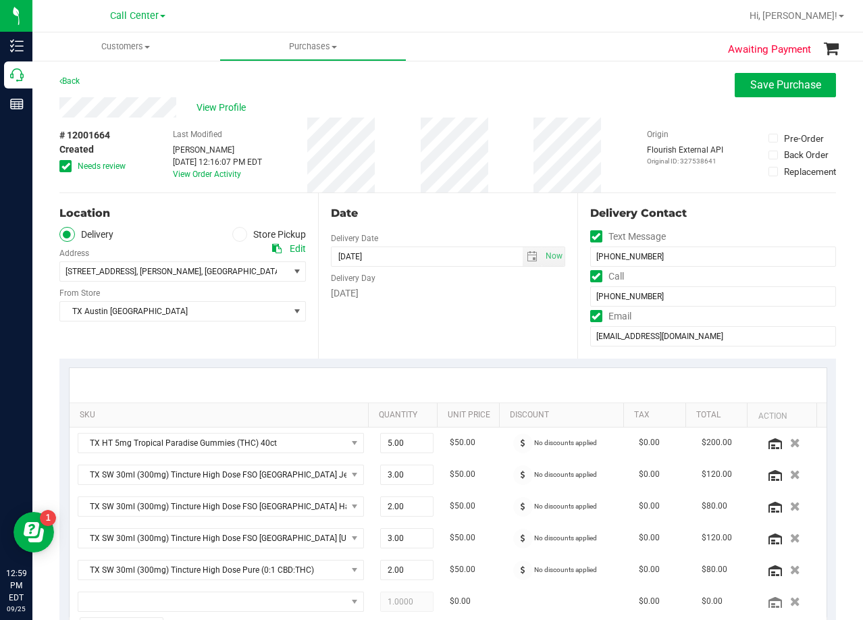
click at [456, 100] on div "View Profile" at bounding box center [447, 107] width 777 height 20
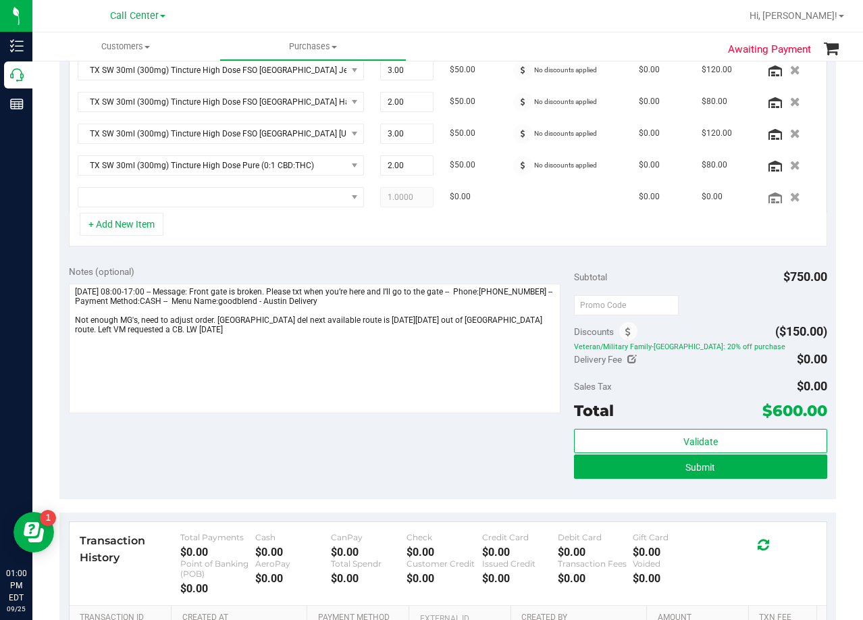
scroll to position [249, 0]
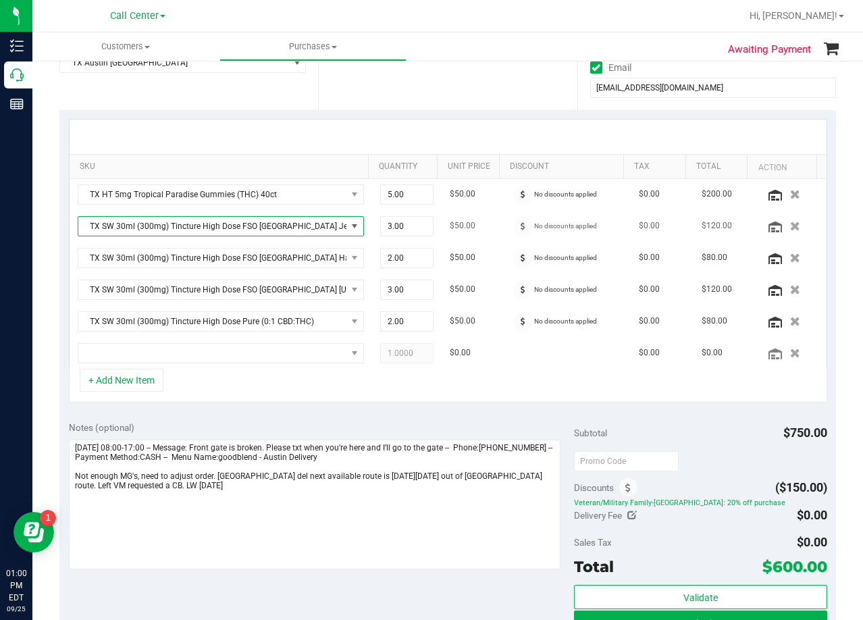
click at [285, 224] on span "TX SW 30ml (300mg) Tincture High Dose FSO [GEOGRAPHIC_DATA] Jelly Sea (Sativa)" at bounding box center [212, 226] width 268 height 19
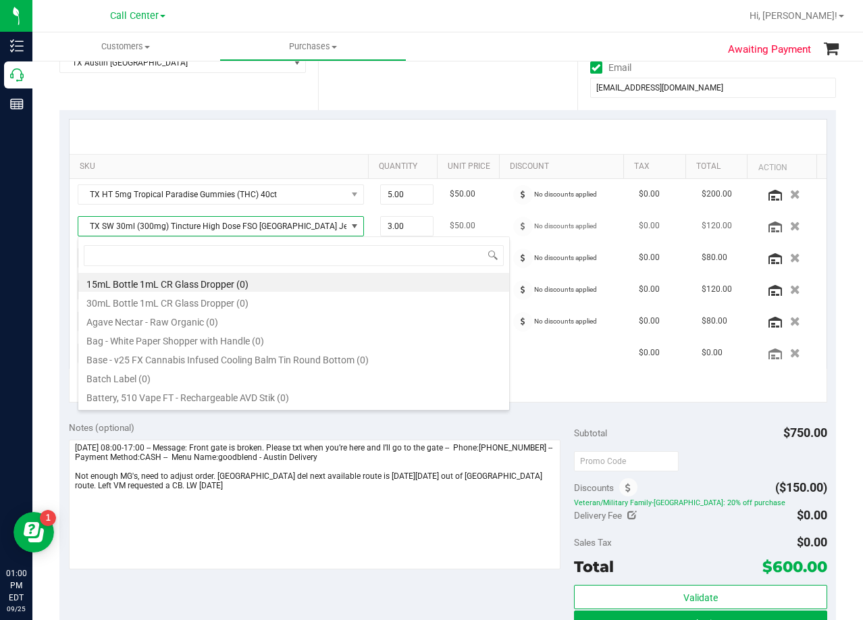
scroll to position [20, 279]
type input "high dose"
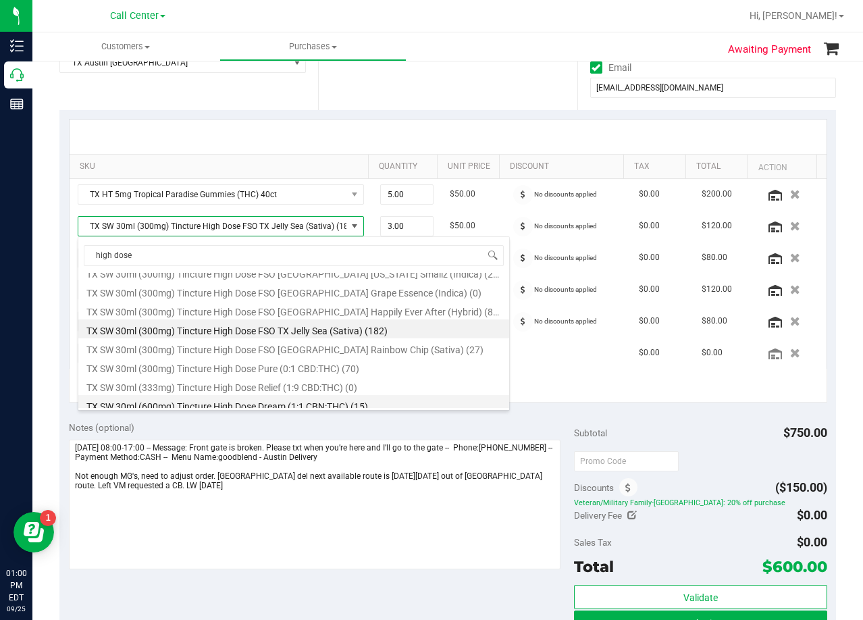
scroll to position [213, 0]
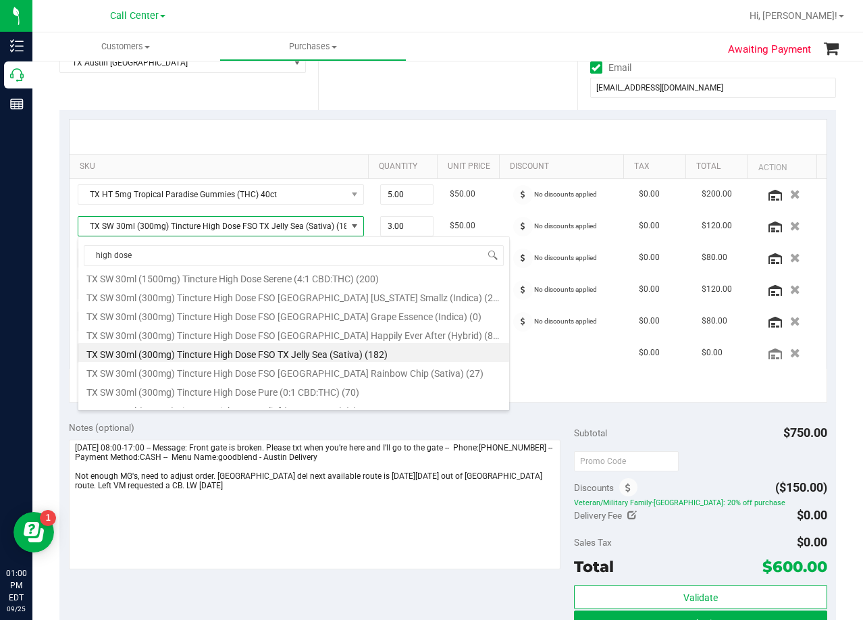
click at [412, 126] on div at bounding box center [448, 137] width 757 height 34
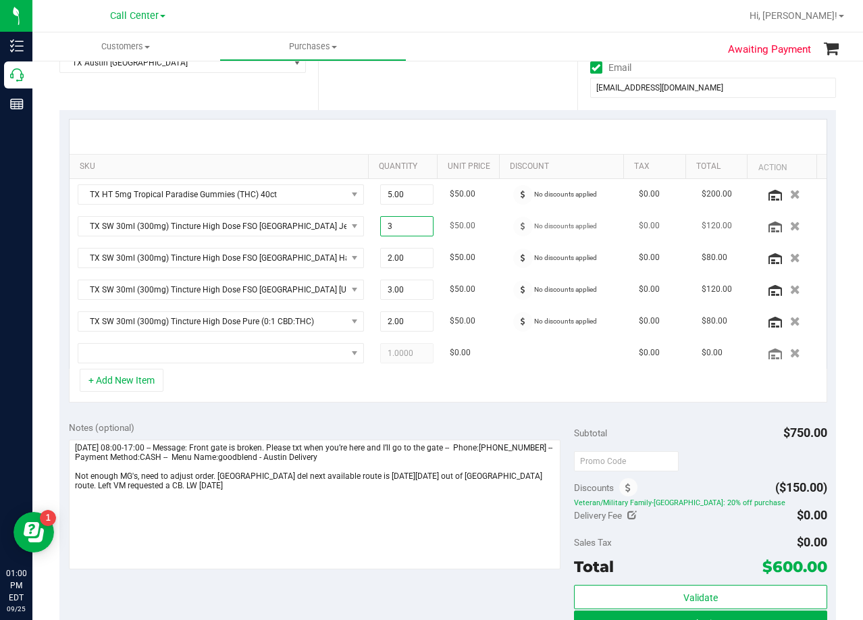
click at [391, 234] on span "3.00 3" at bounding box center [406, 226] width 53 height 20
click at [391, 234] on input "3" at bounding box center [407, 226] width 52 height 19
type input "1"
type input "1.00"
drag, startPoint x: 415, startPoint y: 119, endPoint x: 425, endPoint y: 105, distance: 16.9
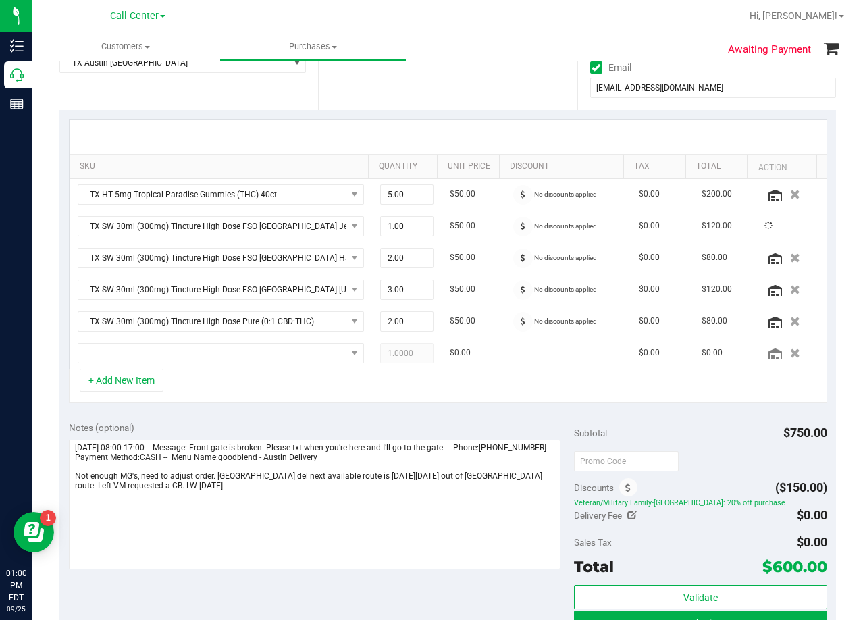
click at [420, 119] on div "SKU Quantity Unit Price Discount Tax Total Action TX HT 5mg Tropical Paradise G…" at bounding box center [448, 244] width 758 height 250
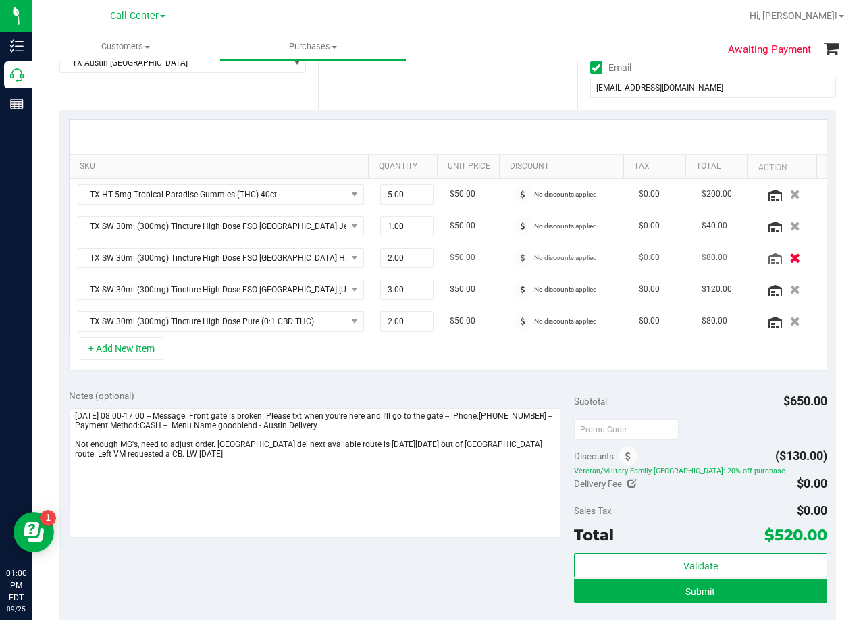
click at [789, 259] on icon "button" at bounding box center [794, 258] width 11 height 10
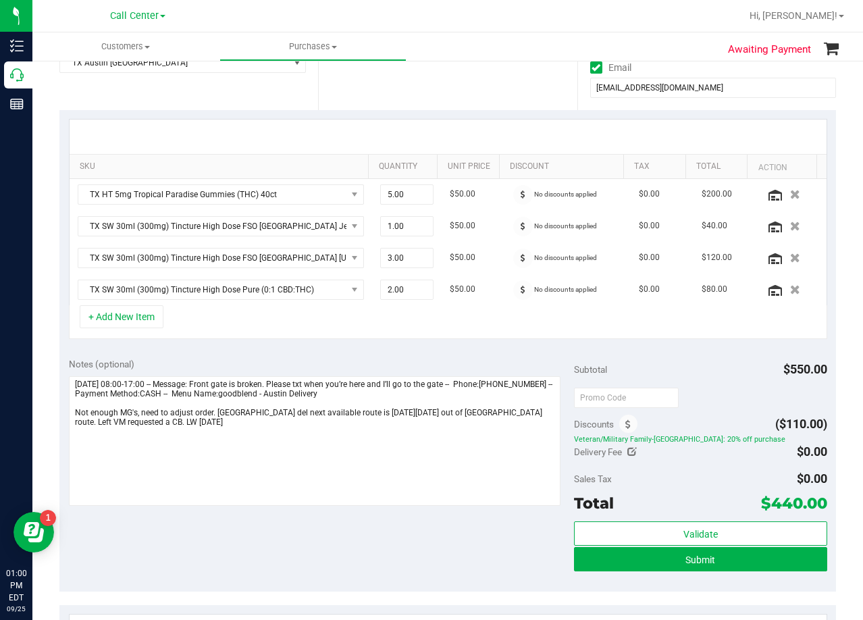
click at [790, 259] on icon "button" at bounding box center [795, 257] width 10 height 9
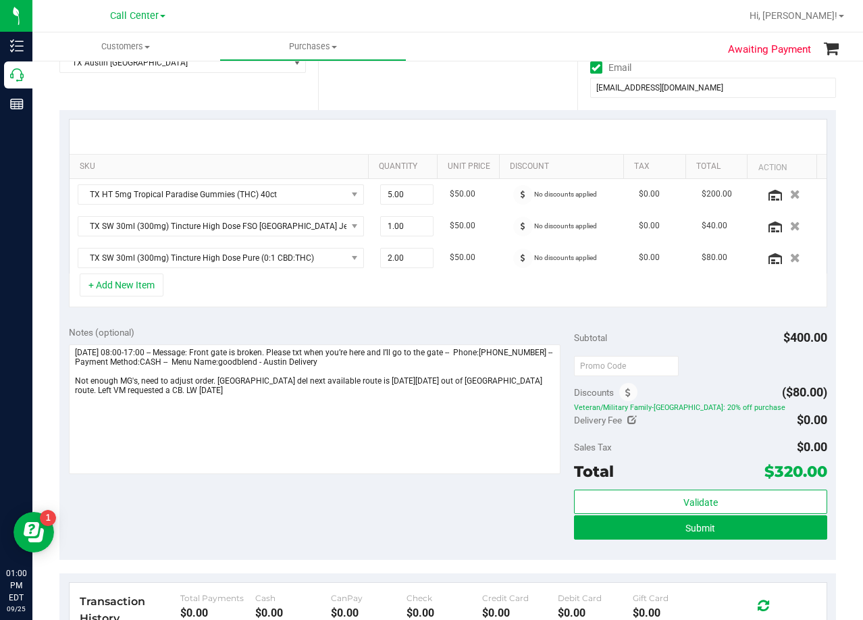
click at [790, 259] on icon "button" at bounding box center [795, 257] width 10 height 9
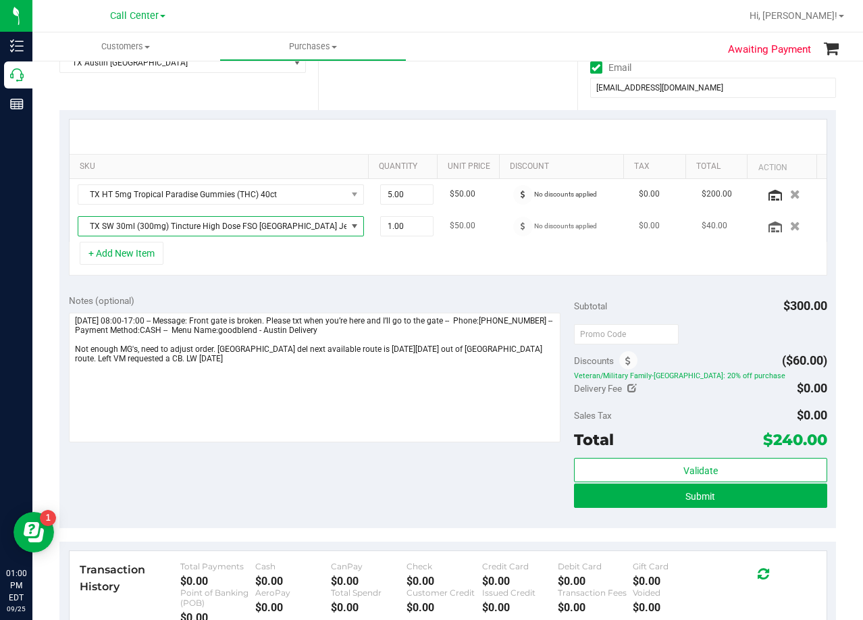
click at [229, 226] on span "TX SW 30ml (300mg) Tincture High Dose FSO [GEOGRAPHIC_DATA] Jelly Sea (Sativa)" at bounding box center [212, 226] width 268 height 19
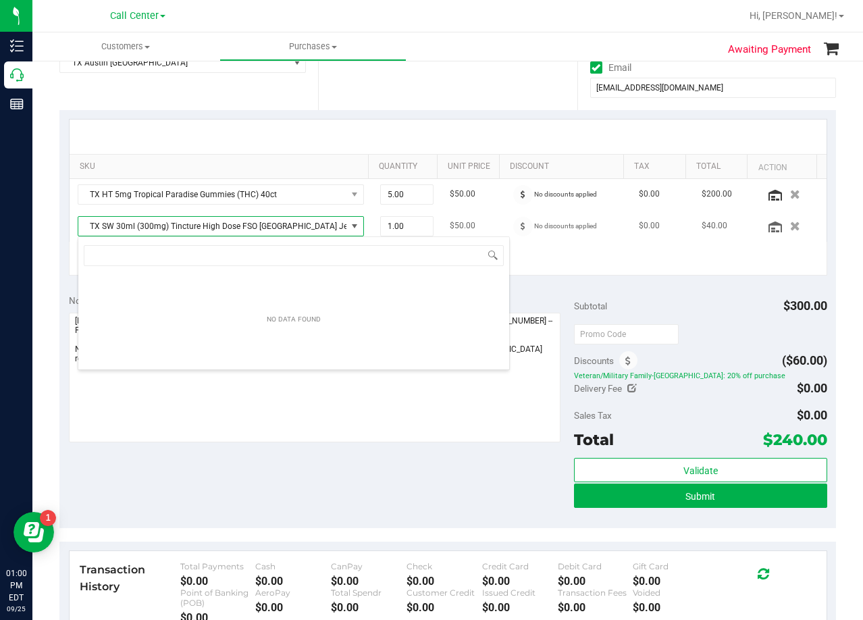
scroll to position [20, 279]
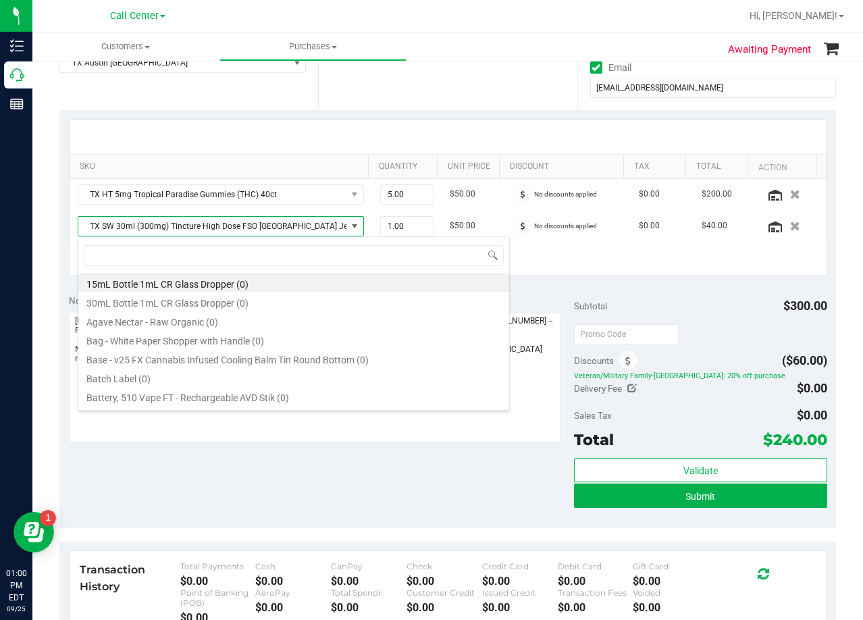
click at [367, 128] on div at bounding box center [448, 137] width 757 height 34
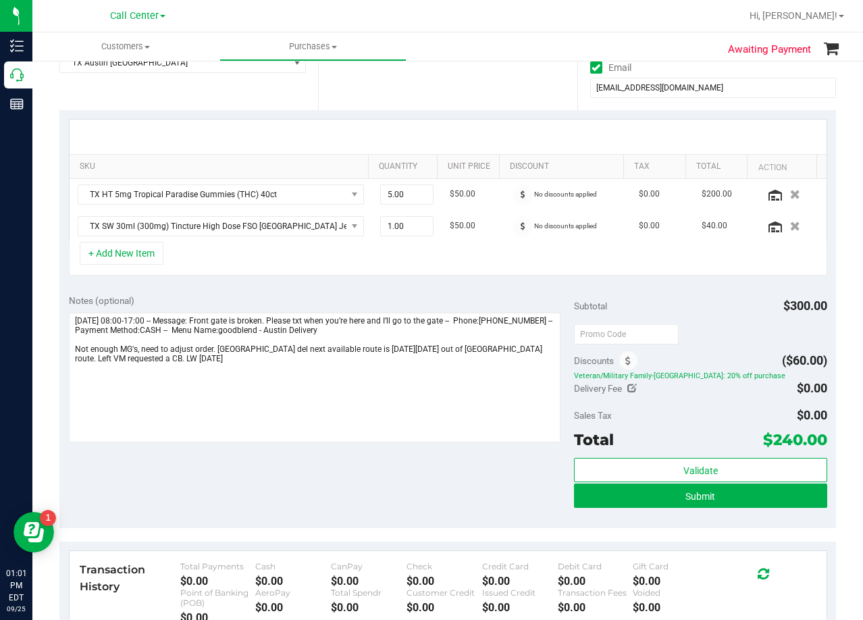
click at [367, 128] on div at bounding box center [448, 137] width 757 height 34
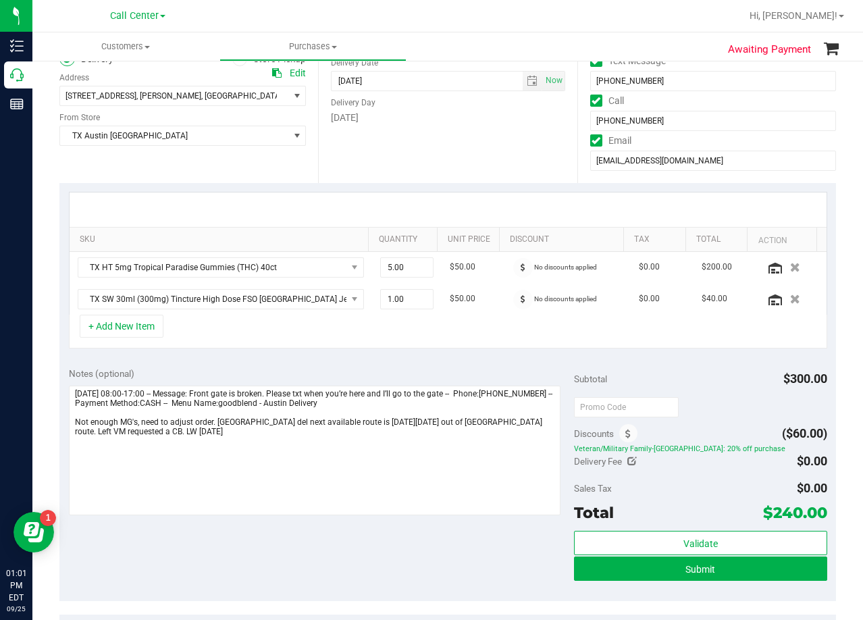
scroll to position [46, 0]
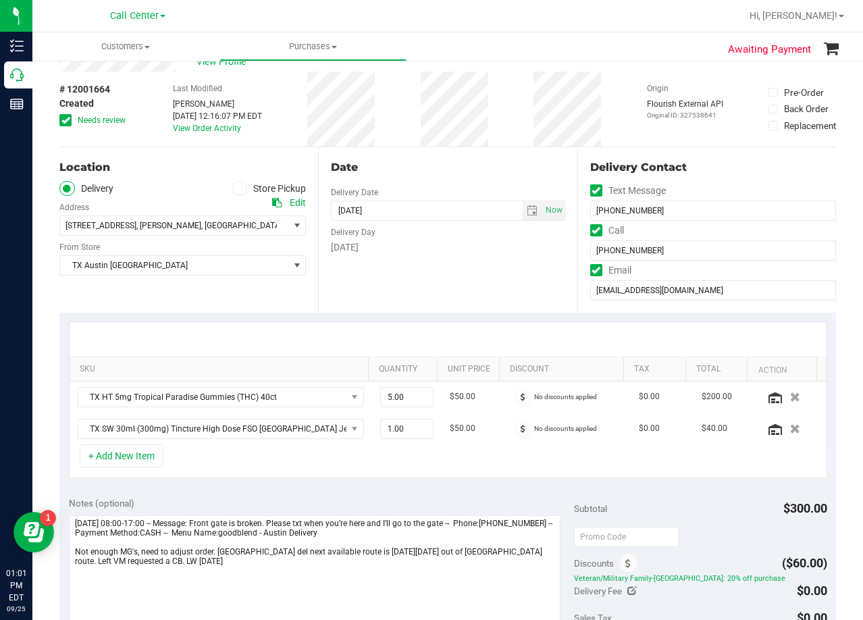
click at [377, 259] on div "Date Delivery Date [DATE] Now [DATE] 08:00 AM Now Delivery Day [DATE]" at bounding box center [447, 229] width 259 height 165
click at [272, 203] on icon at bounding box center [276, 202] width 9 height 9
click at [498, 113] on div "# 12001664 Created Needs review Last Modified [PERSON_NAME] [DATE] 12:16:07 PM …" at bounding box center [447, 109] width 777 height 75
click at [275, 198] on icon at bounding box center [276, 202] width 9 height 9
click at [510, 288] on div "Date Delivery Date [DATE] Now [DATE] 08:00 AM Now Delivery Day [DATE]" at bounding box center [447, 229] width 259 height 165
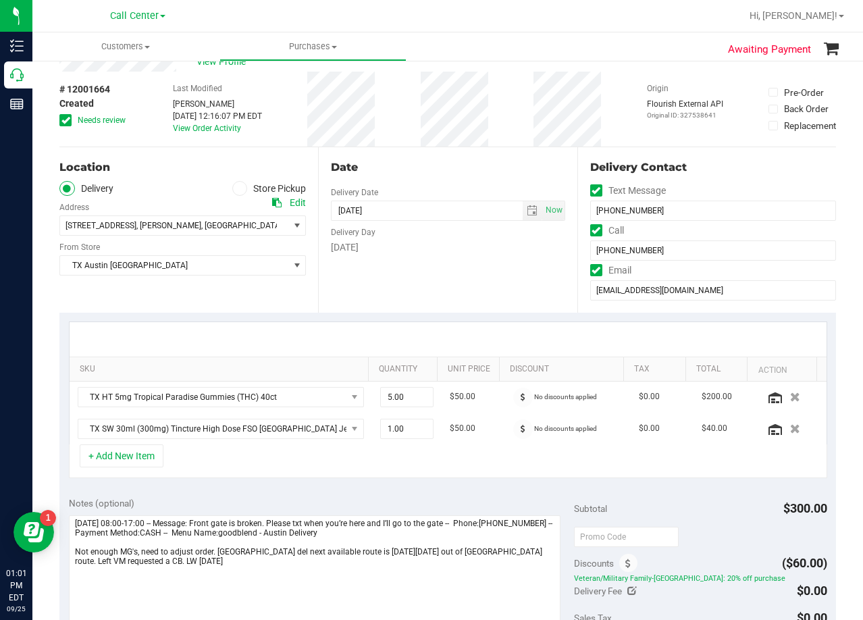
scroll to position [113, 0]
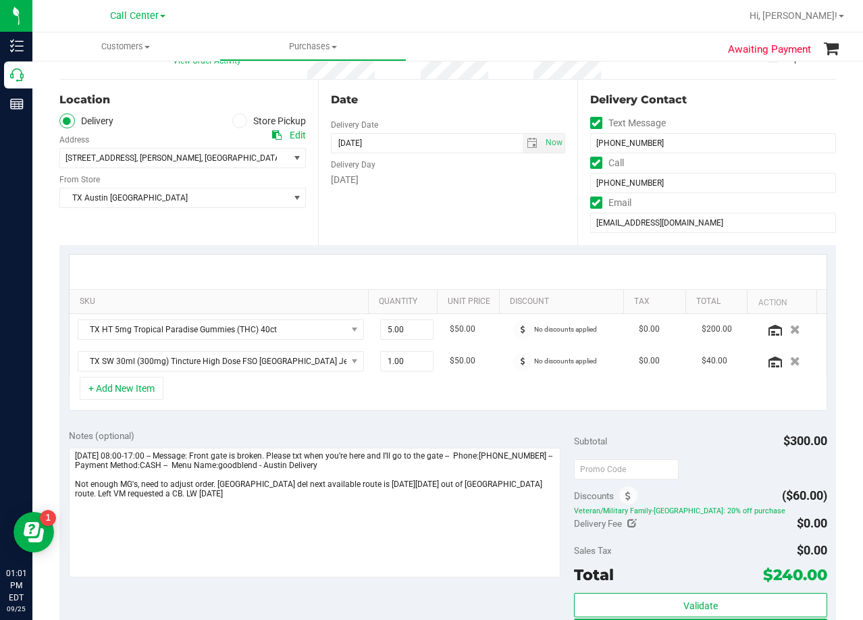
click at [502, 236] on div "Date Delivery Date [DATE] Now [DATE] 08:00 AM Now Delivery Day [DATE]" at bounding box center [447, 162] width 259 height 165
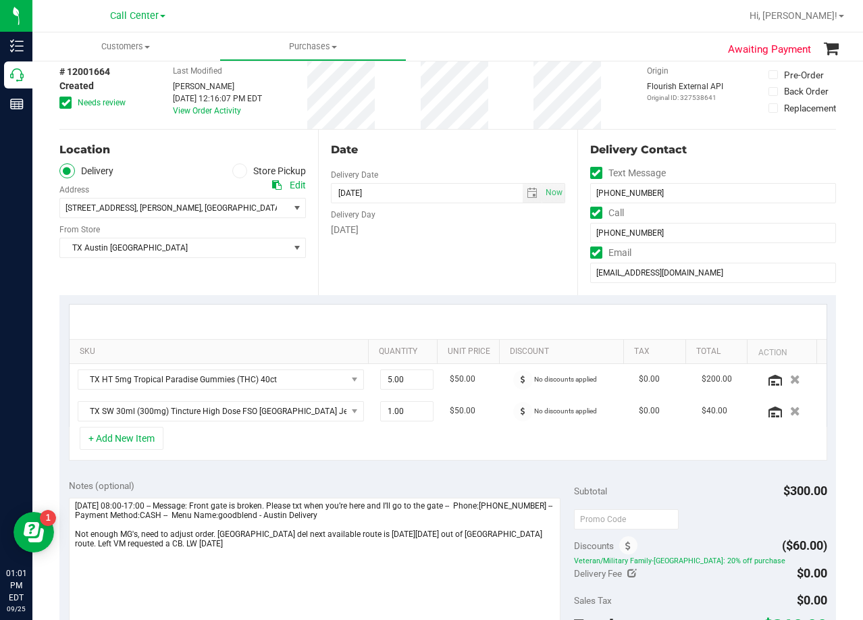
scroll to position [0, 0]
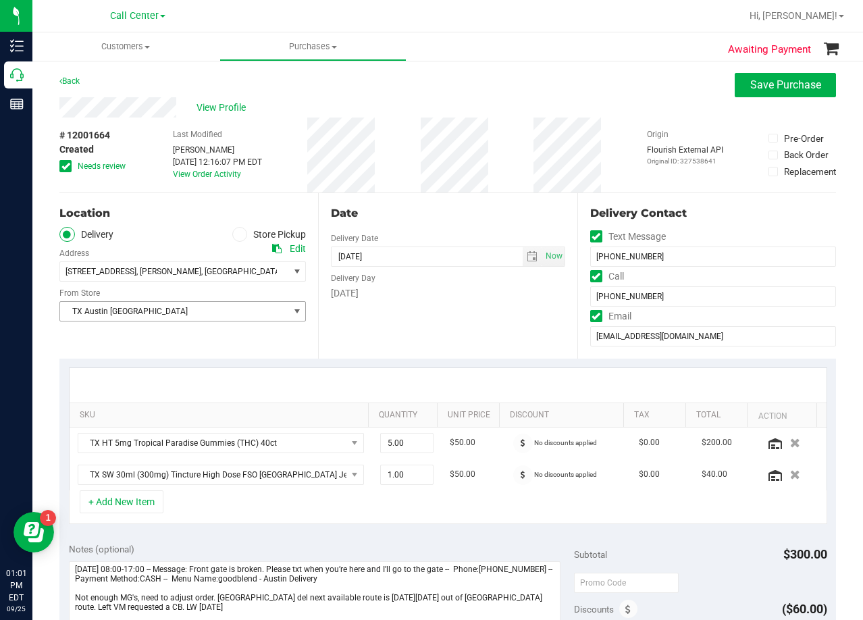
click at [193, 314] on span "TX Austin [GEOGRAPHIC_DATA]" at bounding box center [174, 311] width 228 height 19
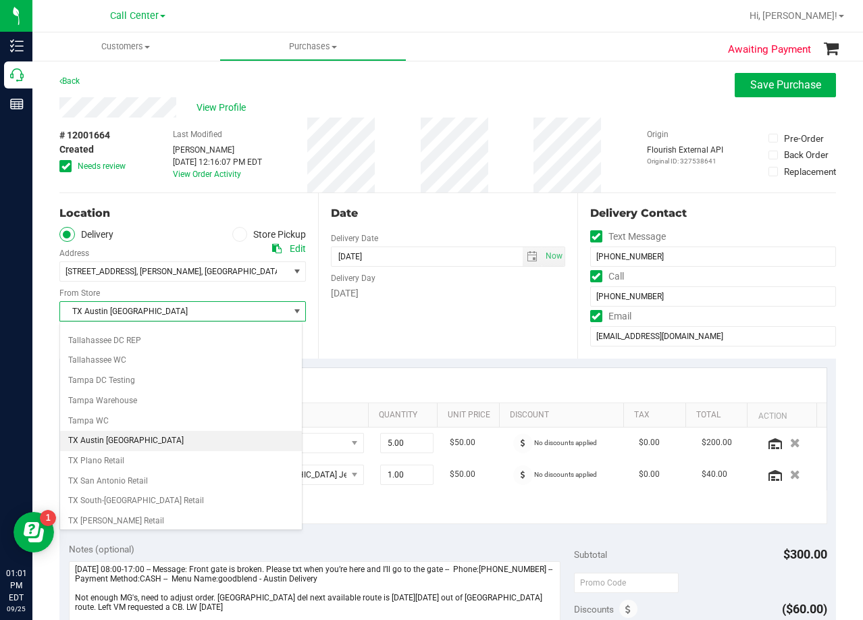
scroll to position [981, 0]
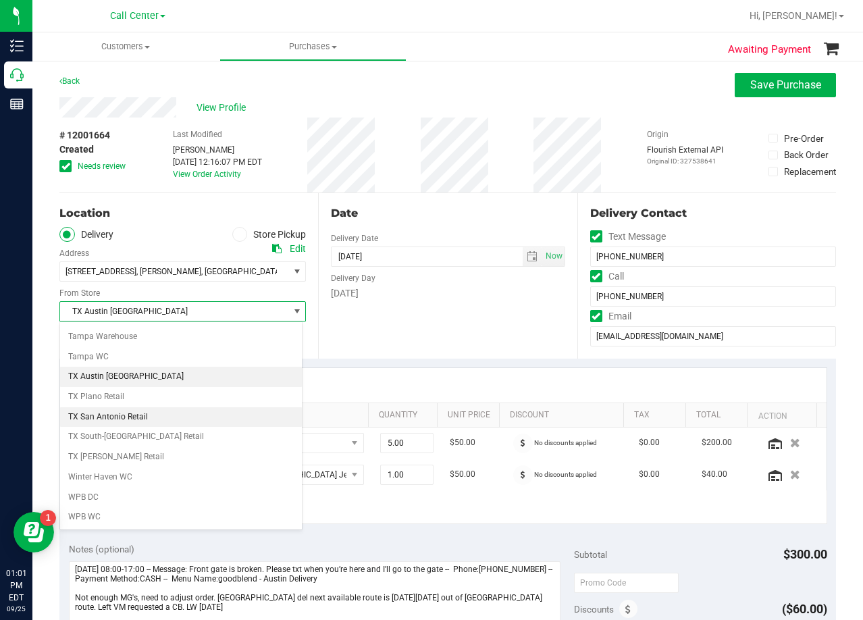
click at [149, 422] on li "TX San Antonio Retail" at bounding box center [181, 417] width 242 height 20
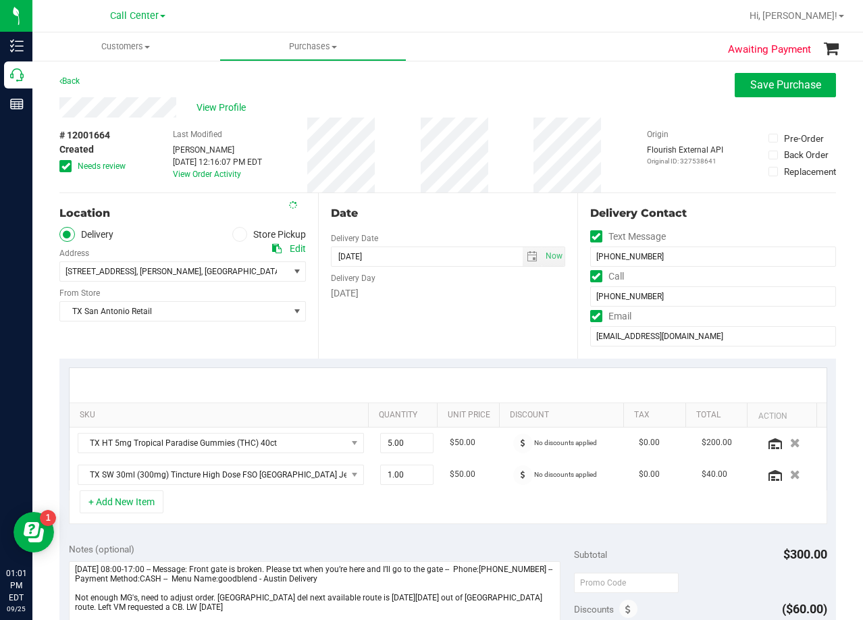
click at [421, 352] on div "Date Delivery Date [DATE] Now [DATE] 08:00 AM Now Delivery Day [DATE]" at bounding box center [447, 275] width 259 height 165
click at [430, 221] on div "Date Delivery Date [DATE] Now [DATE] 08:00 AM Now Delivery Day [DATE]" at bounding box center [447, 275] width 259 height 165
click at [68, 166] on icon at bounding box center [65, 166] width 9 height 0
click at [0, 0] on input "Needs review" at bounding box center [0, 0] width 0 height 0
click at [459, 101] on div "View Profile" at bounding box center [447, 107] width 777 height 20
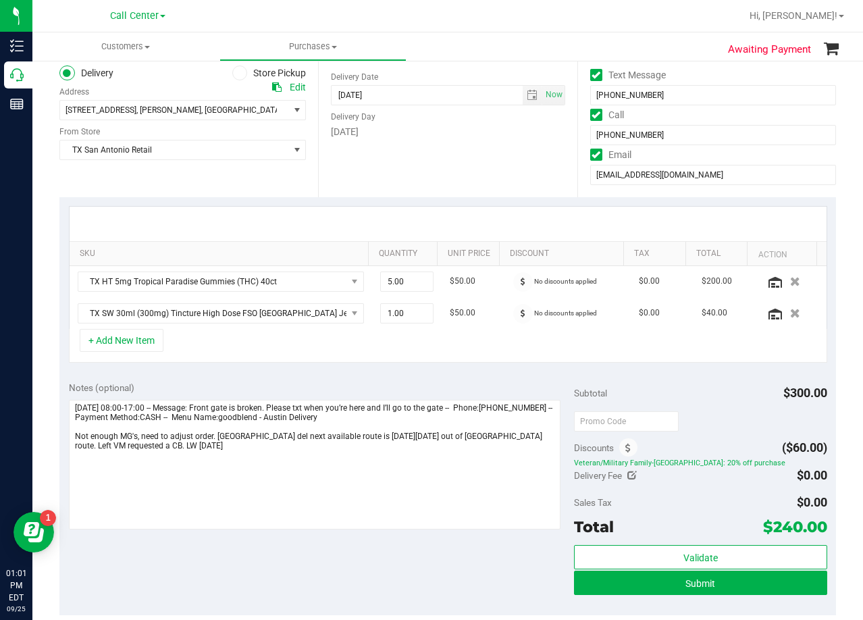
scroll to position [405, 0]
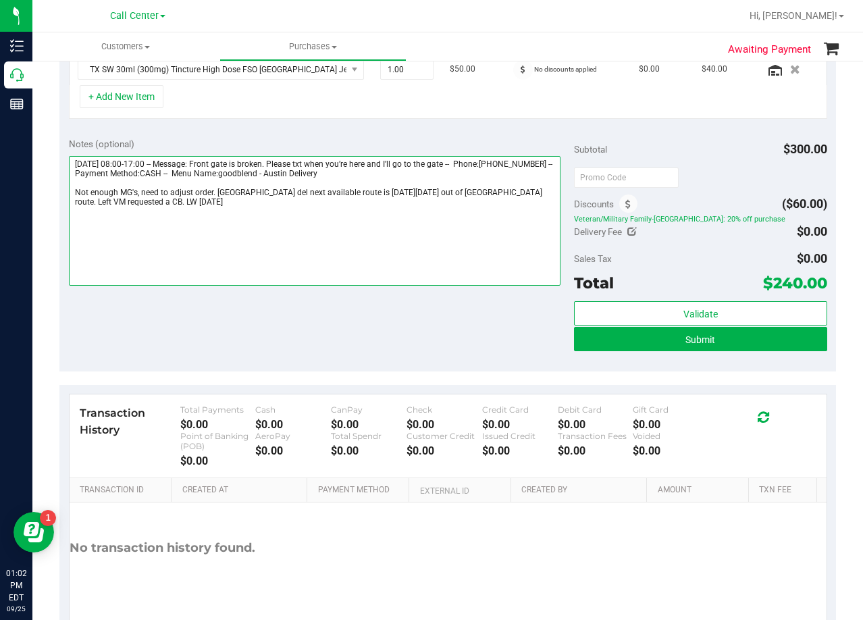
click at [303, 222] on textarea at bounding box center [315, 221] width 492 height 130
type textarea "[DATE] 08:00-17:00 -- Message: Front gate is broken. Please txt when you’re her…"
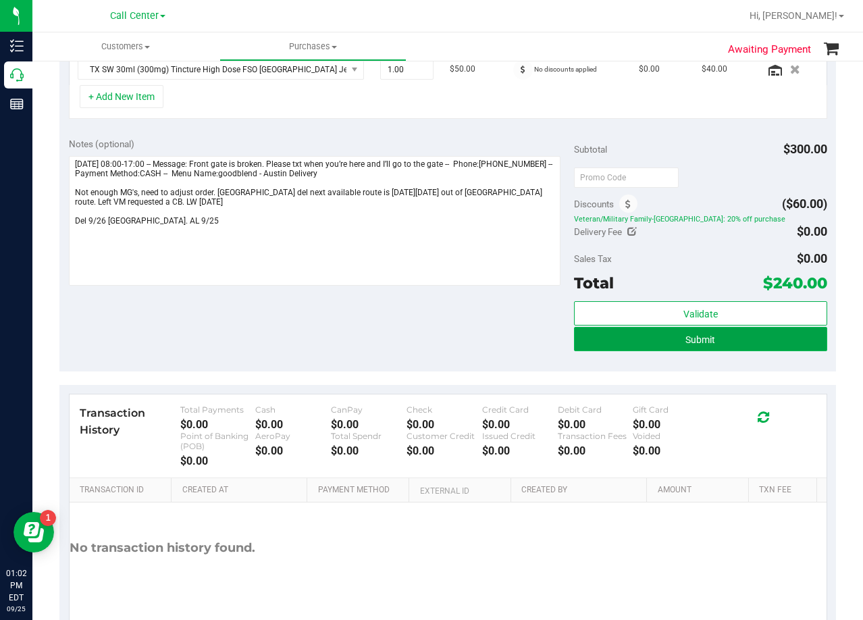
click at [574, 346] on button "Submit" at bounding box center [700, 339] width 253 height 24
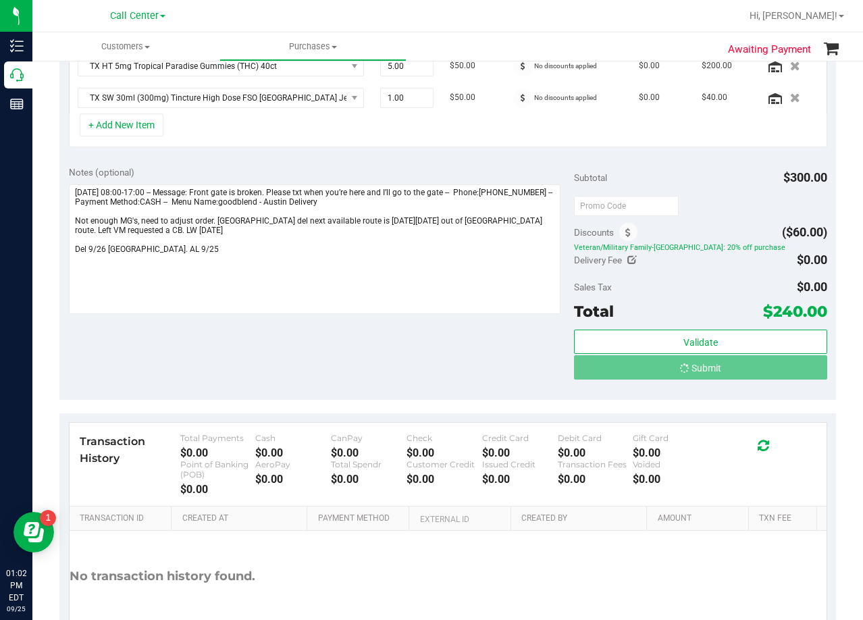
scroll to position [249, 0]
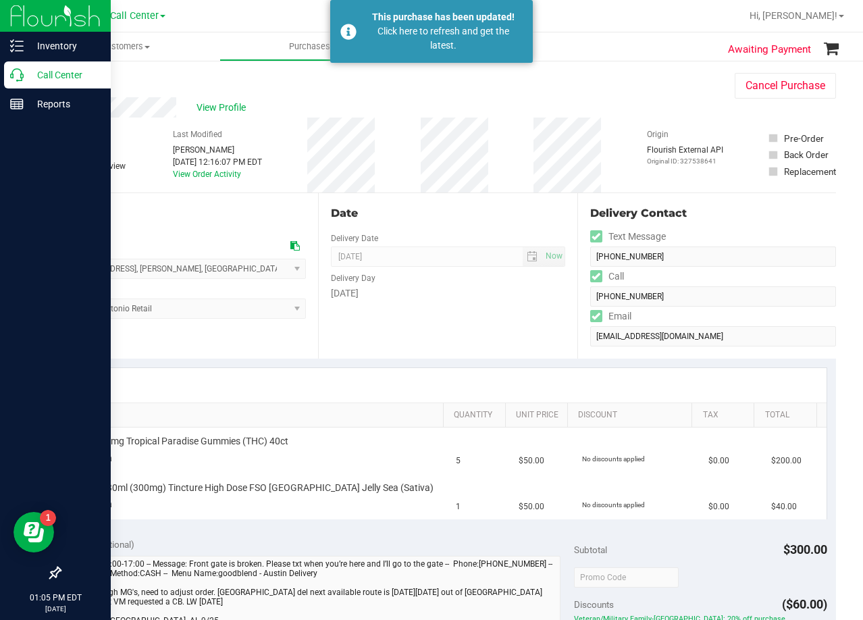
click at [11, 70] on icon at bounding box center [17, 75] width 14 height 14
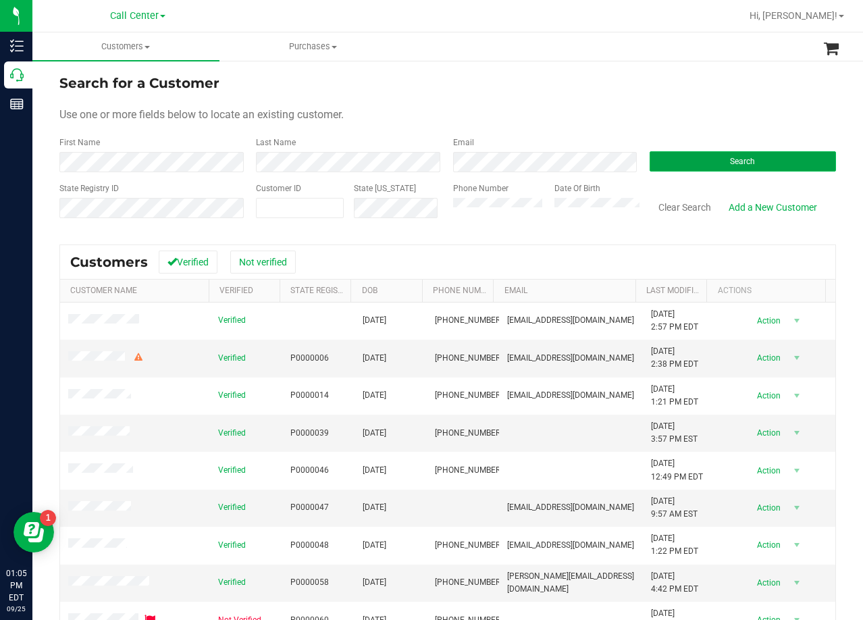
click at [704, 151] on button "Search" at bounding box center [743, 161] width 186 height 20
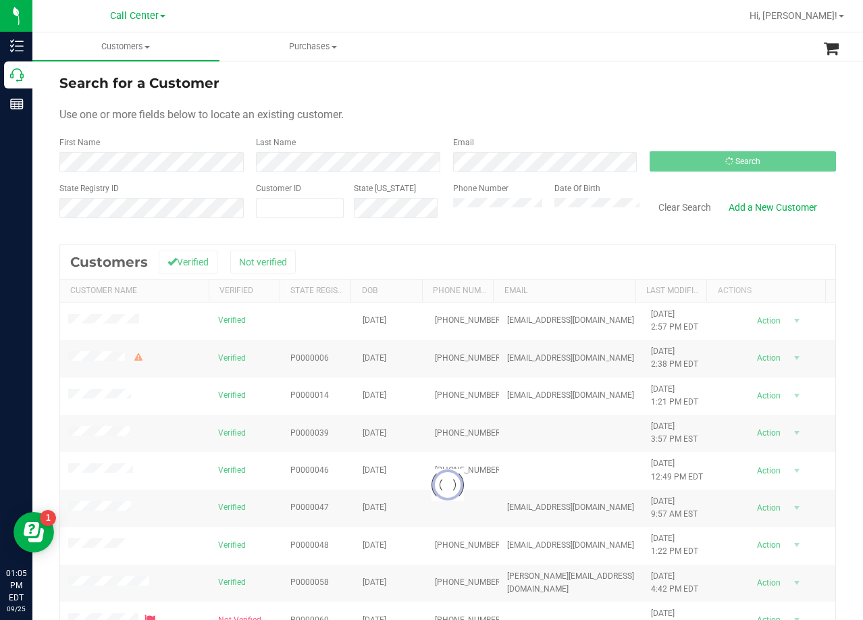
click at [639, 109] on div "Use one or more fields below to locate an existing customer." at bounding box center [447, 115] width 777 height 16
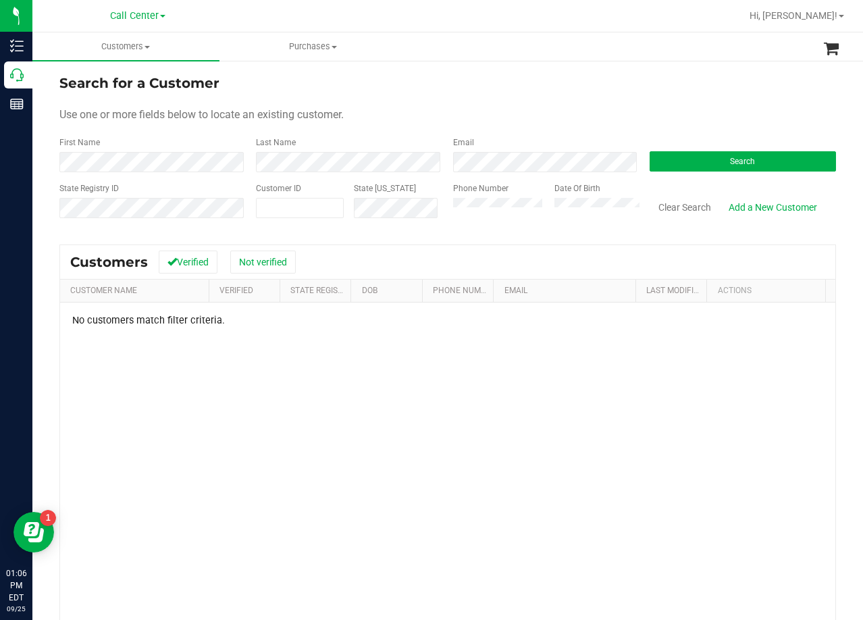
click at [550, 108] on div "Use one or more fields below to locate an existing customer." at bounding box center [447, 115] width 777 height 16
click at [476, 105] on form "Search for a Customer Use one or more fields below to locate an existing custom…" at bounding box center [447, 151] width 777 height 157
click at [498, 117] on div "Use one or more fields below to locate an existing customer." at bounding box center [447, 115] width 777 height 16
click at [484, 85] on div "Search for a Customer" at bounding box center [447, 83] width 777 height 20
click at [675, 215] on button "Clear Search" at bounding box center [685, 207] width 70 height 23
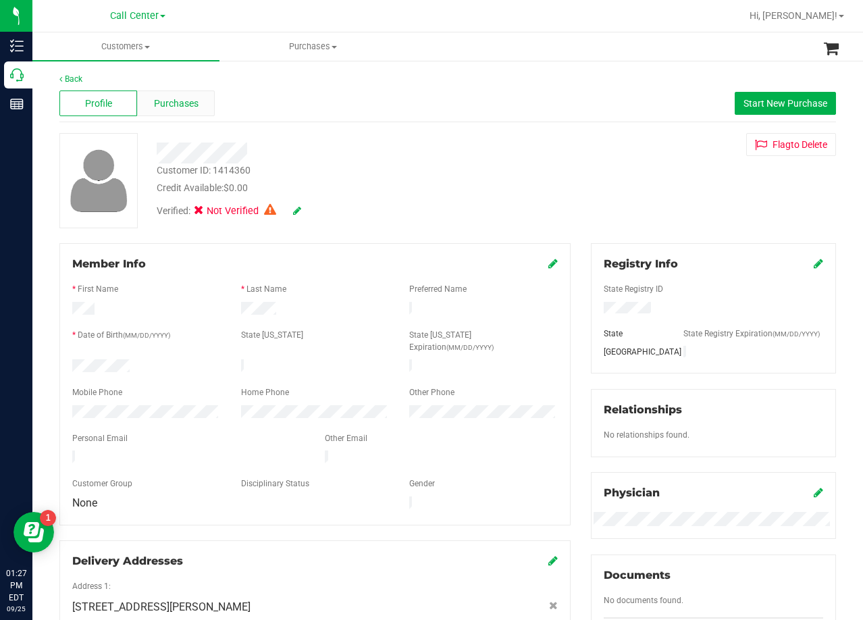
click at [180, 108] on span "Purchases" at bounding box center [176, 104] width 45 height 14
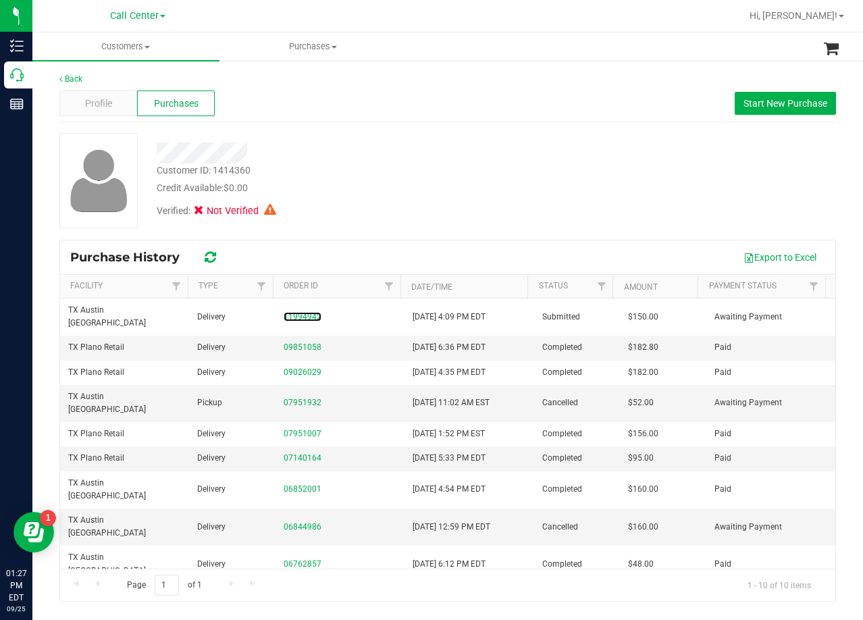
click at [299, 312] on link "11994942" at bounding box center [303, 316] width 38 height 9
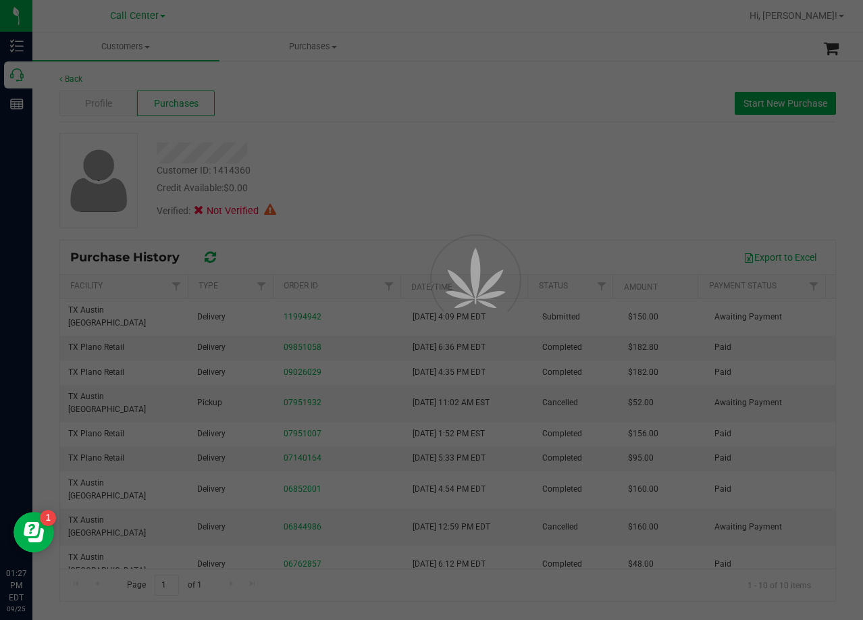
click at [375, 177] on div at bounding box center [431, 310] width 863 height 620
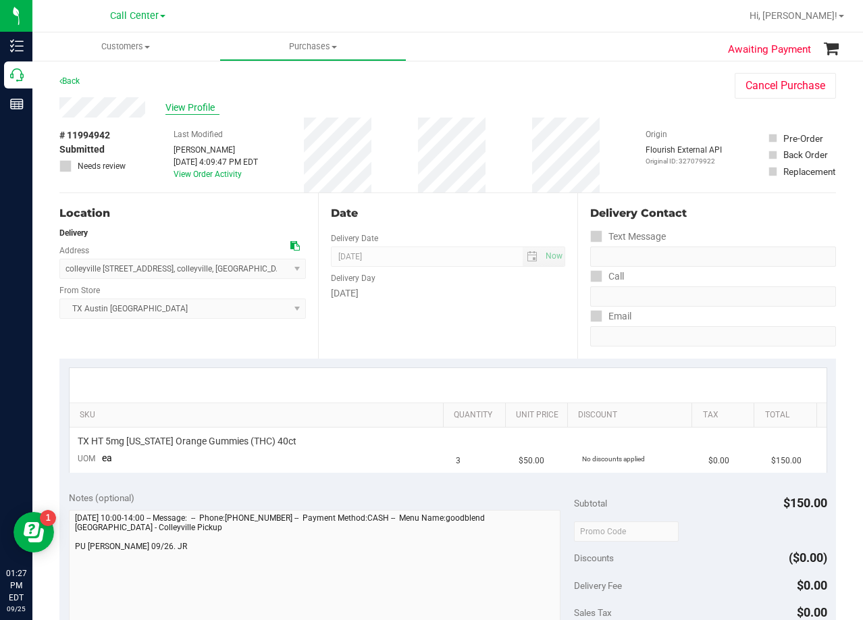
click at [183, 101] on span "View Profile" at bounding box center [192, 108] width 54 height 14
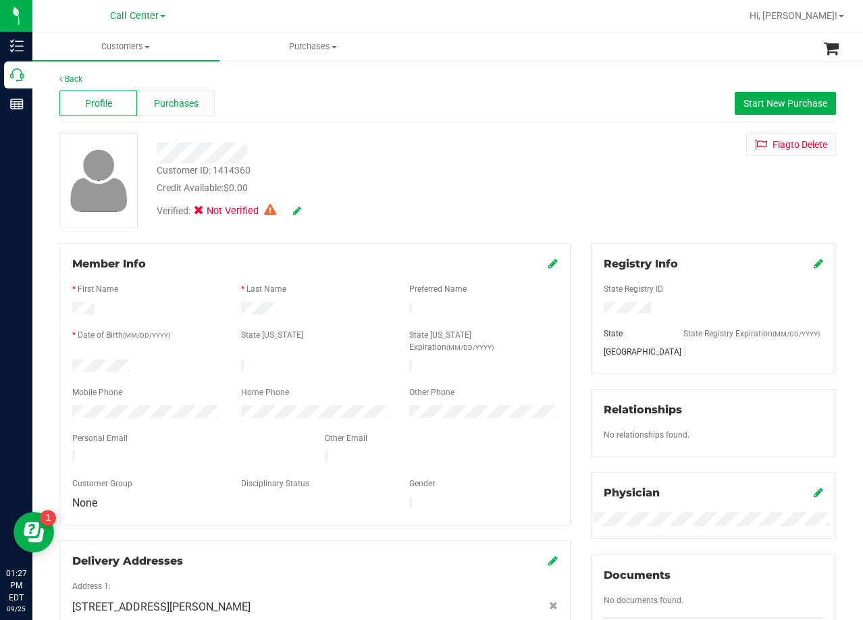
click at [184, 99] on span "Purchases" at bounding box center [176, 104] width 45 height 14
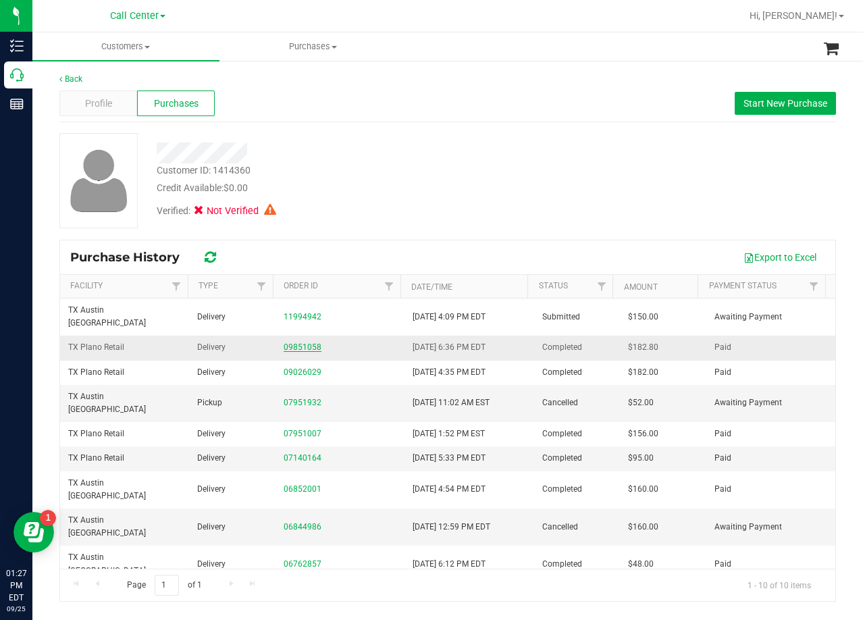
click at [298, 342] on link "09851058" at bounding box center [303, 346] width 38 height 9
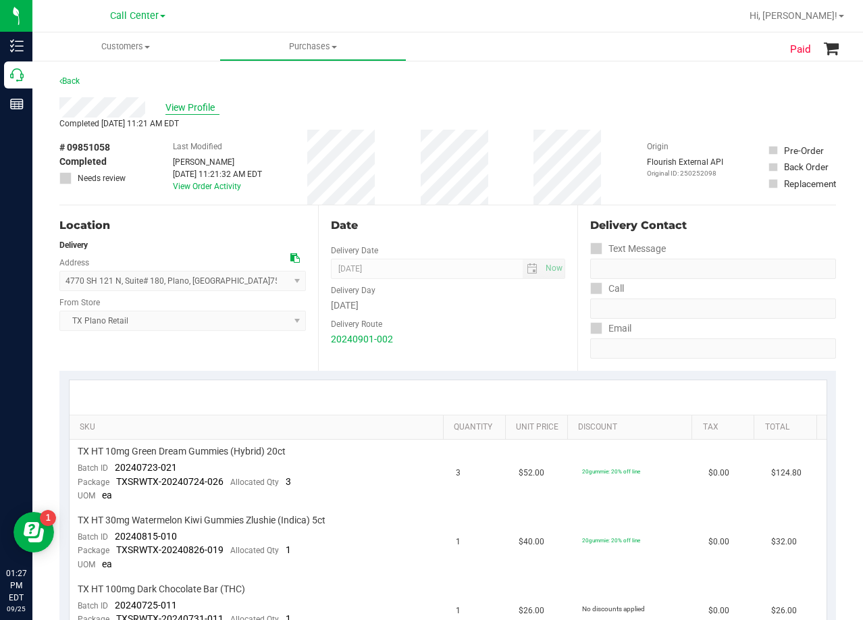
click at [180, 105] on span "View Profile" at bounding box center [192, 108] width 54 height 14
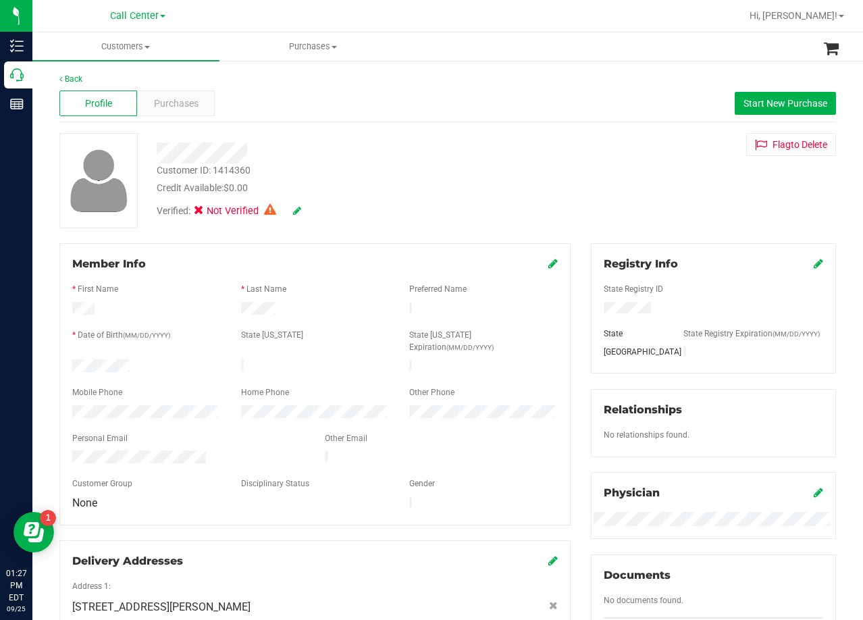
click at [512, 184] on div "Credit Available: $0.00" at bounding box center [346, 188] width 378 height 14
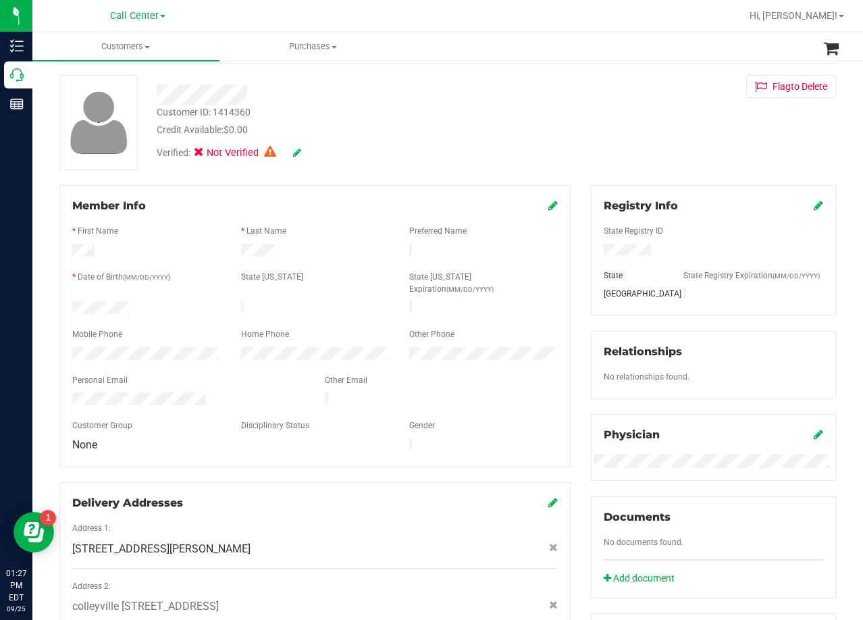
scroll to position [135, 0]
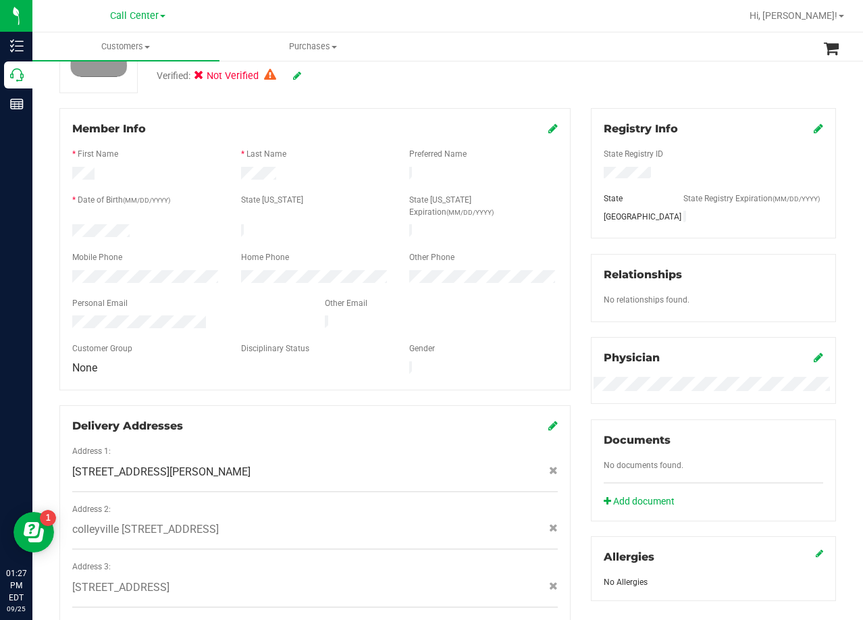
click at [518, 183] on div at bounding box center [315, 188] width 486 height 11
click at [134, 267] on div at bounding box center [315, 268] width 486 height 3
click at [546, 315] on div at bounding box center [441, 323] width 253 height 16
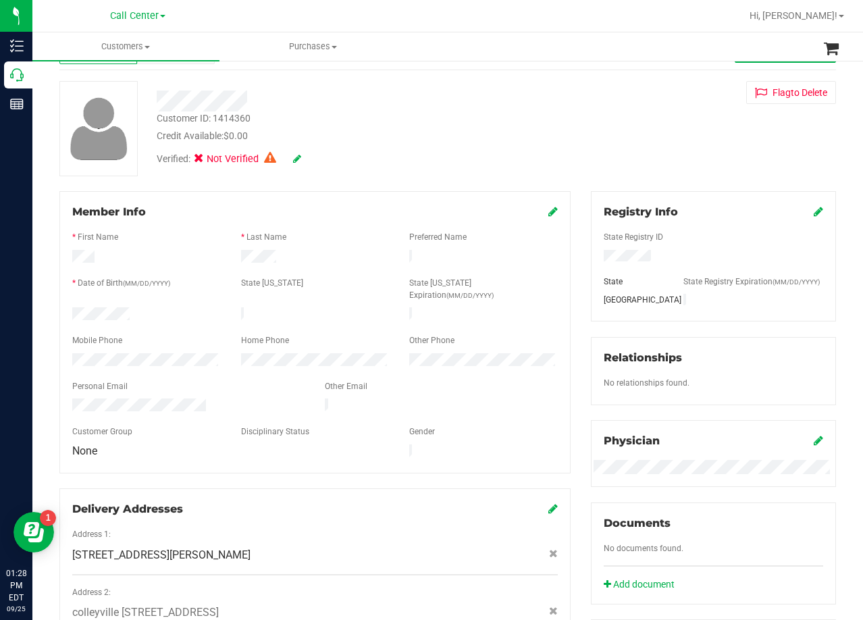
scroll to position [0, 0]
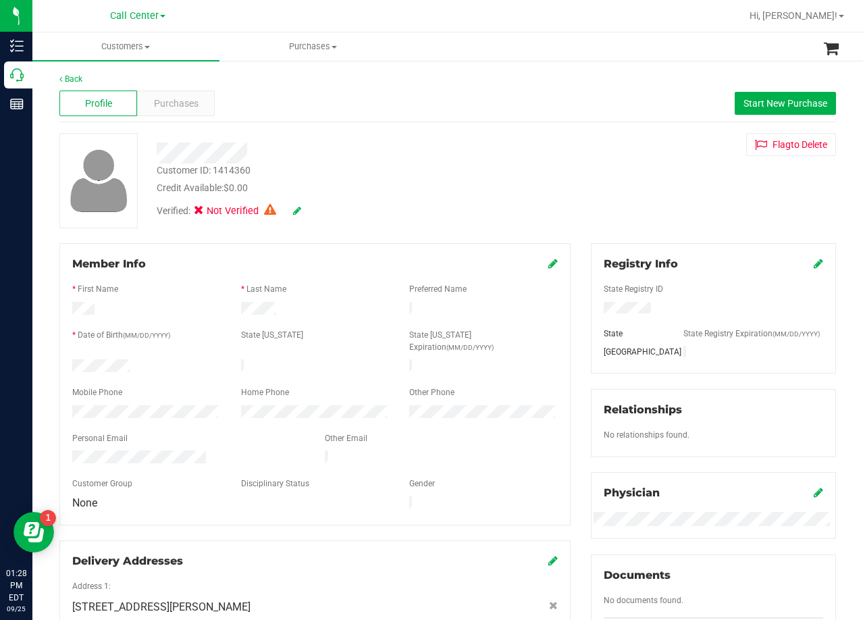
click at [199, 128] on div "Back Profile Purchases Start New Purchase Customer ID: 1414360 Credit Available…" at bounding box center [447, 531] width 777 height 916
click at [596, 151] on div "Flag to [GEOGRAPHIC_DATA]" at bounding box center [713, 144] width 265 height 23
click at [180, 97] on span "Purchases" at bounding box center [176, 104] width 45 height 14
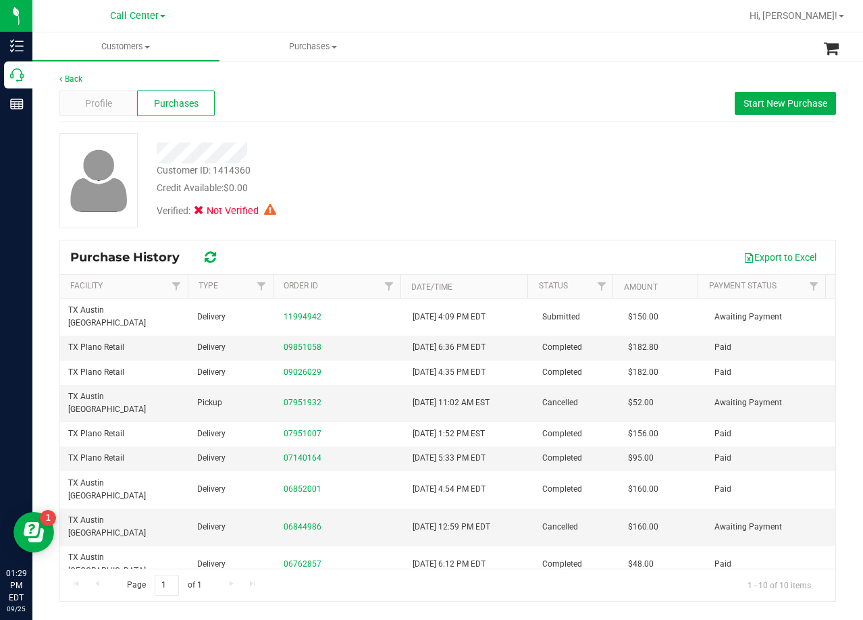
click at [558, 199] on div "Customer ID: 1414360 Credit Available: $0.00 Verified: Not Verified" at bounding box center [447, 180] width 797 height 95
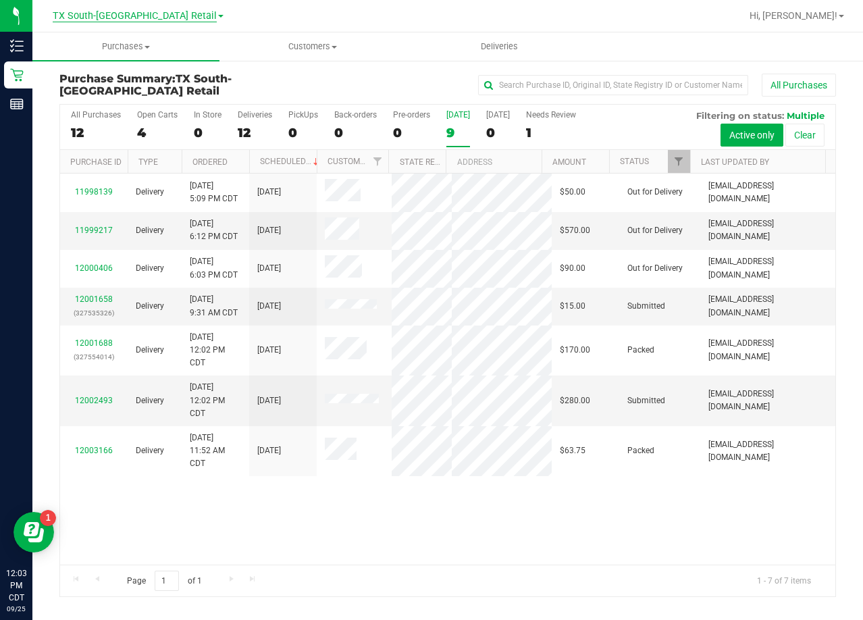
click at [138, 18] on span "TX South-[GEOGRAPHIC_DATA] Retail" at bounding box center [135, 16] width 164 height 12
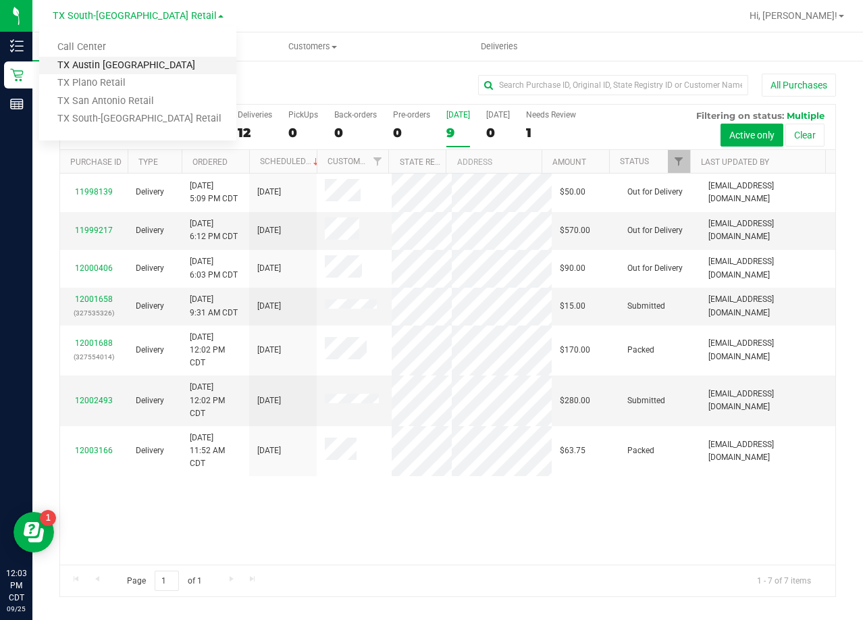
click at [124, 65] on link "TX Austin [GEOGRAPHIC_DATA]" at bounding box center [137, 66] width 197 height 18
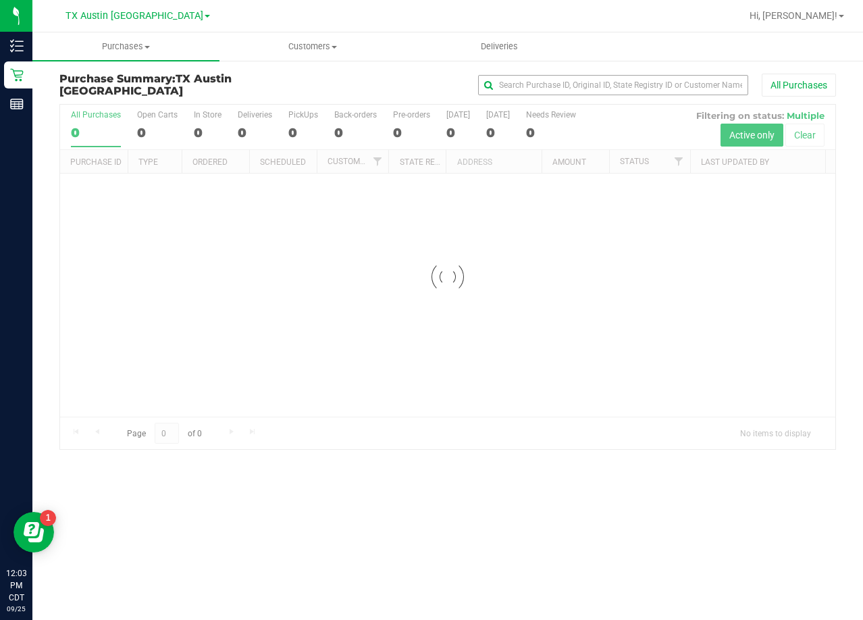
click at [537, 94] on div "All Purchases" at bounding box center [577, 85] width 518 height 23
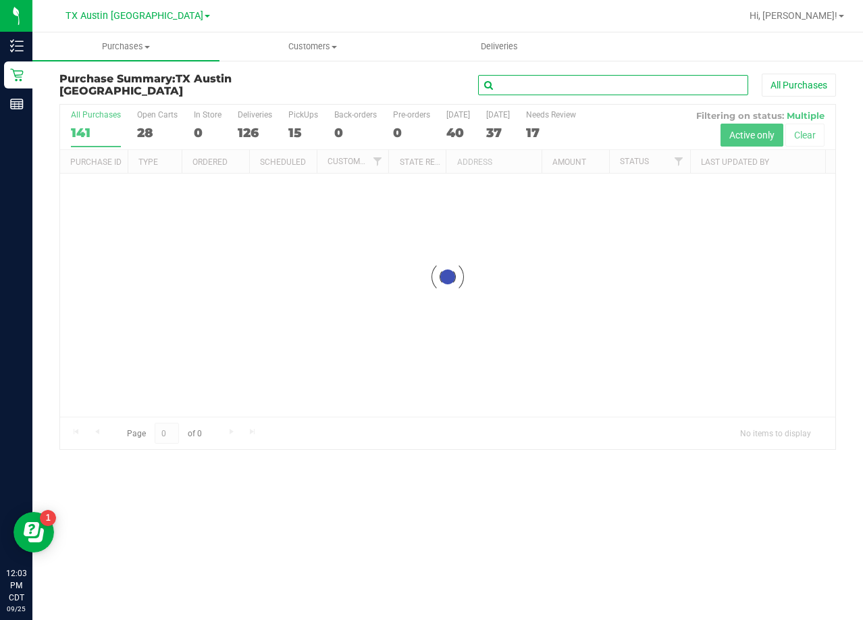
click at [545, 90] on input "text" at bounding box center [613, 85] width 270 height 20
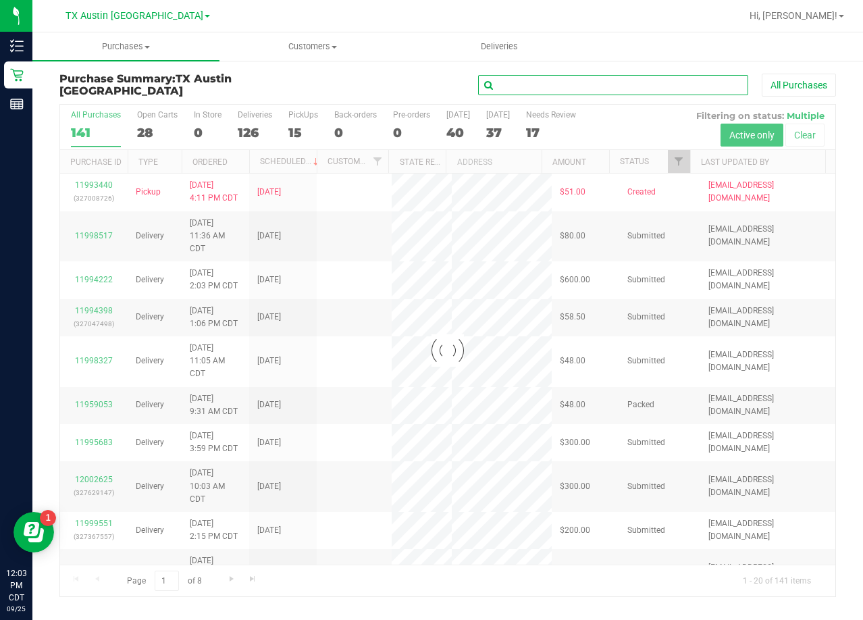
paste input "Brandi Gonzalez"
type input "Brandi Gonzalez"
click at [382, 80] on div "Brandi Gonzalez All Purchases" at bounding box center [577, 85] width 518 height 23
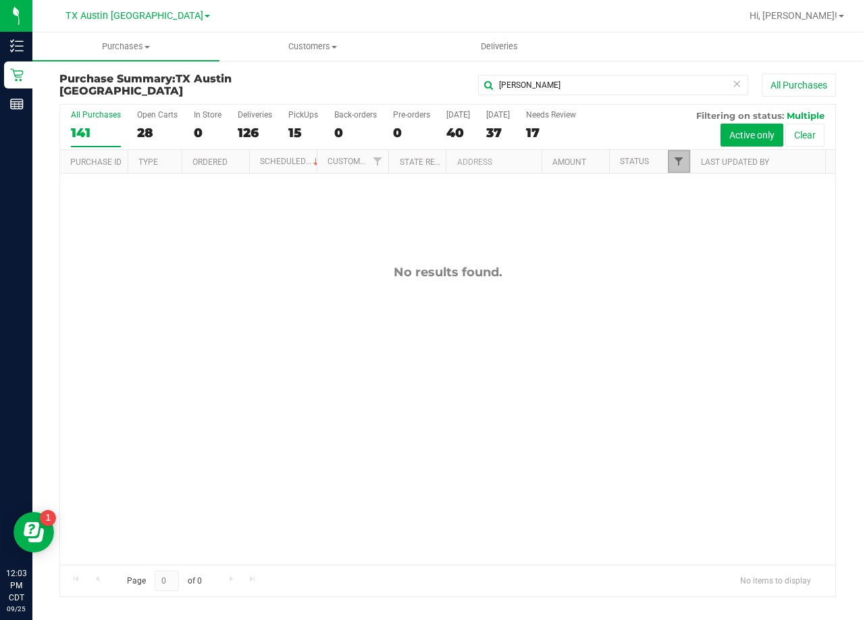
click at [675, 165] on span "Filter" at bounding box center [678, 161] width 11 height 11
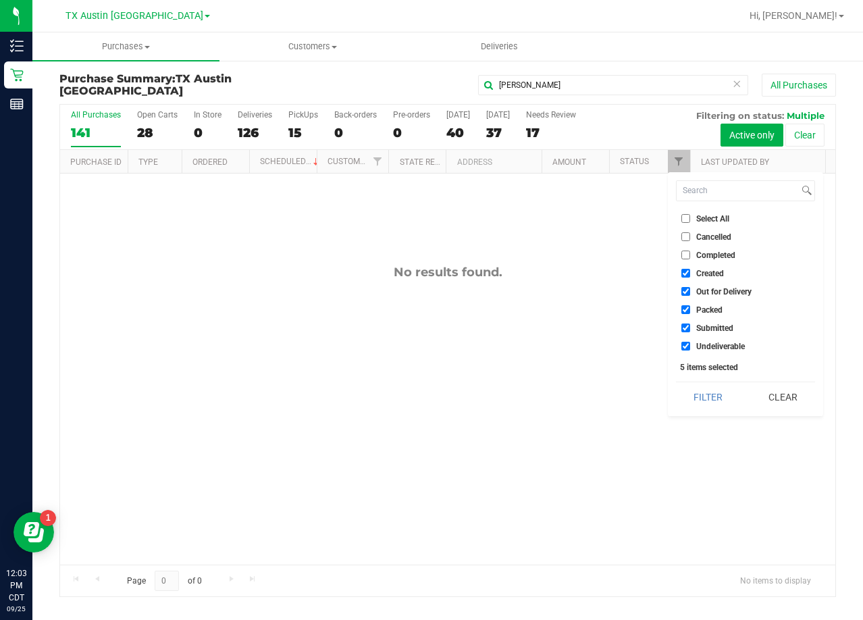
drag, startPoint x: 718, startPoint y: 394, endPoint x: 699, endPoint y: 395, distance: 19.0
click at [717, 396] on button "Filter" at bounding box center [708, 397] width 65 height 30
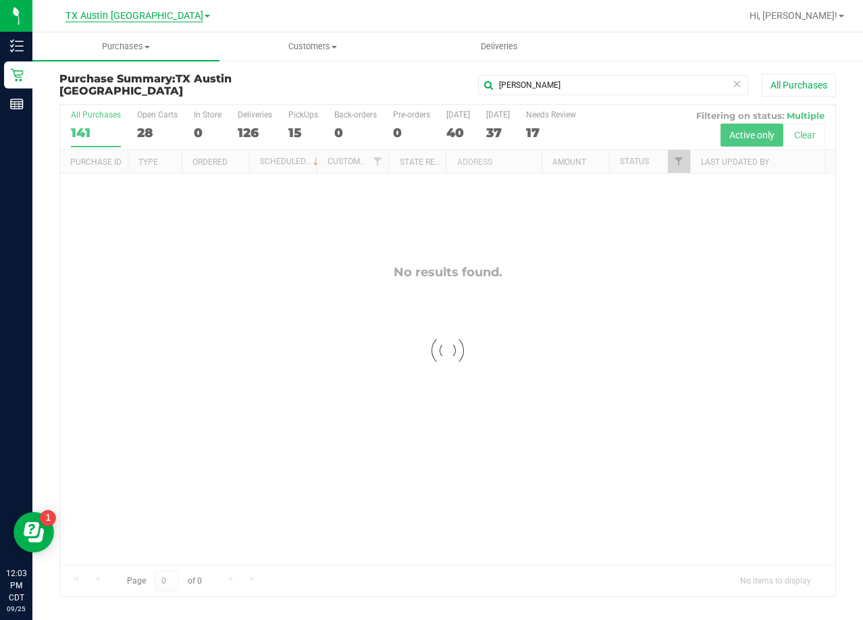
click at [128, 14] on span "TX Austin [GEOGRAPHIC_DATA]" at bounding box center [135, 16] width 138 height 12
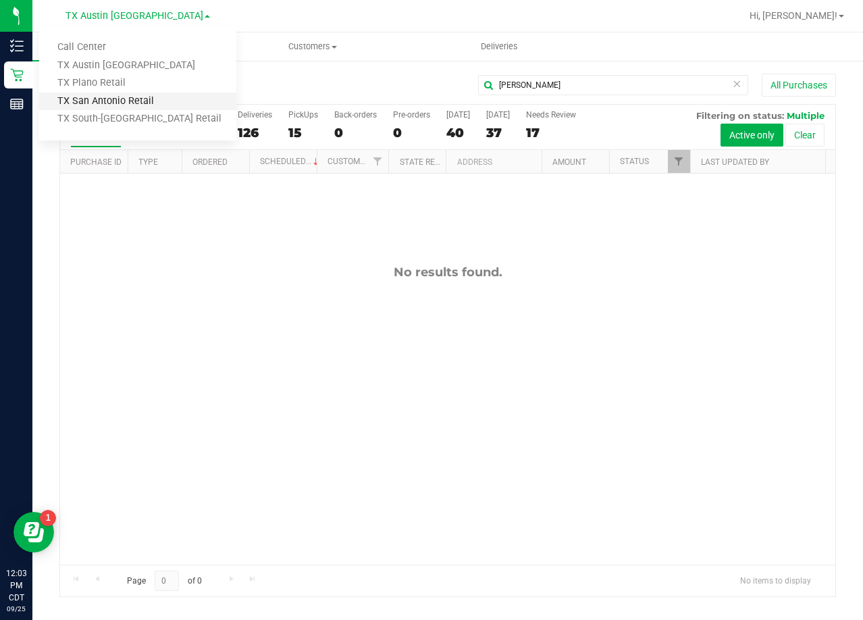
click at [148, 99] on link "TX San Antonio Retail" at bounding box center [137, 102] width 197 height 18
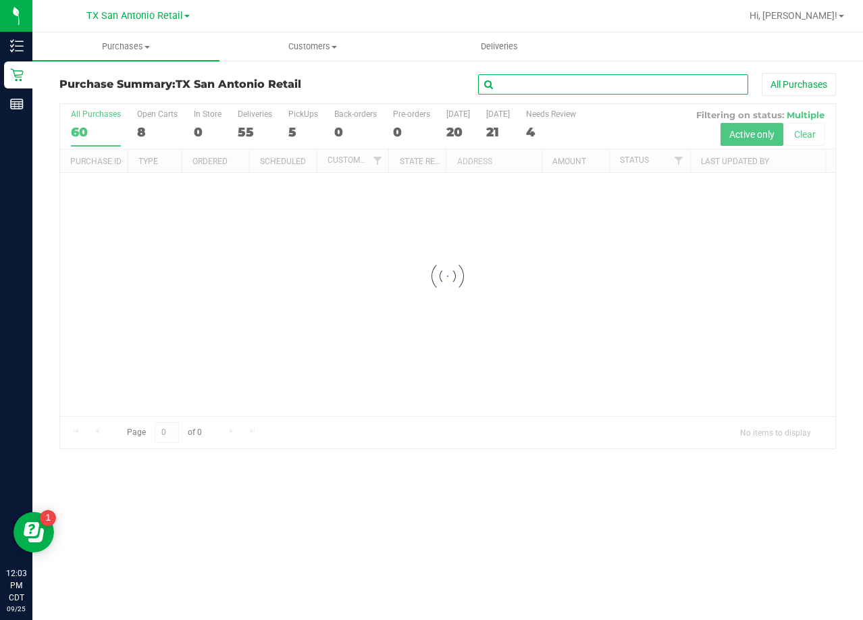
click at [560, 90] on input "text" at bounding box center [613, 84] width 270 height 20
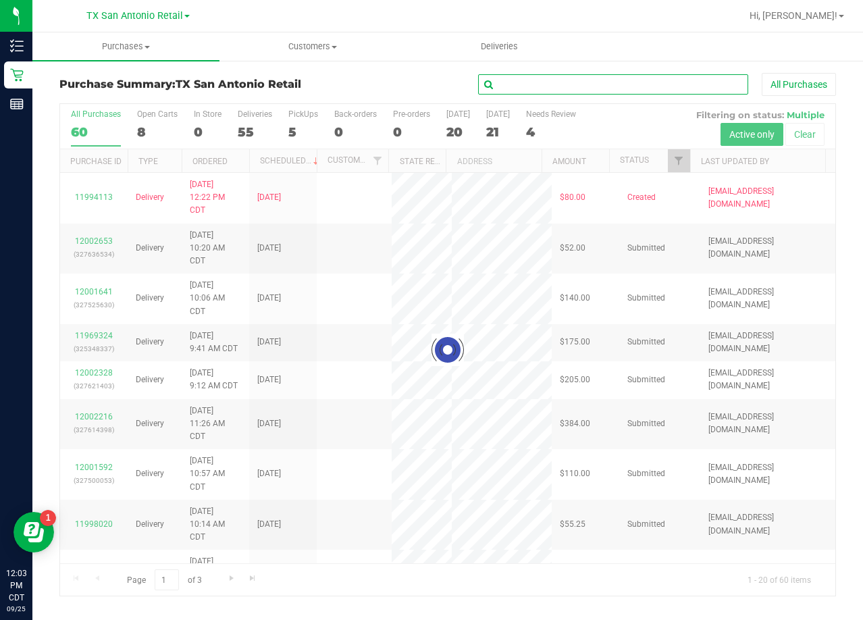
paste input "Brandi Gonzalez"
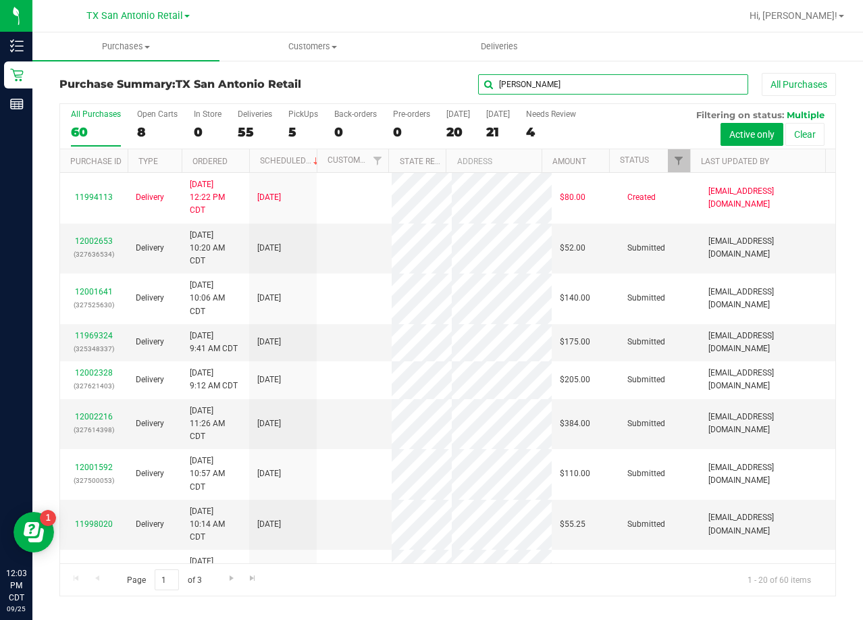
type input "Brandi Gonzalez"
click at [387, 84] on div "Brandi Gonzalez All Purchases" at bounding box center [577, 84] width 518 height 23
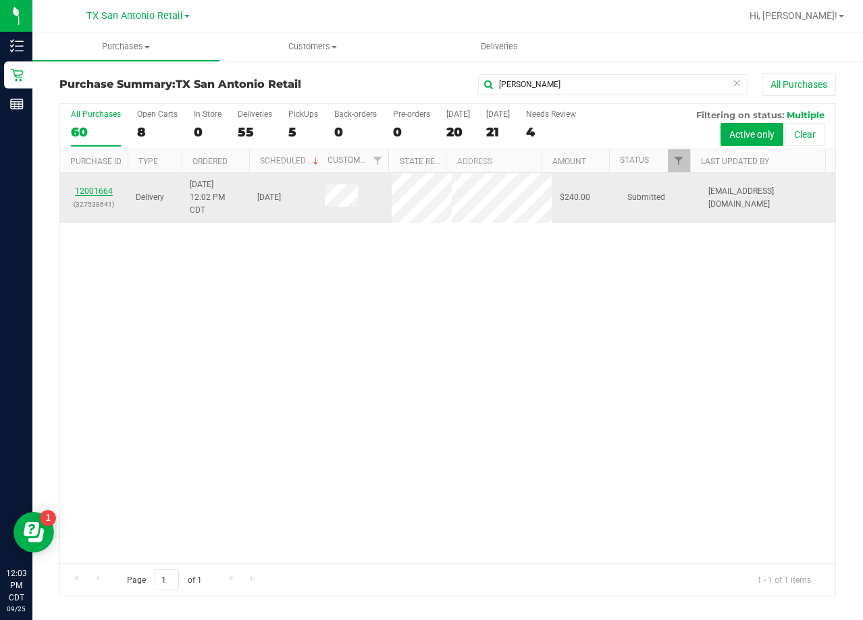
click at [95, 191] on link "12001664" at bounding box center [94, 190] width 38 height 9
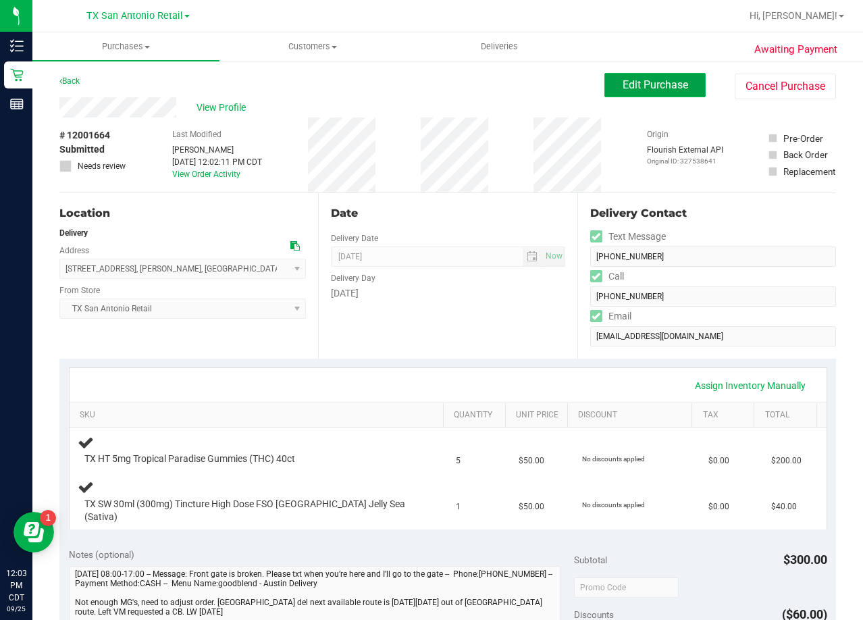
click at [615, 97] on button "Edit Purchase" at bounding box center [654, 85] width 101 height 24
click at [476, 110] on div "View Profile" at bounding box center [331, 107] width 545 height 20
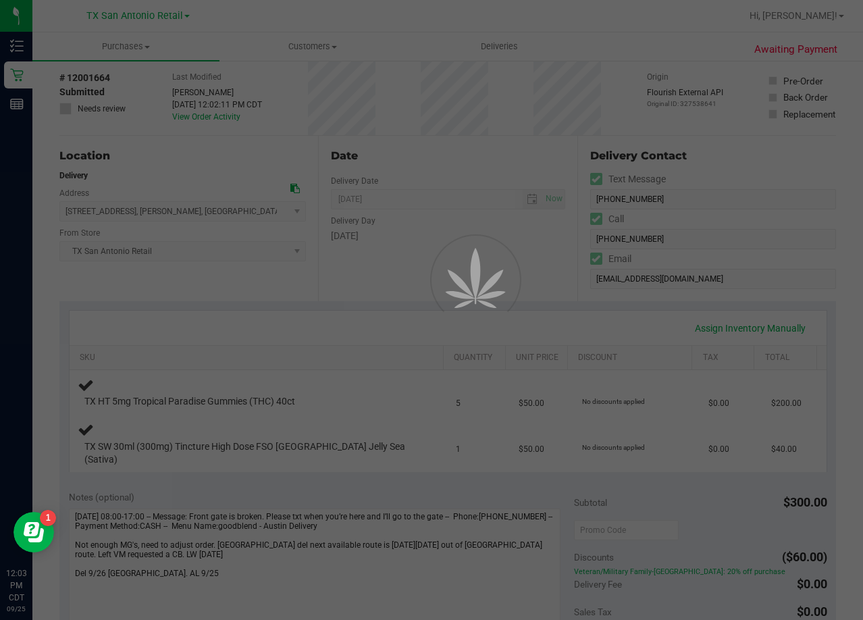
scroll to position [135, 0]
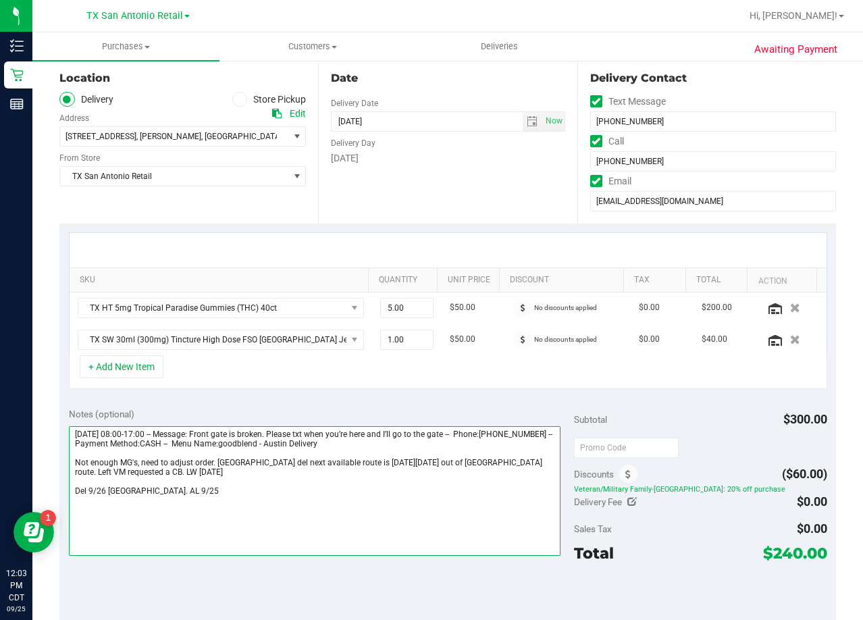
click at [148, 488] on textarea at bounding box center [315, 491] width 492 height 130
click at [185, 495] on textarea at bounding box center [315, 491] width 492 height 130
type textarea "Friday 09/26/2025 08:00-17:00 -- Message: Front gate is broken. Please txt when…"
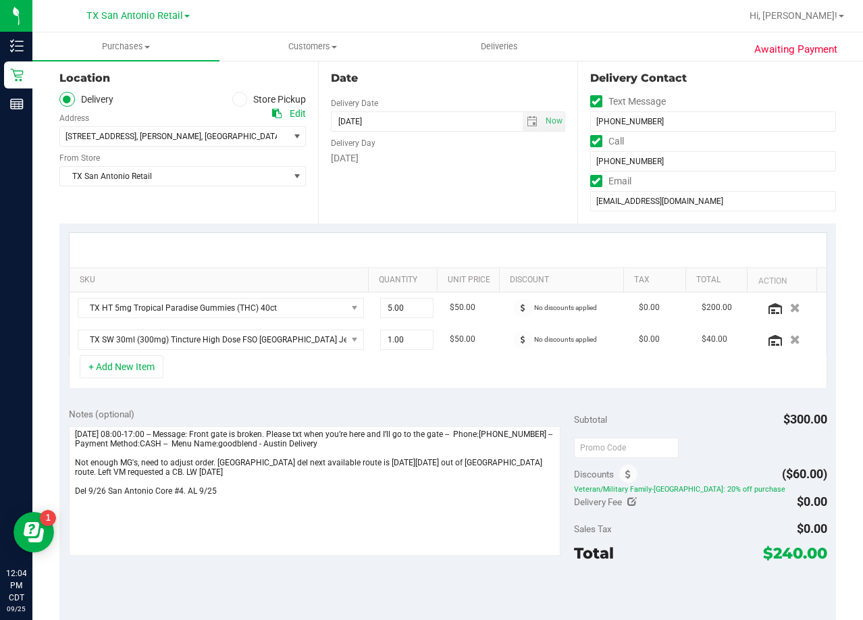
click at [530, 180] on div "Date Delivery Date [DATE] Now [DATE] 08:00 AM Now Delivery Day [DATE]" at bounding box center [447, 140] width 259 height 165
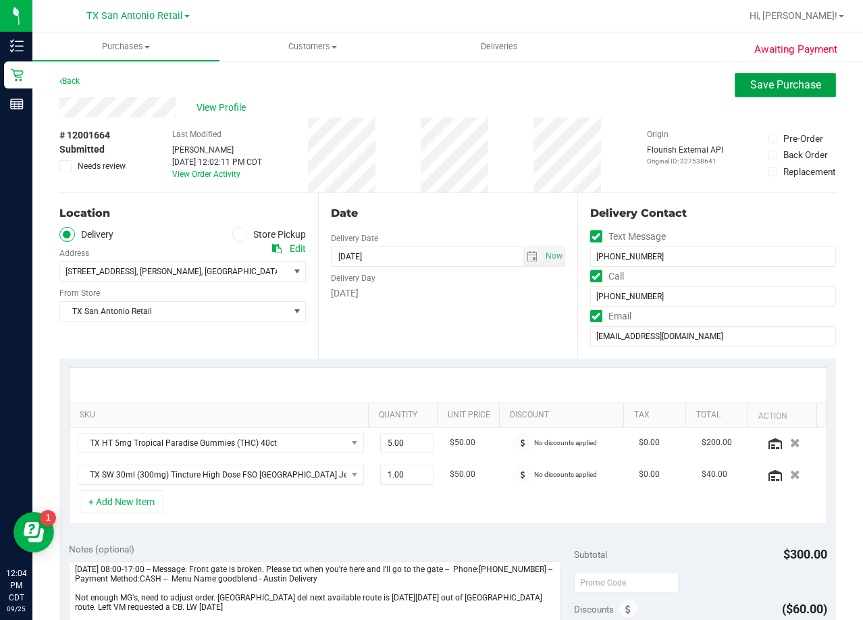
click at [750, 83] on span "Save Purchase" at bounding box center [785, 84] width 71 height 13
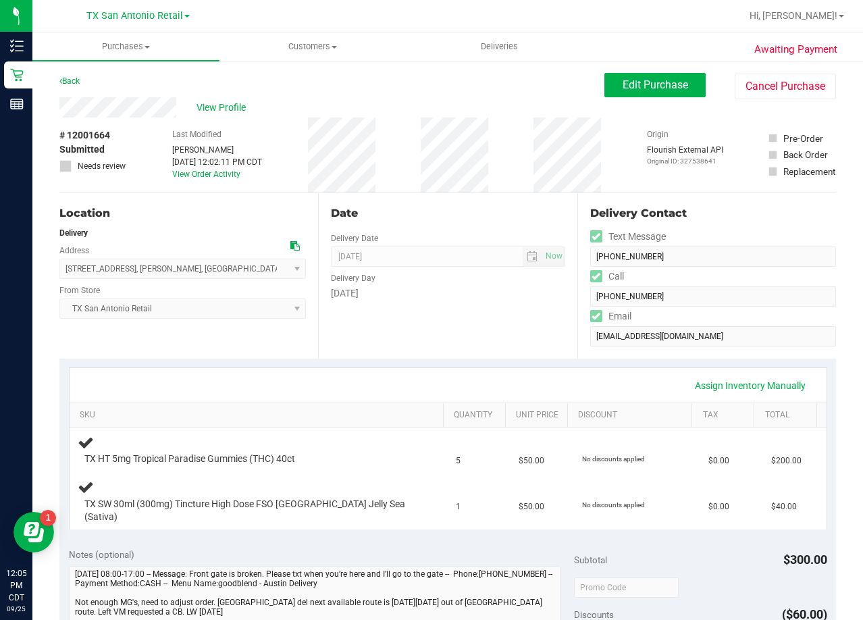
drag, startPoint x: 519, startPoint y: 204, endPoint x: 511, endPoint y: 214, distance: 12.6
click at [519, 204] on div "Date Delivery Date [DATE] Now [DATE] 08:00 AM Now Delivery Day [DATE]" at bounding box center [447, 275] width 259 height 165
